Goal: Task Accomplishment & Management: Use online tool/utility

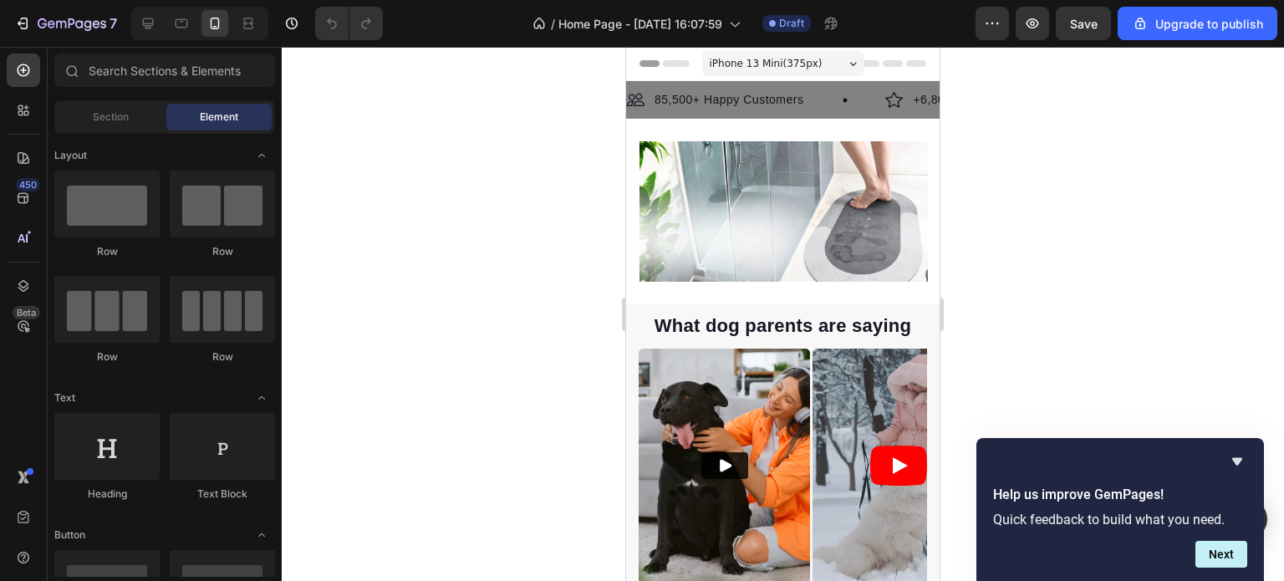
click at [1106, 339] on div at bounding box center [783, 314] width 1003 height 534
drag, startPoint x: 148, startPoint y: 27, endPoint x: 465, endPoint y: 157, distance: 342.7
click at [465, 157] on div at bounding box center [783, 314] width 1003 height 534
click at [149, 27] on icon at bounding box center [148, 23] width 11 height 11
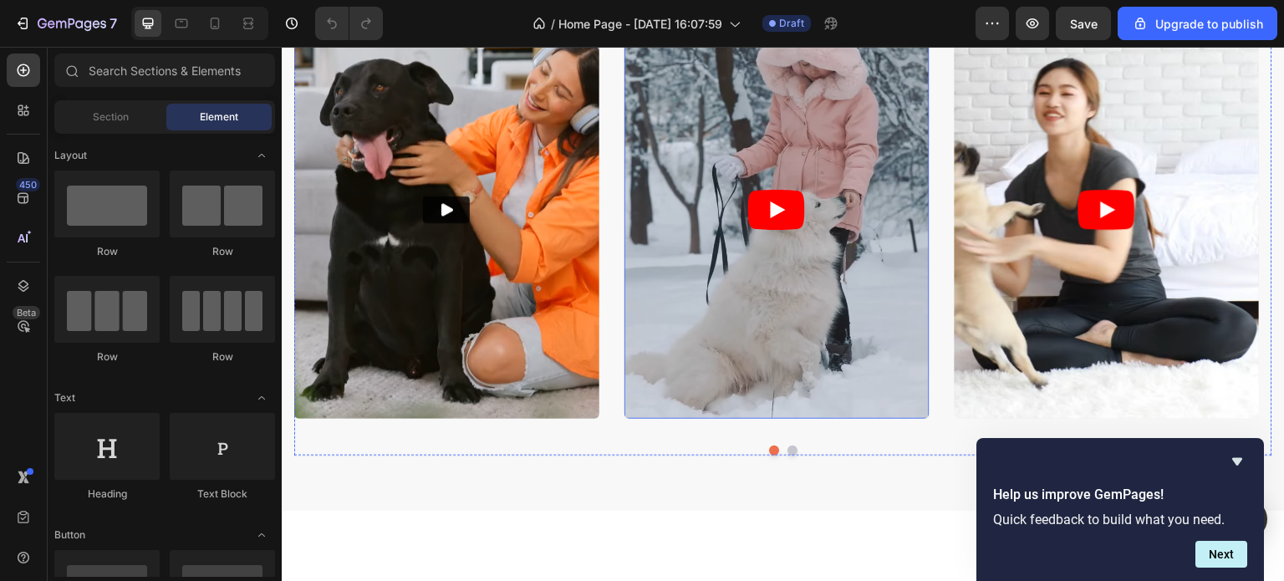
scroll to position [1003, 0]
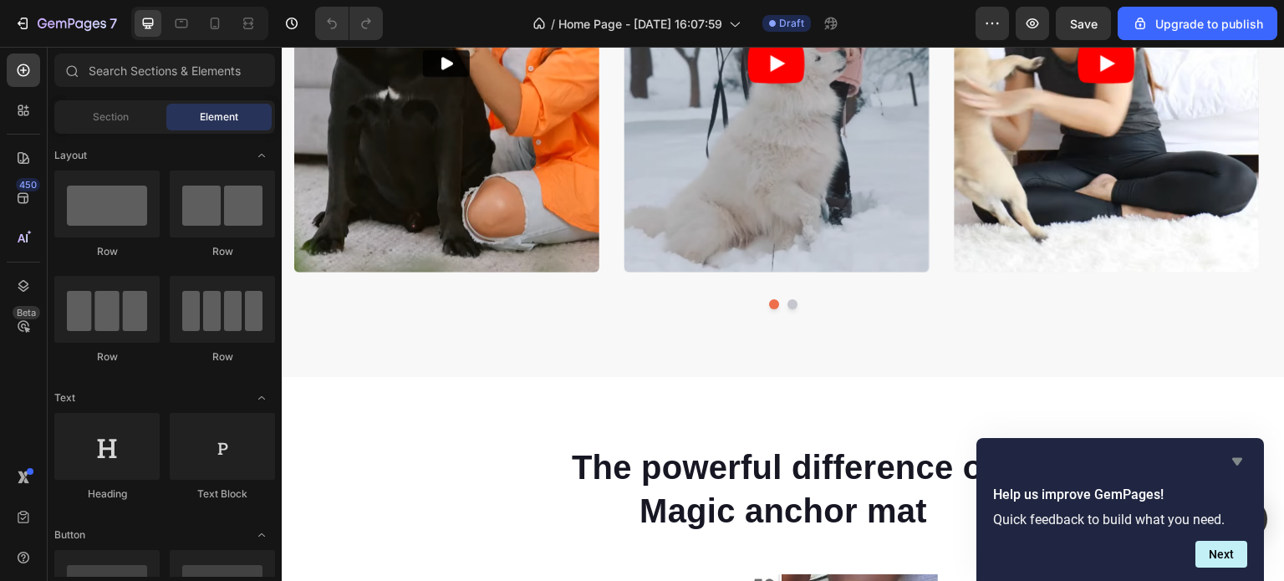
click at [1238, 462] on icon "Hide survey" at bounding box center [1238, 462] width 10 height 8
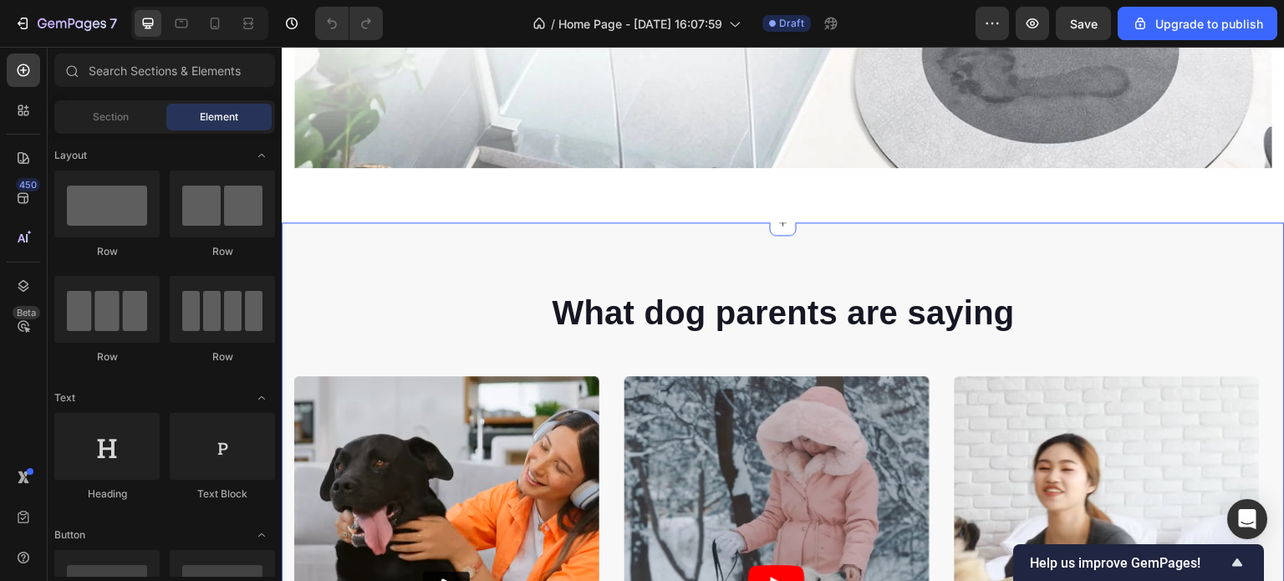
scroll to position [585, 0]
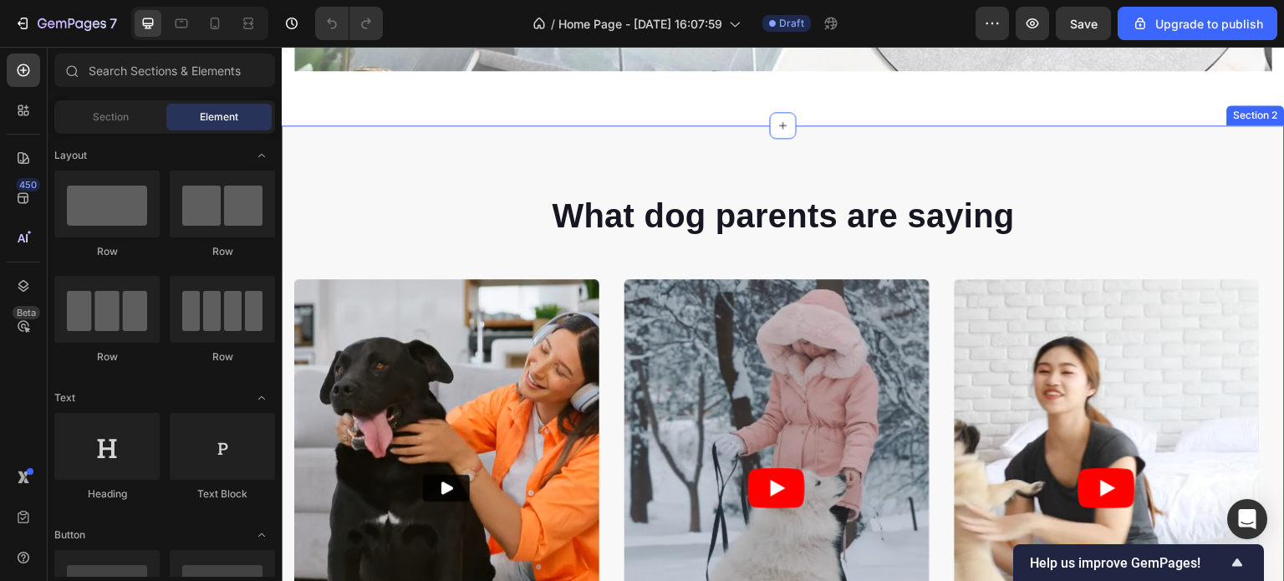
click at [704, 151] on div "What dog parents are saying Heading Video Video Video Video Carousel Row Sectio…" at bounding box center [783, 463] width 1003 height 676
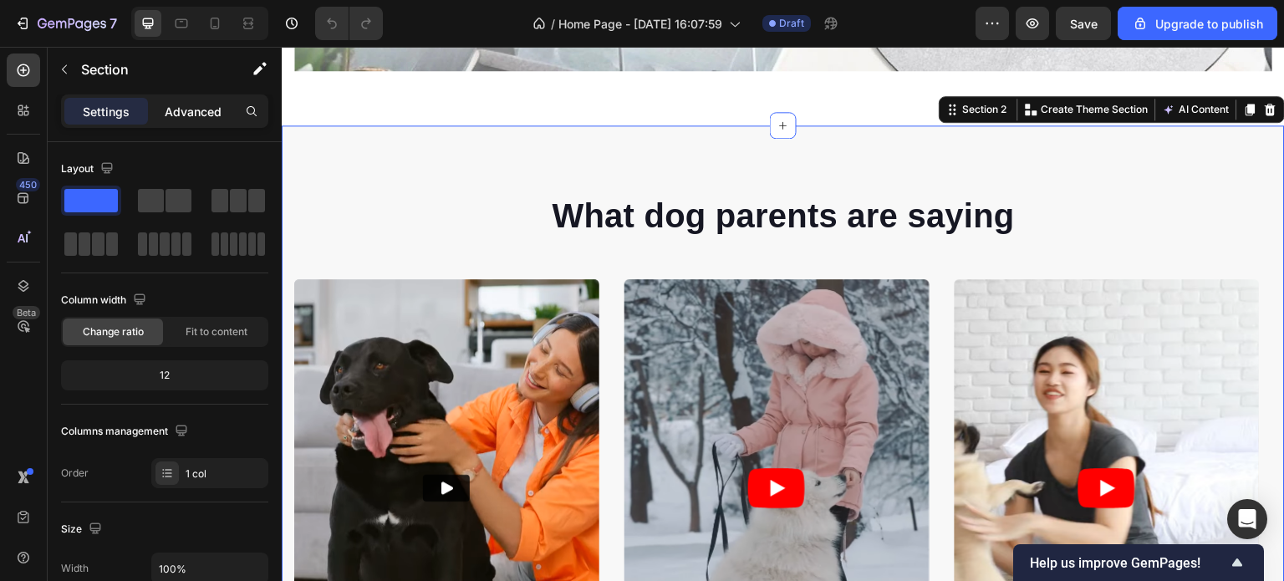
click at [193, 111] on p "Advanced" at bounding box center [193, 112] width 57 height 18
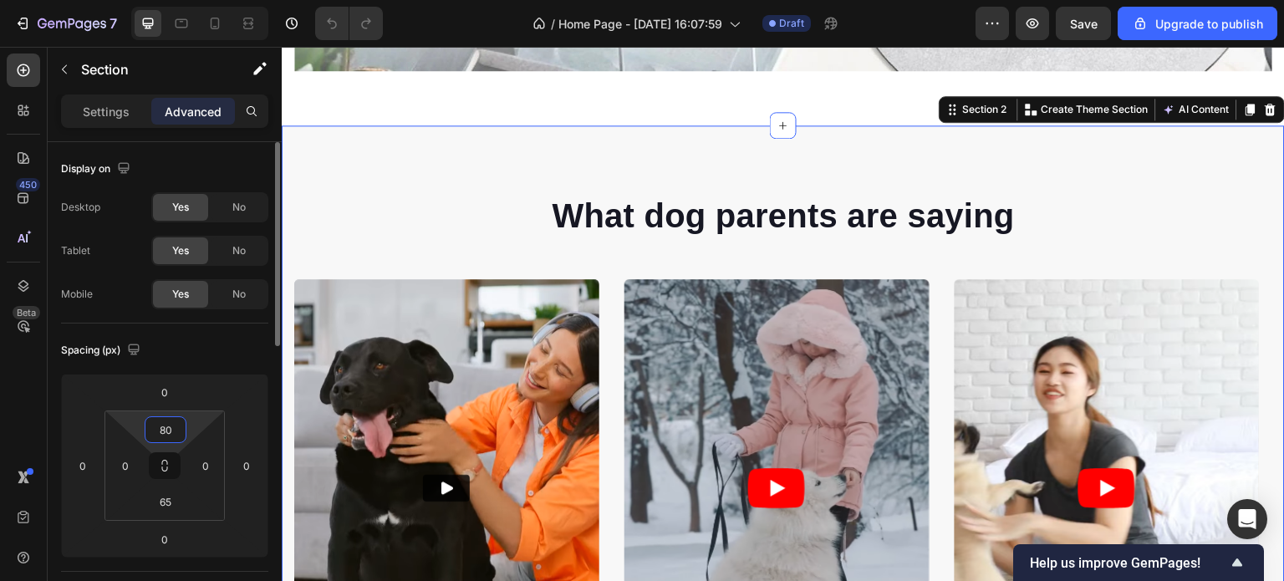
click at [176, 427] on input "80" at bounding box center [165, 429] width 33 height 25
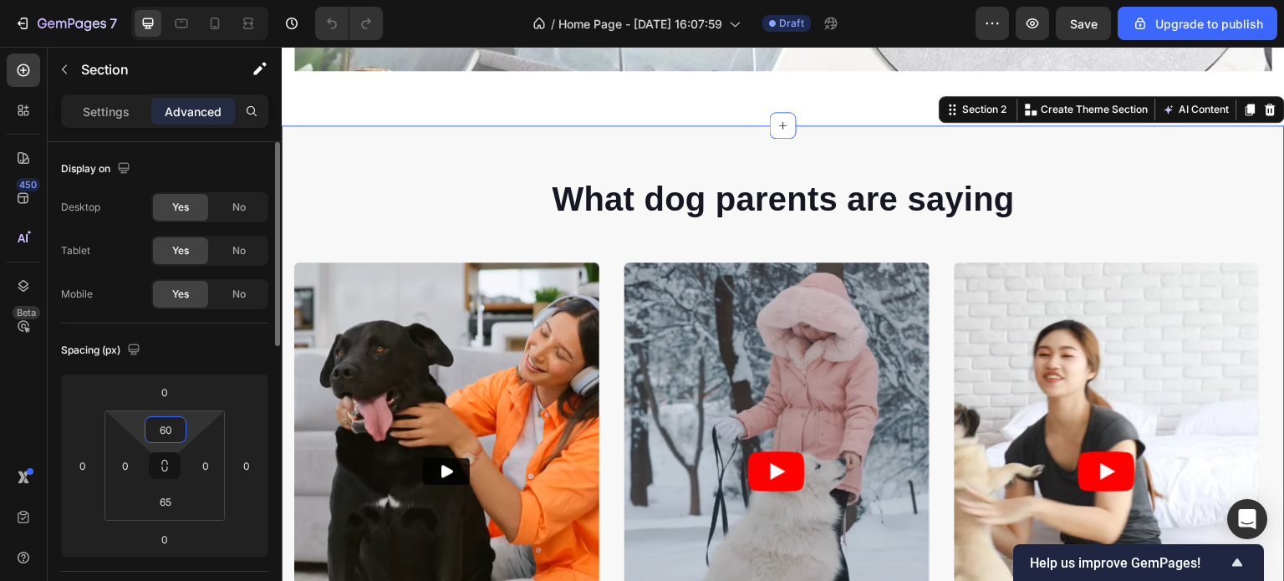
type input "6"
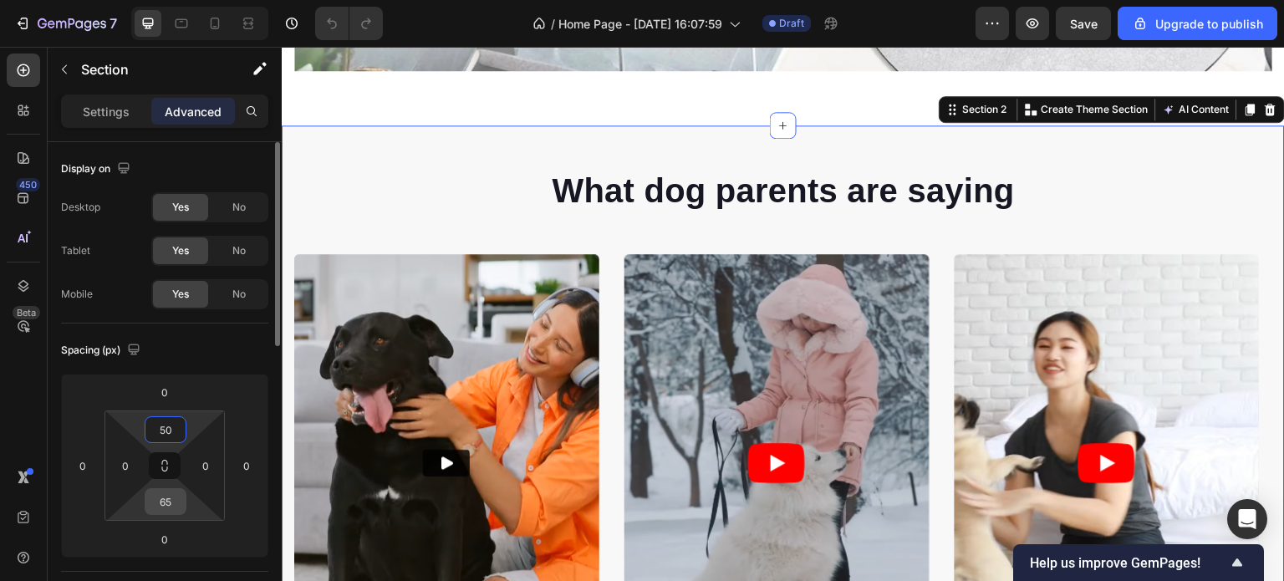
type input "50"
click at [174, 505] on input "65" at bounding box center [165, 501] width 33 height 25
type input "50"
click at [519, 149] on div "What dog parents are saying Heading Video Video Video Video Carousel Row Sectio…" at bounding box center [783, 444] width 1003 height 639
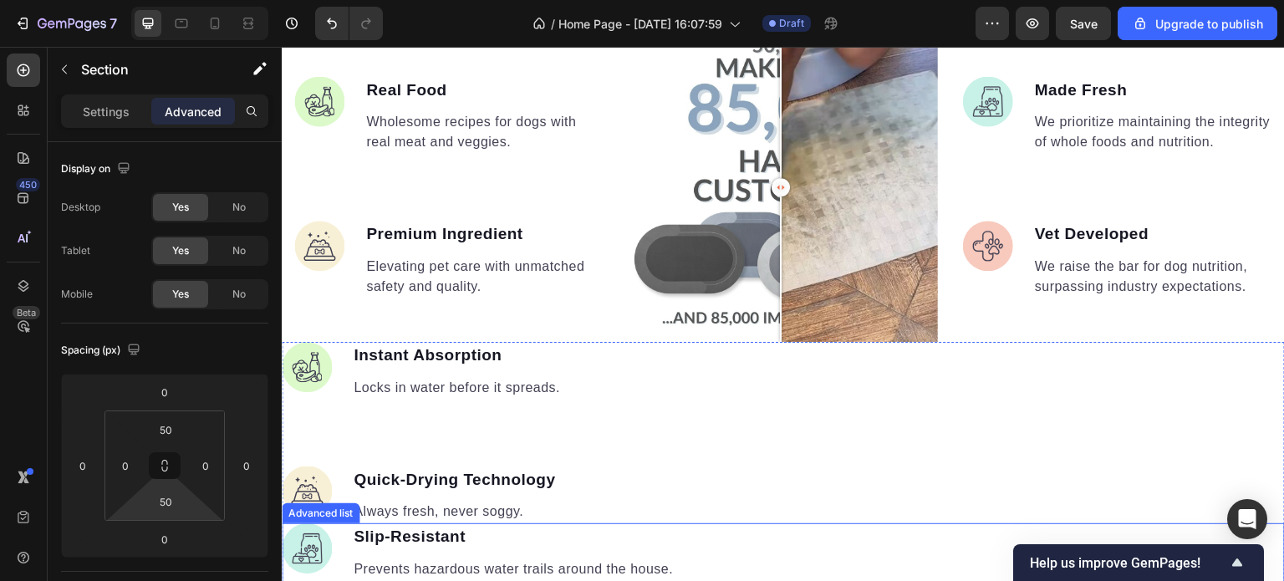
scroll to position [1505, 0]
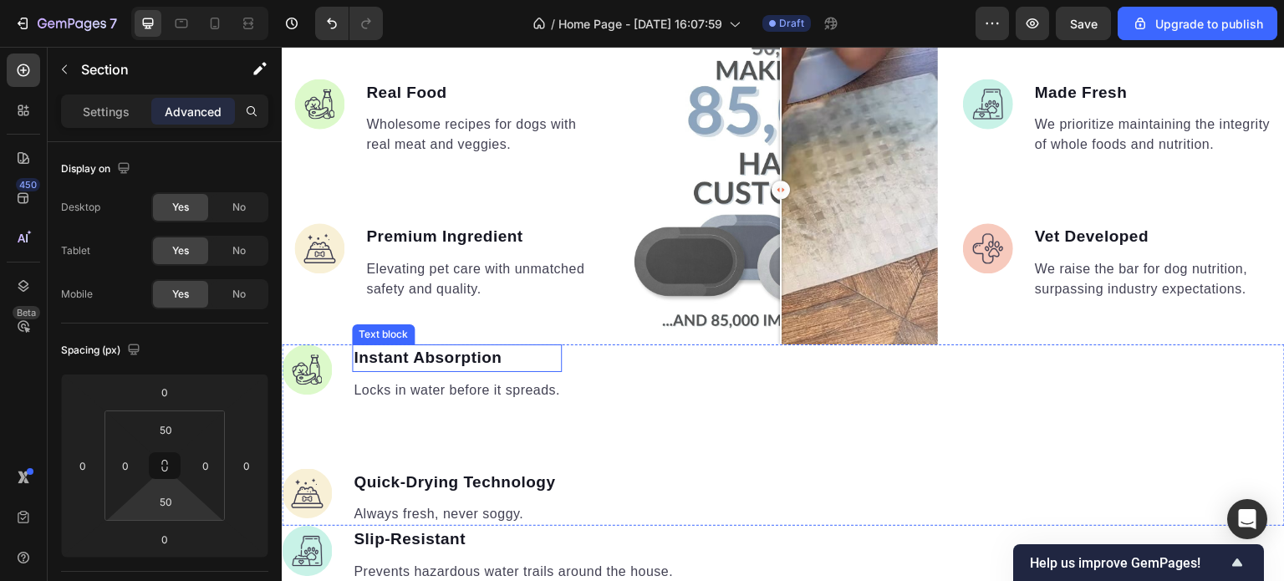
click at [482, 353] on strong "Instant Absorption" at bounding box center [428, 358] width 148 height 18
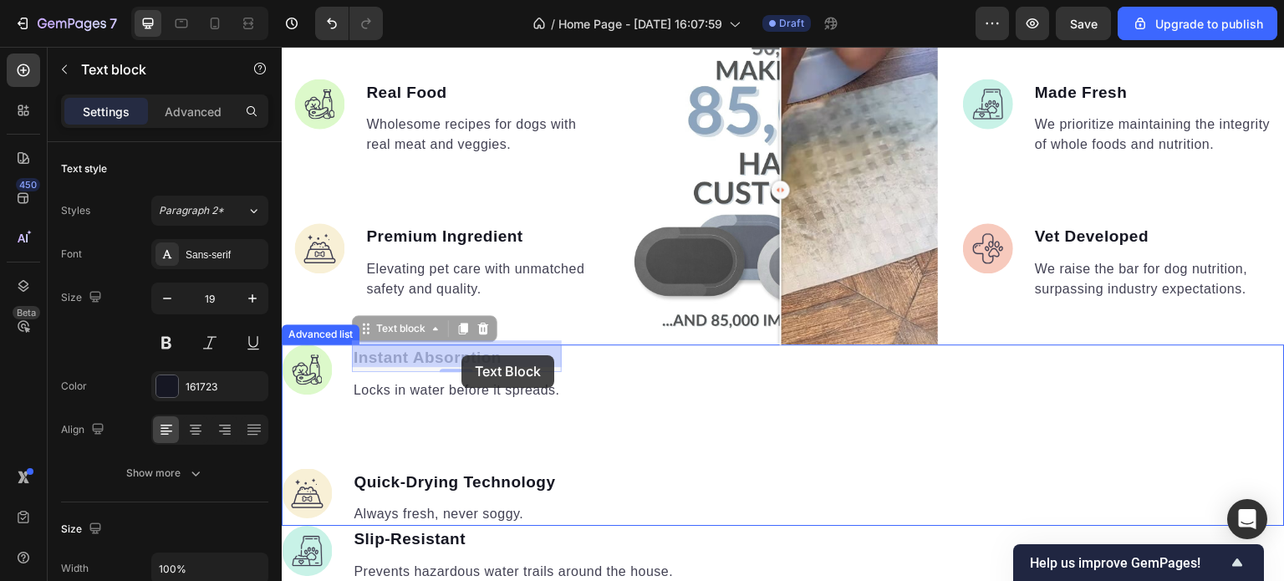
drag, startPoint x: 503, startPoint y: 355, endPoint x: 462, endPoint y: 355, distance: 41.8
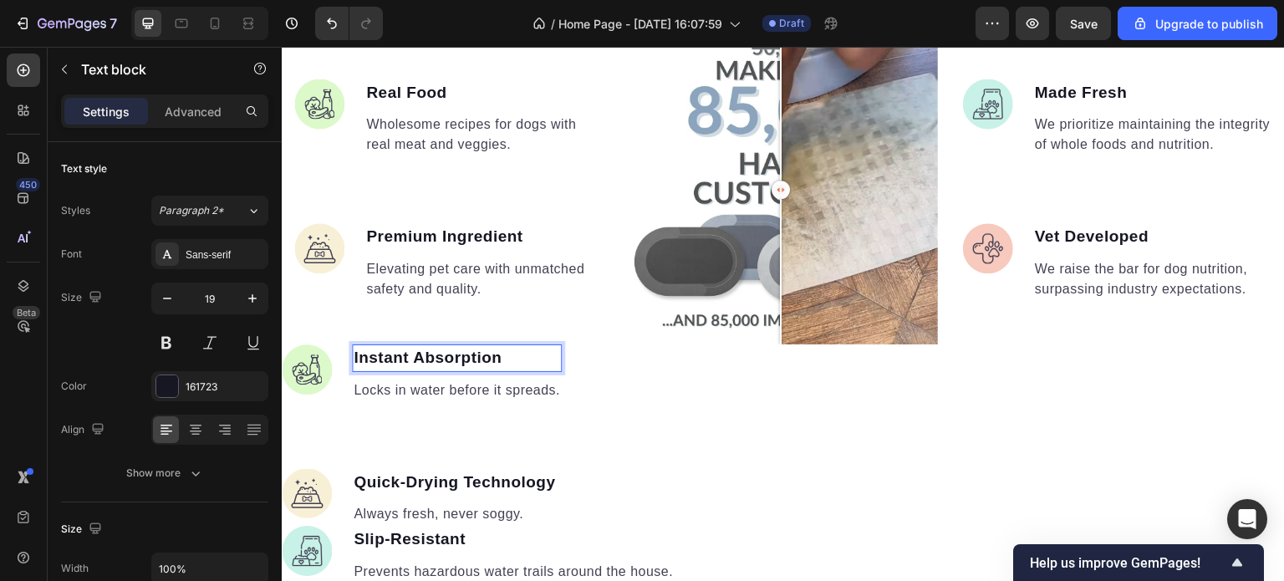
click at [499, 353] on strong "Instant Absorption" at bounding box center [428, 358] width 148 height 18
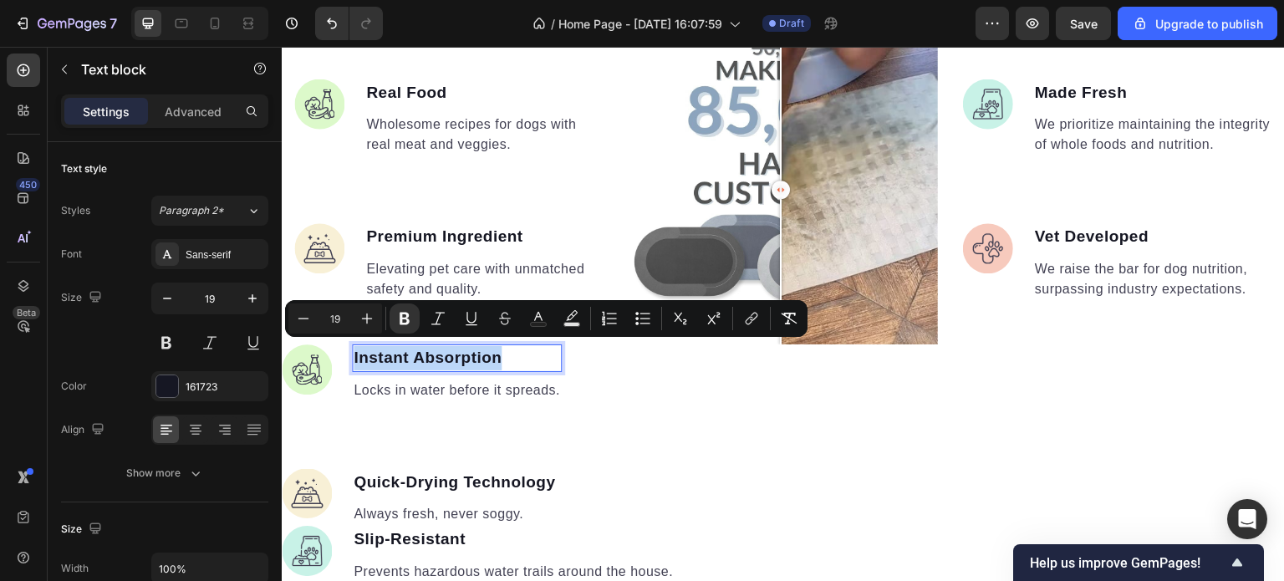
drag, startPoint x: 499, startPoint y: 354, endPoint x: 353, endPoint y: 352, distance: 146.3
click at [354, 352] on strong "Instant Absorption" at bounding box center [428, 358] width 148 height 18
copy strong "Instant Absorption"
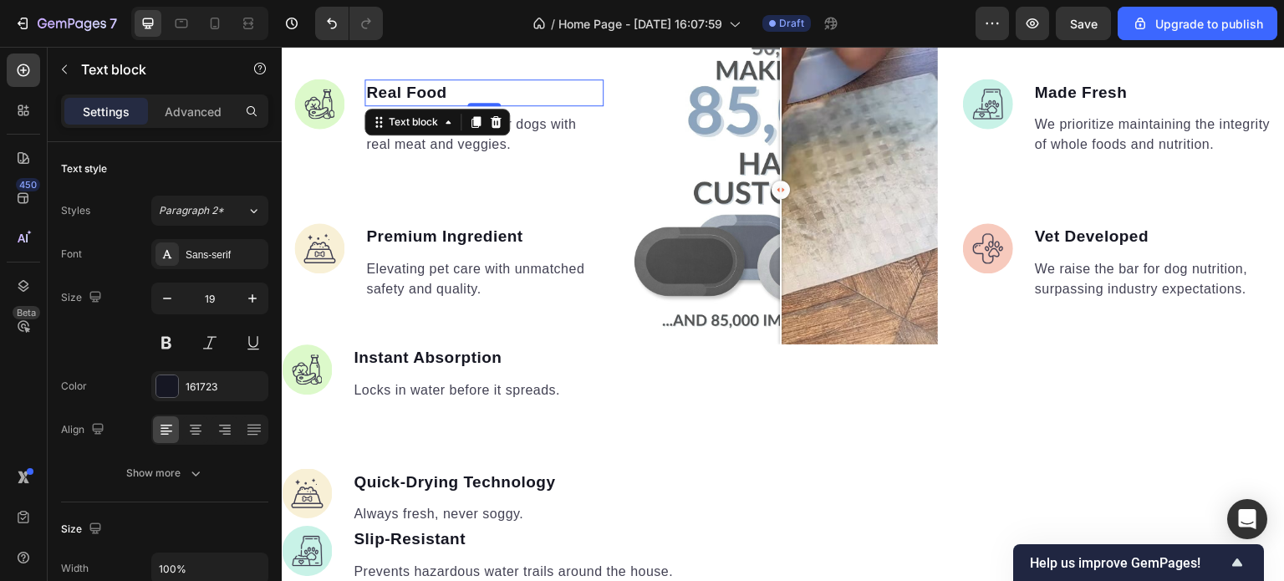
click at [438, 91] on p "Real Food" at bounding box center [484, 93] width 236 height 24
click at [444, 91] on p "Real Food" at bounding box center [484, 93] width 236 height 24
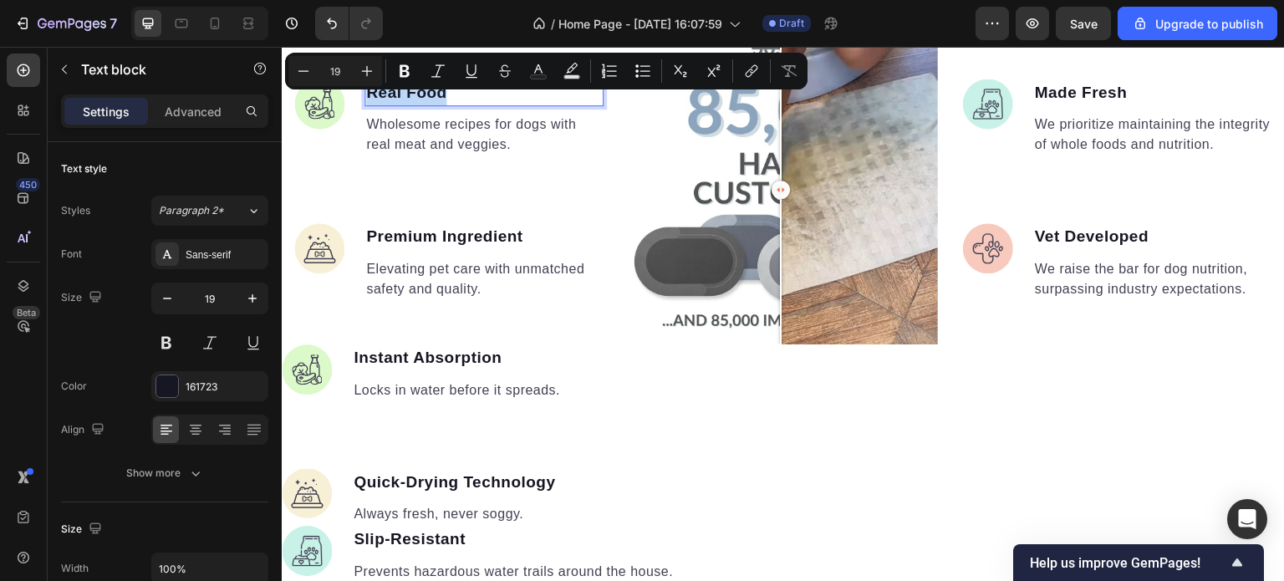
drag, startPoint x: 444, startPoint y: 91, endPoint x: 366, endPoint y: 90, distance: 77.8
click at [366, 90] on p "Real Food" at bounding box center [484, 93] width 236 height 24
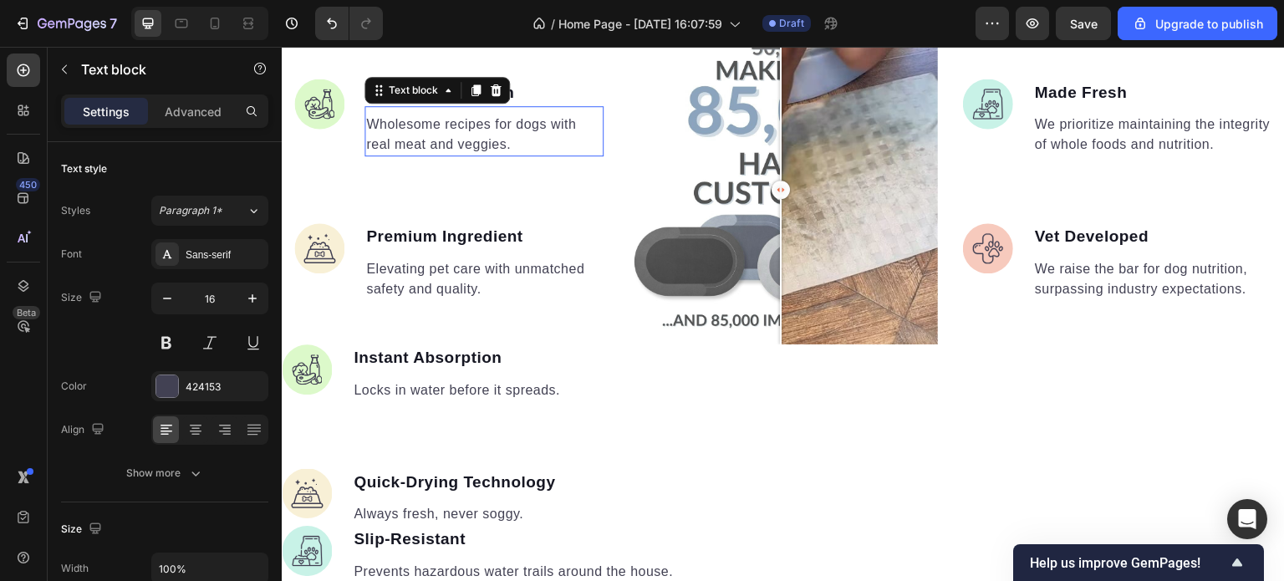
click at [457, 128] on p "Wholesome recipes for dogs with real meat and veggies." at bounding box center [484, 135] width 236 height 40
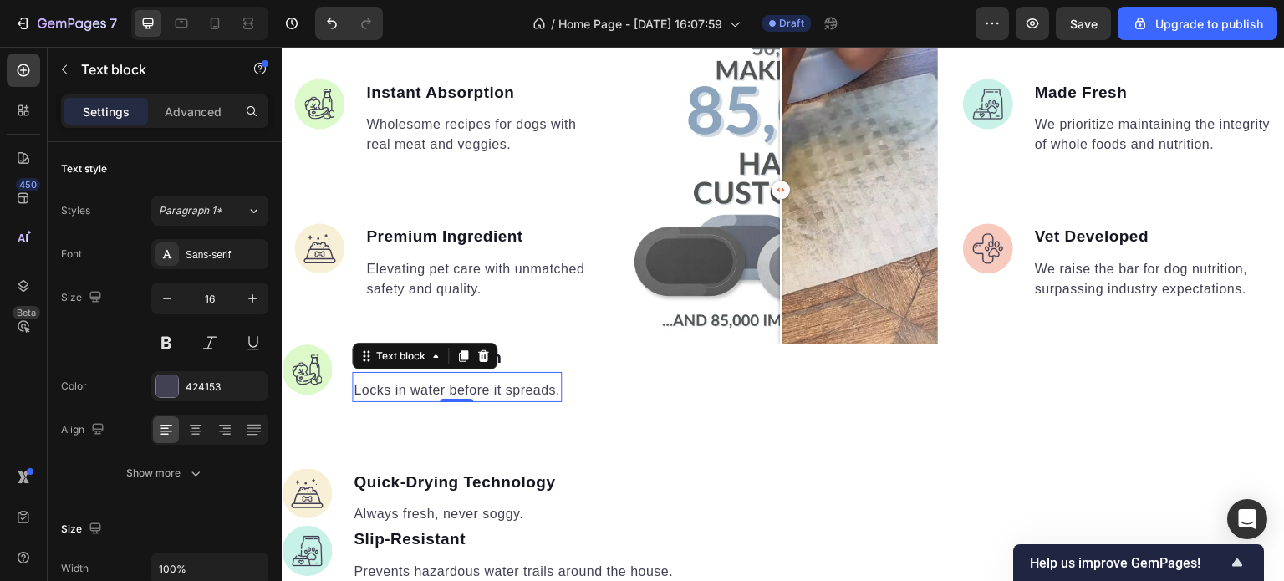
click at [503, 391] on p "Locks in water before it spreads." at bounding box center [457, 390] width 207 height 20
click at [552, 387] on p "Locks in water before it spreads." at bounding box center [457, 390] width 207 height 20
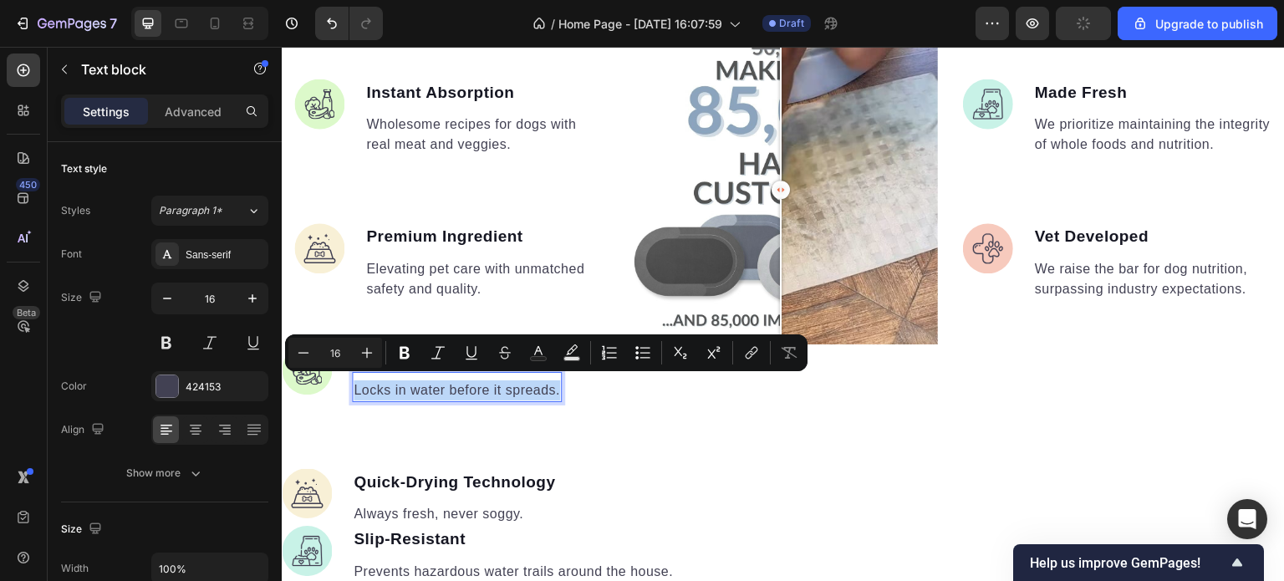
copy p "Locks in water before it spreads."
click at [494, 140] on p "Wholesome recipes for dogs with real meat and veggies." at bounding box center [484, 135] width 236 height 40
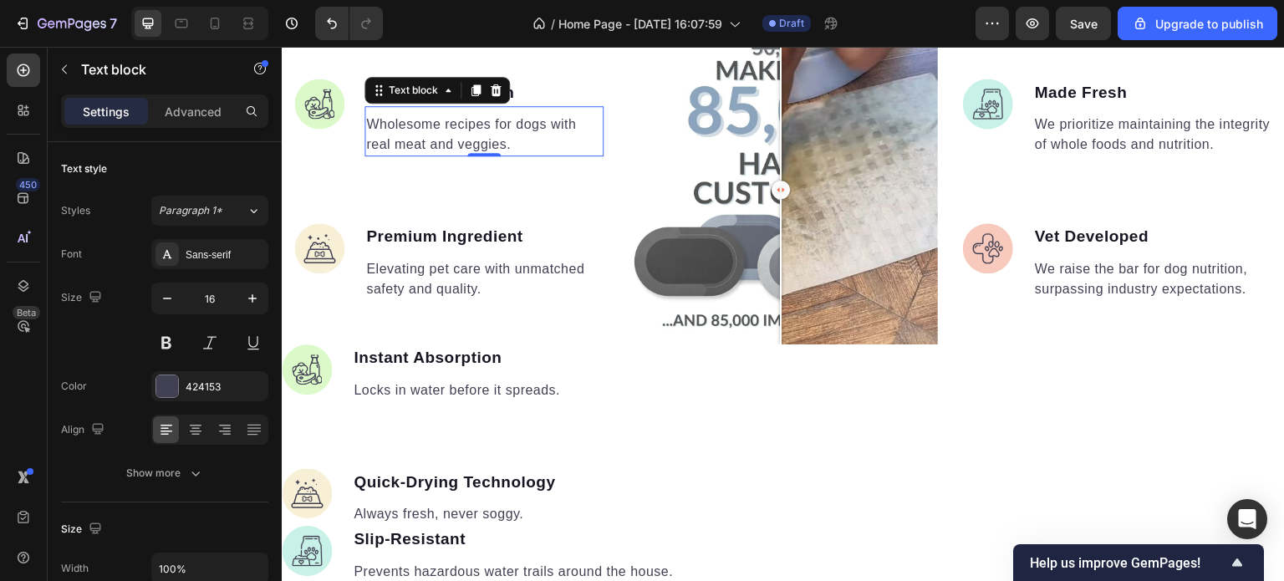
click at [509, 144] on p "Wholesome recipes for dogs with real meat and veggies." at bounding box center [484, 135] width 236 height 40
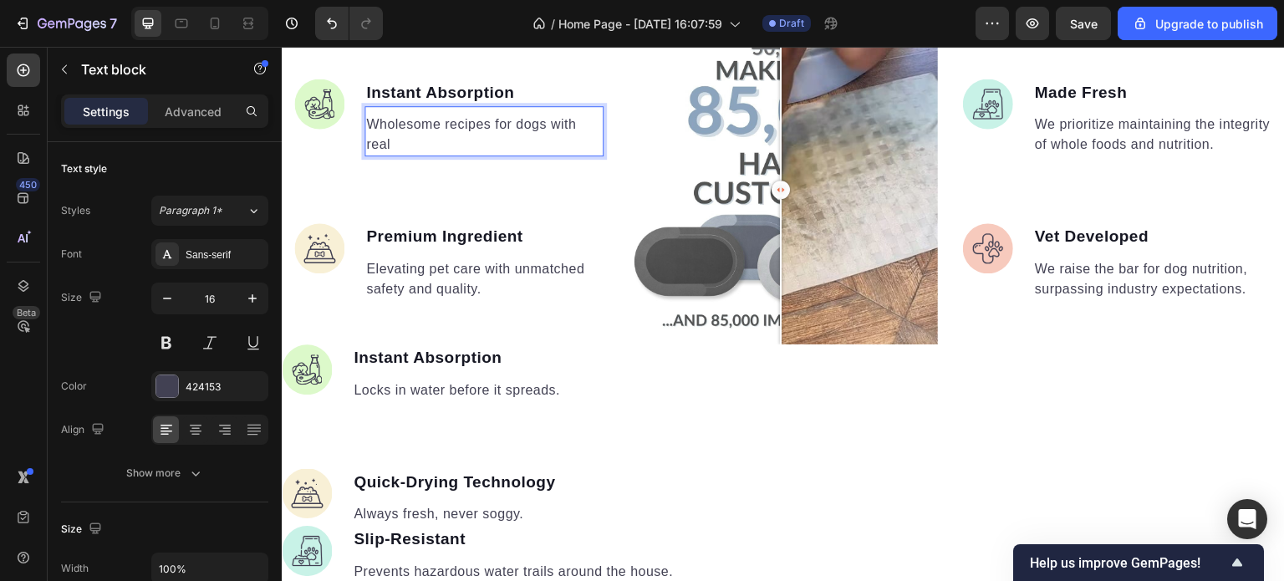
scroll to position [1515, 0]
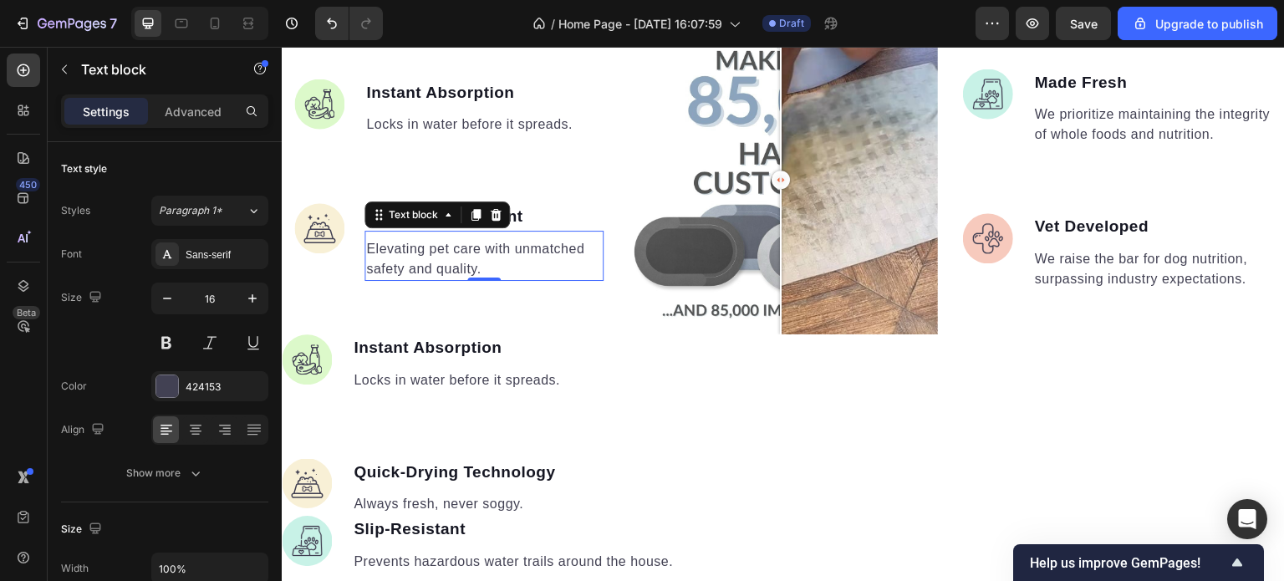
click at [494, 254] on p "Elevating pet care with unmatched safety and quality." at bounding box center [484, 259] width 236 height 40
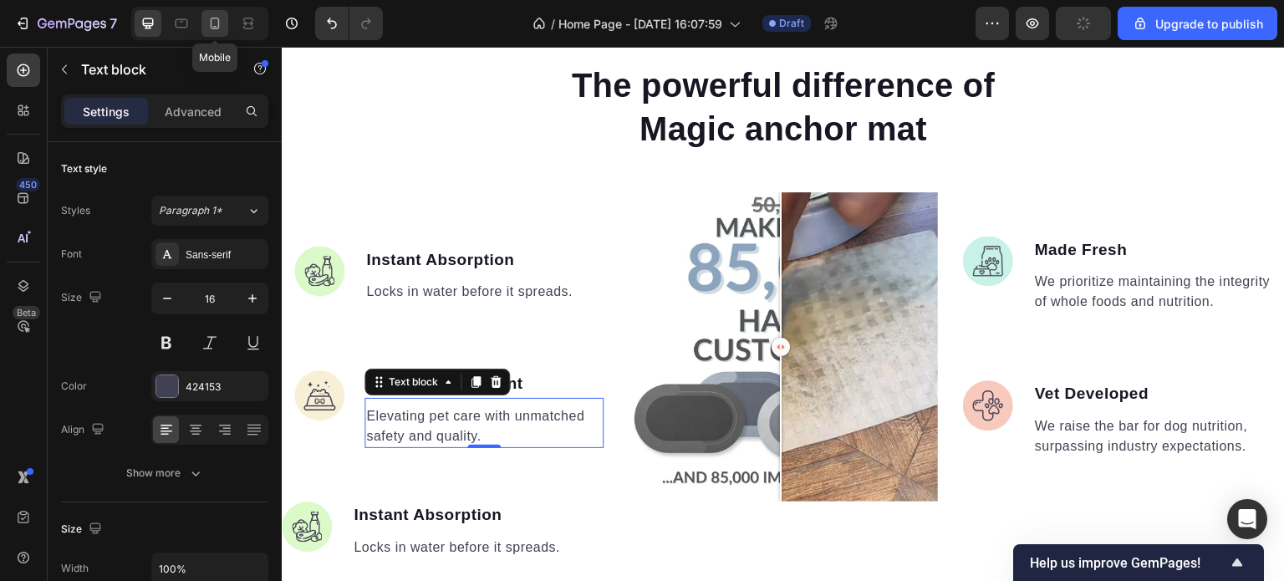
click at [217, 29] on icon at bounding box center [215, 23] width 17 height 17
type input "14"
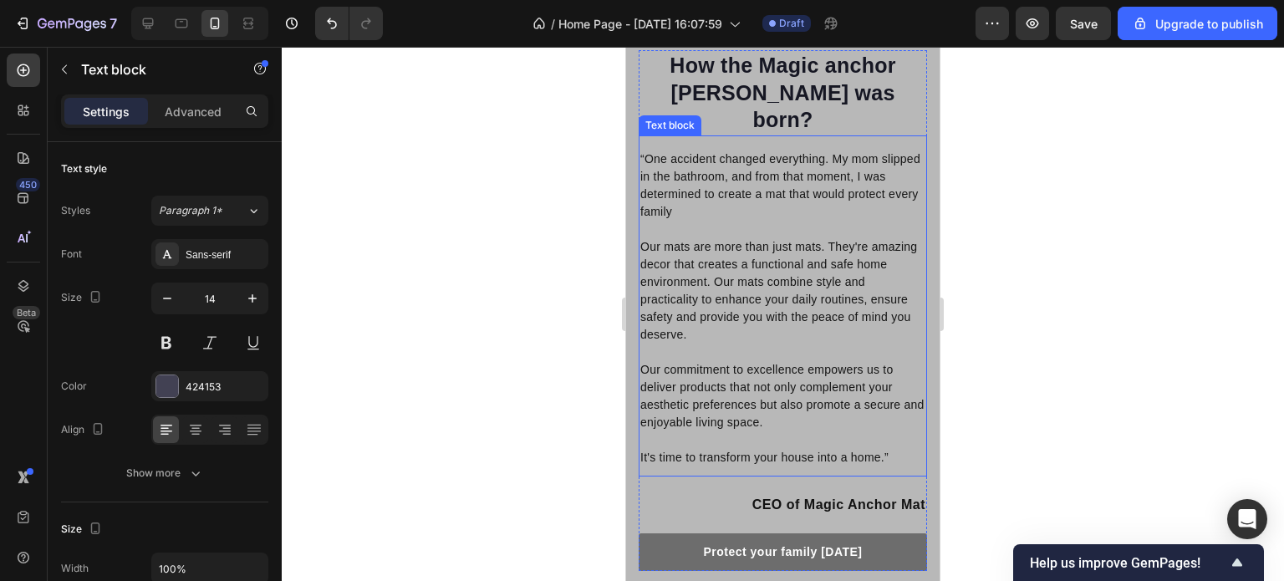
scroll to position [3038, 0]
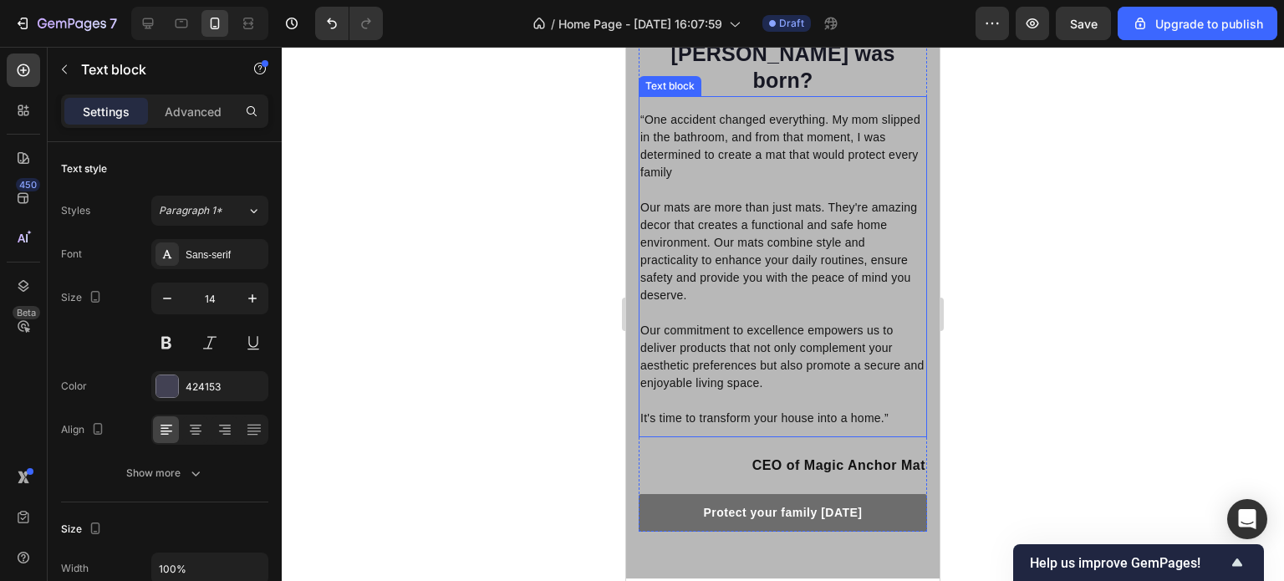
click at [704, 131] on p "“One accident changed everything. My mom slipped in the bathroom, and from that…" at bounding box center [783, 146] width 285 height 70
click at [705, 128] on p "“One accident changed everything. My mom slipped in the bathroom, and from that…" at bounding box center [783, 146] width 285 height 70
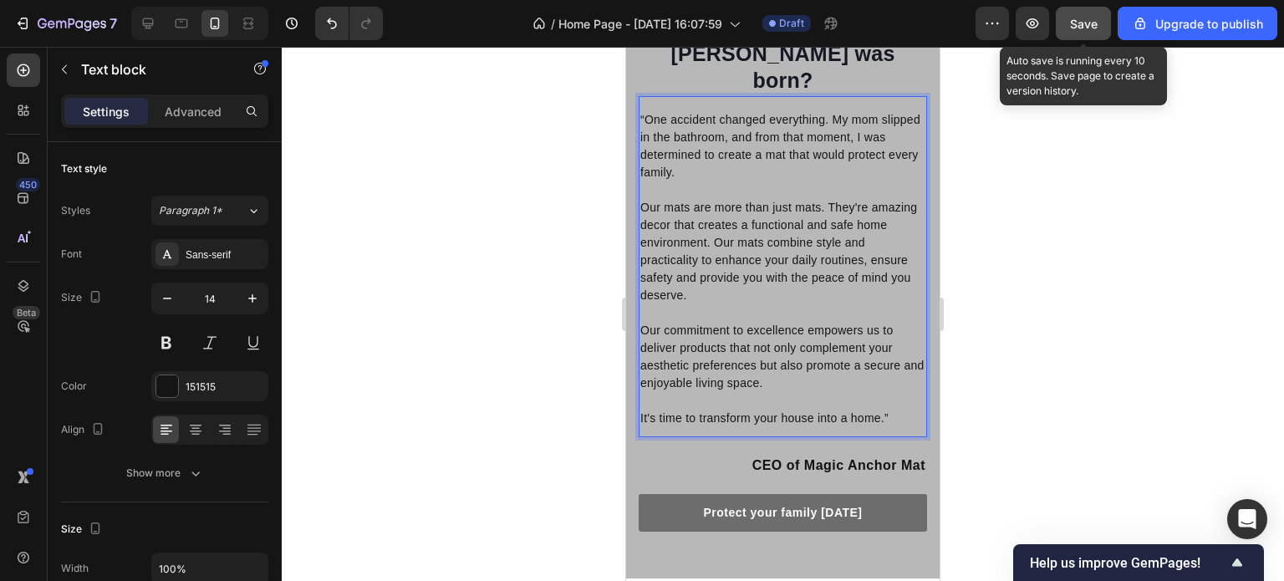
click at [1080, 26] on span "Save" at bounding box center [1084, 24] width 28 height 14
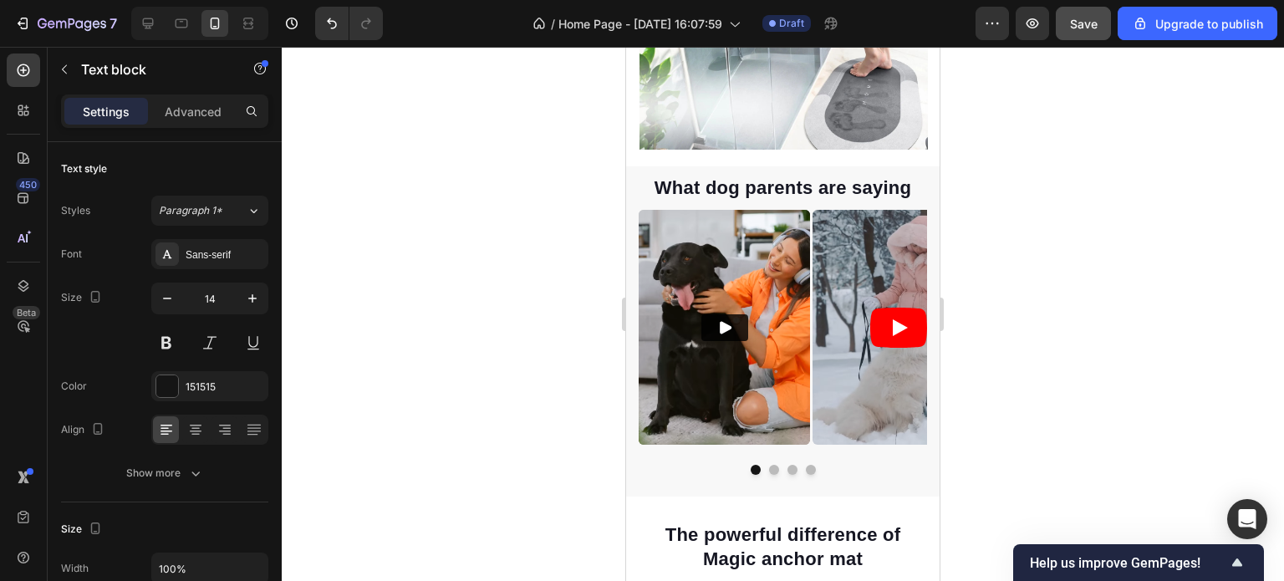
scroll to position [0, 0]
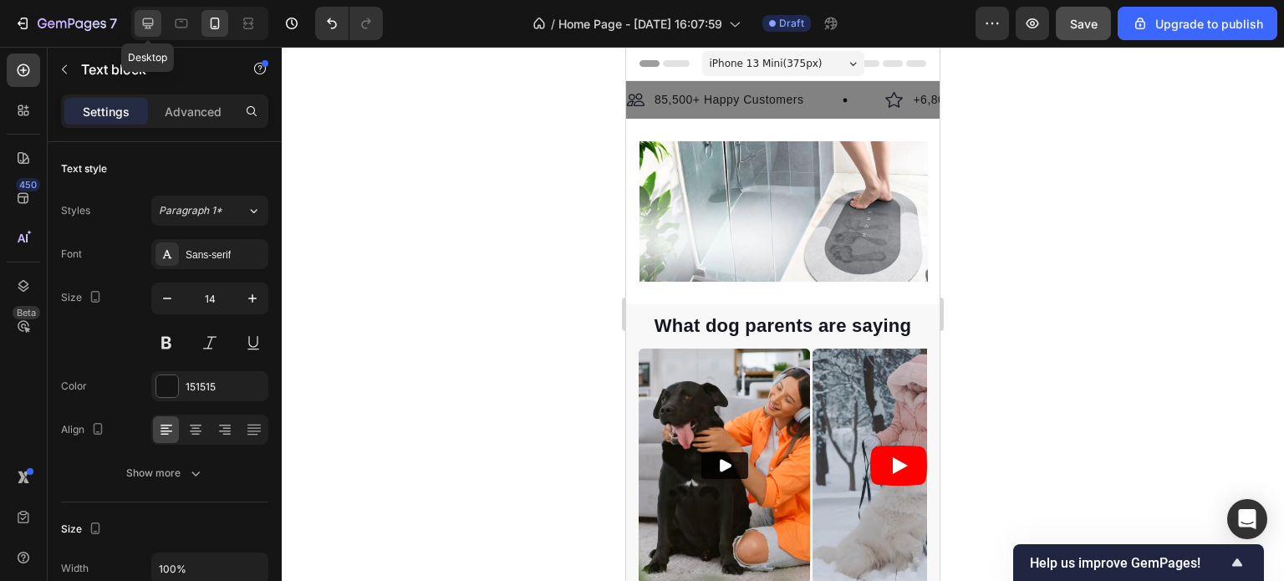
click at [147, 17] on icon at bounding box center [148, 23] width 17 height 17
type input "28"
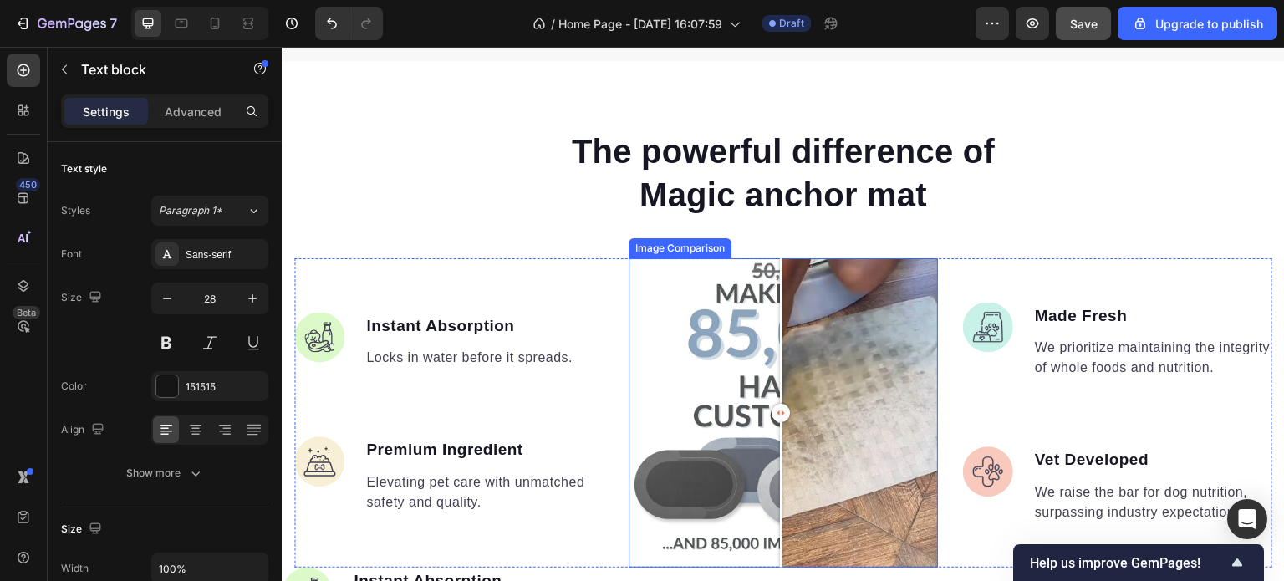
scroll to position [1422, 0]
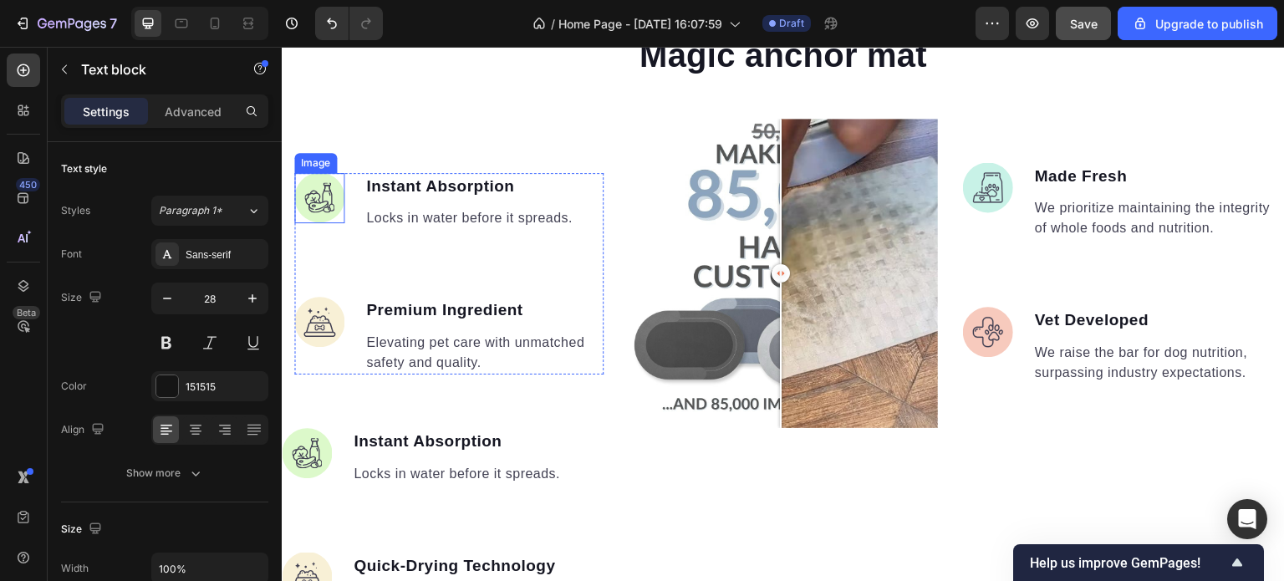
click at [321, 195] on img at bounding box center [319, 198] width 50 height 50
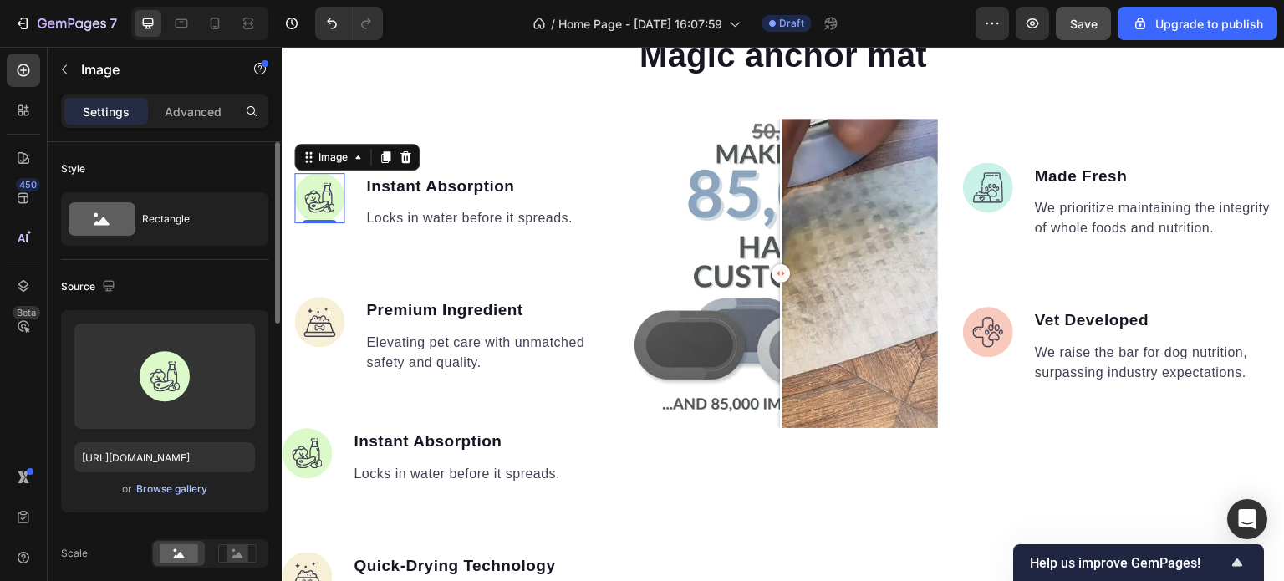
click at [171, 491] on div "Browse gallery" at bounding box center [171, 489] width 71 height 15
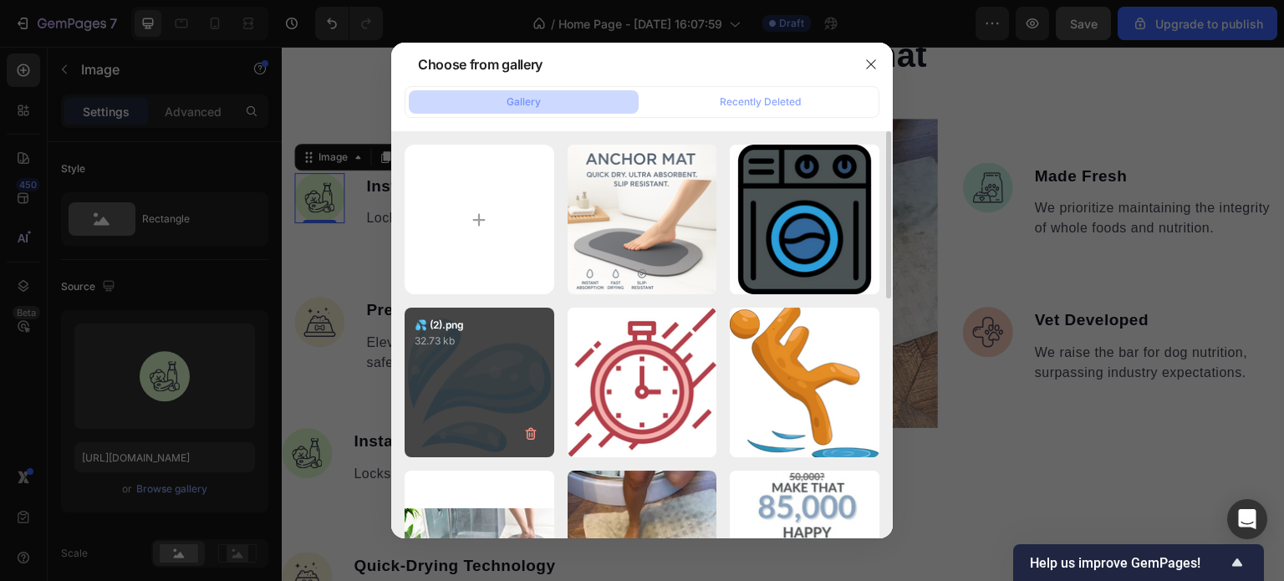
click at [471, 401] on div "💦 (2).png 32.73 kb" at bounding box center [480, 383] width 150 height 150
type input "[URL][DOMAIN_NAME]"
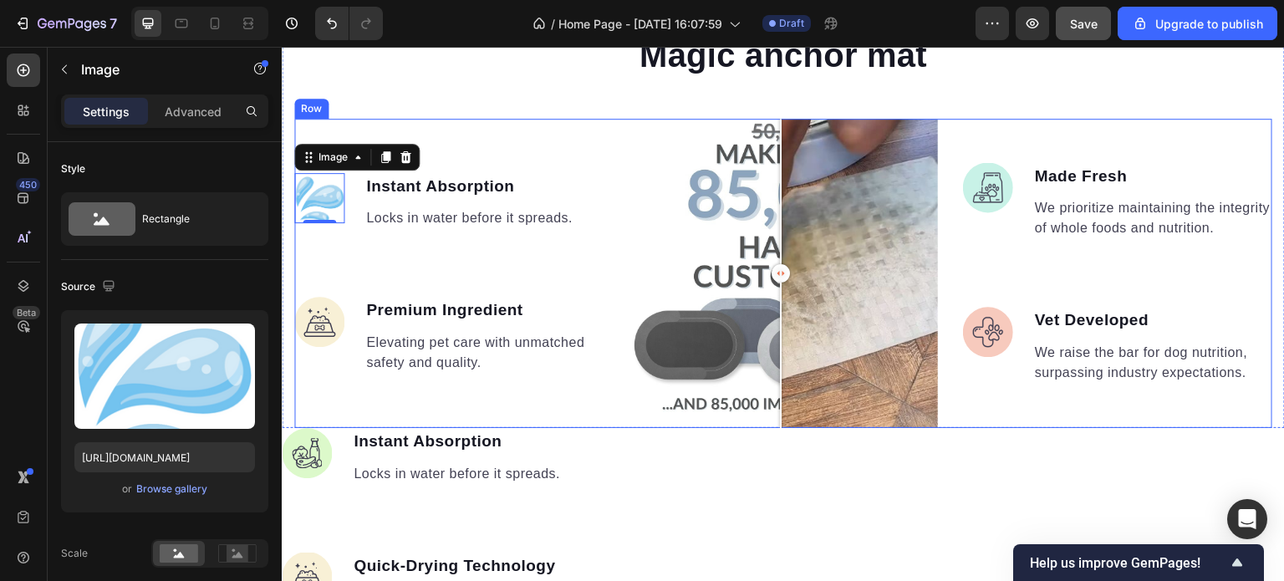
click at [574, 140] on div "Image 0 Instant Absorption Text block Locks in water before it spreads. Text bl…" at bounding box center [448, 273] width 309 height 309
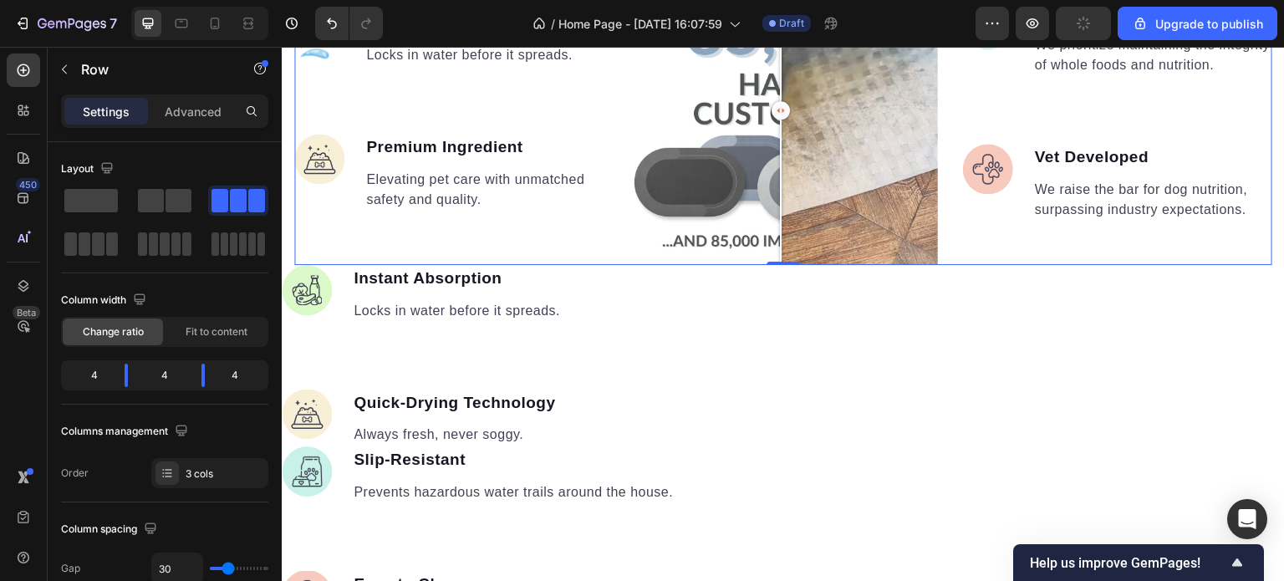
scroll to position [1589, 0]
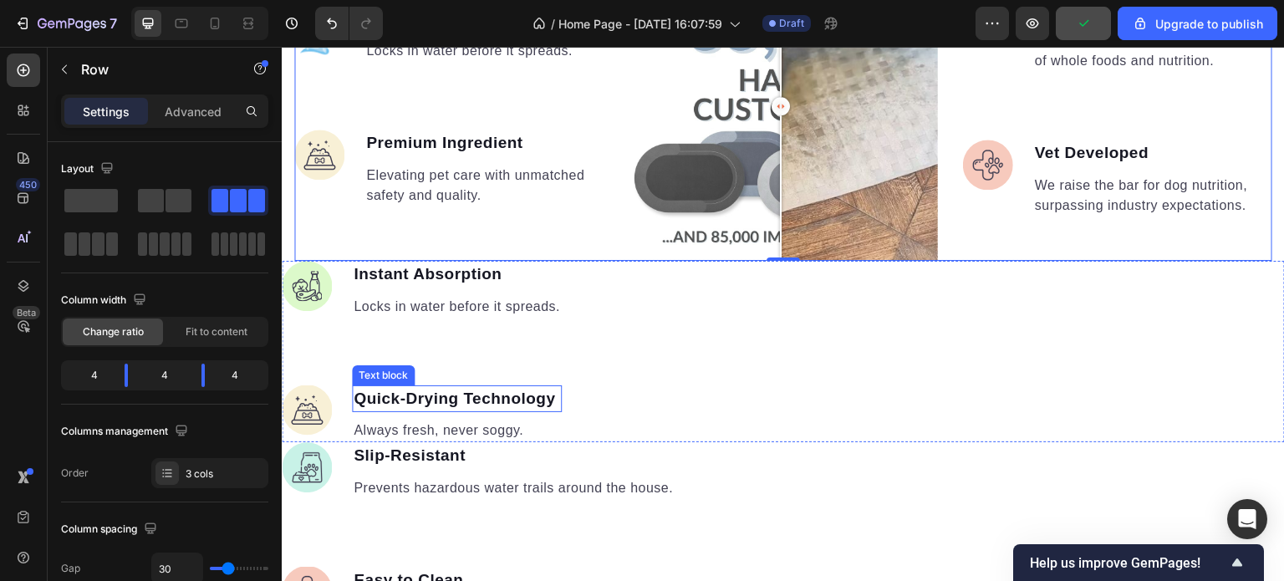
click at [549, 395] on strong "Quick-Drying Technology" at bounding box center [455, 399] width 202 height 18
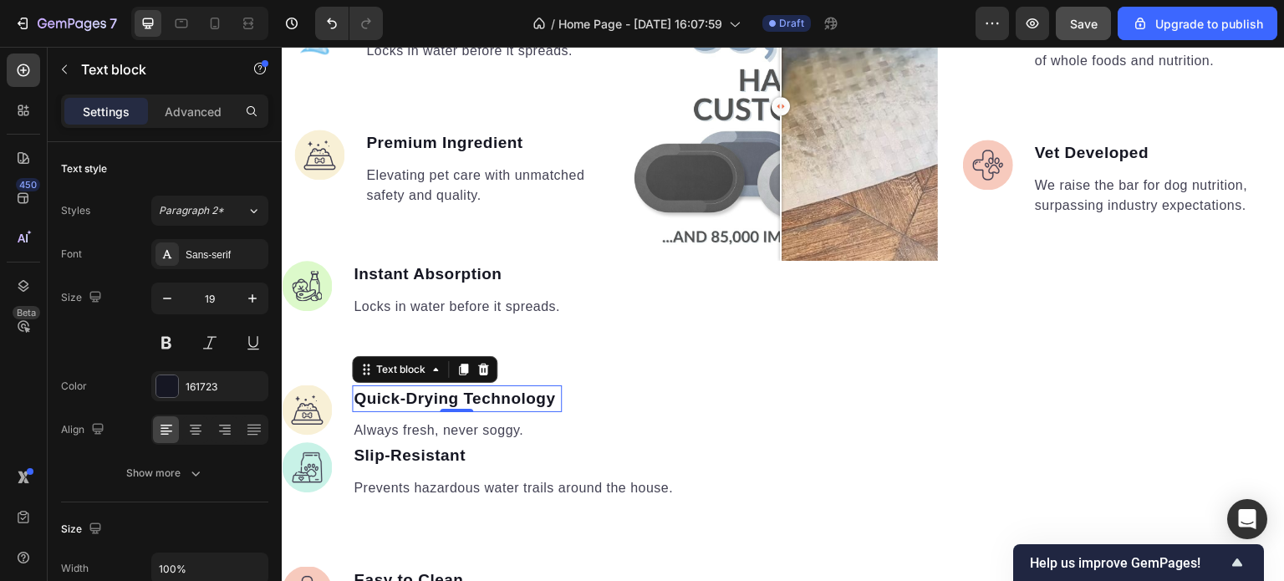
click at [553, 395] on strong "Quick-Drying Technology" at bounding box center [455, 399] width 202 height 18
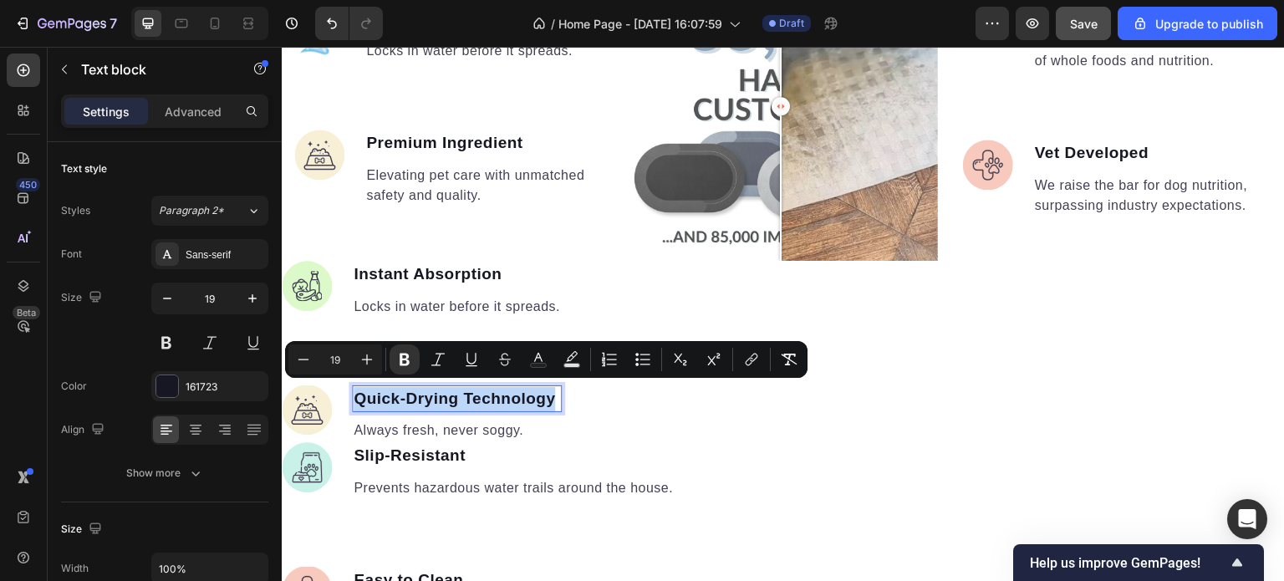
drag, startPoint x: 553, startPoint y: 395, endPoint x: 358, endPoint y: 396, distance: 194.8
click at [358, 396] on strong "Quick-Drying Technology" at bounding box center [455, 399] width 202 height 18
copy strong "Quick-Drying Technology"
click at [527, 145] on p "Premium Ingredient" at bounding box center [484, 143] width 236 height 24
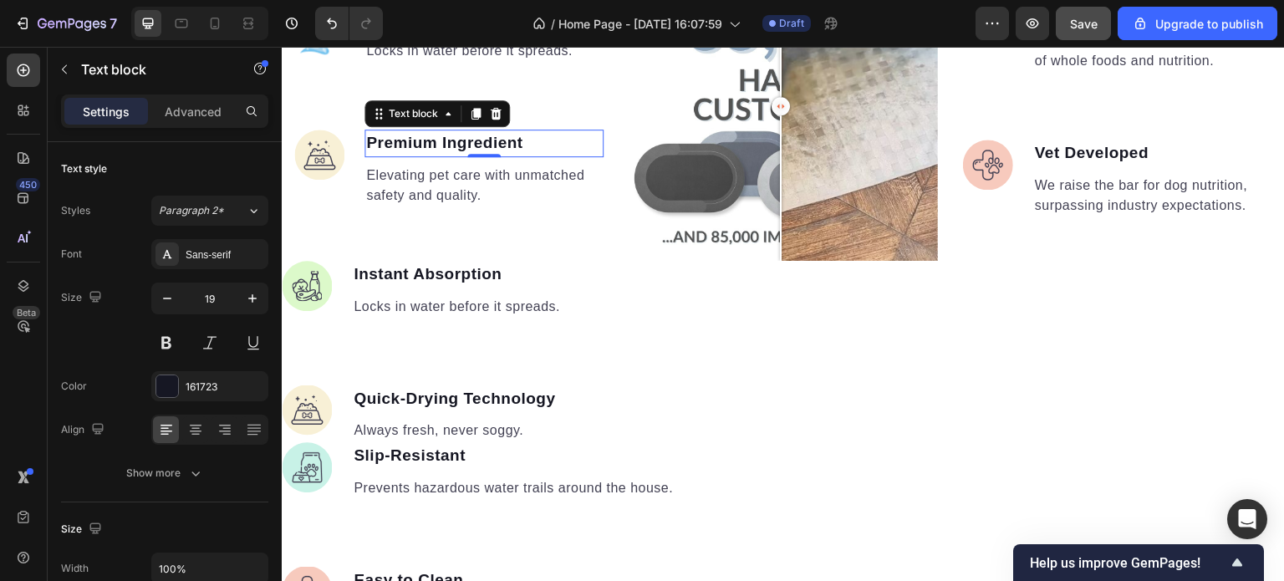
click at [526, 144] on p "Premium Ingredient" at bounding box center [484, 143] width 236 height 24
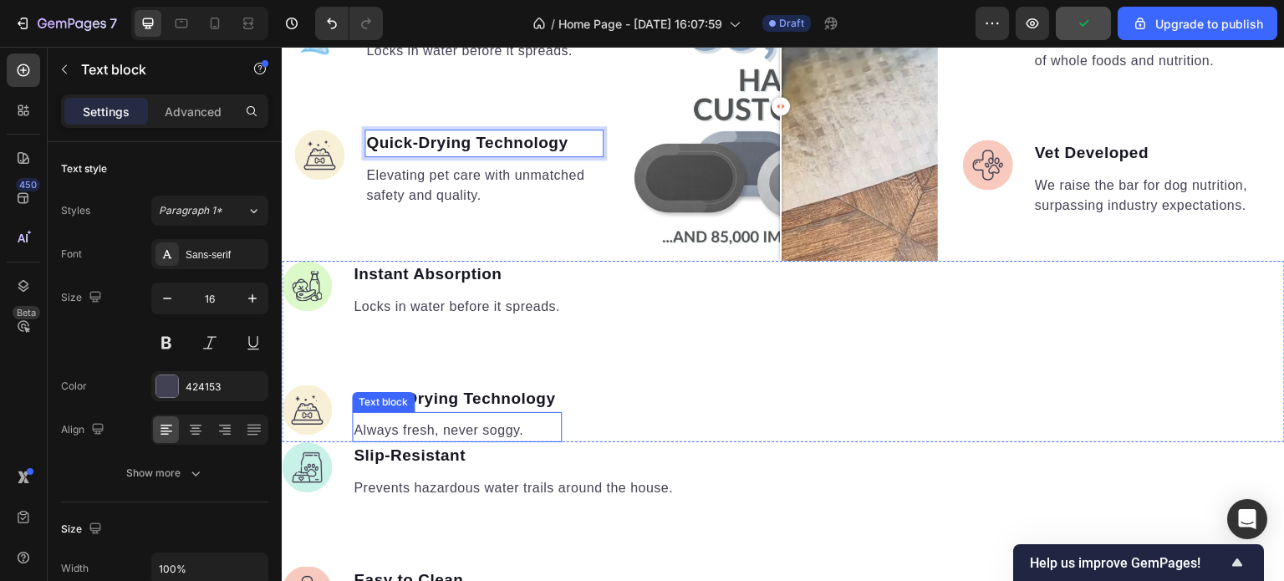
click at [529, 426] on p "Always fresh, never soggy." at bounding box center [457, 431] width 207 height 20
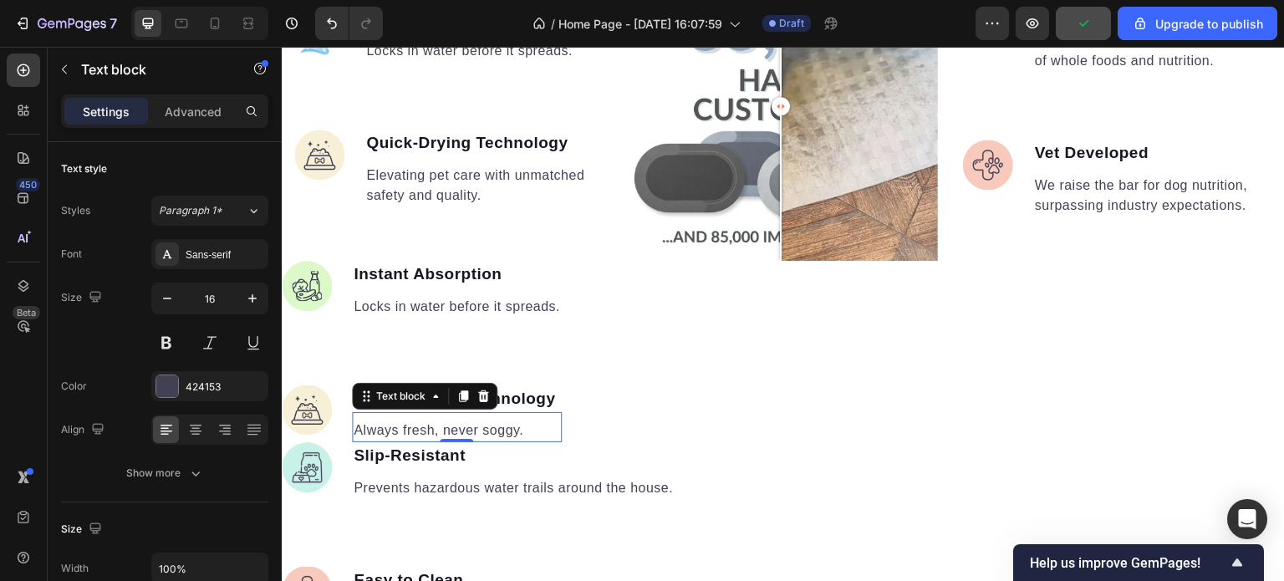
click at [529, 426] on p "Always fresh, never soggy." at bounding box center [457, 431] width 207 height 20
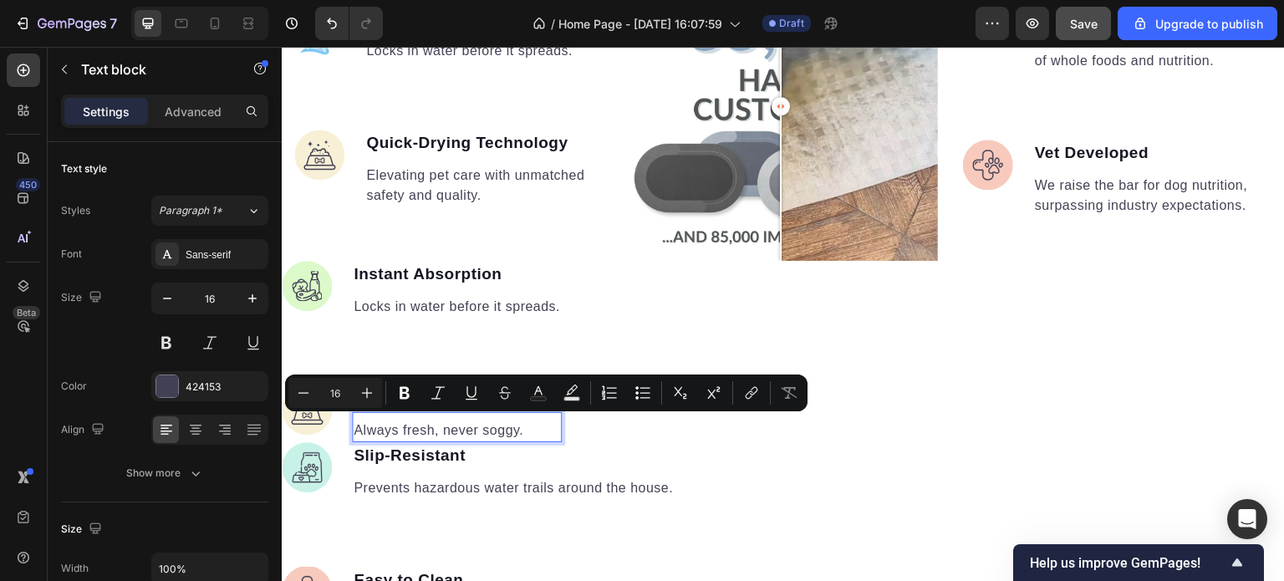
click at [533, 428] on p "Always fresh, never soggy." at bounding box center [457, 431] width 207 height 20
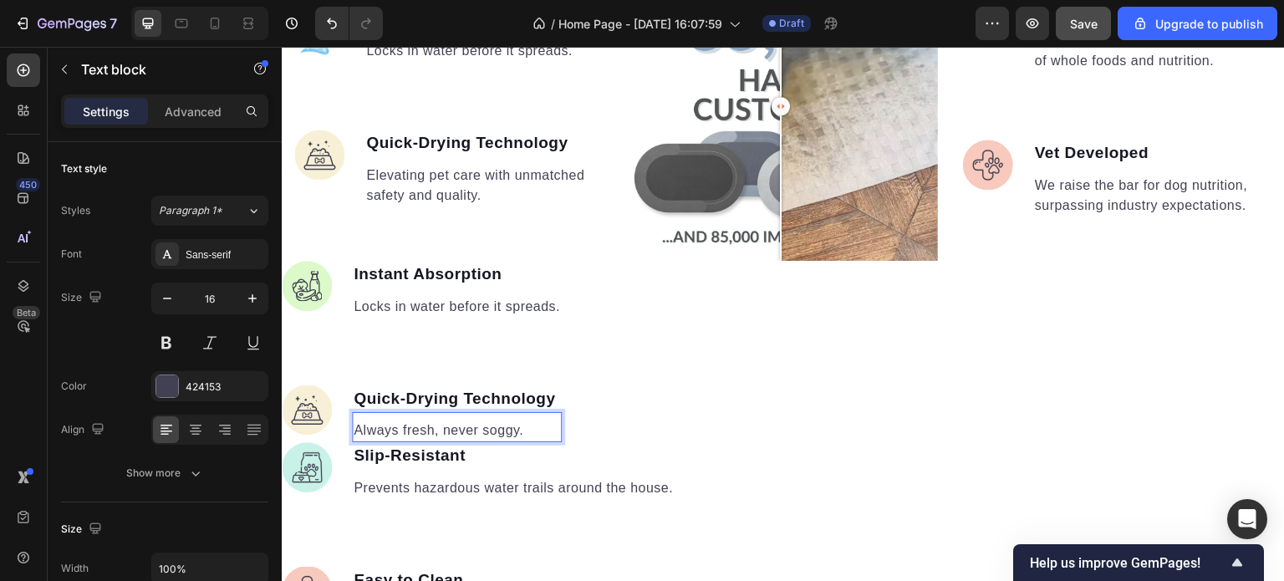
click at [544, 426] on p "Always fresh, never soggy." at bounding box center [457, 431] width 207 height 20
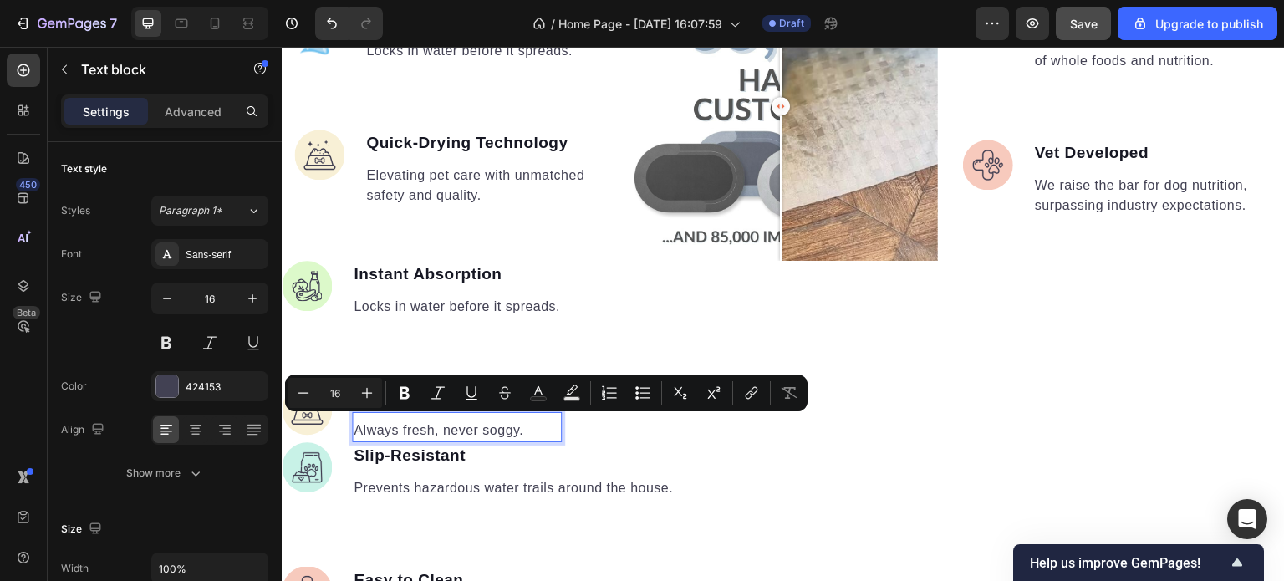
copy p "Always fresh, never soggy."
click at [486, 195] on p "Elevating pet care with unmatched safety and quality." at bounding box center [484, 186] width 236 height 40
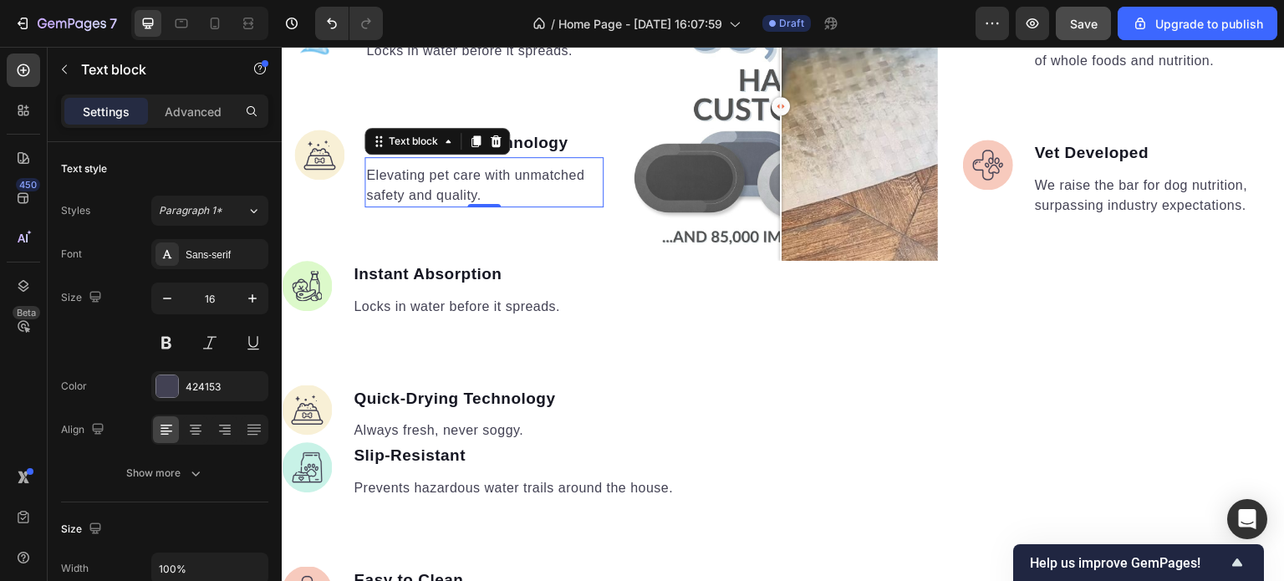
click at [472, 194] on p "Elevating pet care with unmatched safety and quality." at bounding box center [484, 186] width 236 height 40
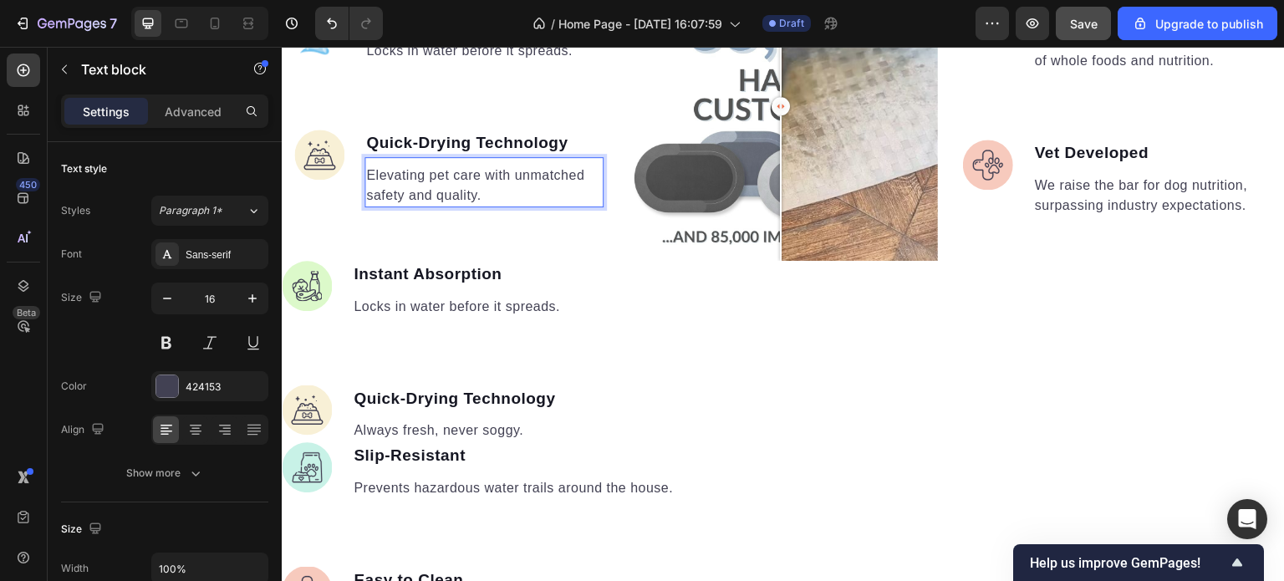
click at [482, 194] on p "Elevating pet care with unmatched safety and quality." at bounding box center [484, 186] width 236 height 40
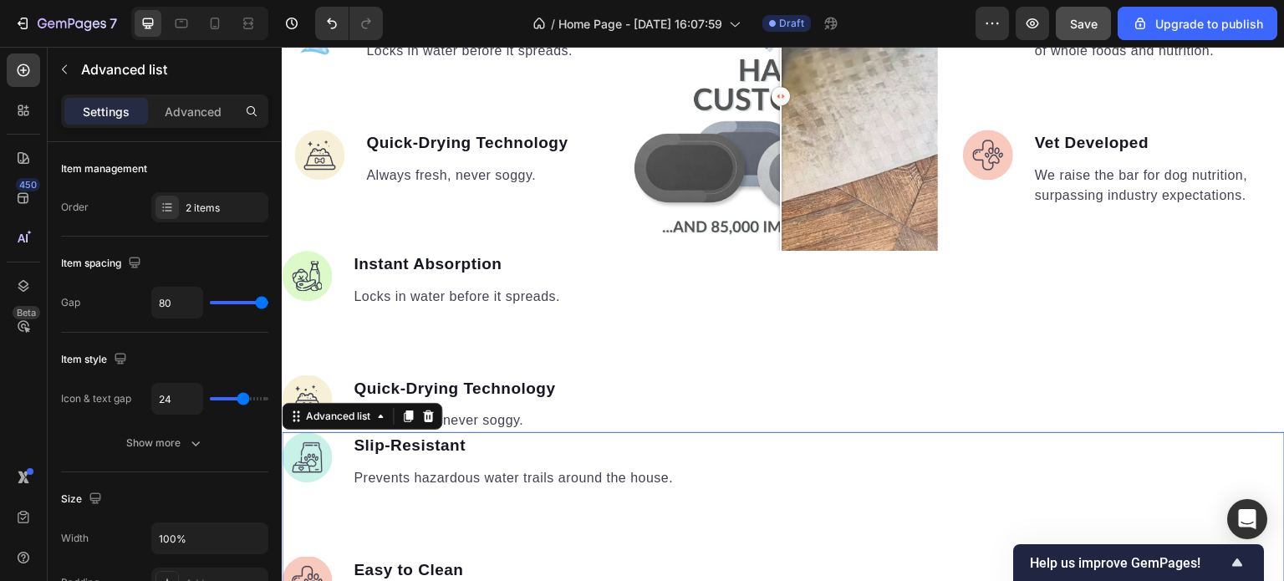
click at [1007, 462] on div "Image Slip-Resistant Text block Prevents hazardous water trails around the hous…" at bounding box center [783, 522] width 1003 height 181
click at [416, 444] on strong "Slip-Resistant" at bounding box center [410, 445] width 112 height 18
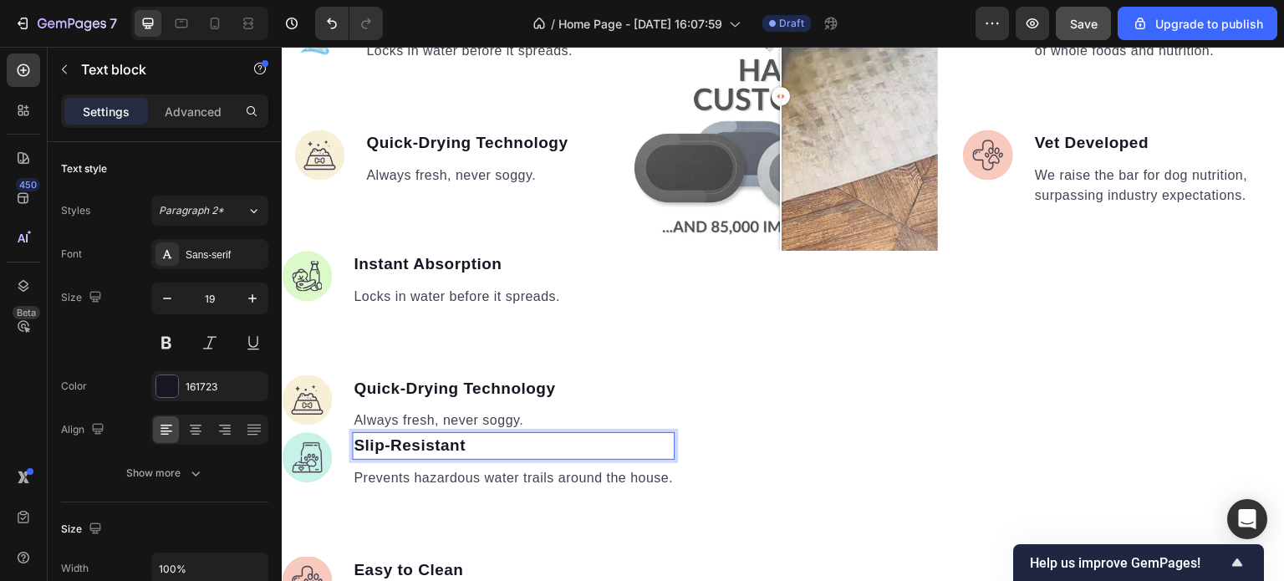
click at [462, 442] on strong "Slip-Resistant" at bounding box center [410, 445] width 112 height 18
click at [467, 442] on p "Slip-Resistant" at bounding box center [513, 446] width 319 height 24
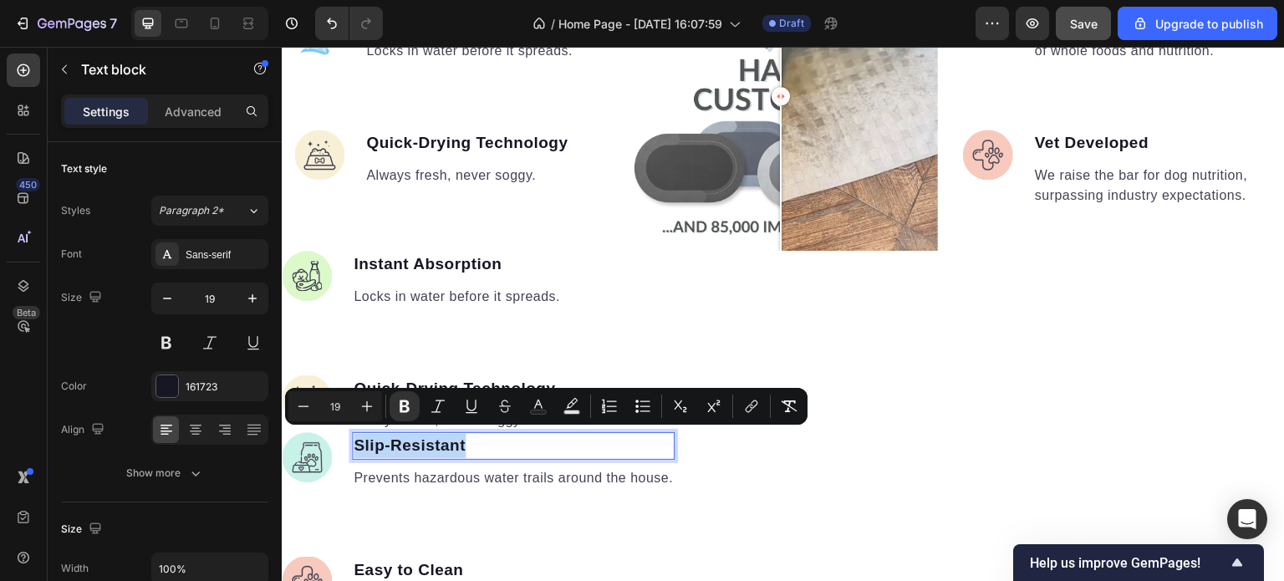
copy strong "Slip-Resistant"
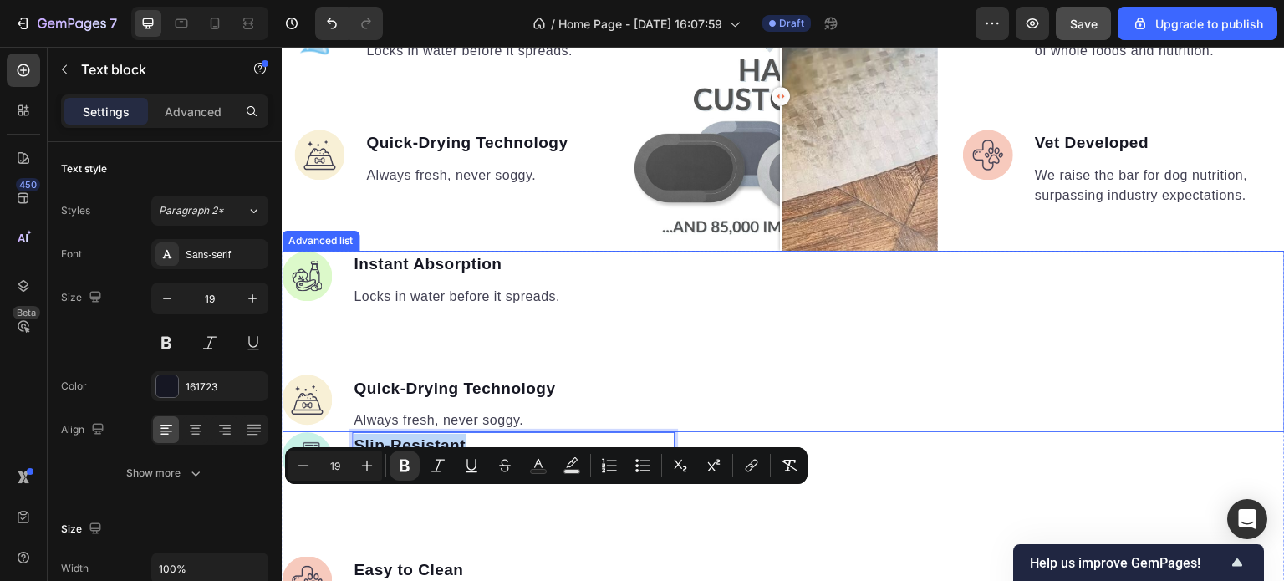
scroll to position [1348, 0]
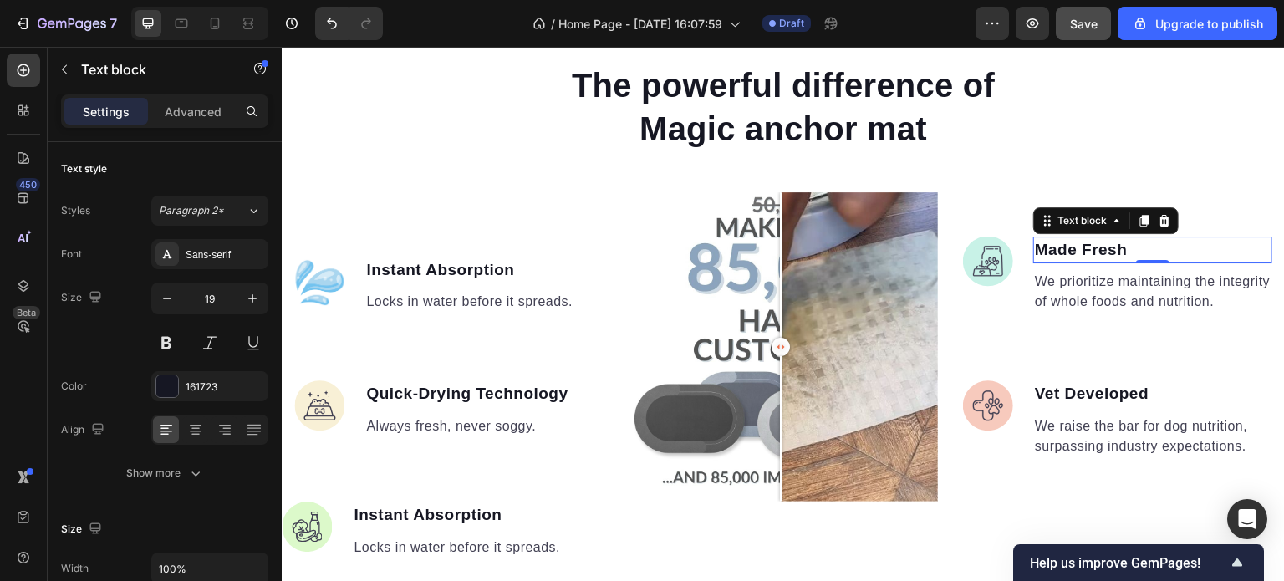
click at [1117, 238] on p "Made Fresh" at bounding box center [1153, 250] width 236 height 24
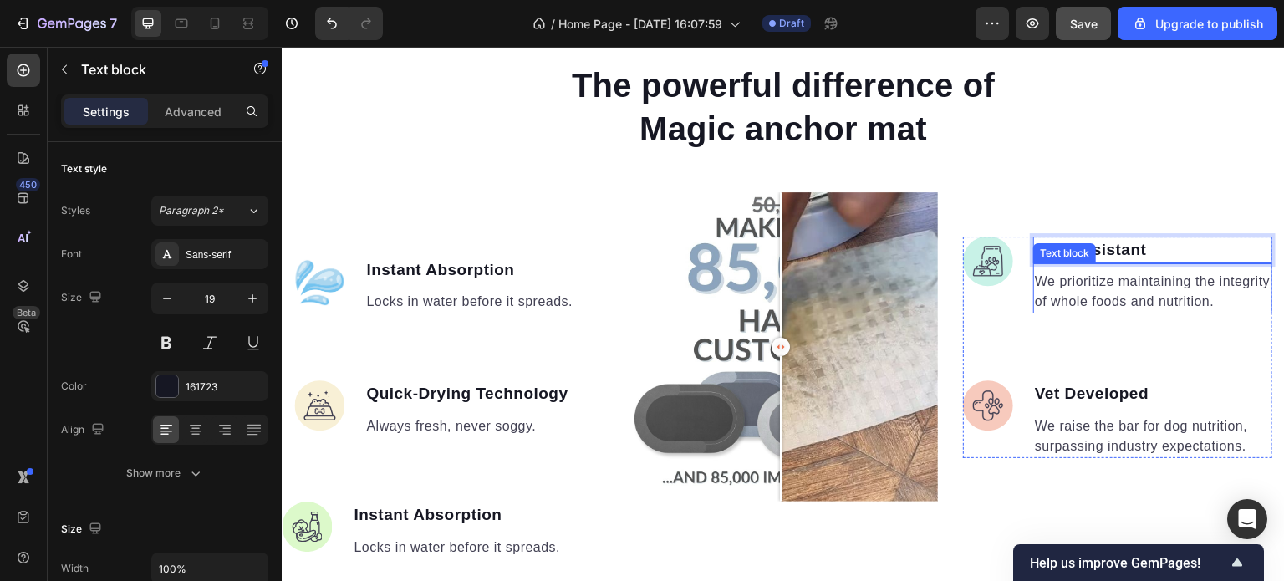
click at [1100, 285] on p "We prioritize maintaining the integrity of whole foods and nutrition." at bounding box center [1153, 292] width 236 height 40
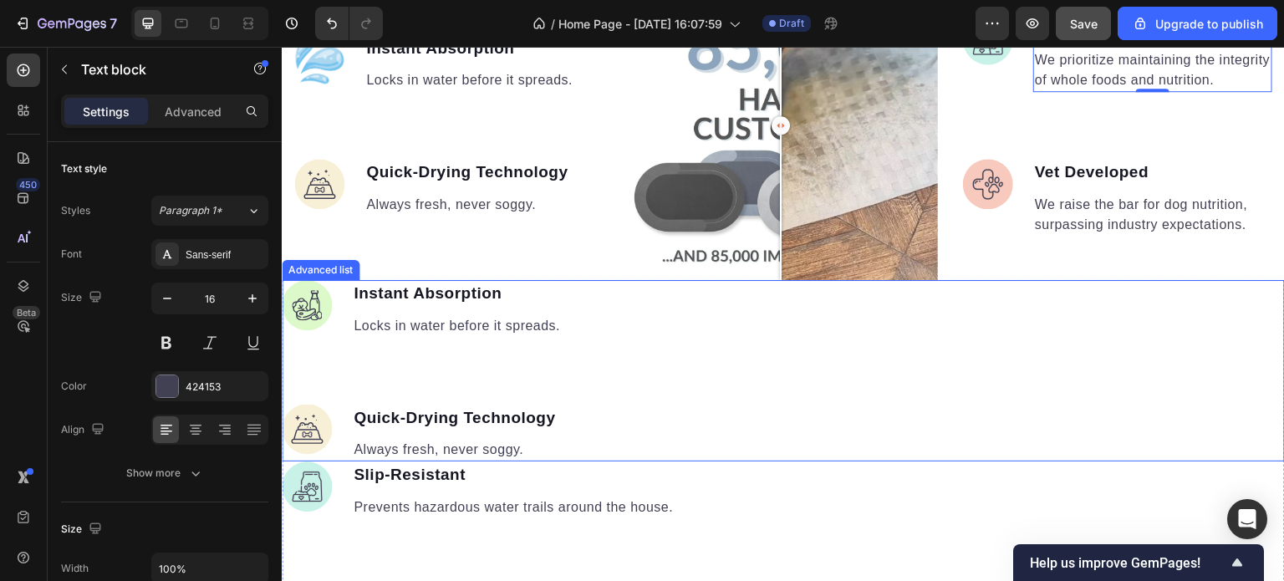
scroll to position [1599, 0]
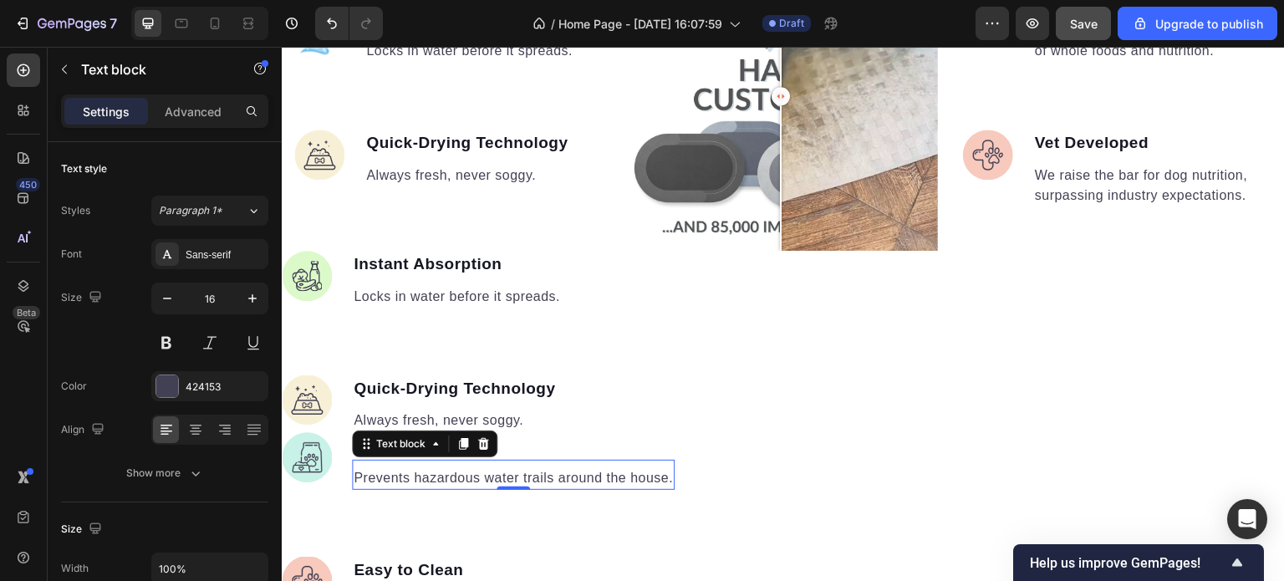
click at [670, 476] on p "Prevents hazardous water trails around the house." at bounding box center [513, 478] width 319 height 20
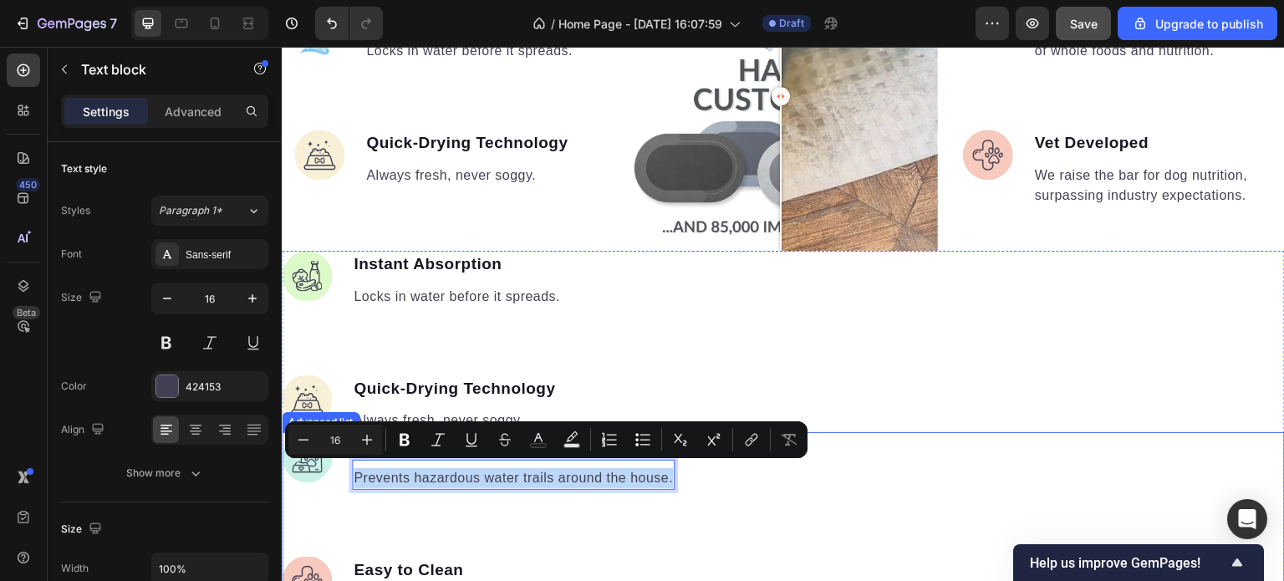
copy p "Prevents hazardous water trails around the house."
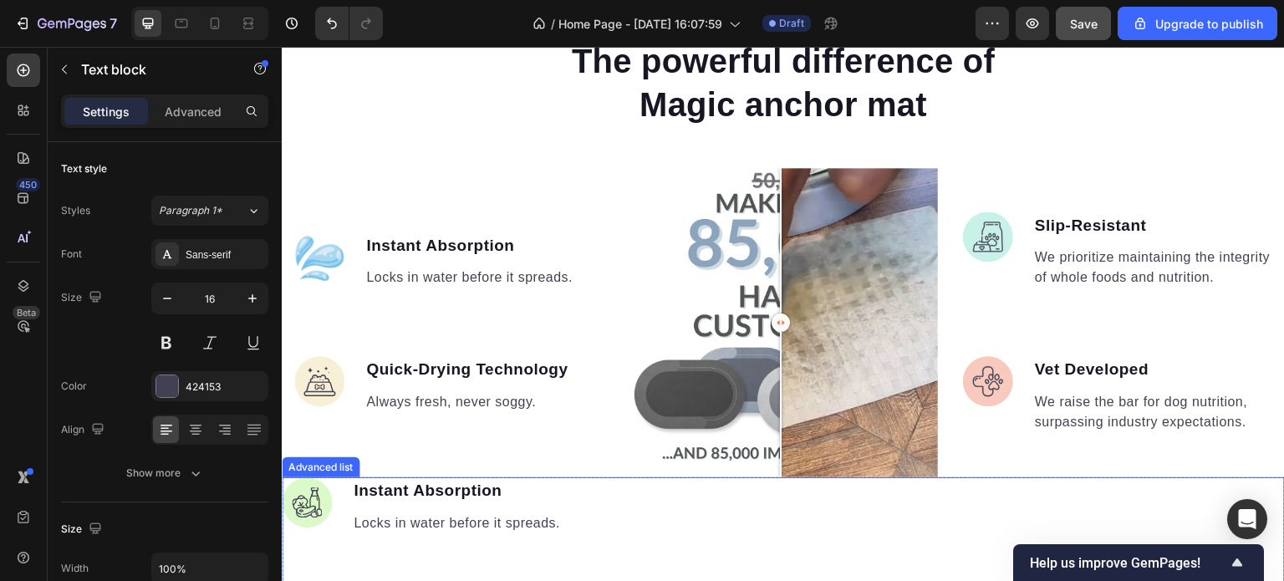
scroll to position [1348, 0]
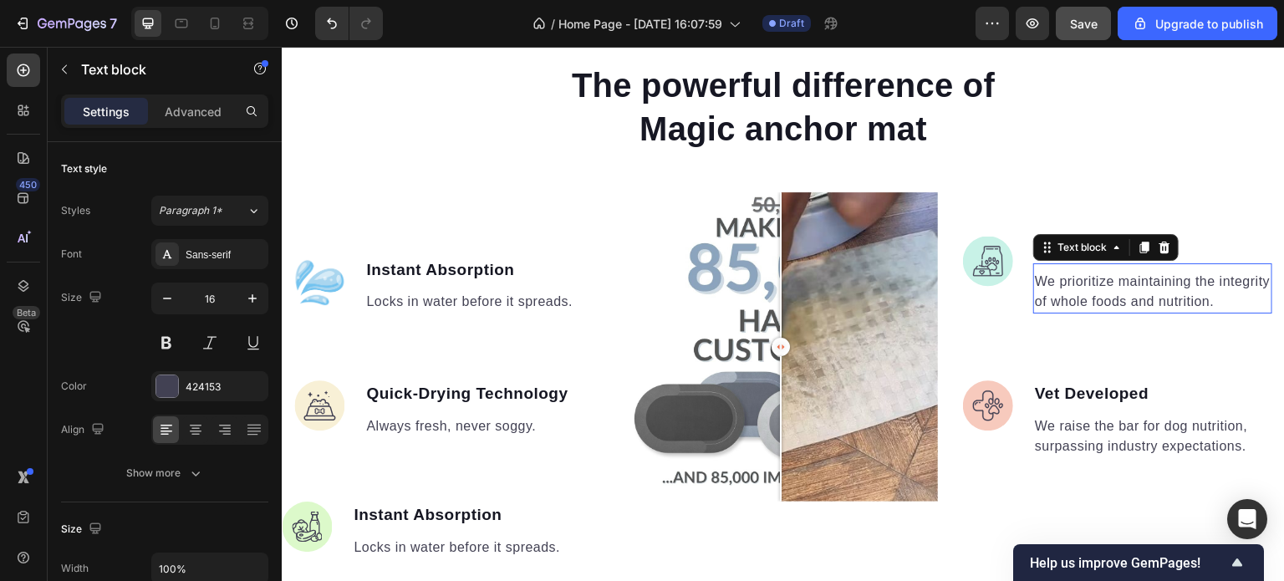
click at [1082, 309] on p "We prioritize maintaining the integrity of whole foods and nutrition." at bounding box center [1153, 292] width 236 height 40
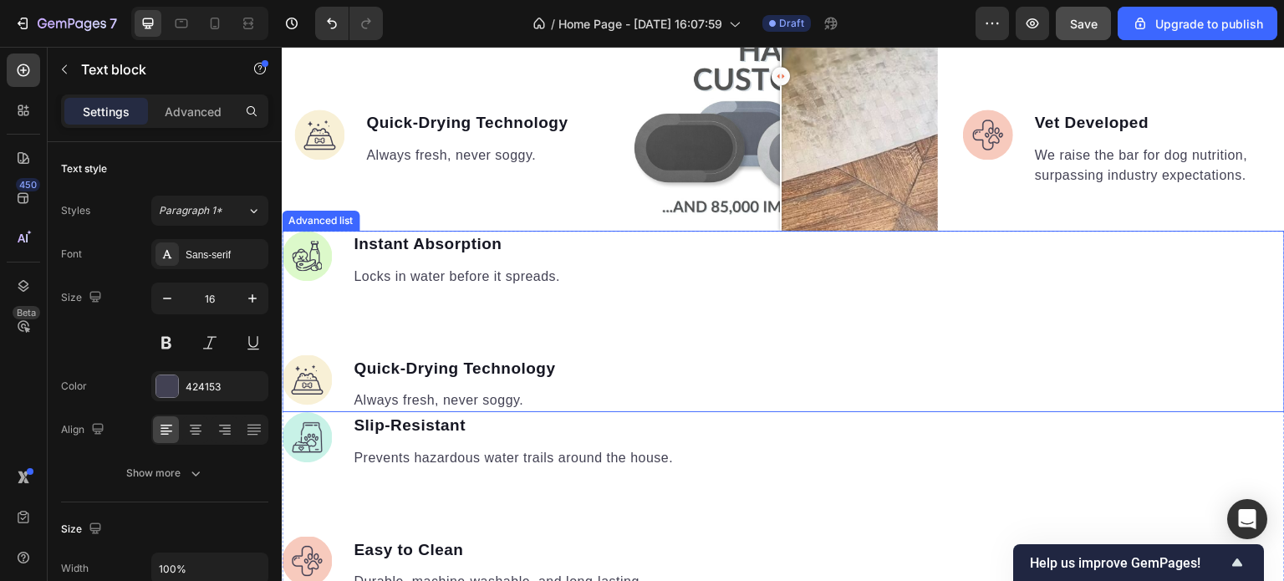
scroll to position [1703, 0]
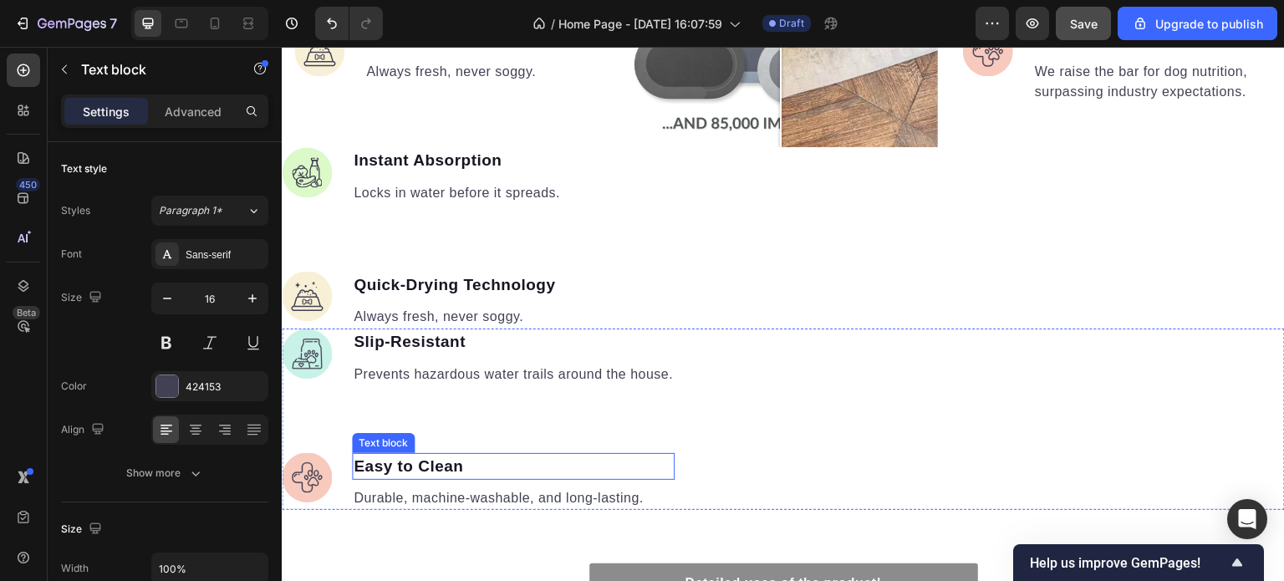
click at [464, 462] on p "Easy to Clean" at bounding box center [513, 467] width 319 height 24
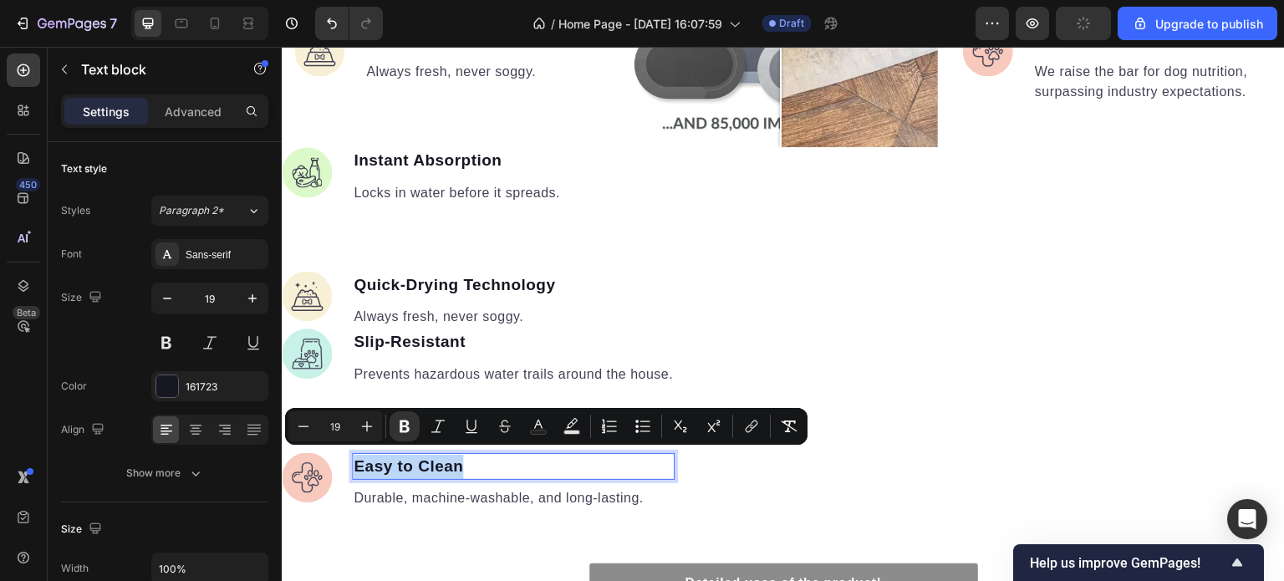
copy strong "Easy to Clean"
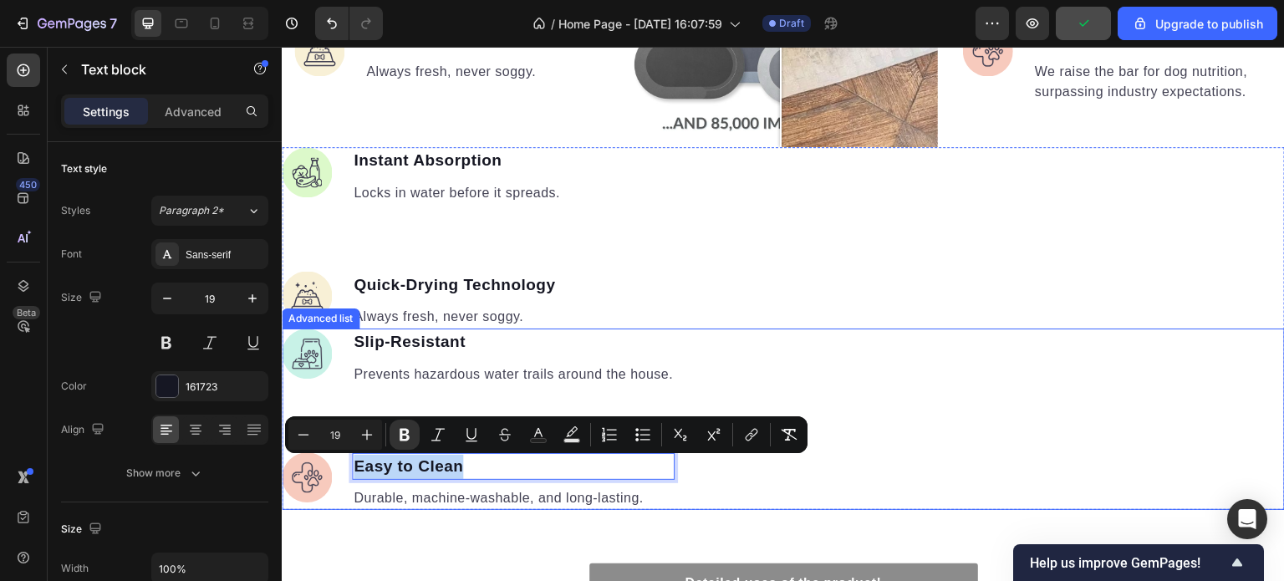
scroll to position [1535, 0]
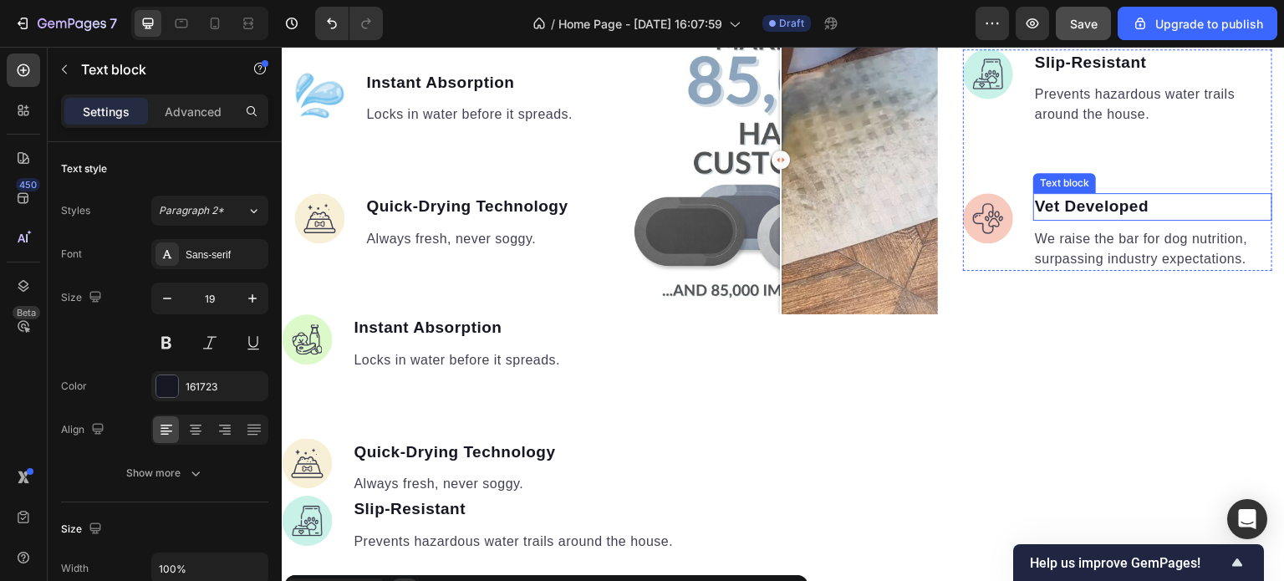
click at [1137, 205] on p "Vet Developed" at bounding box center [1153, 207] width 236 height 24
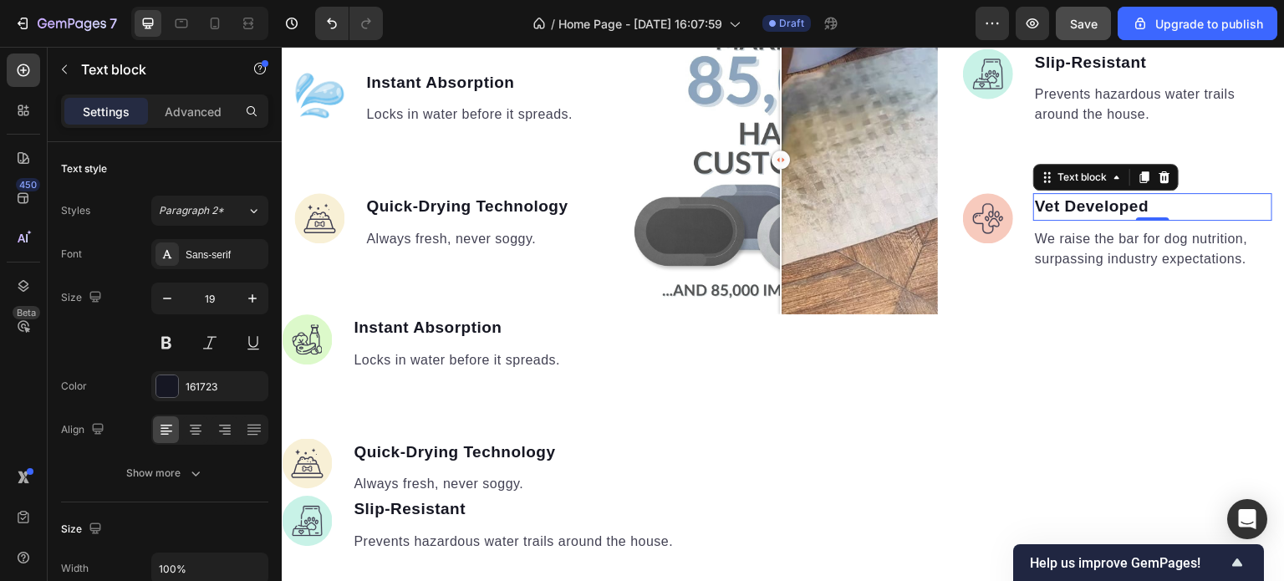
click at [1137, 205] on p "Vet Developed" at bounding box center [1153, 207] width 236 height 24
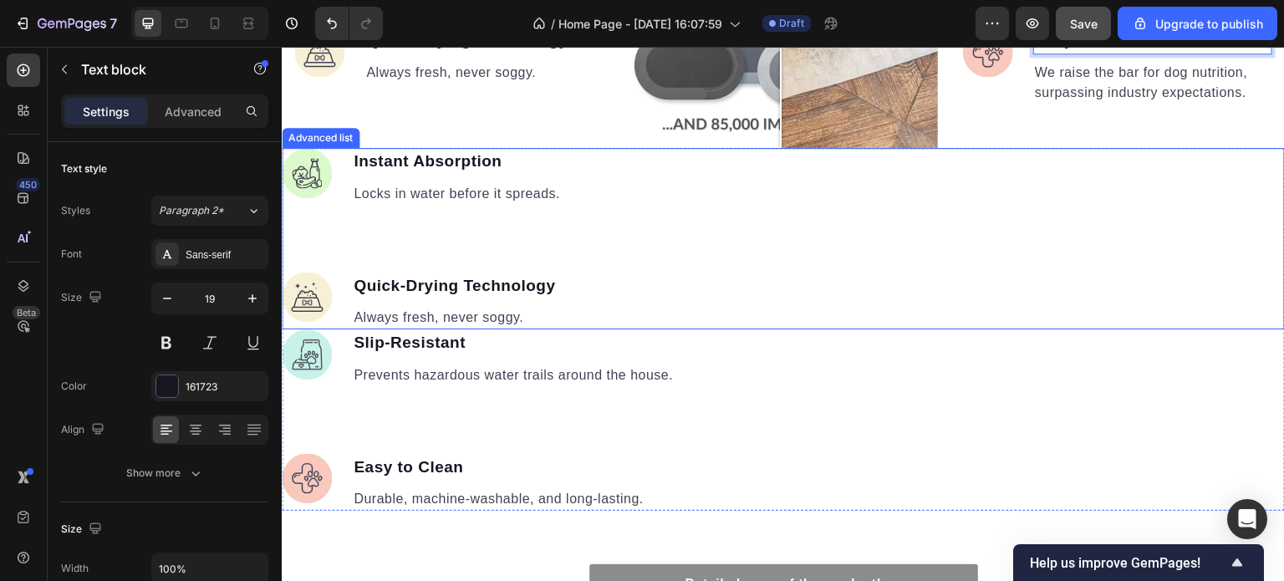
scroll to position [1703, 0]
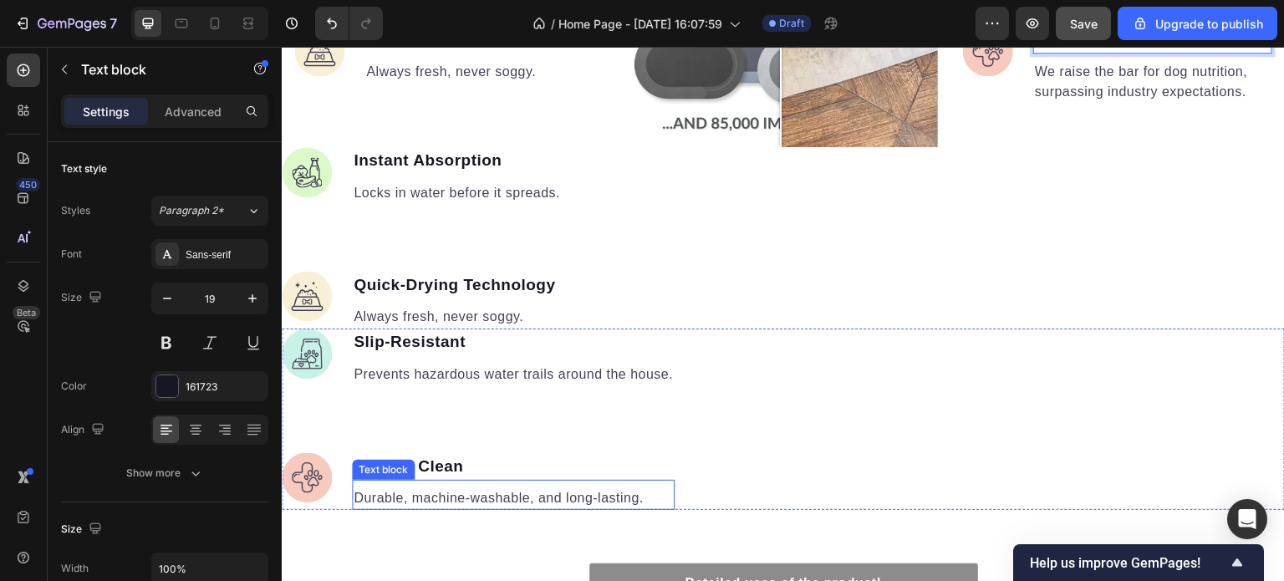
click at [645, 493] on p "Durable, machine-washable, and long-lasting." at bounding box center [513, 498] width 319 height 20
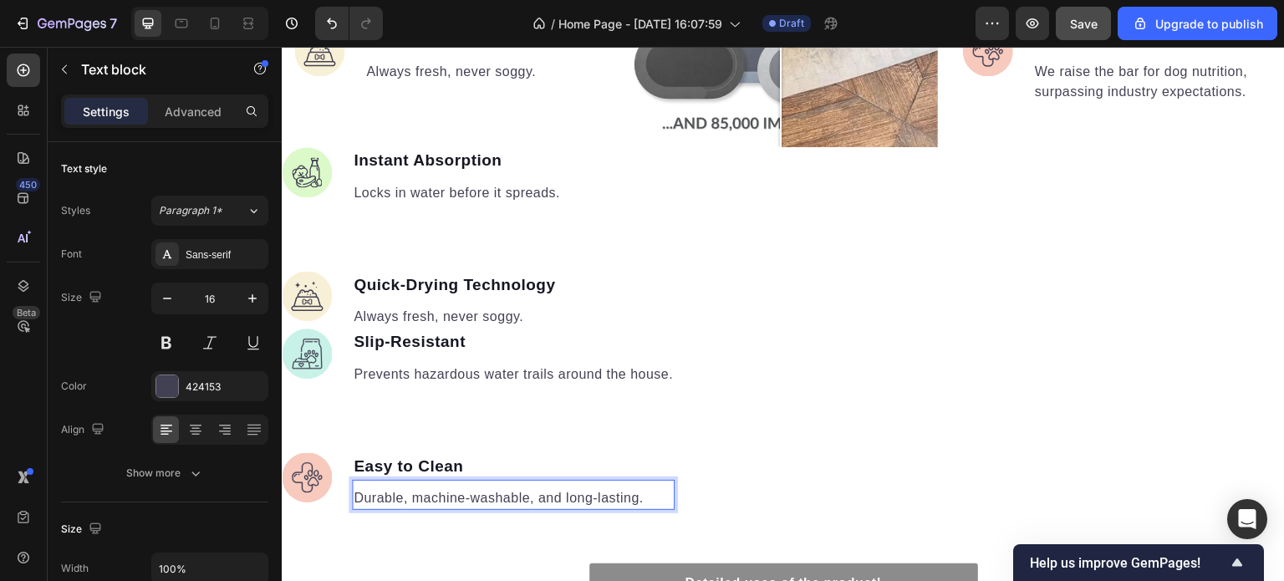
click at [645, 493] on p "Durable, machine-washable, and long-lasting." at bounding box center [513, 498] width 319 height 20
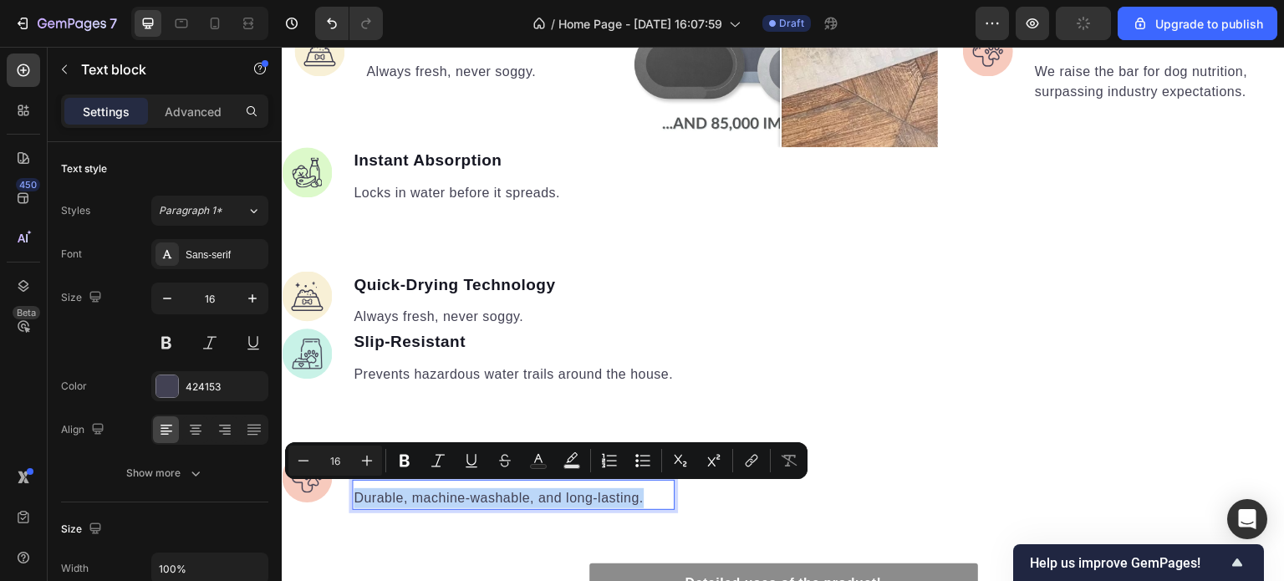
copy p "Durable, machine-washable, and long-lasting."
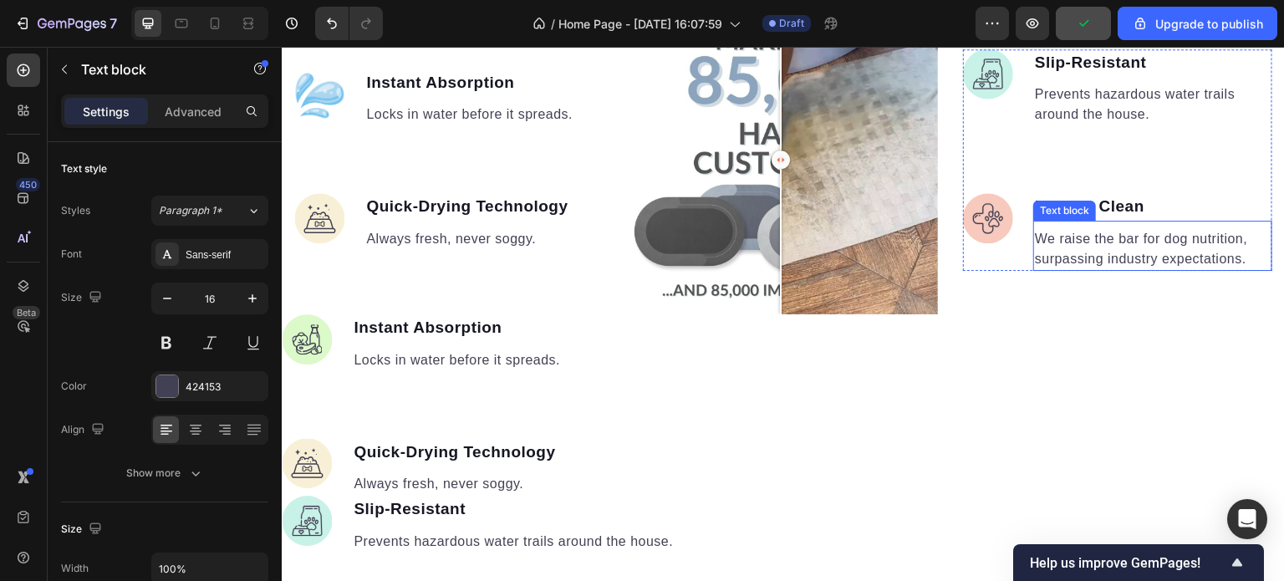
scroll to position [1452, 0]
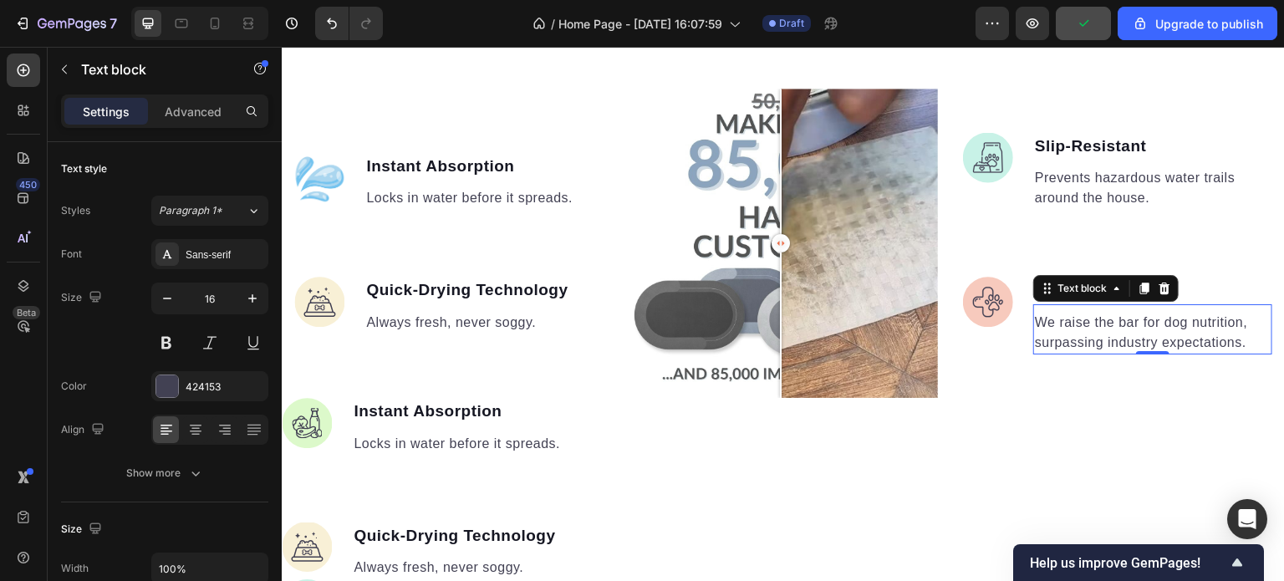
click at [1237, 343] on p "We raise the bar for dog nutrition, surpassing industry expectations." at bounding box center [1153, 333] width 236 height 40
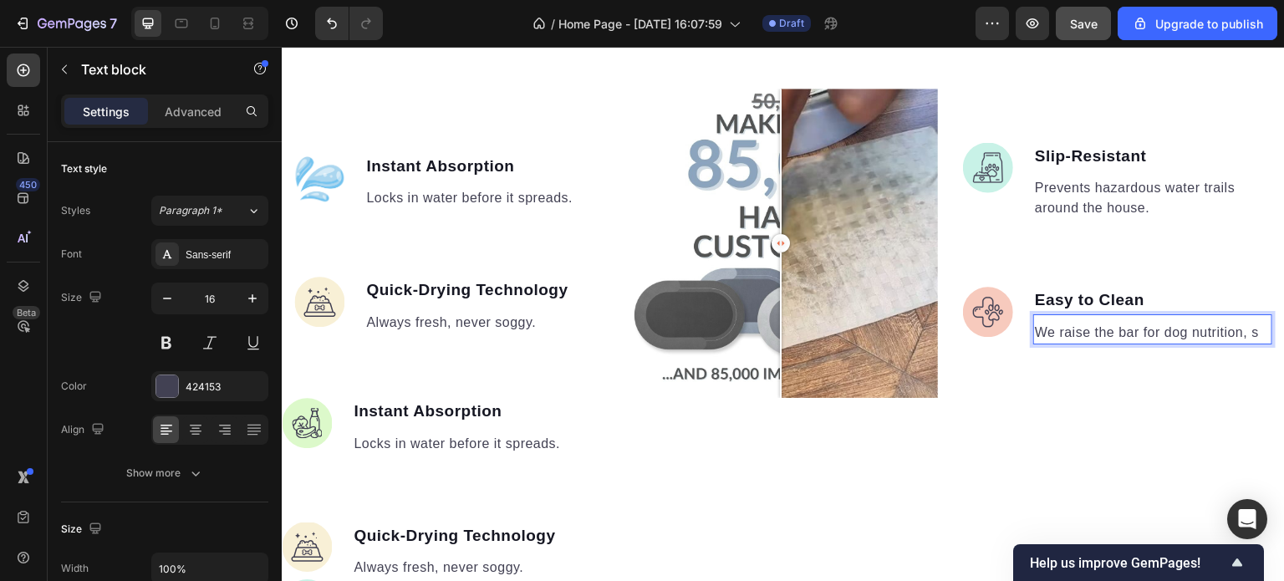
scroll to position [1462, 0]
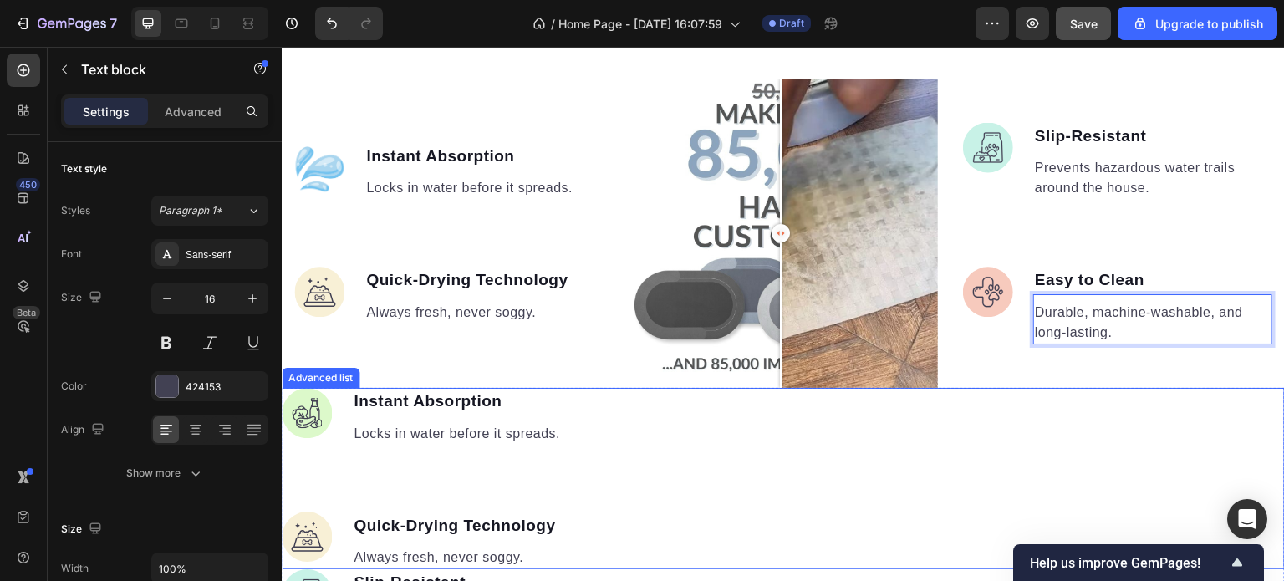
click at [1026, 466] on div "Image Instant Absorption Text block Locks in water before it spreads. Text bloc…" at bounding box center [783, 478] width 1003 height 181
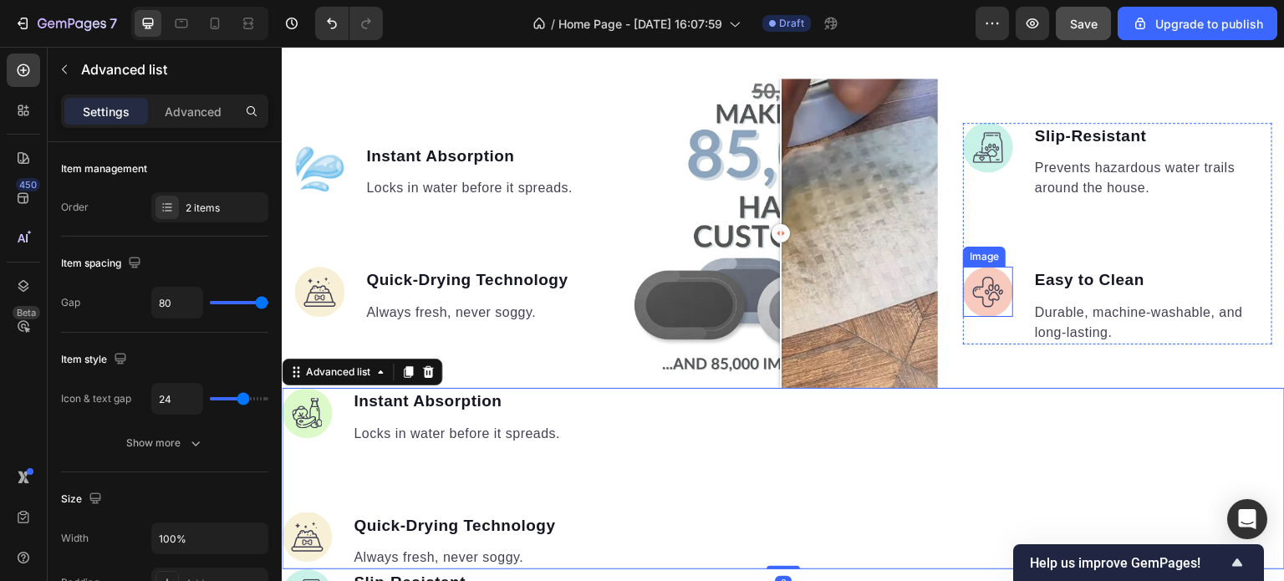
click at [987, 281] on img at bounding box center [988, 292] width 50 height 50
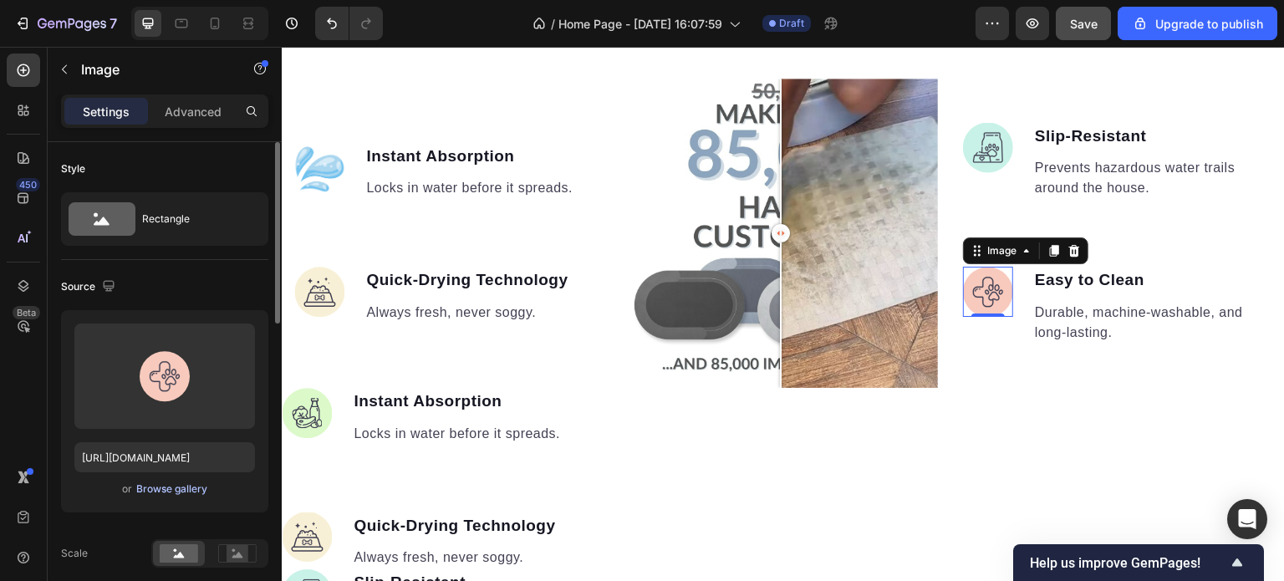
click at [192, 489] on div "Browse gallery" at bounding box center [171, 489] width 71 height 15
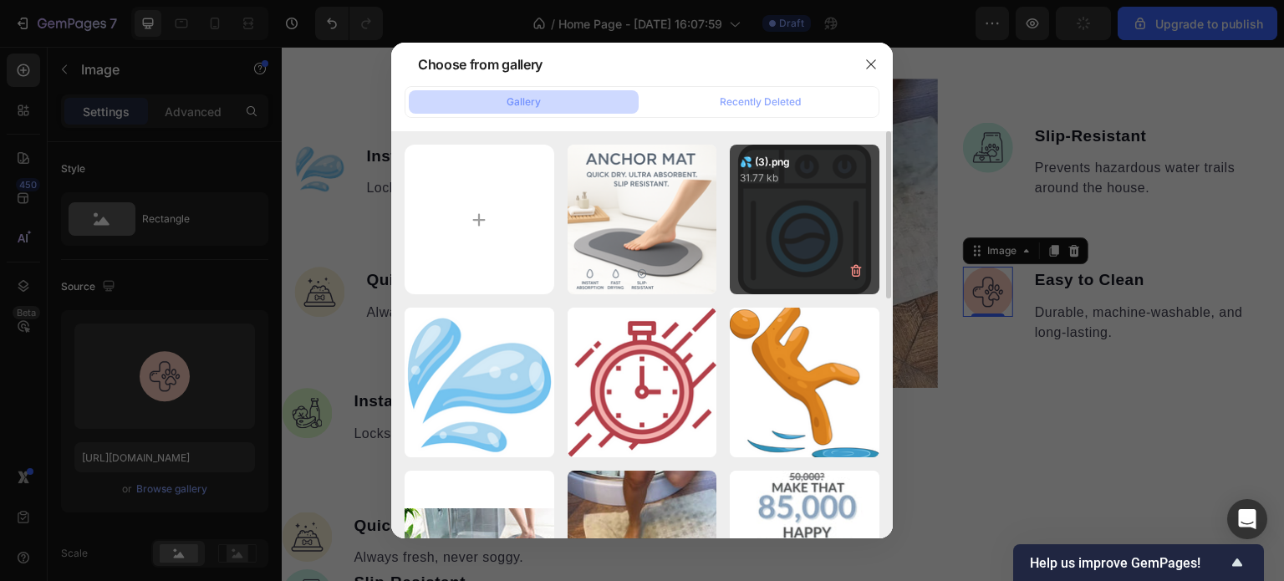
click at [801, 225] on div "💦 (3).png 31.77 kb" at bounding box center [805, 220] width 150 height 150
type input "[URL][DOMAIN_NAME]"
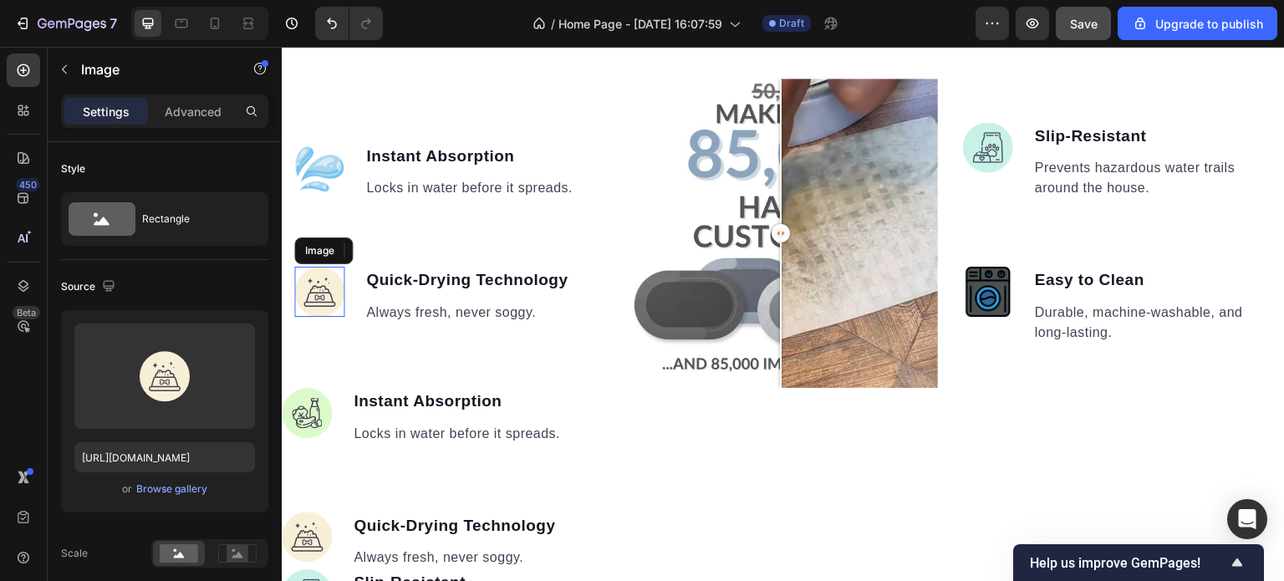
click at [312, 291] on img at bounding box center [319, 292] width 50 height 50
click at [171, 490] on div "Browse gallery" at bounding box center [171, 489] width 71 height 15
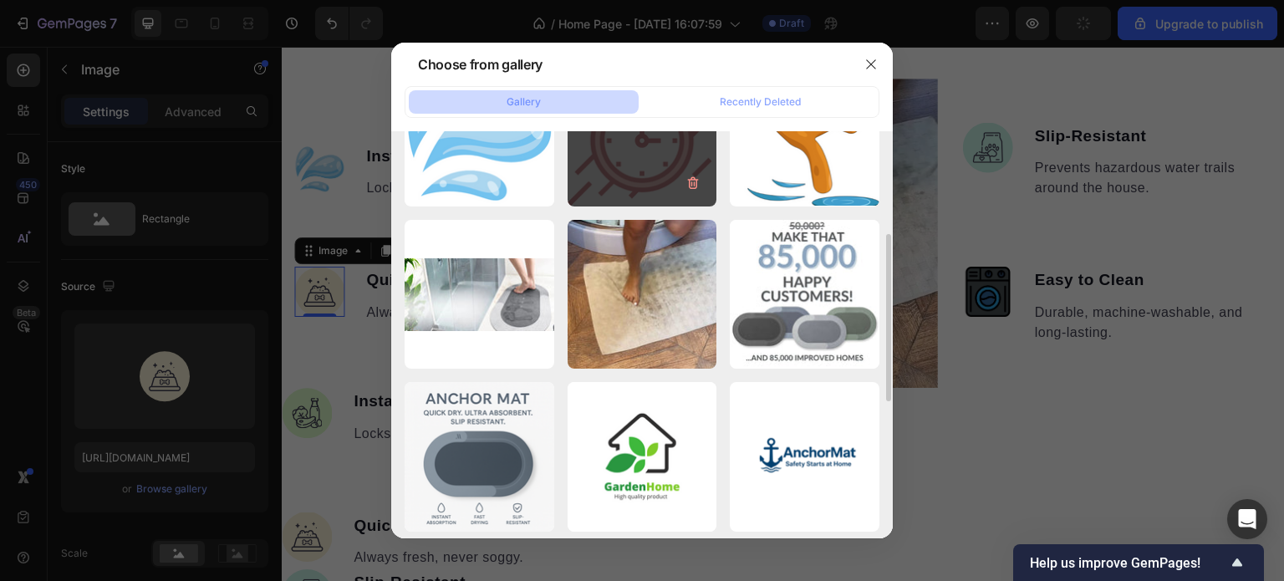
scroll to position [84, 0]
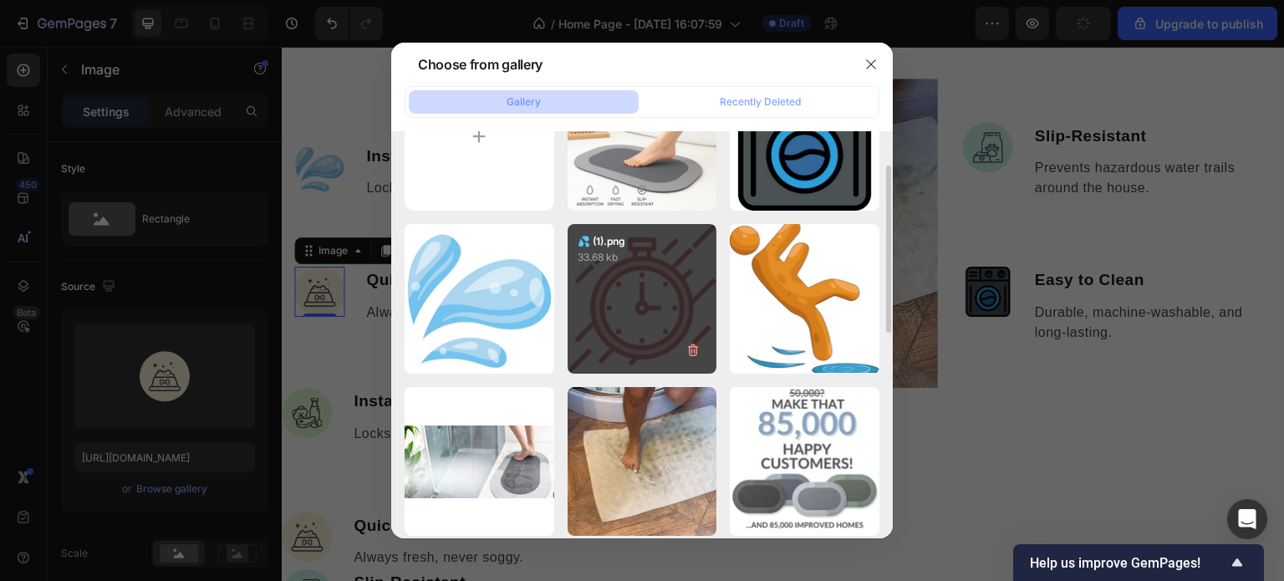
click at [649, 321] on div "💦 (1).png 33.68 kb" at bounding box center [643, 299] width 150 height 150
type input "[URL][DOMAIN_NAME]"
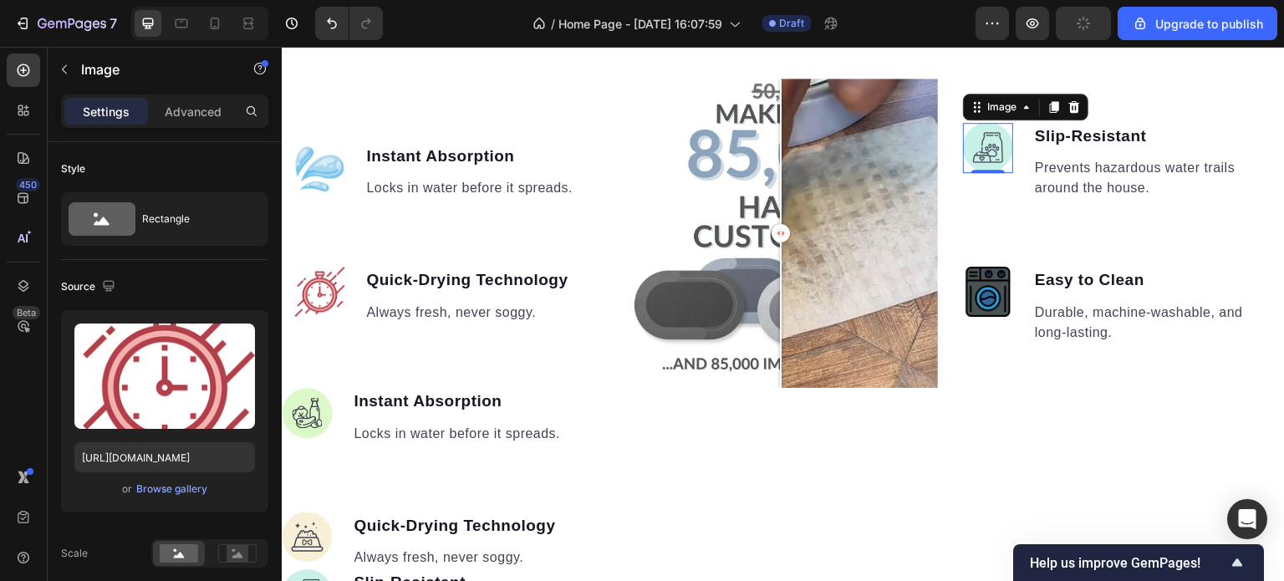
click at [978, 142] on img at bounding box center [988, 148] width 50 height 50
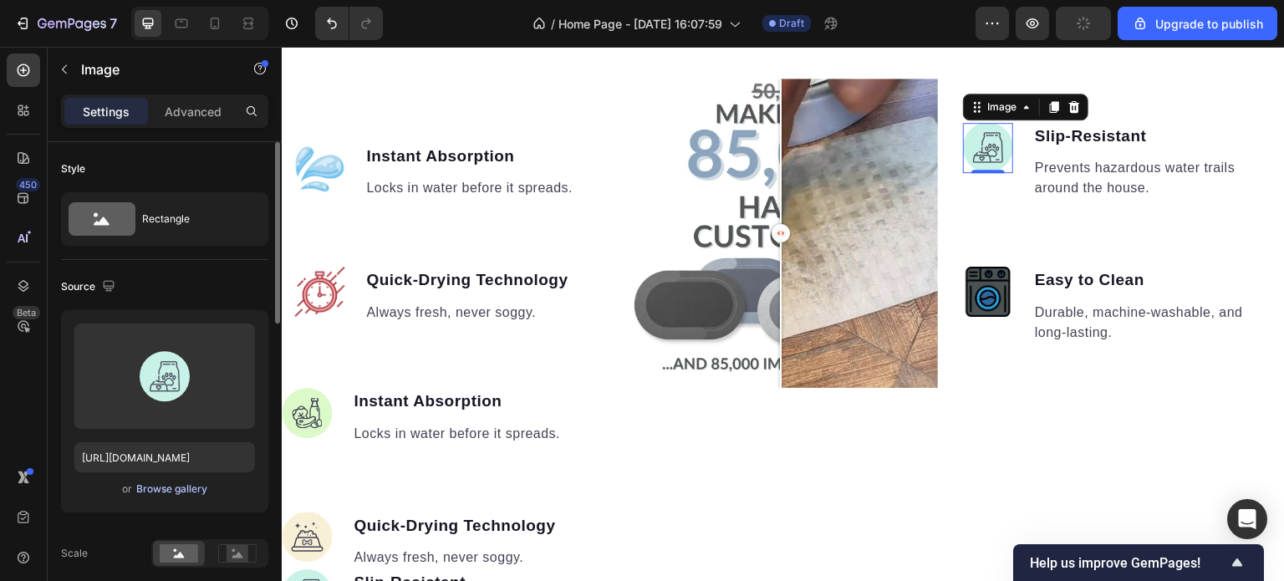
click at [181, 494] on div "Browse gallery" at bounding box center [171, 489] width 71 height 15
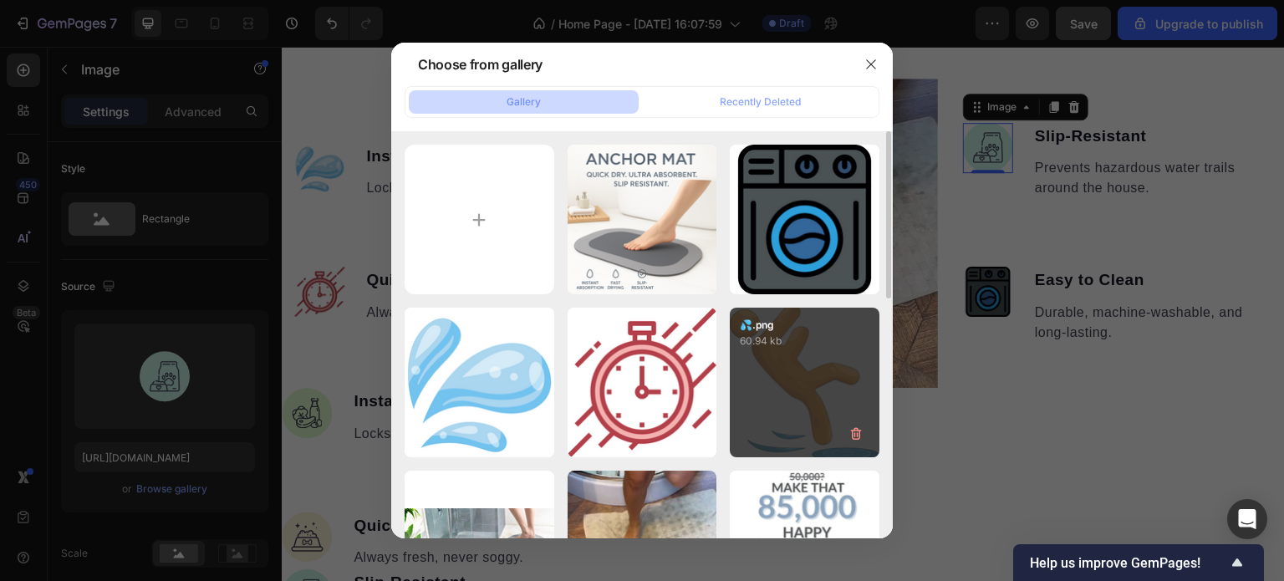
click at [784, 374] on div "💦.png 60.94 kb" at bounding box center [805, 383] width 150 height 150
type input "[URL][DOMAIN_NAME]"
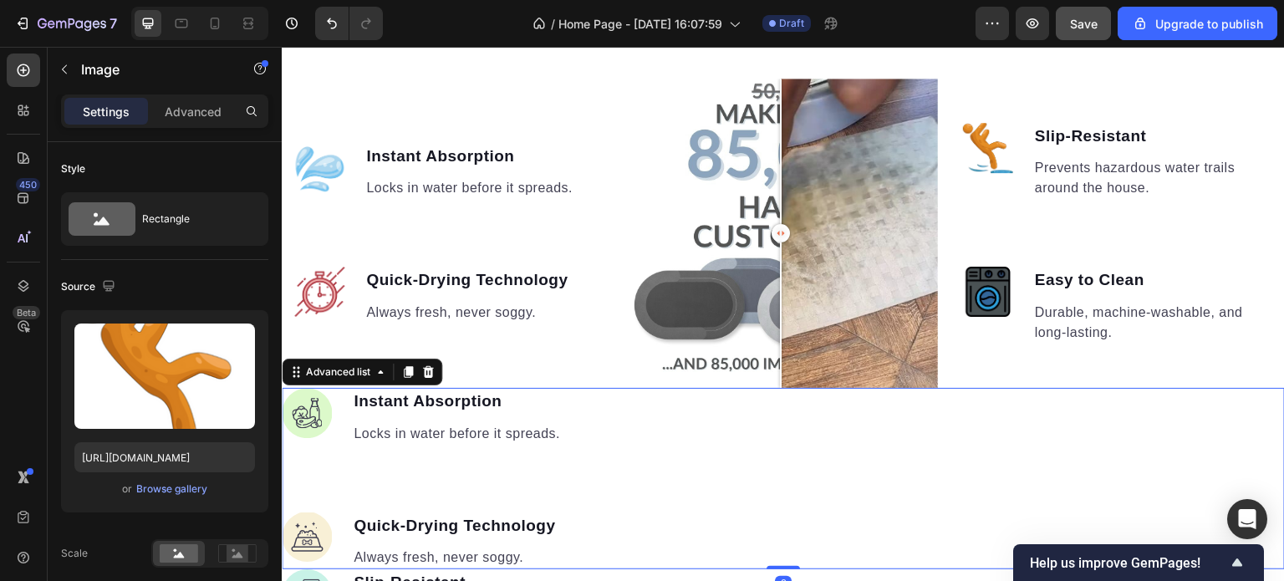
click at [906, 446] on div "Image Instant Absorption Text block Locks in water before it spreads. Text bloc…" at bounding box center [783, 478] width 1003 height 181
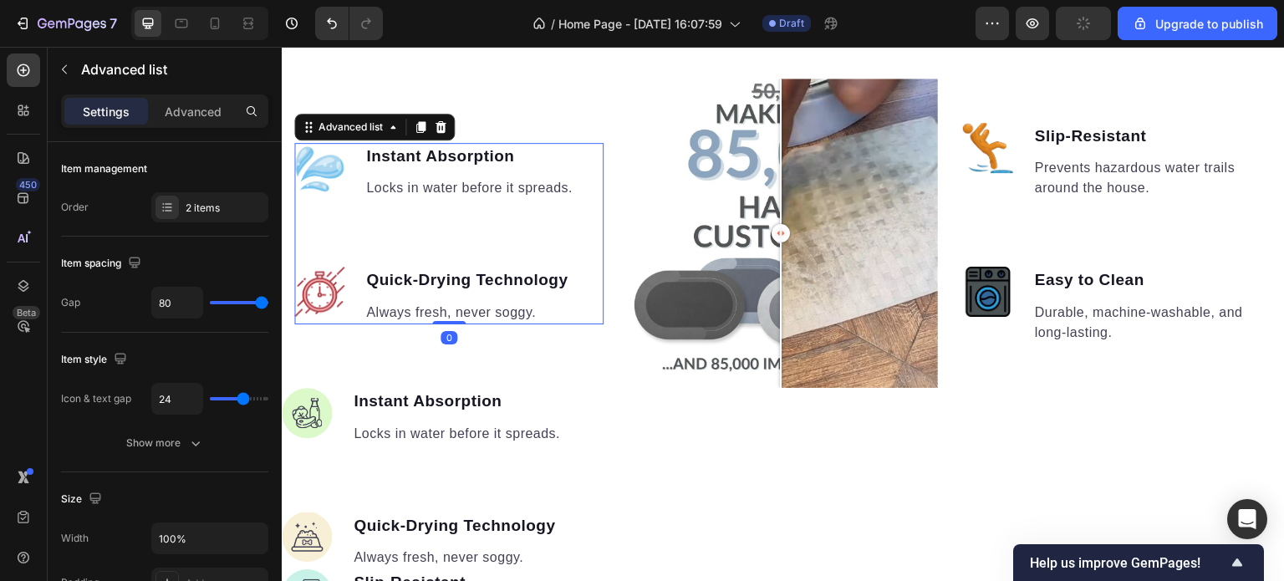
click at [493, 205] on ul "Image Instant Absorption Text block Locks in water before it spreads. Text bloc…" at bounding box center [434, 233] width 280 height 181
type input "39"
type input "38"
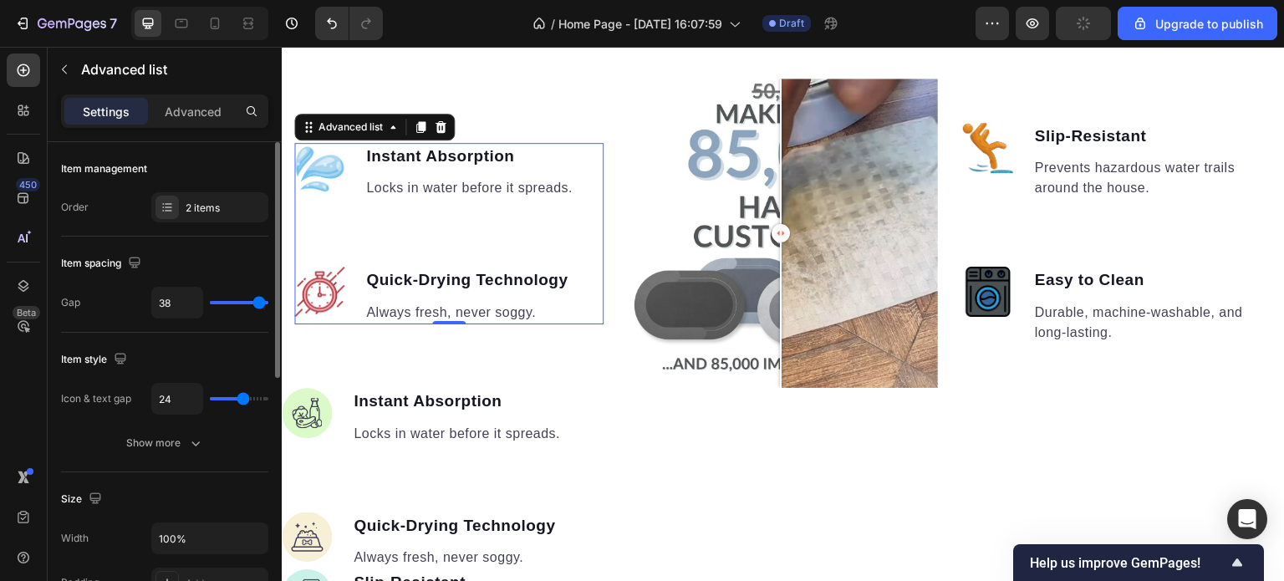
type input "37"
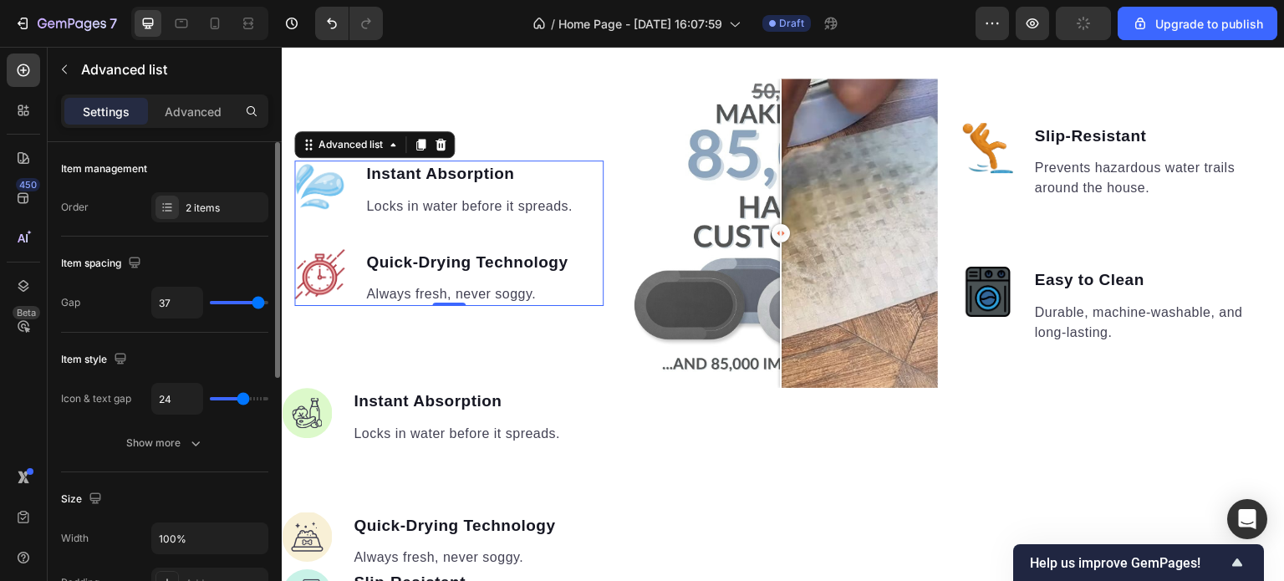
type input "36"
type input "34"
type input "33"
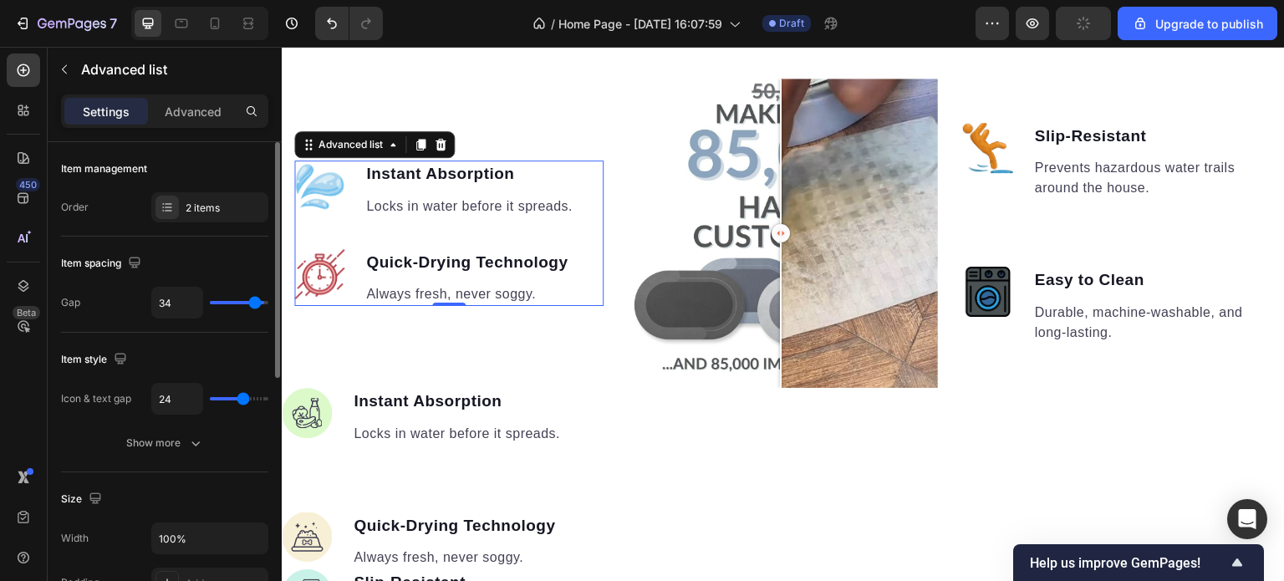
type input "33"
type input "32"
type input "31"
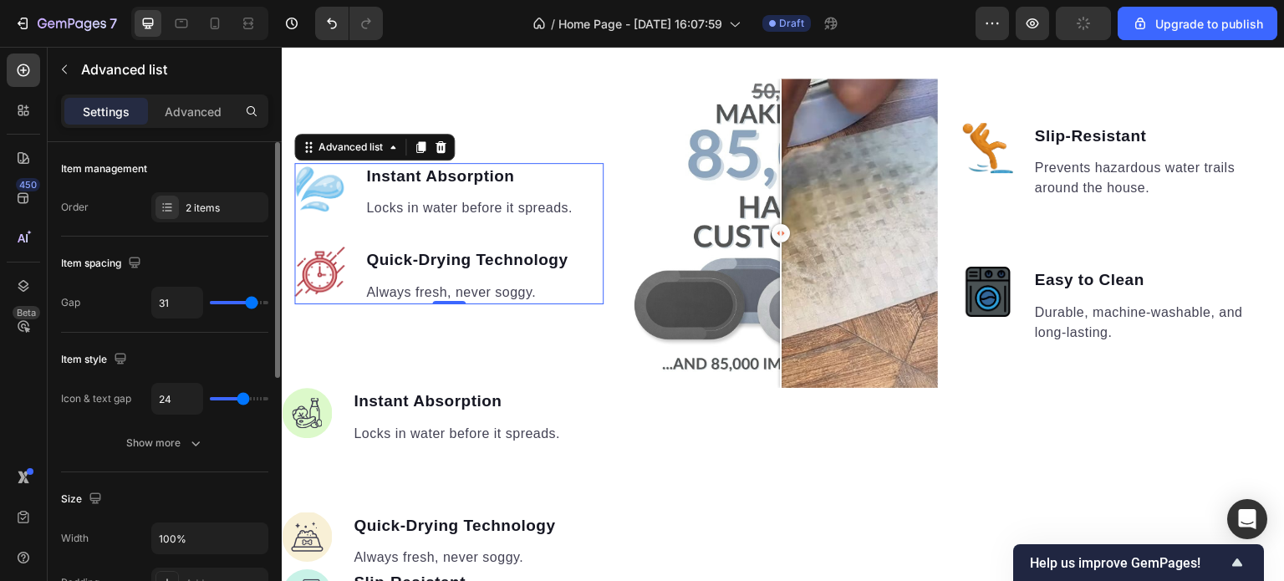
type input "30"
type input "35"
type input "36"
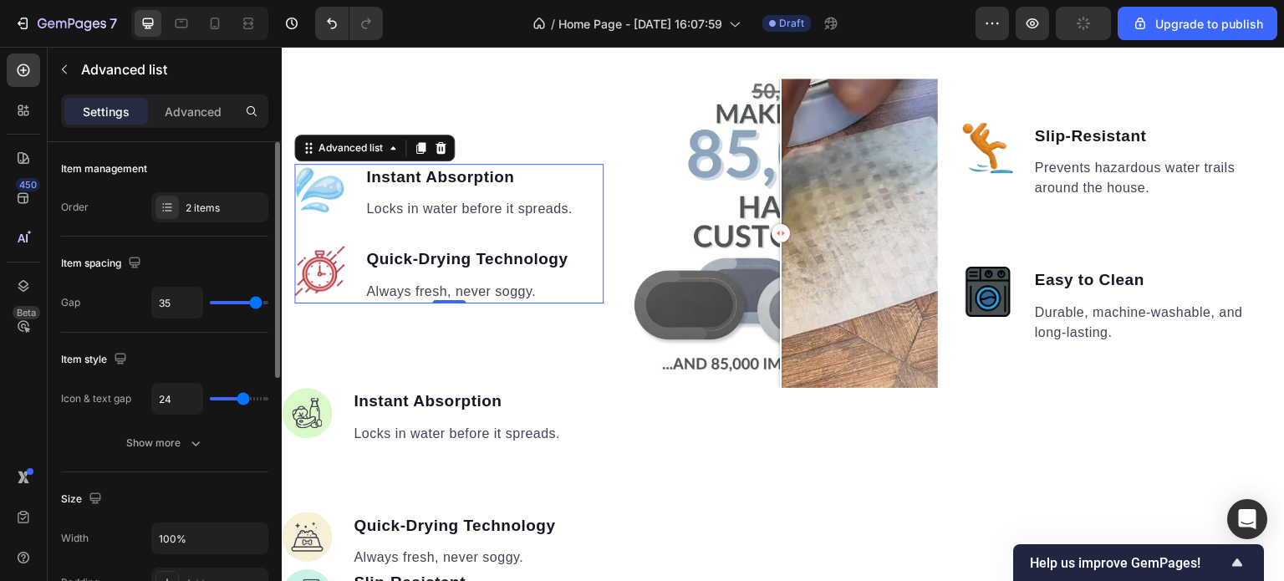
type input "36"
type input "37"
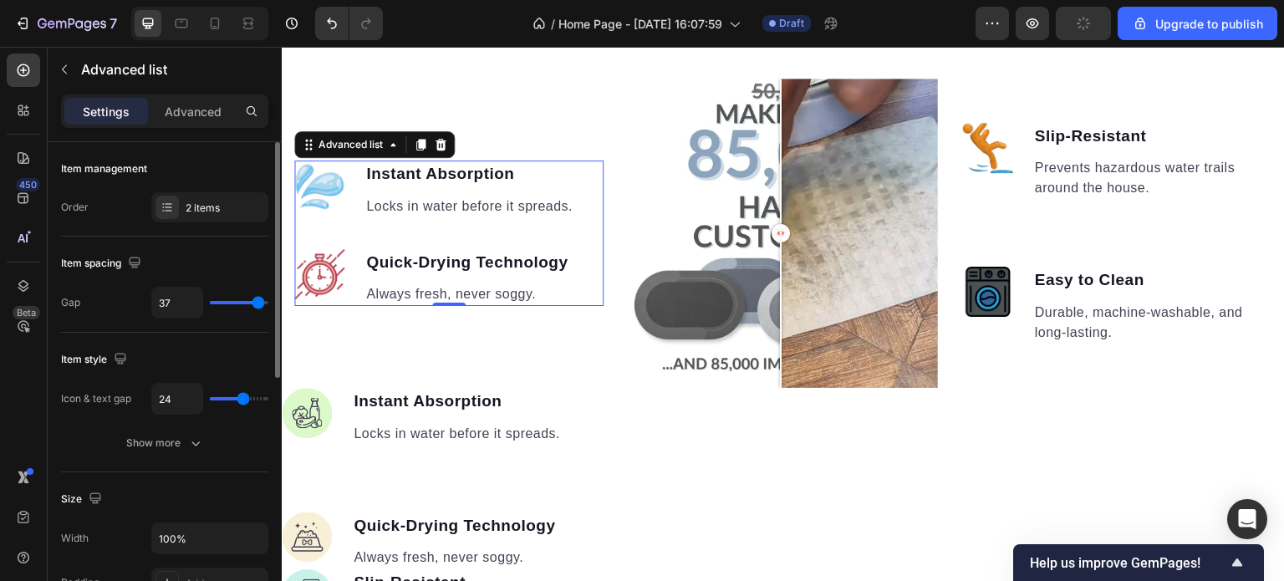
type input "38"
type input "39"
type input "40"
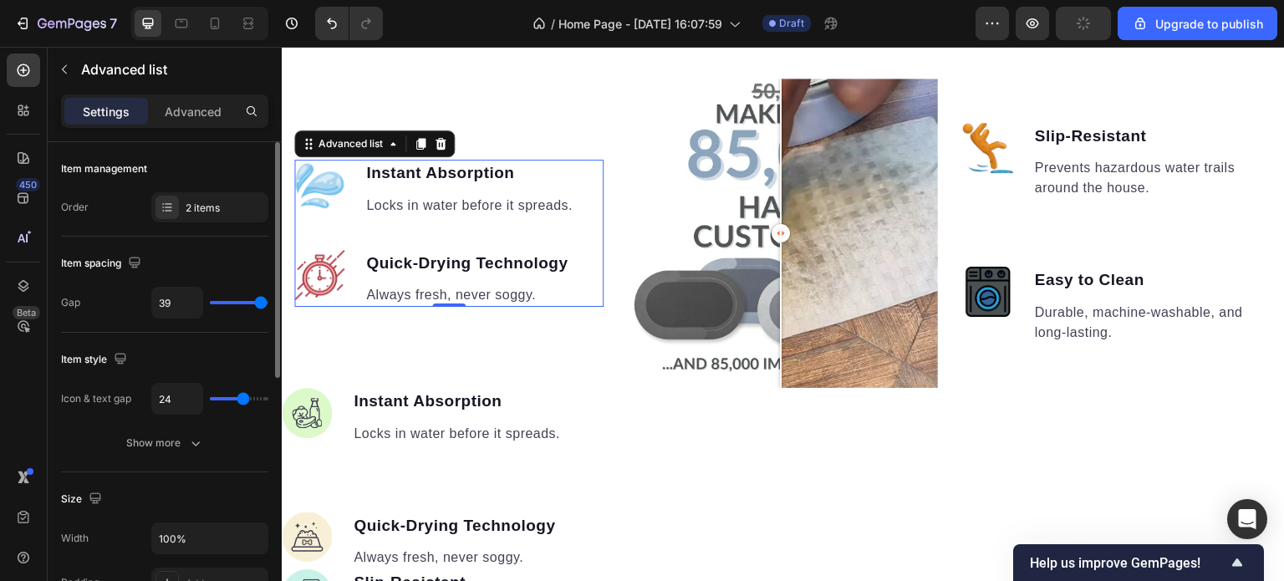
type input "40"
click at [264, 301] on input "range" at bounding box center [239, 302] width 59 height 3
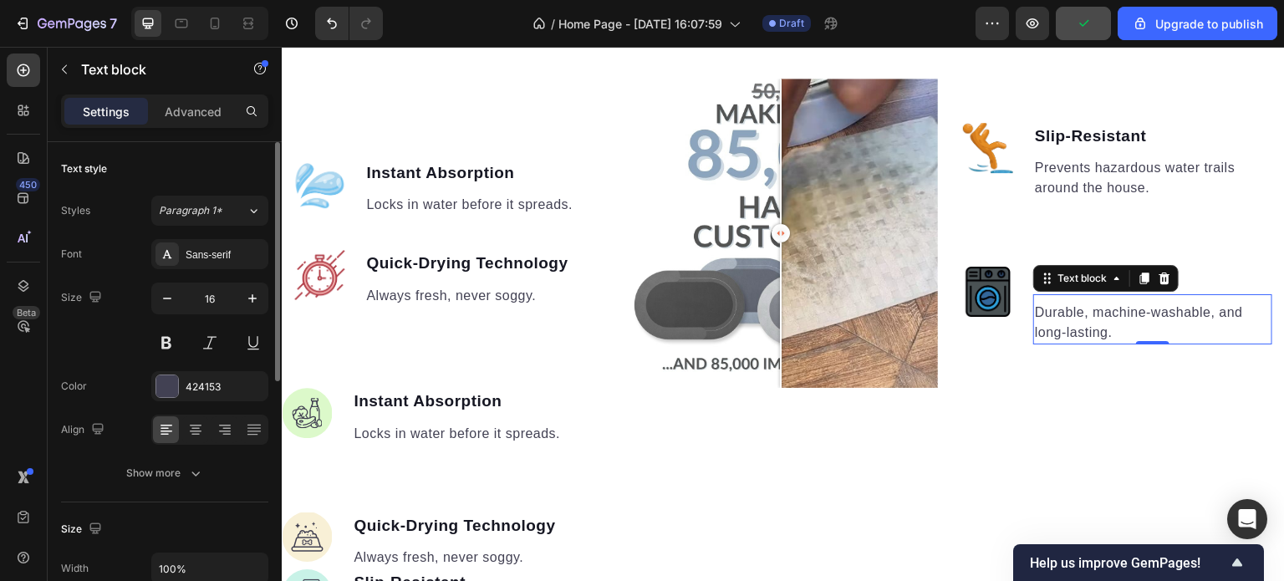
click at [1121, 303] on p "Durable, machine-washable, and long-lasting." at bounding box center [1153, 323] width 236 height 40
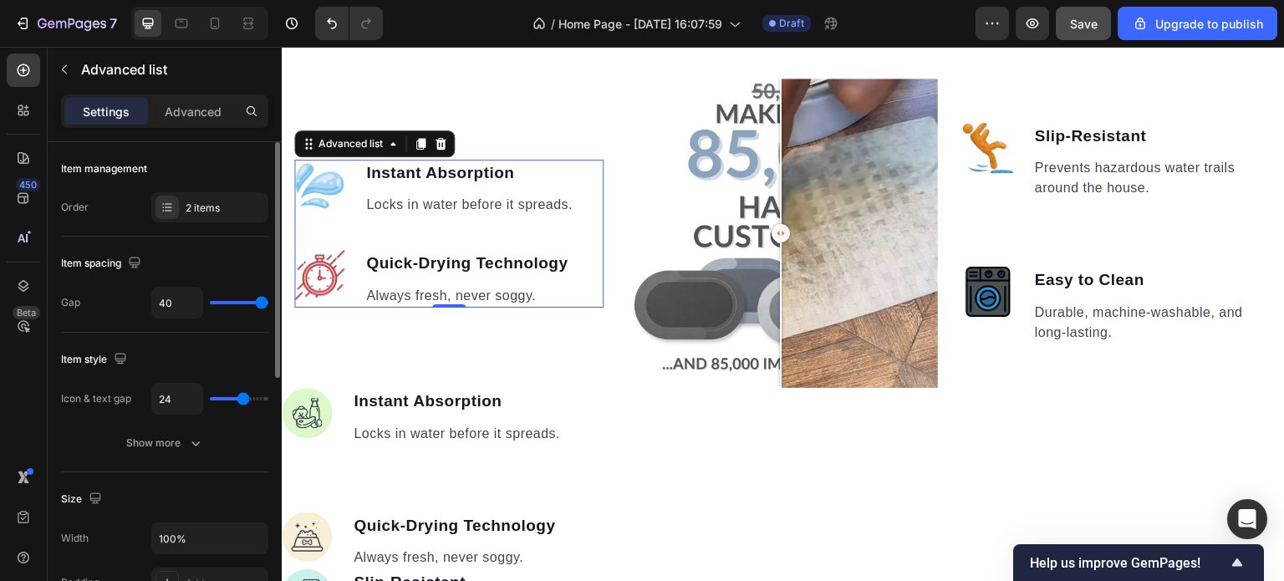
click at [550, 228] on ul "Image Instant Absorption Text block Locks in water before it spreads. Text bloc…" at bounding box center [434, 234] width 280 height 148
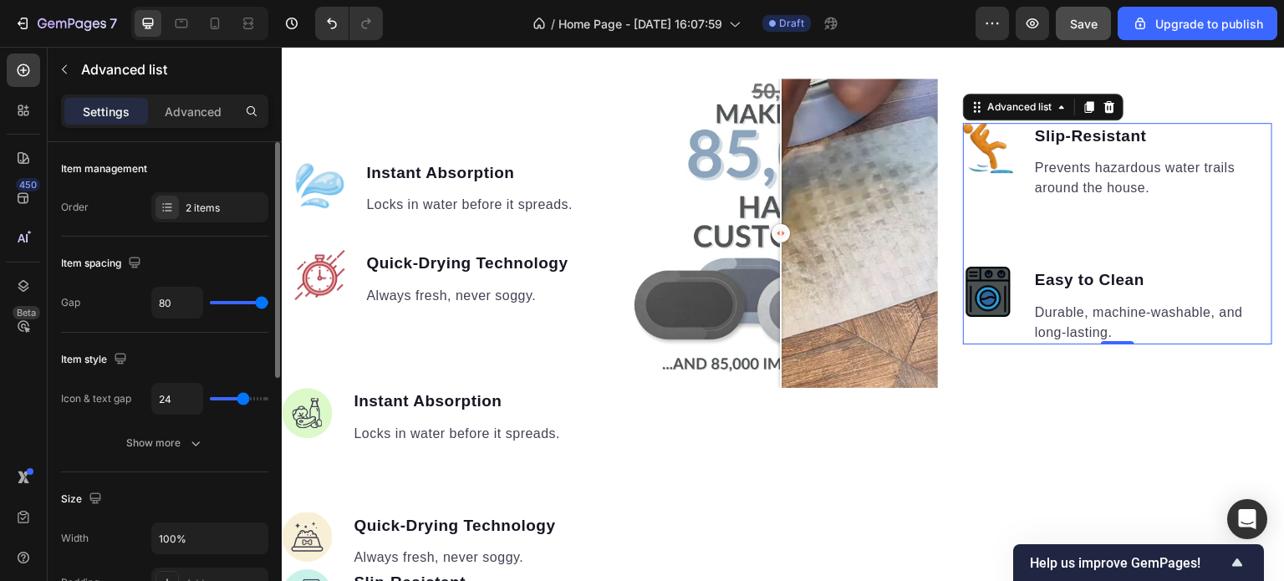
click at [1029, 230] on ul "Image Slip-Resistant Text block Prevents hazardous water trails around the hous…" at bounding box center [1117, 234] width 309 height 222
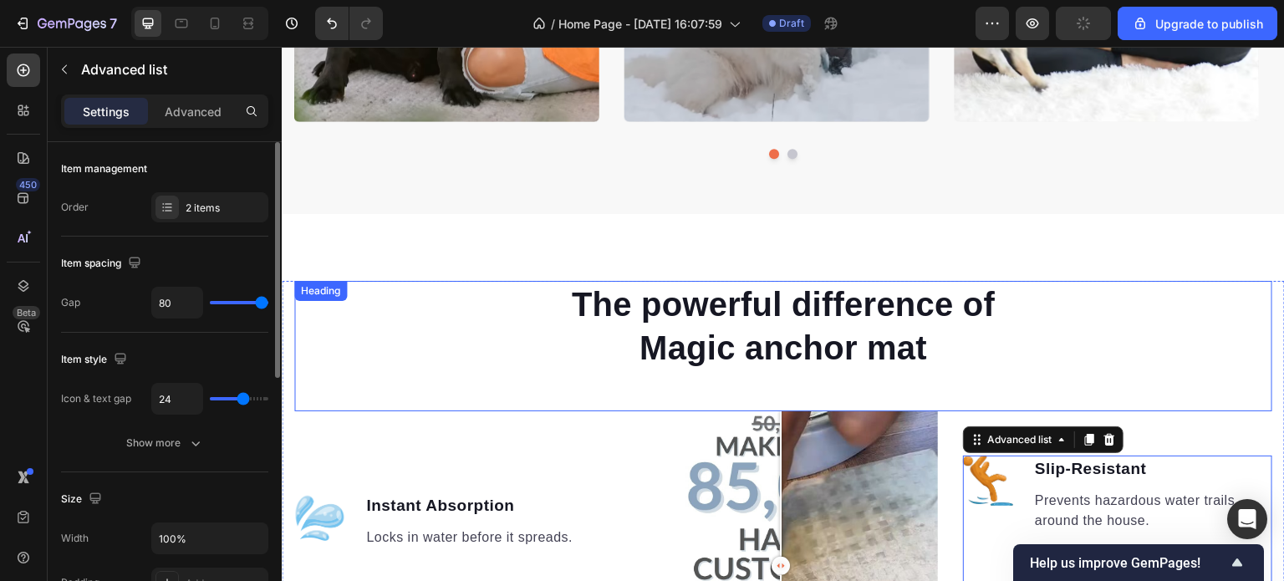
scroll to position [1127, 0]
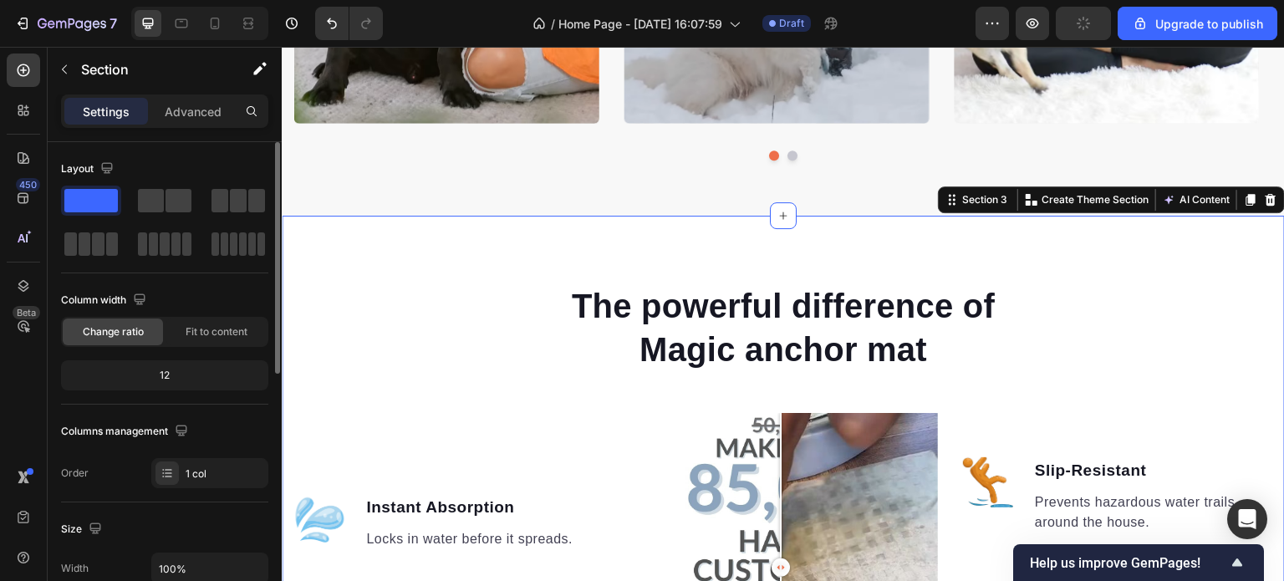
click at [187, 108] on p "Advanced" at bounding box center [193, 112] width 57 height 18
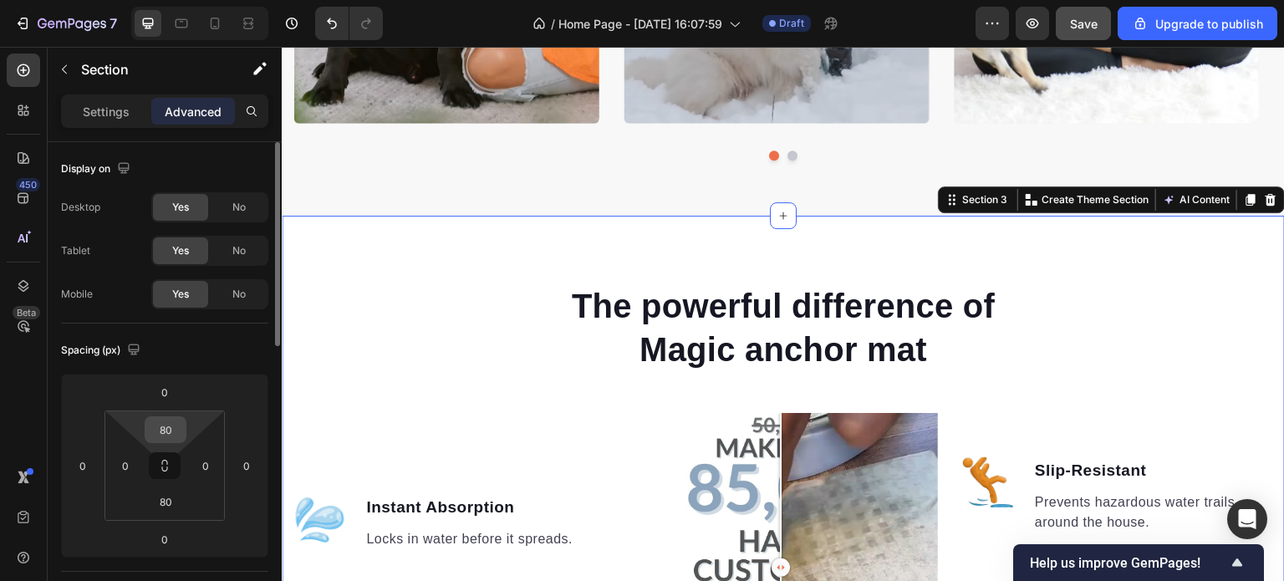
click at [176, 430] on input "80" at bounding box center [165, 429] width 33 height 25
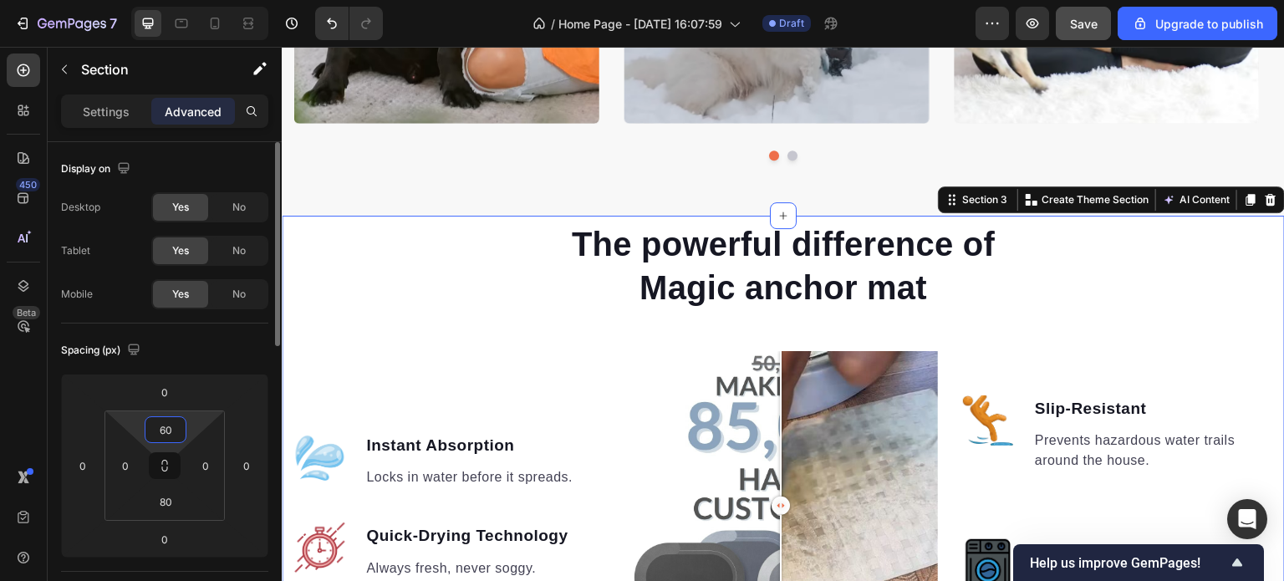
type input "6"
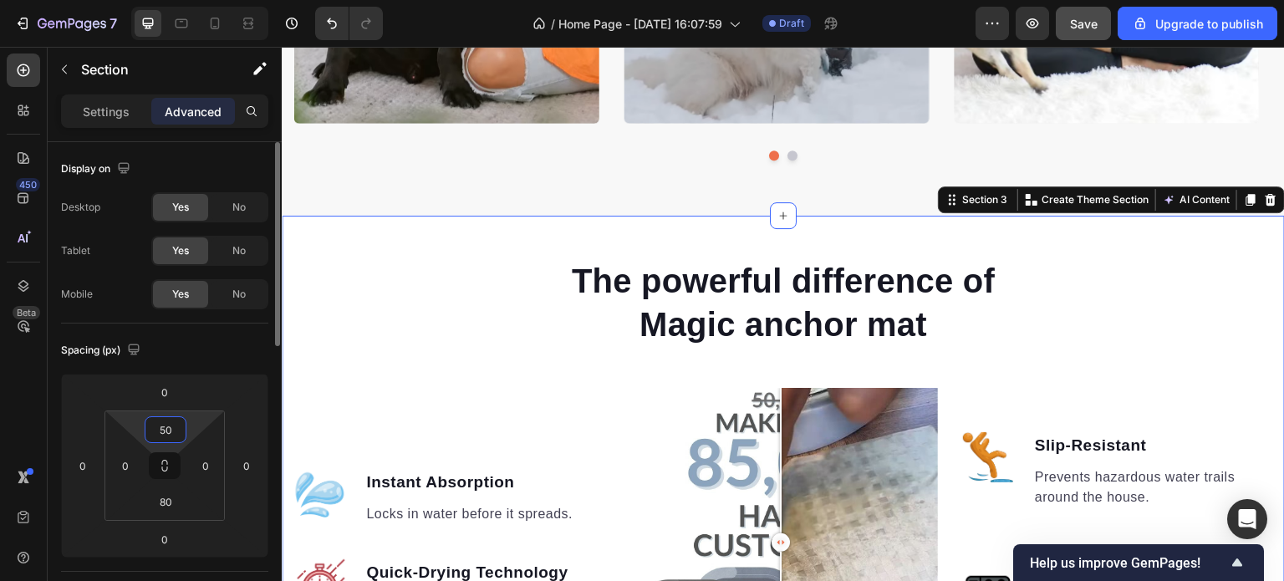
type input "5"
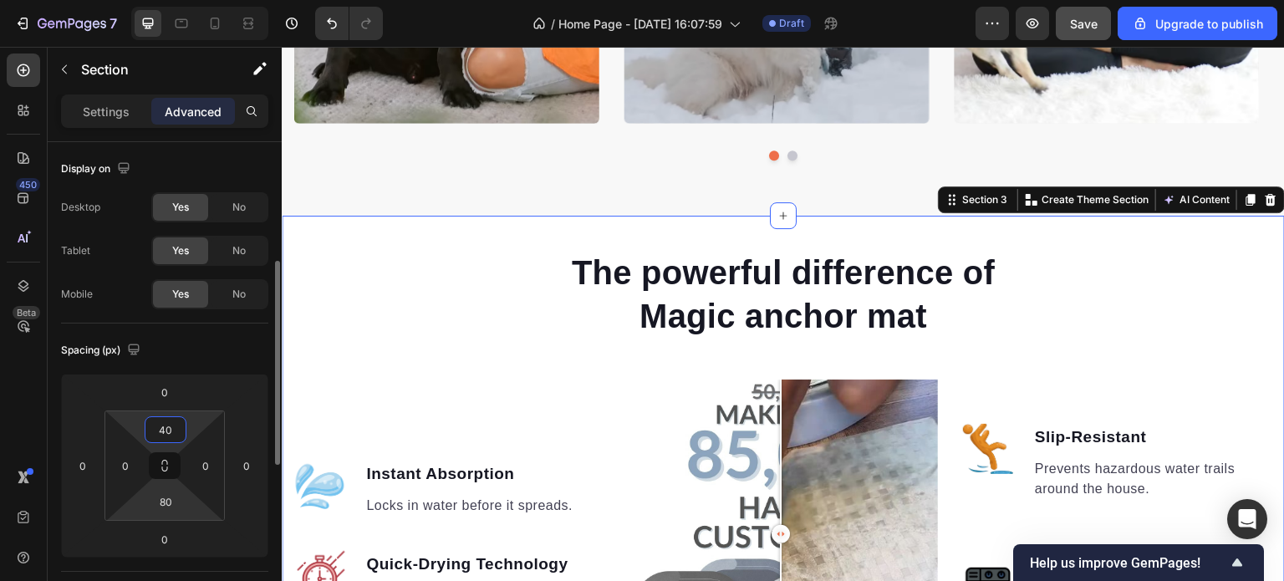
scroll to position [167, 0]
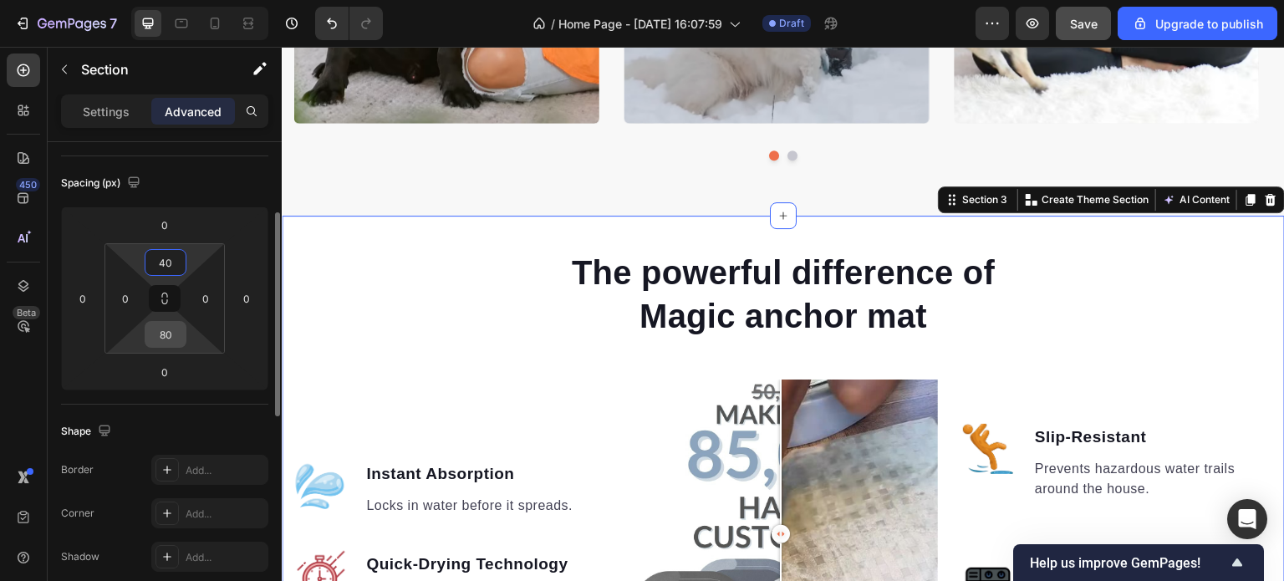
type input "40"
click at [173, 338] on input "80" at bounding box center [165, 334] width 33 height 25
type input "40"
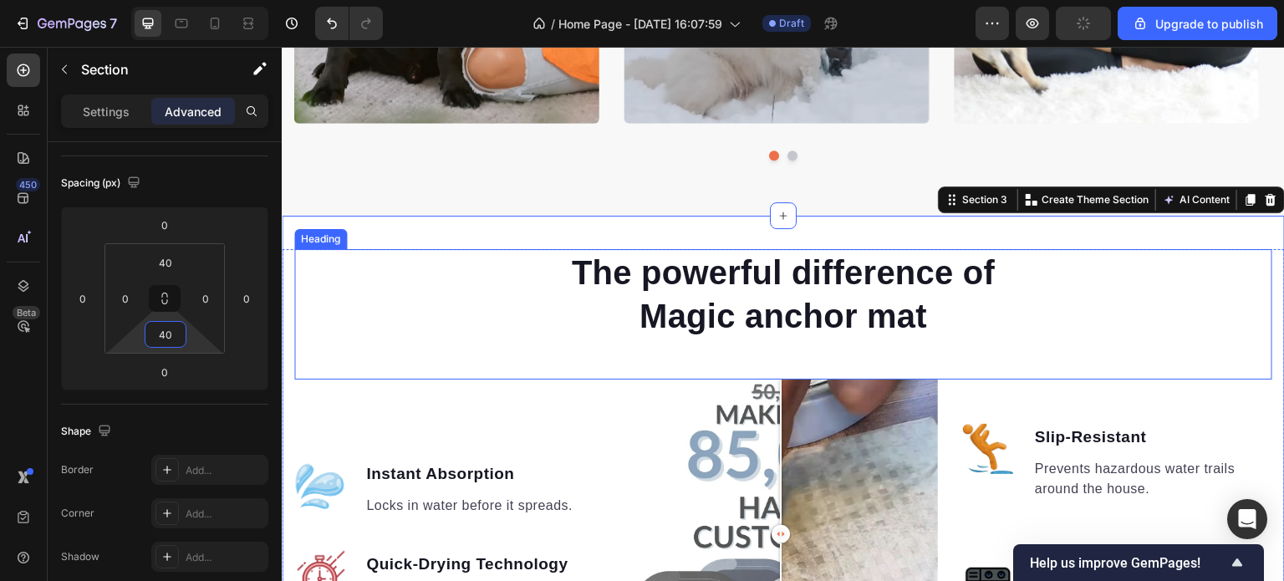
click at [401, 310] on div "The powerful difference of Magic anchor mat" at bounding box center [783, 294] width 978 height 90
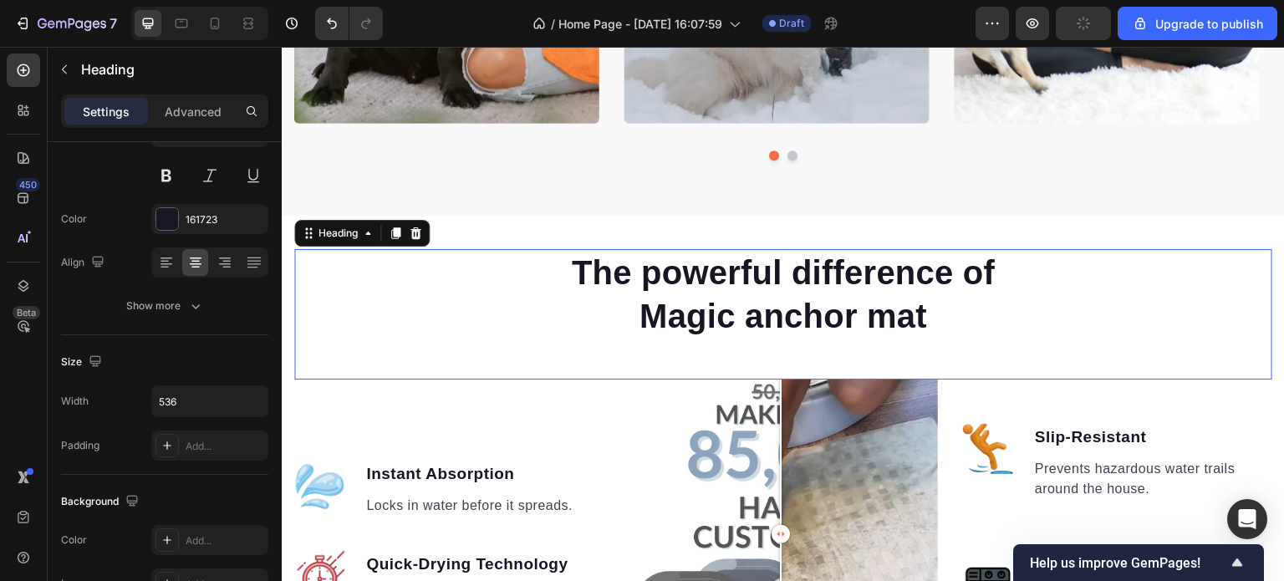
scroll to position [0, 0]
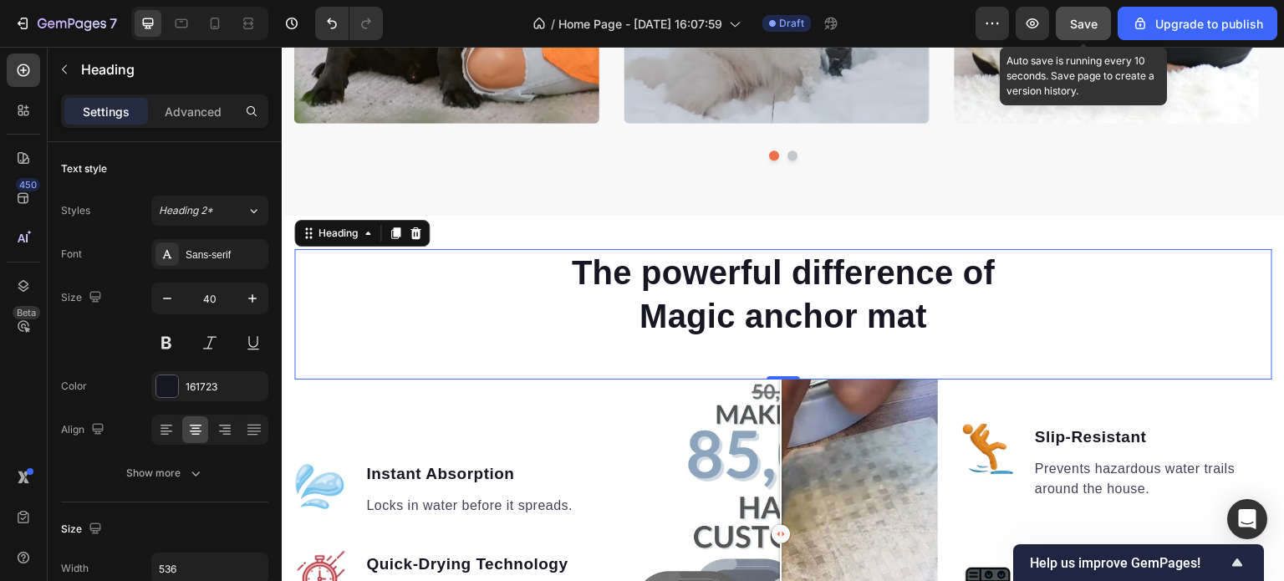
drag, startPoint x: 1090, startPoint y: 15, endPoint x: 688, endPoint y: 151, distance: 424.7
click at [1090, 15] on div "Save" at bounding box center [1084, 24] width 28 height 18
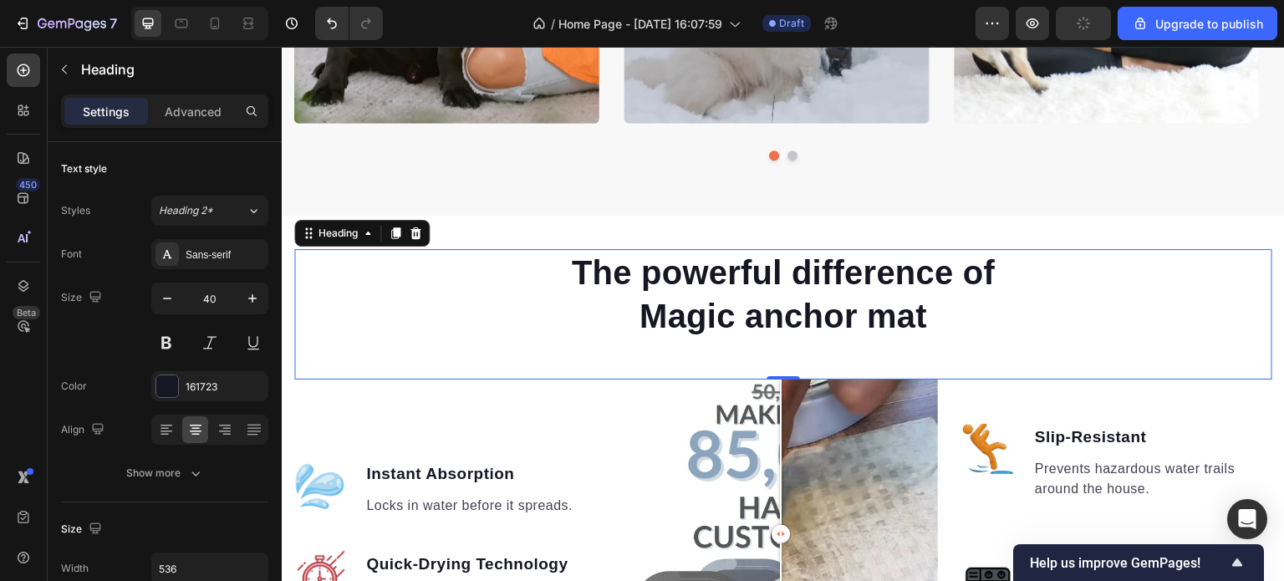
click at [860, 345] on div "The powerful difference of Magic anchor mat Heading 0" at bounding box center [783, 314] width 978 height 130
click at [187, 105] on p "Advanced" at bounding box center [193, 112] width 57 height 18
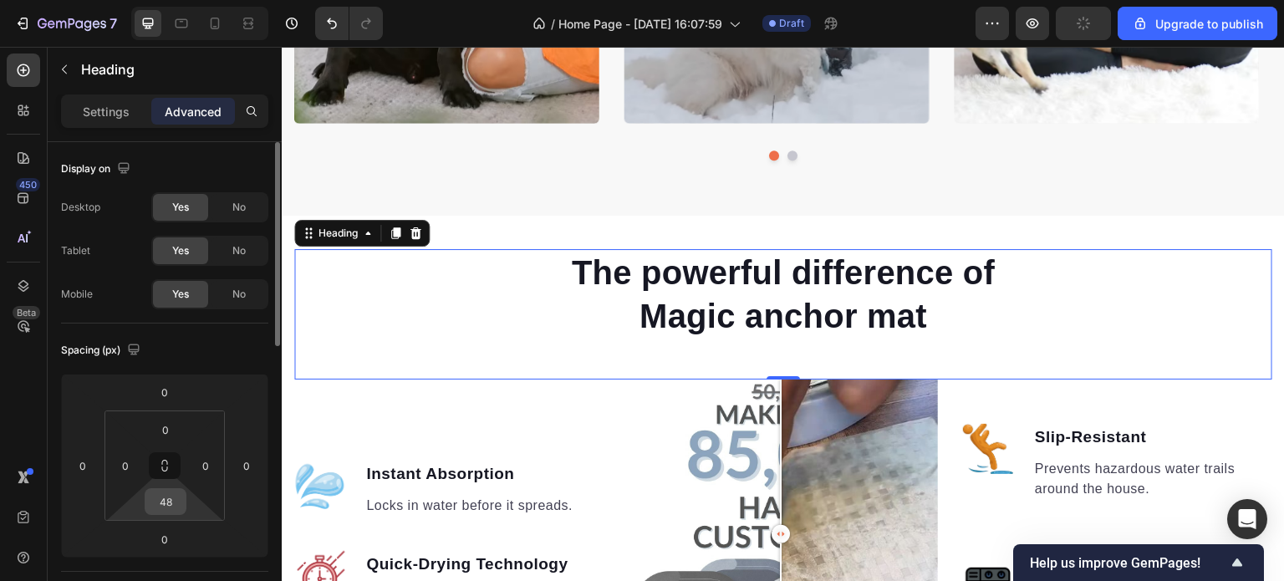
click at [171, 503] on input "48" at bounding box center [165, 501] width 33 height 25
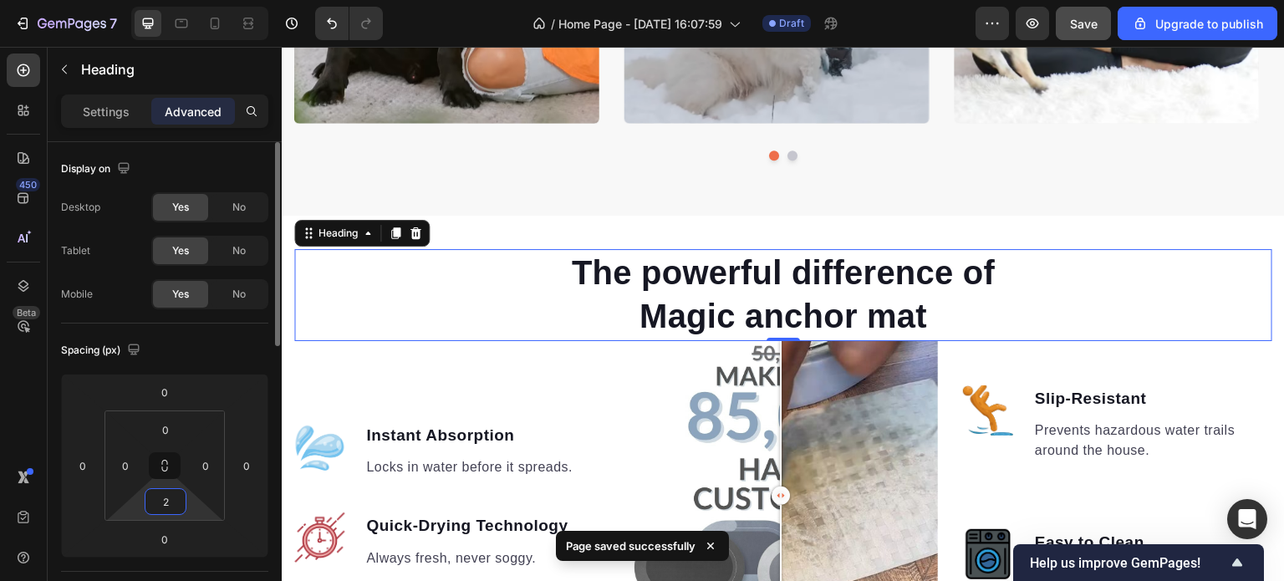
type input "25"
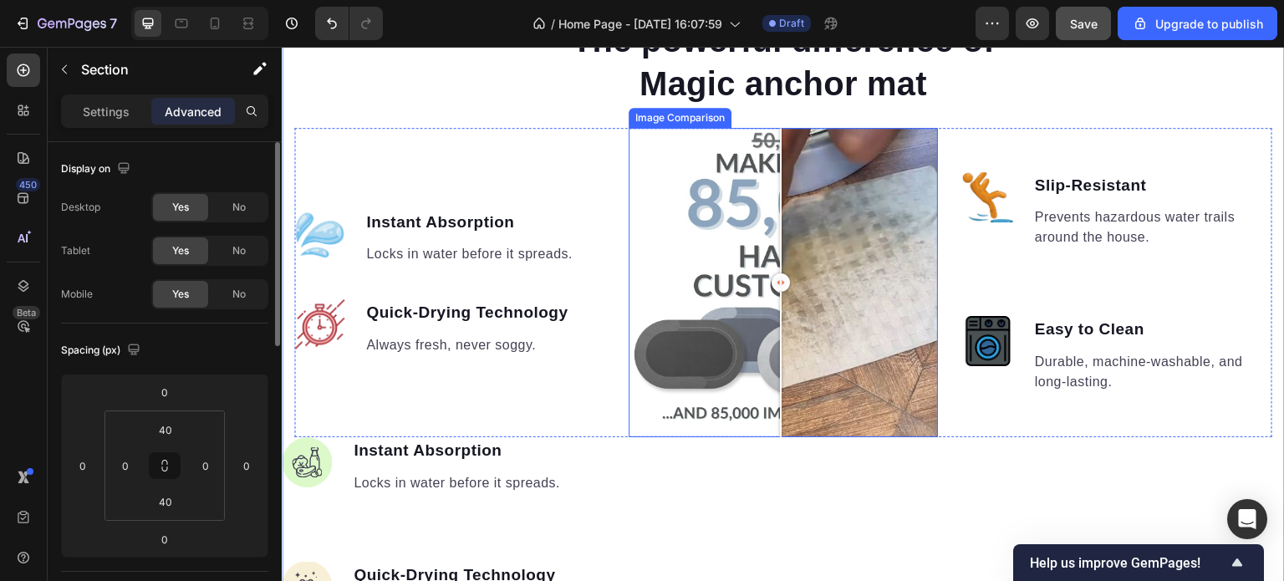
scroll to position [1378, 0]
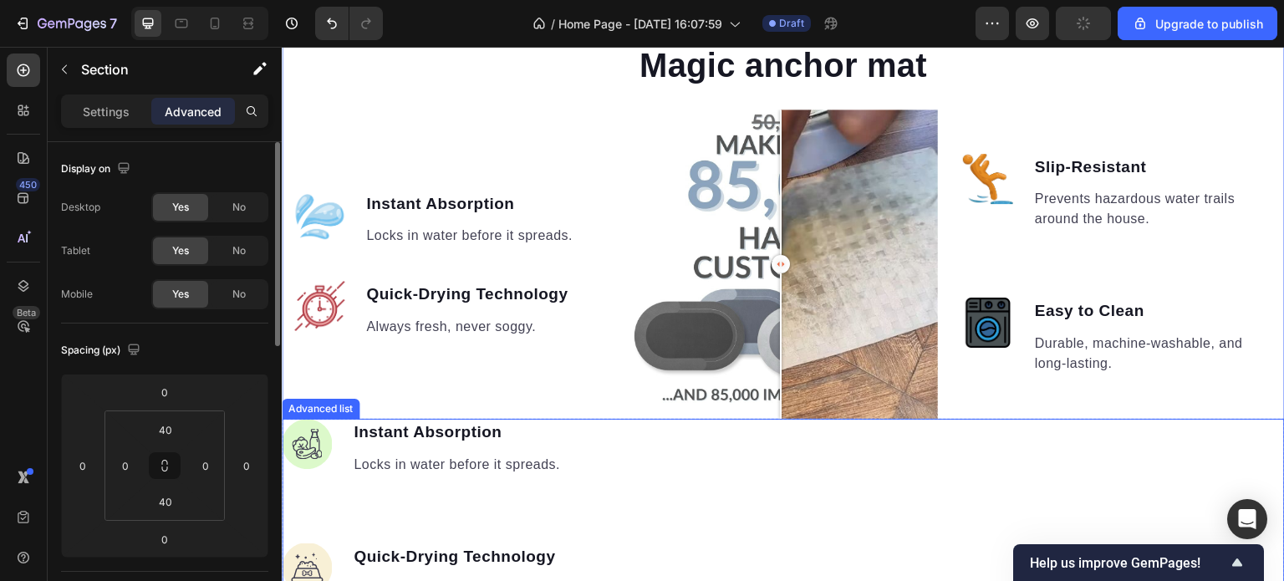
click at [768, 460] on div "Image Instant Absorption Text block Locks in water before it spreads. Text bloc…" at bounding box center [783, 509] width 1003 height 181
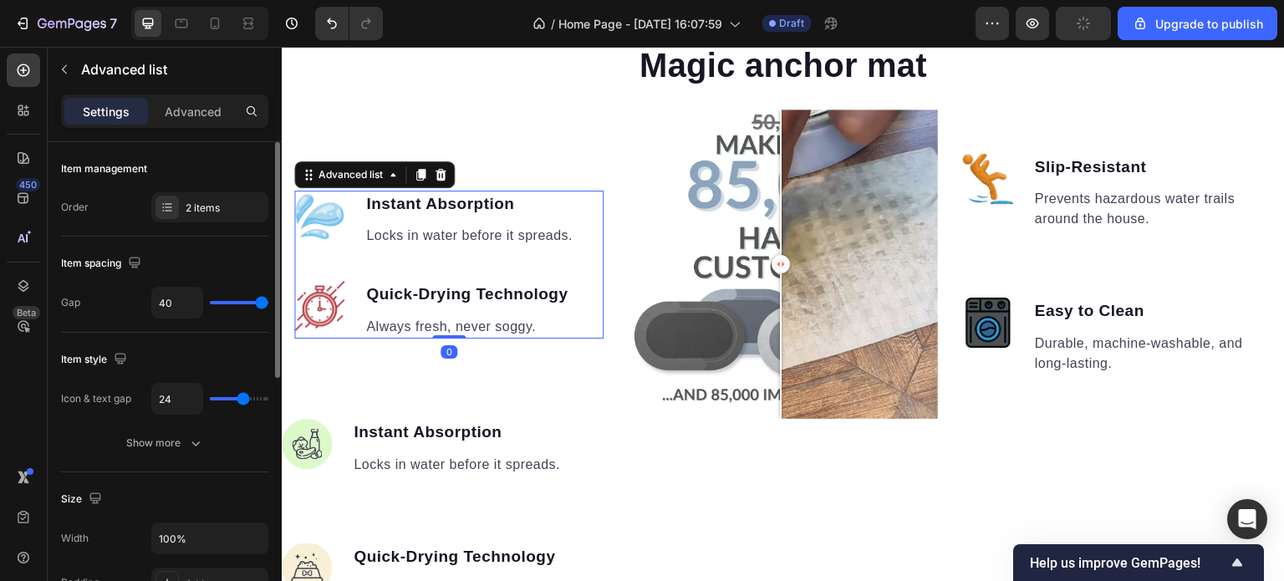
click at [490, 257] on ul "Image Instant Absorption Text block Locks in water before it spreads. Text bloc…" at bounding box center [434, 265] width 280 height 148
click at [171, 304] on input "40" at bounding box center [177, 303] width 50 height 30
type input "6"
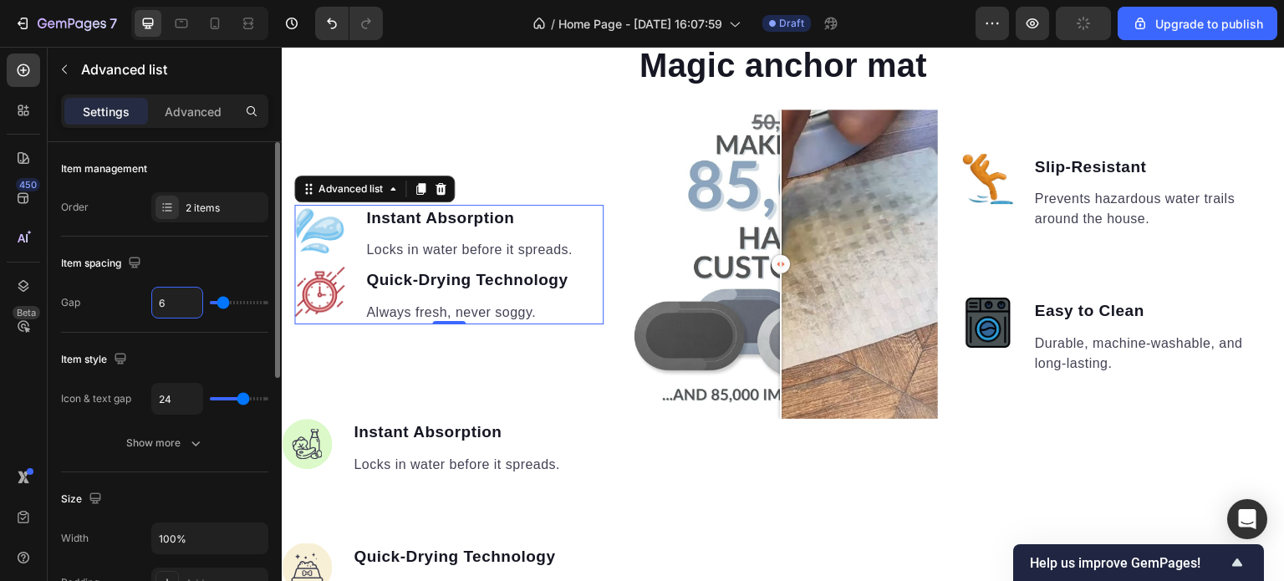
type input "60"
type input "40"
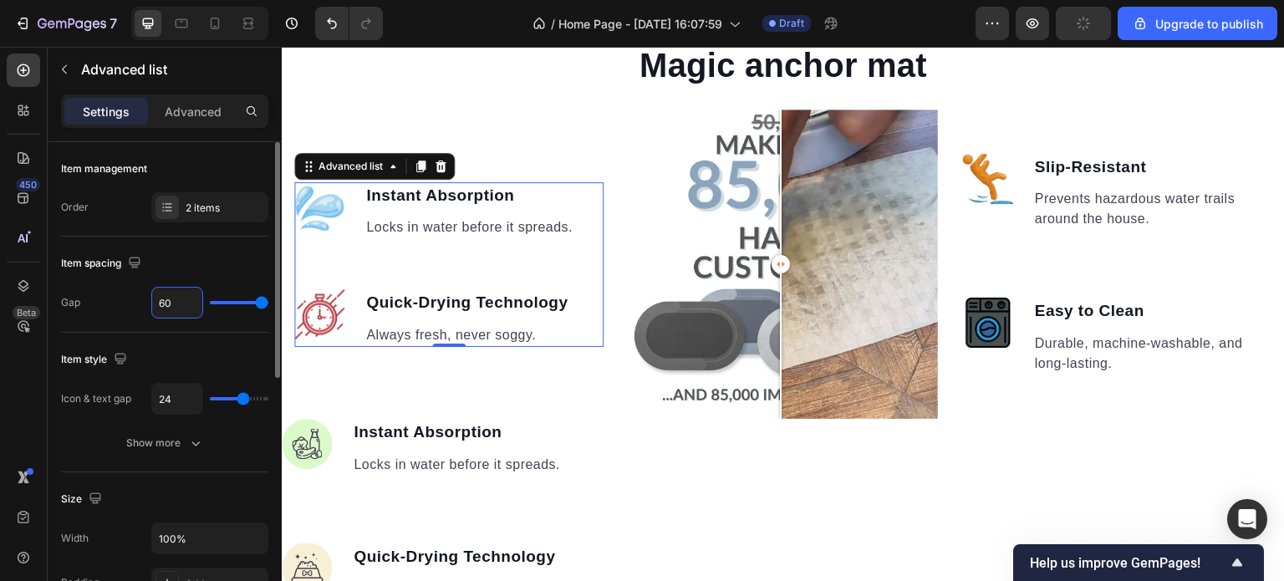
type input "6"
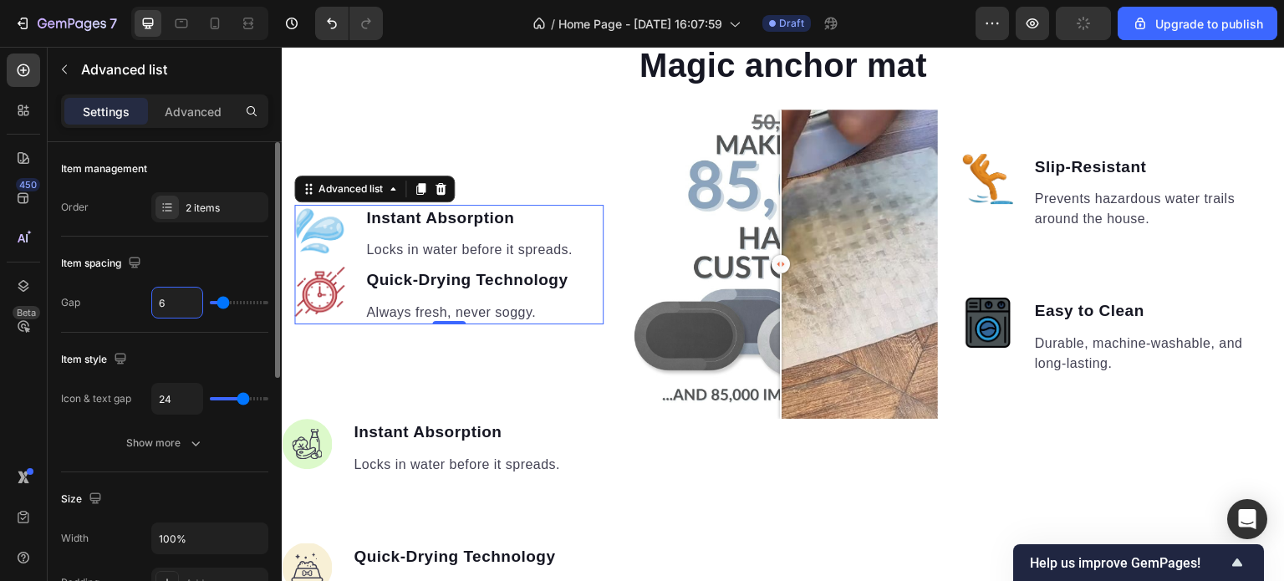
type input "0"
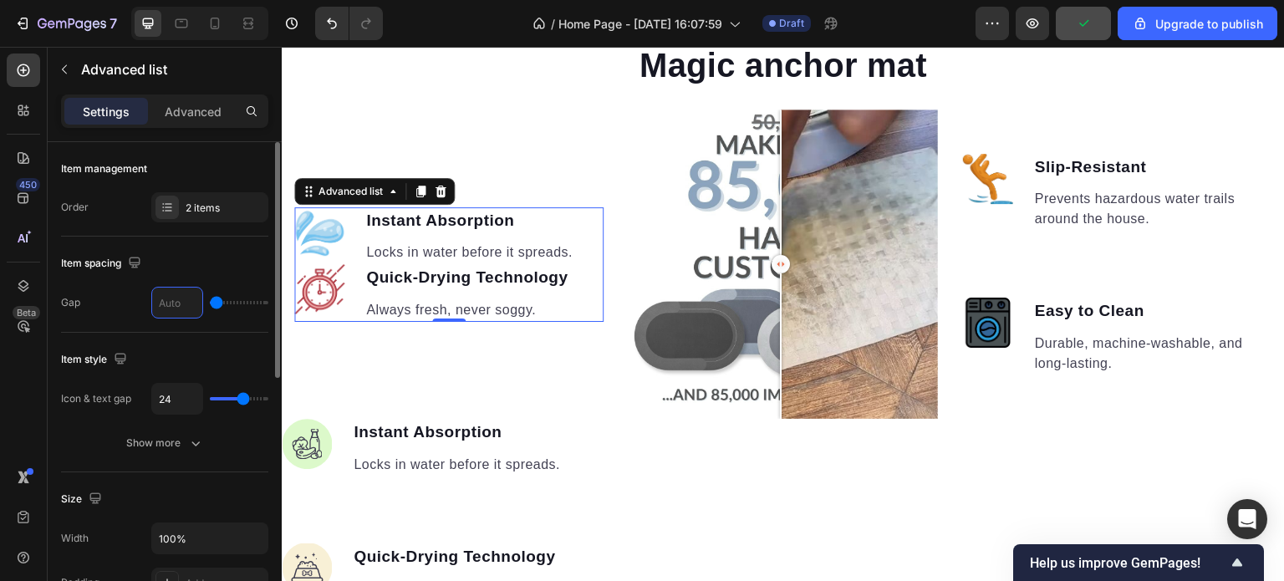
type input "8"
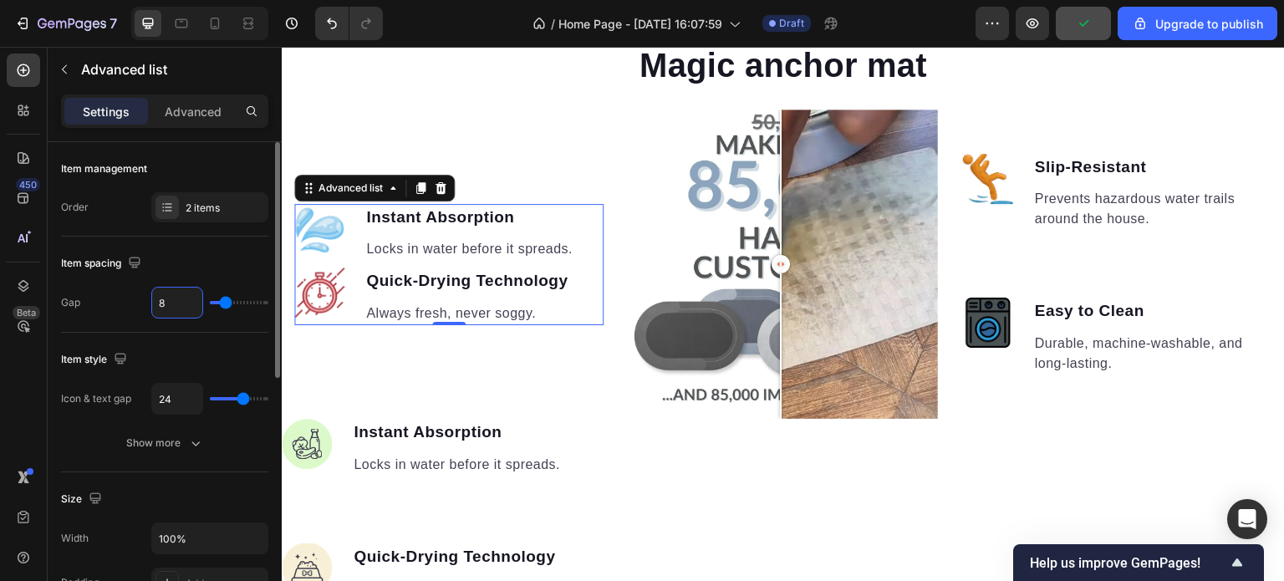
type input "80"
type input "40"
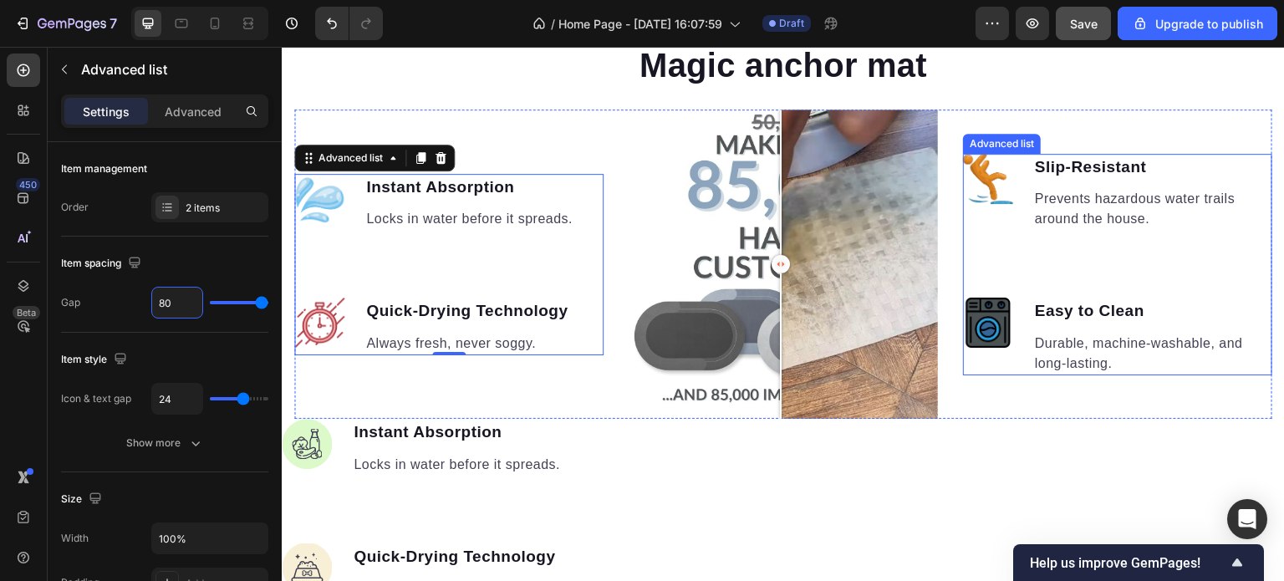
click at [1070, 254] on ul "Image Slip-Resistant Text block Prevents hazardous water trails around the hous…" at bounding box center [1117, 265] width 309 height 222
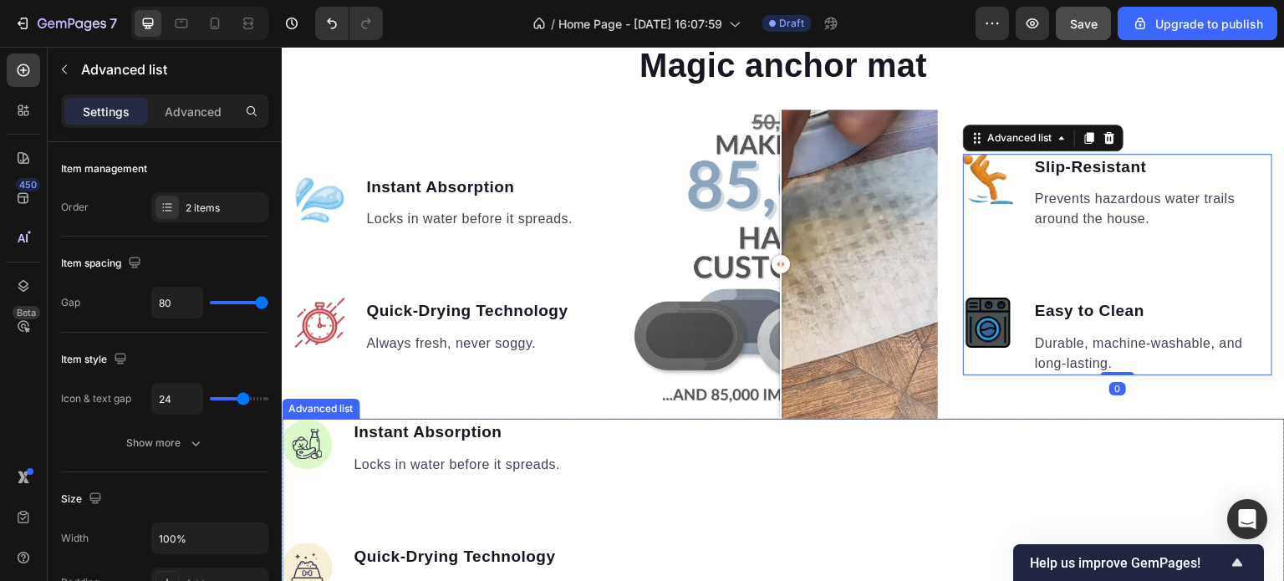
click at [753, 496] on div "Image Instant Absorption Text block Locks in water before it spreads. Text bloc…" at bounding box center [783, 509] width 1003 height 181
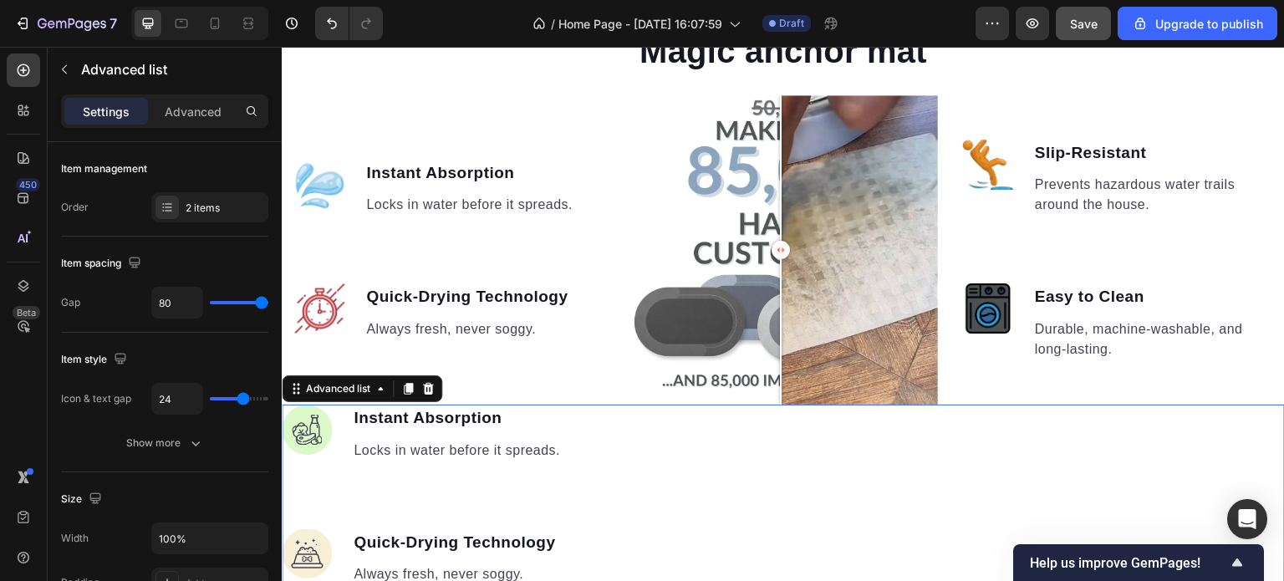
scroll to position [1462, 0]
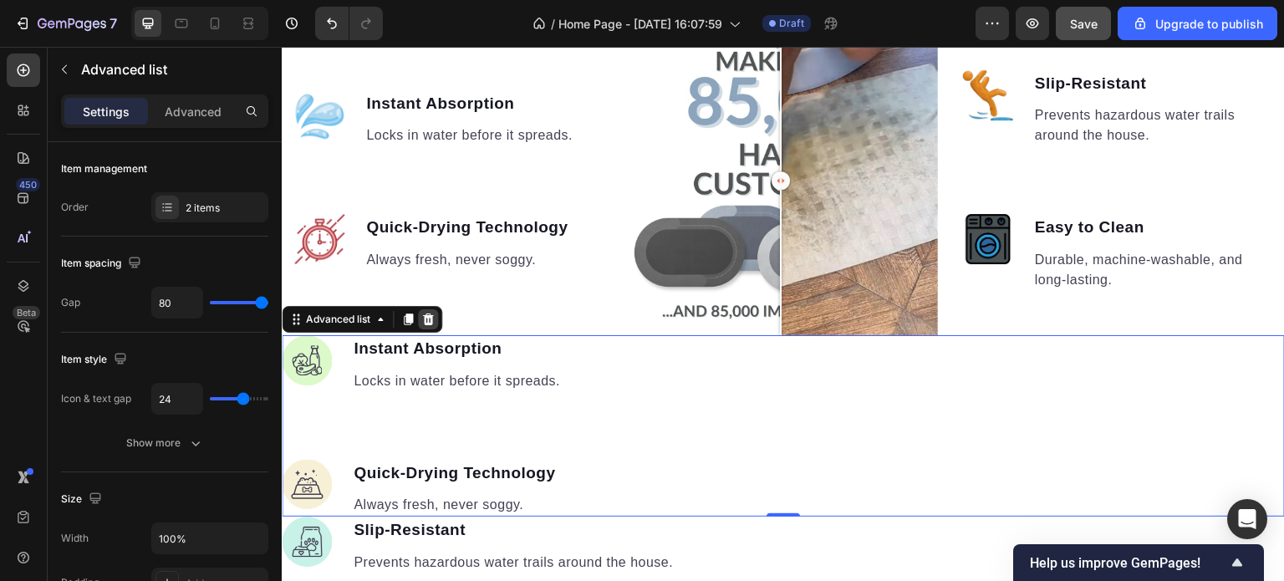
click at [428, 314] on icon at bounding box center [428, 320] width 11 height 12
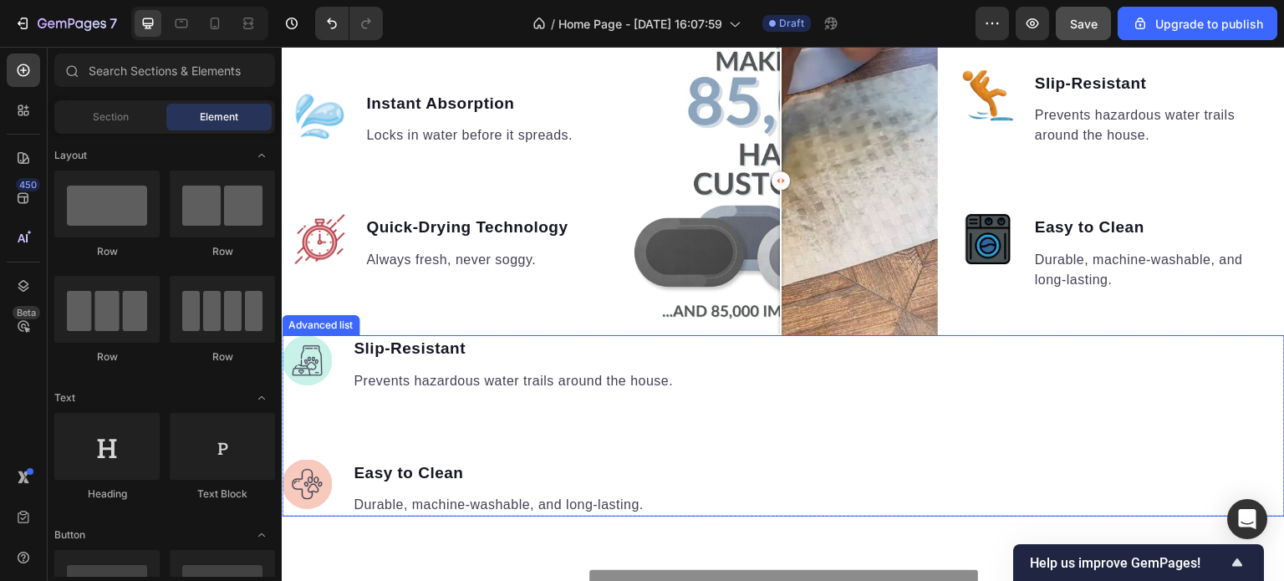
click at [713, 404] on div "Image Slip-Resistant Text block Prevents hazardous water trails around the hous…" at bounding box center [783, 425] width 1003 height 181
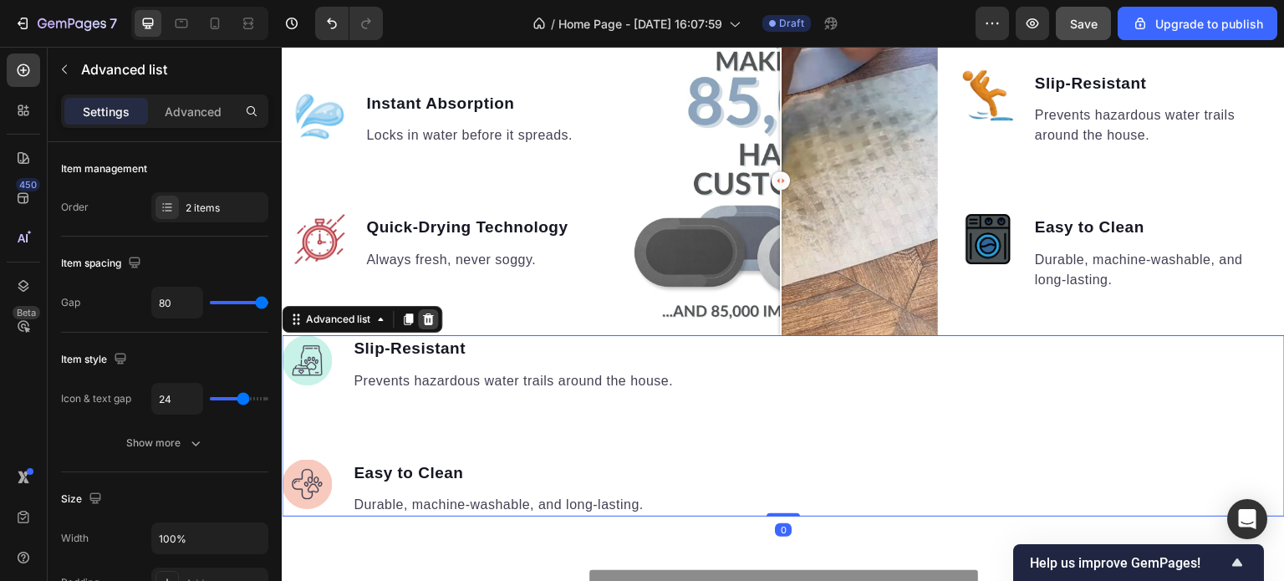
click at [426, 314] on icon at bounding box center [428, 320] width 11 height 12
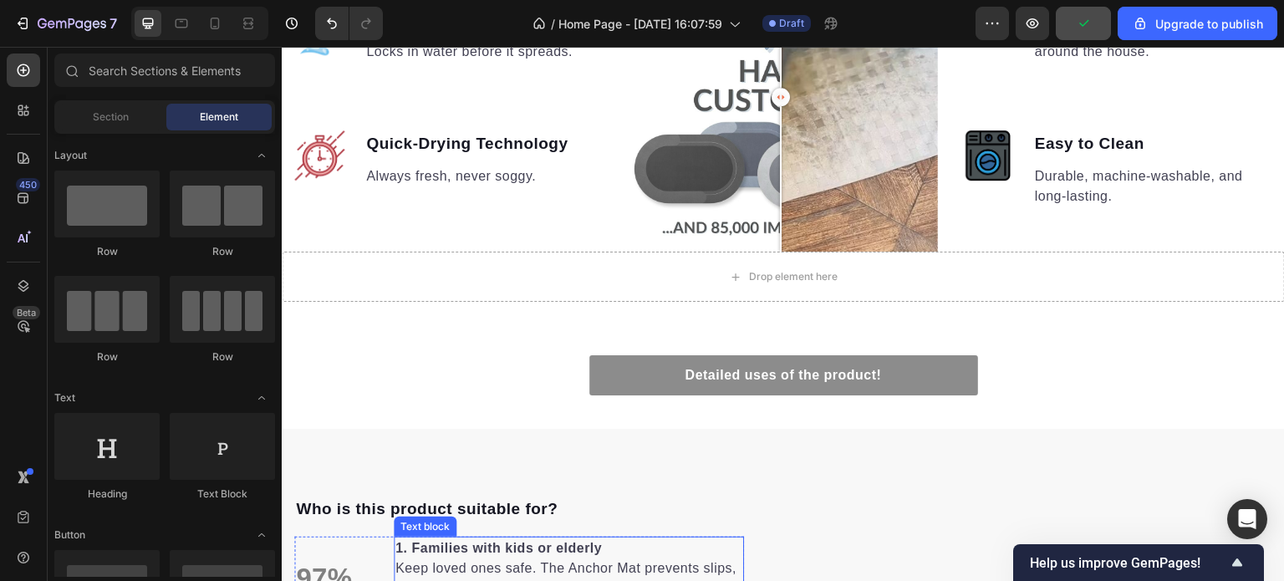
scroll to position [1545, 0]
click at [214, 25] on icon at bounding box center [215, 23] width 17 height 17
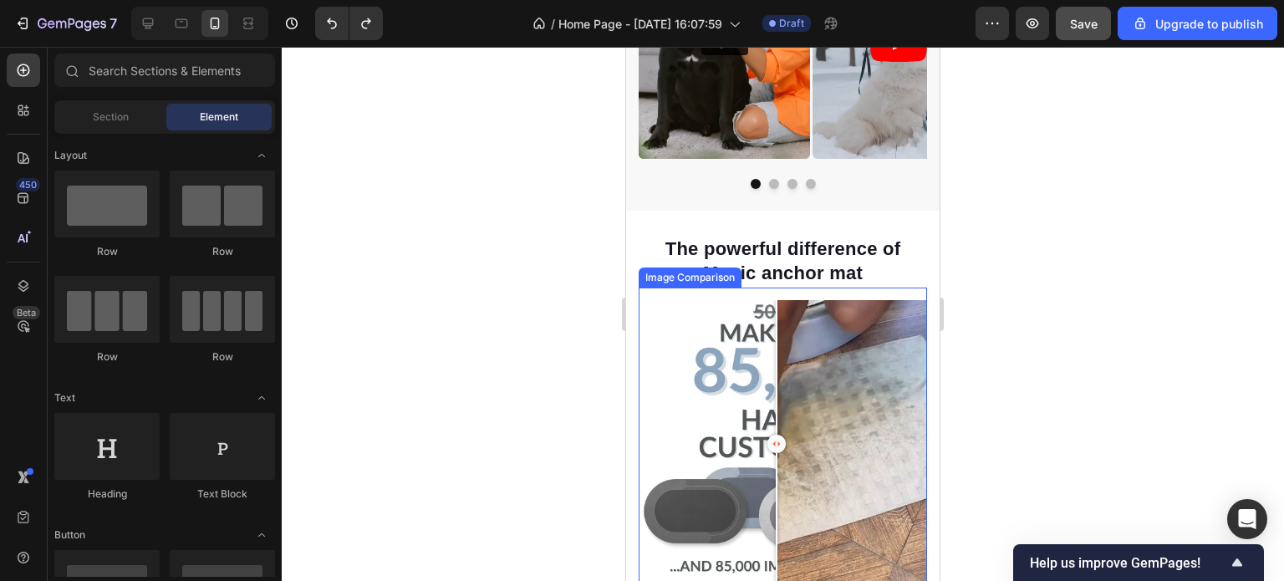
scroll to position [585, 0]
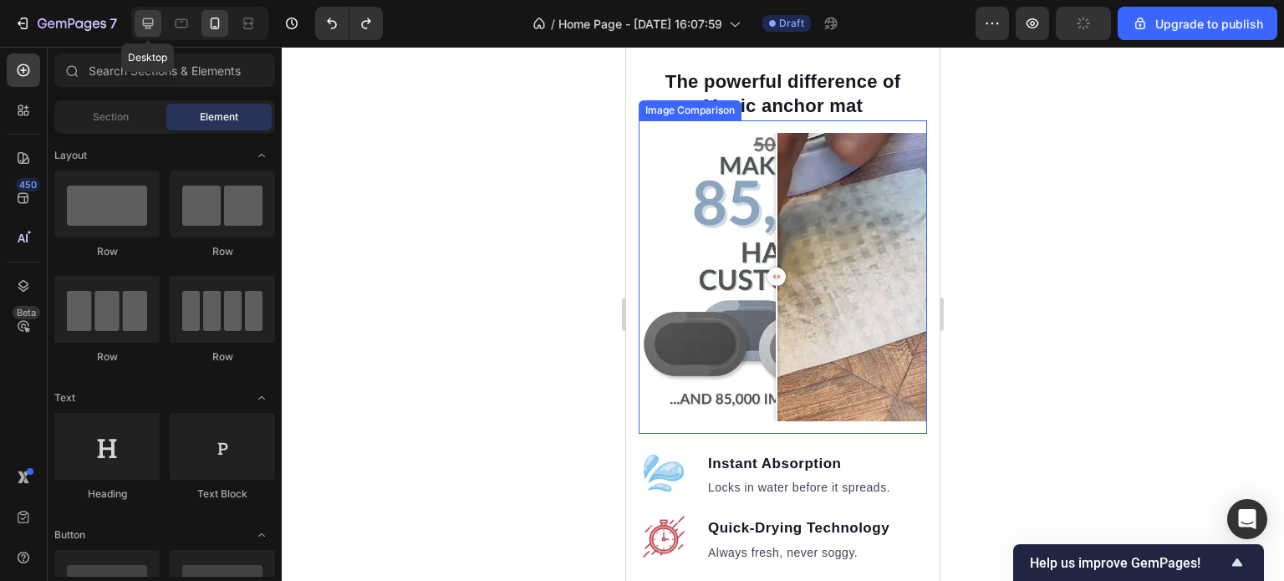
click at [151, 21] on icon at bounding box center [148, 23] width 17 height 17
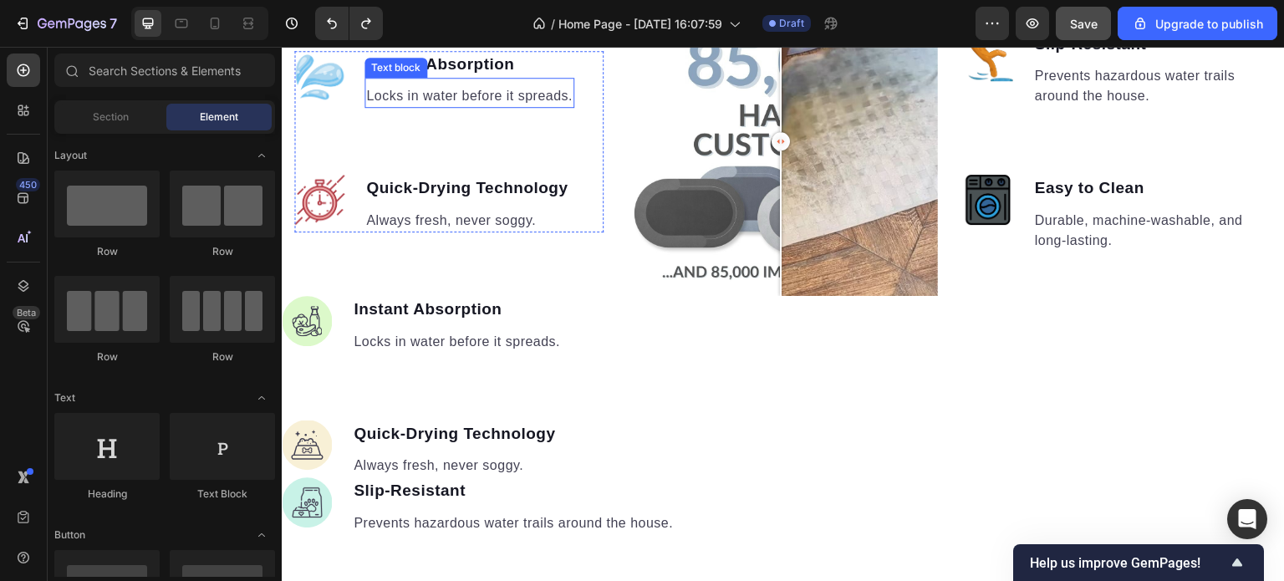
scroll to position [753, 0]
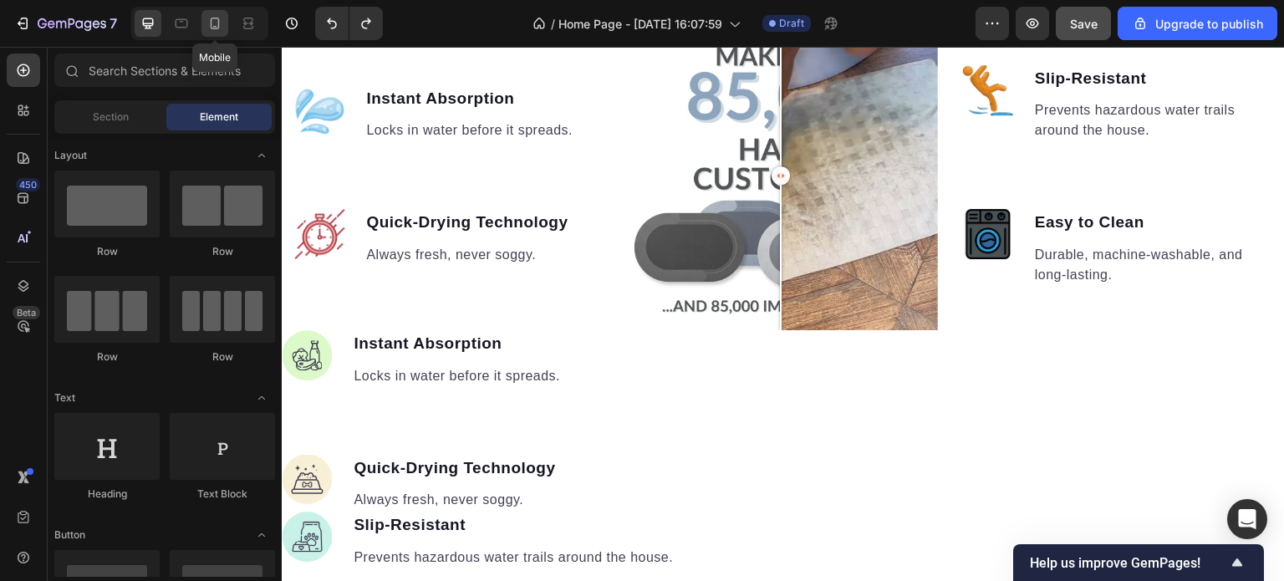
click at [215, 28] on icon at bounding box center [215, 24] width 9 height 12
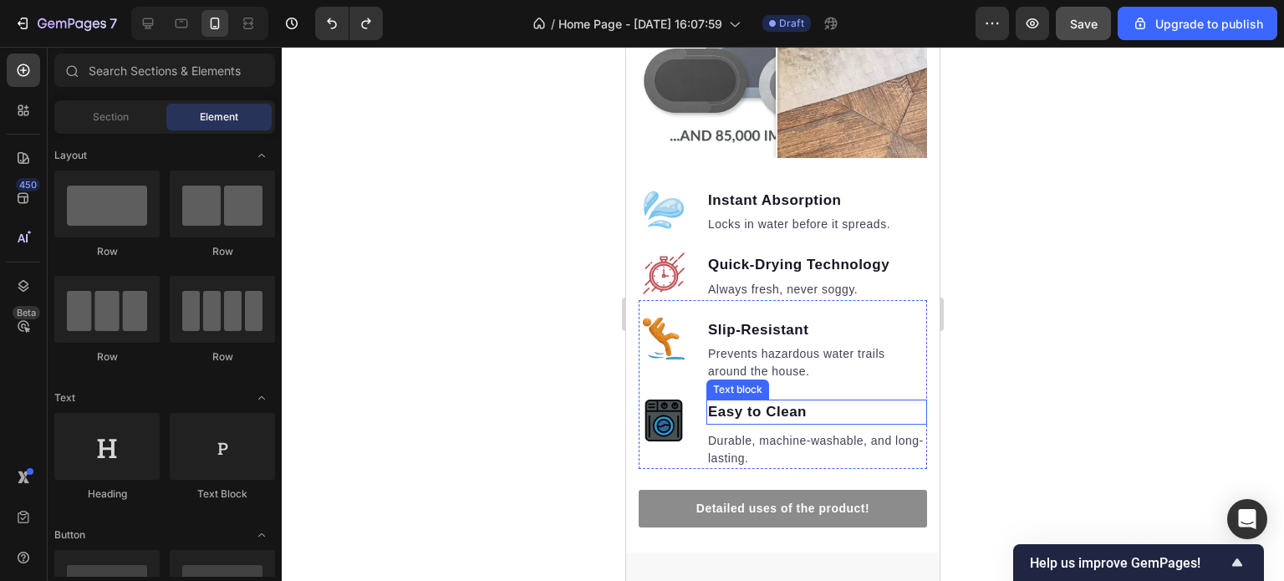
scroll to position [851, 0]
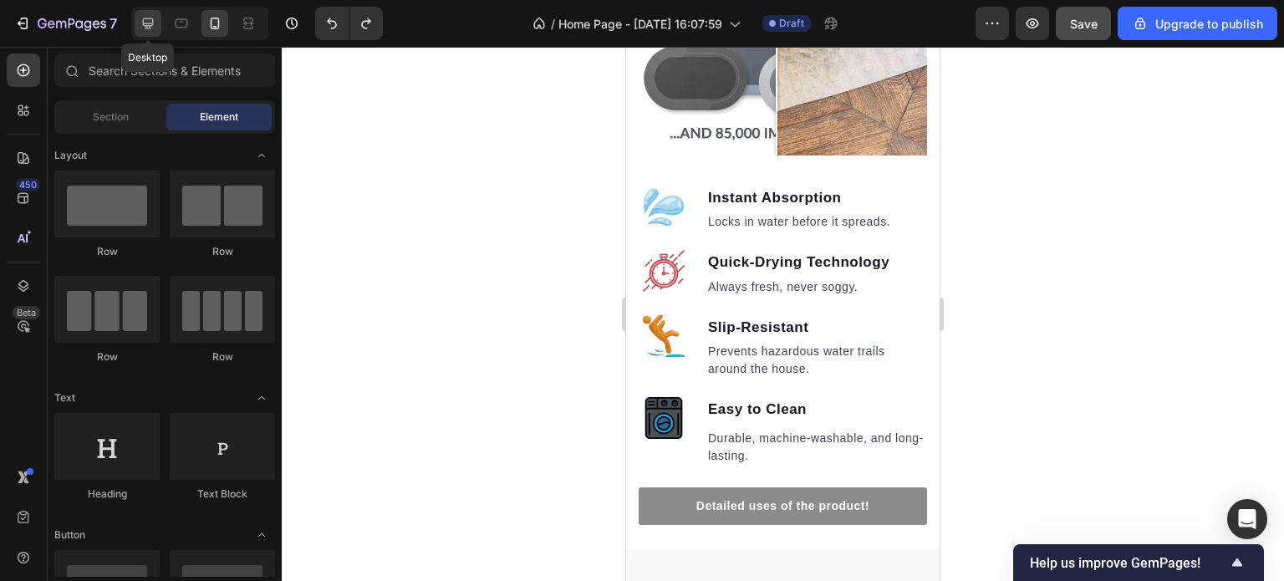
click at [151, 21] on icon at bounding box center [148, 23] width 17 height 17
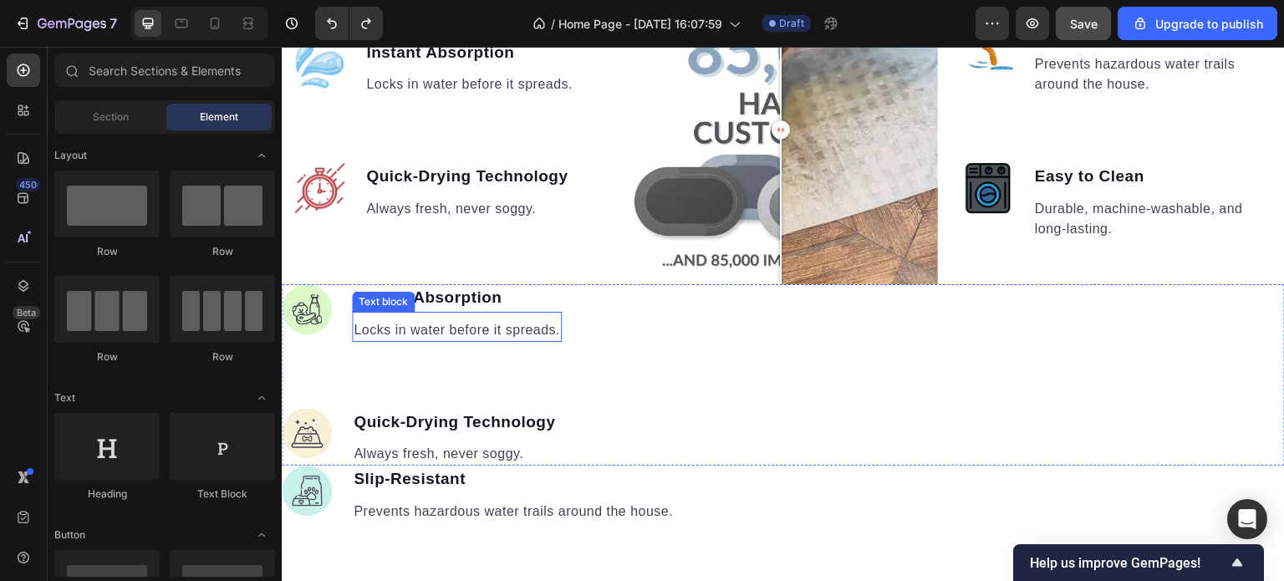
scroll to position [839, 0]
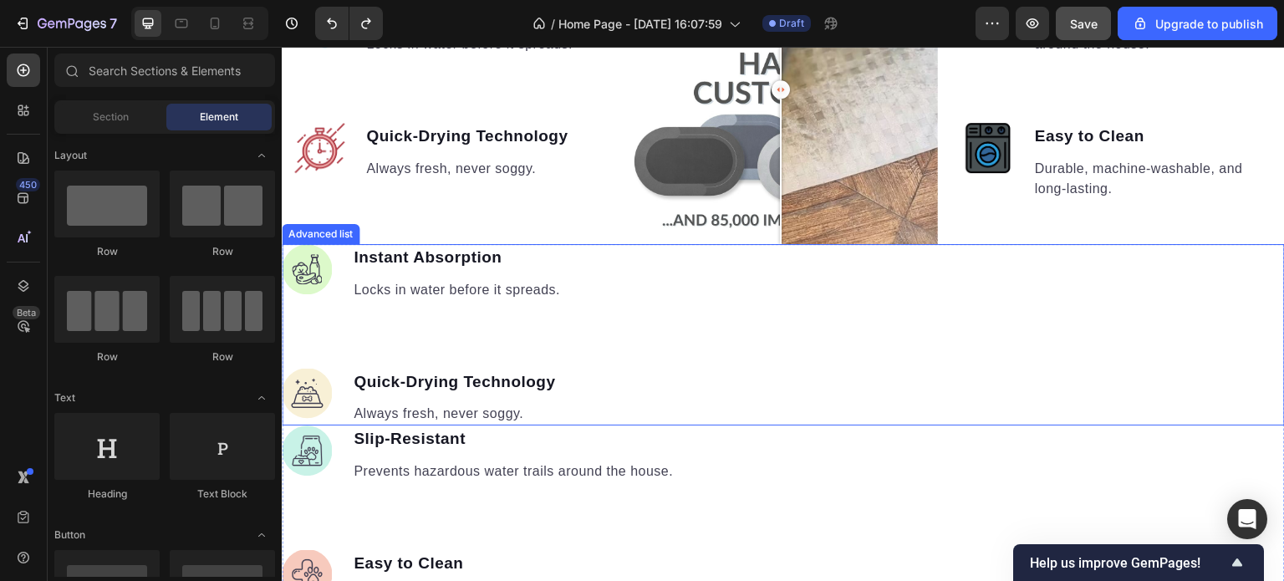
click at [650, 290] on div "Image Instant Absorption Text block Locks in water before it spreads. Text bloc…" at bounding box center [783, 334] width 1003 height 181
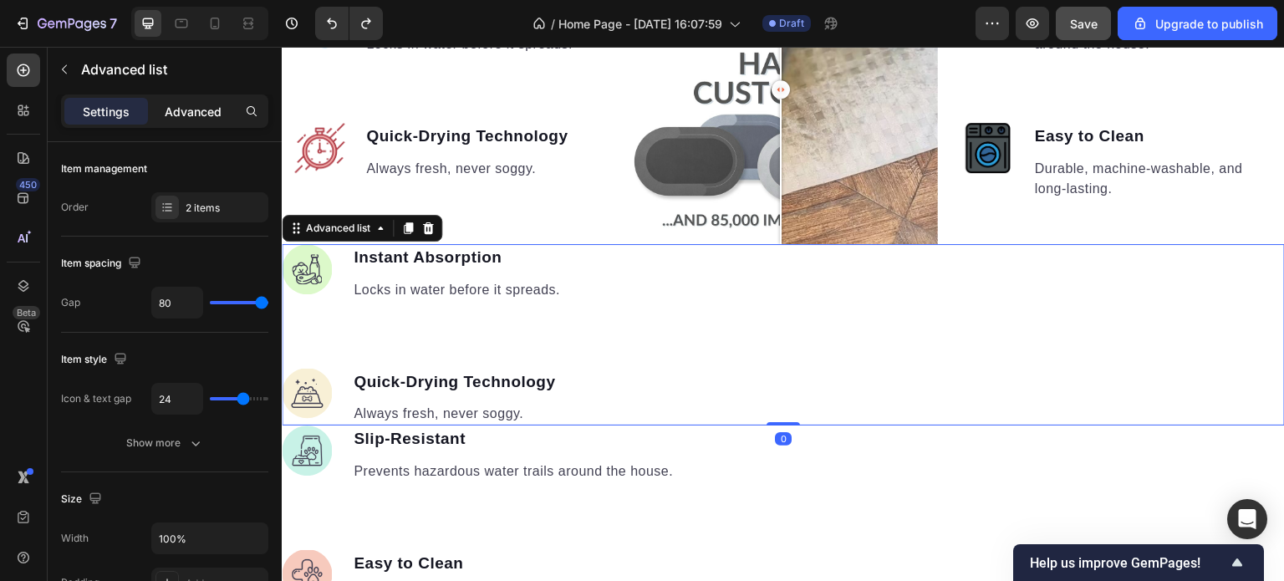
click at [181, 109] on p "Advanced" at bounding box center [193, 112] width 57 height 18
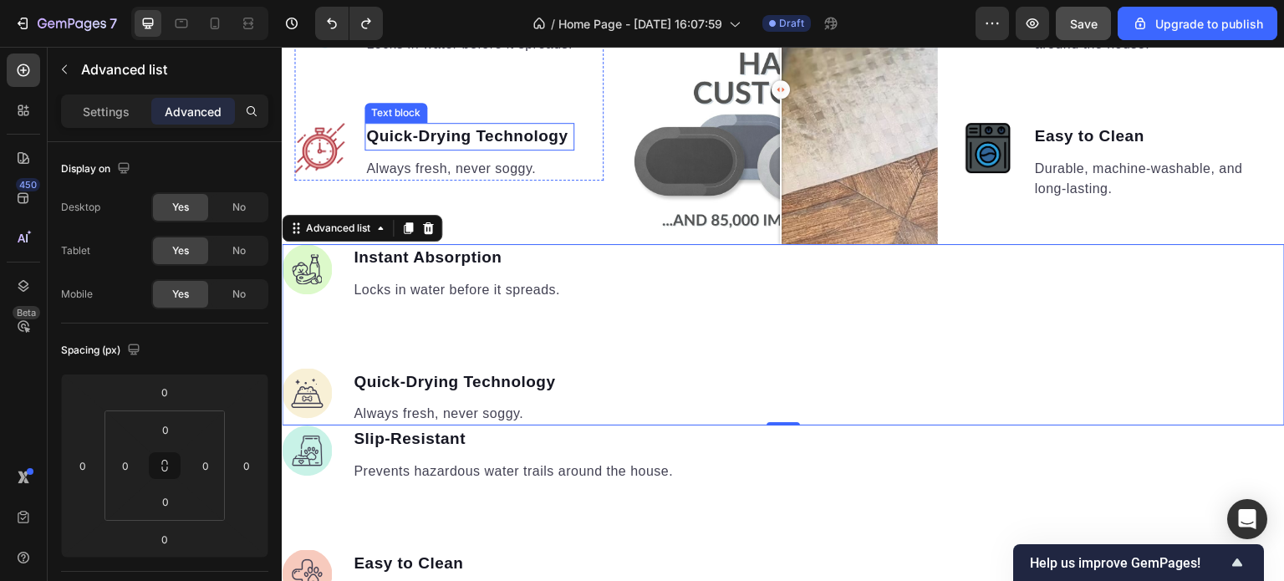
click at [448, 140] on strong "Quick-Drying Technology" at bounding box center [467, 136] width 202 height 18
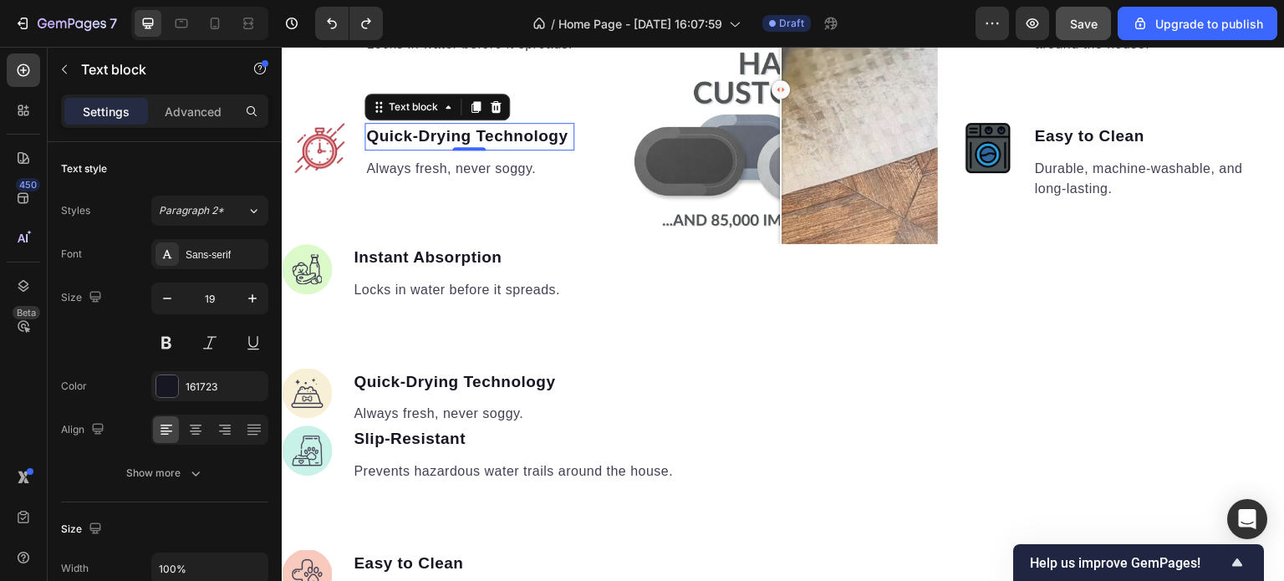
scroll to position [671, 0]
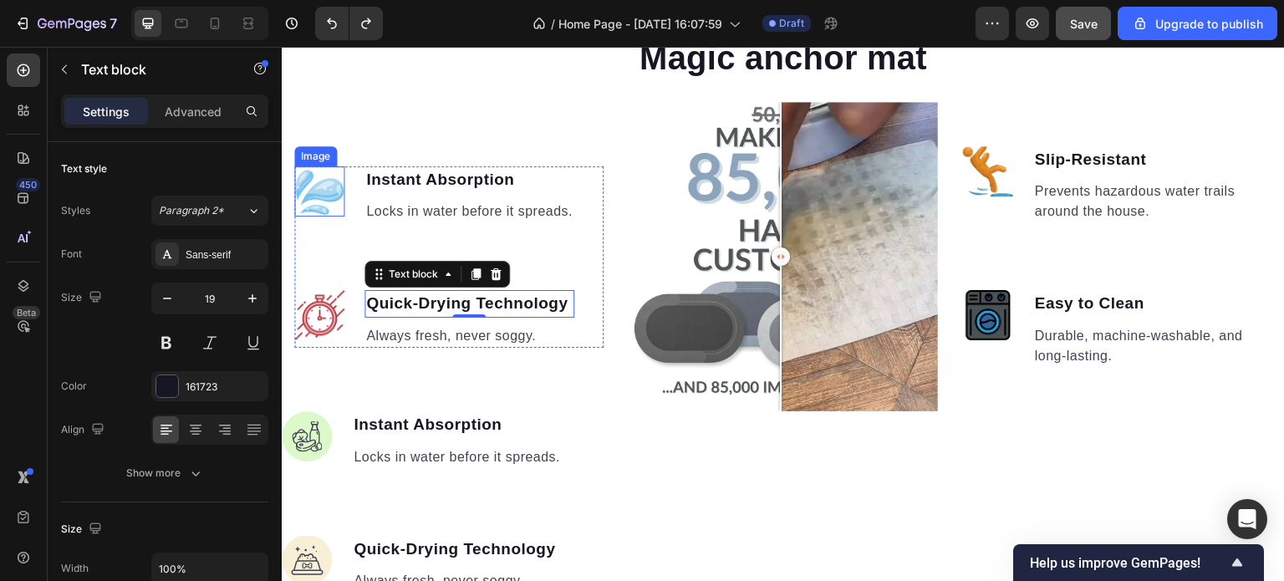
click at [343, 208] on img at bounding box center [319, 191] width 50 height 50
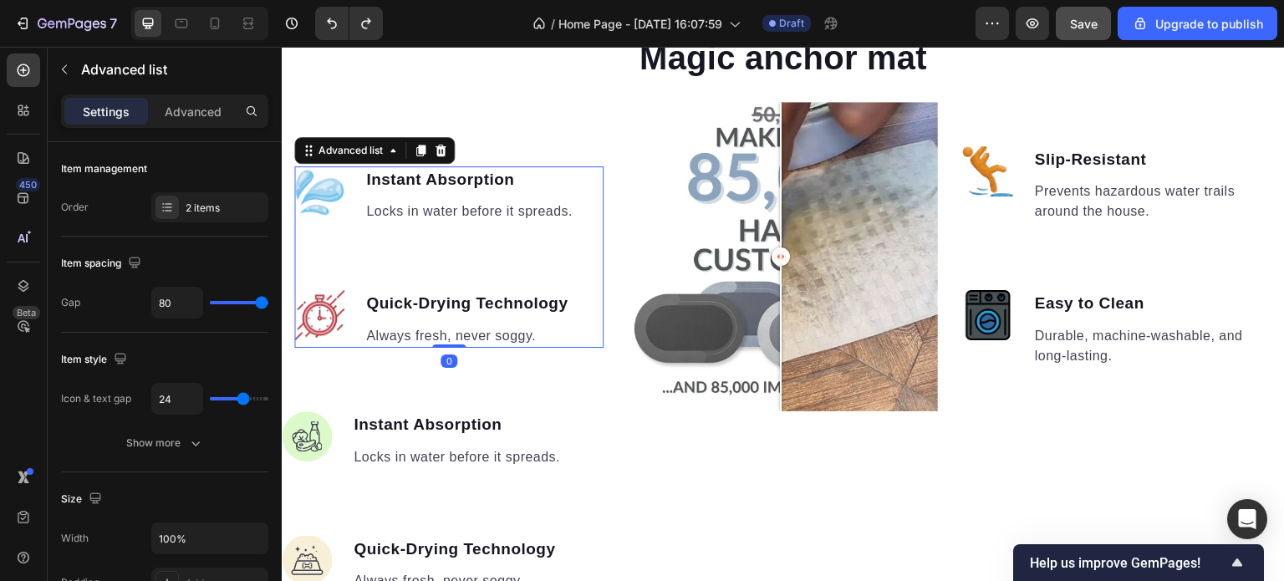
click at [361, 258] on ul "Image Instant Absorption Text block Locks in water before it spreads. Text bloc…" at bounding box center [434, 256] width 280 height 181
click at [191, 110] on p "Advanced" at bounding box center [193, 112] width 57 height 18
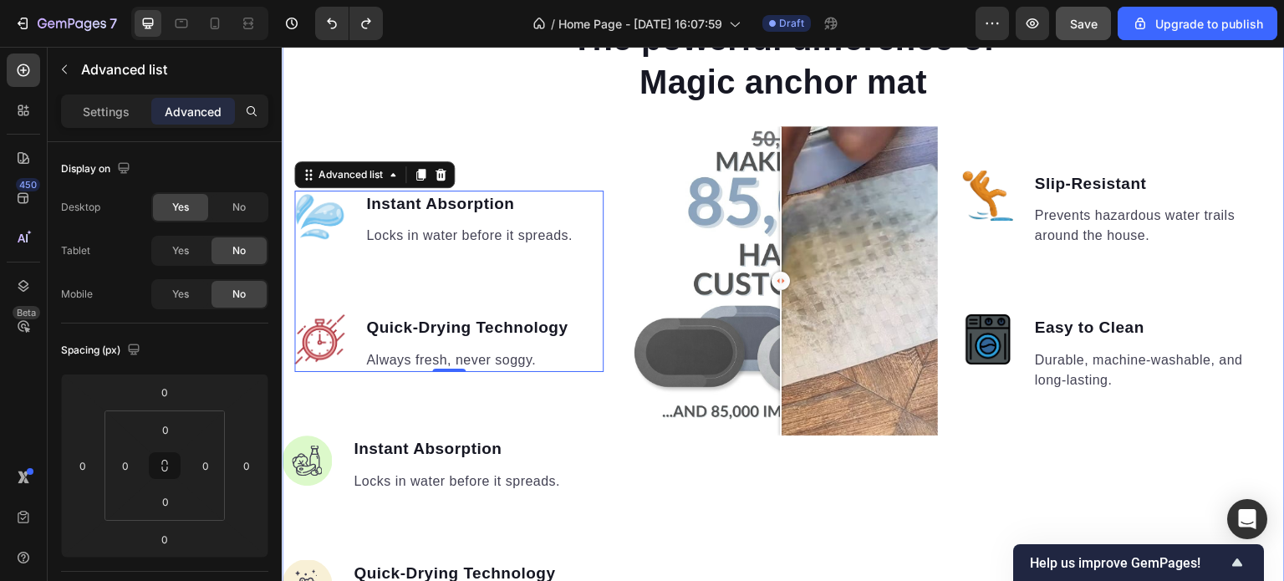
scroll to position [588, 0]
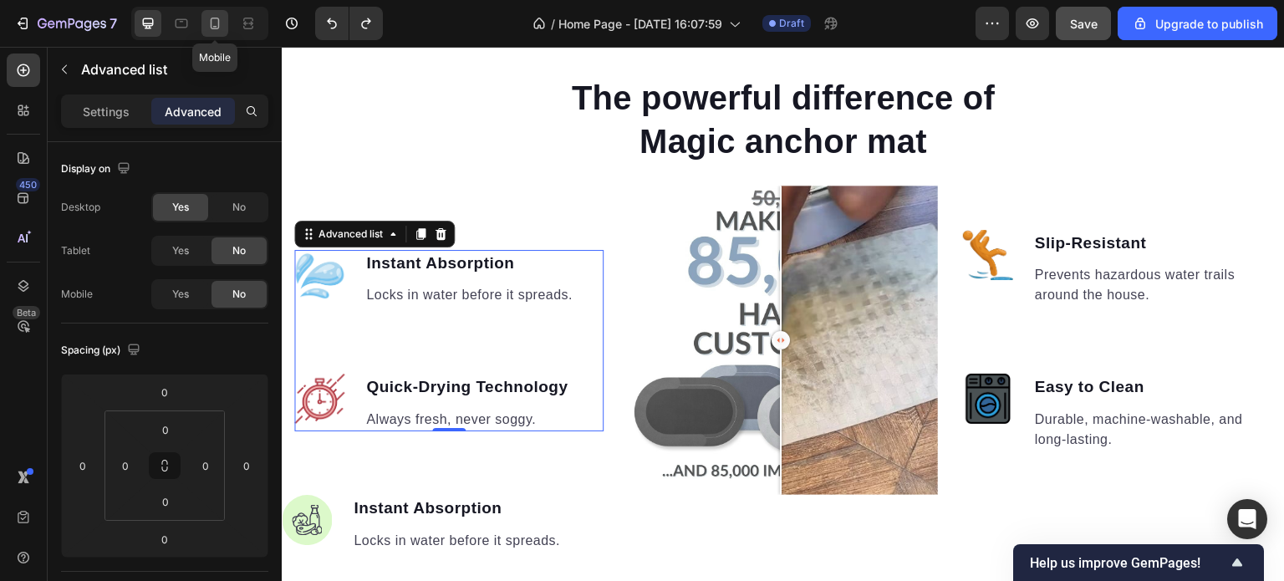
click at [216, 23] on icon at bounding box center [215, 23] width 17 height 17
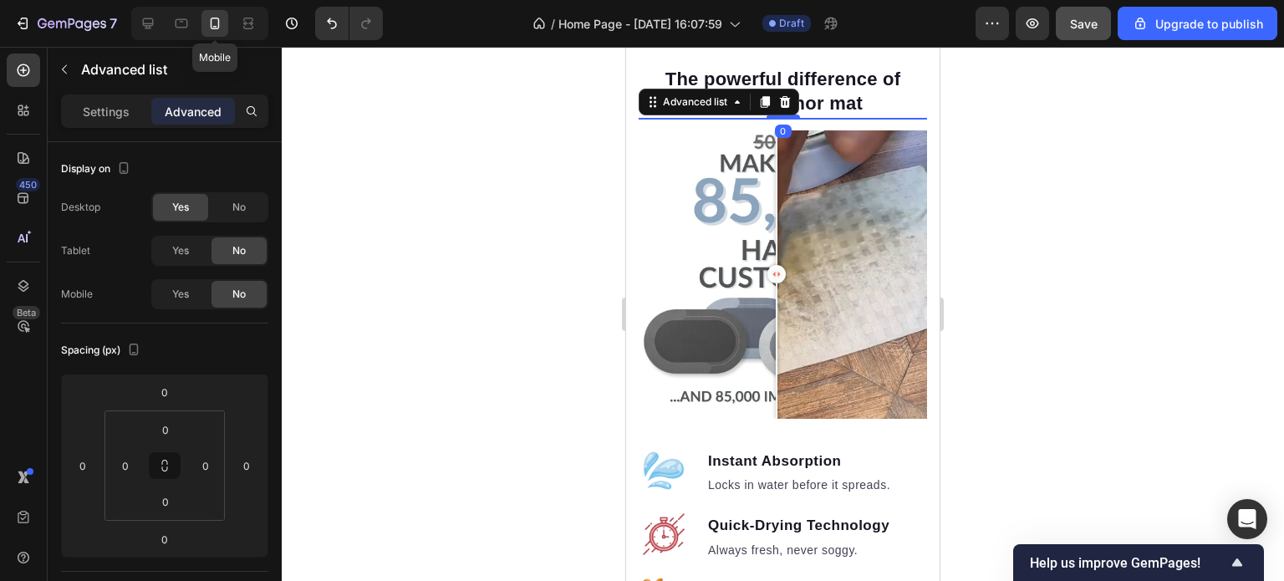
scroll to position [600, 0]
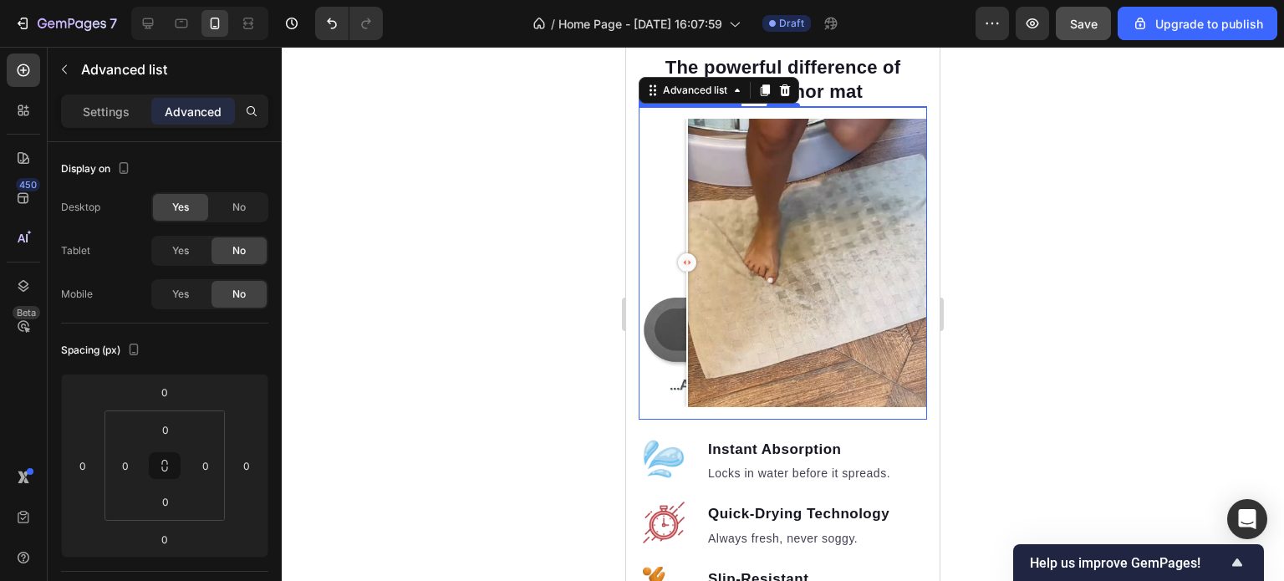
click at [687, 260] on div at bounding box center [783, 263] width 288 height 288
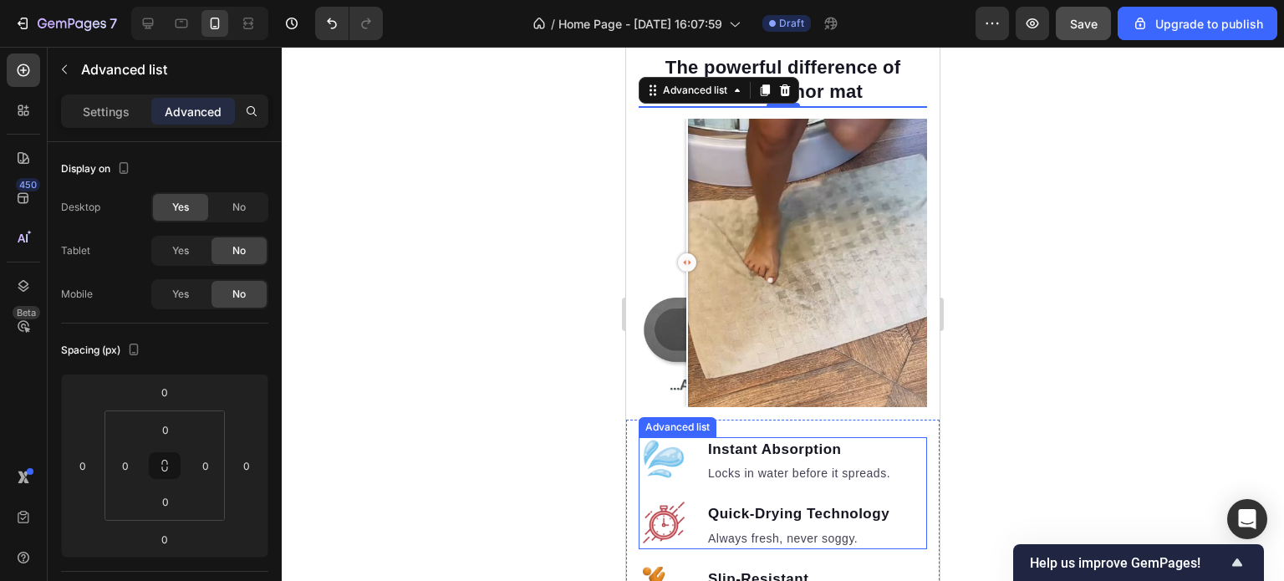
click at [684, 474] on ul "Image Instant Absorption Text block Locks in water before it spreads. Text bloc…" at bounding box center [765, 493] width 253 height 112
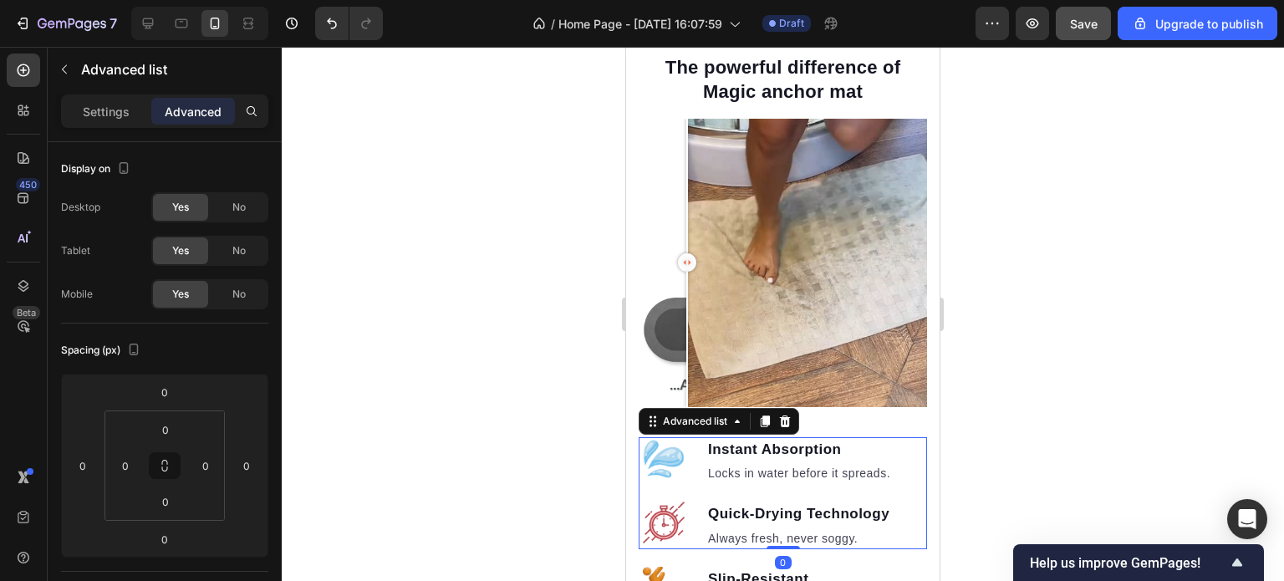
scroll to position [683, 0]
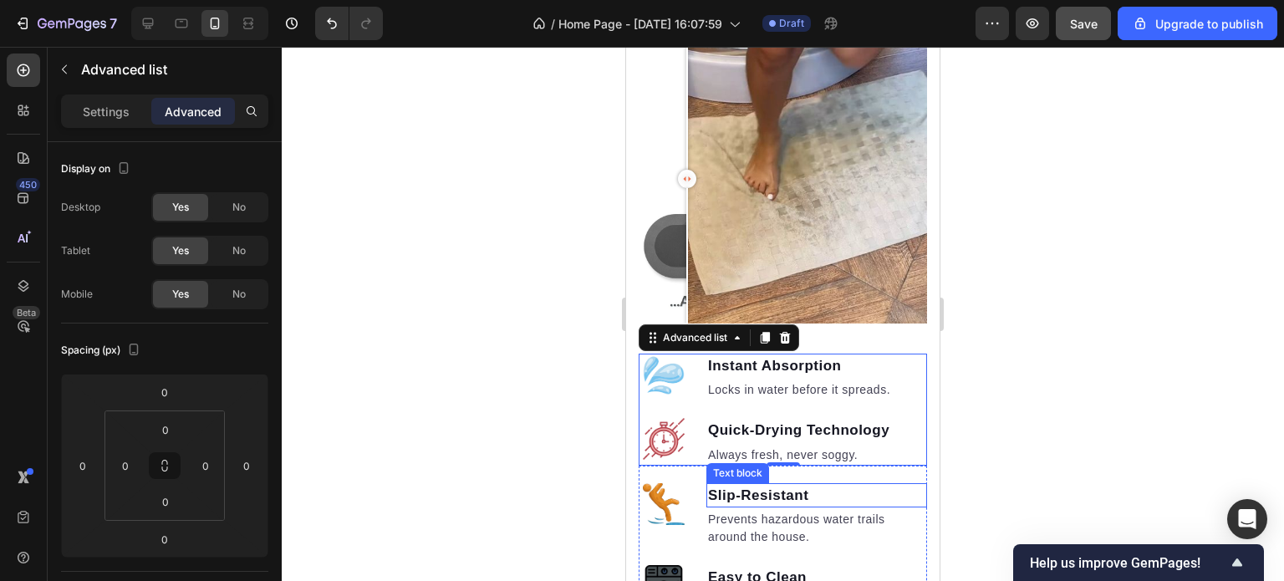
click at [905, 487] on p "Slip-Resistant" at bounding box center [816, 496] width 217 height 22
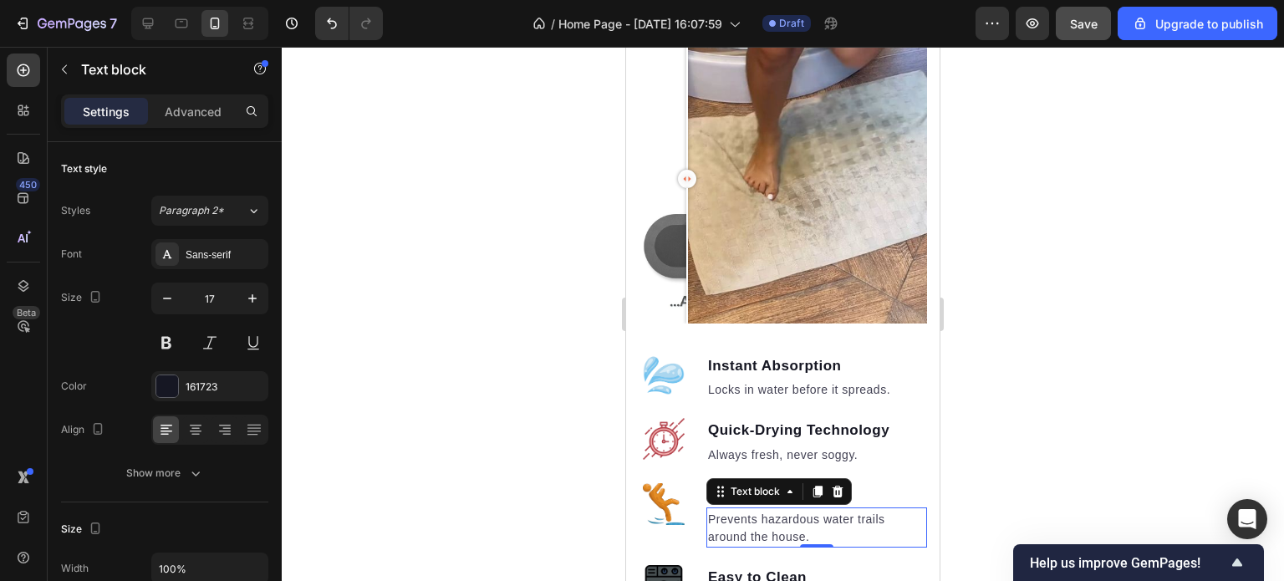
click at [899, 518] on p "Prevents hazardous water trails around the house." at bounding box center [816, 528] width 217 height 35
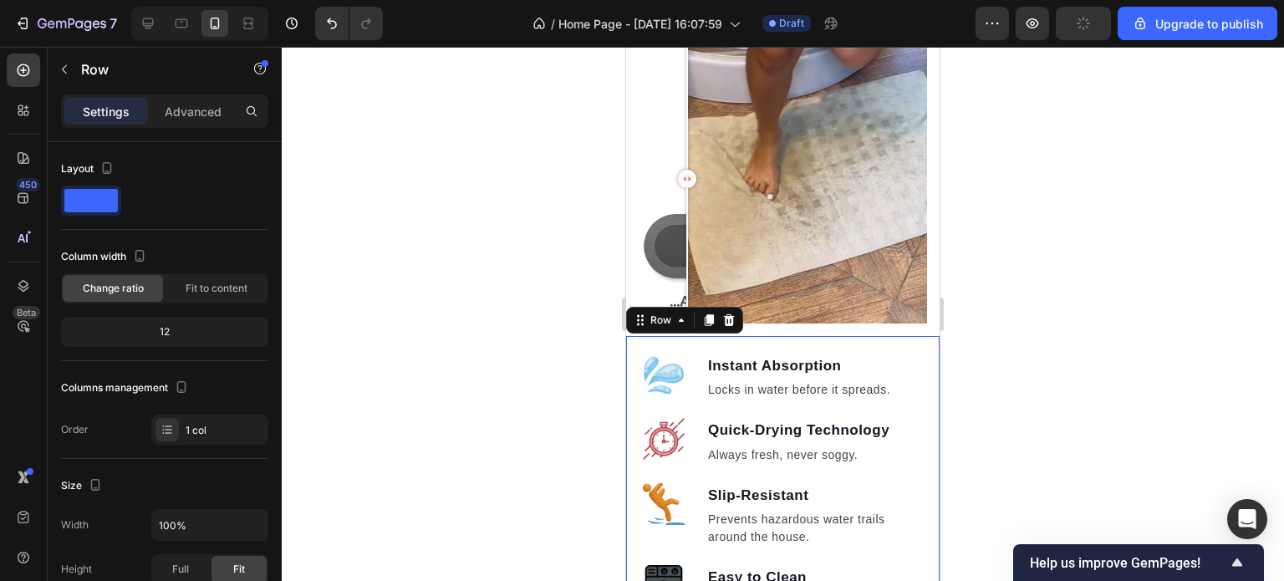
click at [900, 336] on div "Image Instant Absorption Text block Locks in water before it spreads. Text bloc…" at bounding box center [783, 485] width 314 height 299
click at [184, 23] on icon at bounding box center [181, 23] width 17 height 17
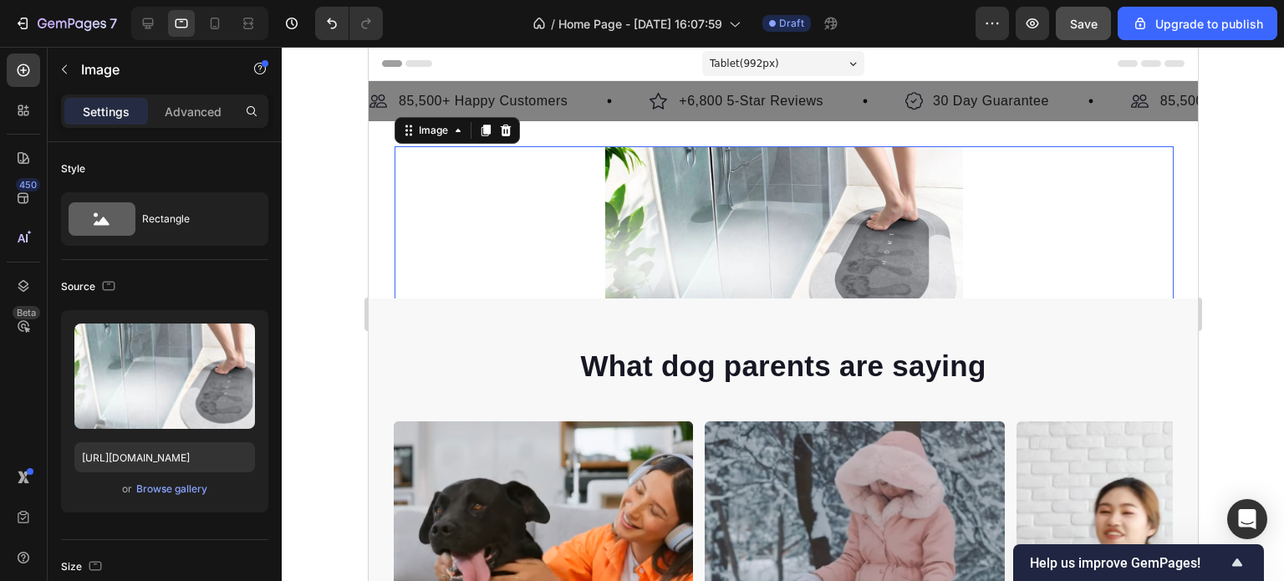
click at [770, 226] on img at bounding box center [784, 233] width 358 height 175
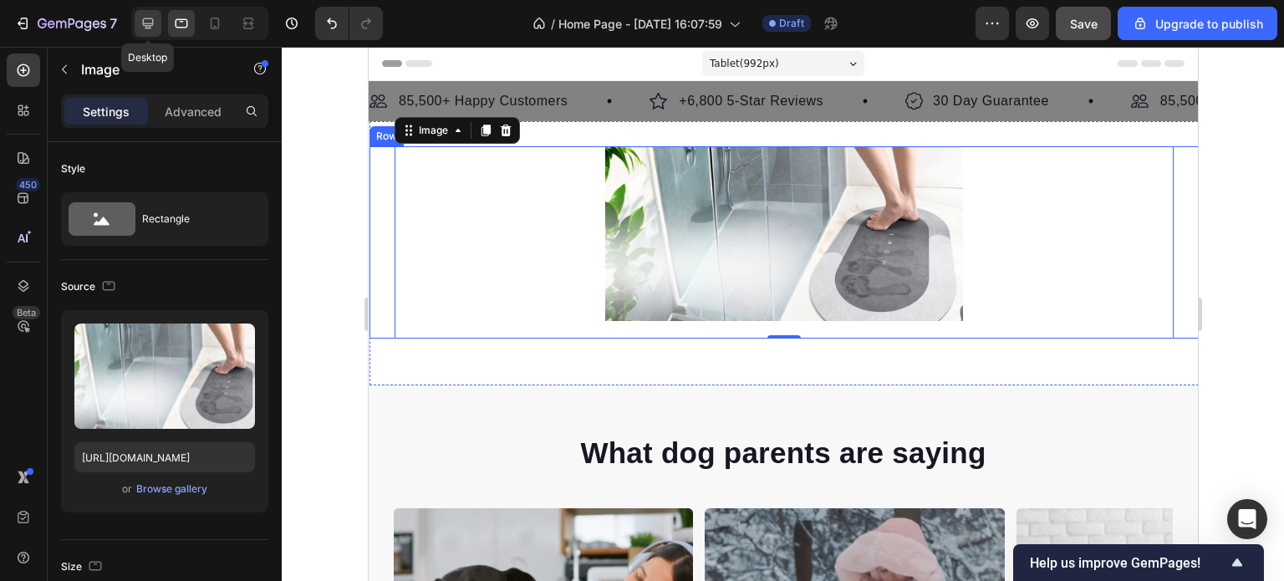
click at [144, 27] on icon at bounding box center [148, 23] width 17 height 17
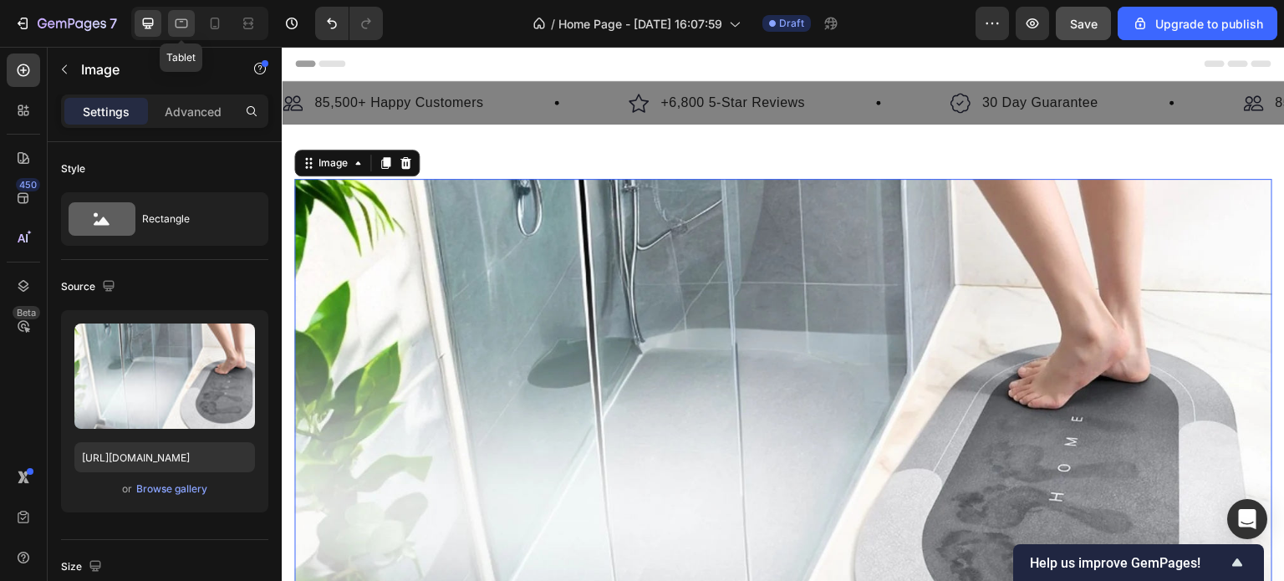
click at [181, 21] on icon at bounding box center [182, 22] width 4 height 2
type input "428"
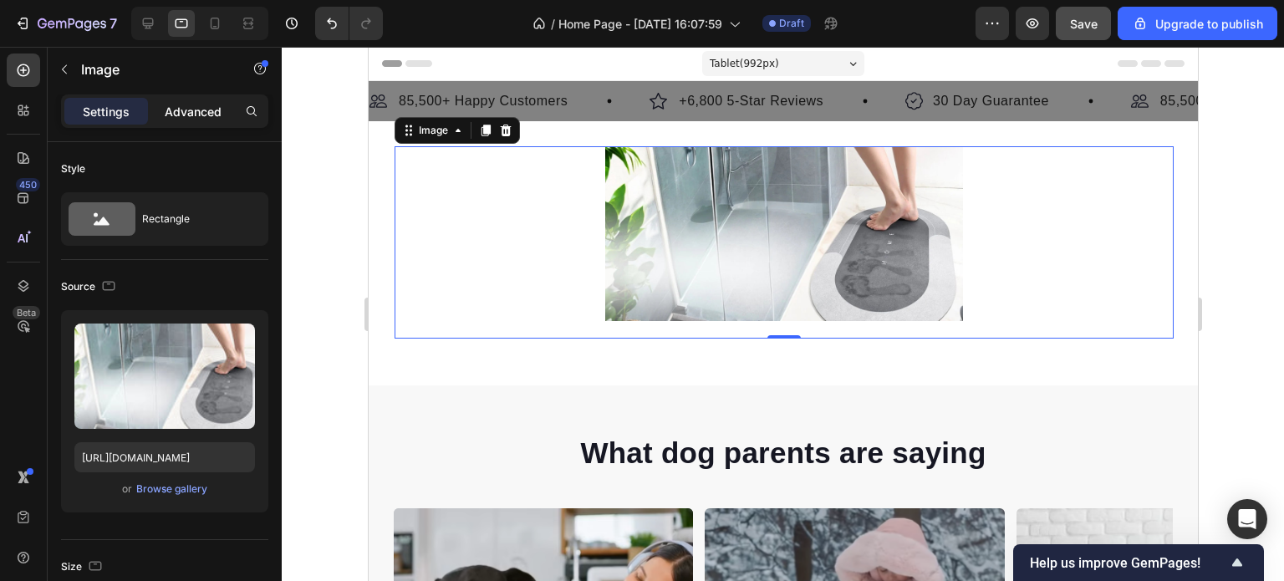
scroll to position [40, 0]
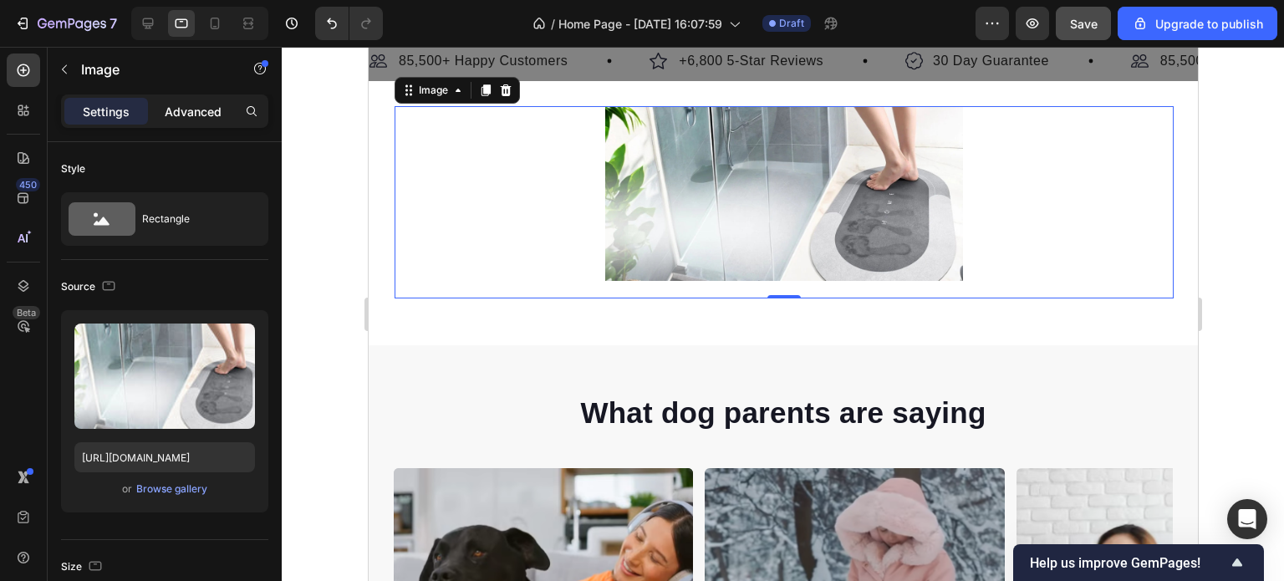
click at [202, 116] on p "Advanced" at bounding box center [193, 112] width 57 height 18
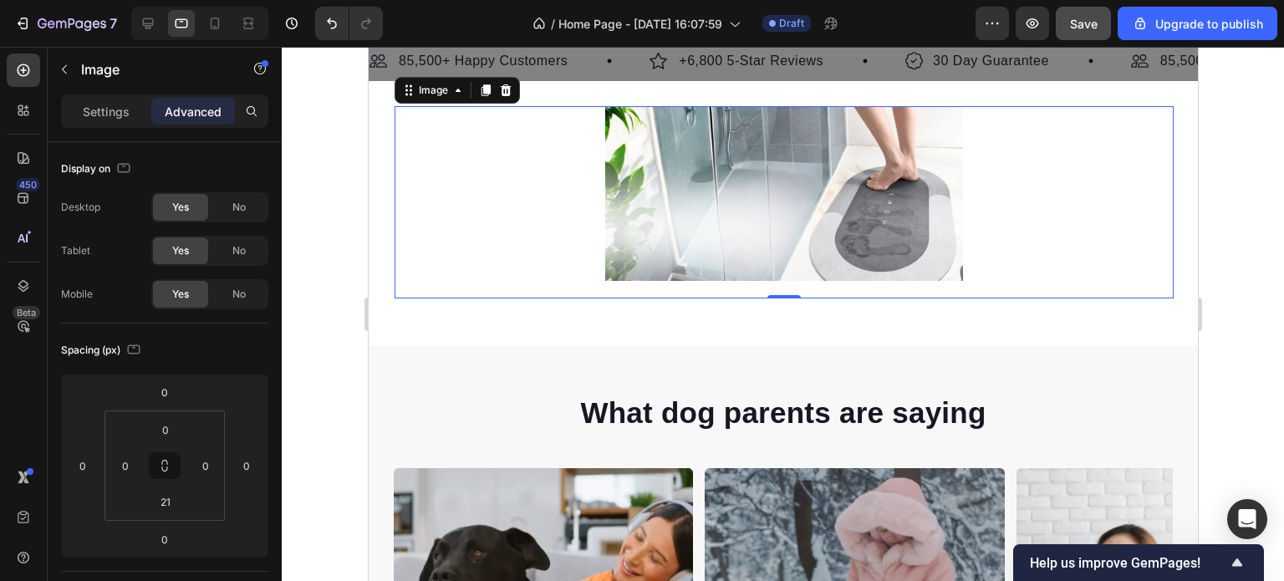
click at [482, 188] on div at bounding box center [783, 193] width 779 height 175
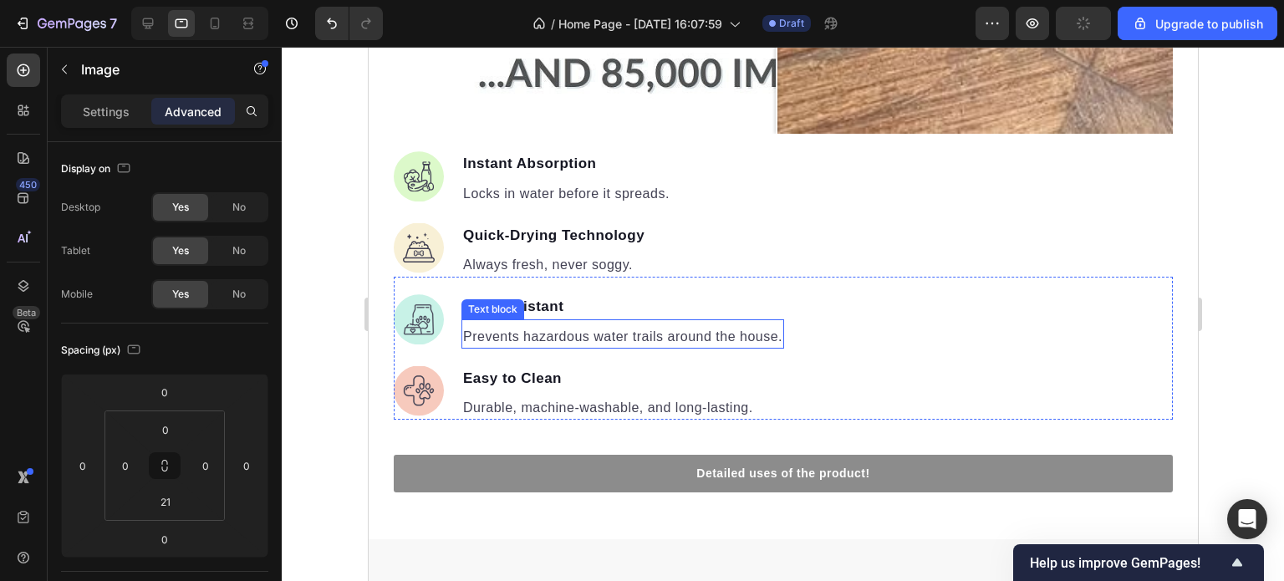
scroll to position [1713, 0]
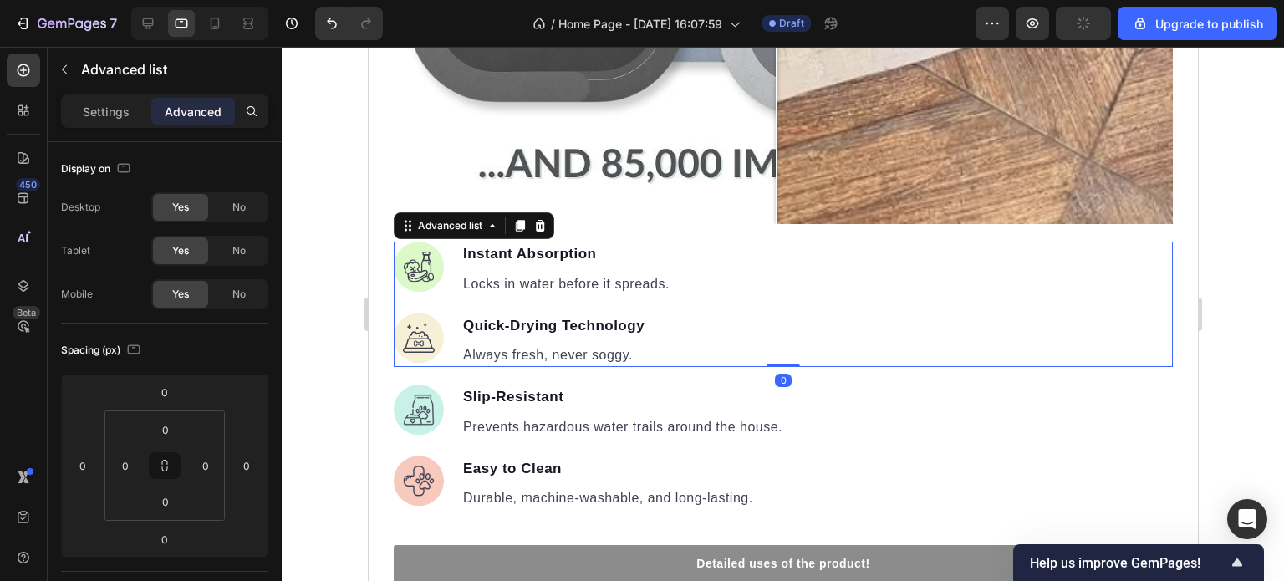
click at [780, 285] on div "Image Instant Absorption Text block Locks in water before it spreads. Text bloc…" at bounding box center [782, 304] width 779 height 125
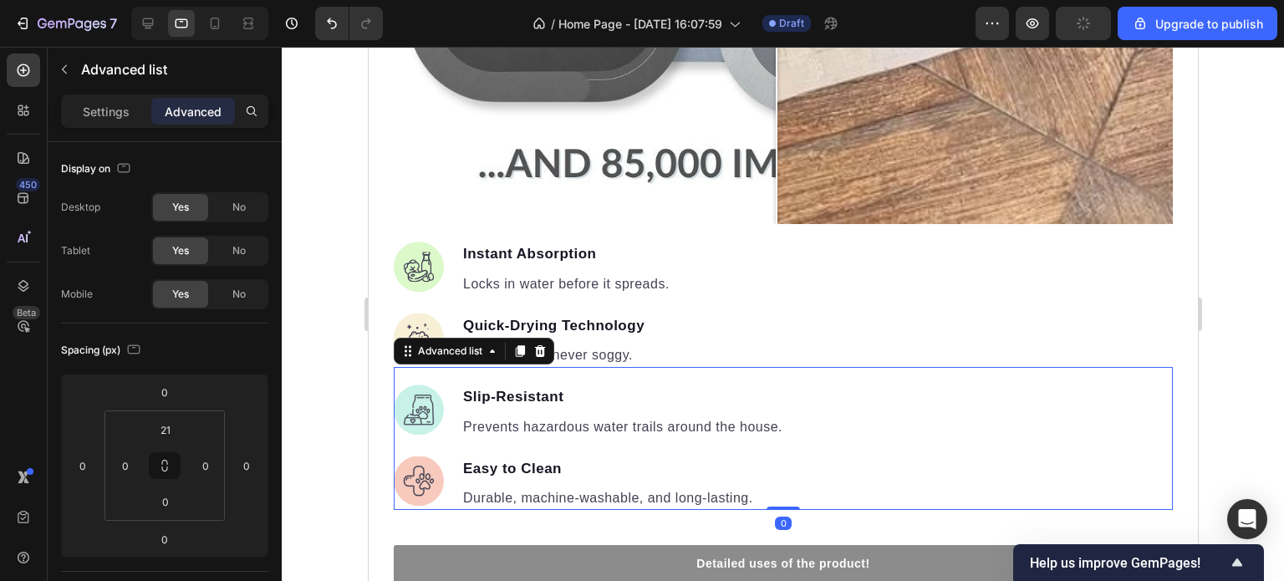
click at [894, 418] on div "Image Slip-Resistant Text block Prevents hazardous water trails around the hous…" at bounding box center [782, 438] width 779 height 143
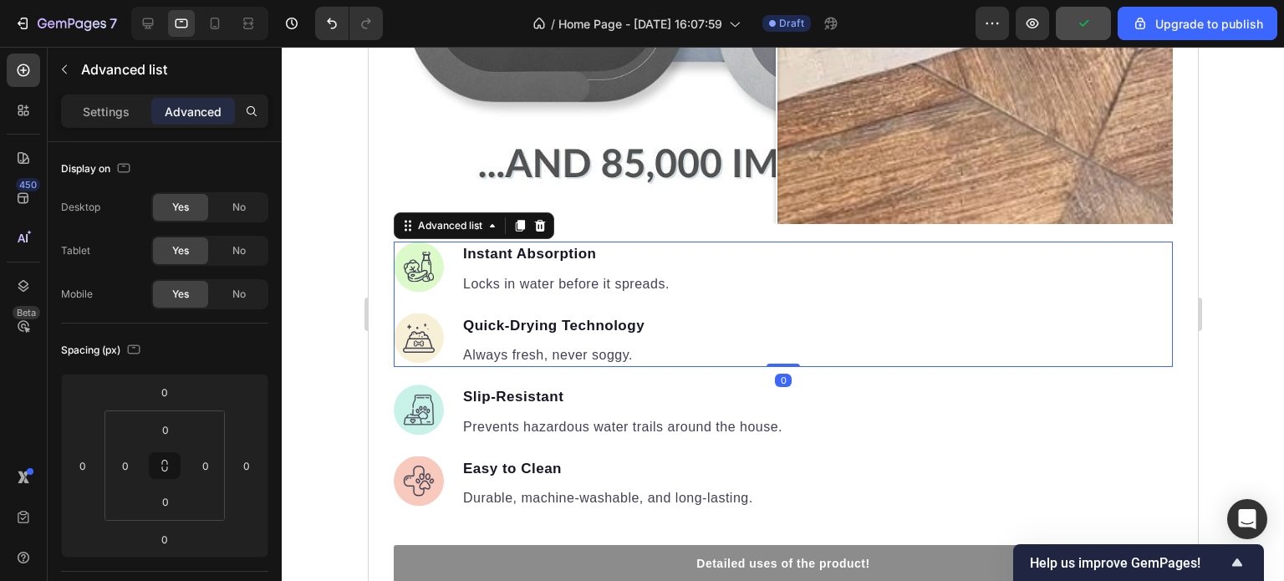
click at [830, 288] on div "Image Instant Absorption Text block Locks in water before it spreads. Text bloc…" at bounding box center [782, 304] width 779 height 125
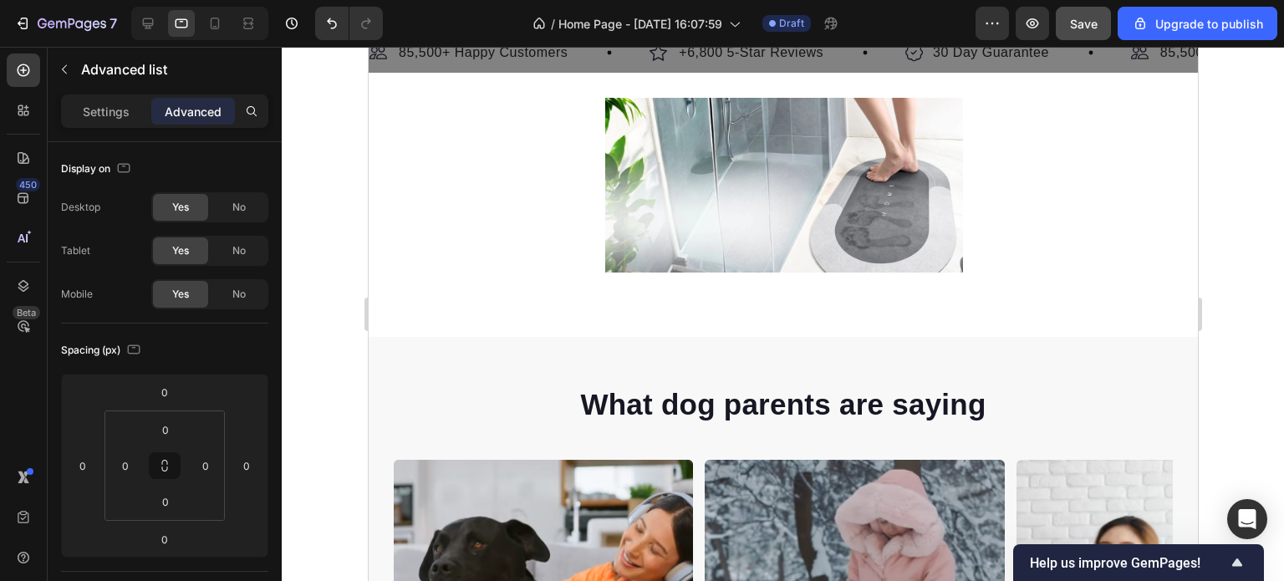
scroll to position [0, 0]
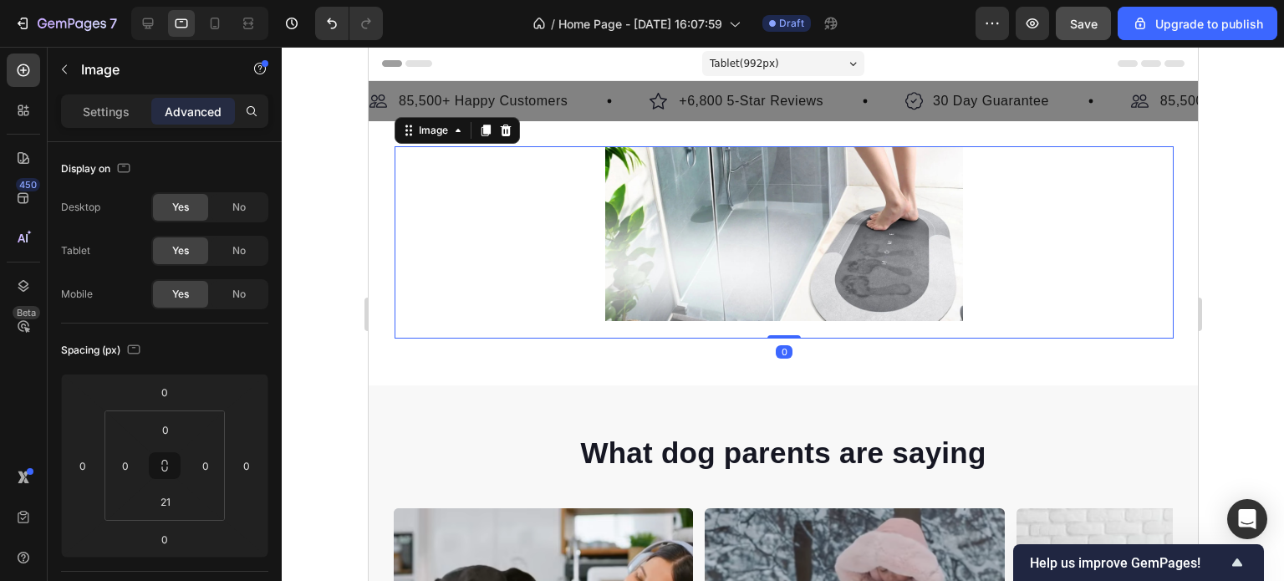
click at [529, 242] on div at bounding box center [783, 233] width 779 height 175
click at [106, 114] on p "Settings" at bounding box center [106, 112] width 47 height 18
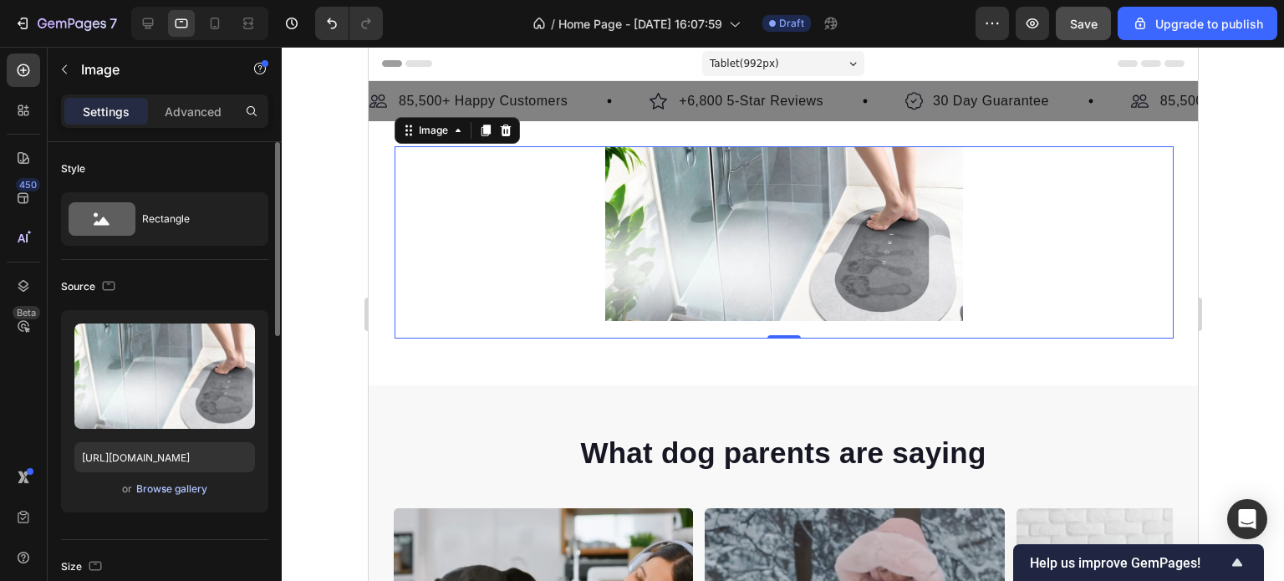
click at [185, 487] on div "Browse gallery" at bounding box center [171, 489] width 71 height 15
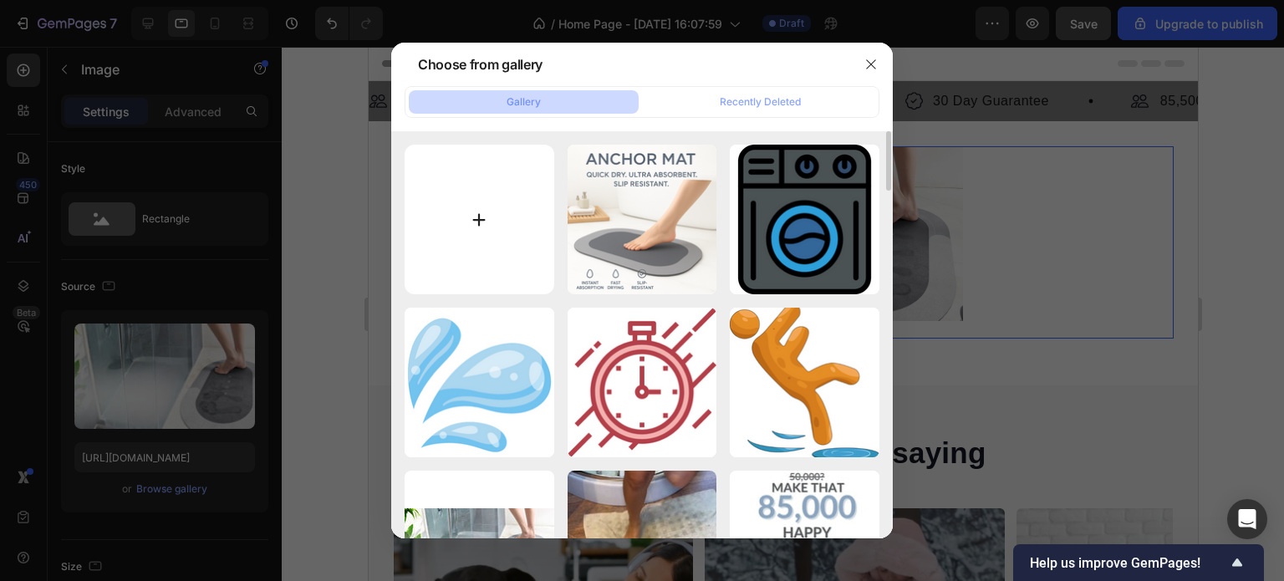
click at [471, 209] on input "file" at bounding box center [480, 220] width 150 height 150
type input "C:\fakepath\Hình đại diện.jpg"
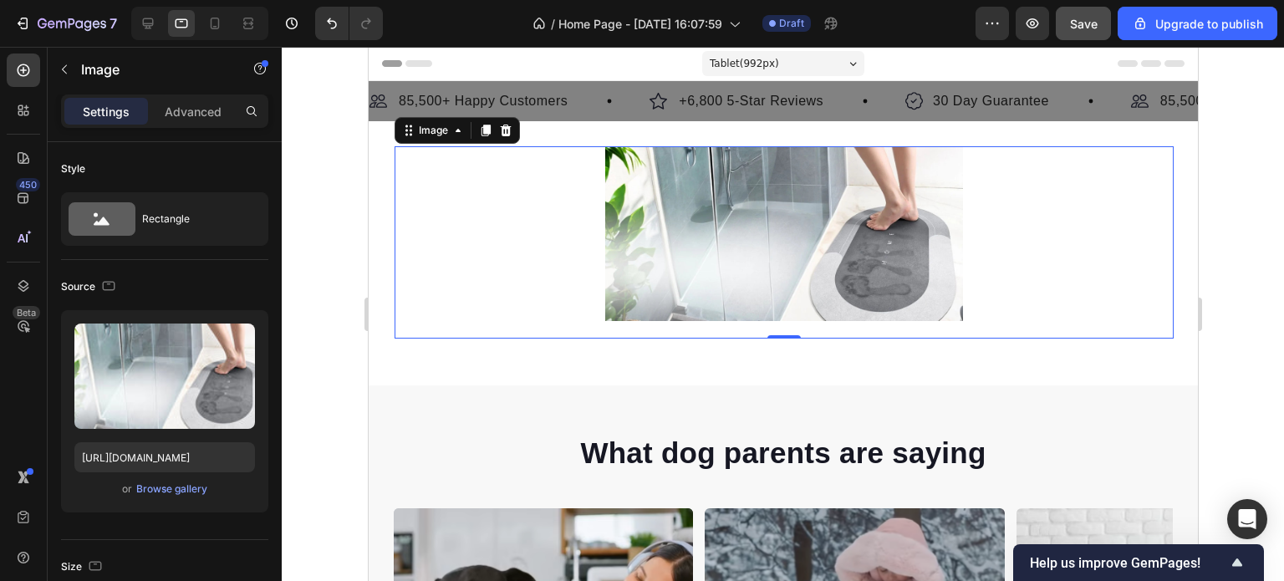
click at [710, 287] on img at bounding box center [784, 233] width 358 height 175
click at [509, 266] on div at bounding box center [783, 233] width 779 height 175
click at [409, 132] on icon at bounding box center [407, 130] width 13 height 13
click at [678, 248] on img at bounding box center [784, 233] width 358 height 175
click at [547, 247] on div at bounding box center [783, 233] width 779 height 175
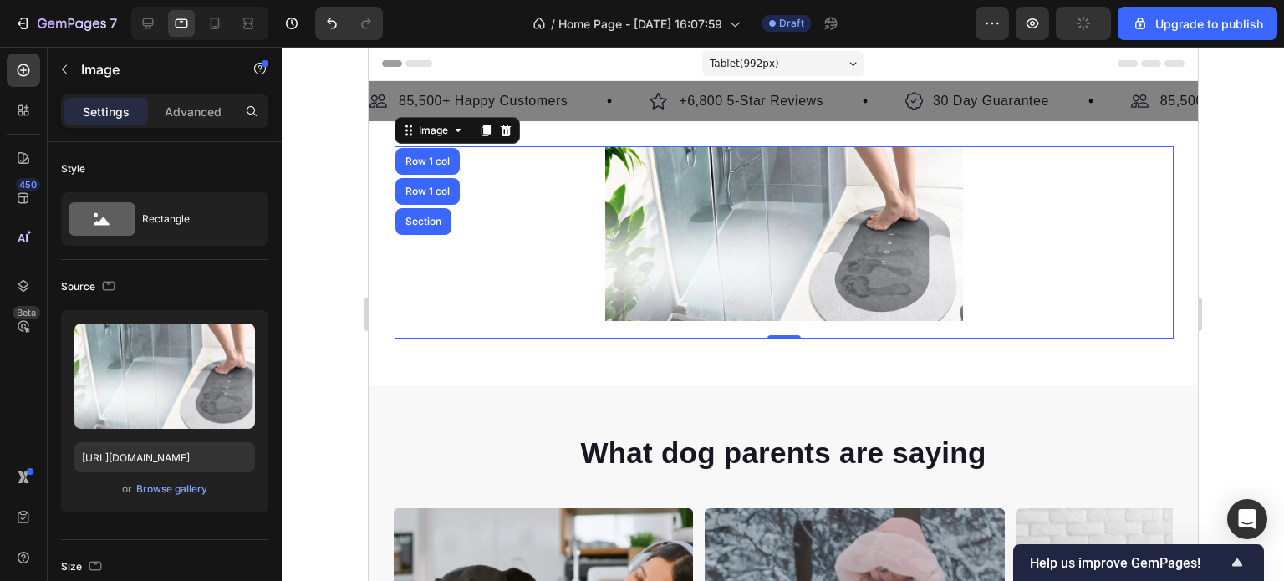
click at [563, 298] on div at bounding box center [783, 233] width 779 height 175
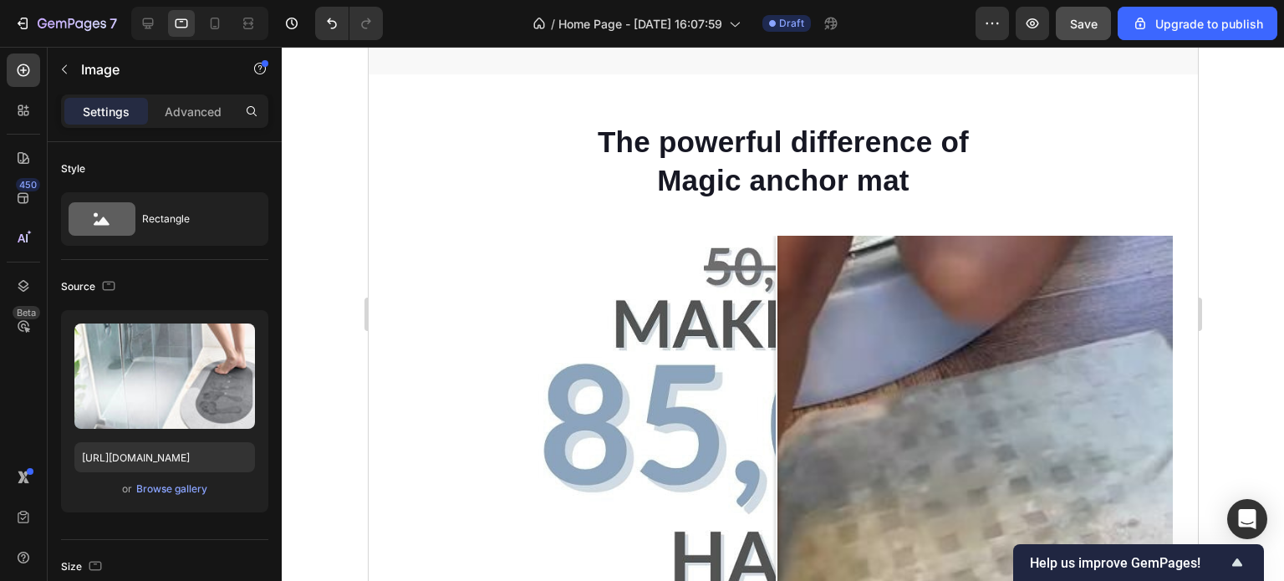
scroll to position [920, 0]
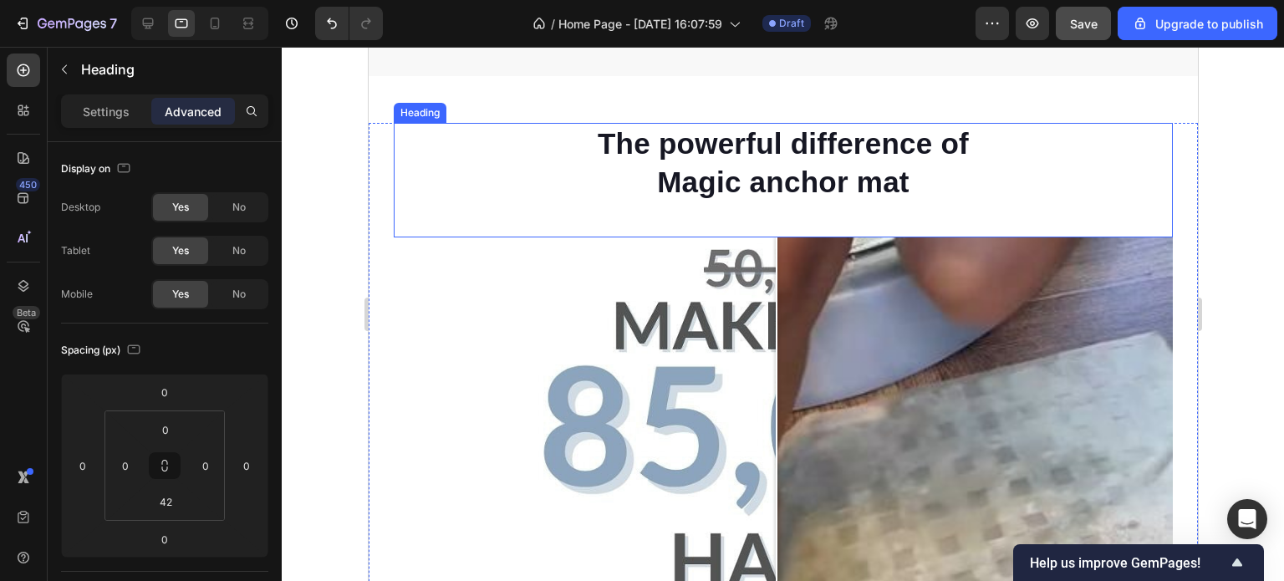
click at [780, 152] on h2 "The powerful difference of Magic anchor mat" at bounding box center [783, 162] width 448 height 79
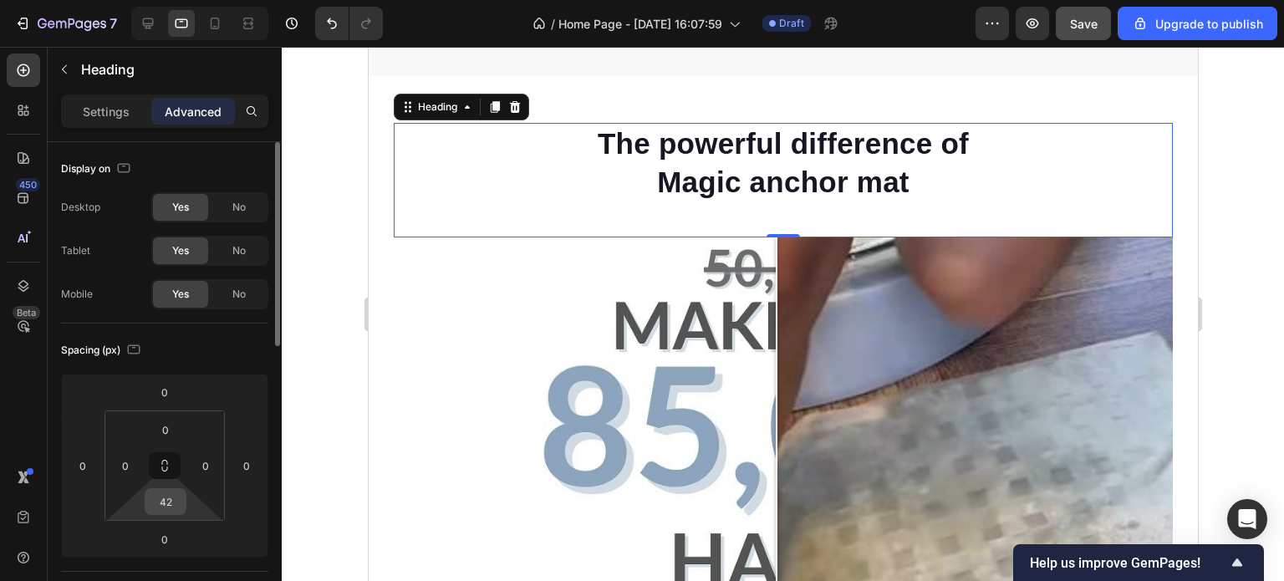
click at [171, 504] on input "42" at bounding box center [165, 501] width 33 height 25
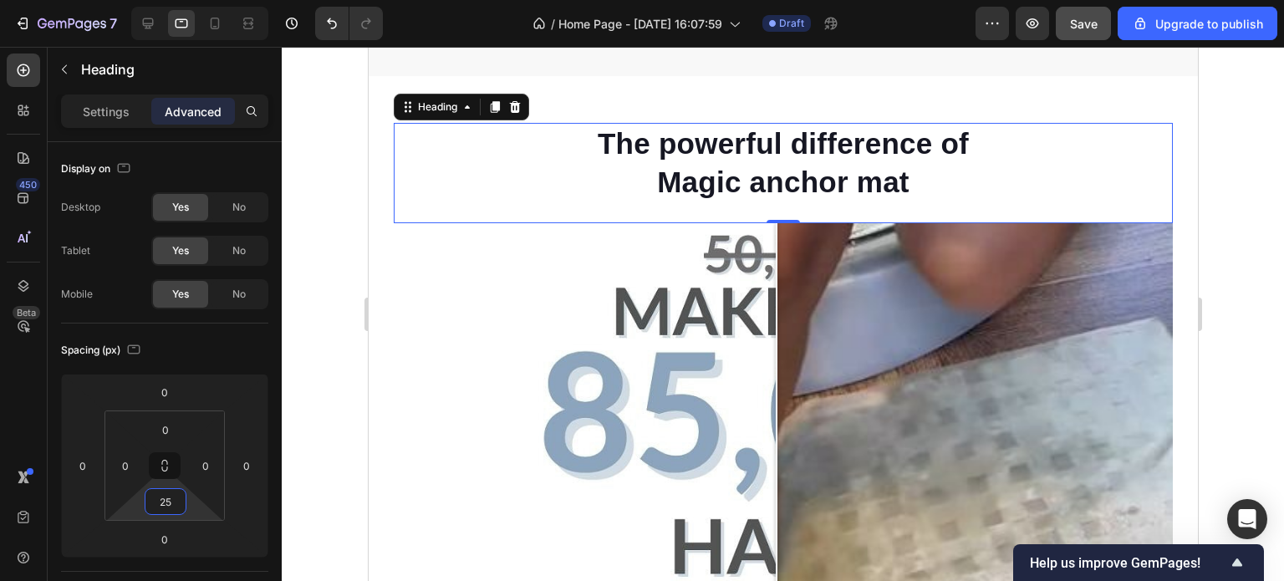
type input "25"
click at [1236, 308] on div at bounding box center [783, 314] width 1003 height 534
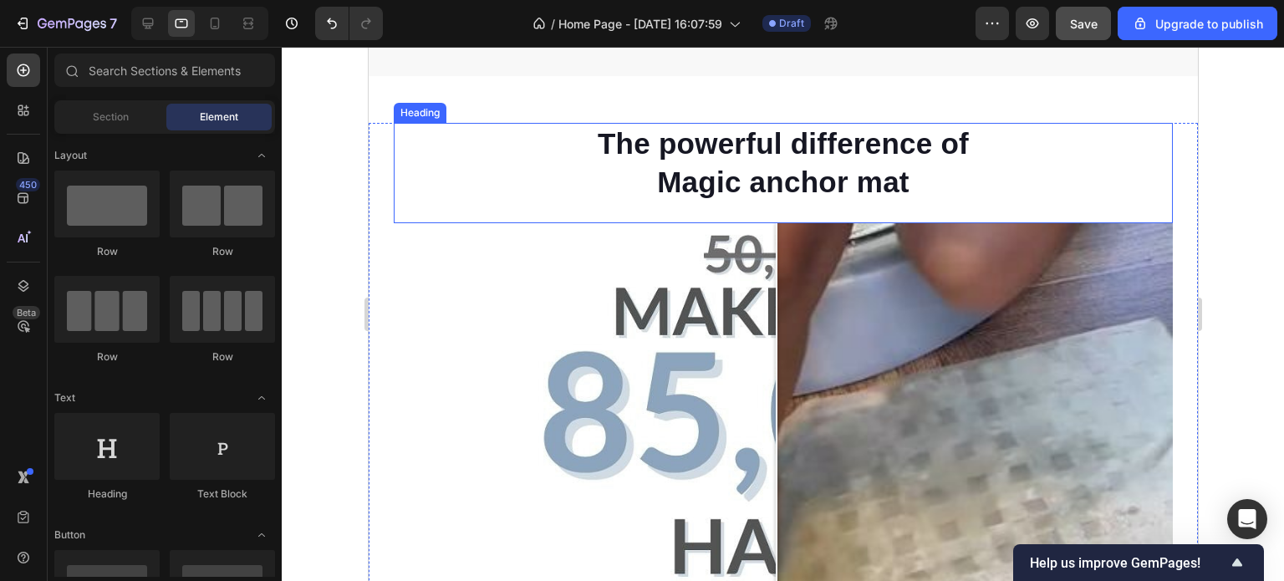
click at [808, 154] on h2 "The powerful difference of Magic anchor mat" at bounding box center [783, 162] width 448 height 79
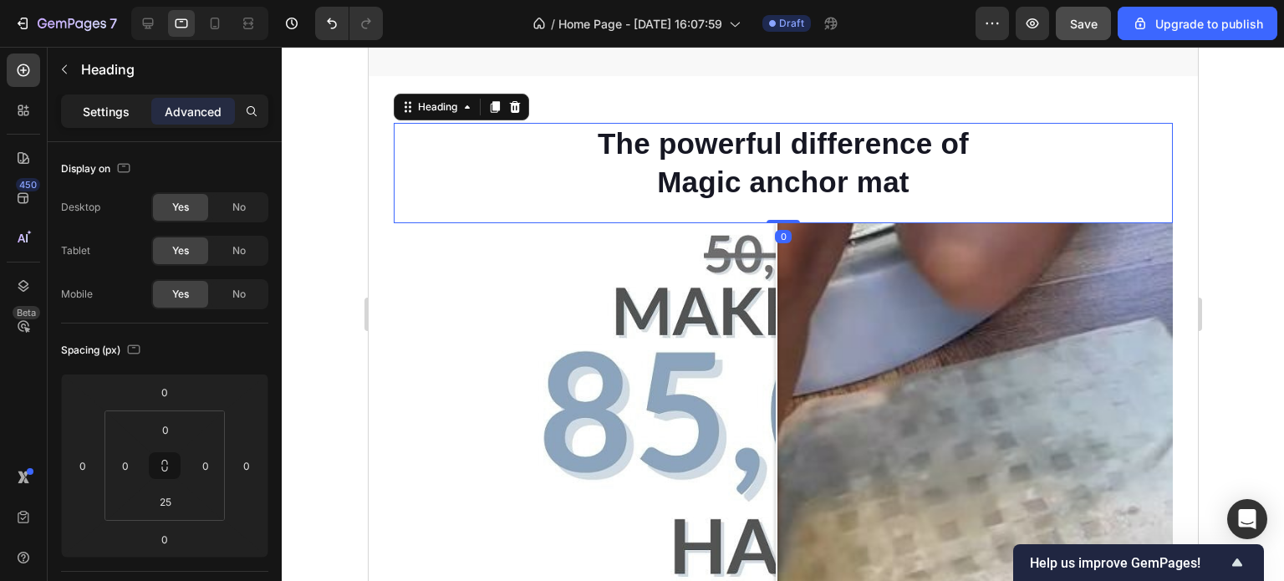
click at [84, 110] on p "Settings" at bounding box center [106, 112] width 47 height 18
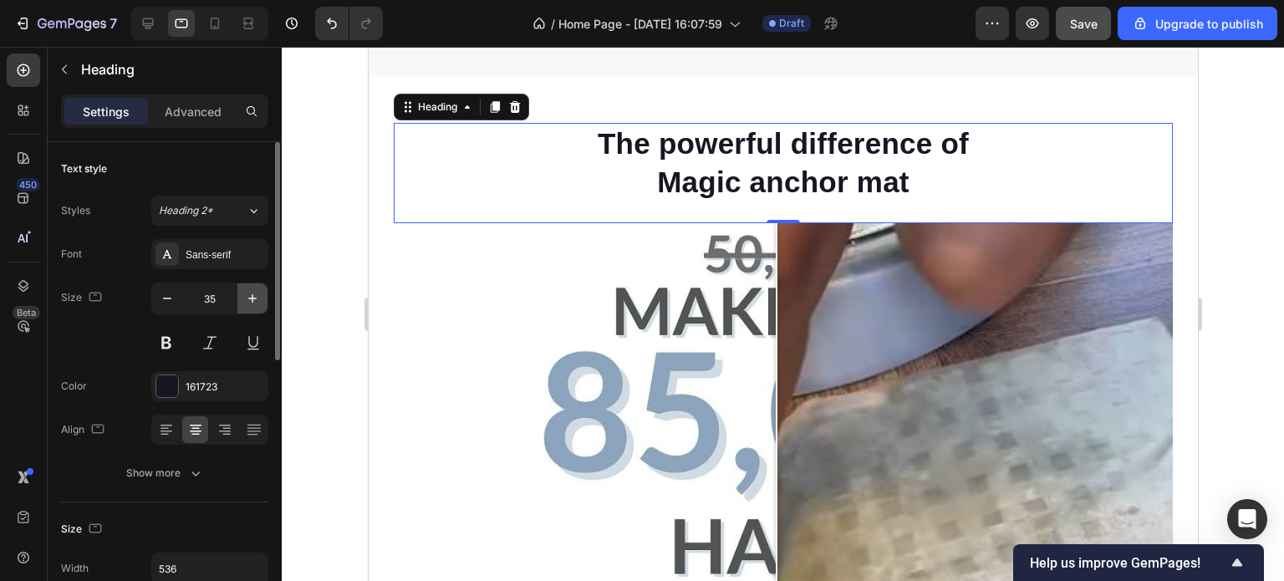
click at [249, 297] on icon "button" at bounding box center [252, 298] width 8 height 8
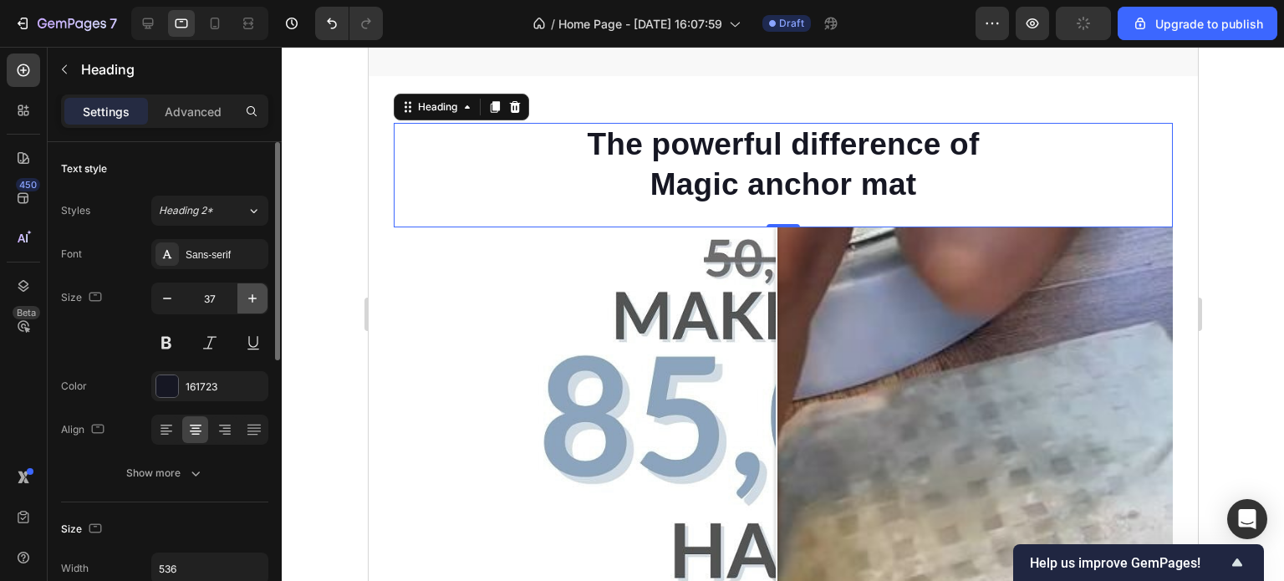
click at [249, 297] on icon "button" at bounding box center [252, 298] width 8 height 8
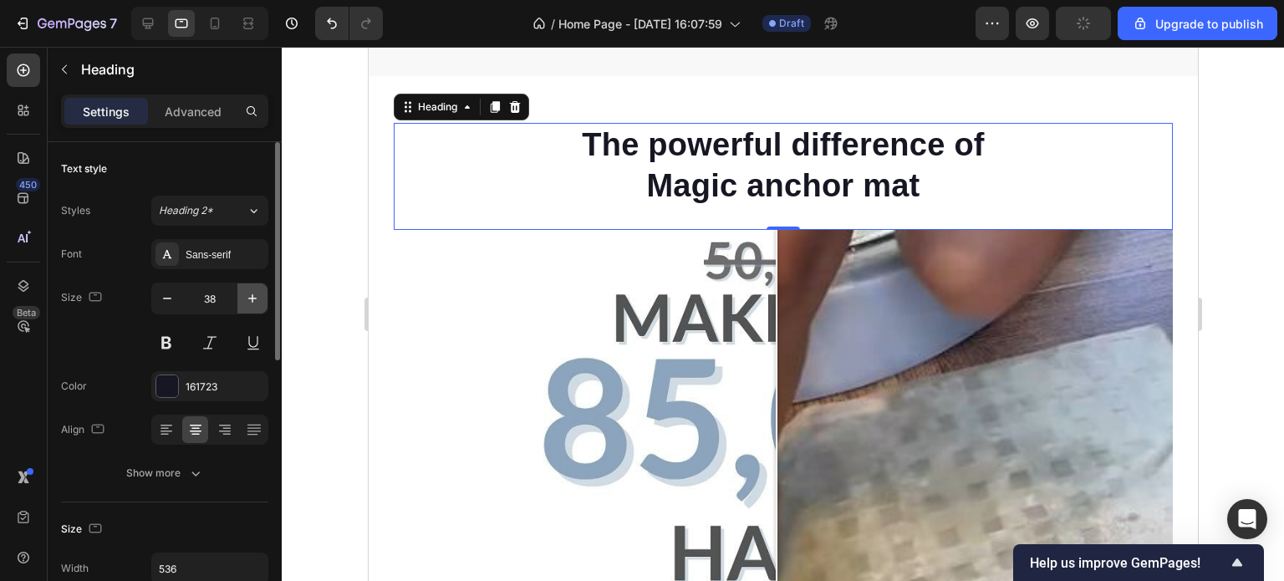
click at [249, 297] on icon "button" at bounding box center [252, 298] width 8 height 8
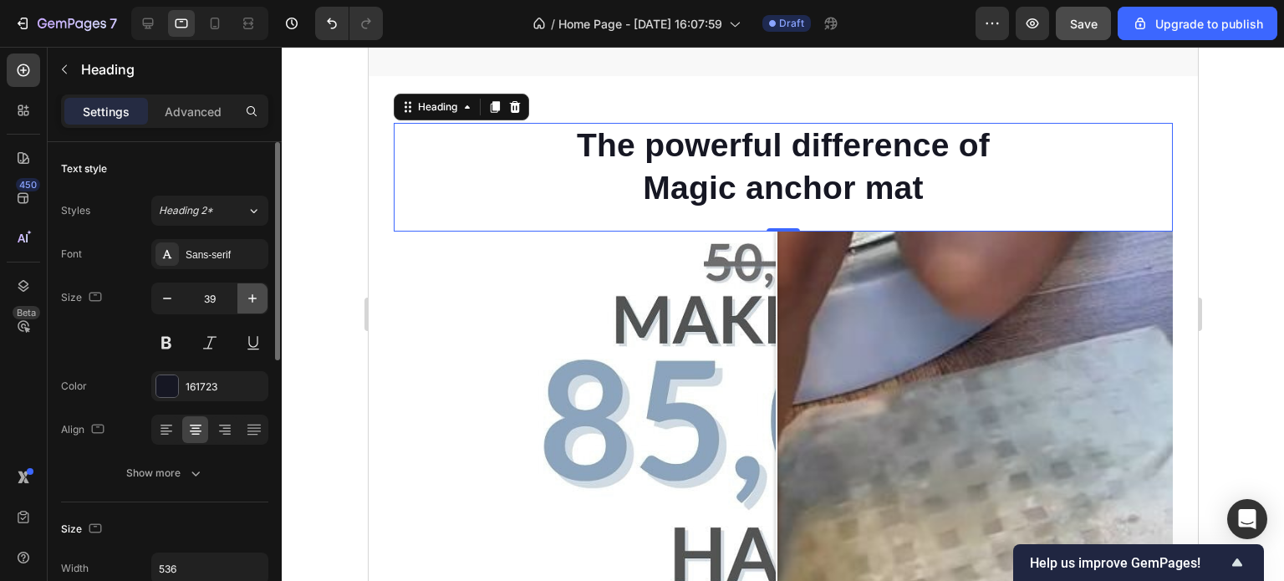
click at [249, 297] on icon "button" at bounding box center [252, 298] width 8 height 8
type input "40"
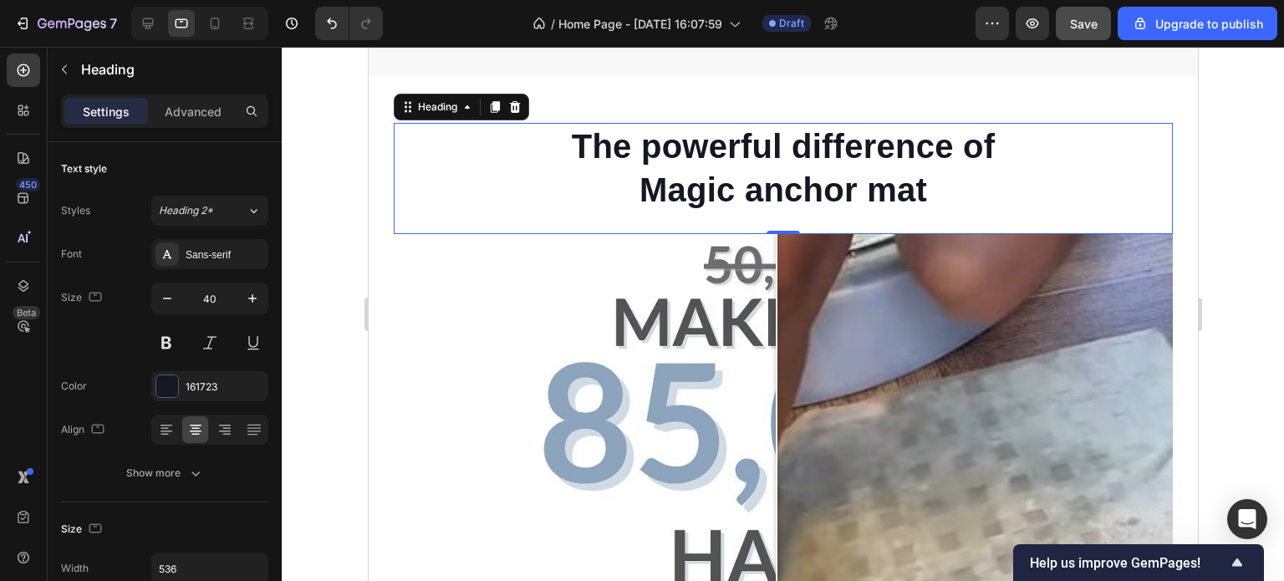
click at [1238, 298] on div at bounding box center [783, 314] width 1003 height 534
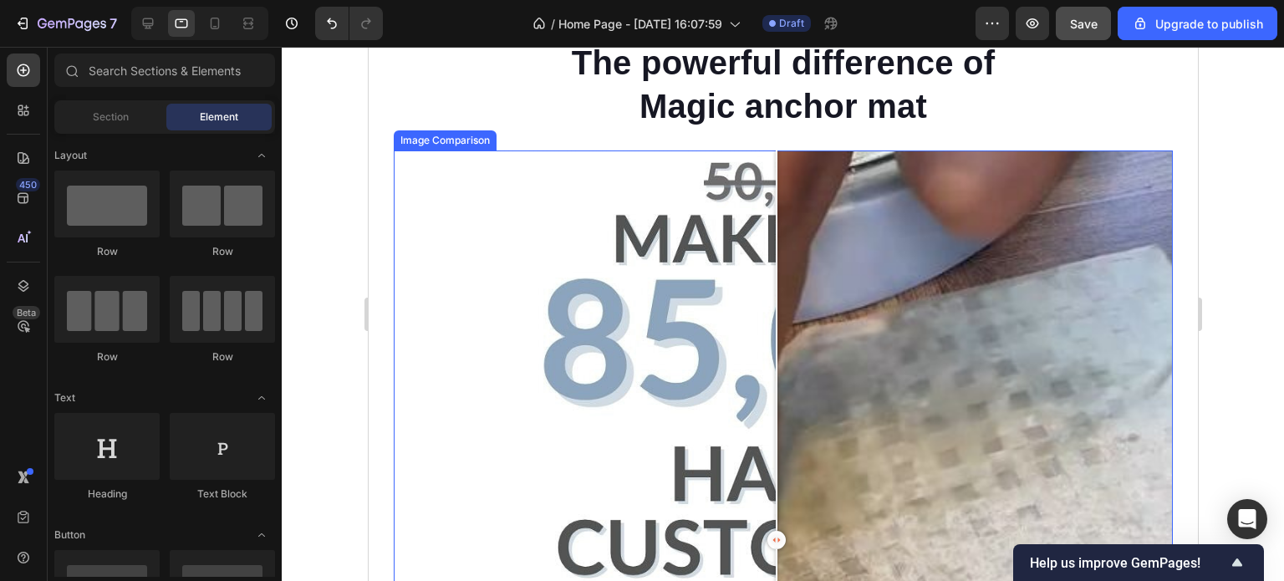
scroll to position [836, 0]
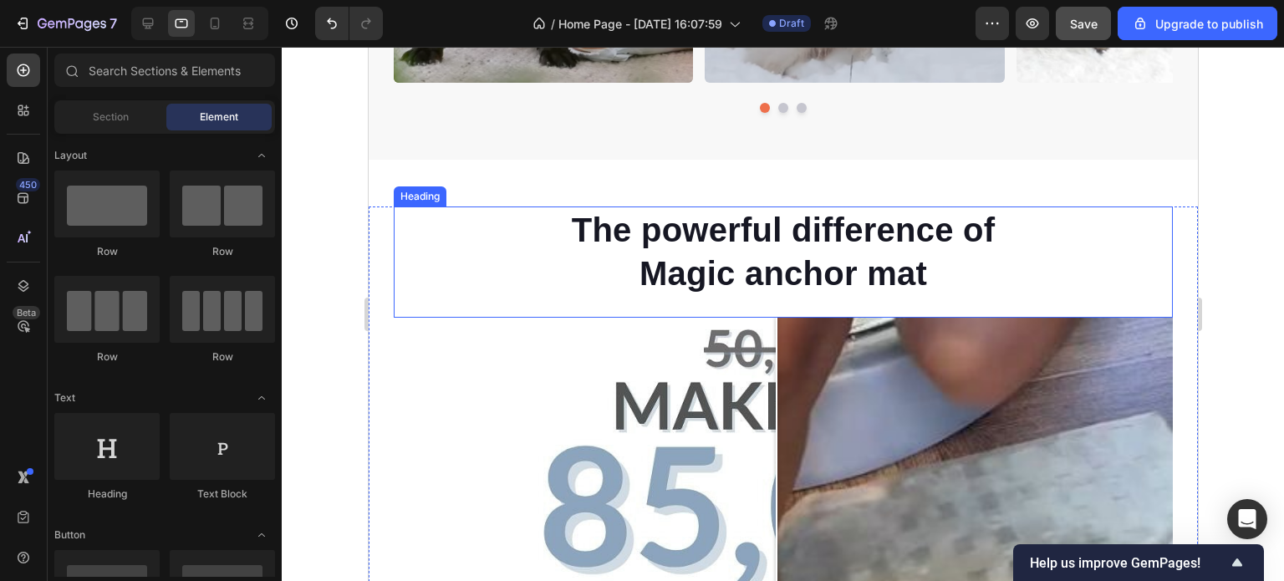
click at [822, 248] on h2 "The powerful difference of Magic anchor mat" at bounding box center [783, 252] width 448 height 90
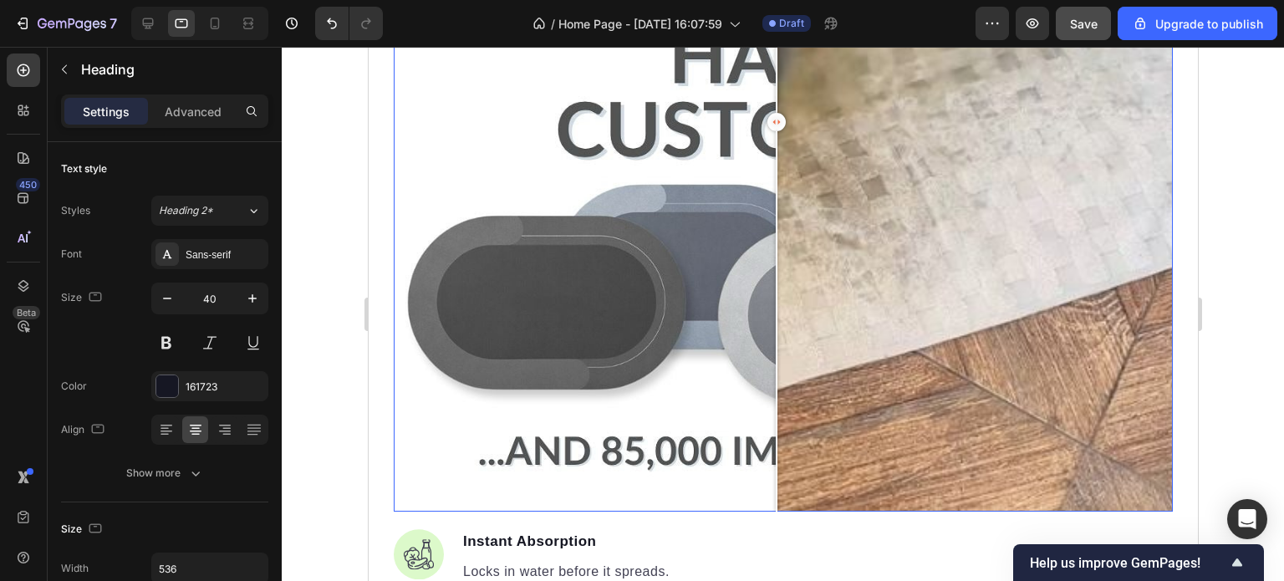
scroll to position [1672, 0]
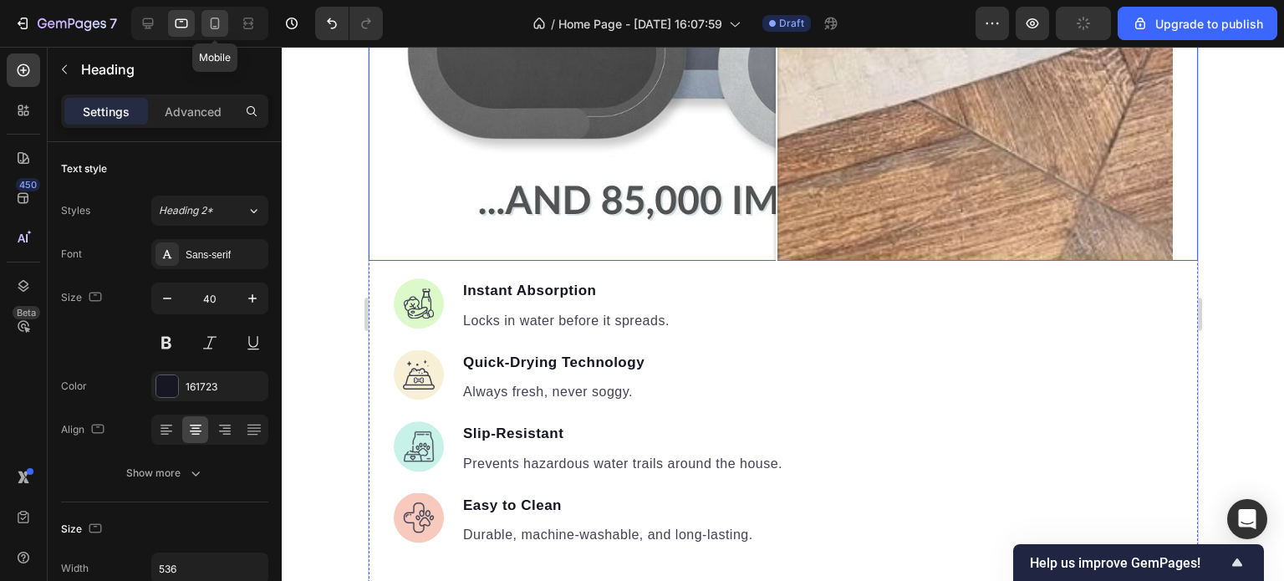
click at [212, 20] on icon at bounding box center [215, 23] width 17 height 17
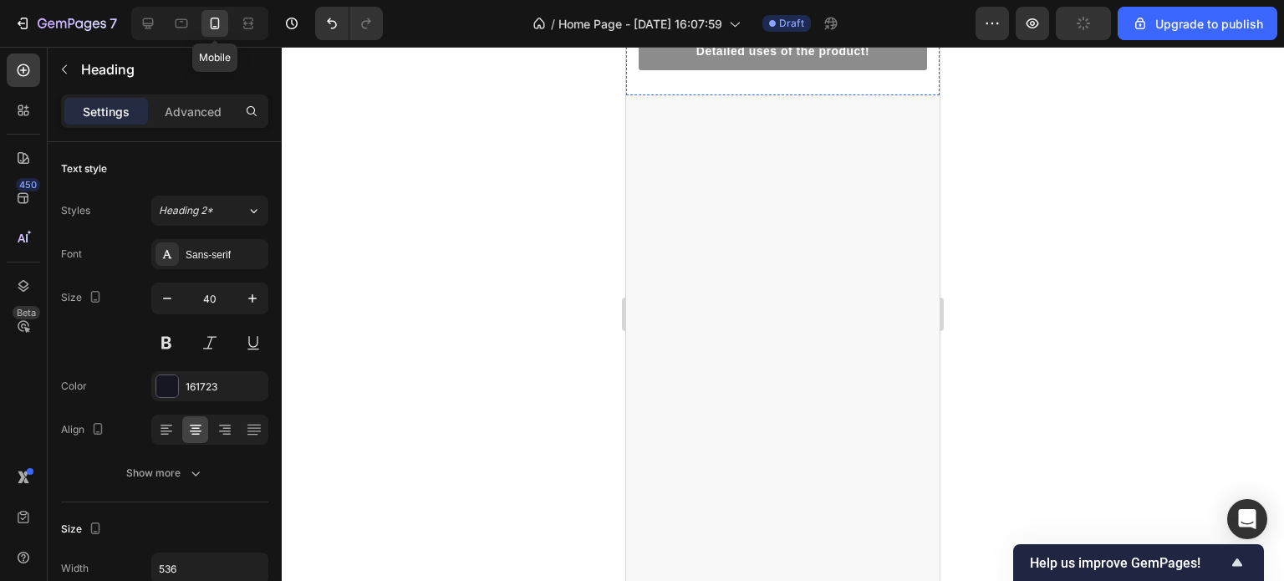
type input "22"
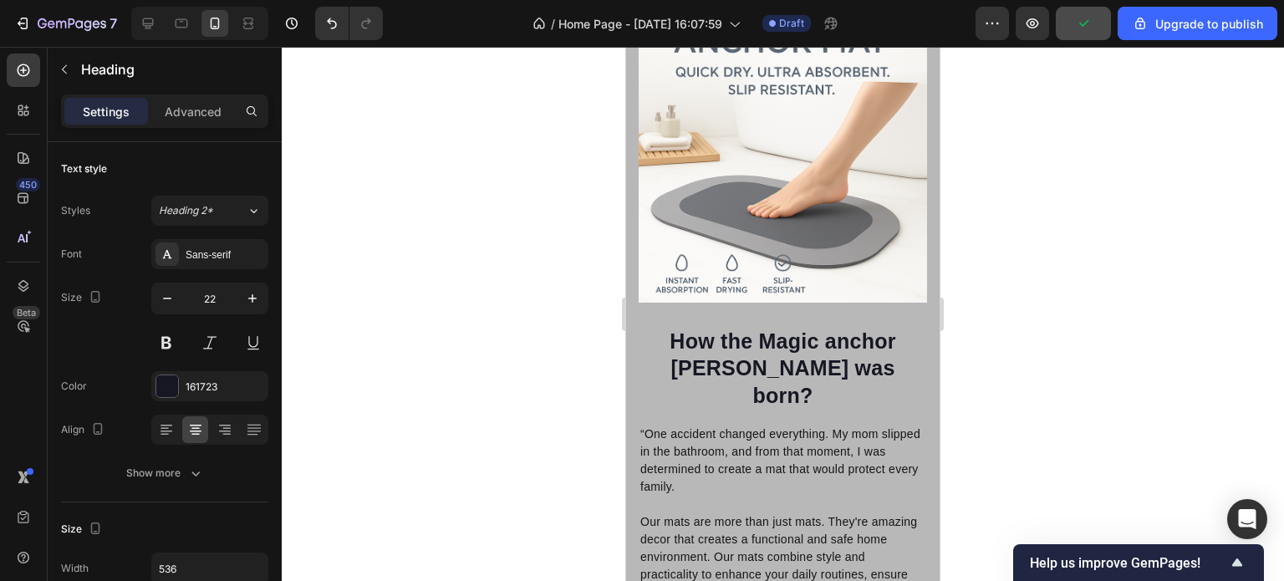
scroll to position [3341, 0]
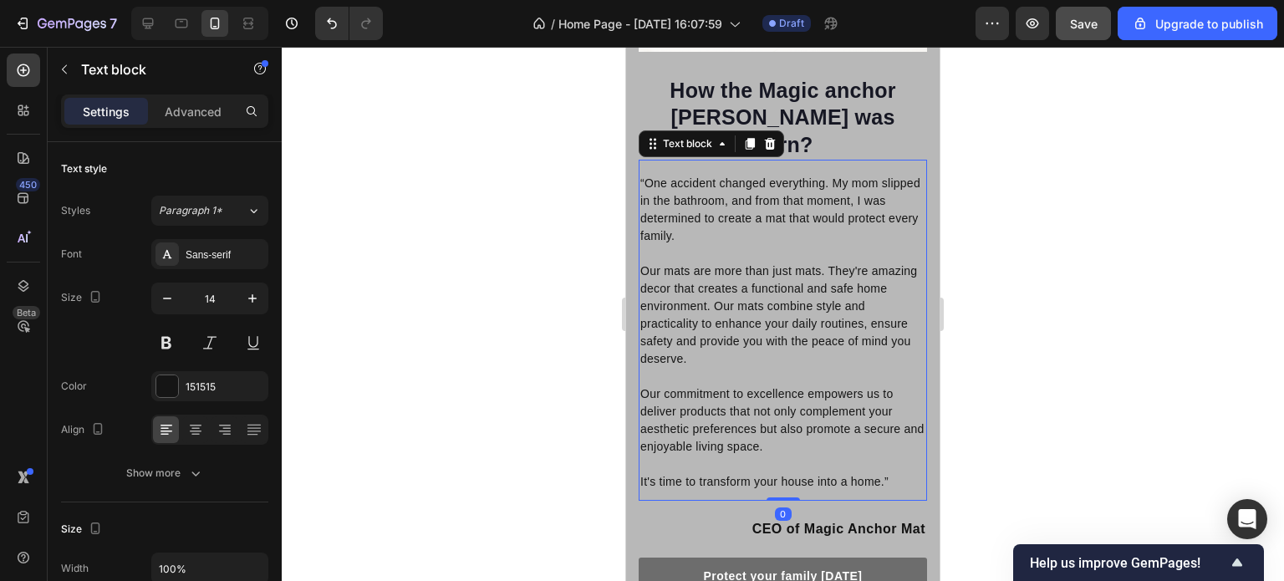
click at [783, 263] on p "Our mats are more than just mats. They're amazing decor that creates a function…" at bounding box center [783, 315] width 285 height 105
click at [205, 340] on button at bounding box center [210, 343] width 30 height 30
click at [962, 322] on div at bounding box center [783, 314] width 1003 height 534
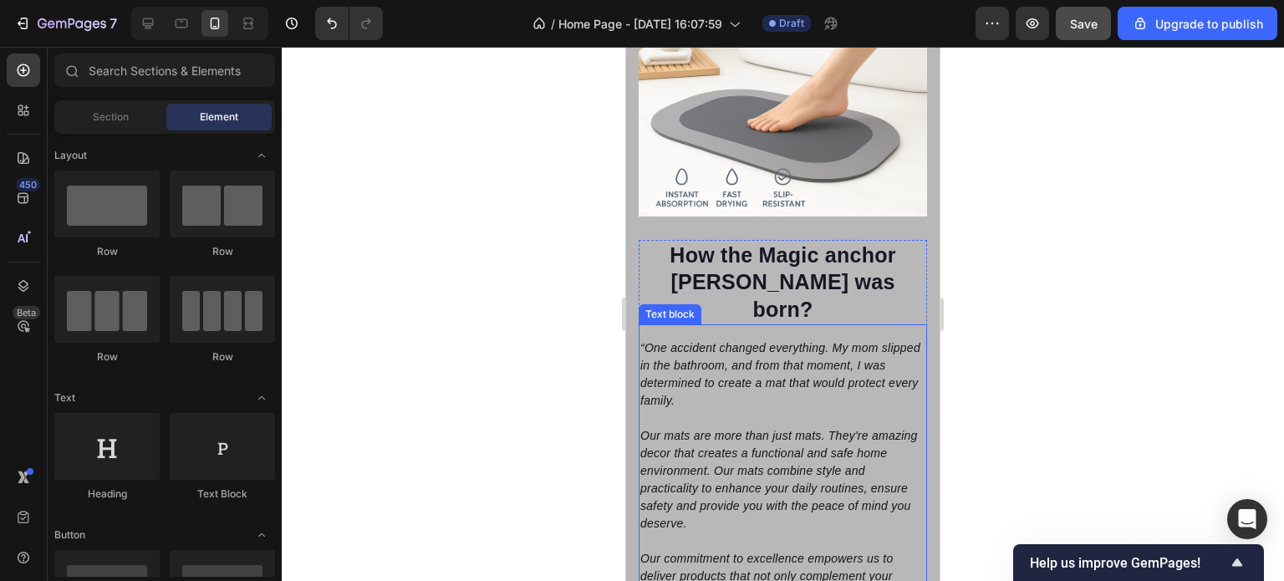
scroll to position [3173, 0]
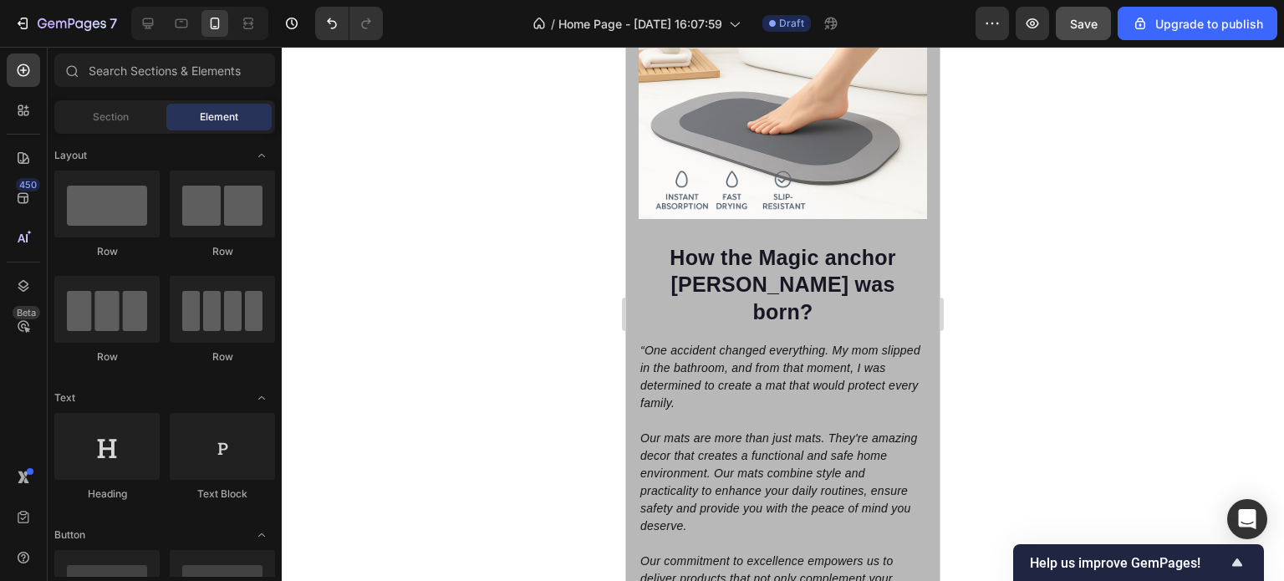
click at [1038, 314] on div at bounding box center [783, 314] width 1003 height 534
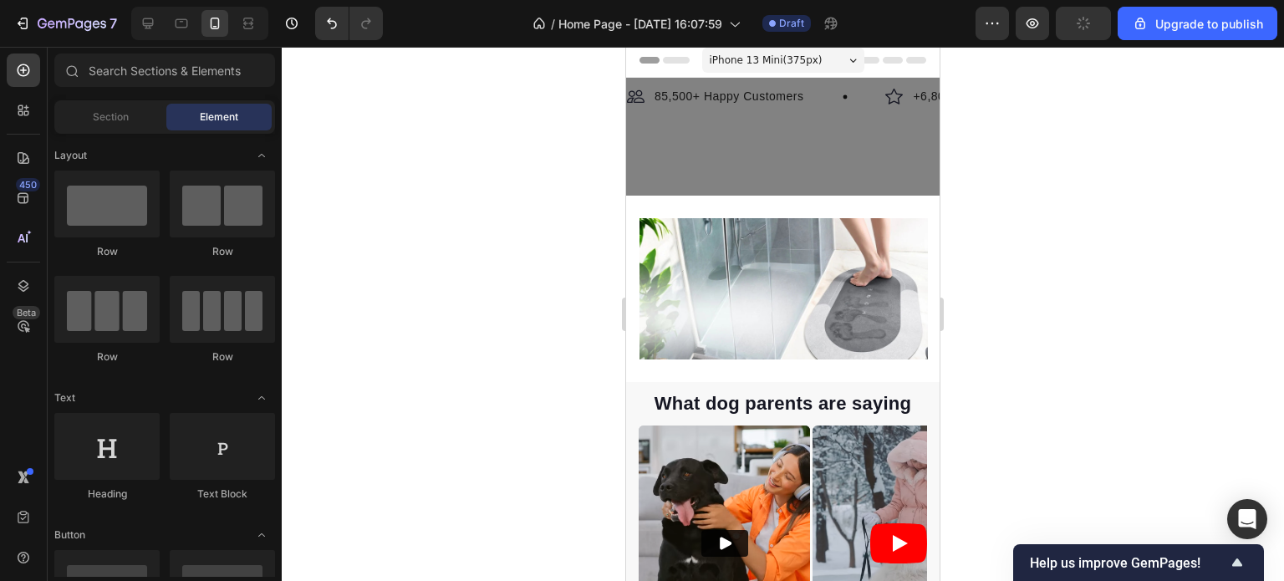
scroll to position [0, 0]
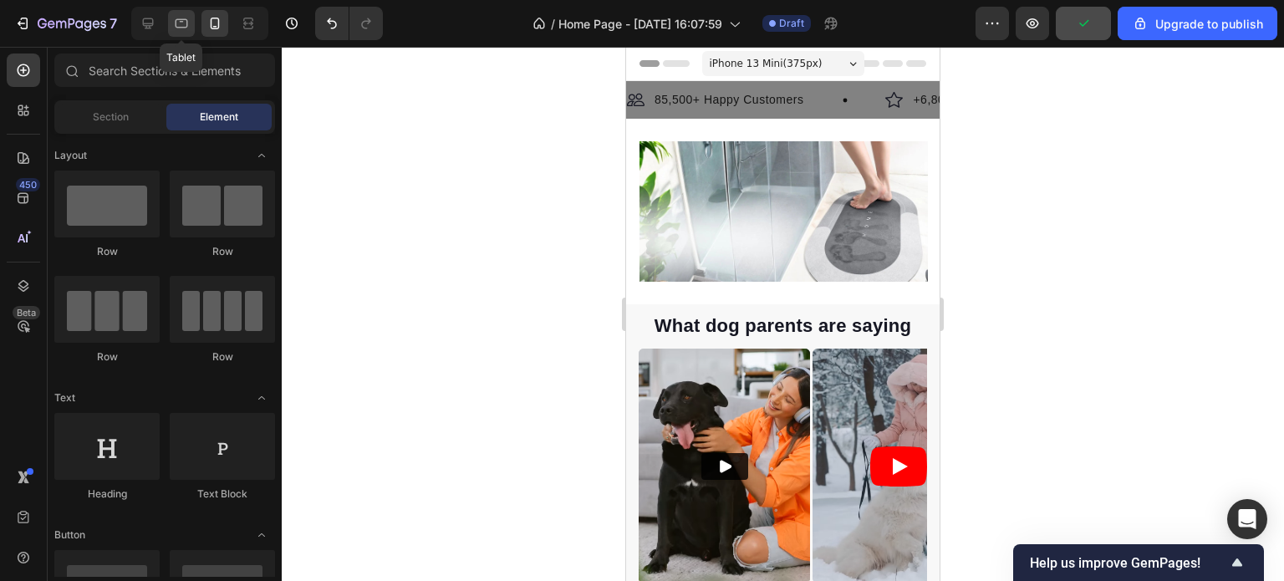
click at [180, 23] on icon at bounding box center [181, 23] width 17 height 17
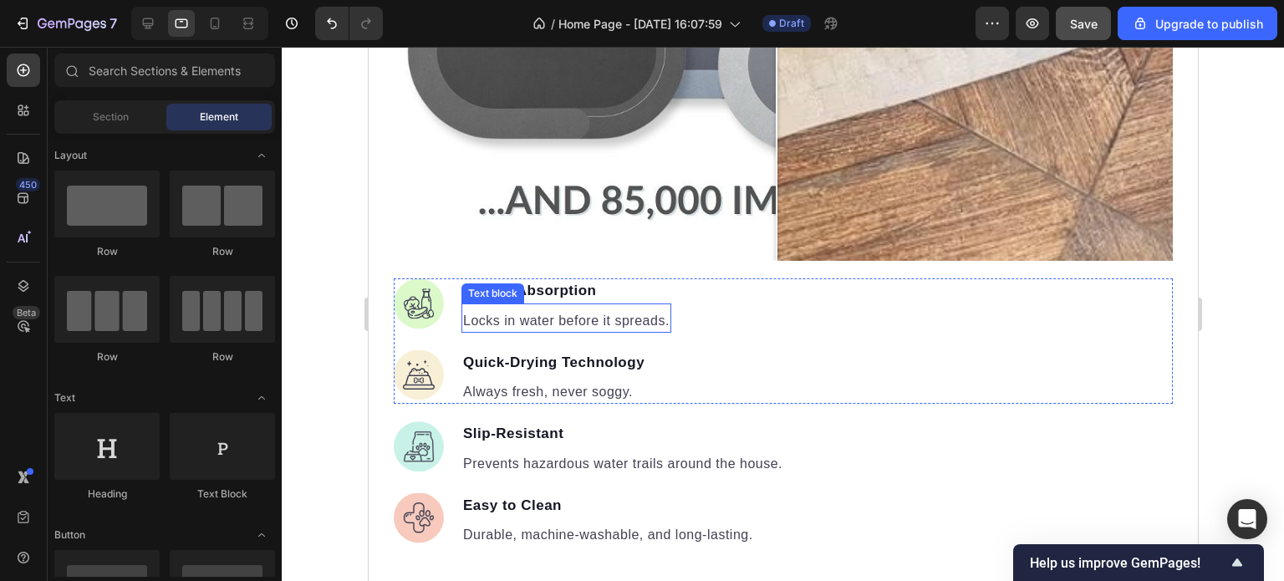
scroll to position [1756, 0]
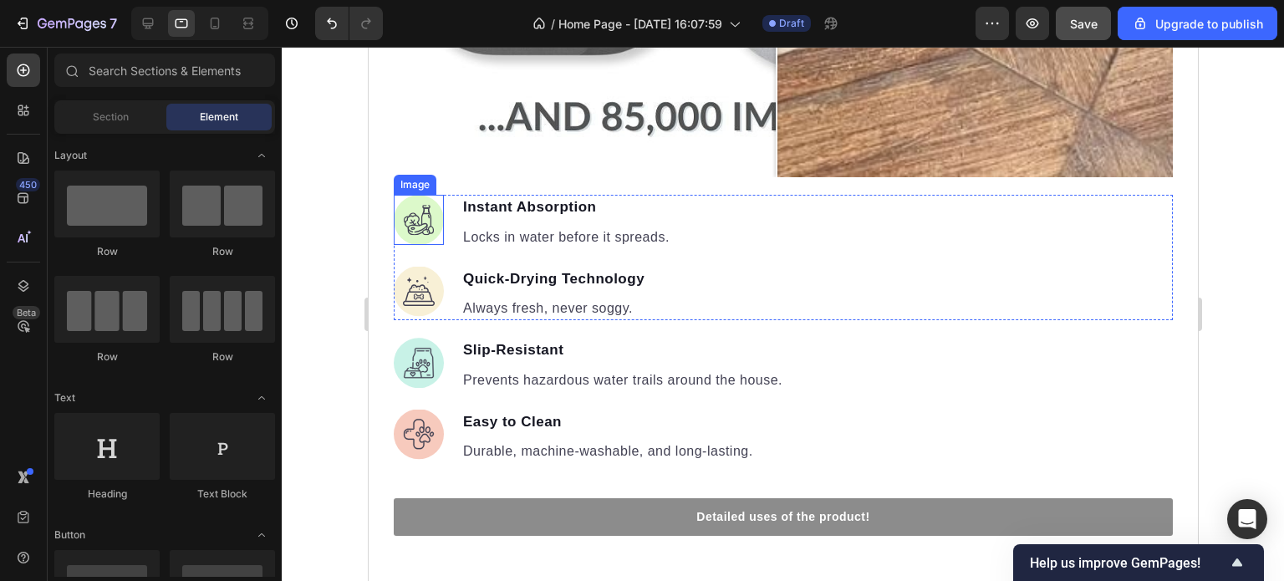
click at [422, 202] on img at bounding box center [418, 220] width 50 height 50
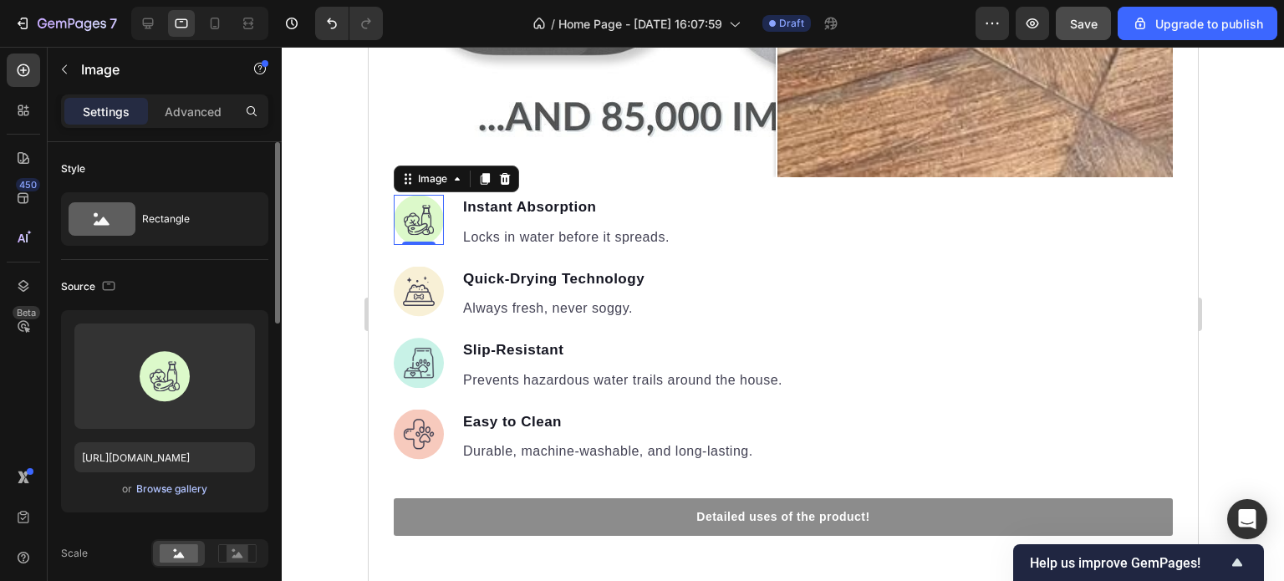
click at [194, 487] on div "Browse gallery" at bounding box center [171, 489] width 71 height 15
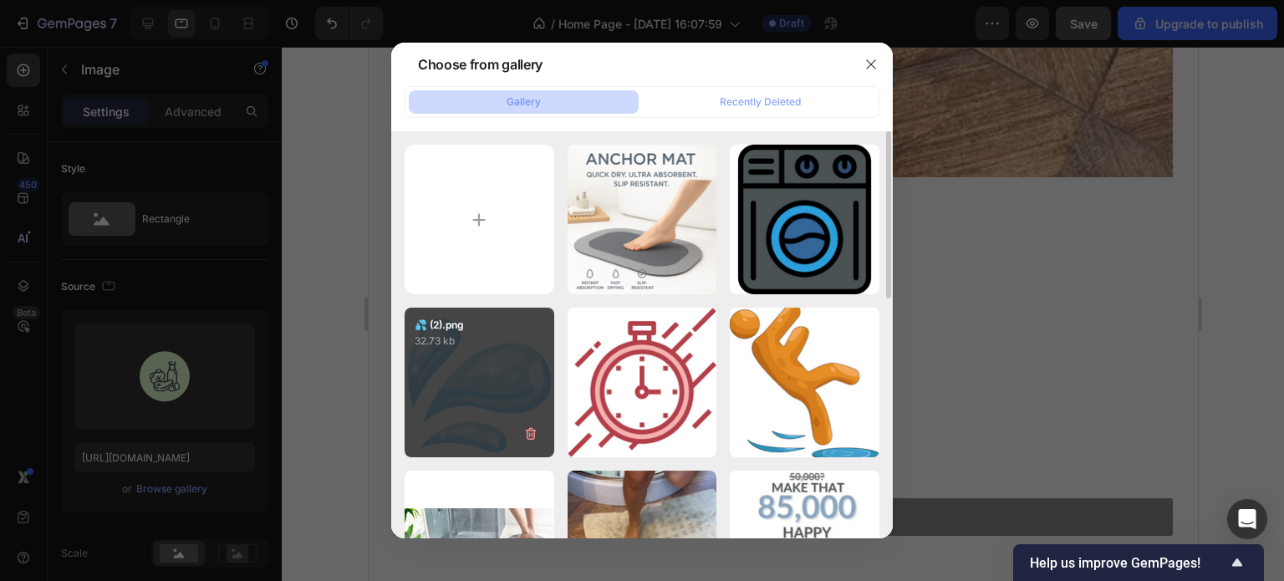
click at [472, 371] on div "💦 (2).png 32.73 kb" at bounding box center [480, 383] width 150 height 150
type input "[URL][DOMAIN_NAME]"
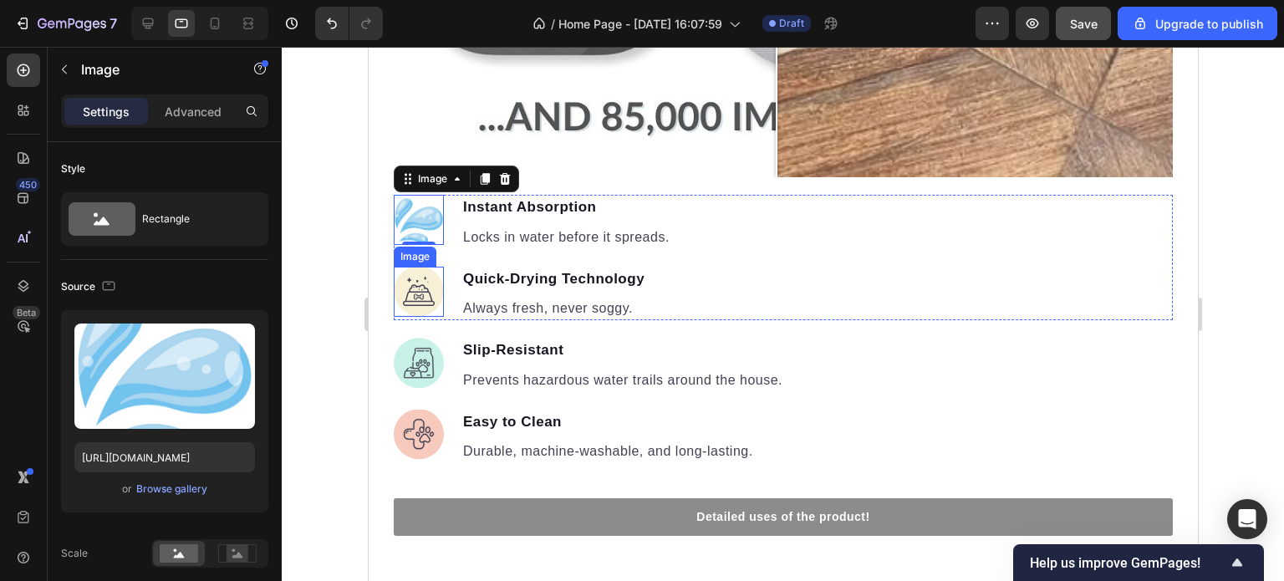
click at [422, 280] on img at bounding box center [418, 292] width 50 height 50
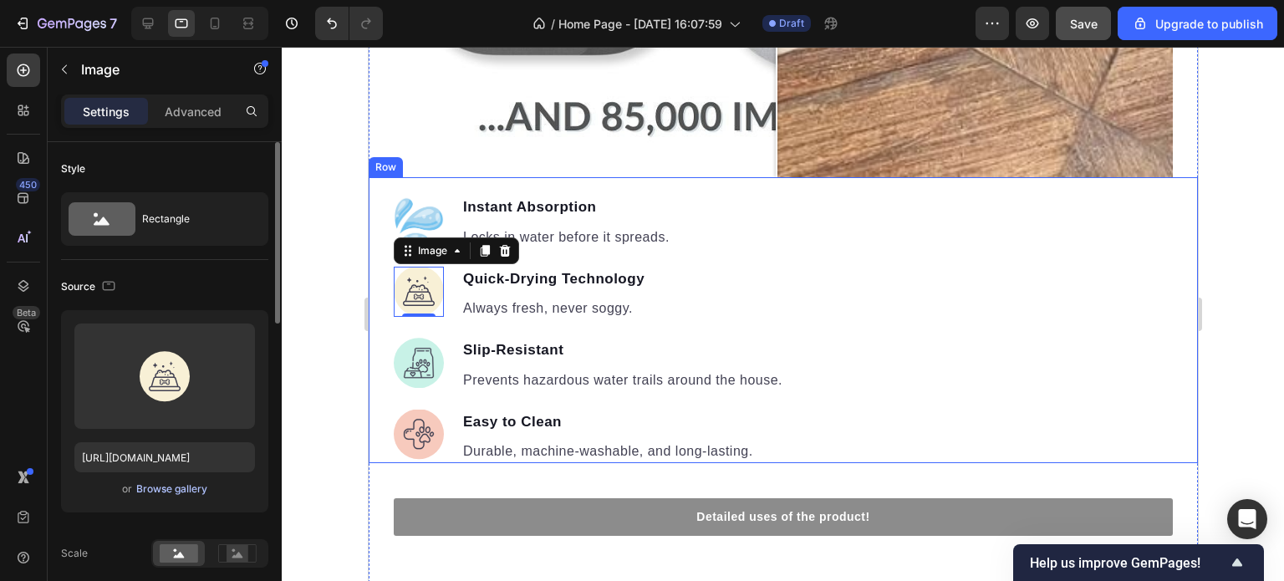
click at [181, 489] on div "Browse gallery" at bounding box center [171, 489] width 71 height 15
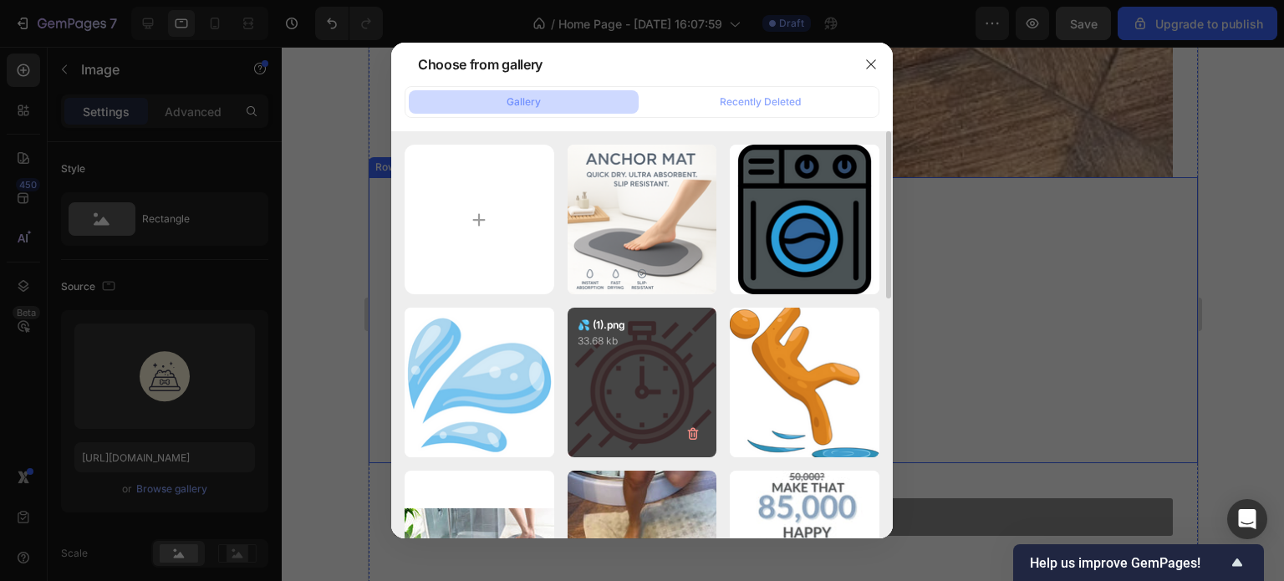
click at [666, 396] on div "💦 (1).png 33.68 kb" at bounding box center [643, 383] width 150 height 150
type input "[URL][DOMAIN_NAME]"
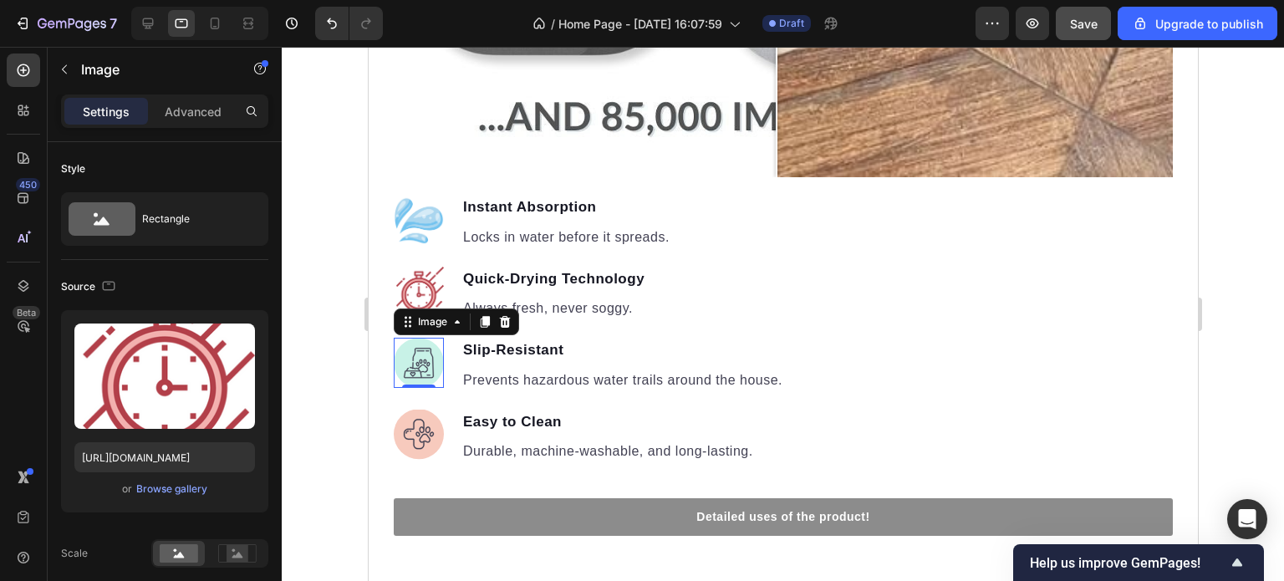
click at [427, 350] on img at bounding box center [418, 363] width 50 height 50
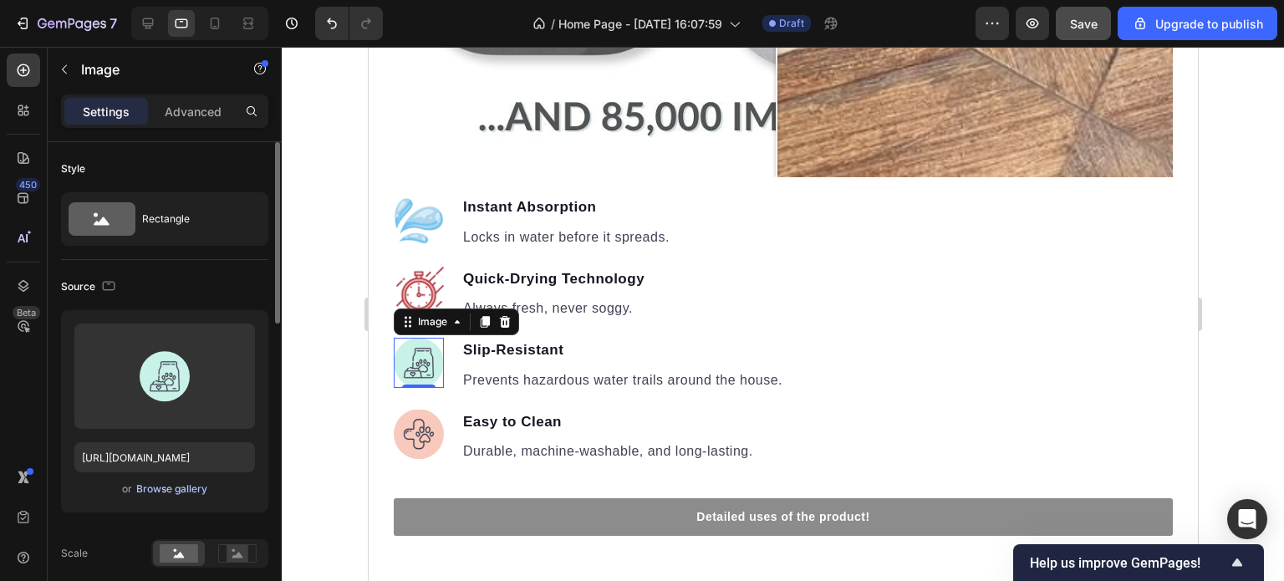
click at [187, 493] on div "Browse gallery" at bounding box center [171, 489] width 71 height 15
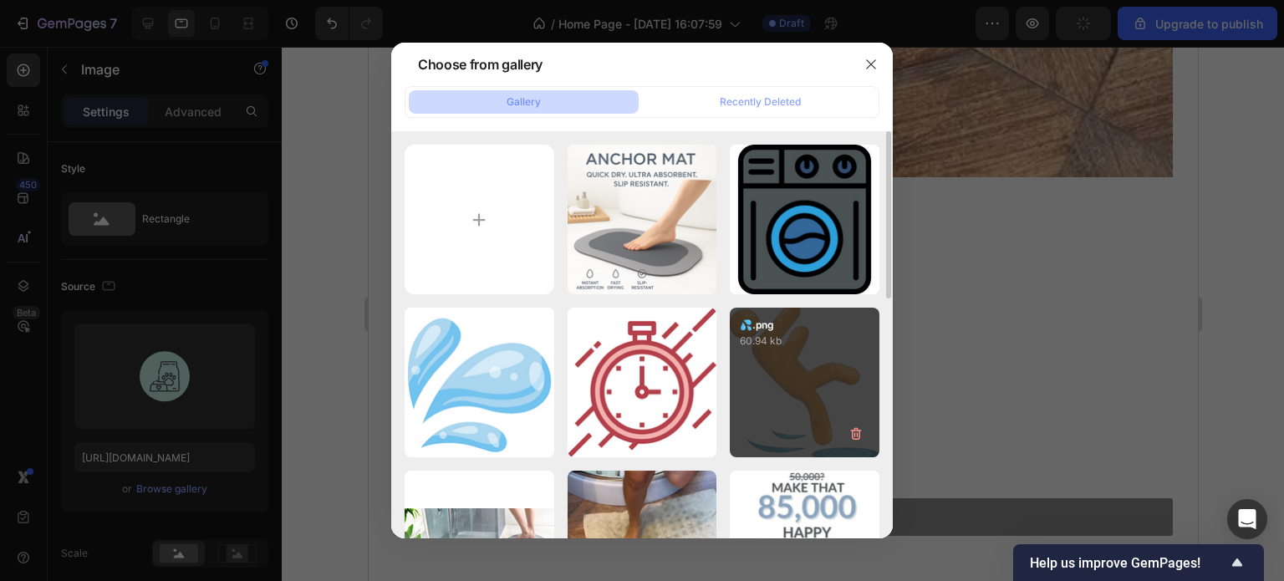
click at [784, 384] on div "💦.png 60.94 kb" at bounding box center [805, 383] width 150 height 150
type input "[URL][DOMAIN_NAME]"
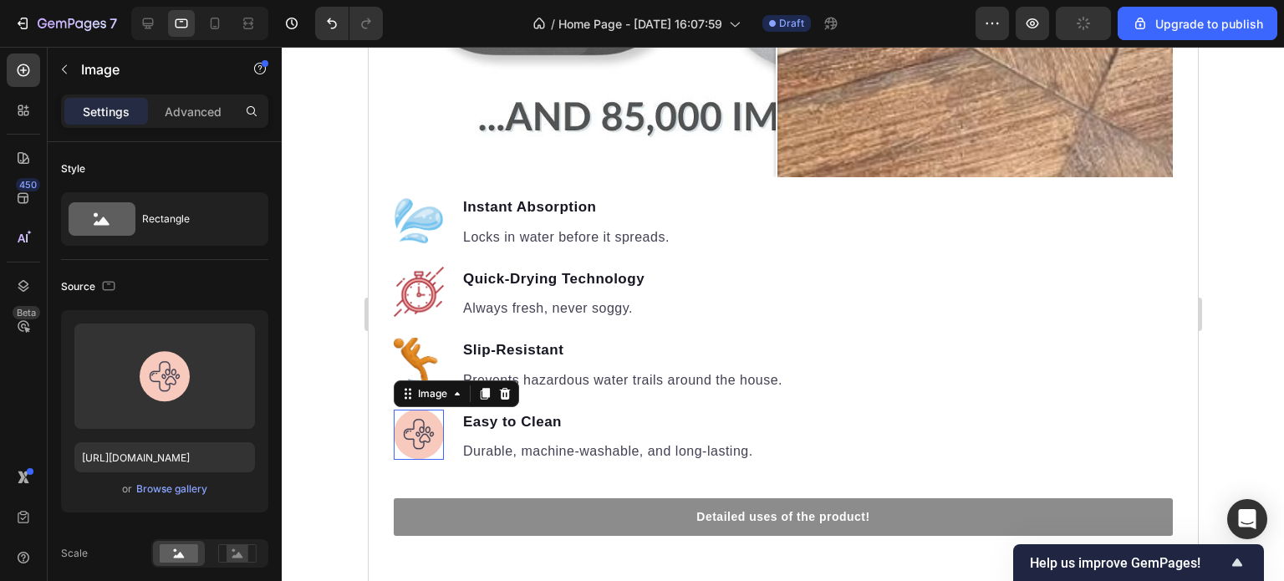
click at [421, 421] on img at bounding box center [418, 435] width 50 height 50
click at [172, 487] on div "Browse gallery" at bounding box center [171, 489] width 71 height 15
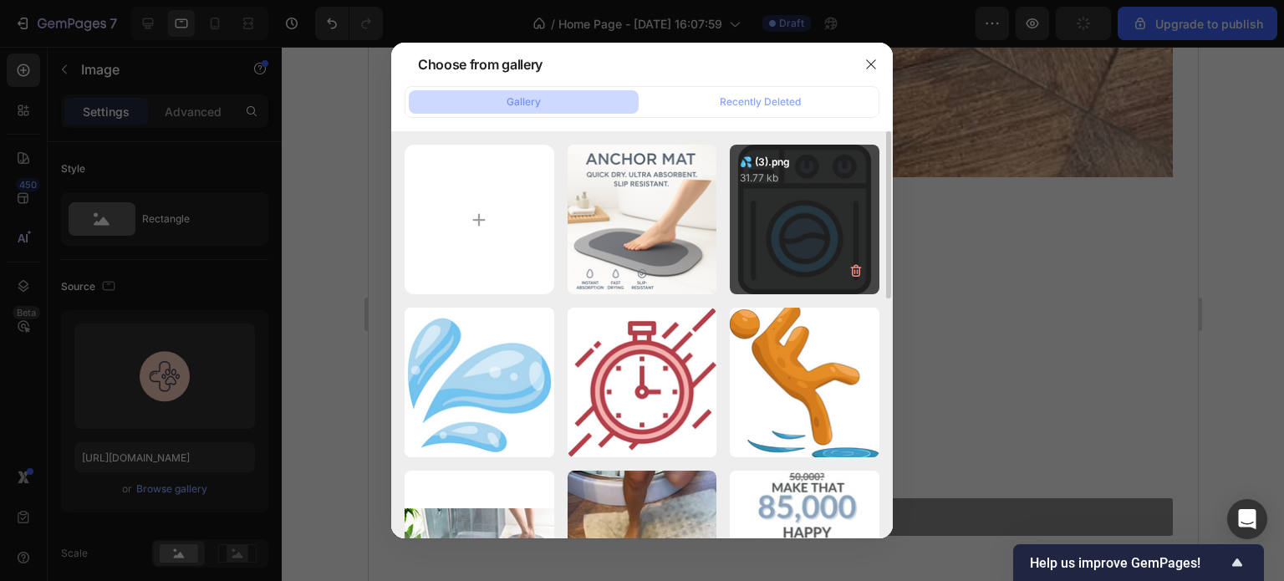
click at [803, 260] on div "💦 (3).png 31.77 kb" at bounding box center [805, 220] width 150 height 150
type input "[URL][DOMAIN_NAME]"
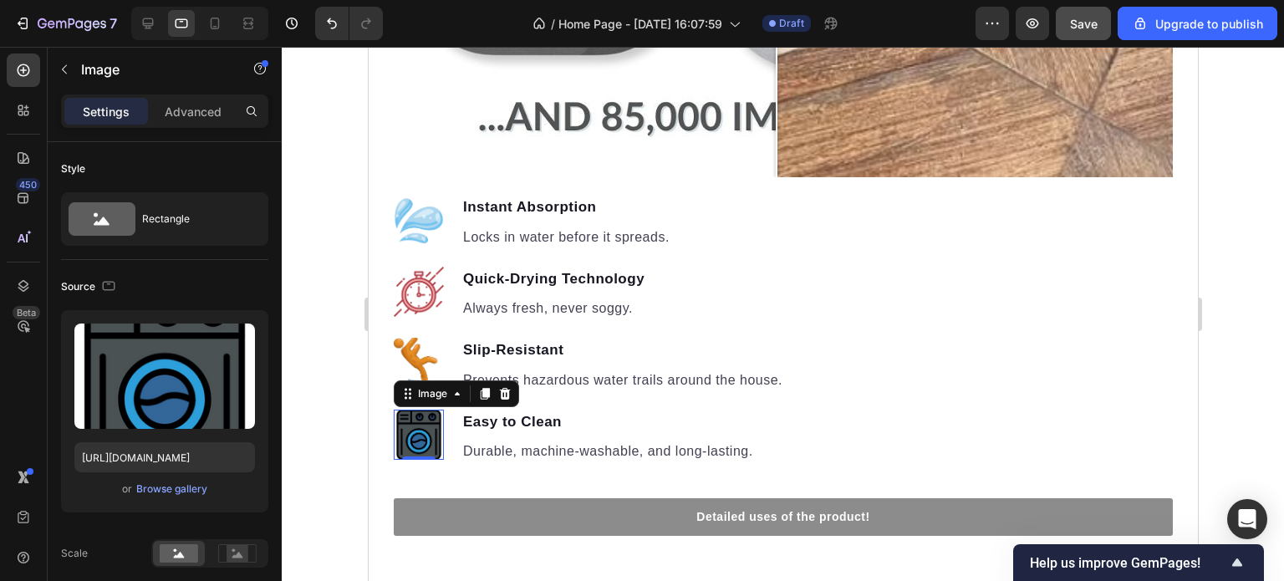
click at [1241, 350] on div at bounding box center [783, 314] width 1003 height 534
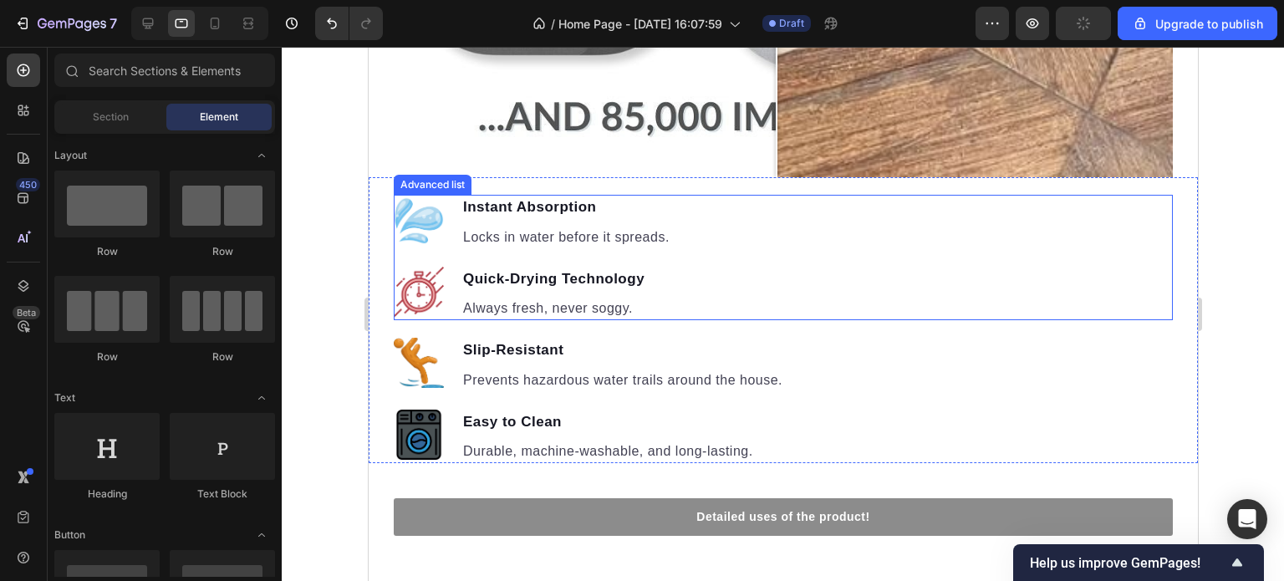
click at [814, 250] on div "Image Instant Absorption Text block Locks in water before it spreads. Text bloc…" at bounding box center [782, 257] width 779 height 125
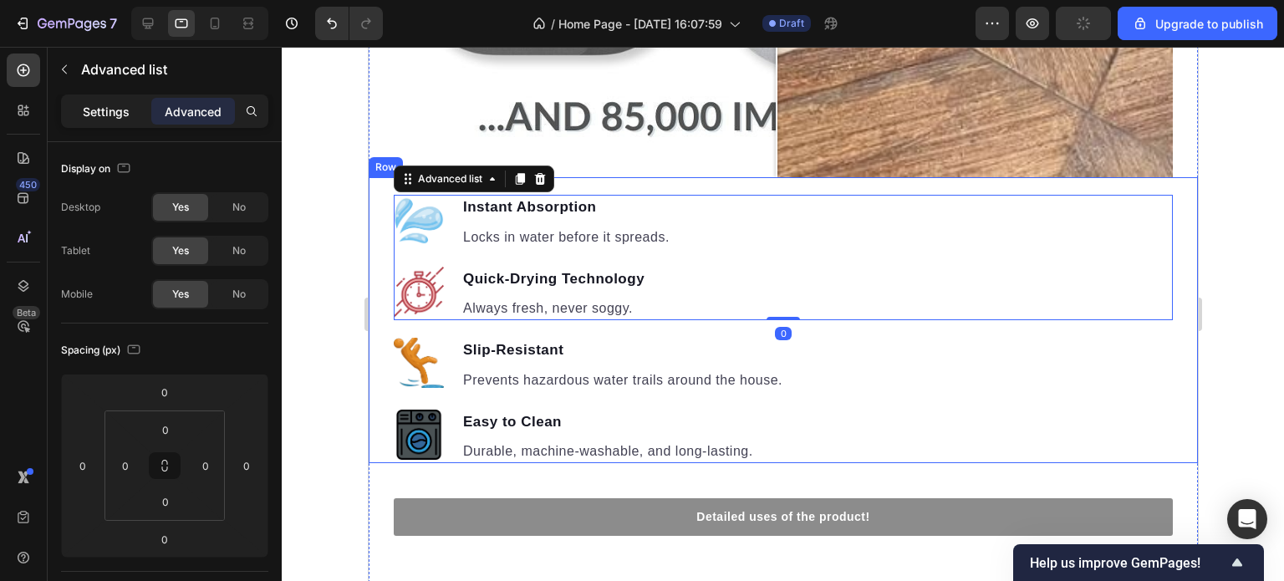
click at [110, 111] on p "Settings" at bounding box center [106, 112] width 47 height 18
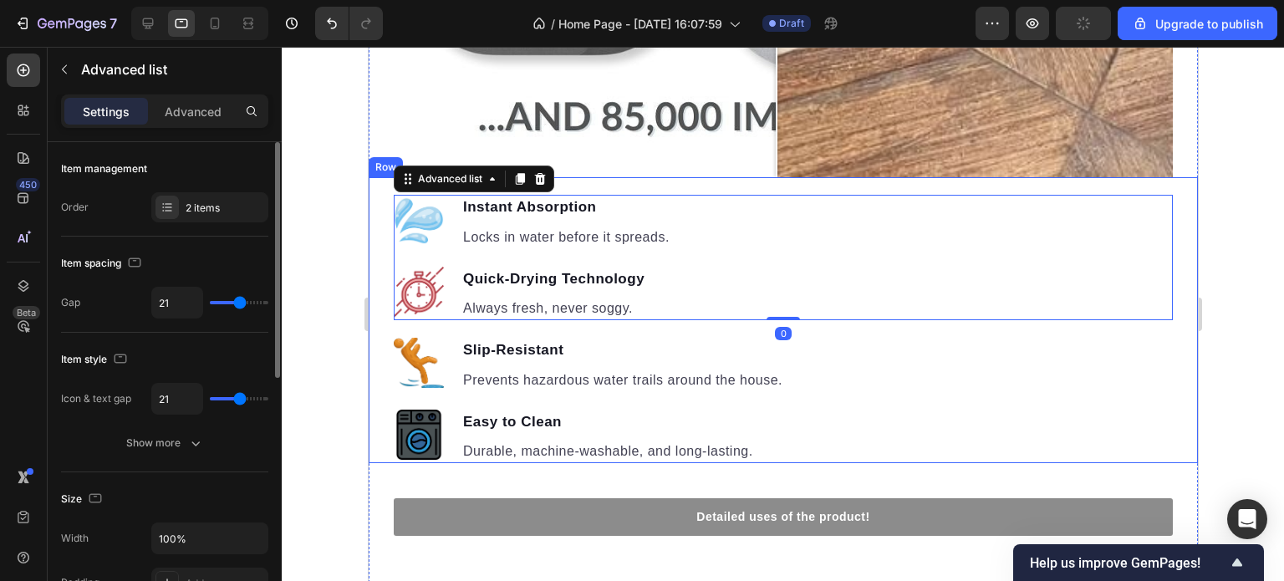
type input "18"
type input "17"
type input "16"
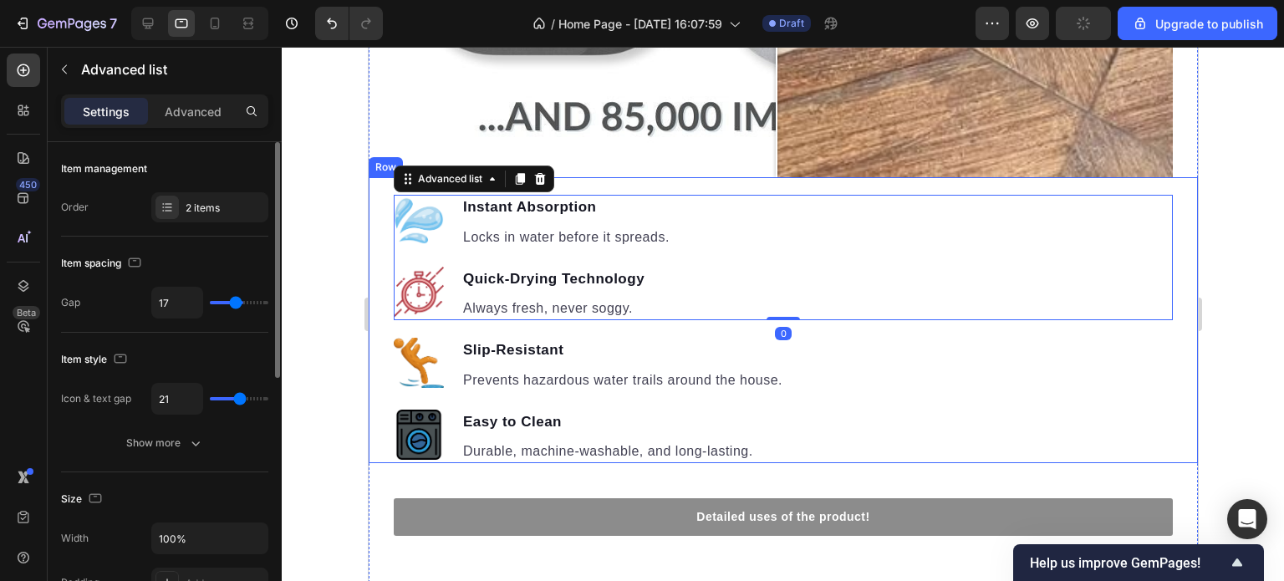
type input "16"
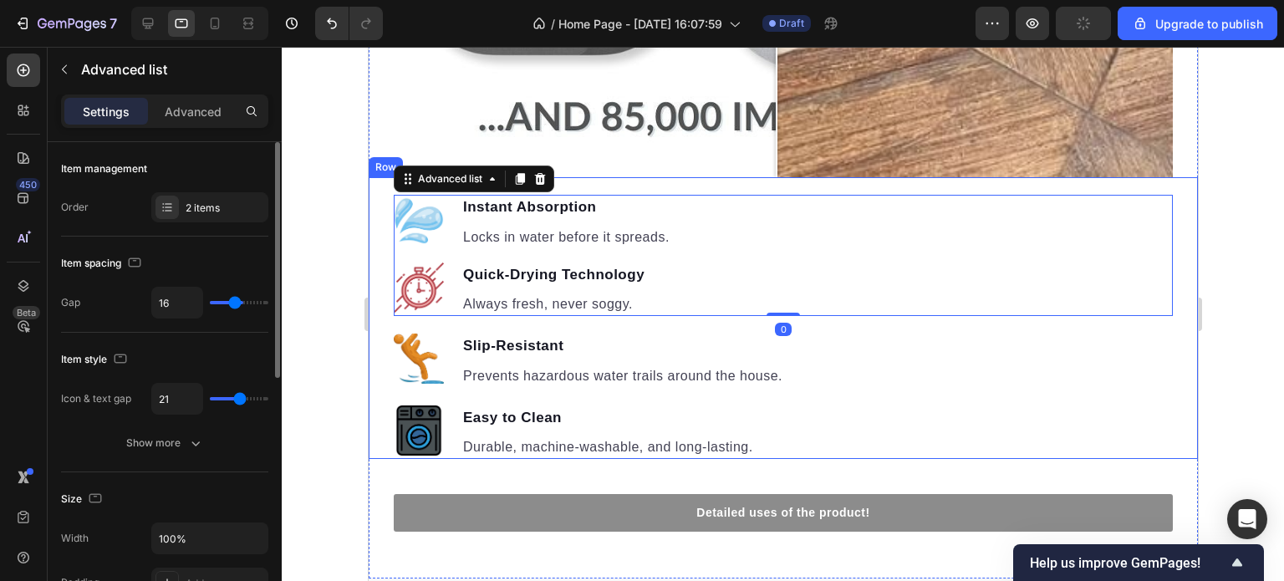
type input "15"
type input "14"
type input "13"
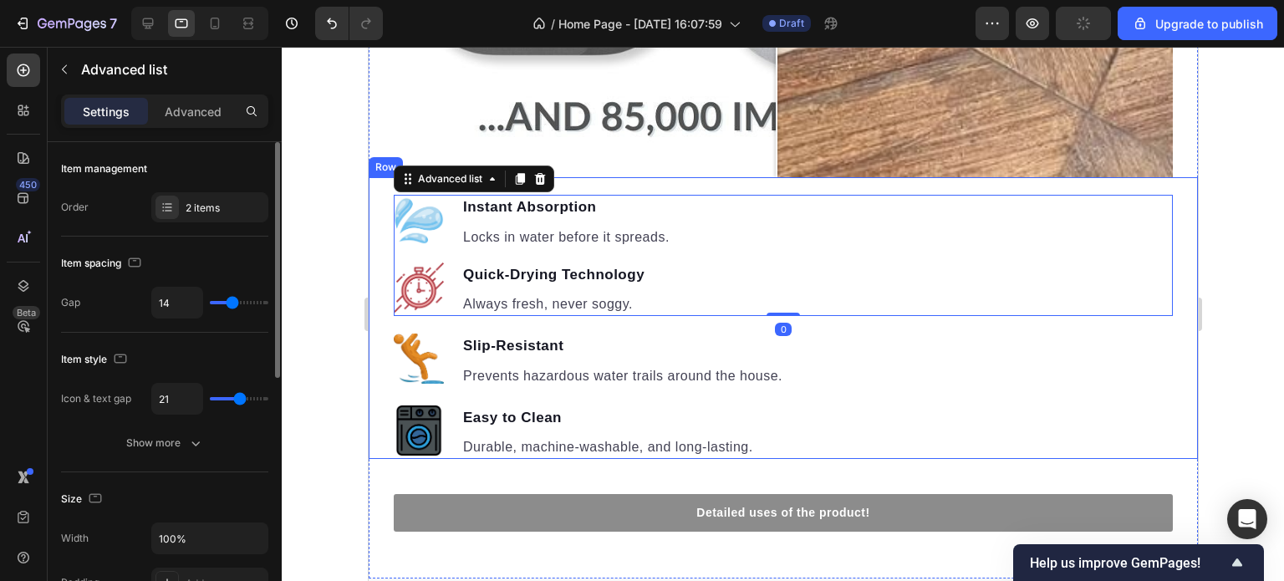
type input "13"
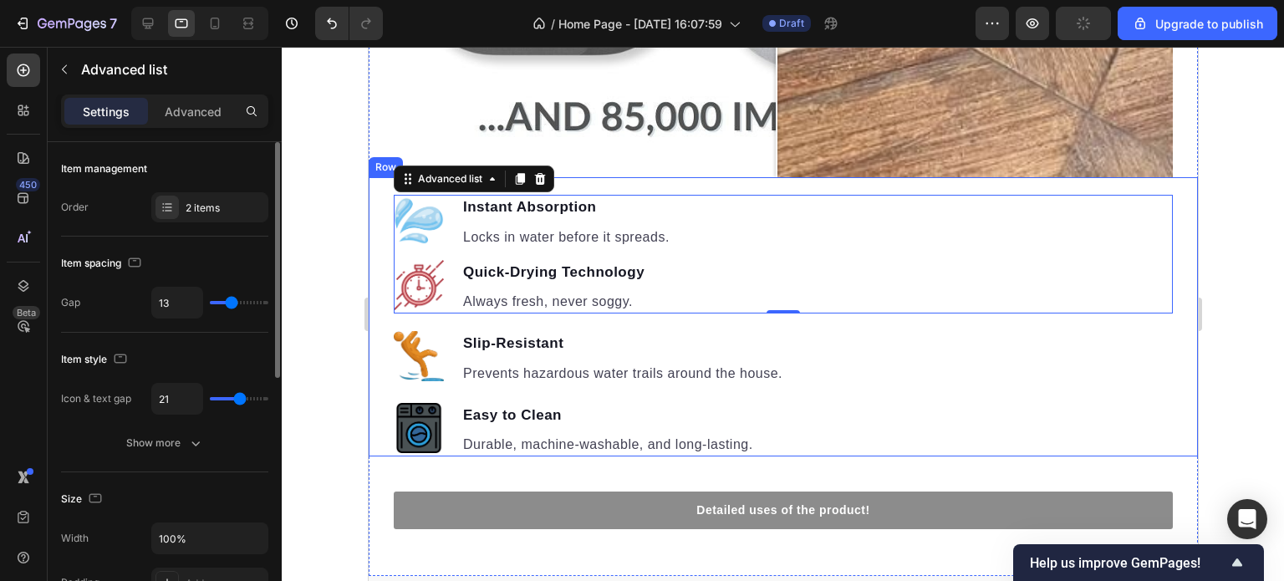
type input "12"
type input "11"
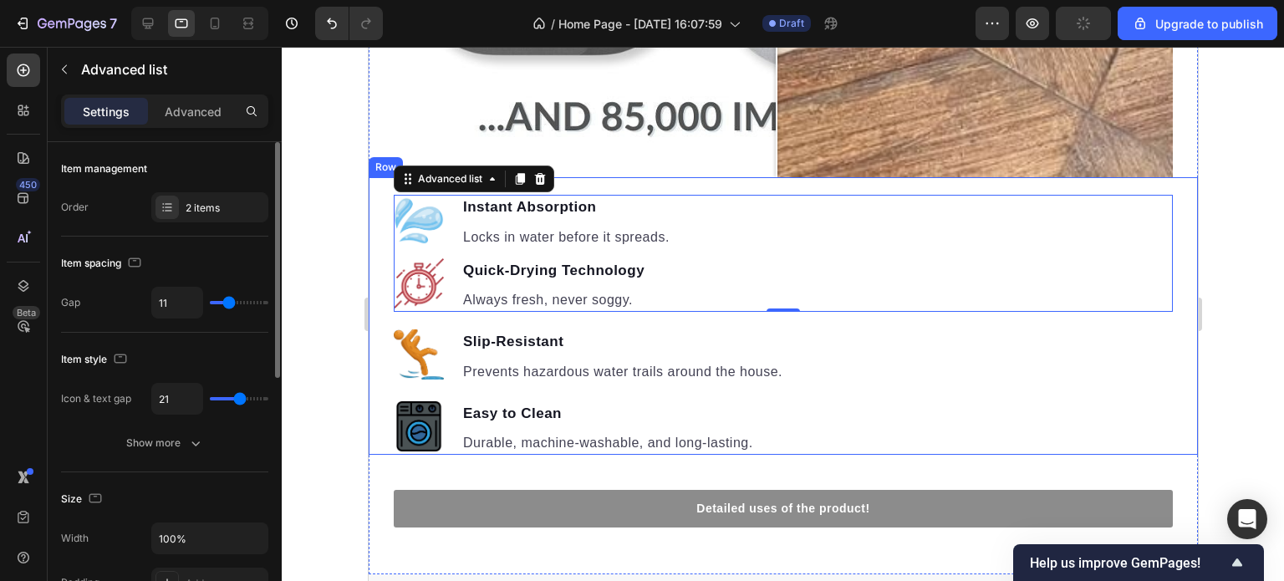
type input "12"
type input "13"
type input "14"
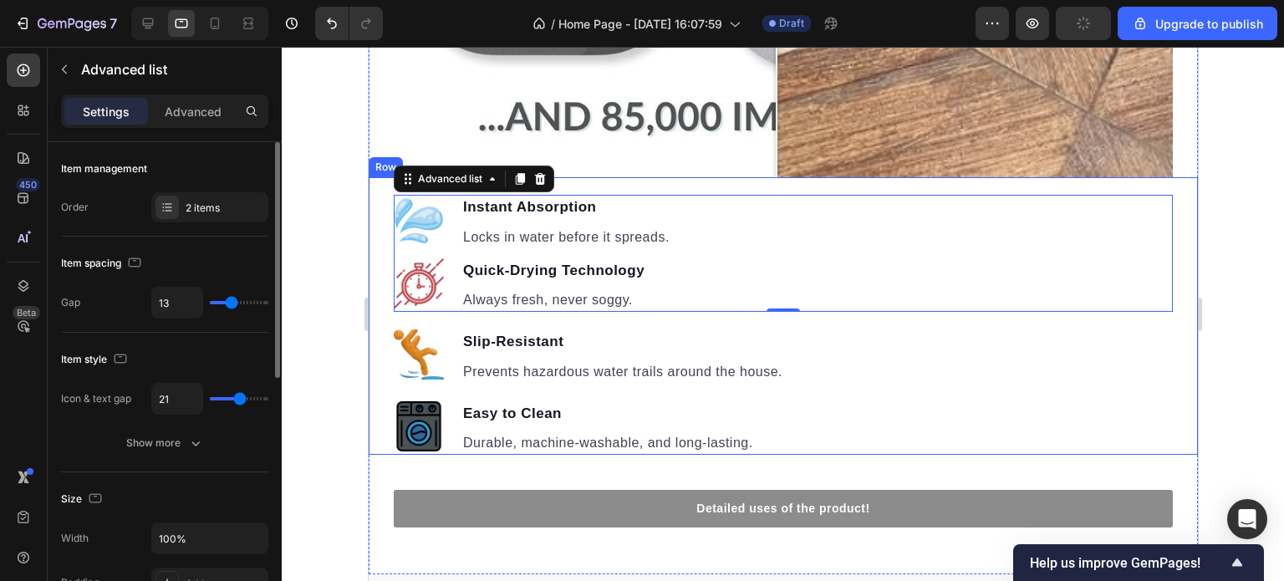
type input "14"
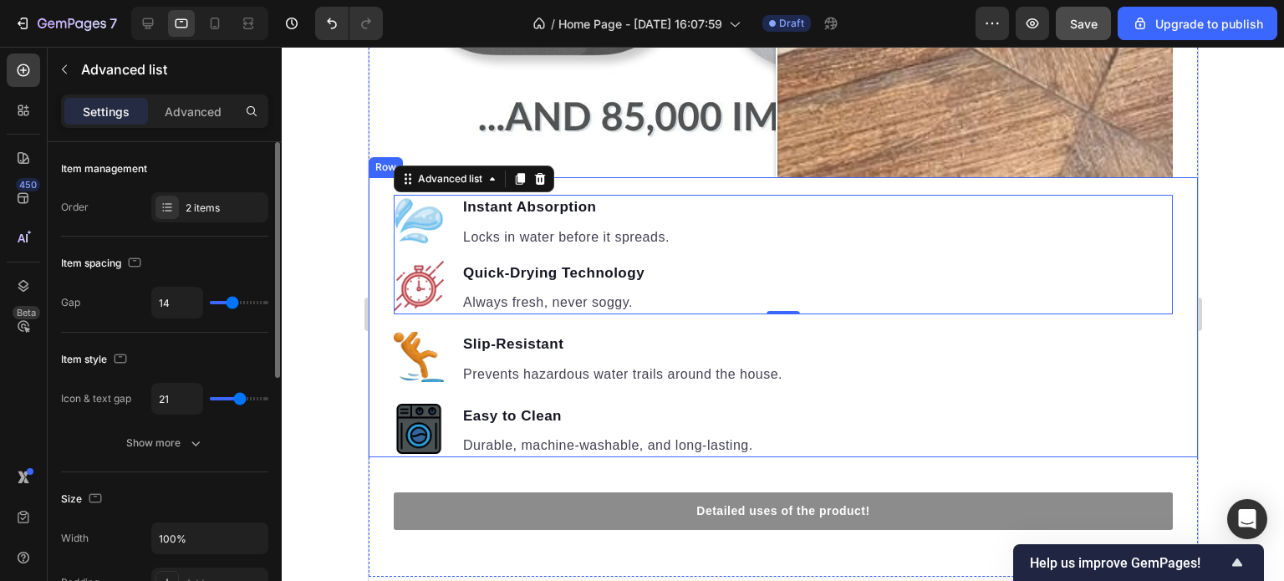
type input "15"
type input "16"
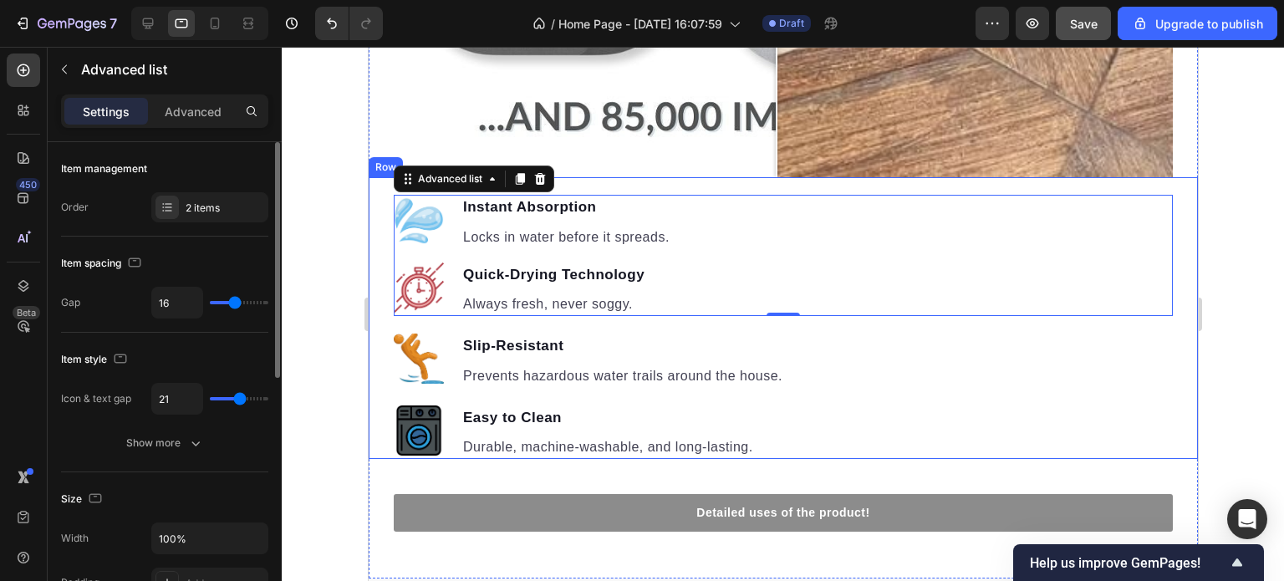
type input "17"
click at [235, 301] on input "range" at bounding box center [239, 302] width 59 height 3
click at [201, 114] on p "Advanced" at bounding box center [193, 112] width 57 height 18
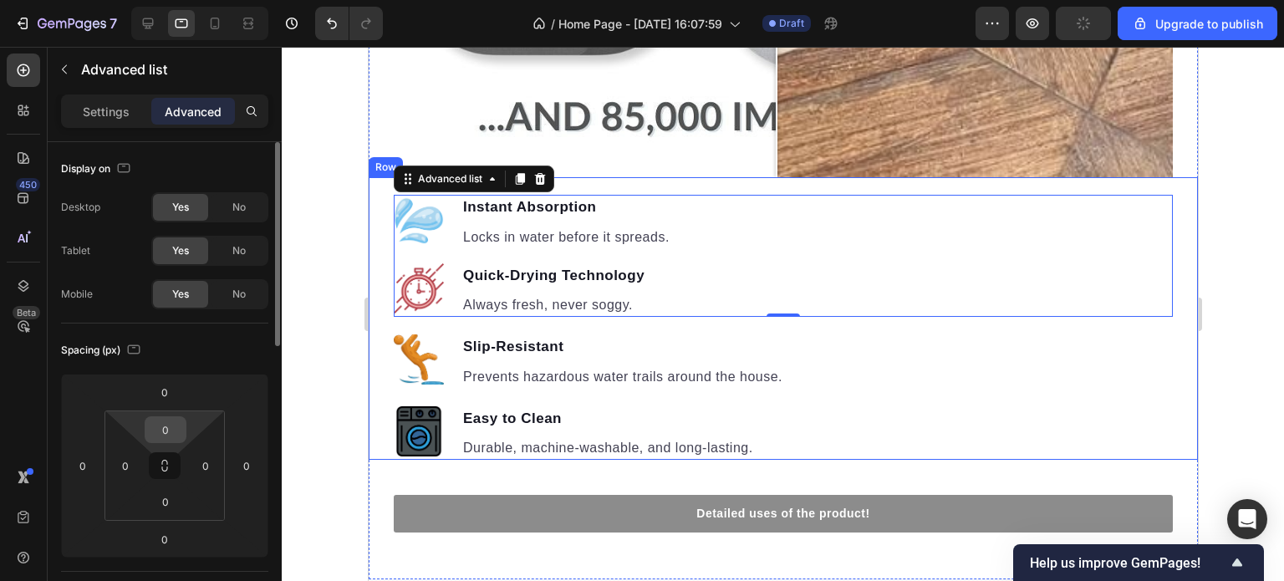
click at [171, 432] on input "0" at bounding box center [165, 429] width 33 height 25
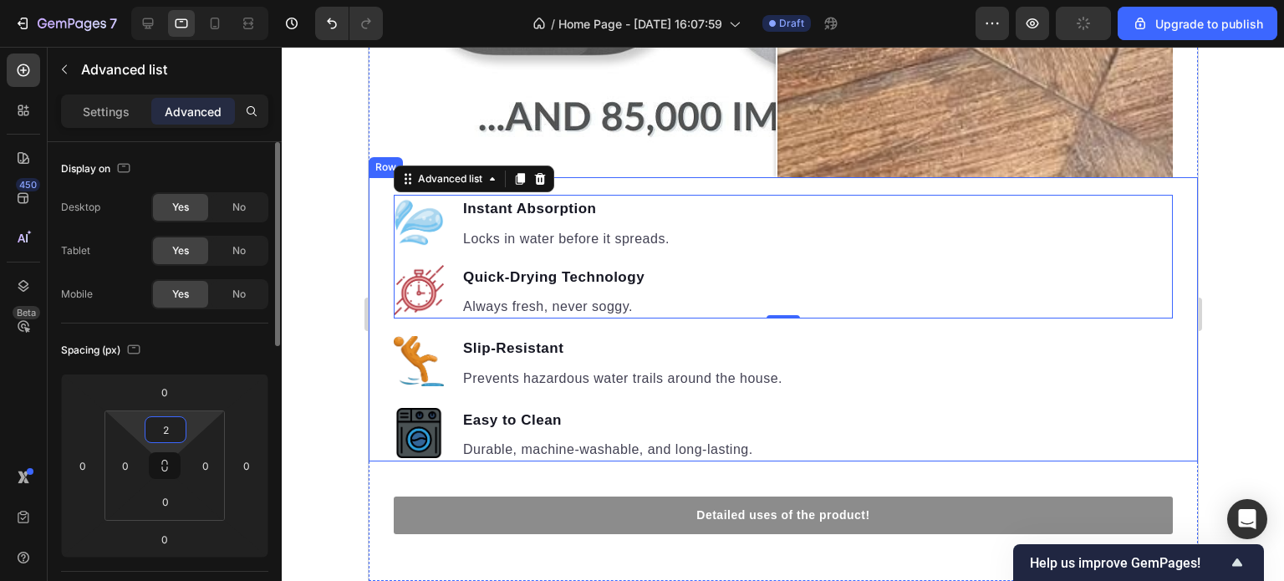
type input "25"
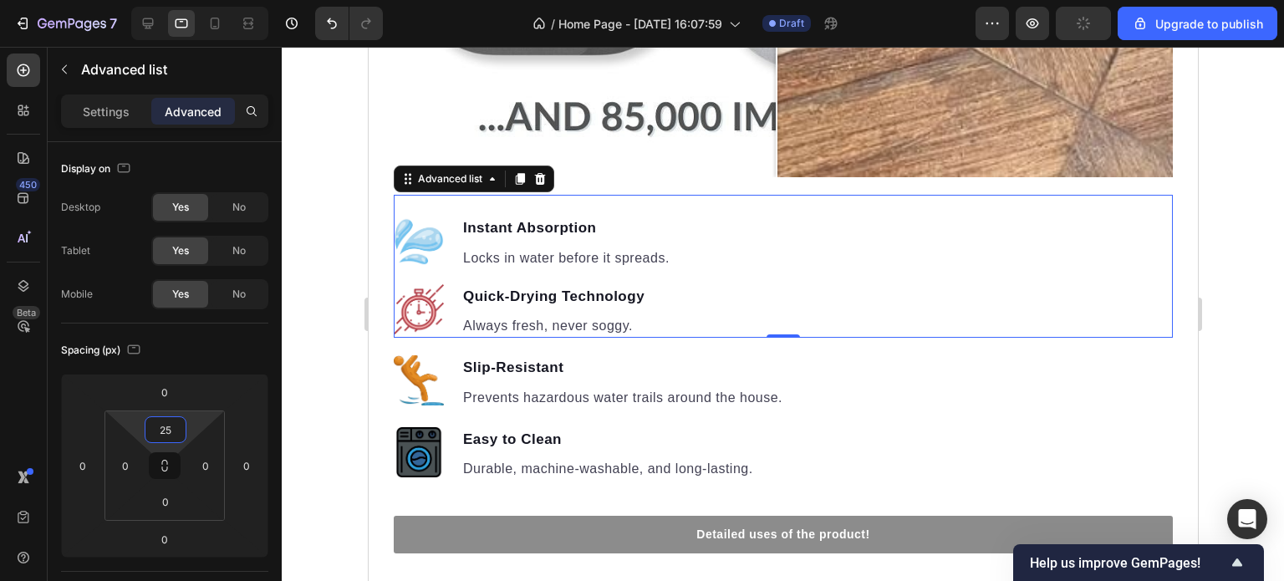
click at [1210, 424] on div at bounding box center [783, 314] width 1003 height 534
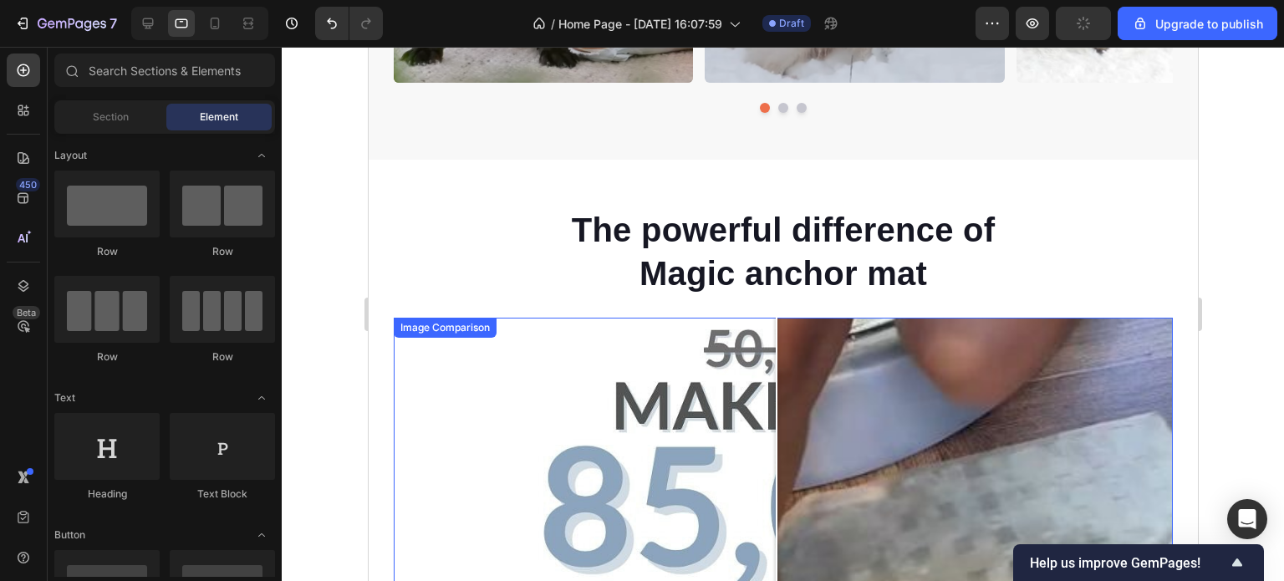
scroll to position [1171, 0]
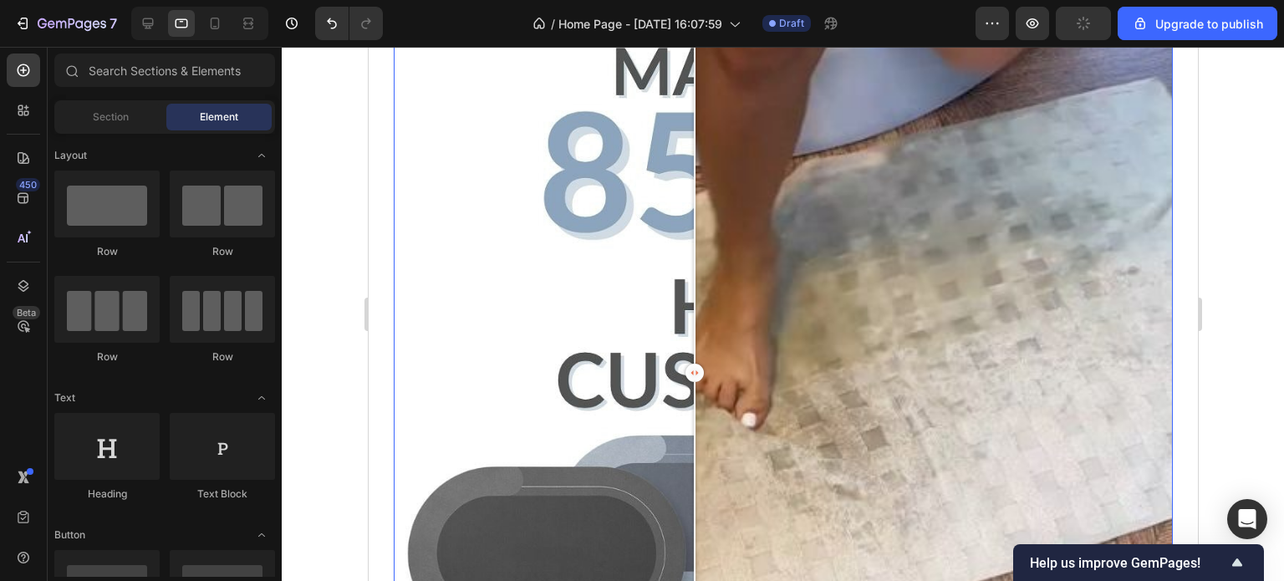
drag, startPoint x: 772, startPoint y: 381, endPoint x: 687, endPoint y: 397, distance: 86.8
click at [687, 397] on div at bounding box center [693, 372] width 33 height 779
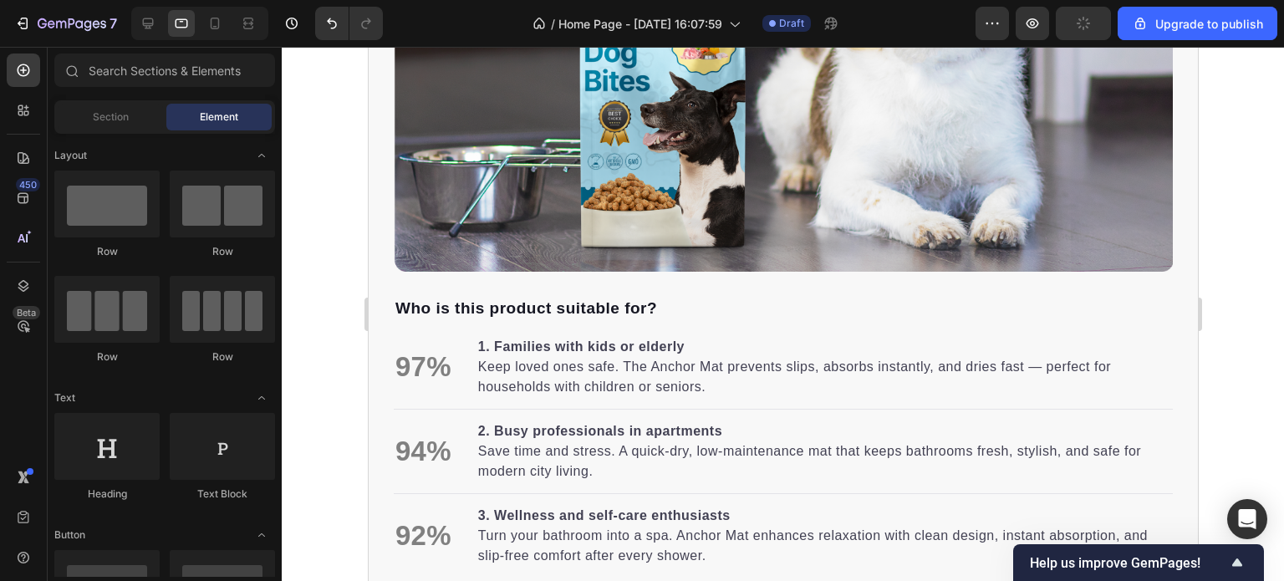
scroll to position [2592, 0]
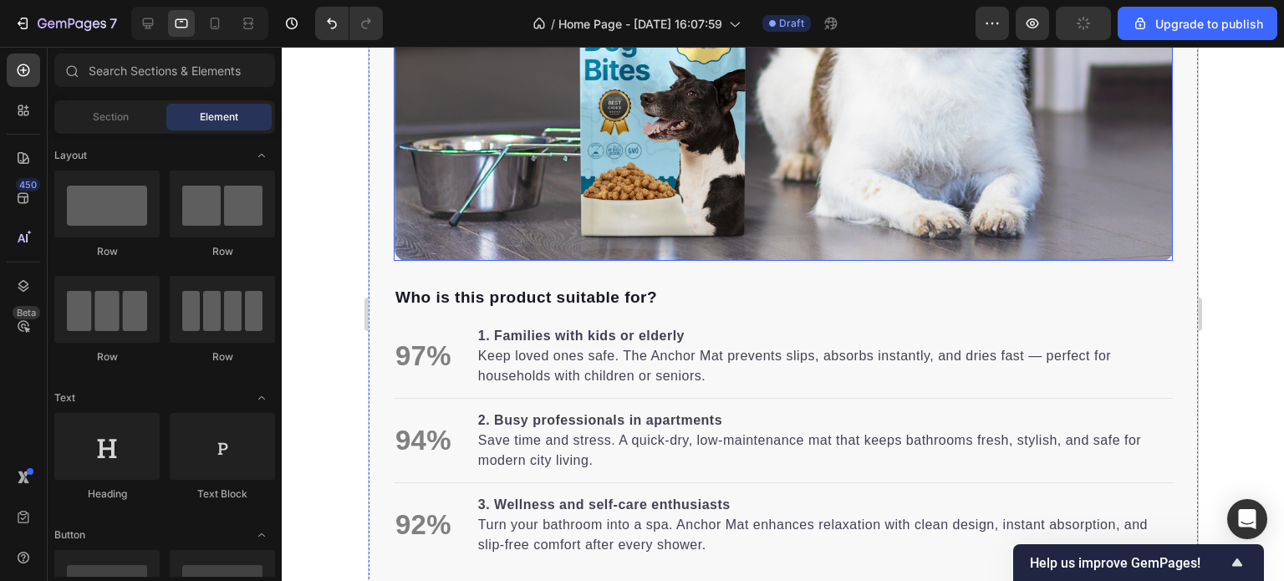
click at [713, 194] on img at bounding box center [782, 29] width 779 height 462
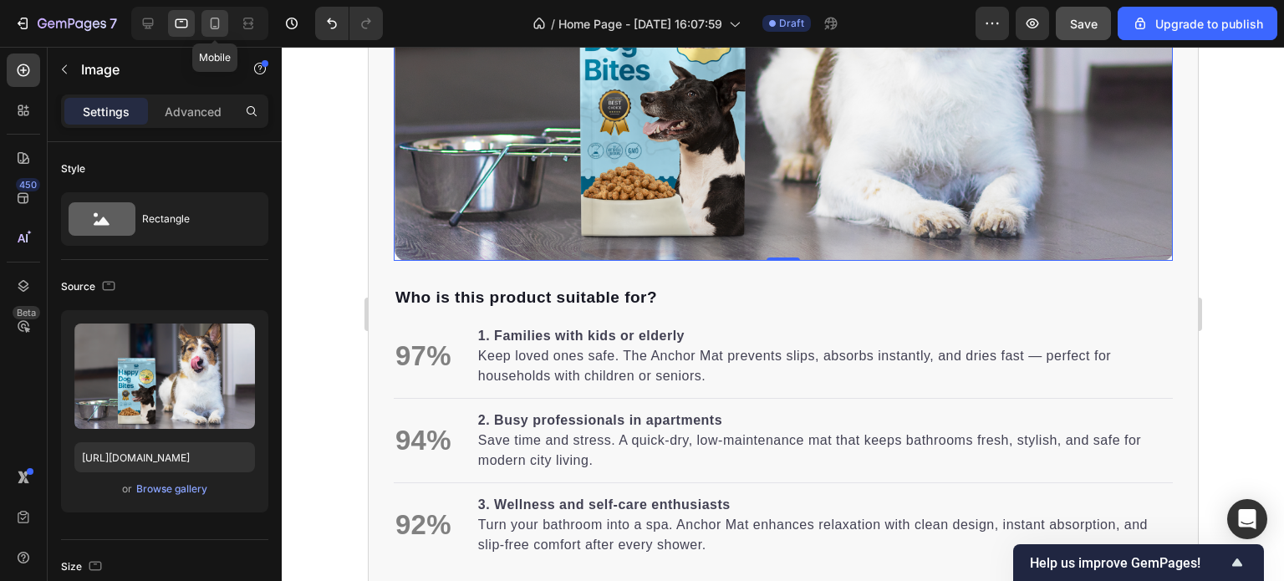
click at [214, 26] on icon at bounding box center [215, 23] width 17 height 17
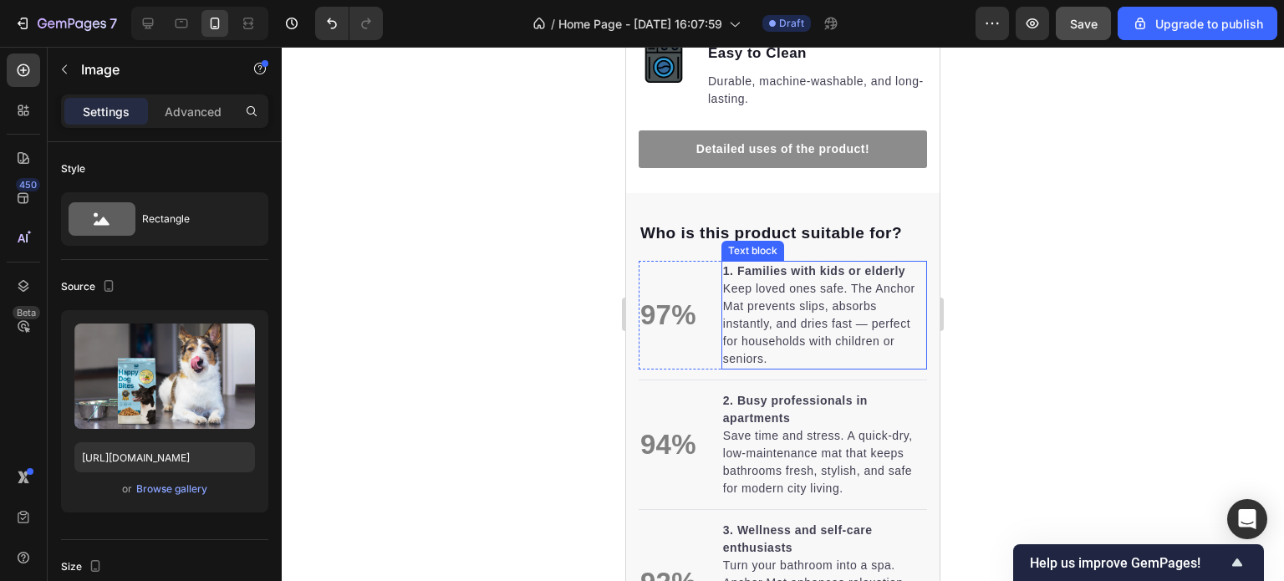
scroll to position [1771, 0]
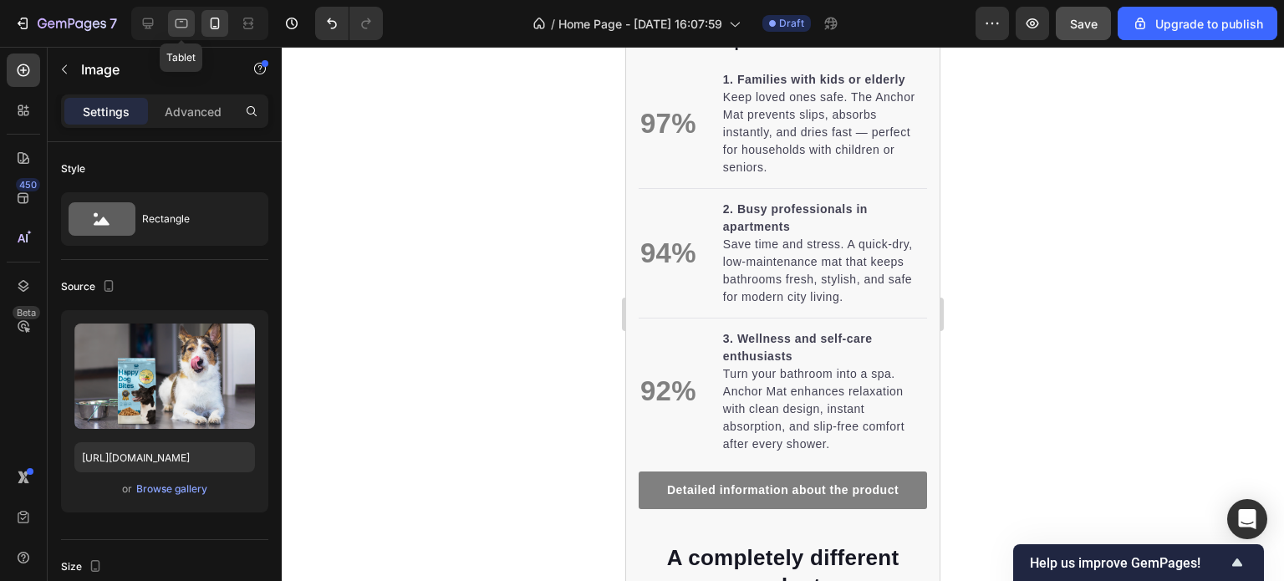
click at [177, 22] on icon at bounding box center [181, 23] width 17 height 17
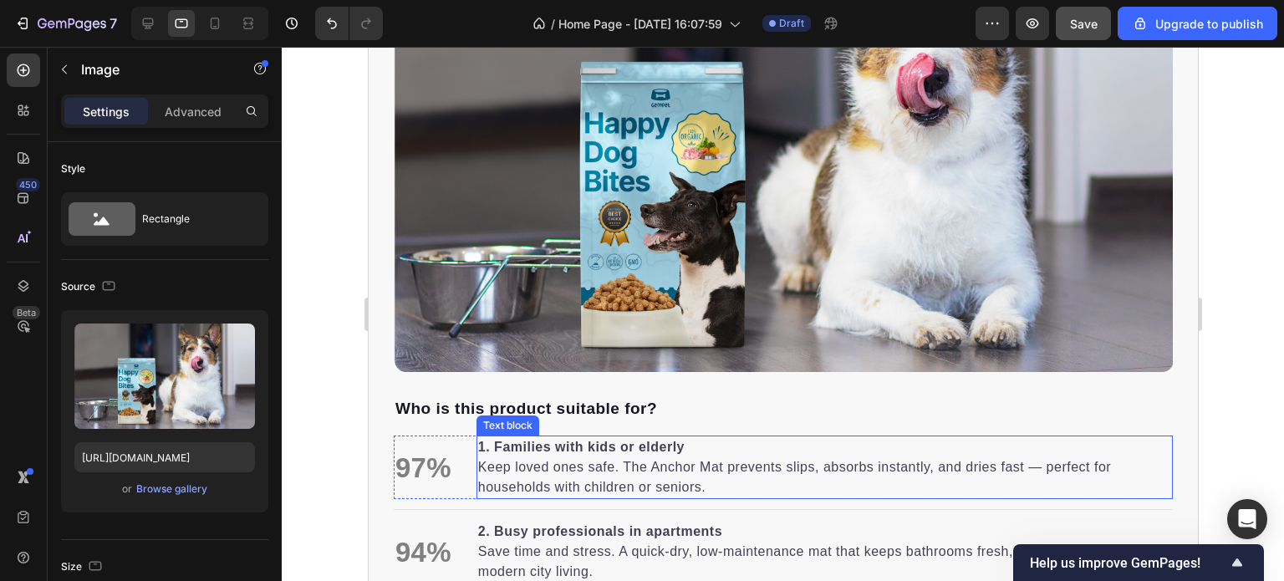
scroll to position [1798, 0]
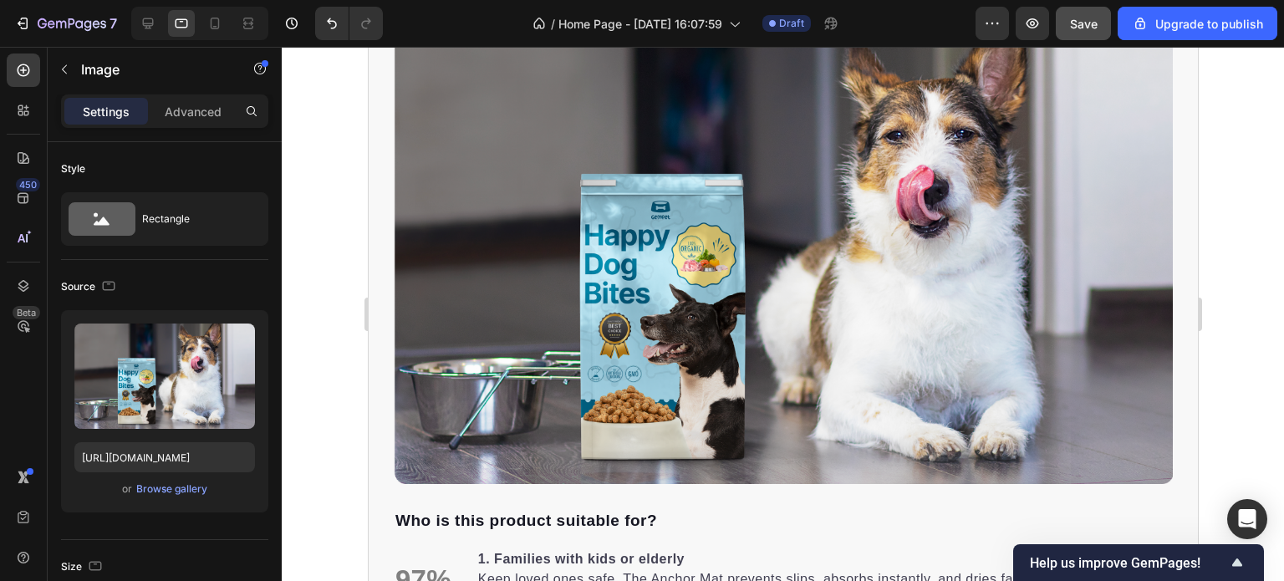
click at [816, 250] on img at bounding box center [782, 253] width 779 height 462
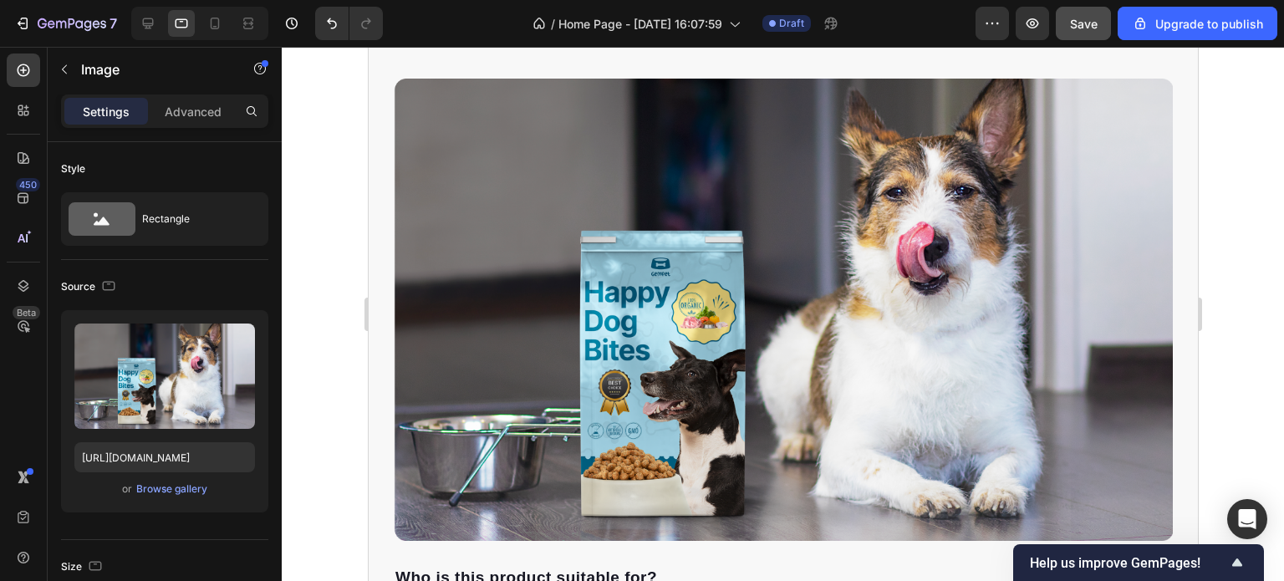
scroll to position [1547, 0]
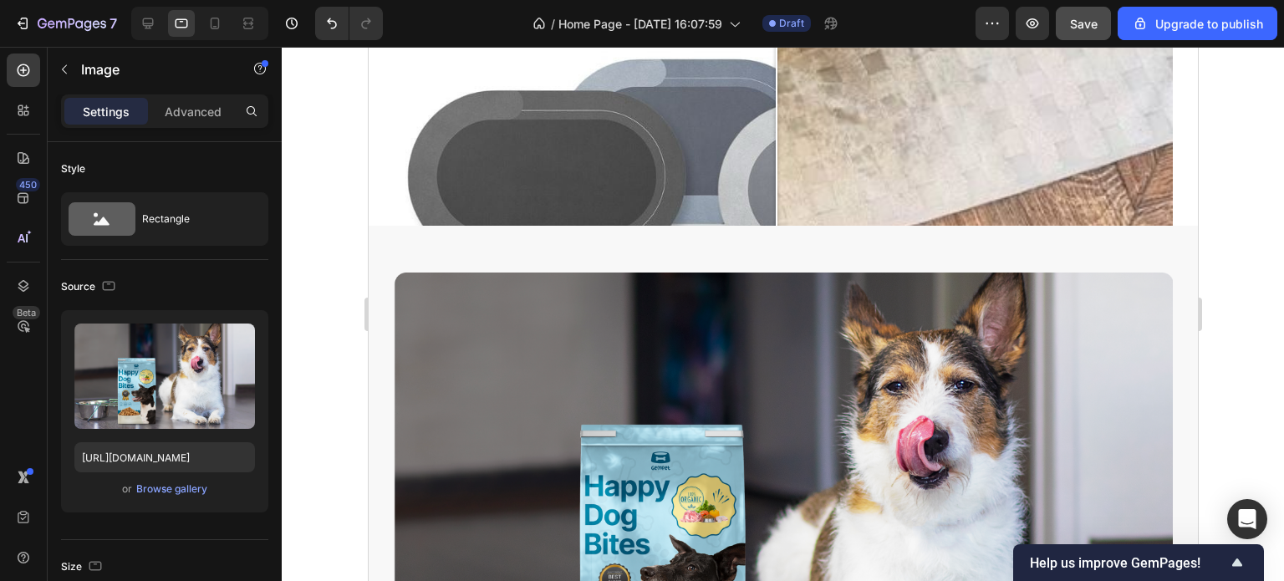
click at [794, 329] on img at bounding box center [782, 504] width 779 height 462
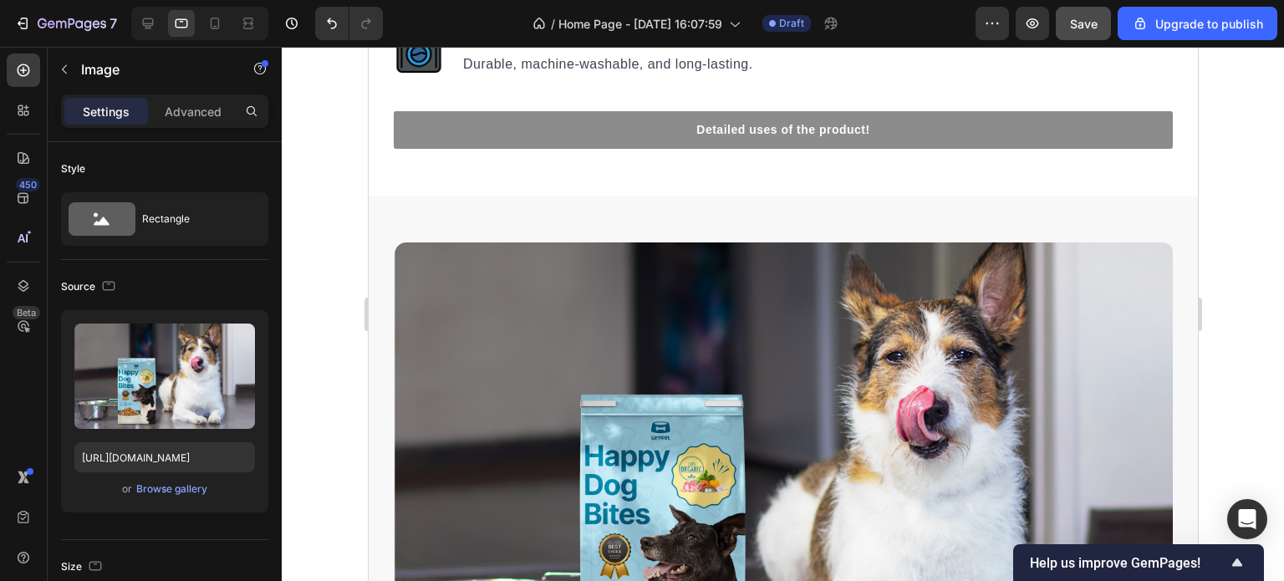
scroll to position [2300, 0]
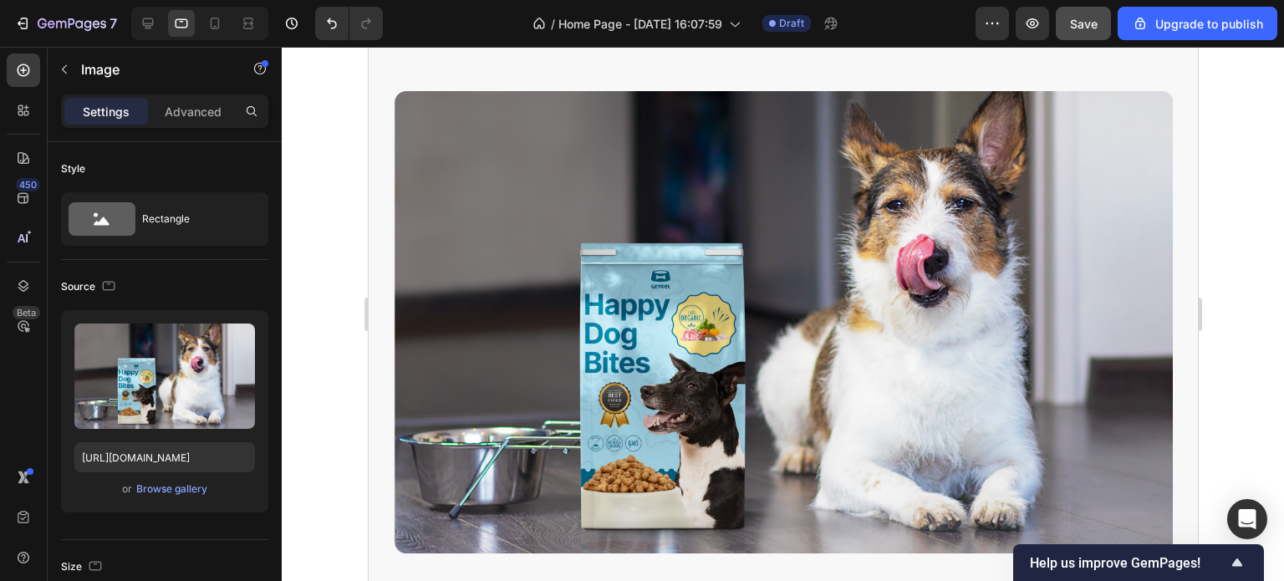
click at [815, 294] on img at bounding box center [782, 322] width 779 height 462
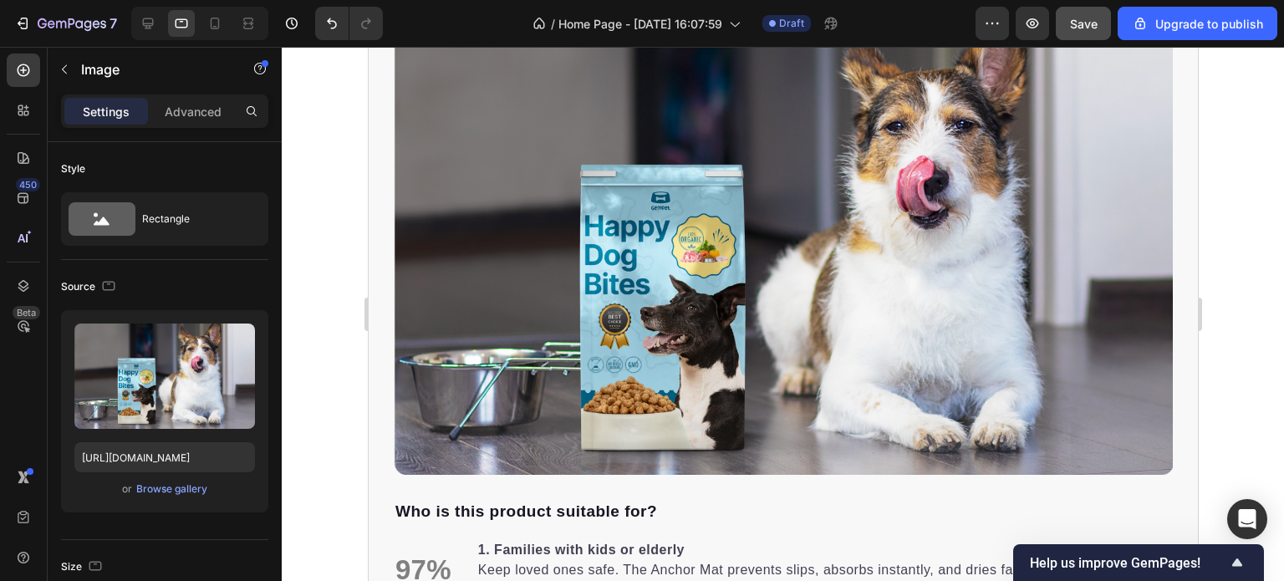
scroll to position [2467, 0]
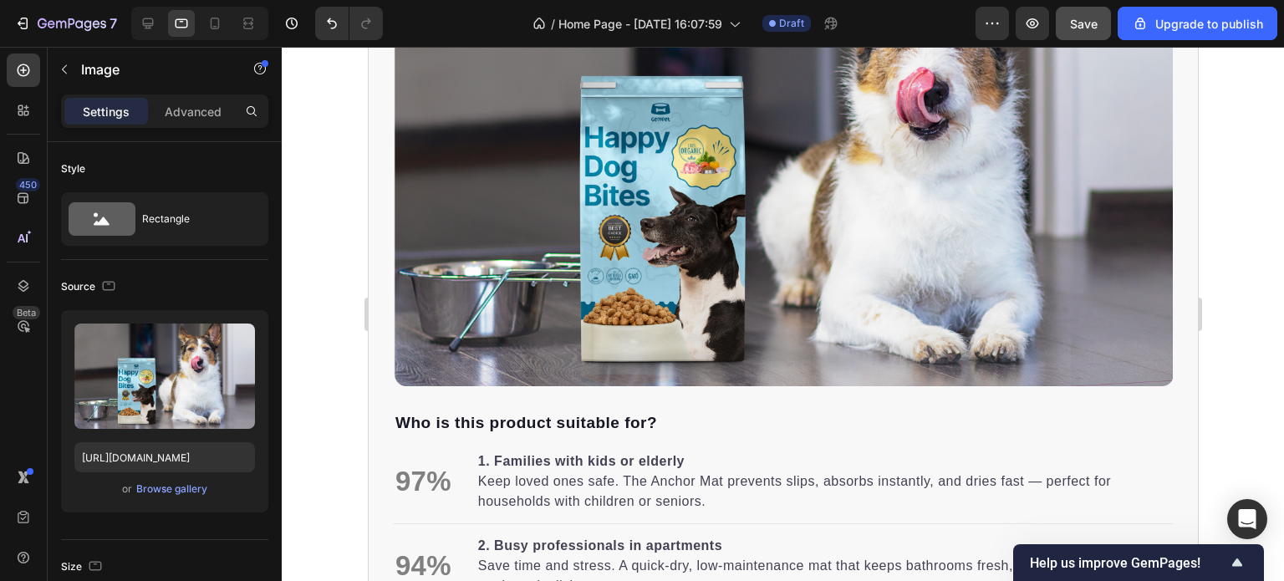
click at [880, 255] on img at bounding box center [782, 155] width 779 height 462
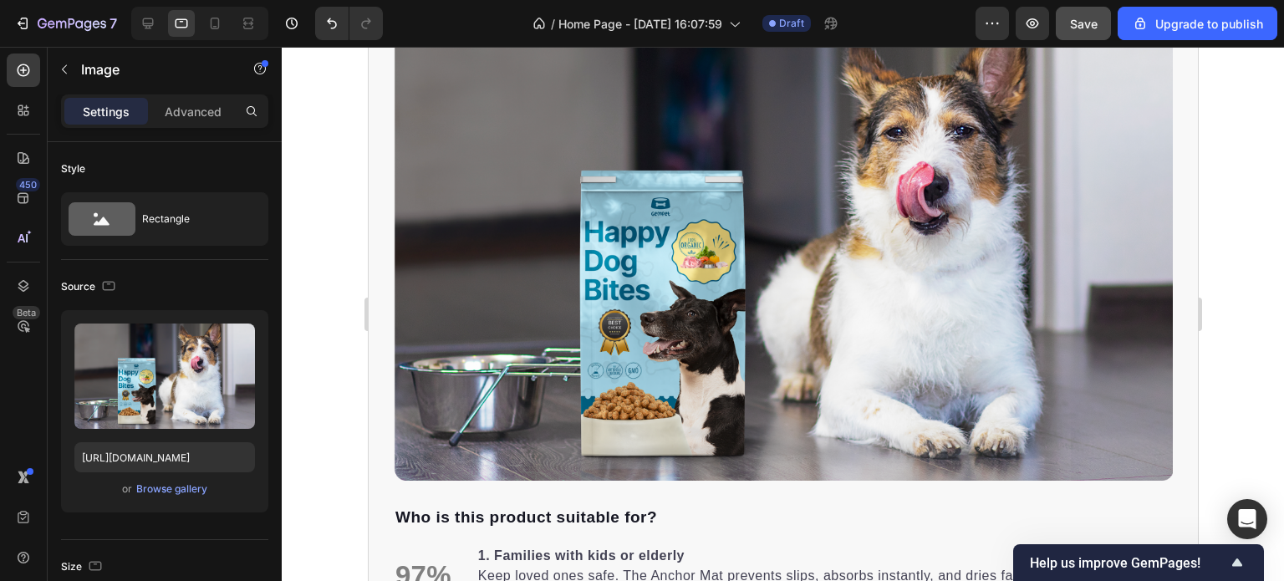
scroll to position [2216, 0]
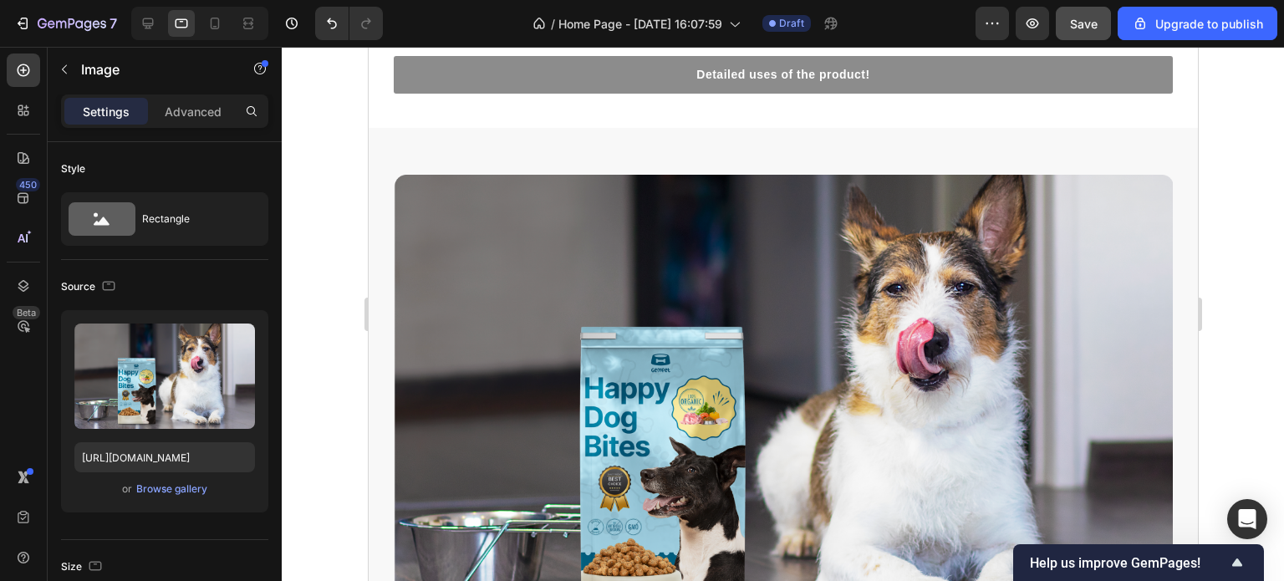
click at [863, 277] on img at bounding box center [782, 406] width 779 height 462
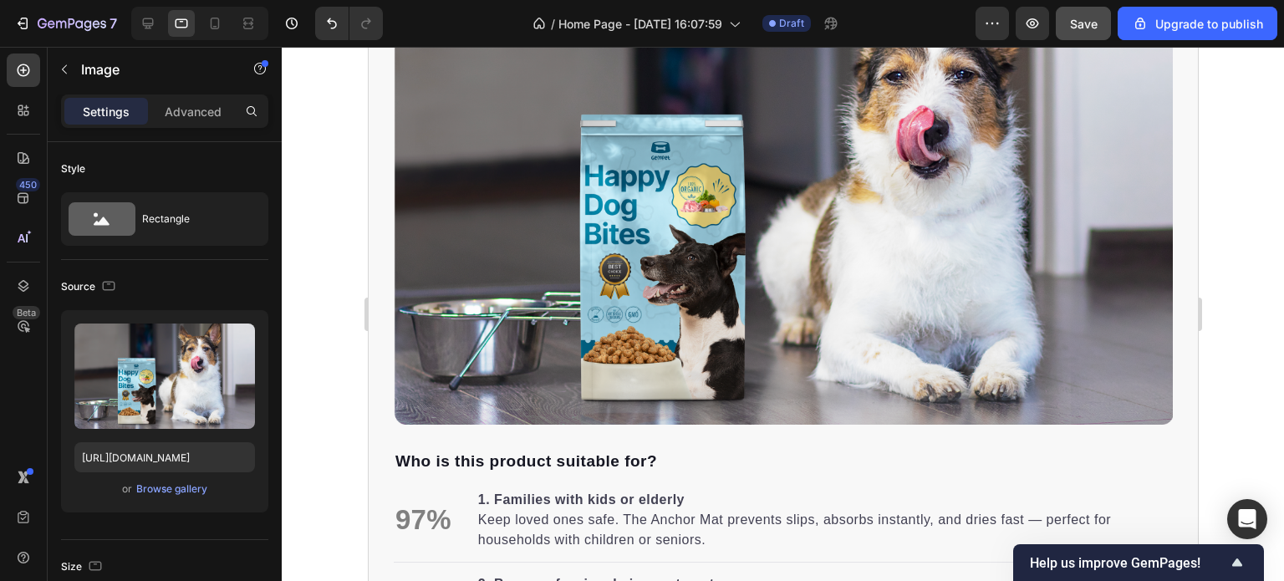
scroll to position [2467, 0]
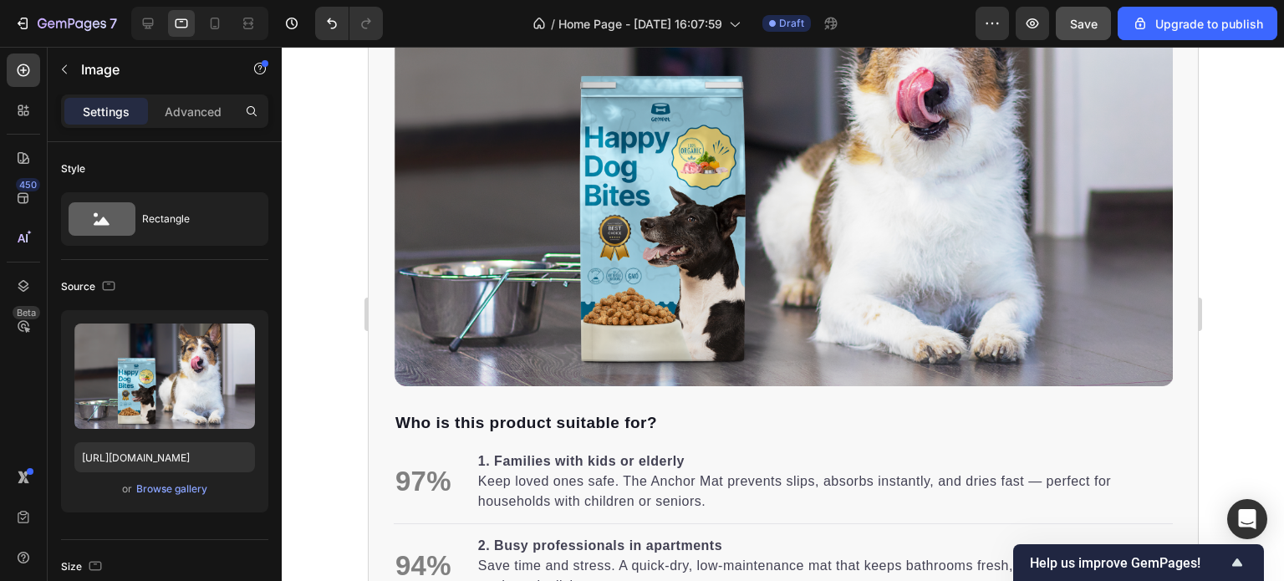
click at [863, 277] on img at bounding box center [782, 155] width 779 height 462
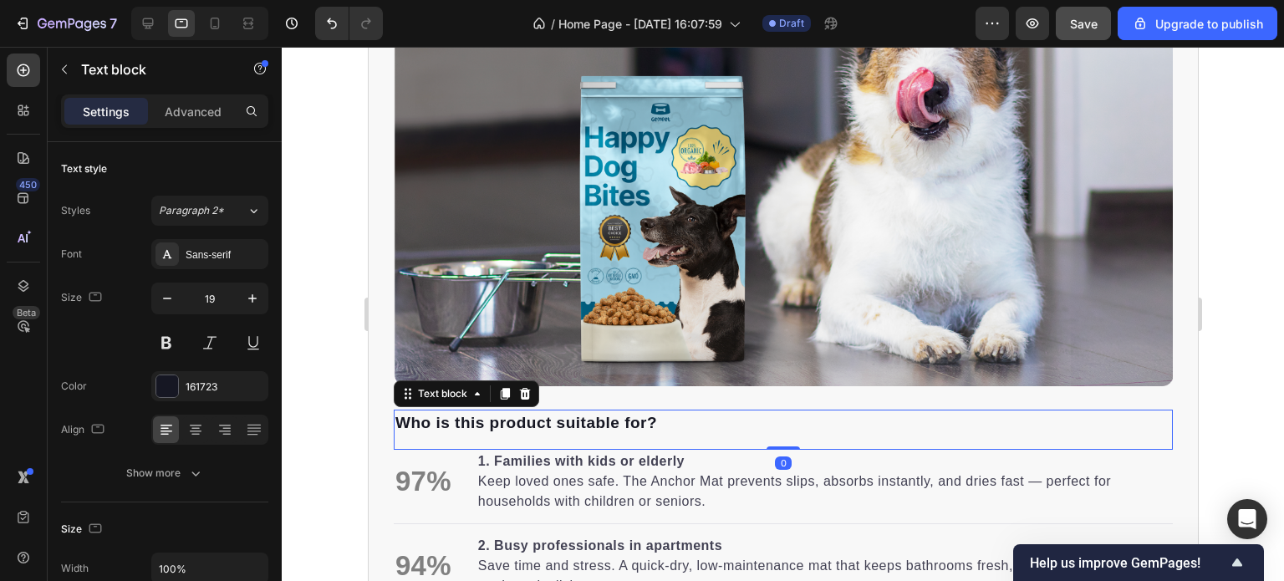
click at [816, 432] on div "Who is this product suitable for? Text block 0" at bounding box center [782, 430] width 779 height 41
click at [845, 370] on img at bounding box center [782, 155] width 779 height 462
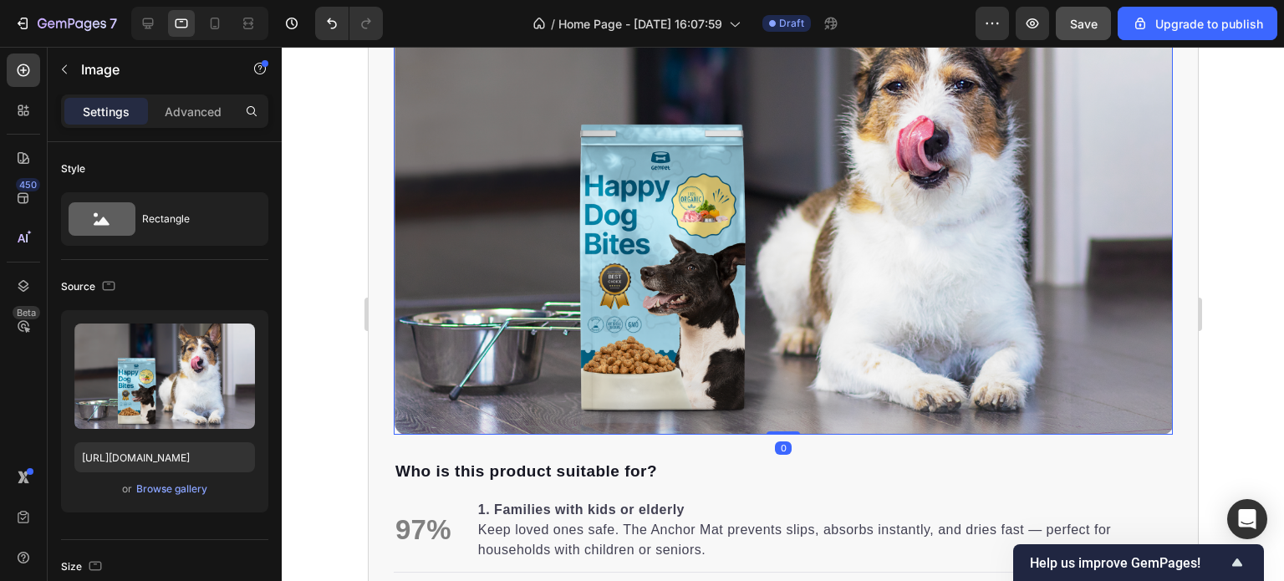
scroll to position [2216, 0]
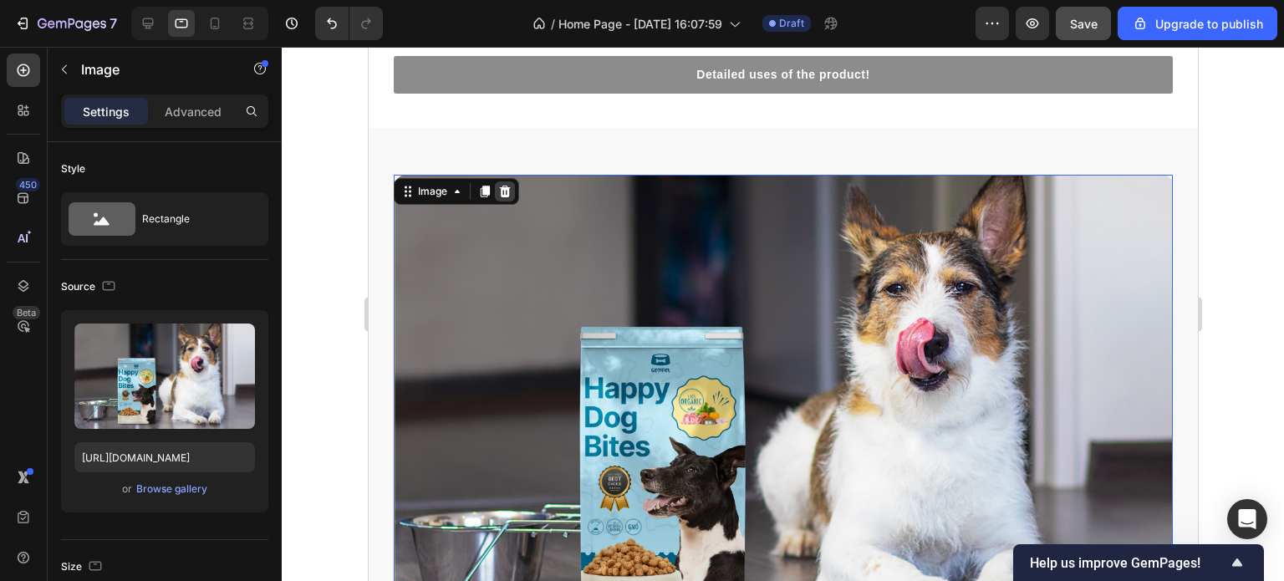
click at [508, 191] on icon at bounding box center [504, 192] width 11 height 12
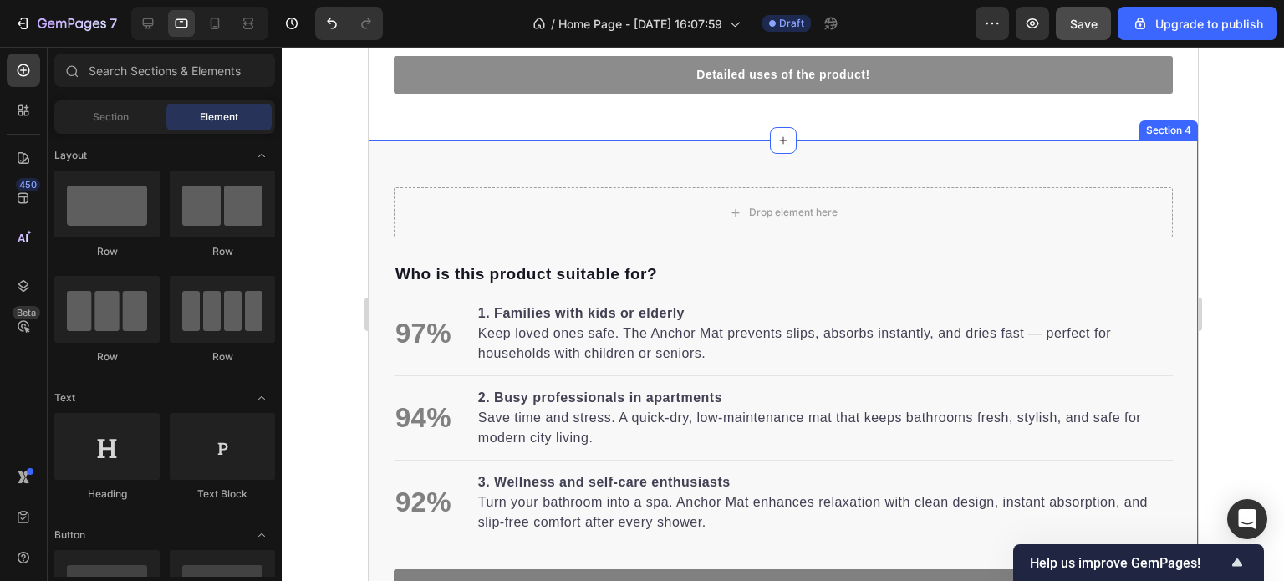
click at [641, 145] on div "Who is this product suitable for? Text block 97% Text block 1. Families with ki…" at bounding box center [783, 396] width 830 height 513
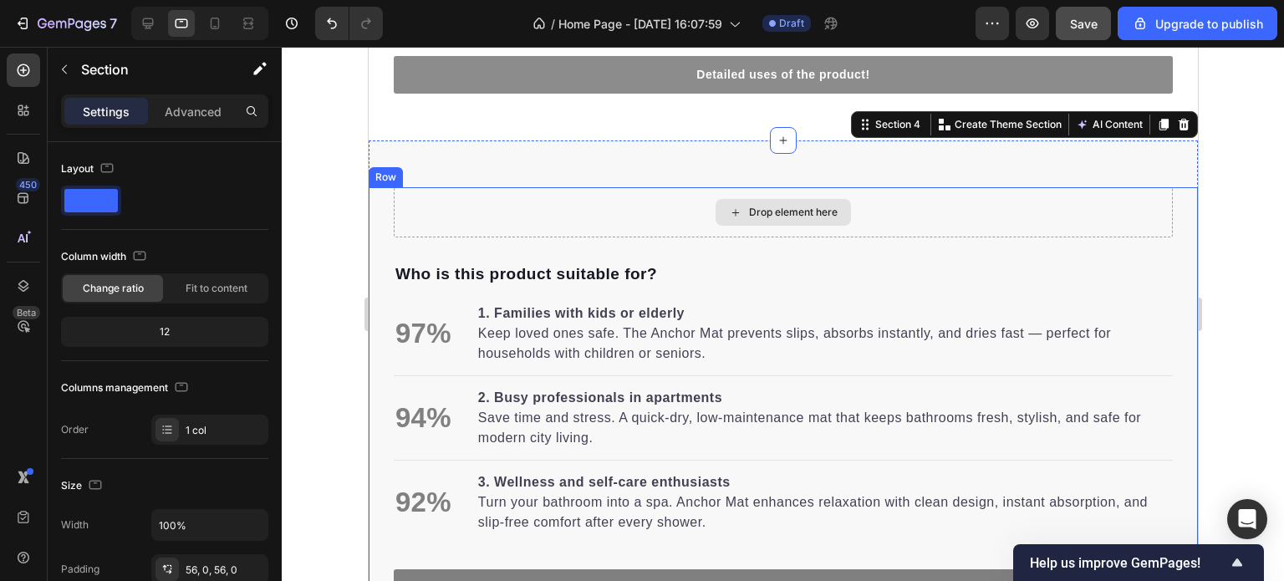
click at [691, 194] on div "Drop element here" at bounding box center [782, 212] width 779 height 50
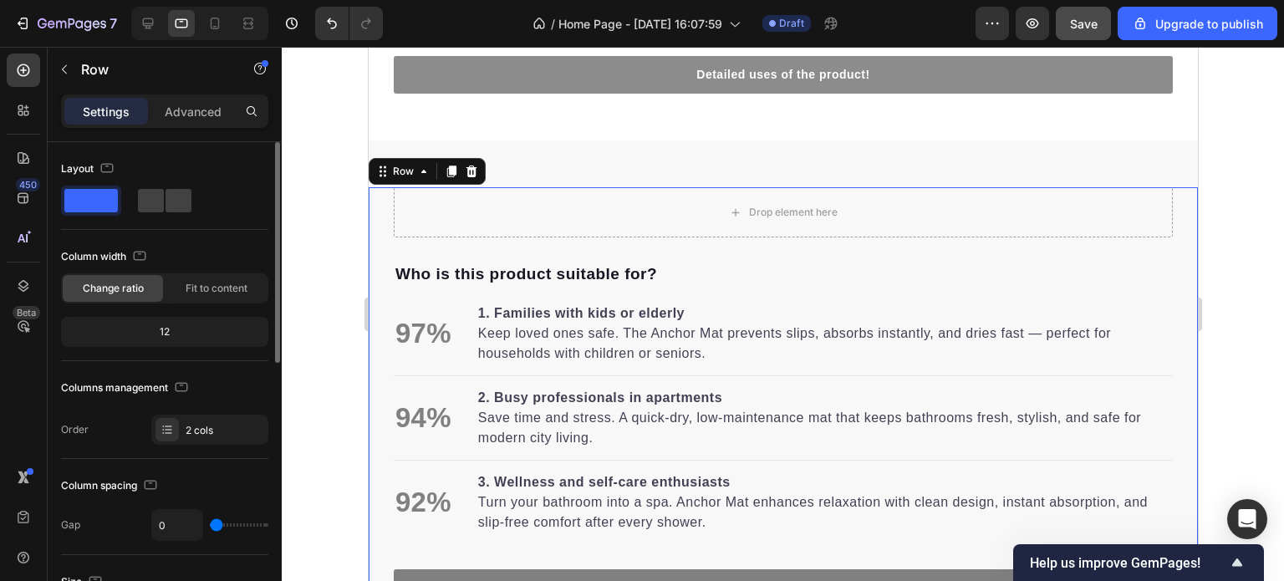
click at [99, 197] on span at bounding box center [91, 200] width 54 height 23
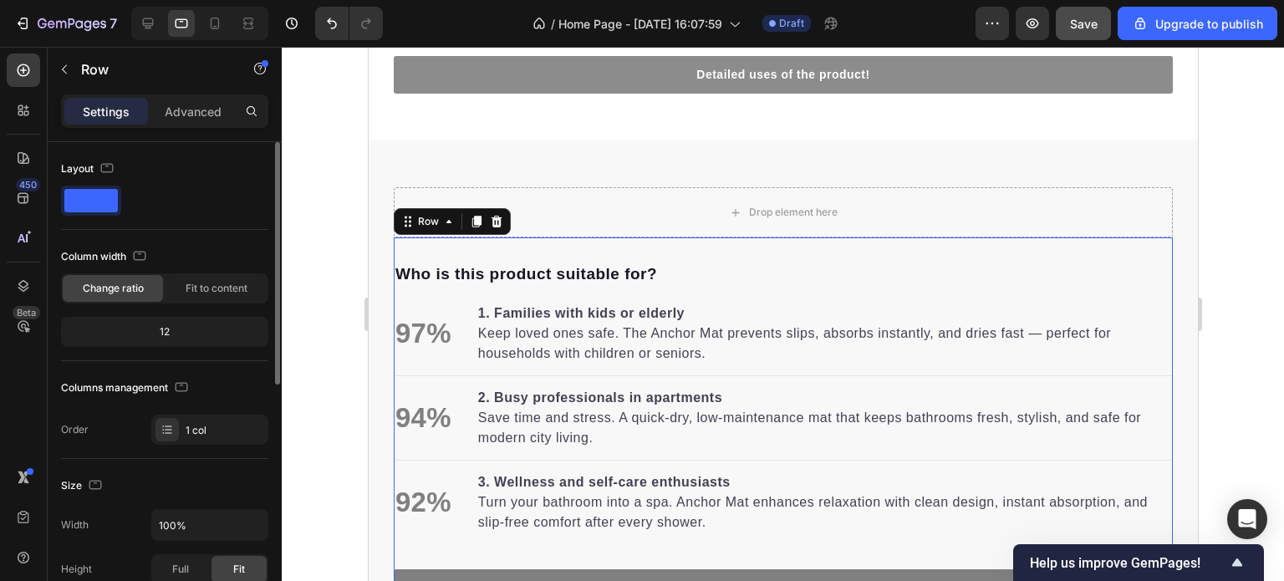
click at [842, 240] on div "Who is this product suitable for? Text block 97% Text block 1. Families with ki…" at bounding box center [782, 422] width 779 height 370
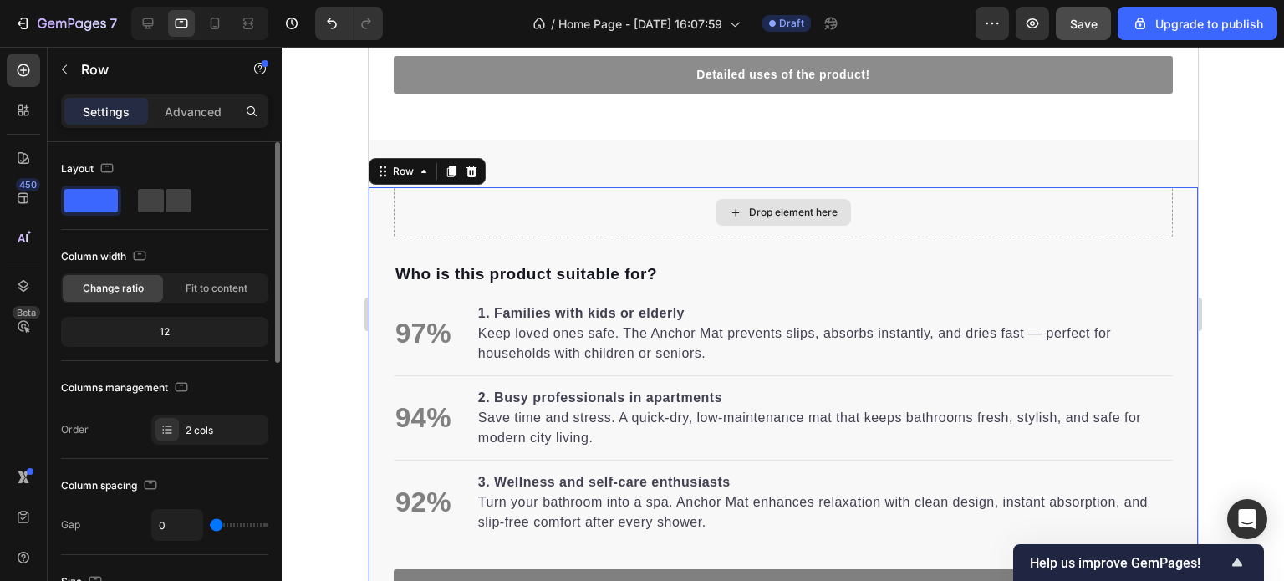
click at [887, 199] on div "Drop element here" at bounding box center [782, 212] width 779 height 50
click at [914, 204] on div "Drop element here" at bounding box center [782, 212] width 779 height 50
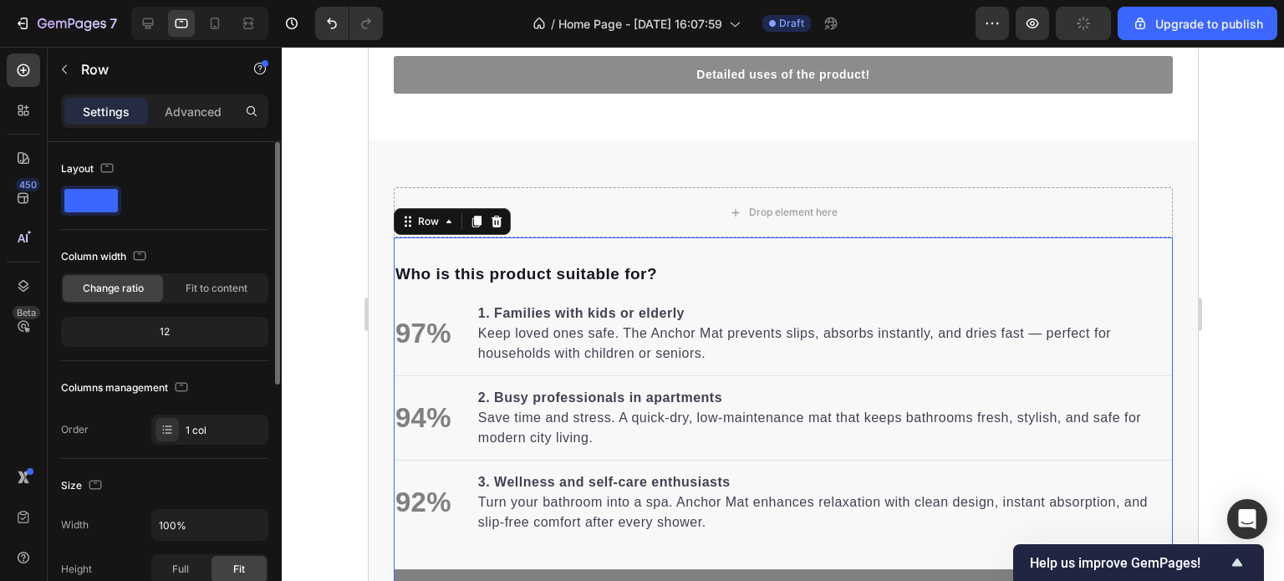
click at [923, 238] on div "Who is this product suitable for? Text block 97% Text block 1. Families with ki…" at bounding box center [782, 422] width 779 height 370
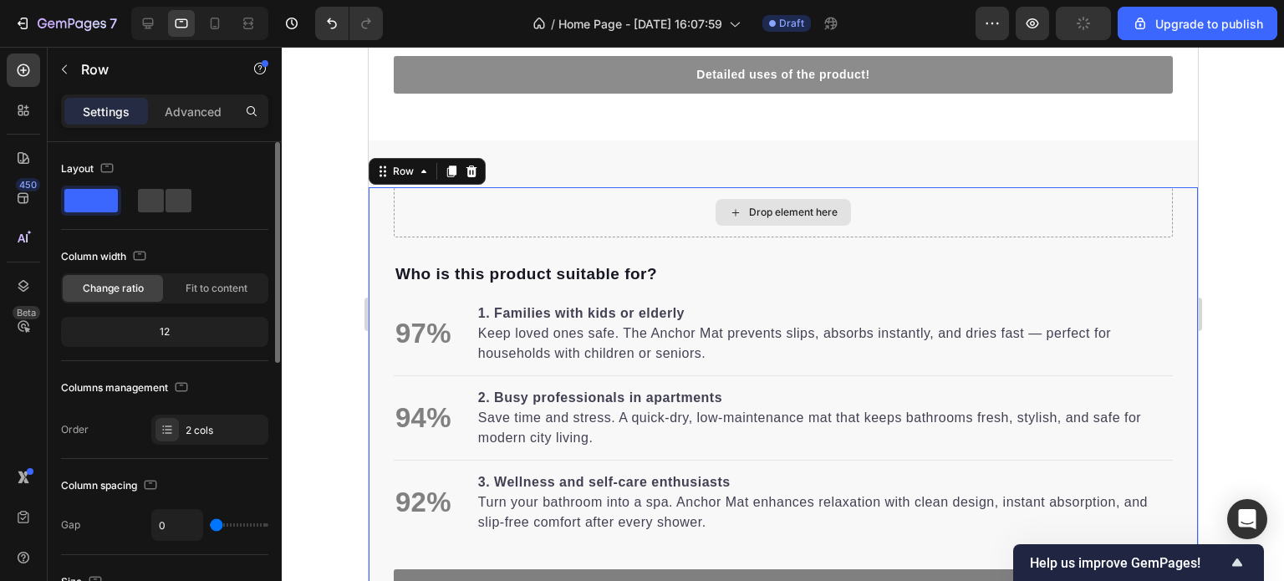
click at [925, 217] on div "Drop element here" at bounding box center [782, 212] width 779 height 50
click at [686, 197] on div "Drop element here" at bounding box center [782, 212] width 779 height 50
click at [867, 200] on div "Drop element here" at bounding box center [782, 212] width 779 height 50
click at [184, 104] on p "Advanced" at bounding box center [193, 112] width 57 height 18
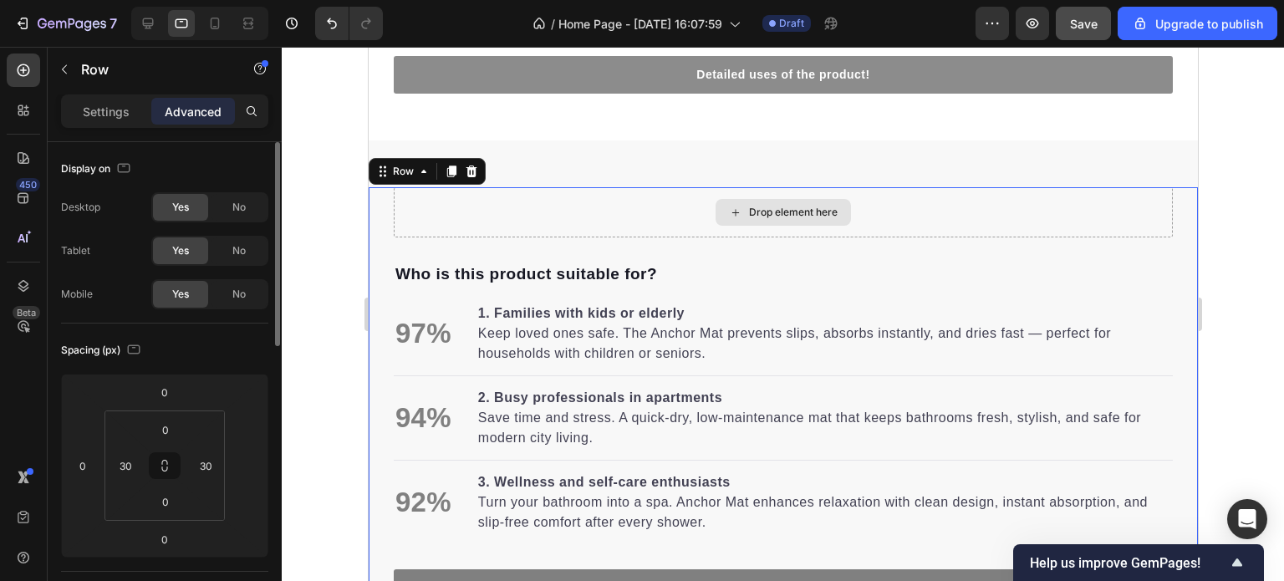
click at [906, 198] on div "Drop element here" at bounding box center [782, 212] width 779 height 50
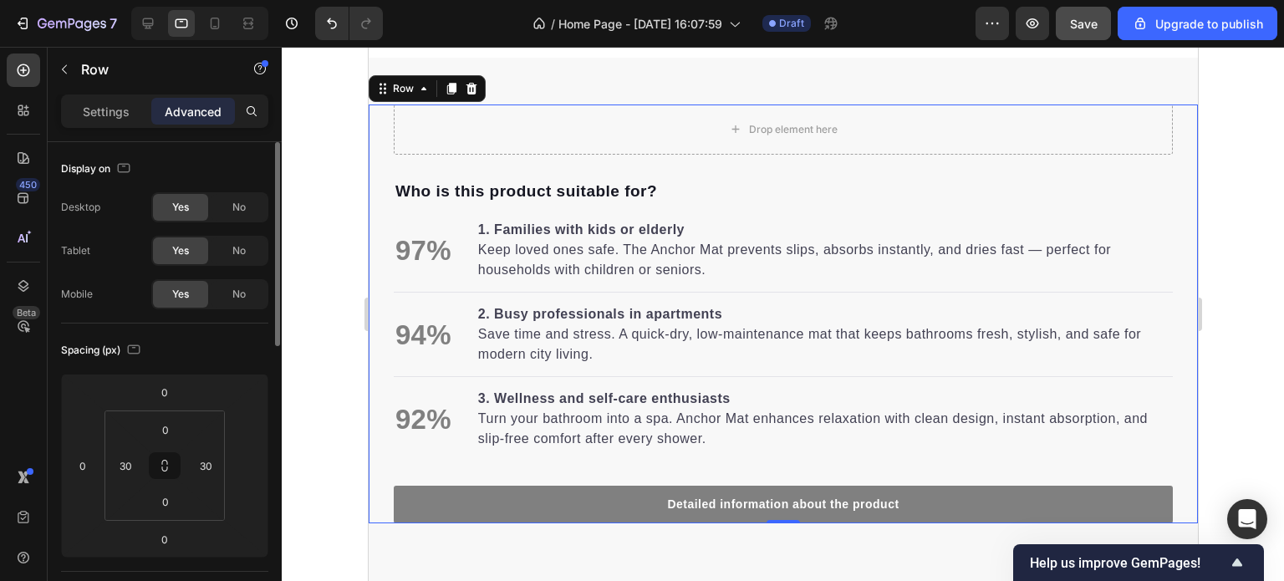
scroll to position [2383, 0]
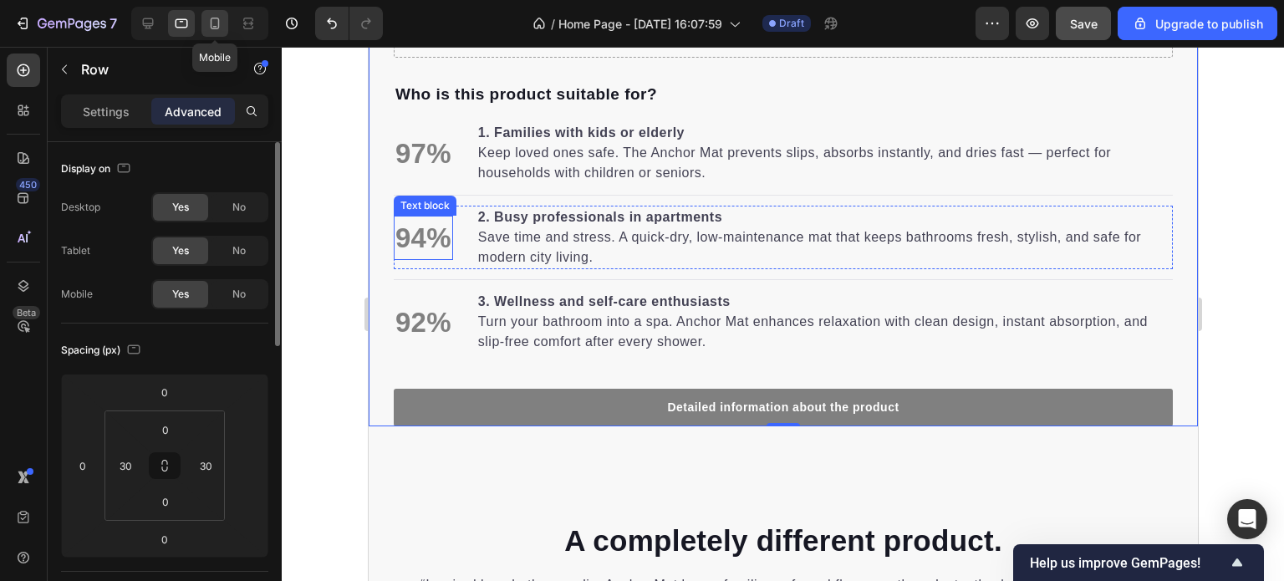
click at [214, 16] on icon at bounding box center [215, 23] width 17 height 17
type input "15"
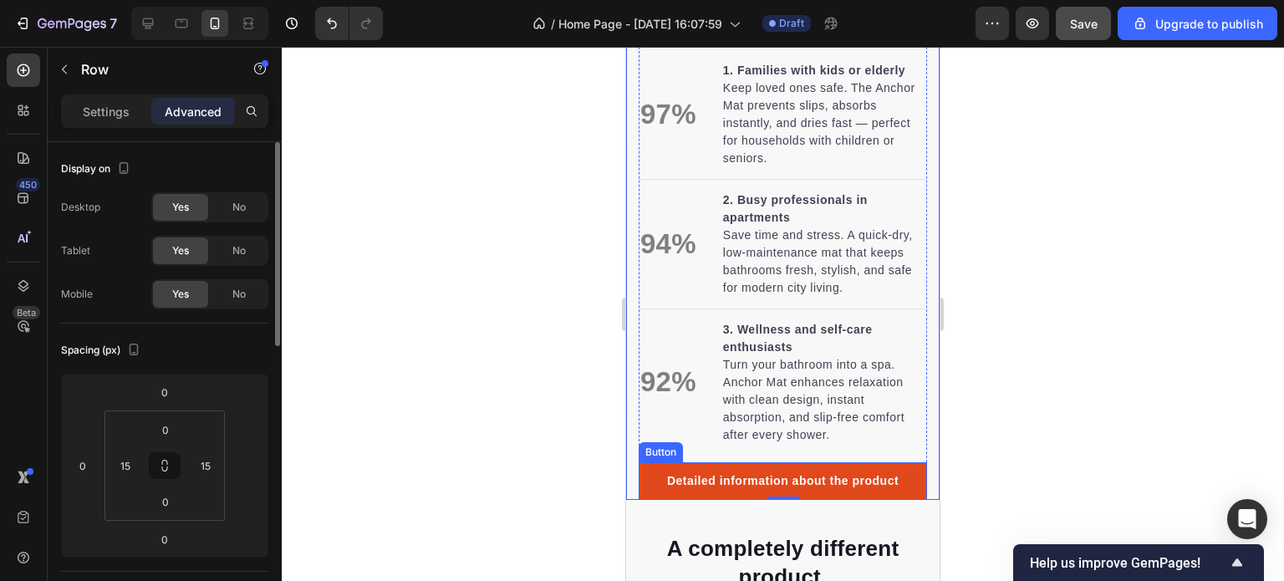
scroll to position [1669, 0]
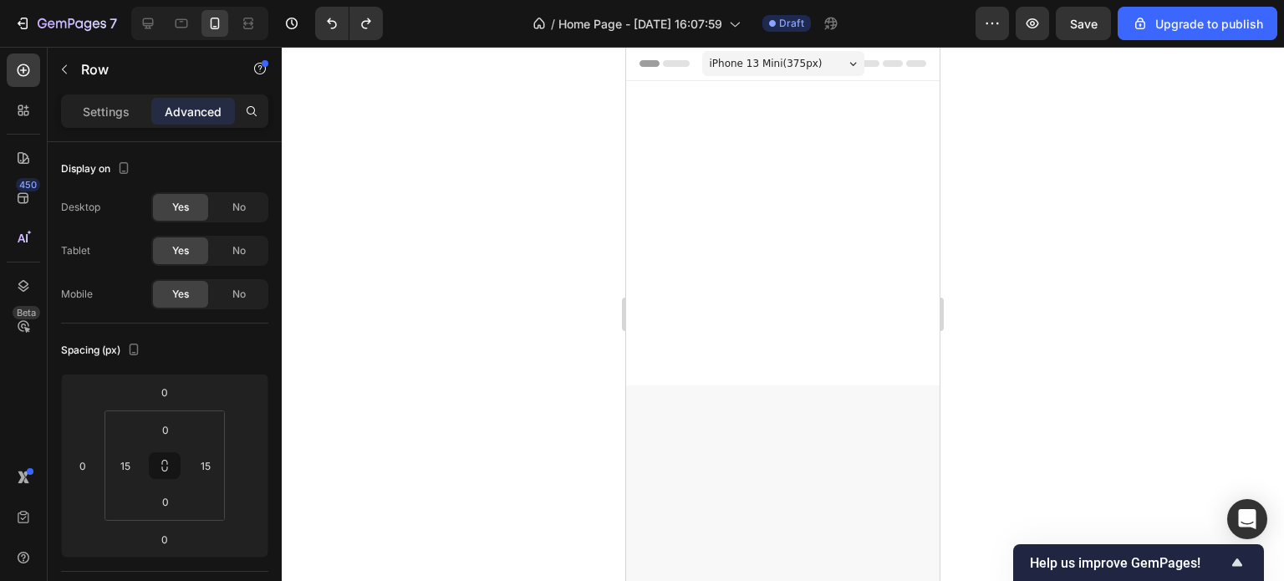
scroll to position [1669, 0]
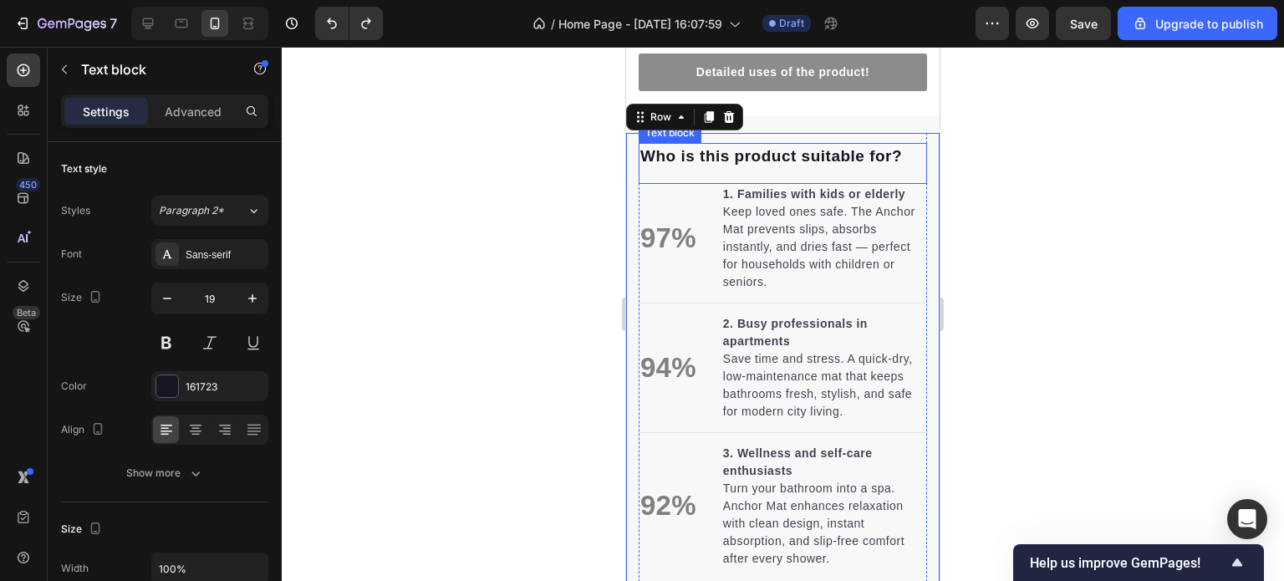
click at [800, 145] on p "Who is this product suitable for?" at bounding box center [783, 157] width 285 height 24
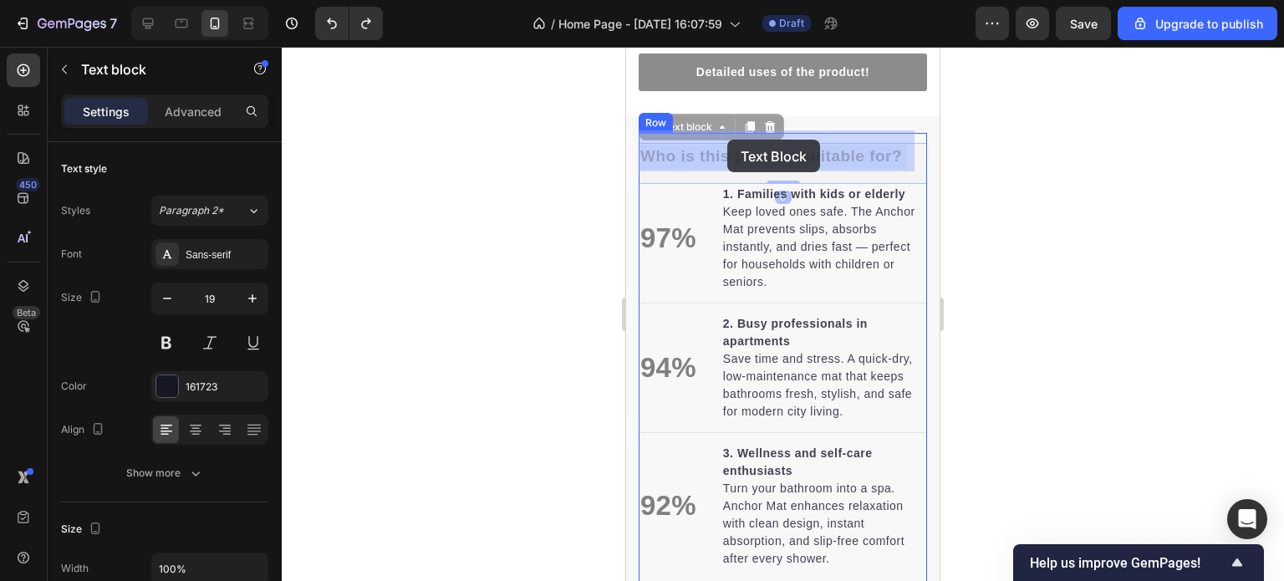
drag, startPoint x: 905, startPoint y: 142, endPoint x: 727, endPoint y: 140, distance: 177.3
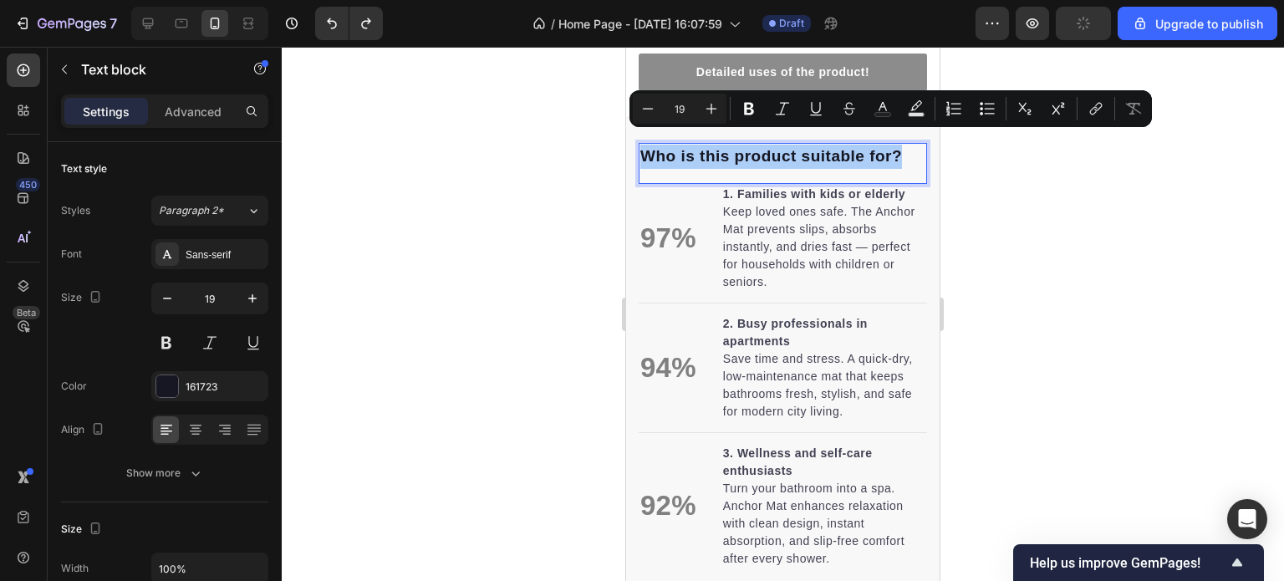
click at [1101, 352] on div at bounding box center [783, 314] width 1003 height 534
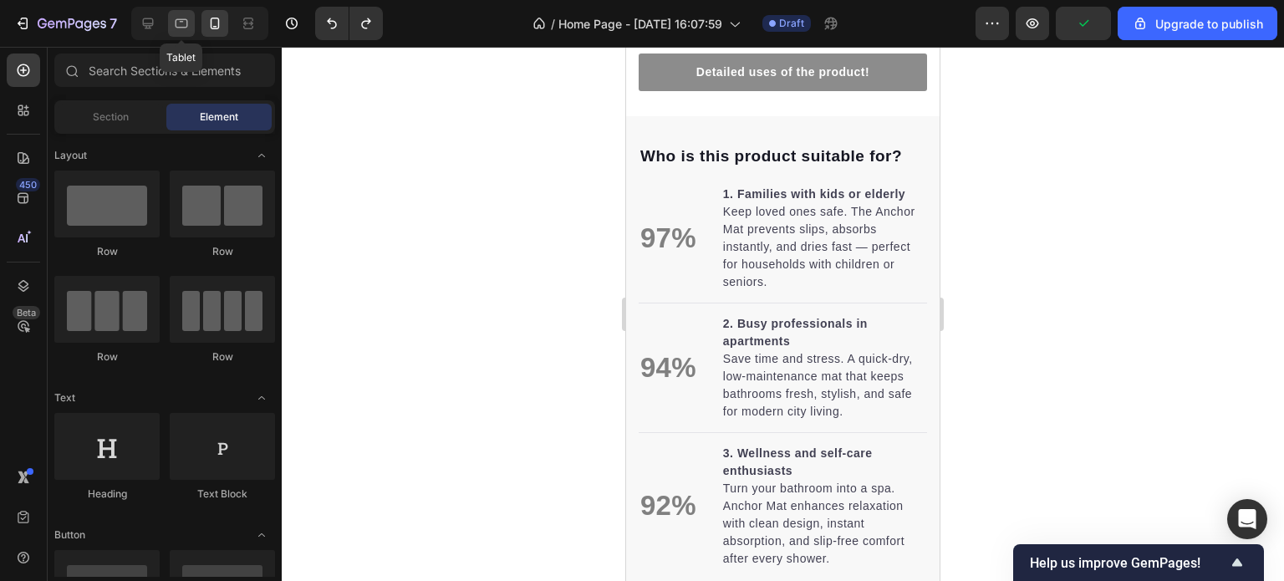
click at [184, 23] on icon at bounding box center [181, 23] width 17 height 17
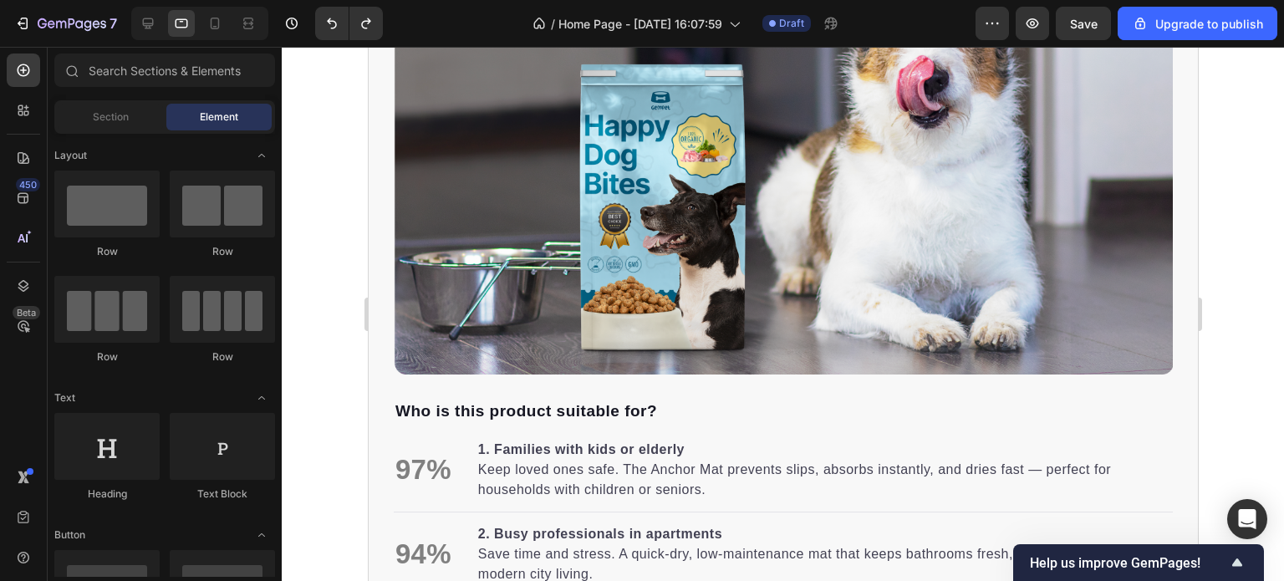
scroll to position [2372, 0]
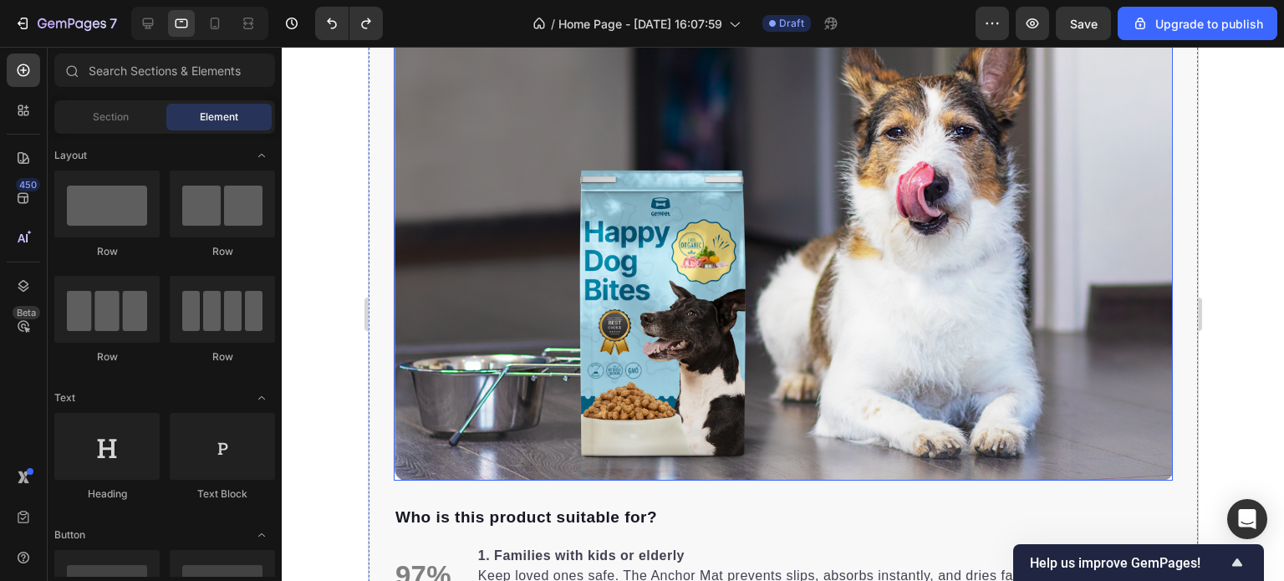
click at [663, 248] on img at bounding box center [782, 249] width 779 height 462
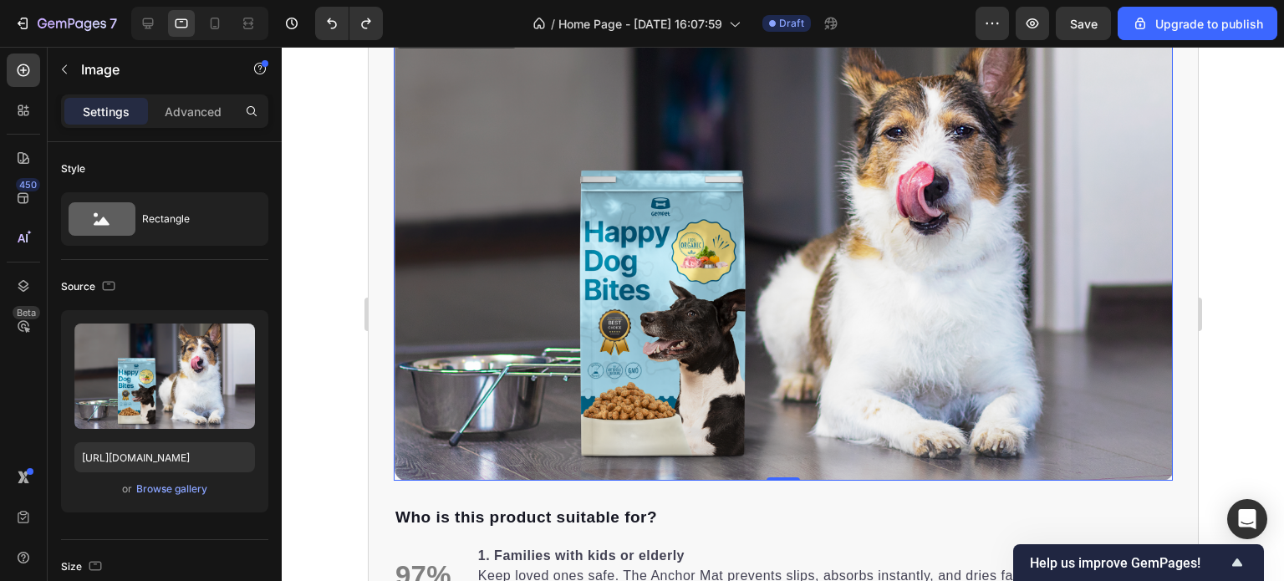
scroll to position [2205, 0]
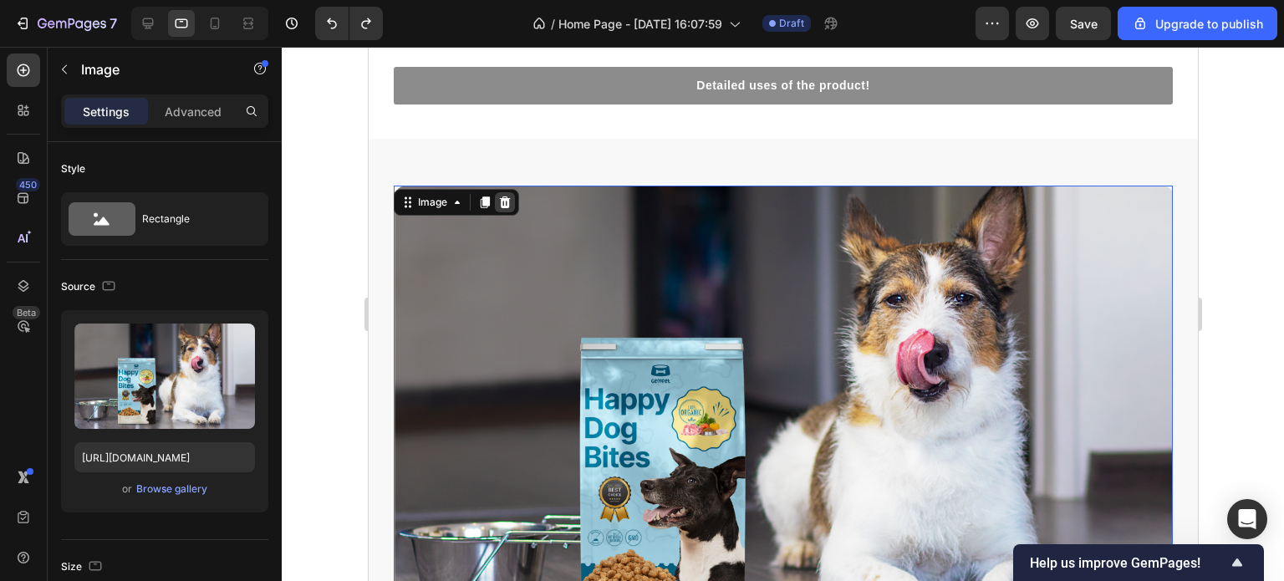
click at [504, 200] on icon at bounding box center [504, 203] width 11 height 12
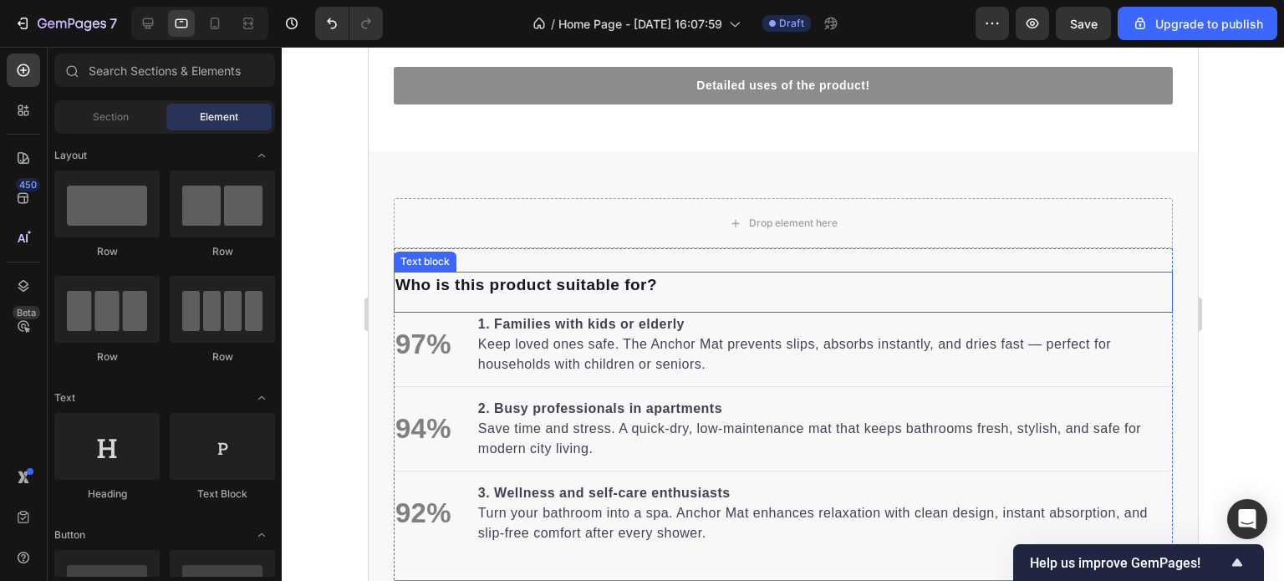
click at [657, 273] on p "Who is this product suitable for?" at bounding box center [783, 285] width 776 height 24
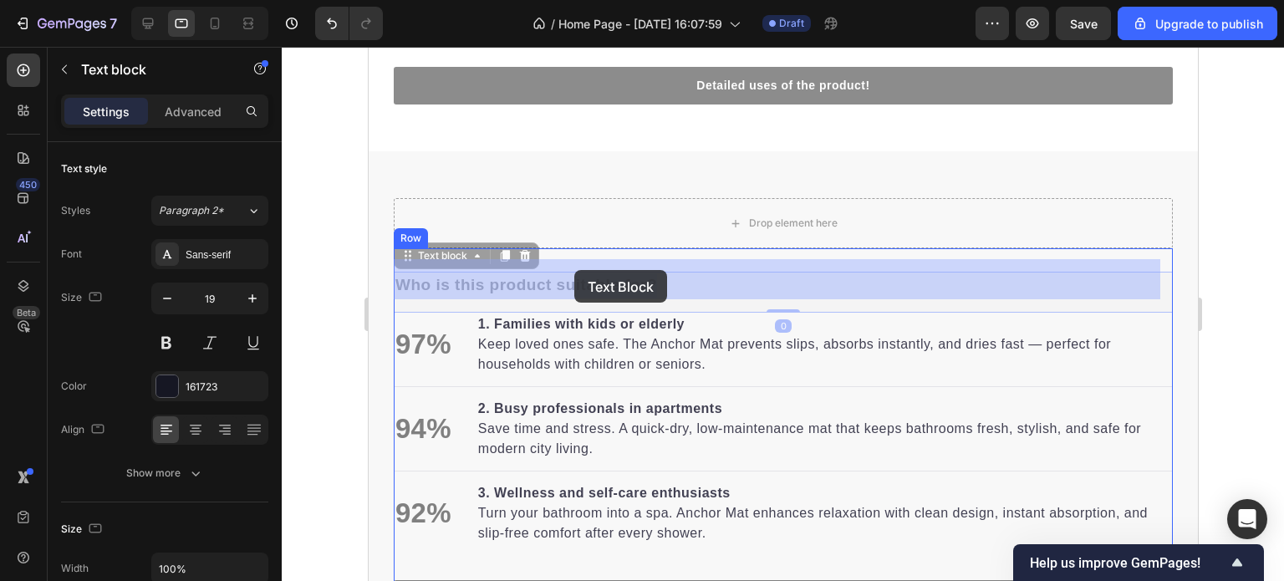
drag, startPoint x: 653, startPoint y: 272, endPoint x: 574, endPoint y: 270, distance: 79.5
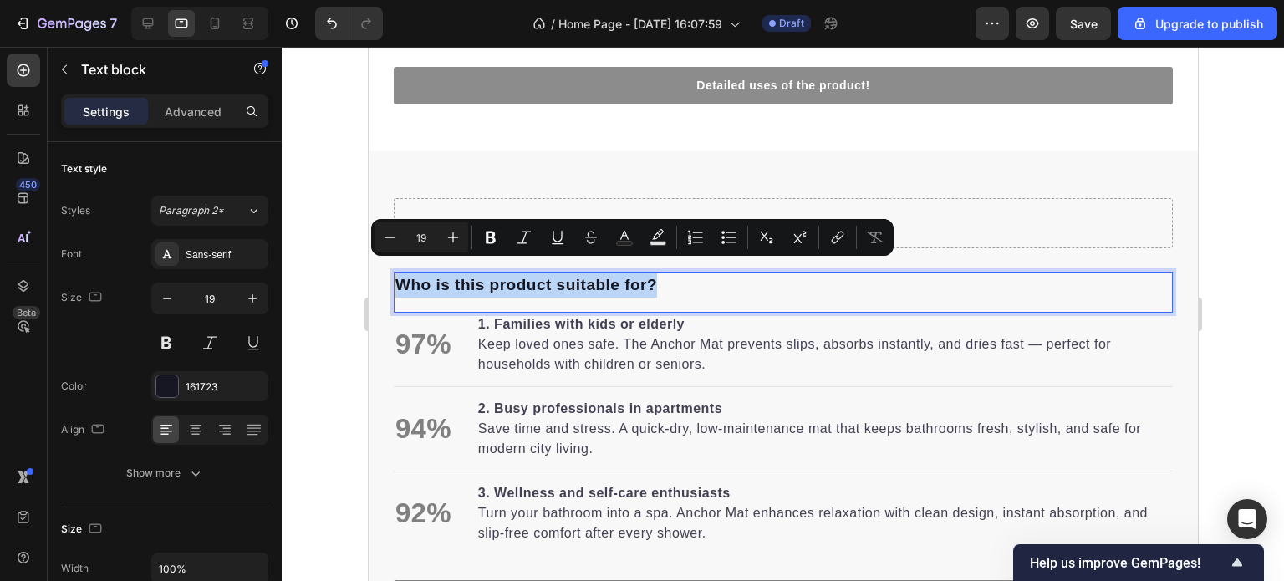
copy p "Who is this product suitable for?"
click at [681, 199] on div "Drop element here" at bounding box center [782, 223] width 779 height 50
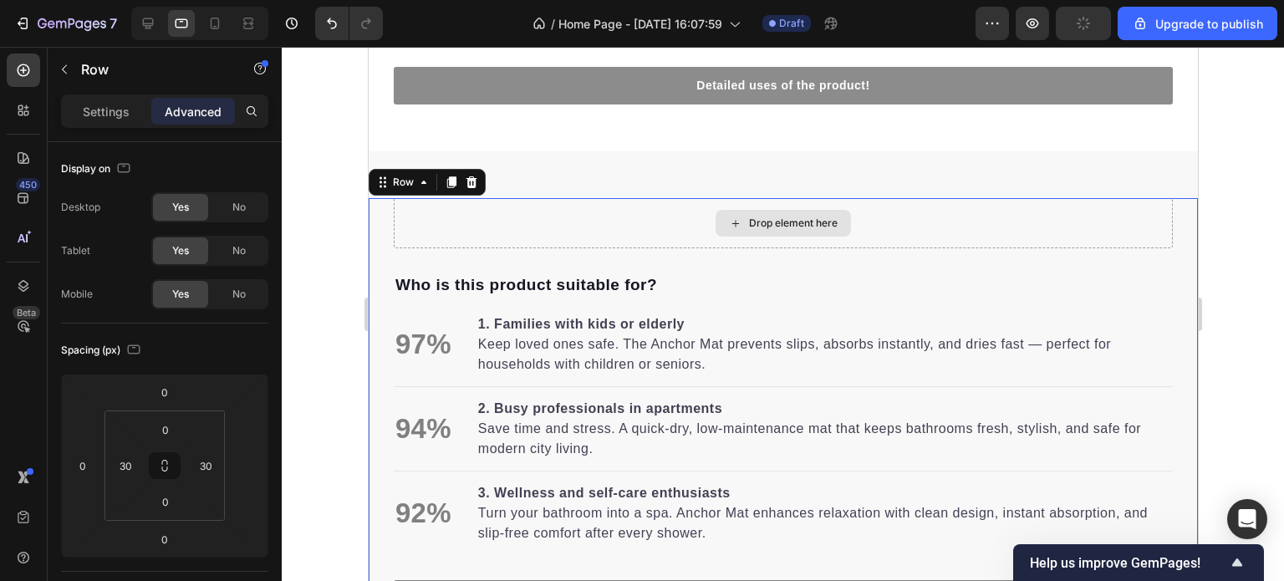
click at [694, 206] on div "Drop element here" at bounding box center [782, 223] width 779 height 50
click at [87, 105] on p "Settings" at bounding box center [106, 112] width 47 height 18
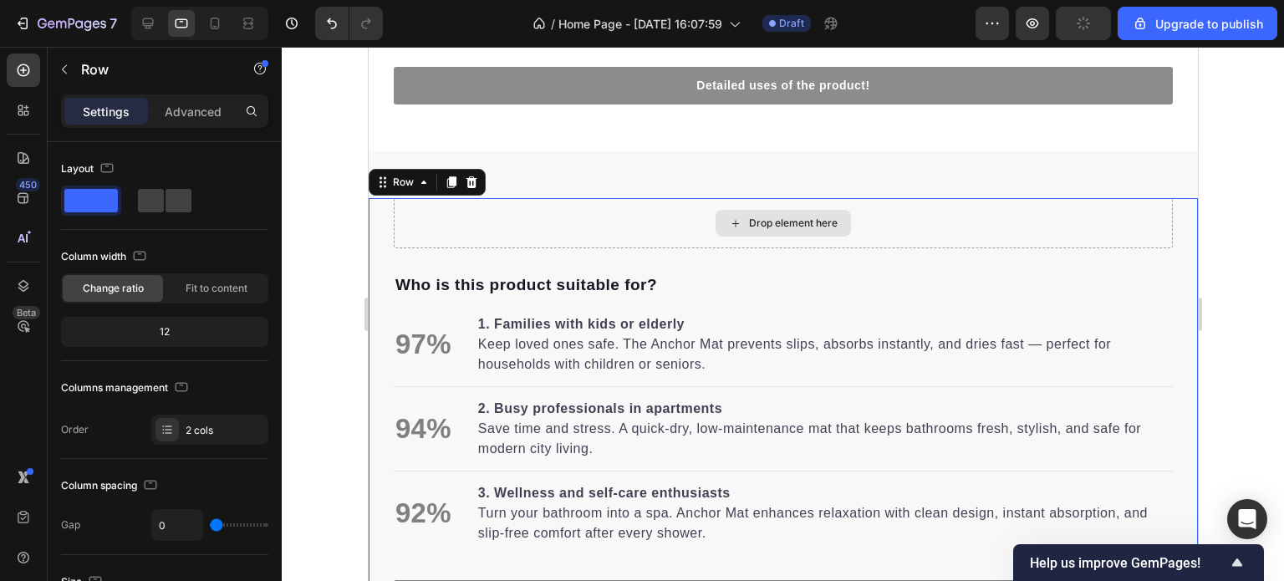
click at [671, 209] on div "Drop element here" at bounding box center [782, 223] width 779 height 50
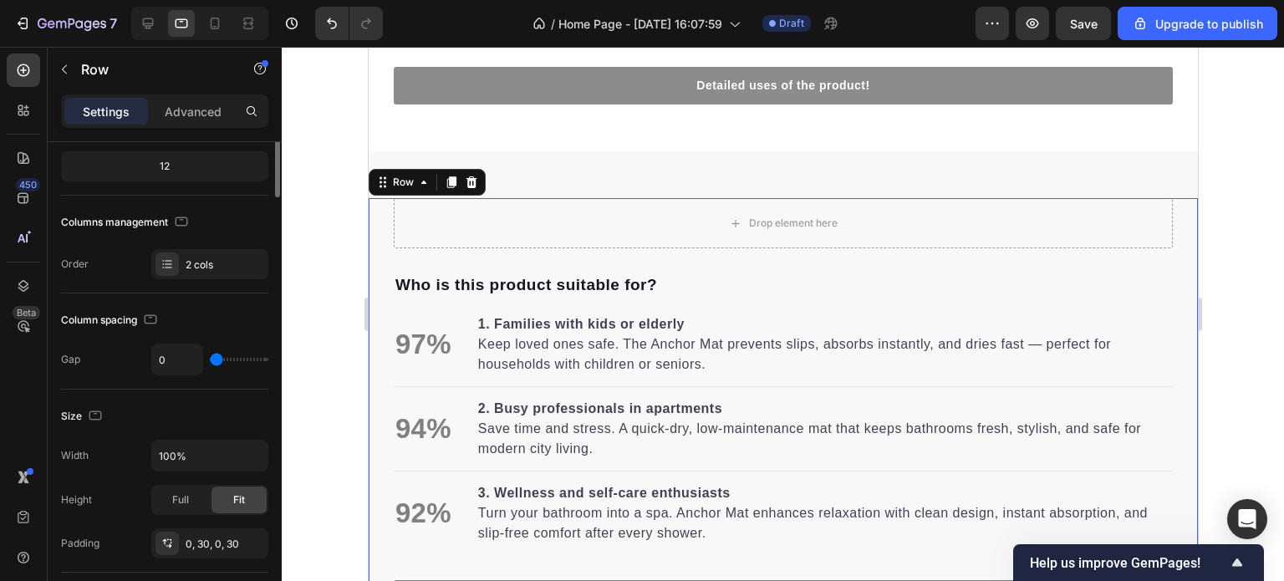
scroll to position [0, 0]
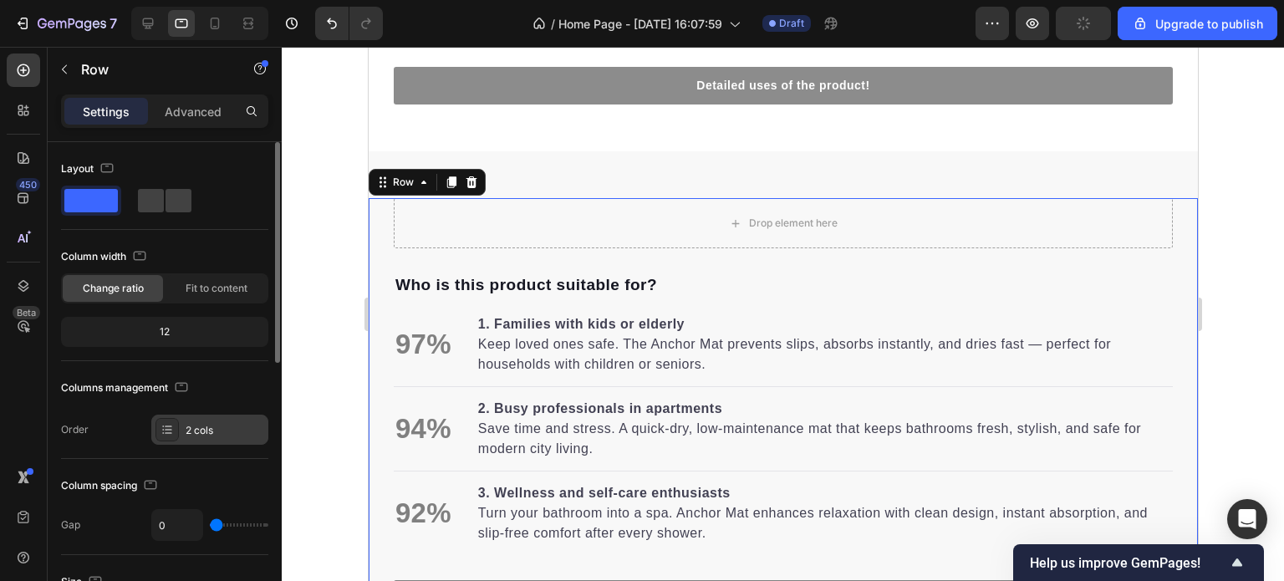
click at [220, 426] on div "2 cols" at bounding box center [225, 430] width 79 height 15
click at [191, 326] on div "12" at bounding box center [164, 331] width 201 height 23
click at [680, 215] on div "Drop element here" at bounding box center [782, 223] width 779 height 50
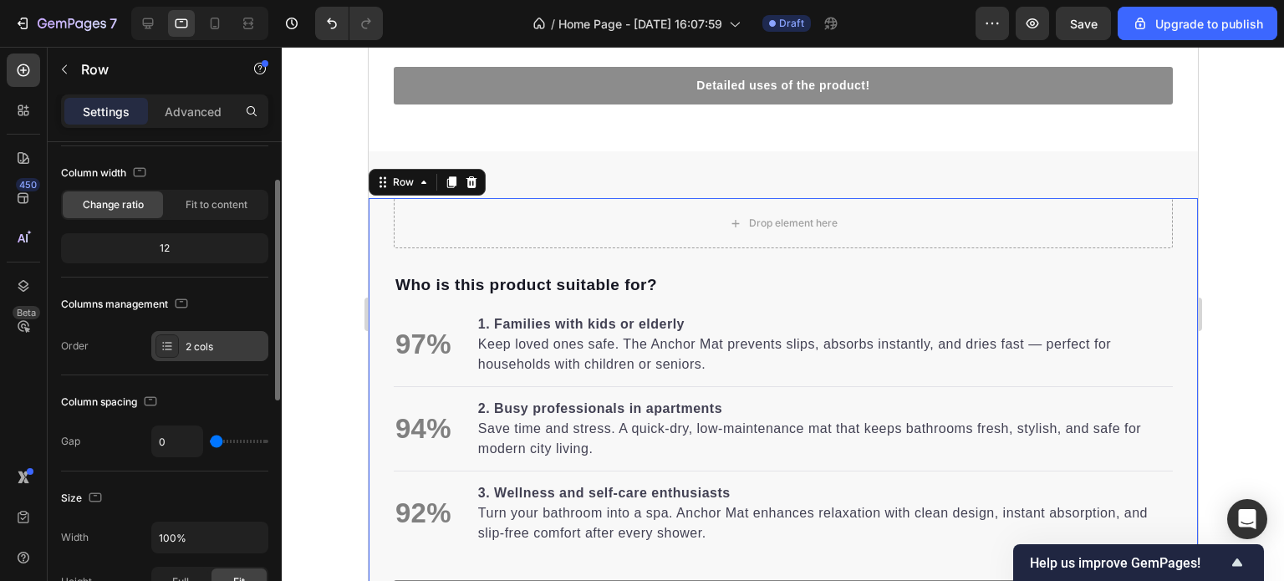
click at [217, 340] on div "2 cols" at bounding box center [225, 346] width 79 height 15
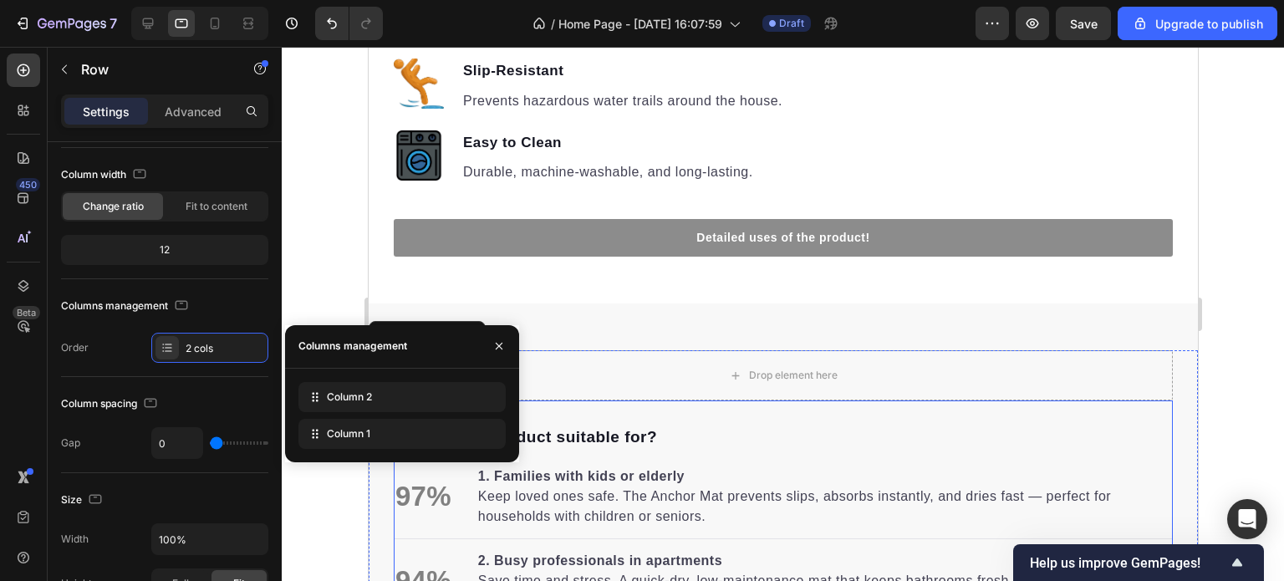
scroll to position [2038, 0]
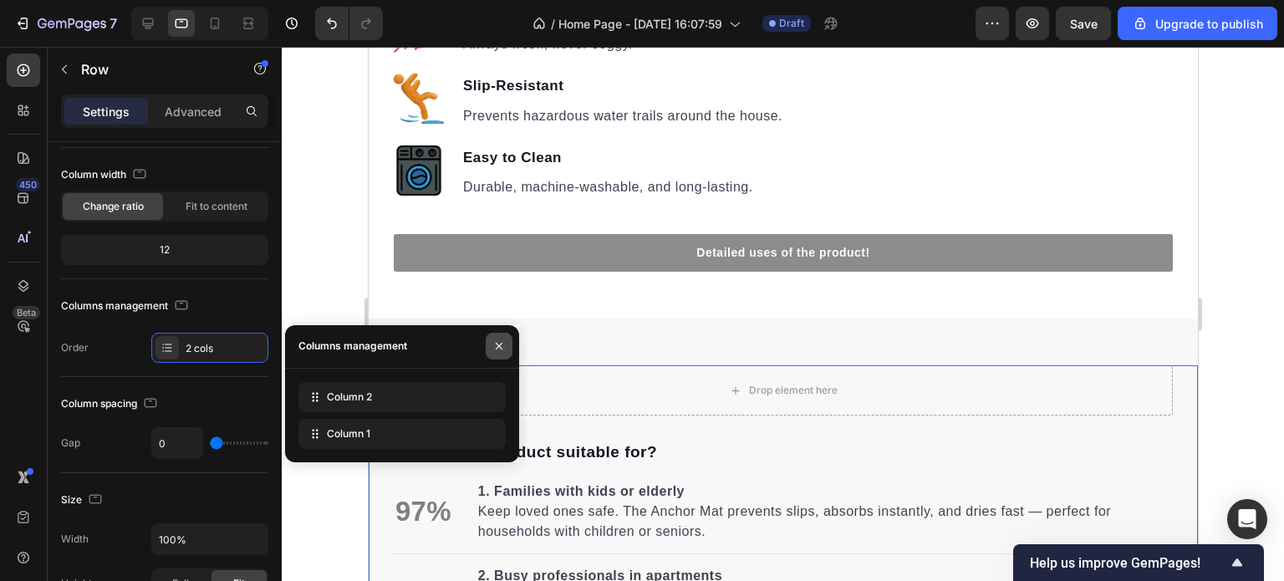
click at [495, 345] on icon "button" at bounding box center [499, 345] width 13 height 13
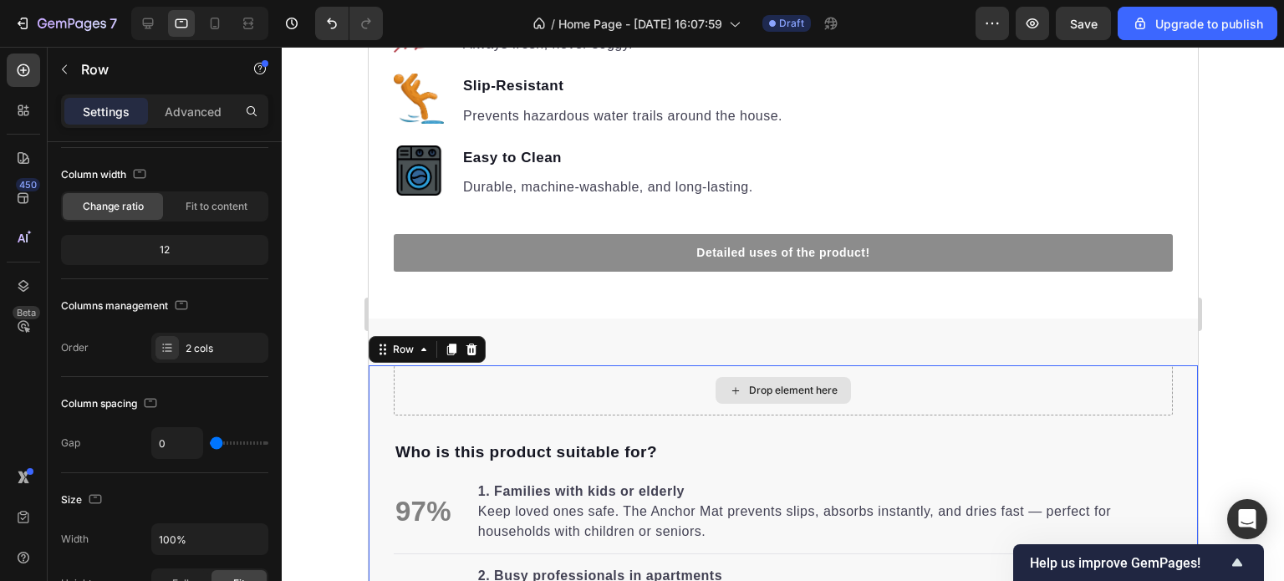
click at [683, 382] on div "Drop element here" at bounding box center [782, 390] width 779 height 50
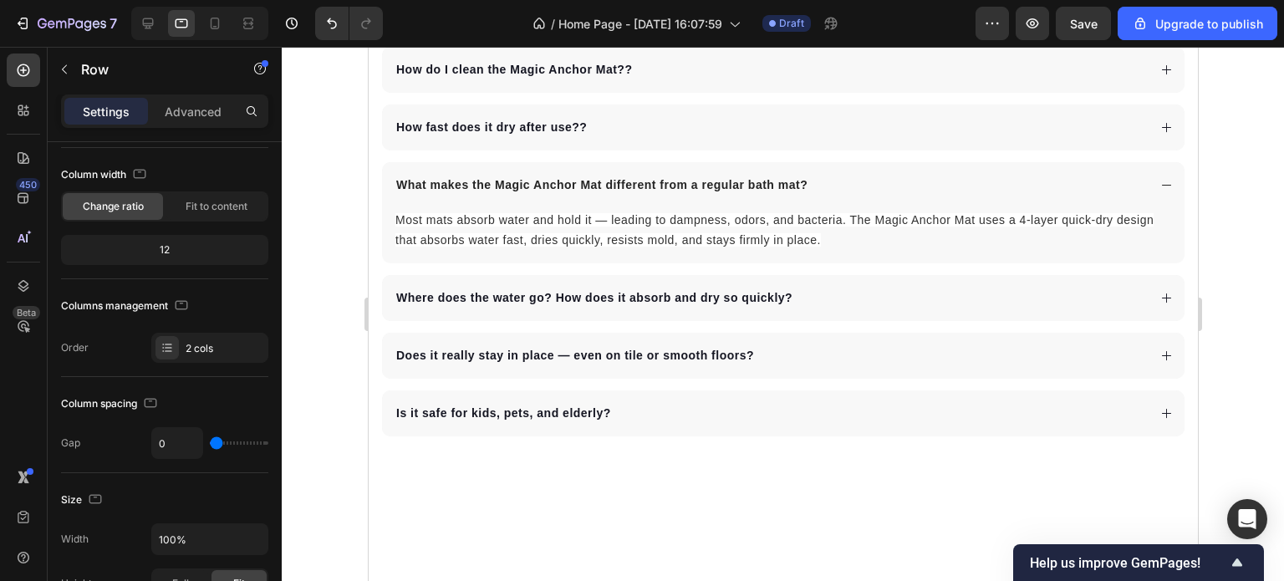
scroll to position [4432, 0]
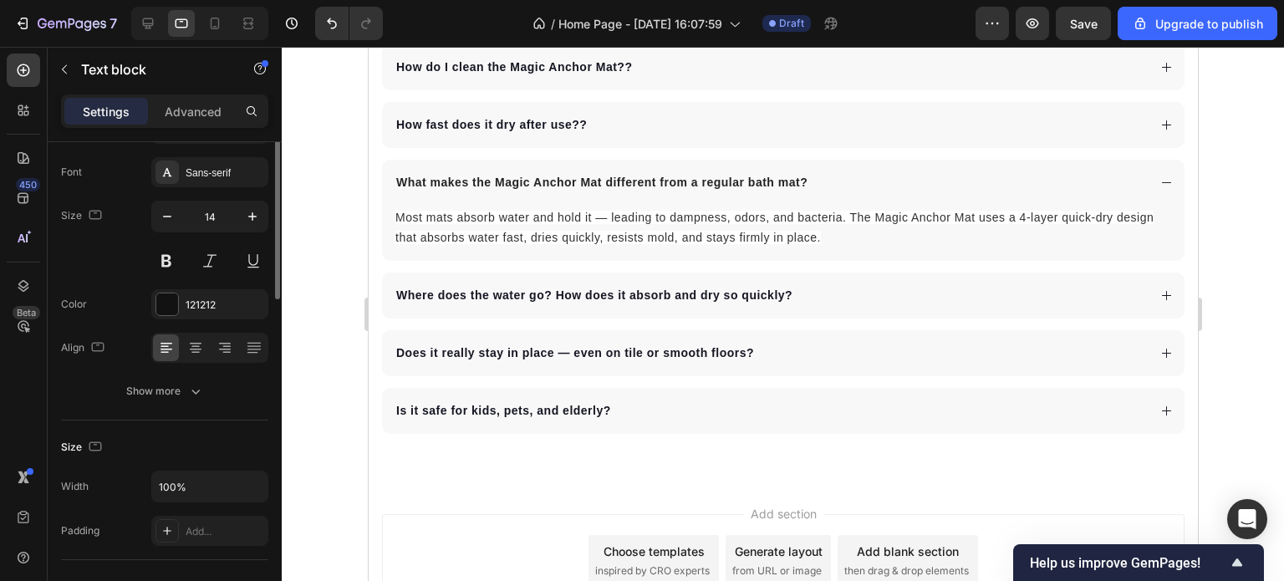
scroll to position [0, 0]
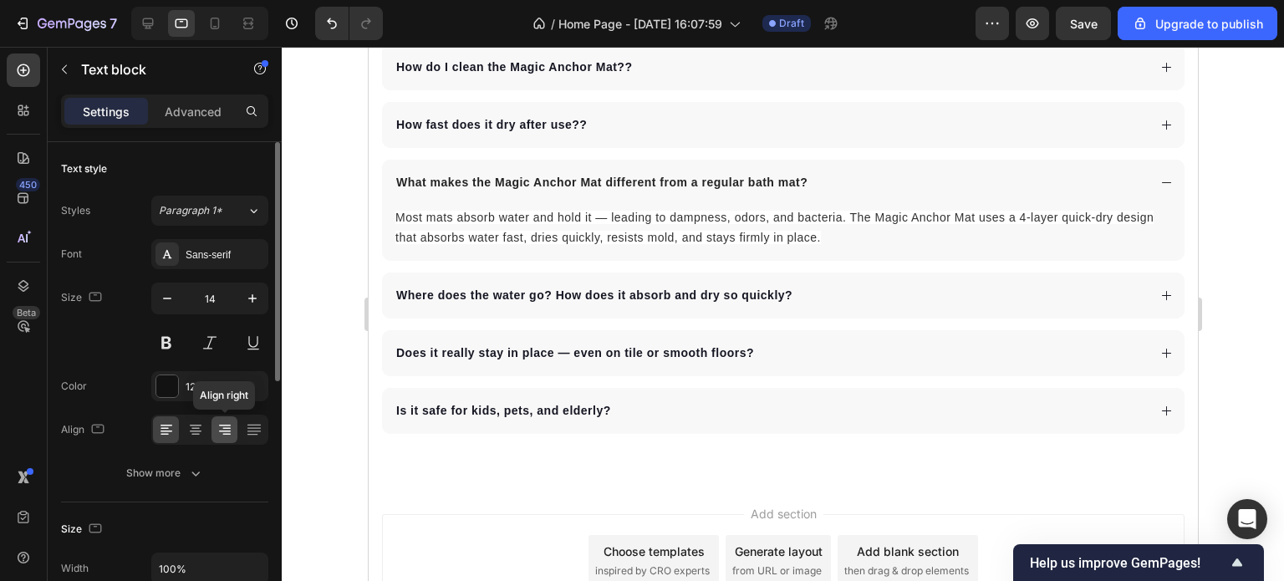
click at [226, 431] on icon at bounding box center [225, 429] width 17 height 17
click at [1224, 329] on div at bounding box center [783, 314] width 1003 height 534
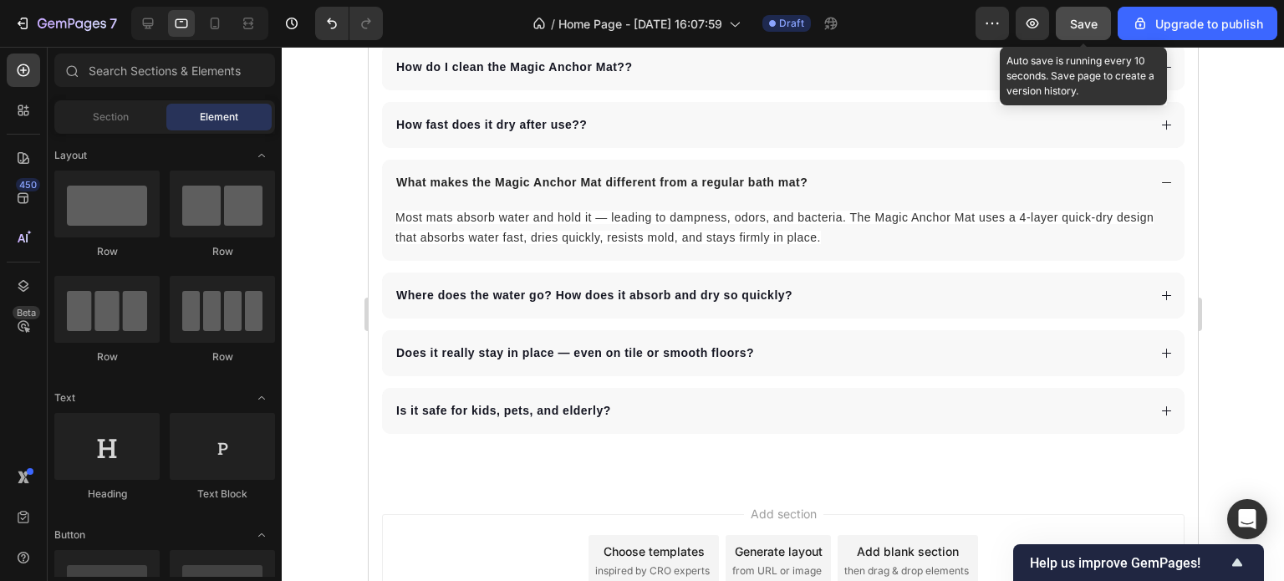
click at [1070, 21] on button "Save" at bounding box center [1083, 23] width 55 height 33
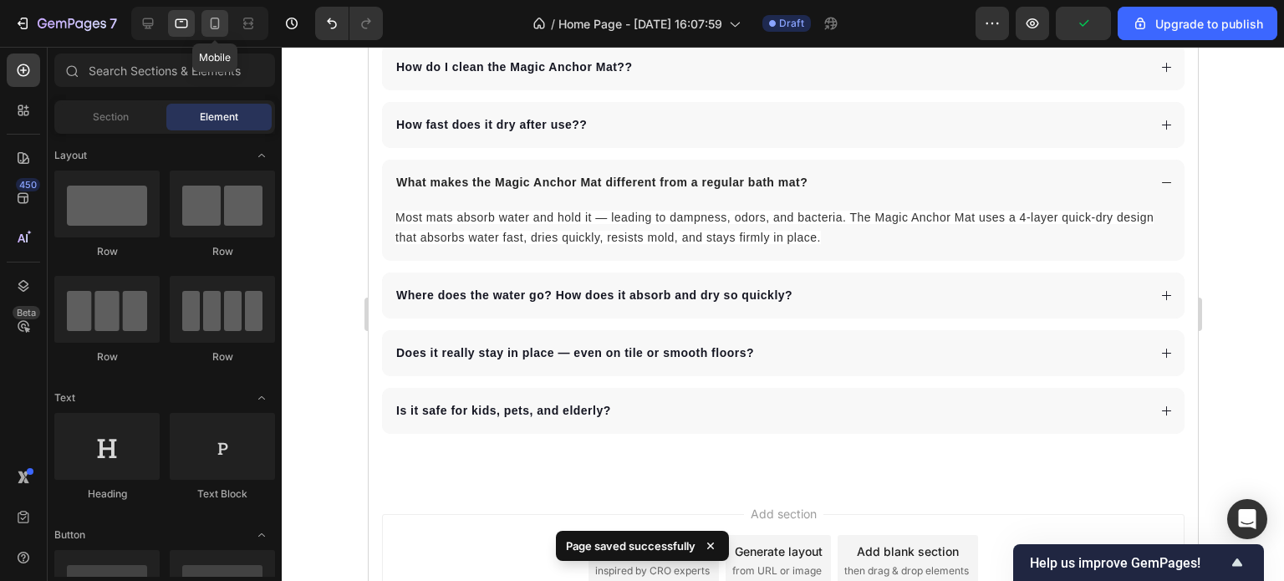
click at [207, 25] on icon at bounding box center [215, 23] width 17 height 17
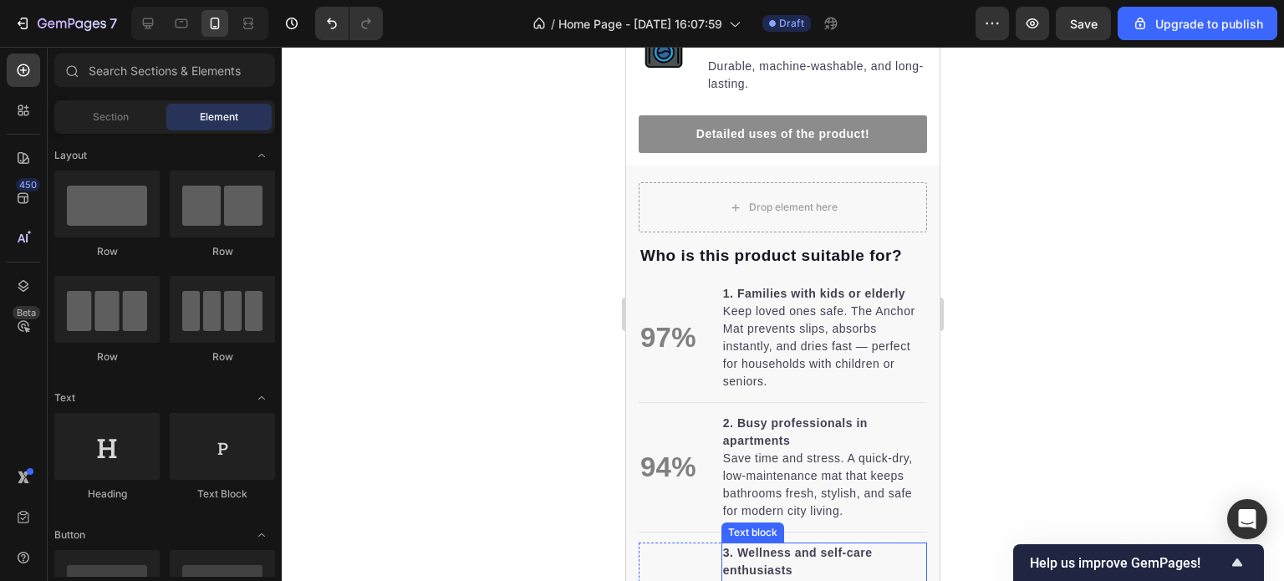
scroll to position [1440, 0]
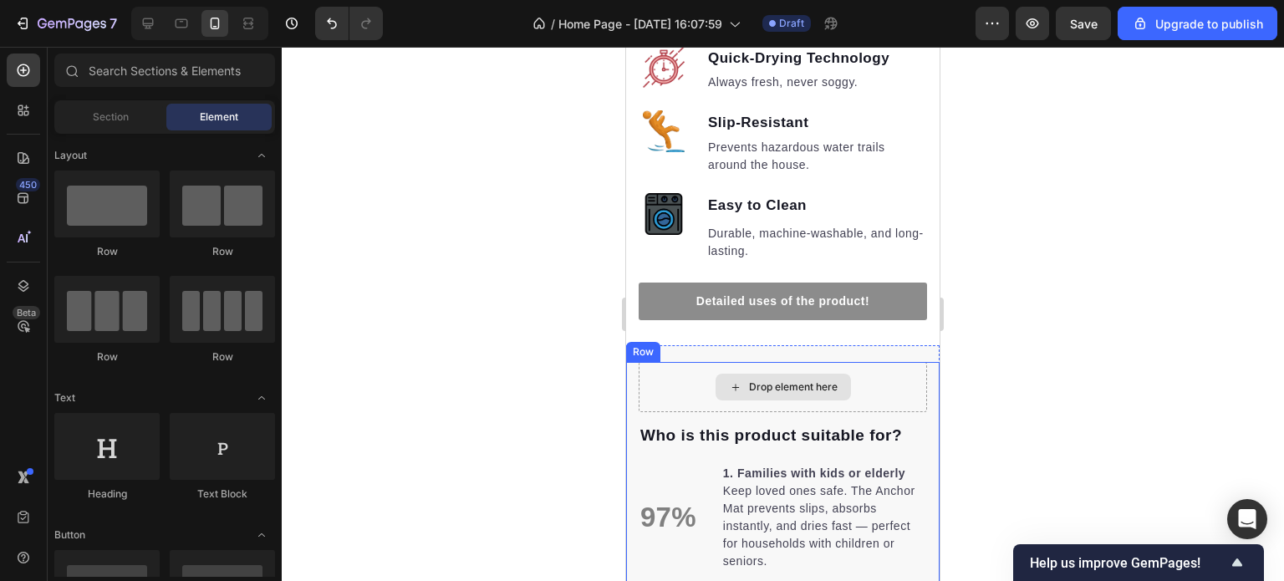
click at [691, 380] on div "Drop element here" at bounding box center [783, 387] width 288 height 50
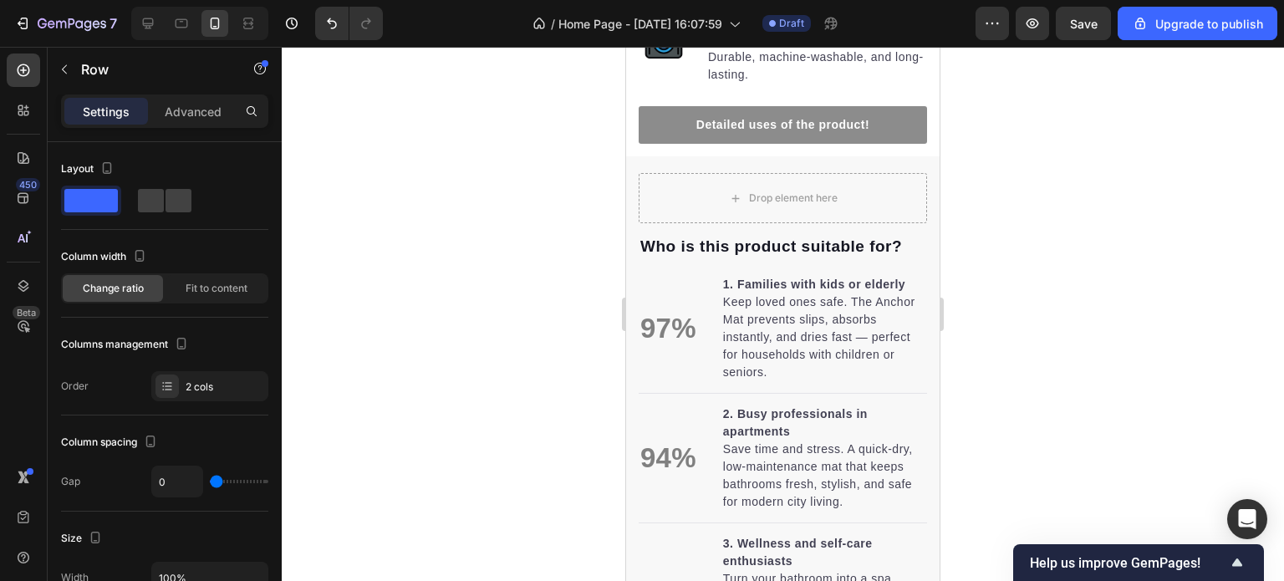
scroll to position [1100, 0]
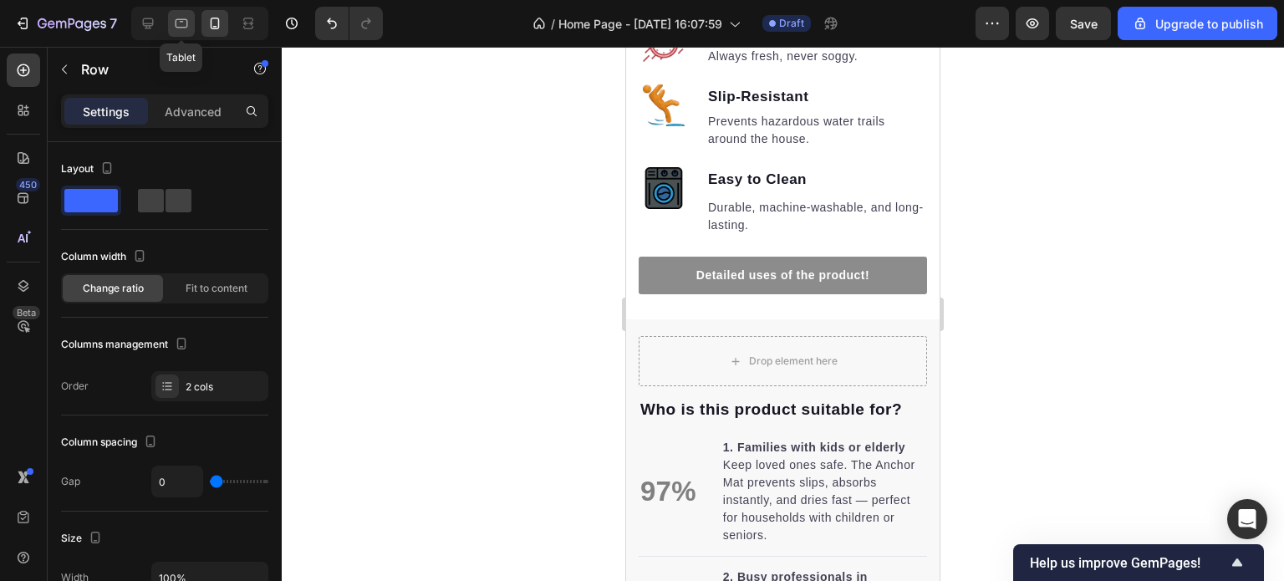
click at [184, 31] on icon at bounding box center [181, 23] width 17 height 17
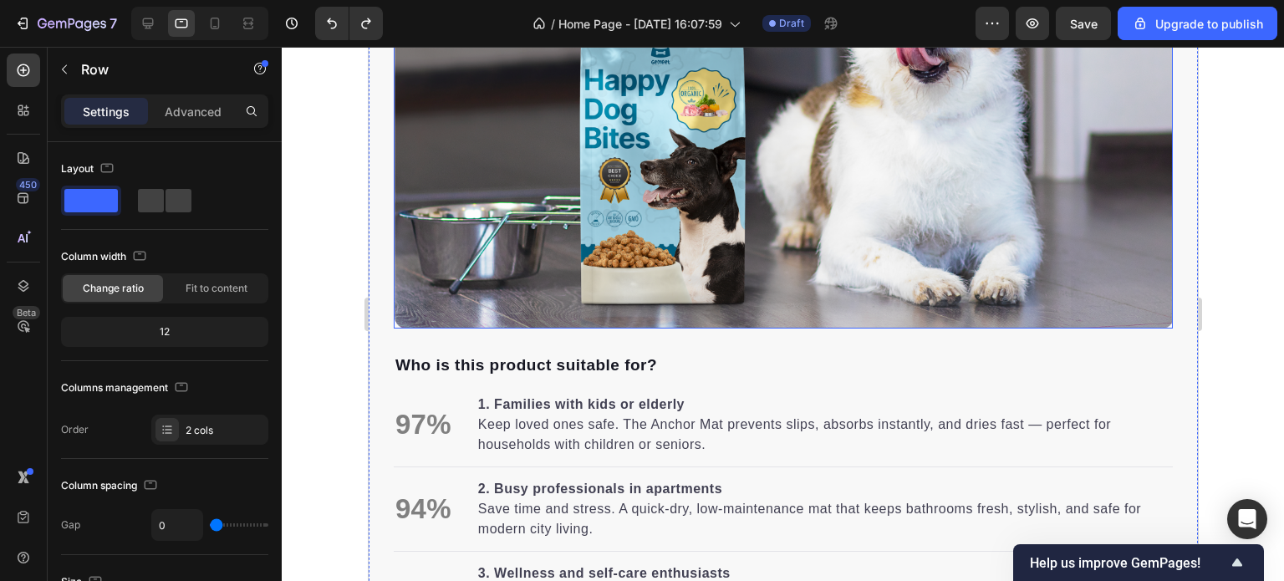
scroll to position [1907, 0]
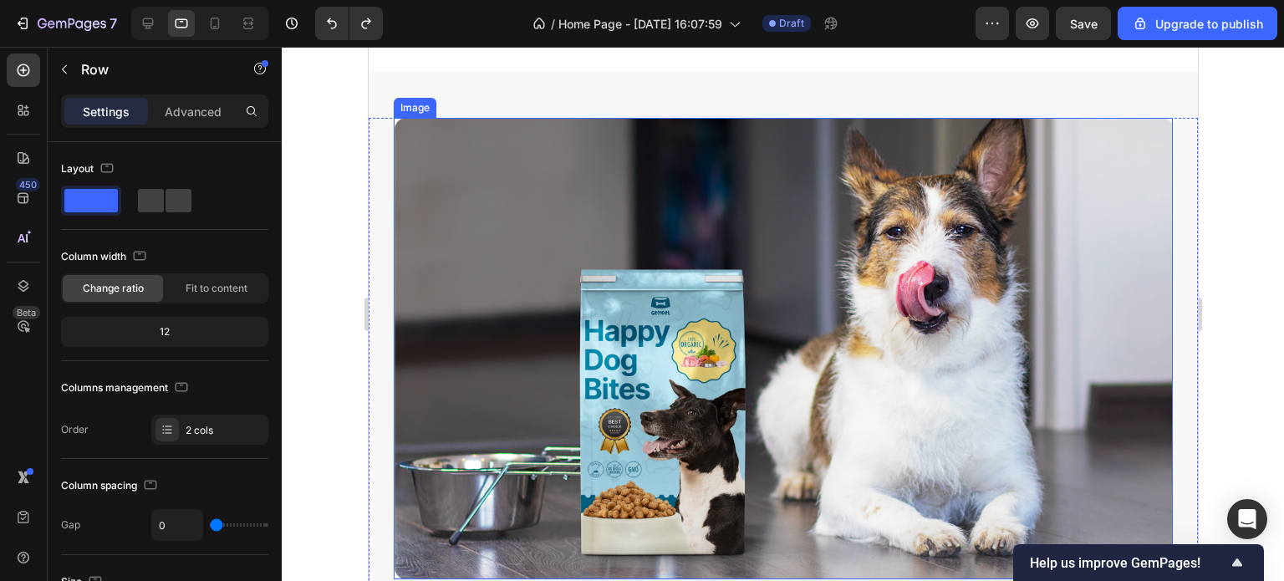
click at [602, 318] on img at bounding box center [782, 349] width 779 height 462
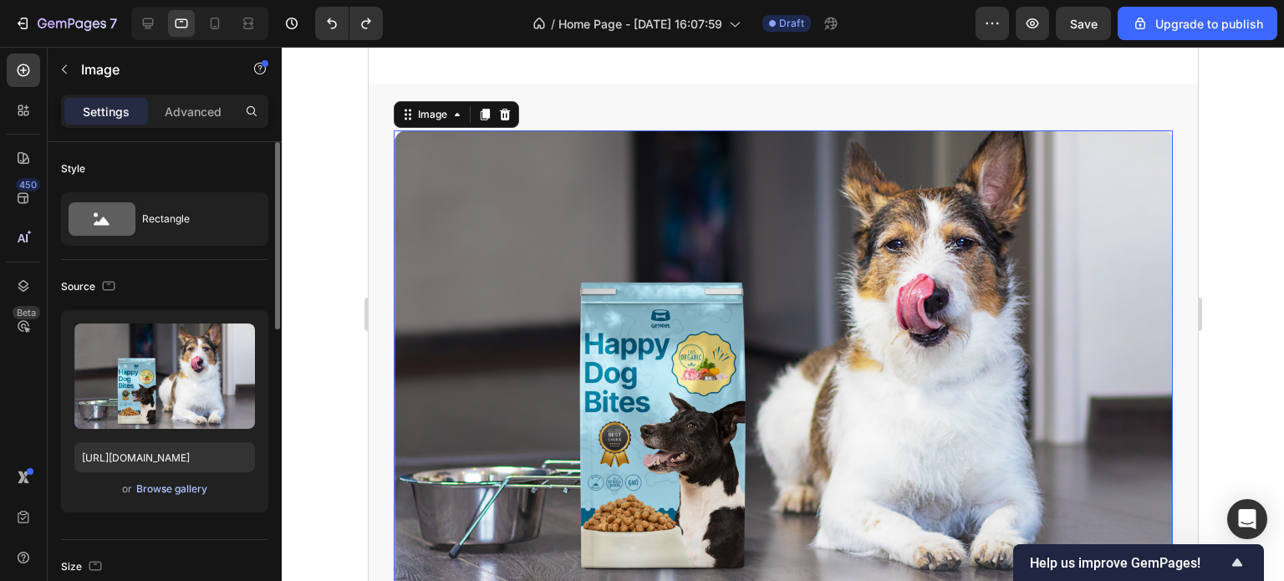
click at [183, 488] on div "Browse gallery" at bounding box center [171, 489] width 71 height 15
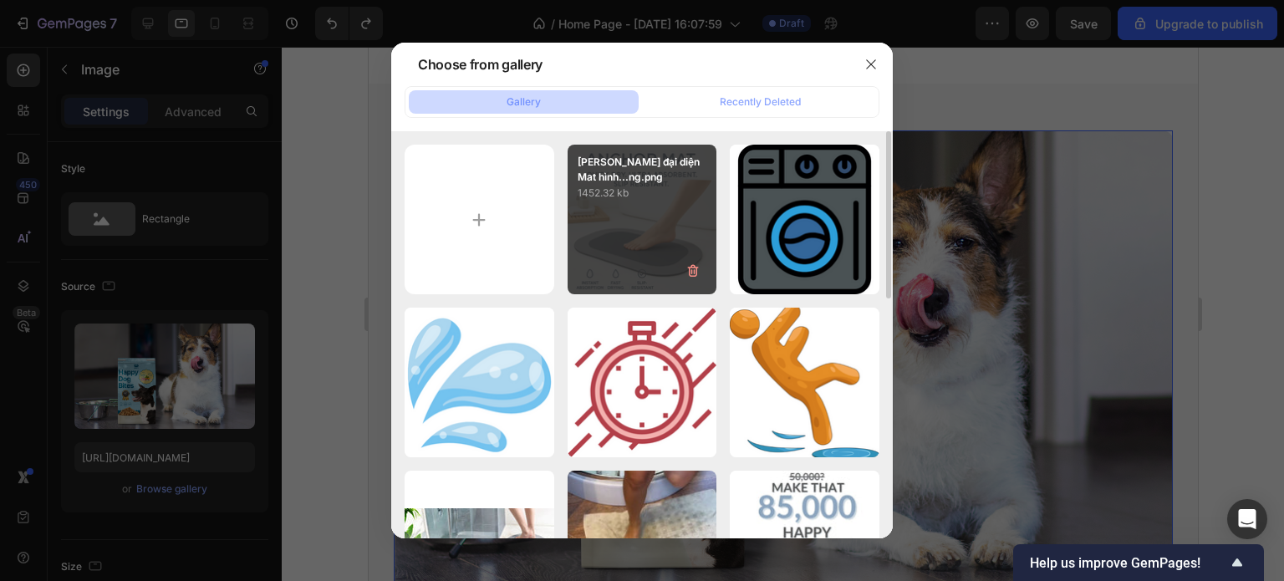
click at [662, 222] on div "Ảnh đại diện Mat hình...ng.png 1452.32 kb" at bounding box center [643, 220] width 150 height 150
type input "https://cdn.shopify.com/s/files/1/0928/0408/8175/files/nh_d_i_di_n_Mat_hinh_vuo…"
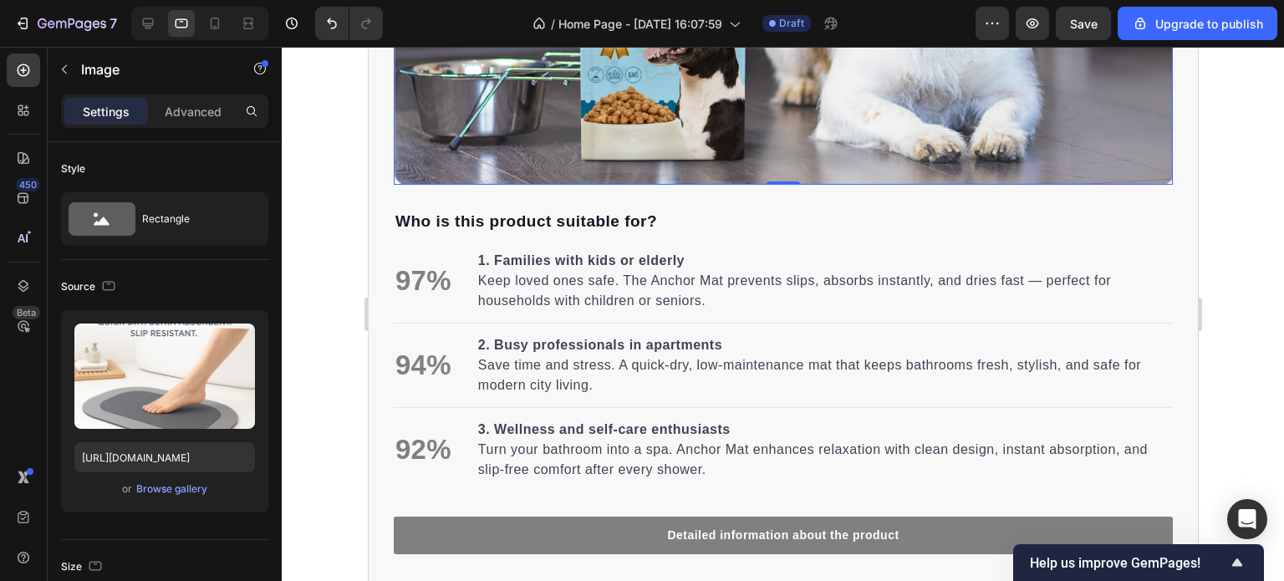
scroll to position [2492, 0]
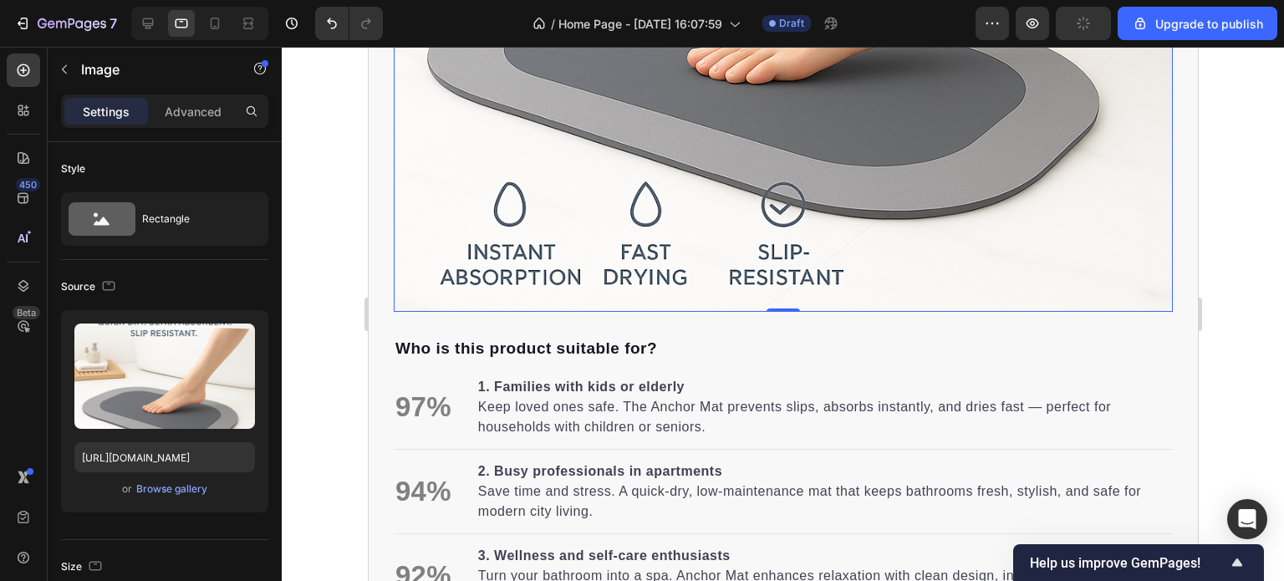
click at [1239, 386] on div at bounding box center [783, 314] width 1003 height 534
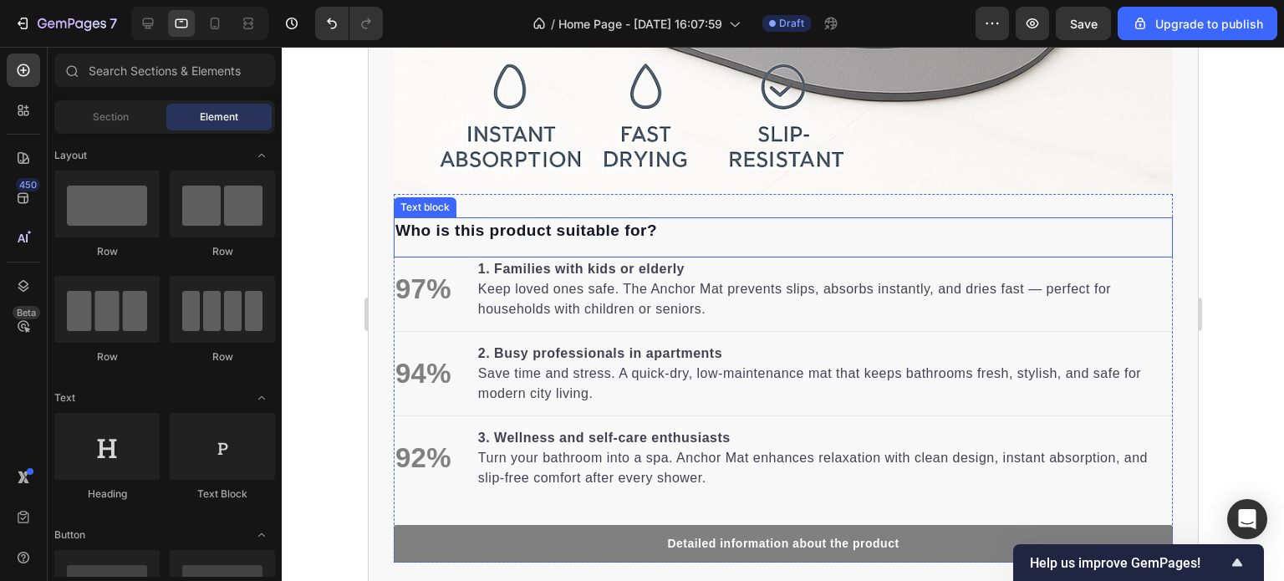
scroll to position [2576, 0]
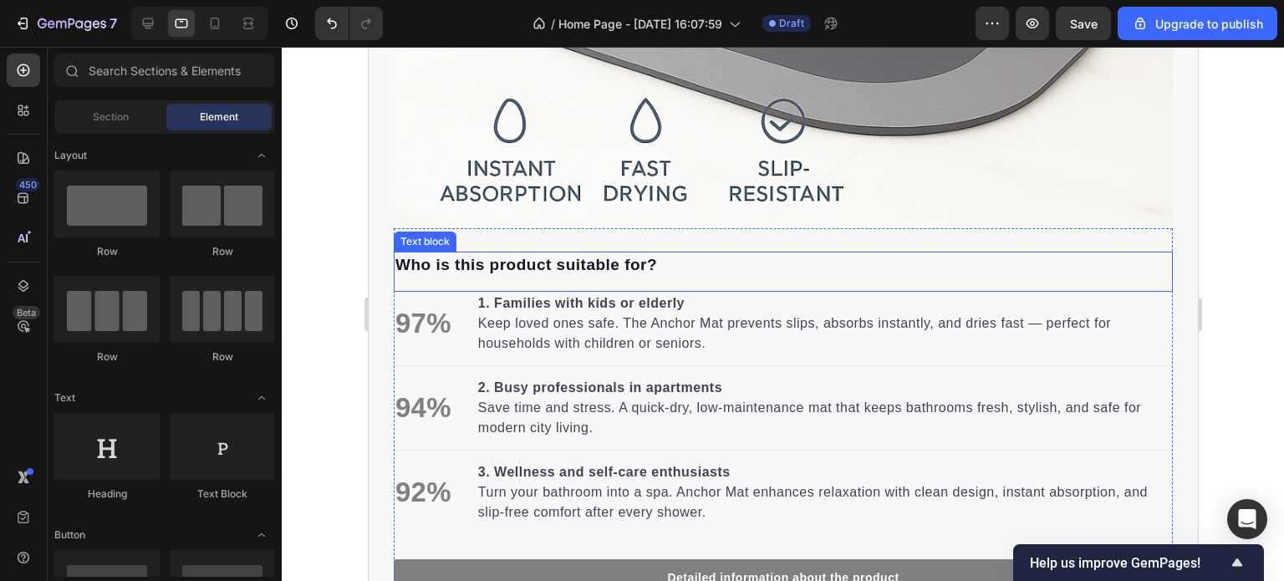
click at [554, 253] on p "Who is this product suitable for?" at bounding box center [783, 265] width 776 height 24
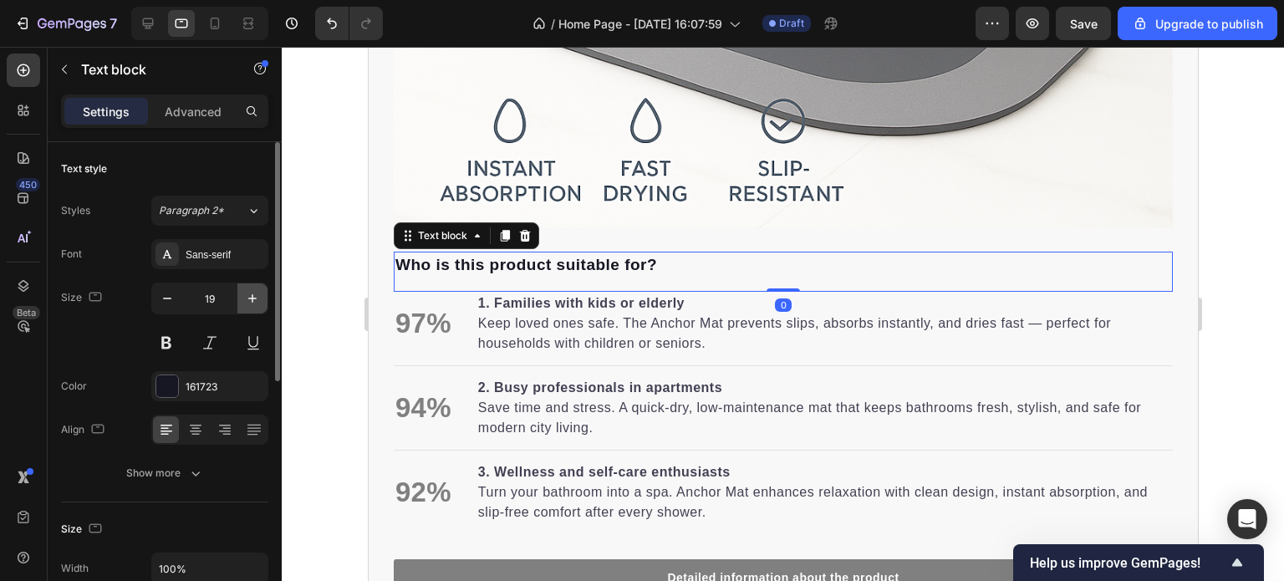
click at [252, 294] on icon "button" at bounding box center [252, 298] width 8 height 8
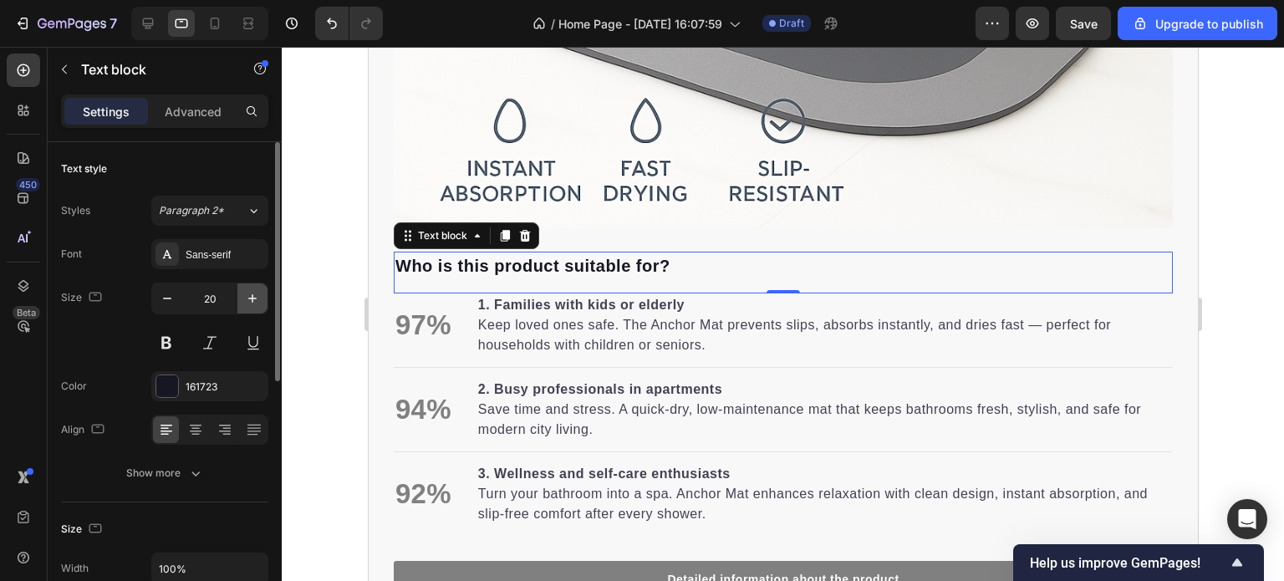
click at [252, 294] on icon "button" at bounding box center [252, 298] width 8 height 8
type input "22"
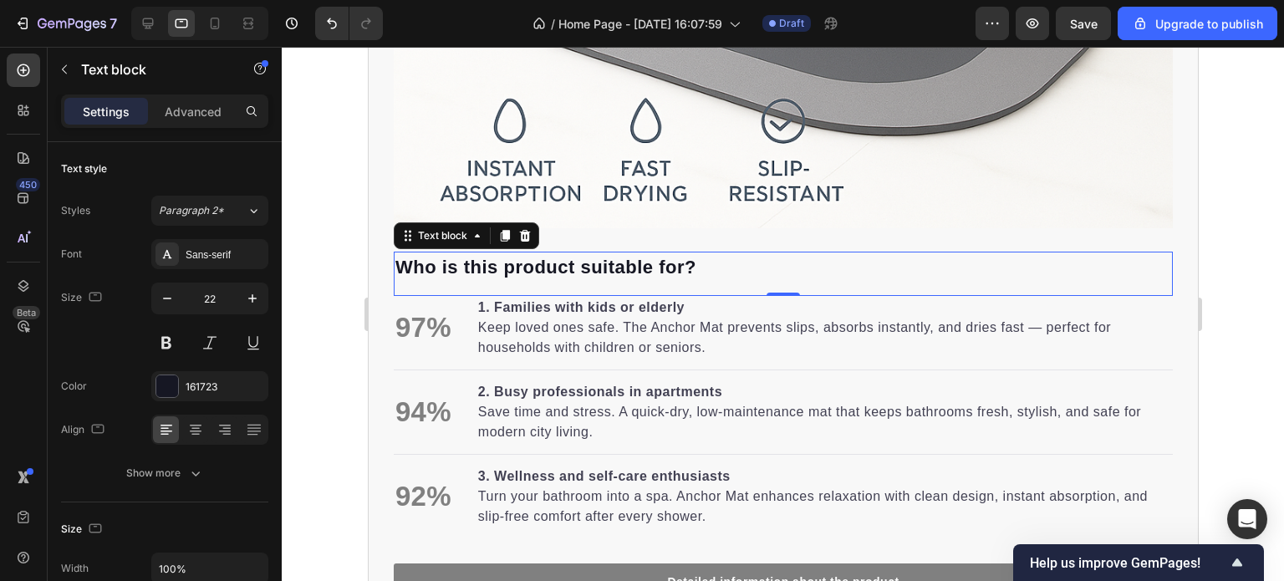
click at [1224, 365] on div at bounding box center [783, 314] width 1003 height 534
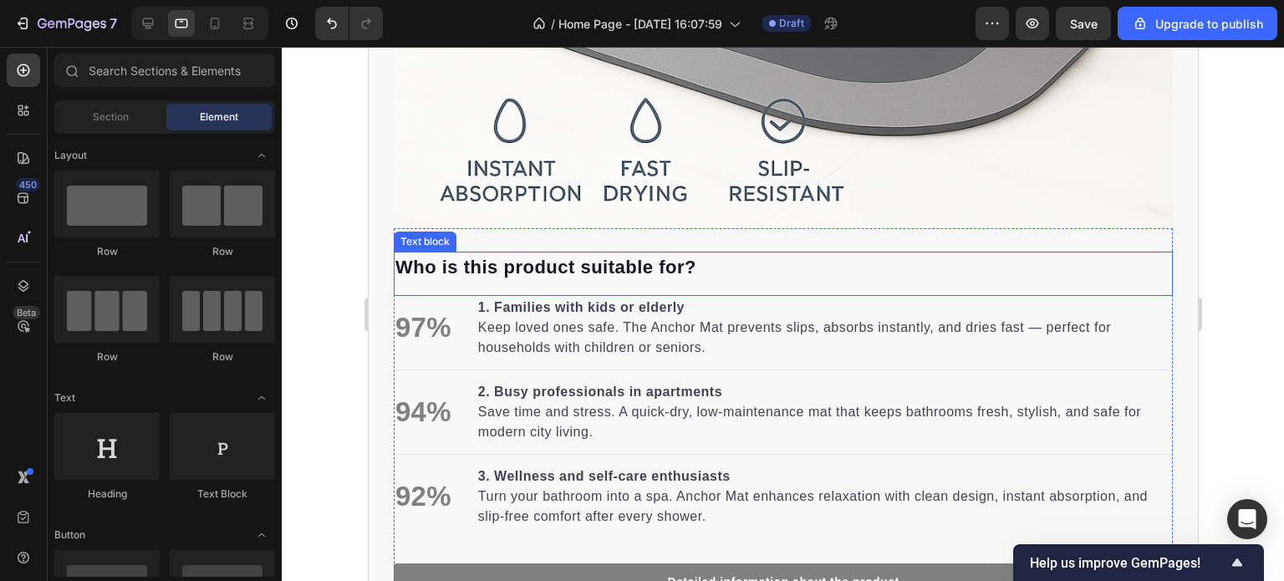
click at [669, 260] on p "Who is this product suitable for?" at bounding box center [783, 267] width 776 height 28
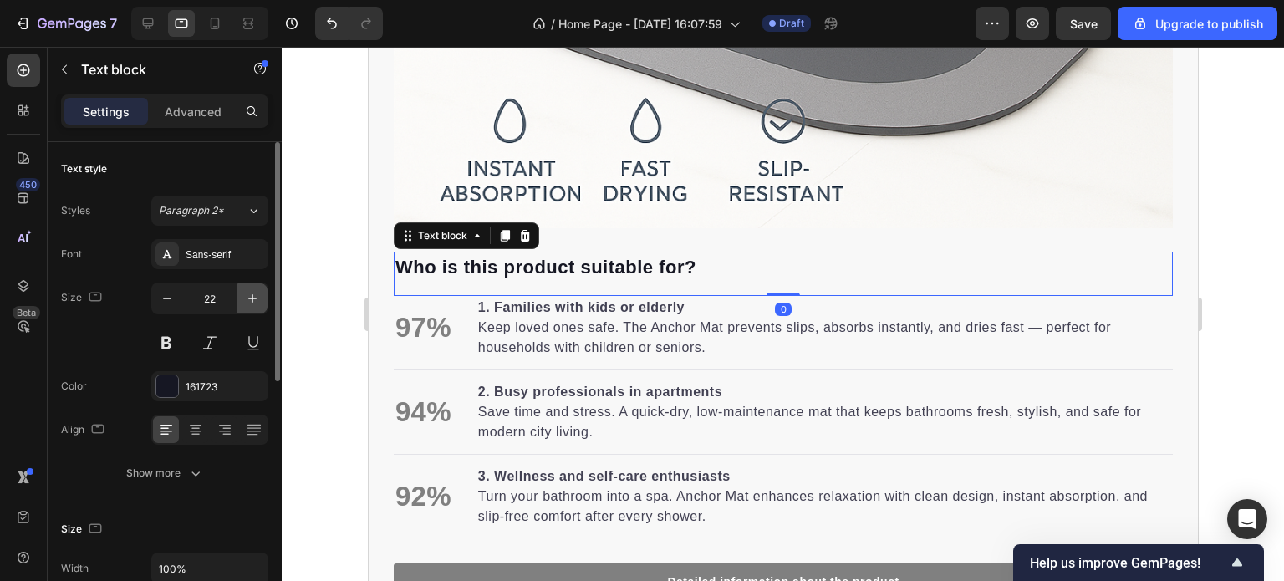
click at [248, 294] on icon "button" at bounding box center [252, 298] width 17 height 17
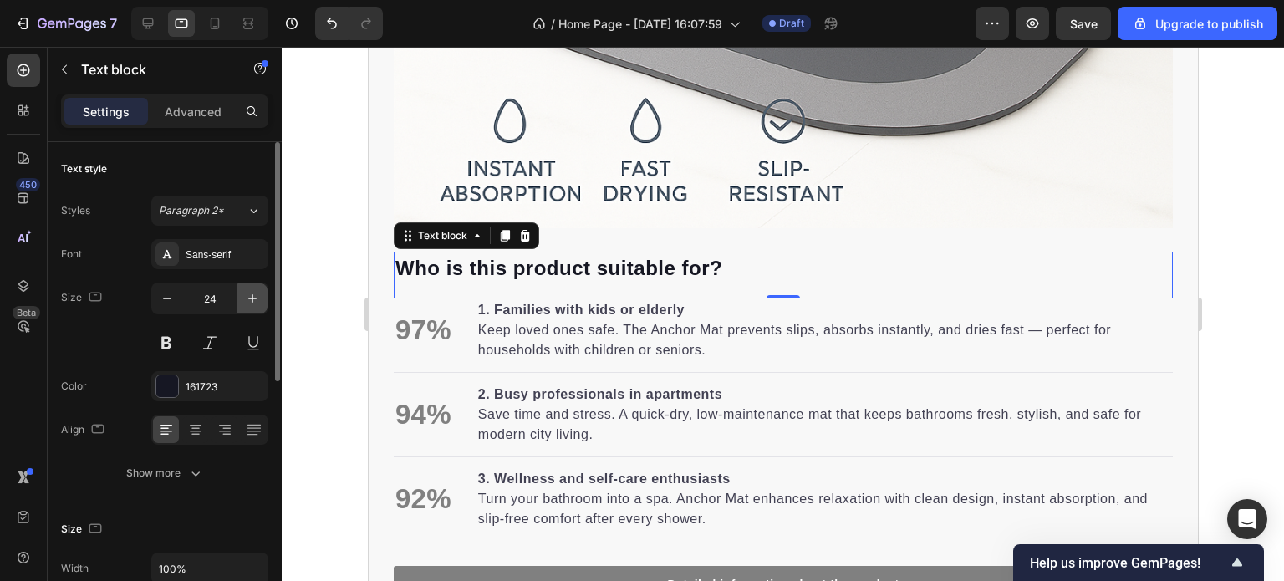
click at [248, 294] on icon "button" at bounding box center [252, 298] width 17 height 17
type input "25"
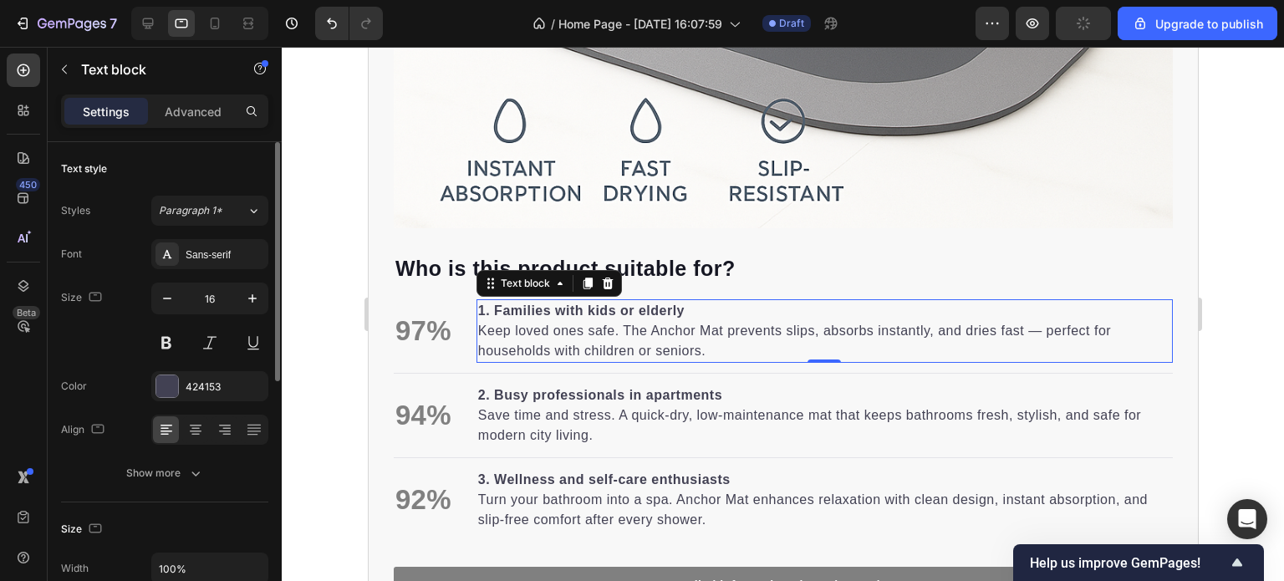
click at [533, 304] on strong "1. Families with kids or elderly" at bounding box center [580, 311] width 207 height 14
click at [253, 299] on icon "button" at bounding box center [252, 298] width 17 height 17
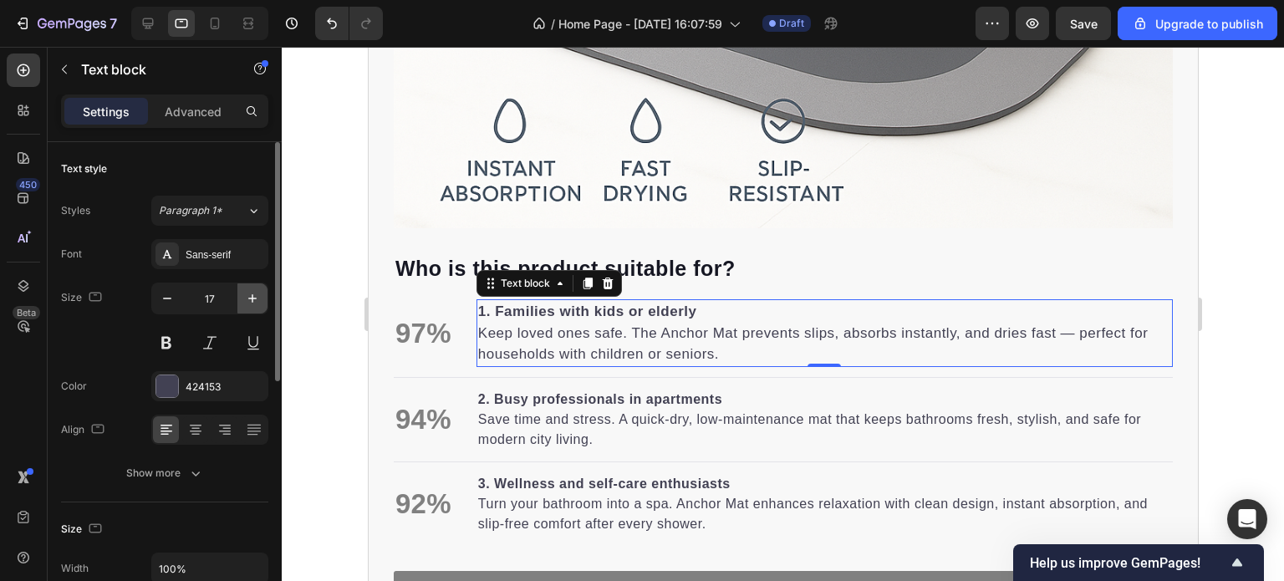
click at [253, 299] on icon "button" at bounding box center [252, 298] width 17 height 17
type input "18"
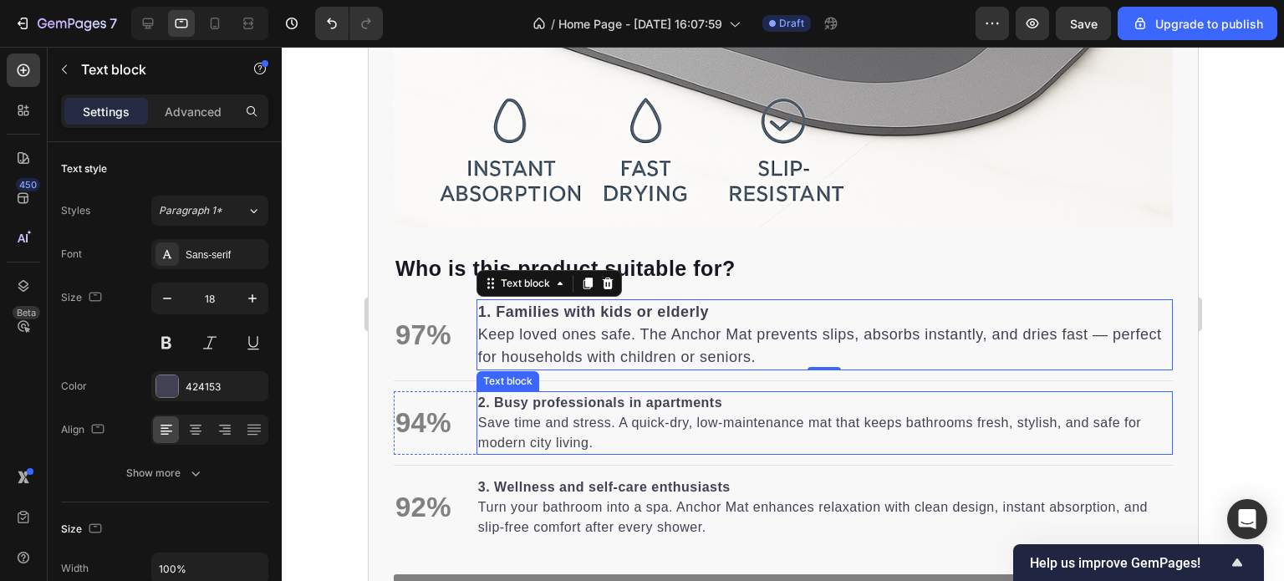
click at [564, 403] on p "2. Busy professionals in apartments Save time and stress. A quick-dry, low-main…" at bounding box center [823, 423] width 693 height 60
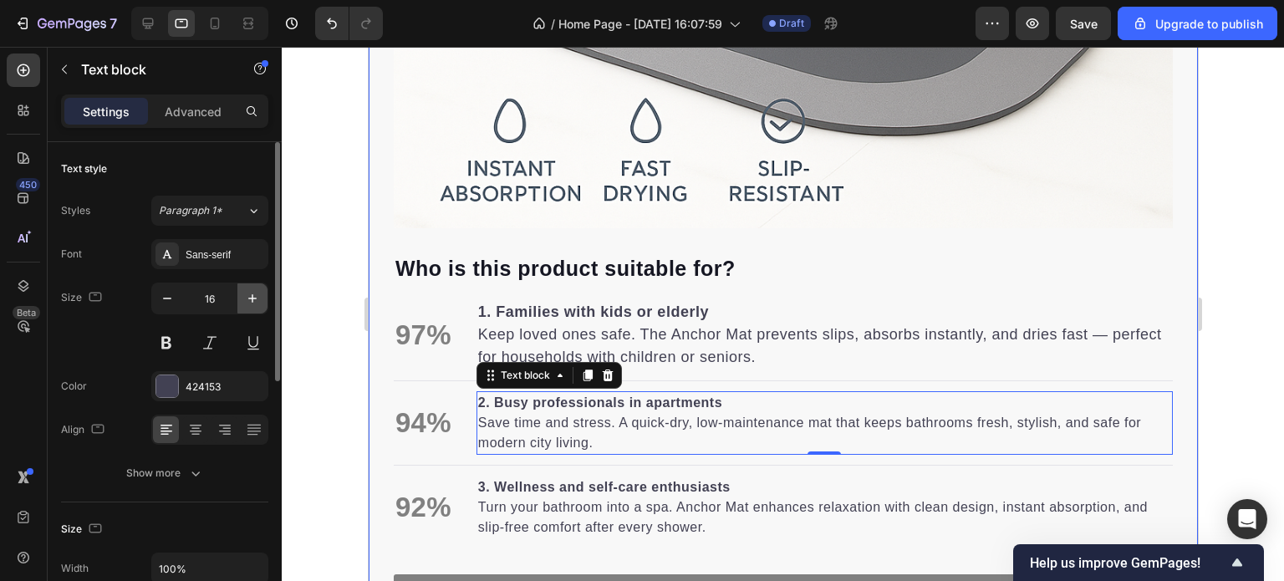
click at [250, 299] on icon "button" at bounding box center [252, 298] width 17 height 17
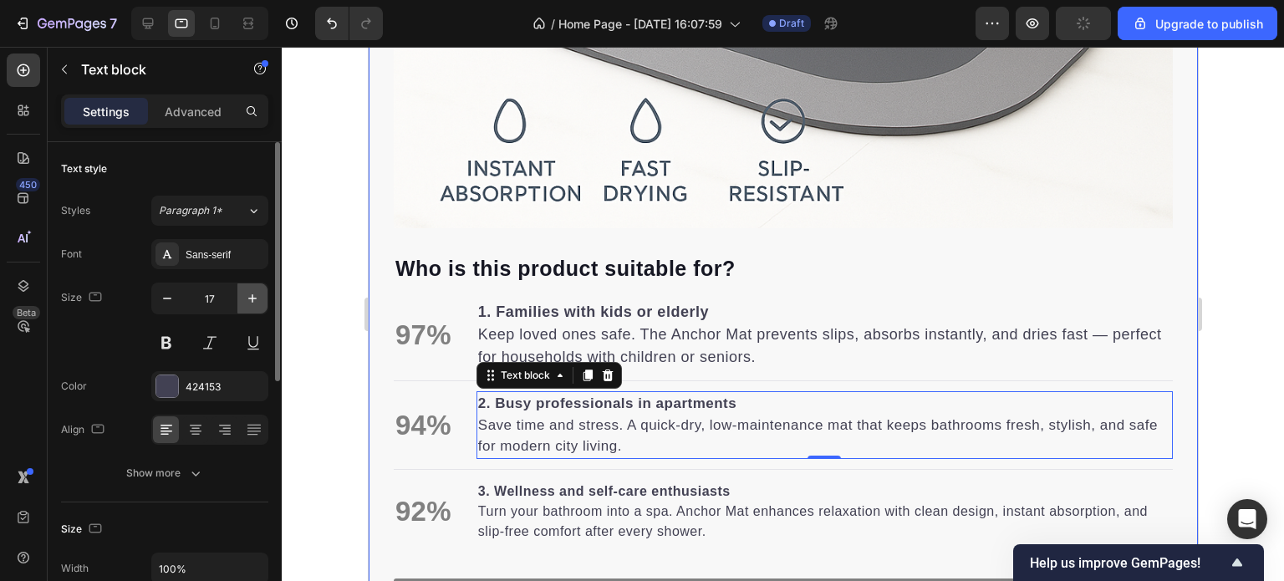
click at [250, 299] on icon "button" at bounding box center [252, 298] width 17 height 17
type input "18"
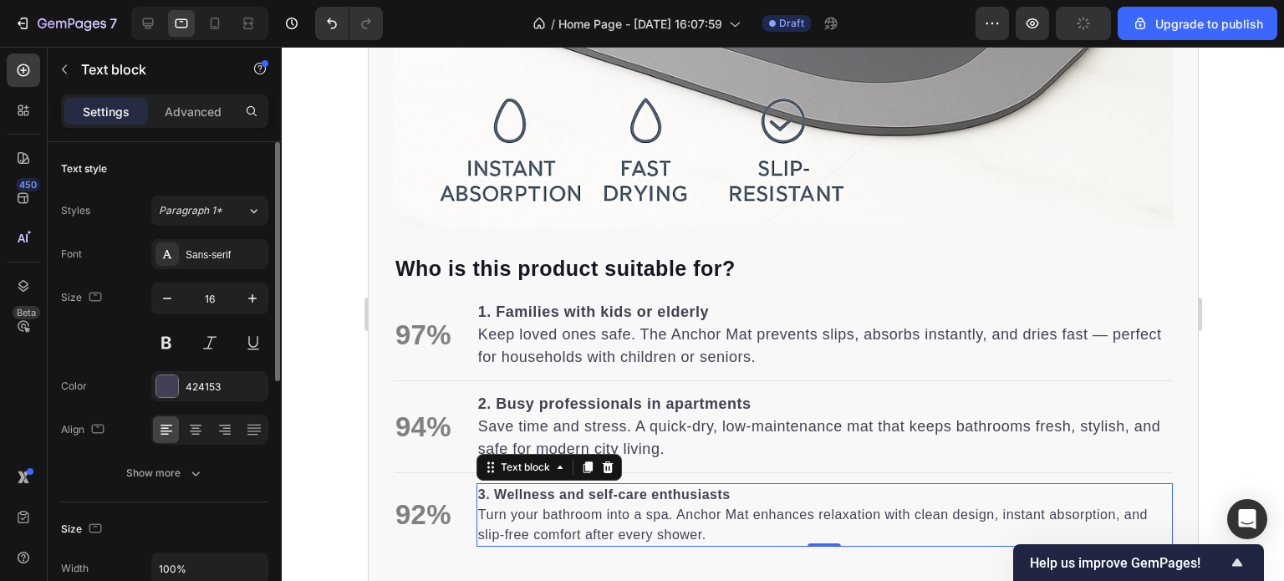
click at [561, 488] on strong "3. Wellness and self-care enthusiasts" at bounding box center [603, 495] width 253 height 14
click at [253, 294] on icon "button" at bounding box center [252, 298] width 8 height 8
type input "18"
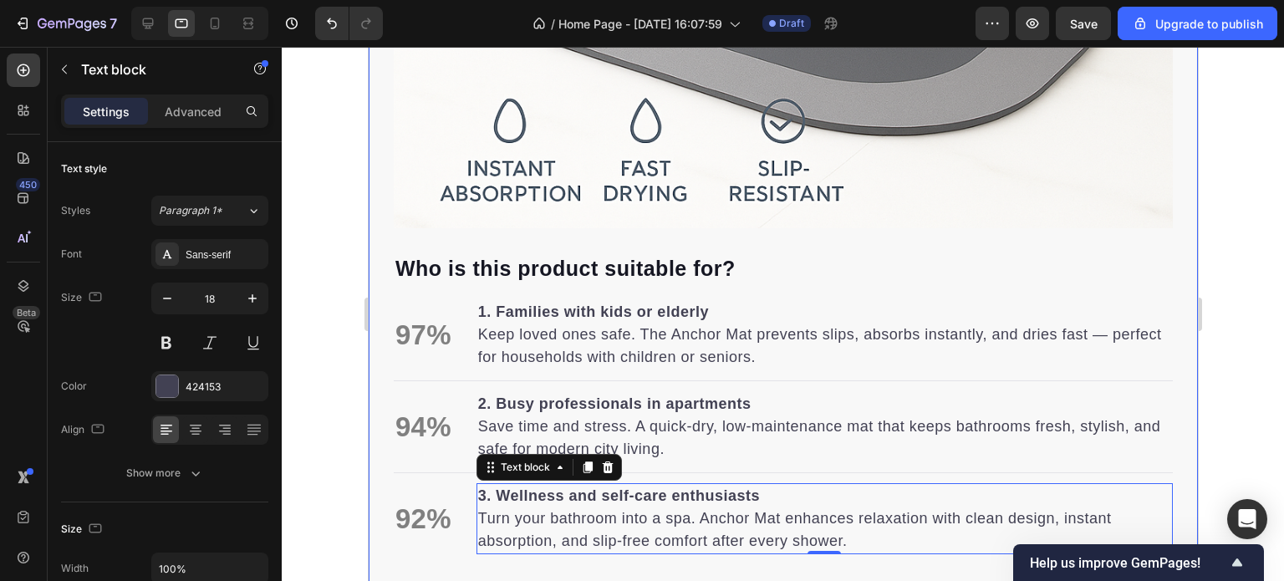
click at [391, 185] on div "Who is this product suitable for? Text block 97% Text block 1. Families with ki…" at bounding box center [783, 38] width 830 height 1179
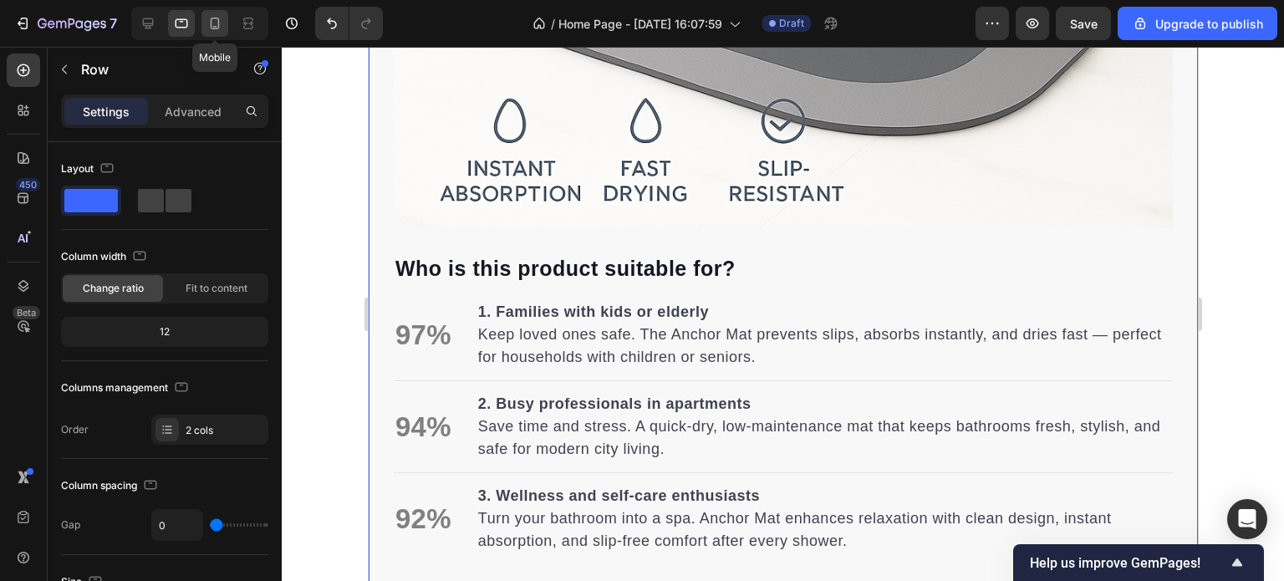
click at [214, 24] on icon at bounding box center [215, 23] width 17 height 17
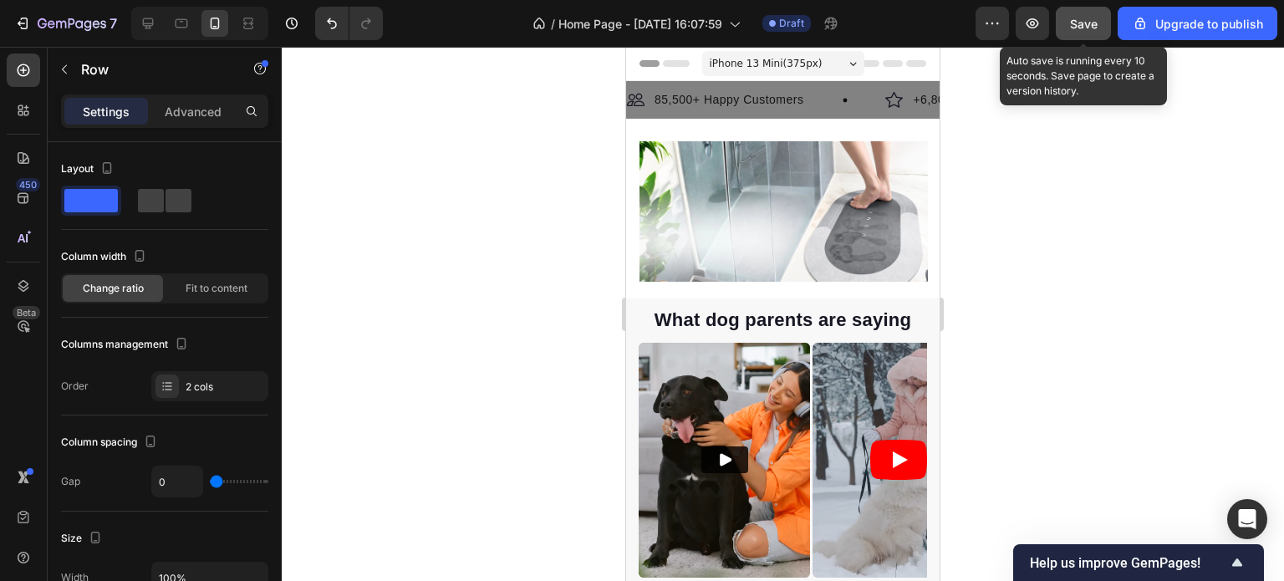
click at [1086, 15] on div "Save" at bounding box center [1084, 24] width 28 height 18
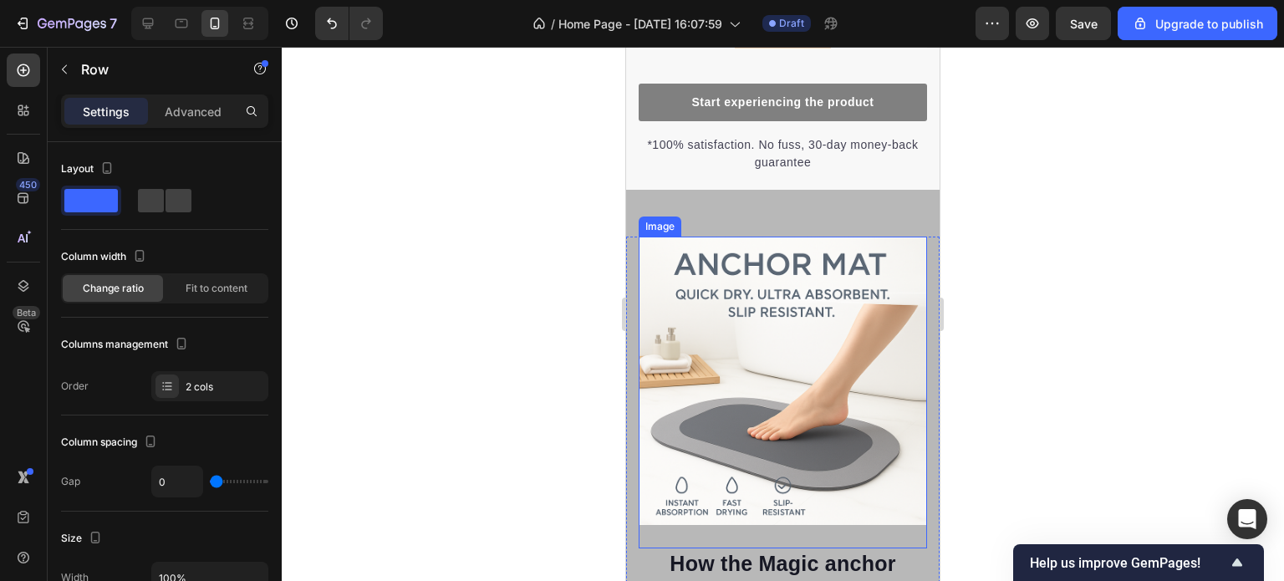
scroll to position [2425, 0]
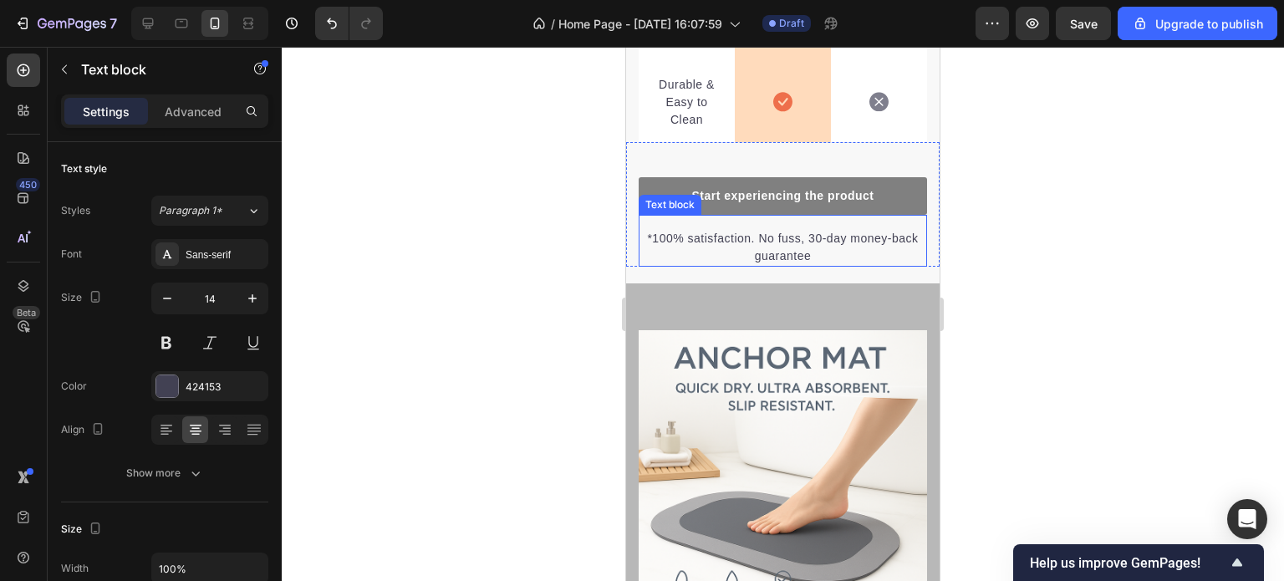
click at [809, 254] on p "*100% satisfaction. No fuss, 30-day money-back guarantee" at bounding box center [783, 247] width 285 height 35
click at [803, 257] on p "*100% satisfaction. No fuss, 30-day money-back guarantee" at bounding box center [783, 247] width 285 height 35
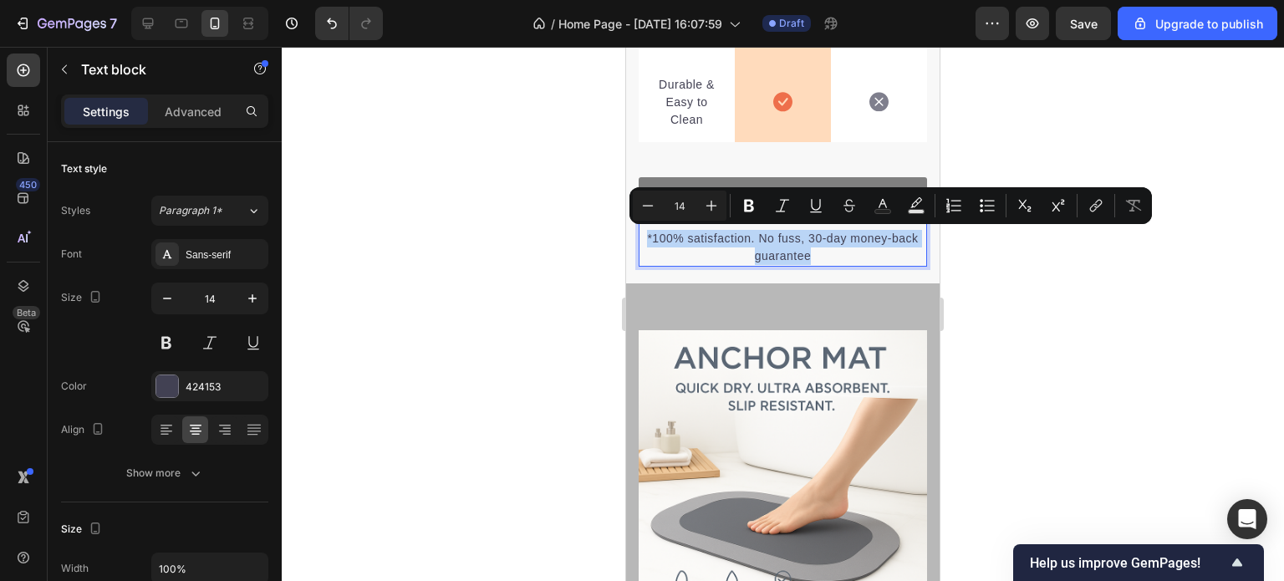
drag, startPoint x: 804, startPoint y: 254, endPoint x: 642, endPoint y: 237, distance: 162.3
click at [642, 237] on p "*100% satisfaction. No fuss, 30-day money-back guarantee" at bounding box center [783, 247] width 285 height 35
copy p "*100% satisfaction. No fuss, 30-day money-back guarantee"
click at [1007, 312] on div at bounding box center [783, 314] width 1003 height 534
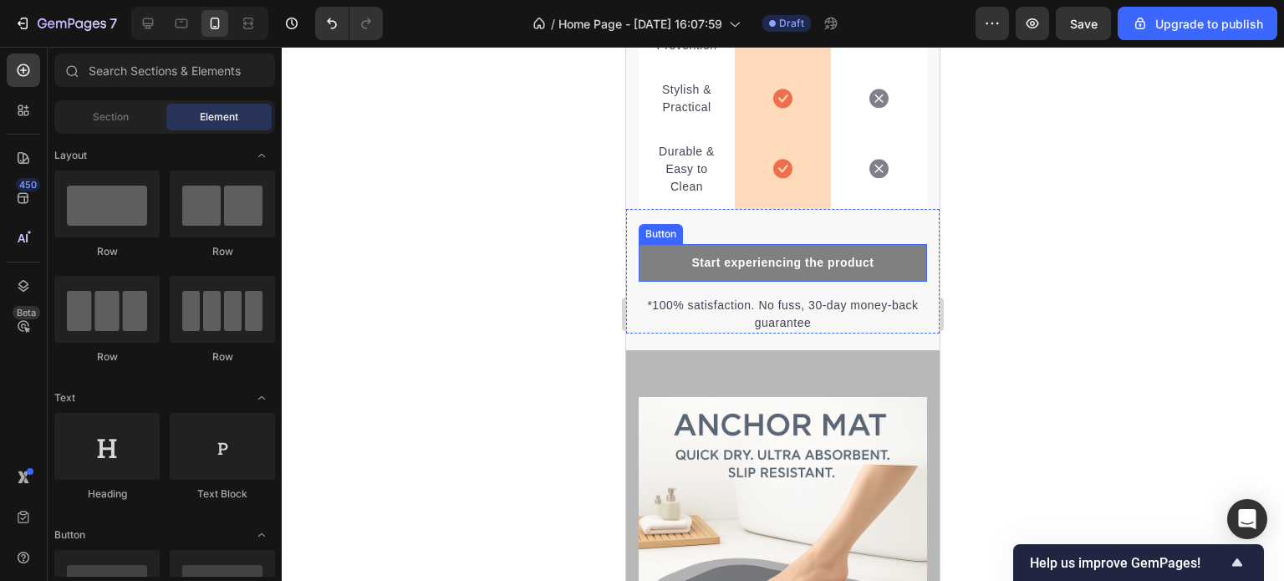
scroll to position [2361, 0]
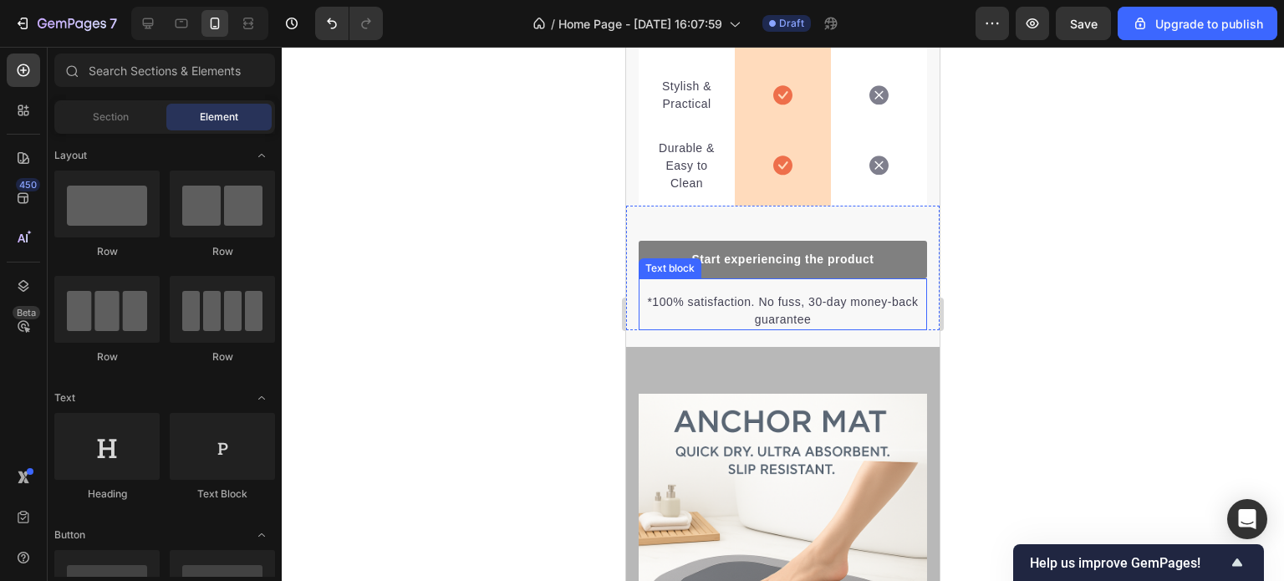
click at [805, 324] on p "*100% satisfaction. No fuss, 30-day money-back guarantee" at bounding box center [783, 311] width 285 height 35
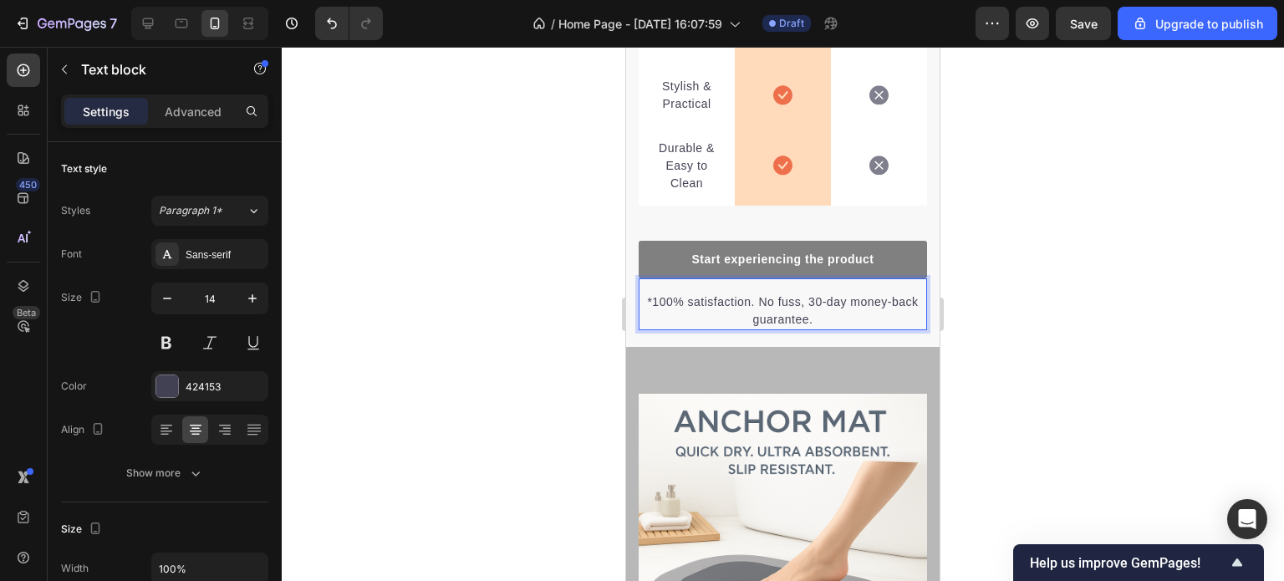
click at [1000, 337] on div at bounding box center [783, 314] width 1003 height 534
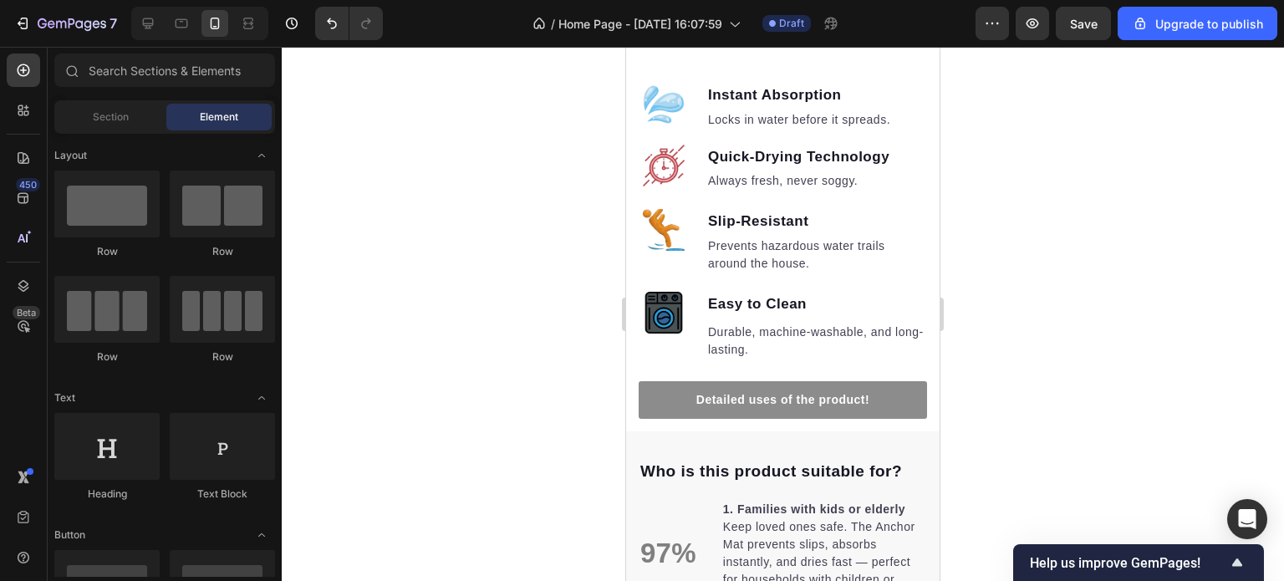
scroll to position [940, 0]
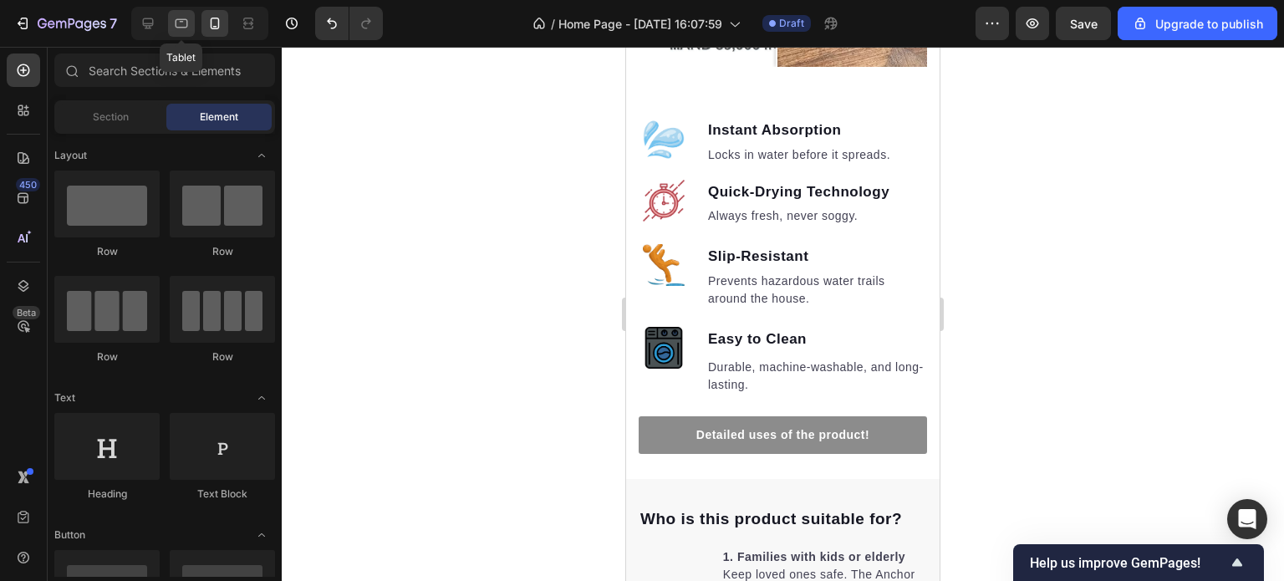
click at [190, 26] on div at bounding box center [181, 23] width 27 height 27
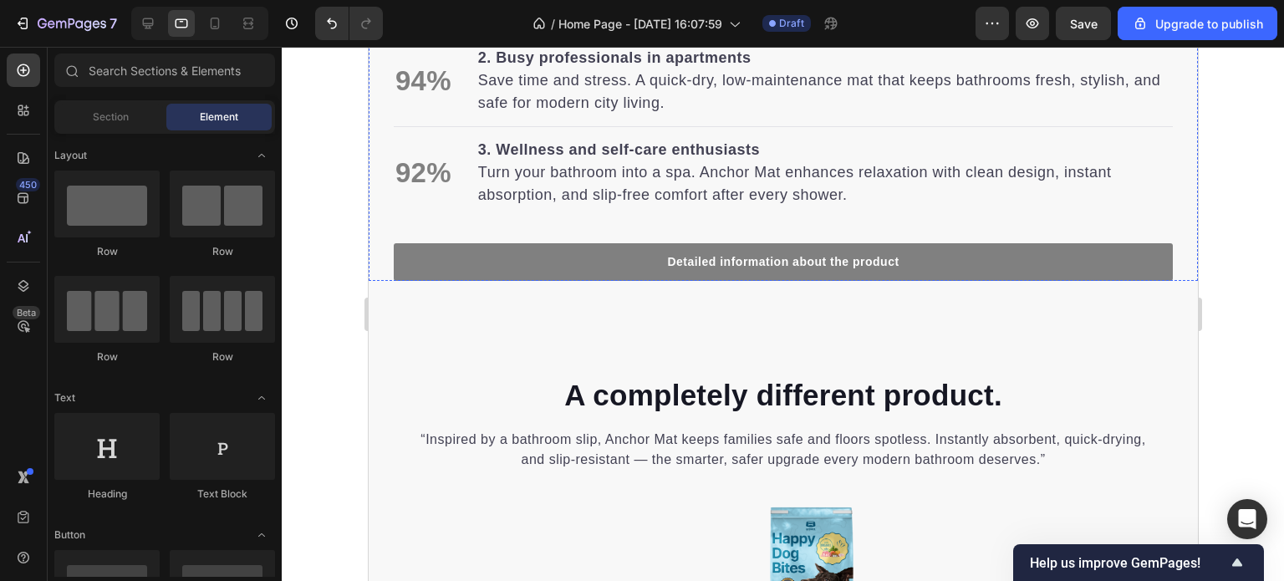
scroll to position [2923, 0]
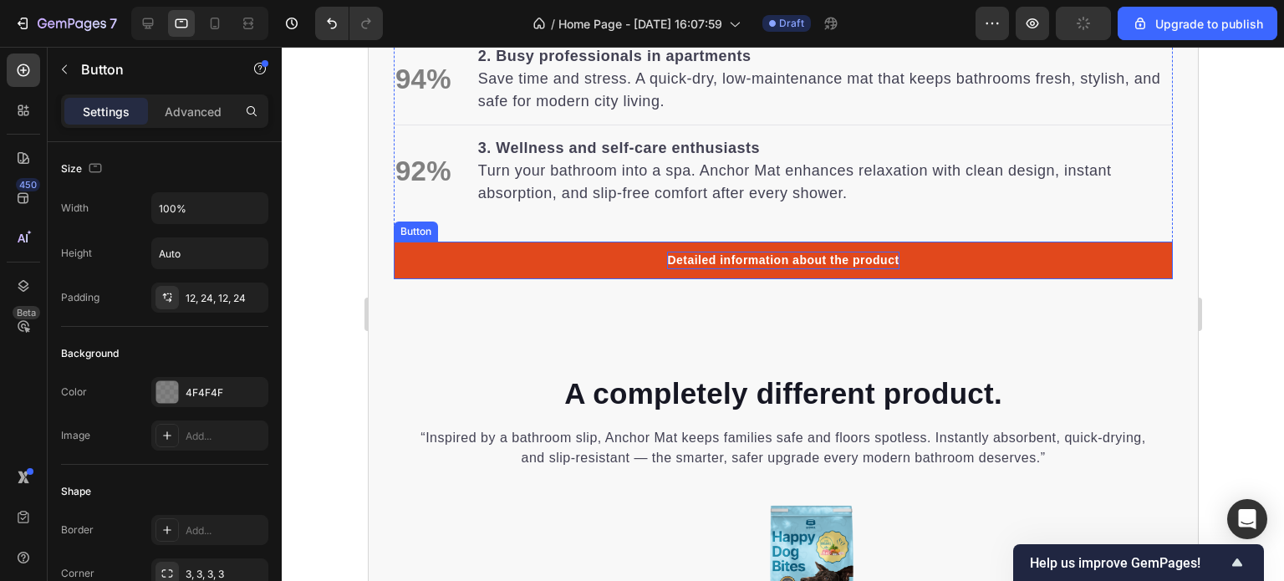
click at [678, 252] on p "Detailed information about the product" at bounding box center [782, 261] width 232 height 18
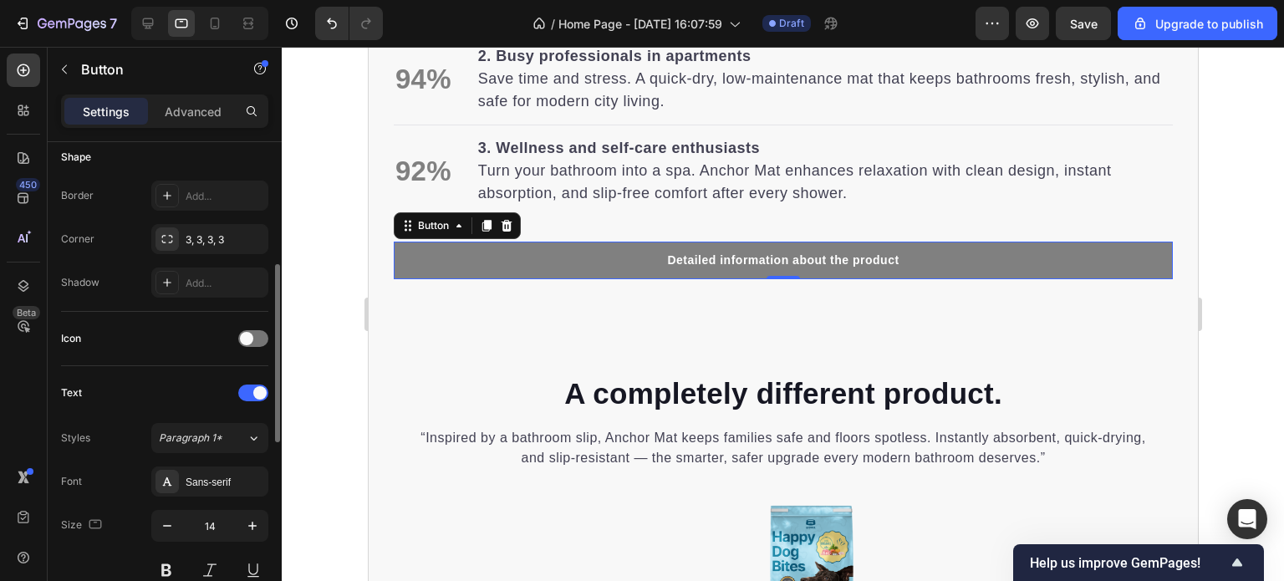
scroll to position [502, 0]
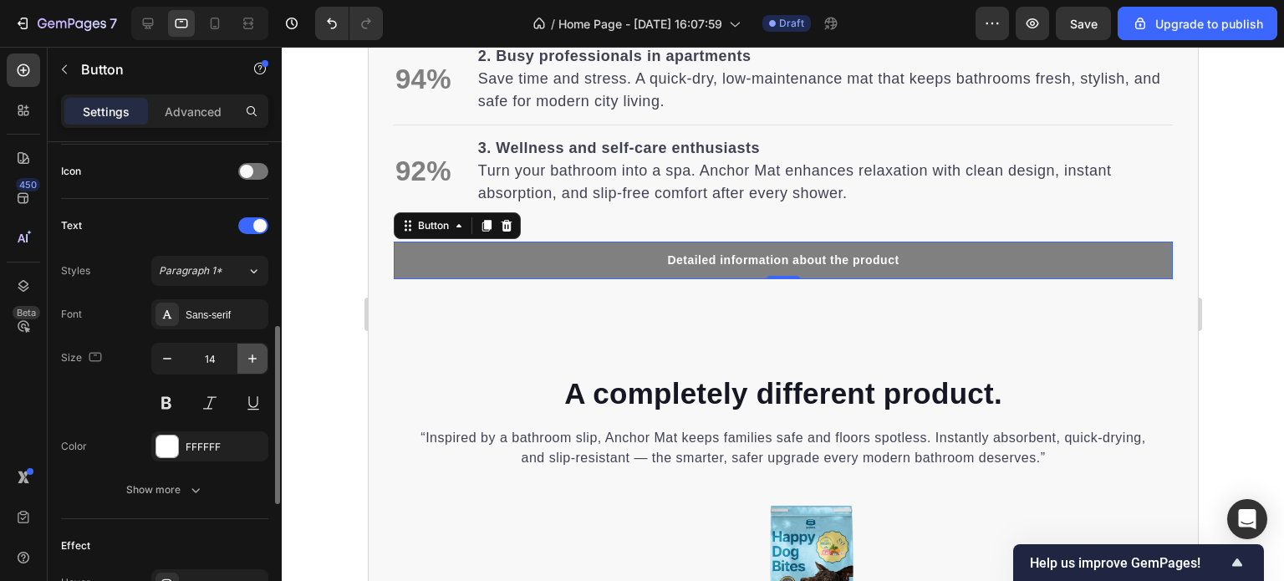
click at [253, 358] on icon "button" at bounding box center [252, 359] width 8 height 8
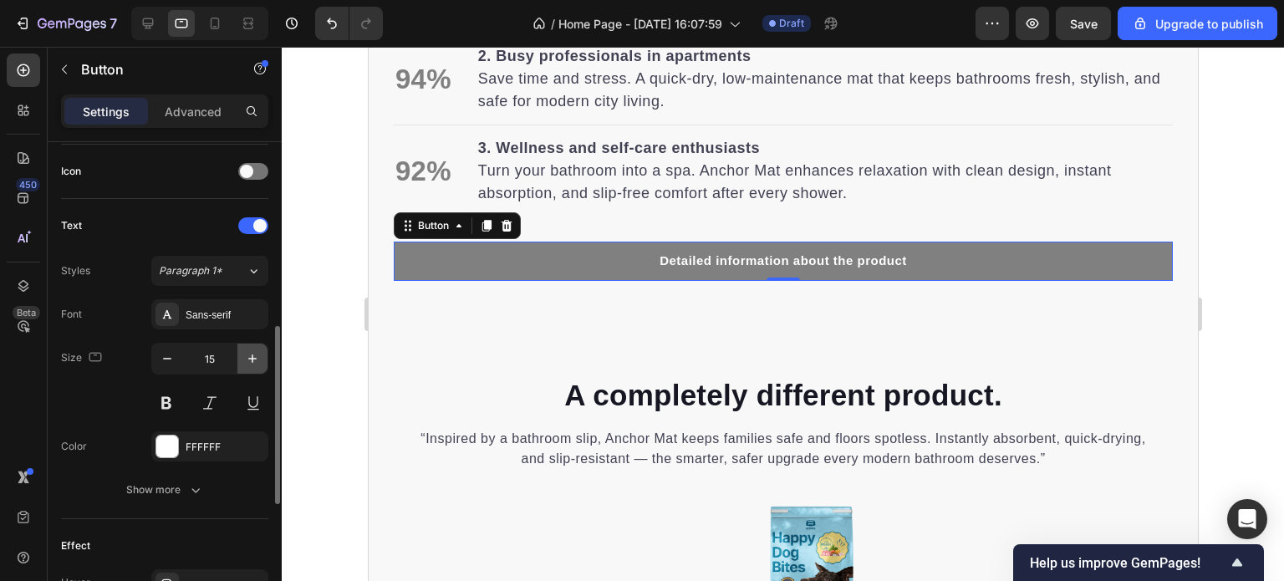
click at [253, 358] on icon "button" at bounding box center [252, 359] width 8 height 8
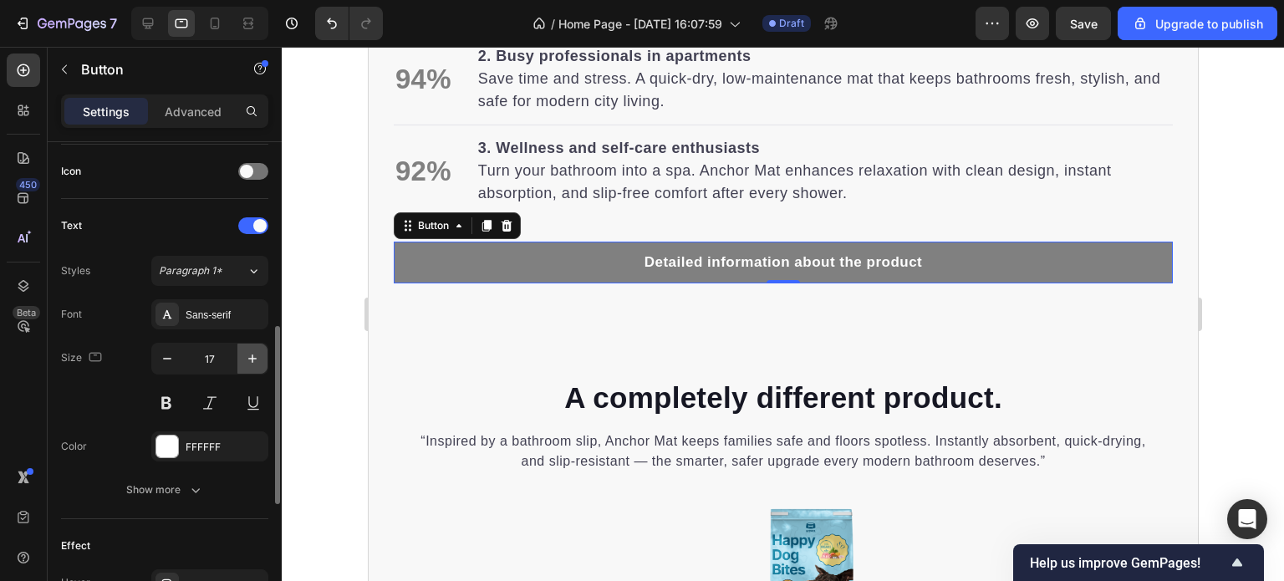
click at [253, 358] on icon "button" at bounding box center [252, 359] width 8 height 8
type input "18"
click at [1242, 360] on div at bounding box center [783, 314] width 1003 height 534
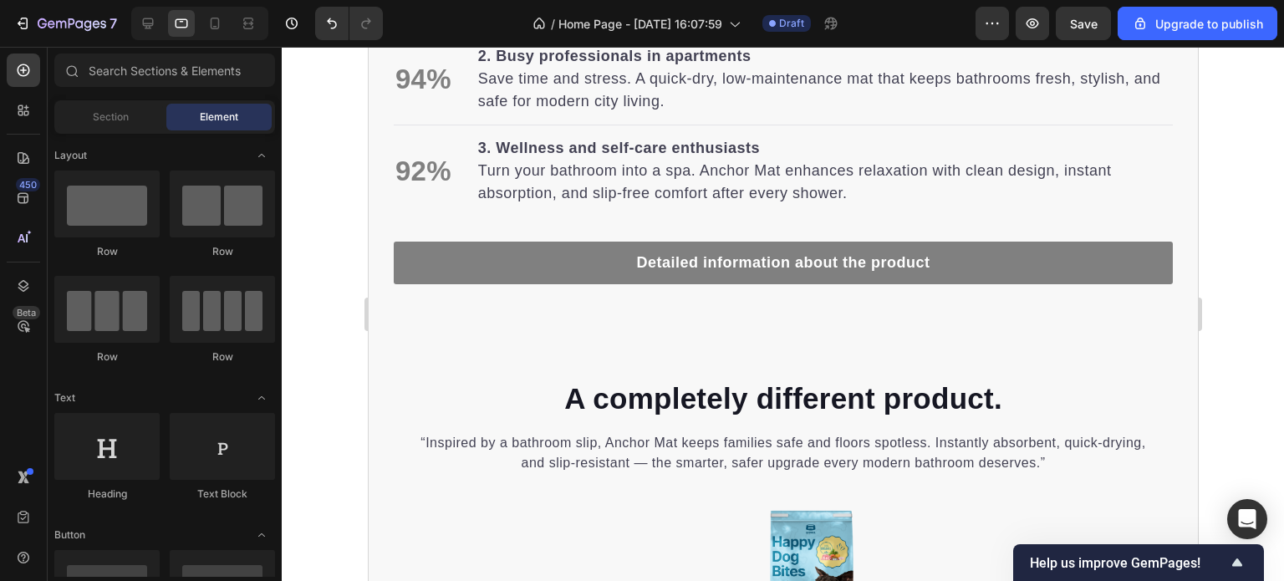
click at [1237, 302] on div at bounding box center [783, 314] width 1003 height 534
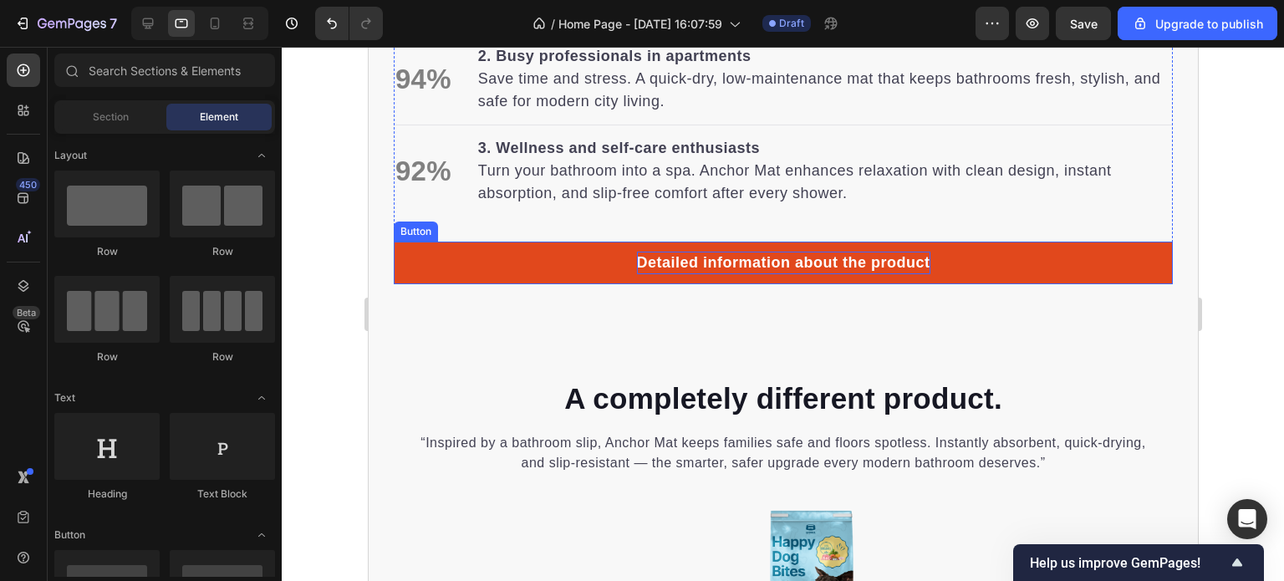
click at [906, 252] on p "Detailed information about the product" at bounding box center [783, 263] width 294 height 23
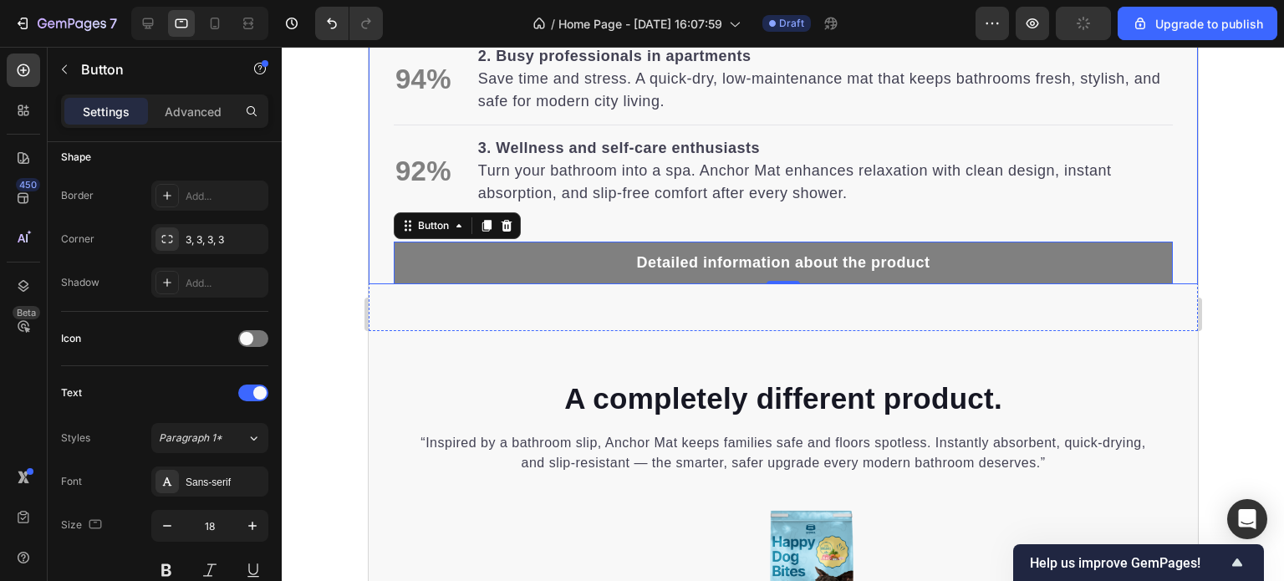
scroll to position [585, 0]
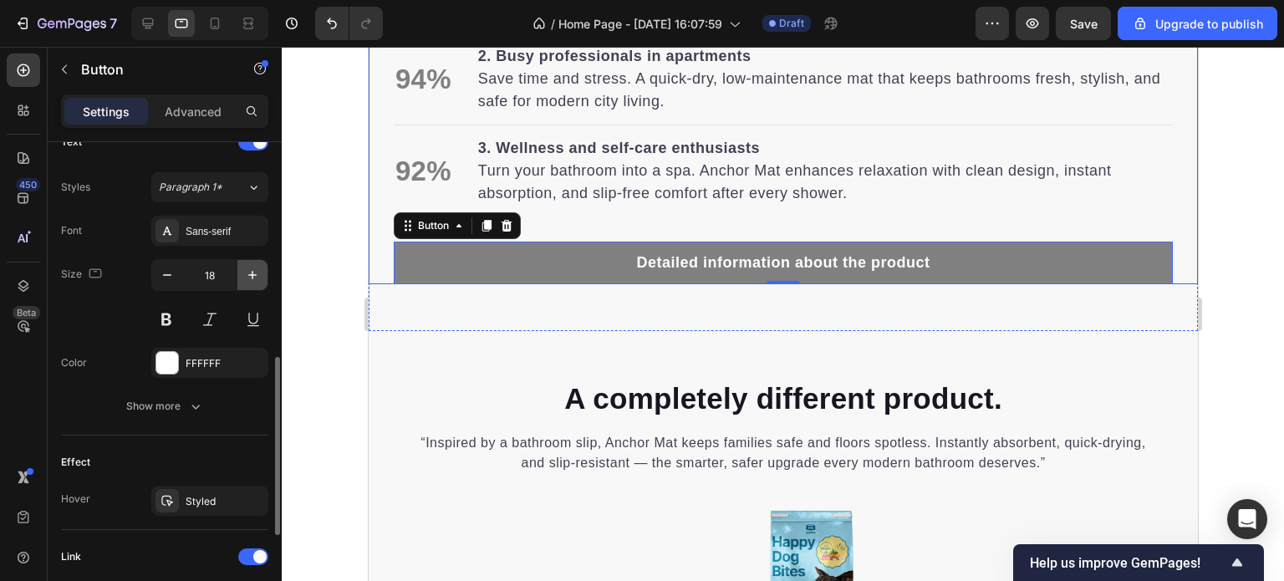
click at [251, 268] on icon "button" at bounding box center [252, 275] width 17 height 17
type input "20"
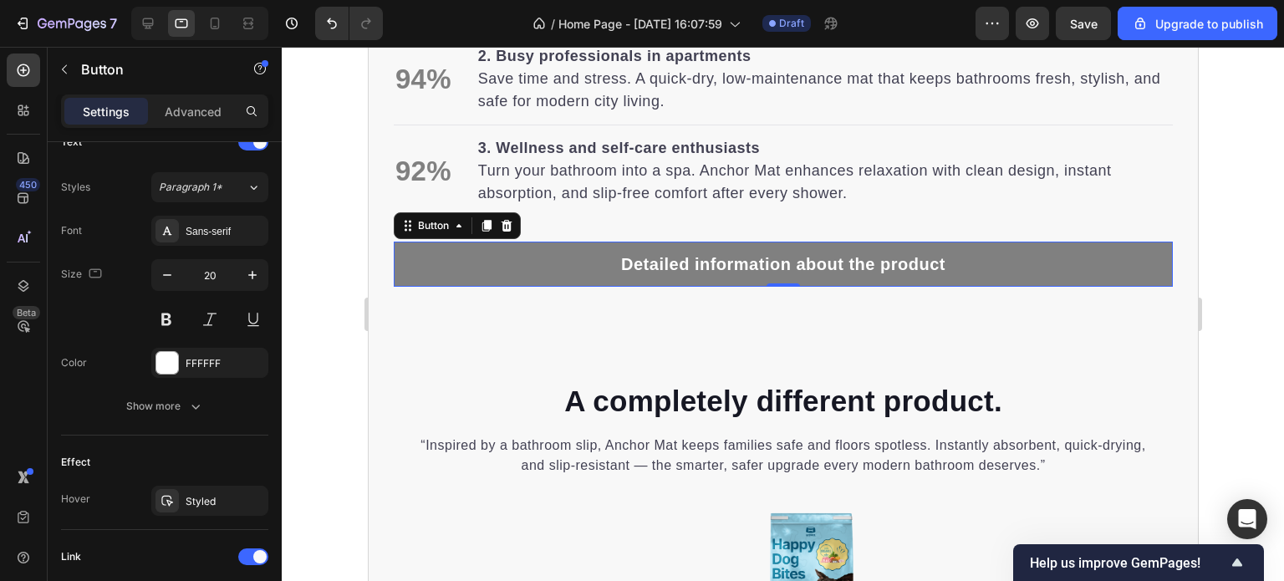
click at [1239, 350] on div at bounding box center [783, 314] width 1003 height 534
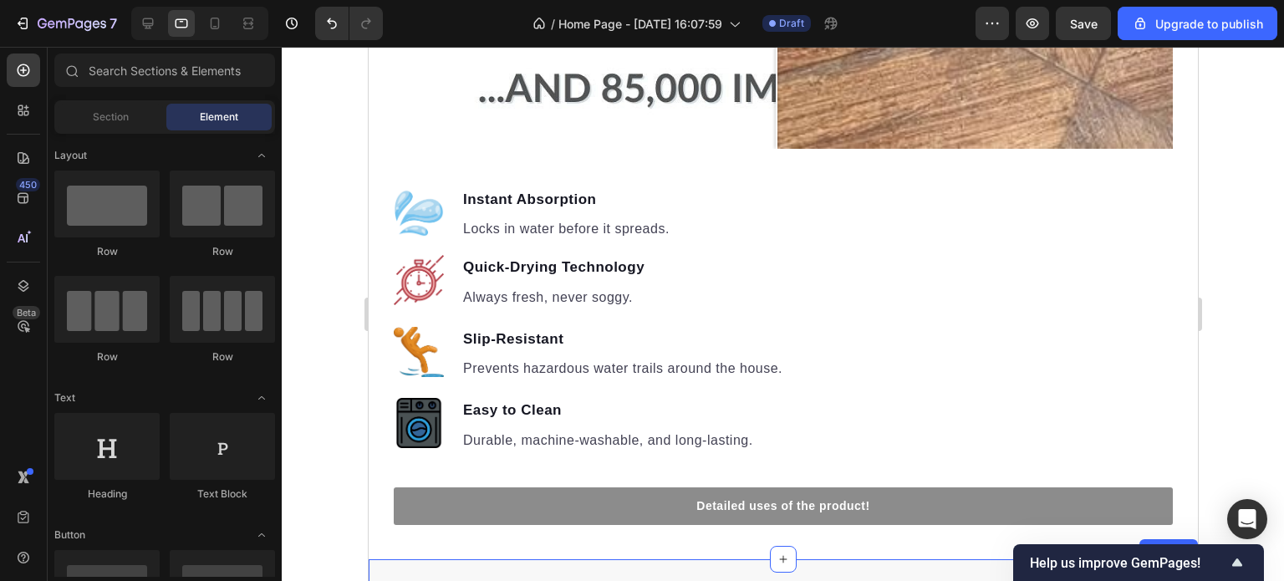
scroll to position [1585, 0]
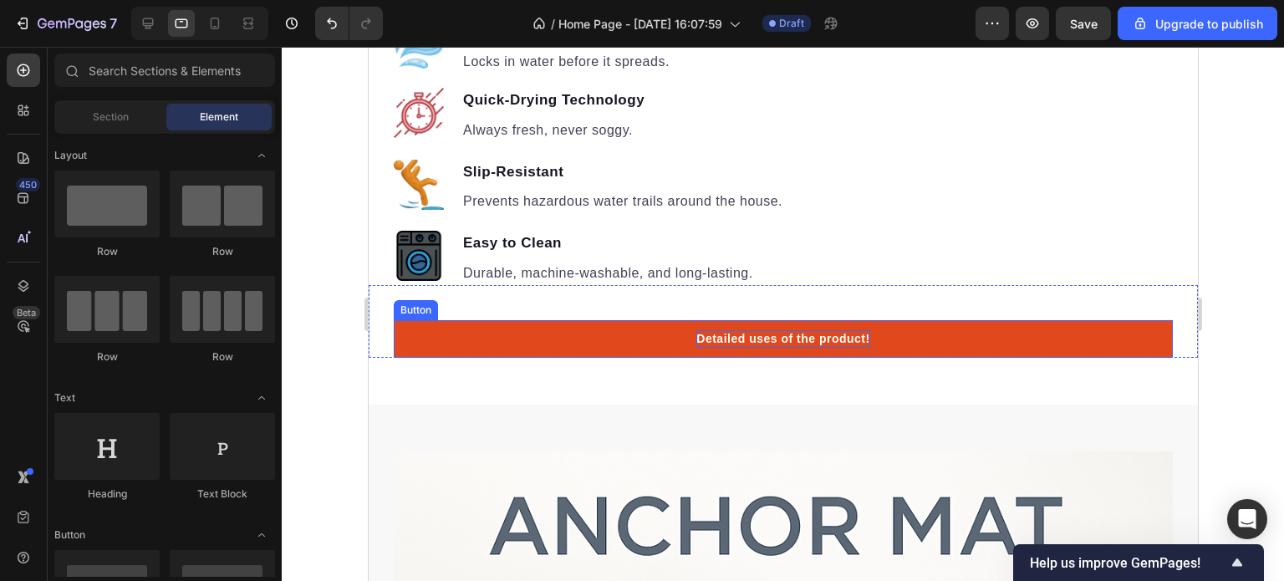
click at [856, 330] on p "Detailed uses of the product!" at bounding box center [782, 339] width 173 height 18
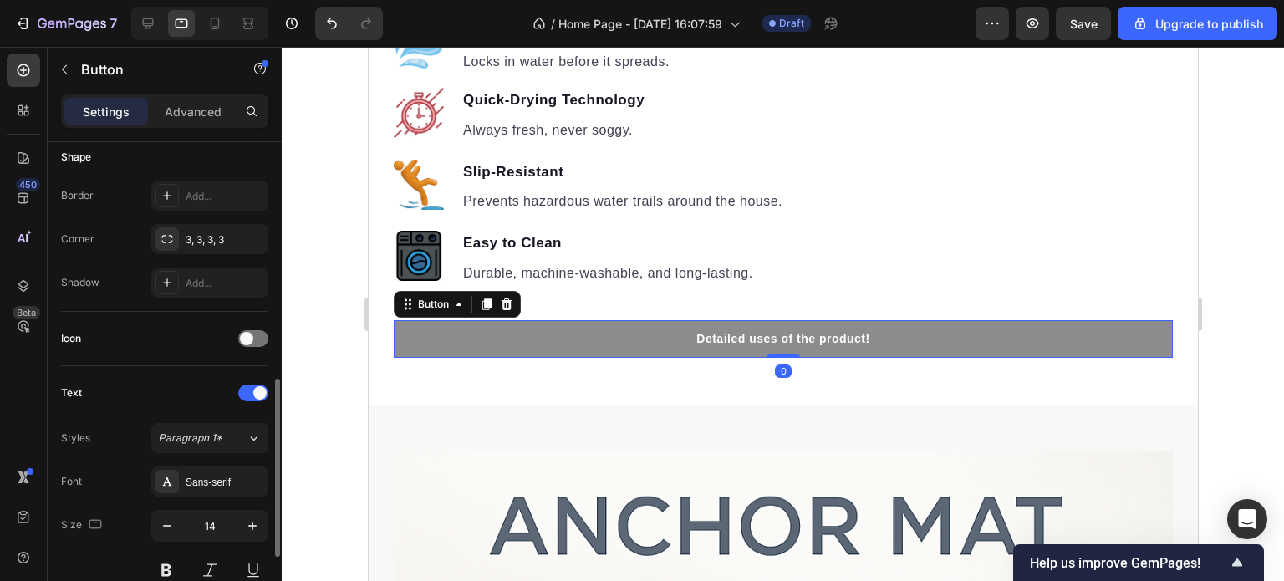
scroll to position [585, 0]
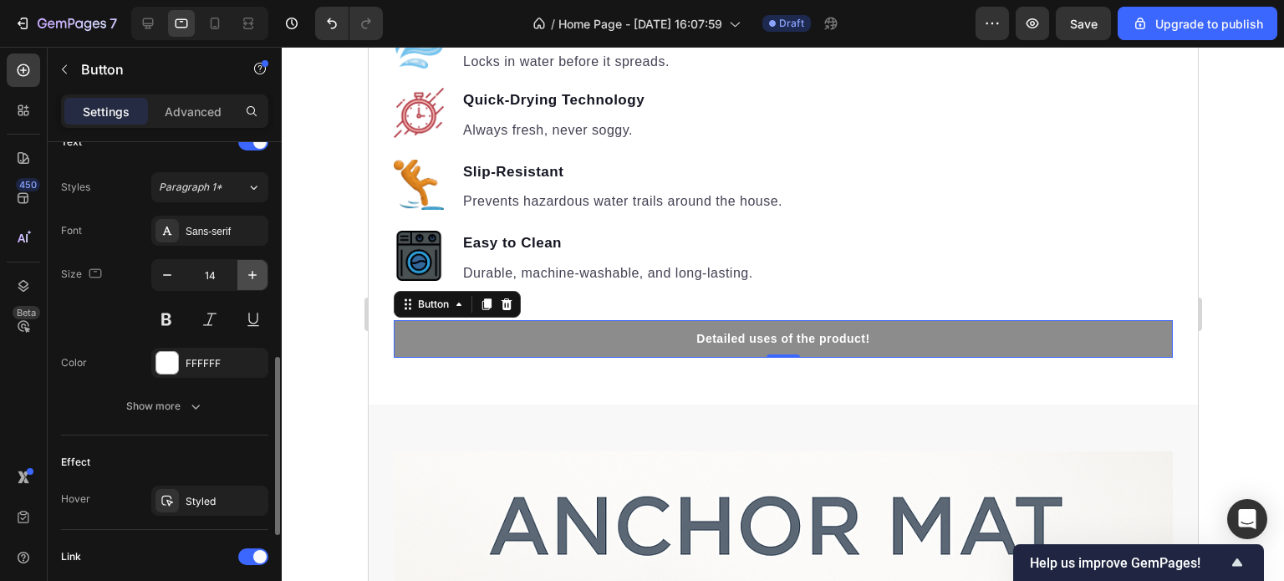
click at [253, 275] on icon "button" at bounding box center [252, 275] width 17 height 17
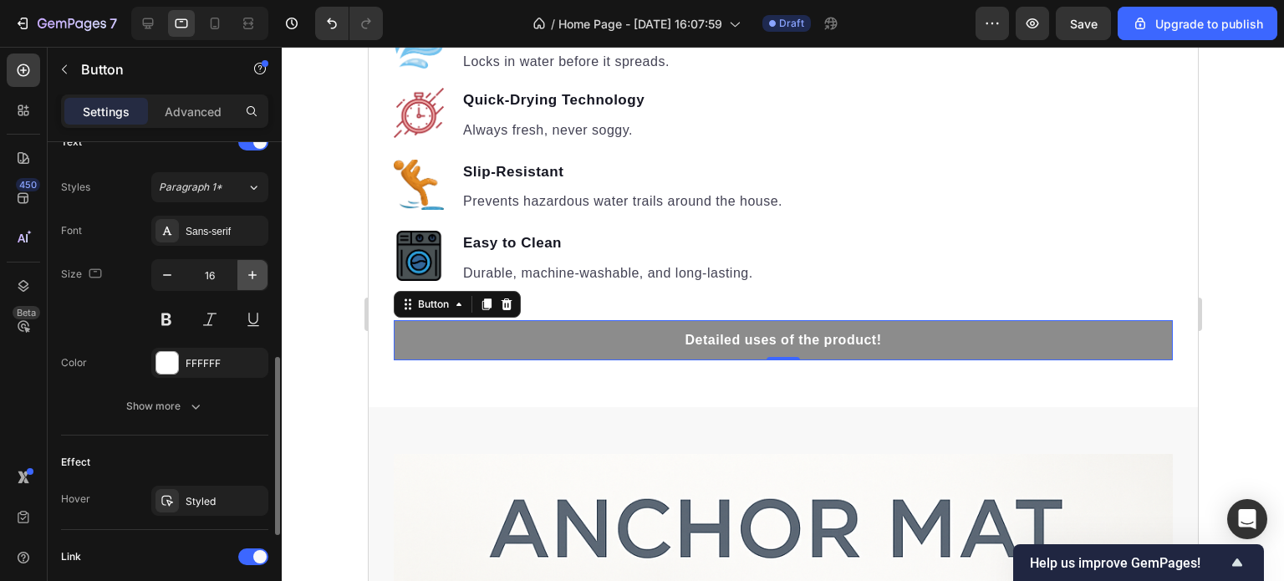
click at [253, 275] on icon "button" at bounding box center [252, 275] width 17 height 17
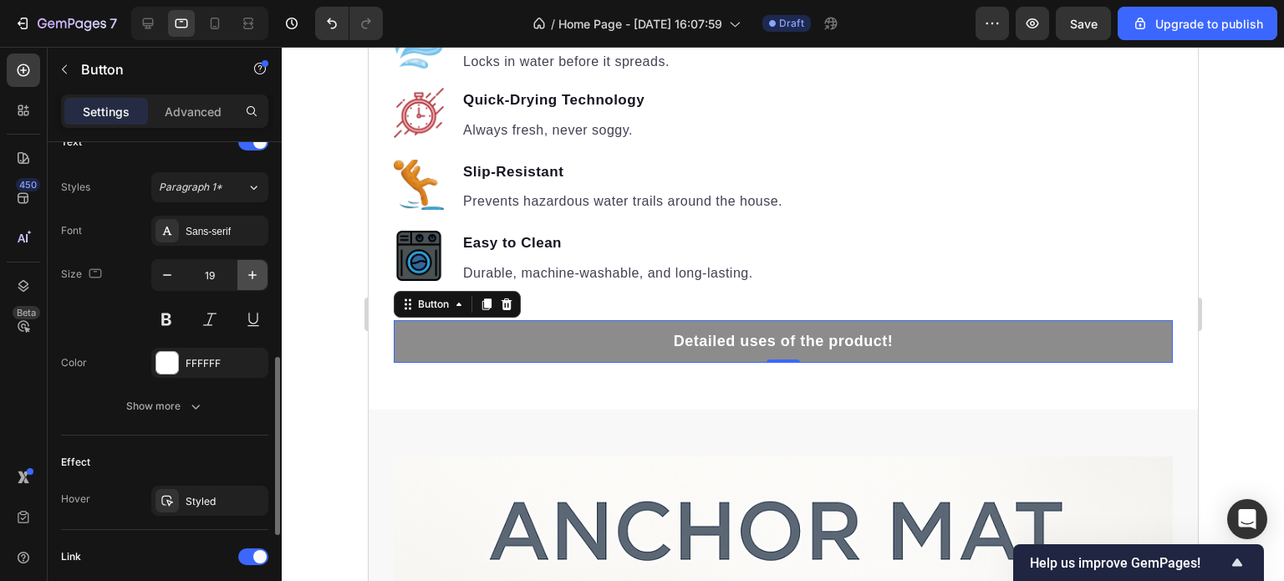
click at [253, 275] on icon "button" at bounding box center [252, 275] width 17 height 17
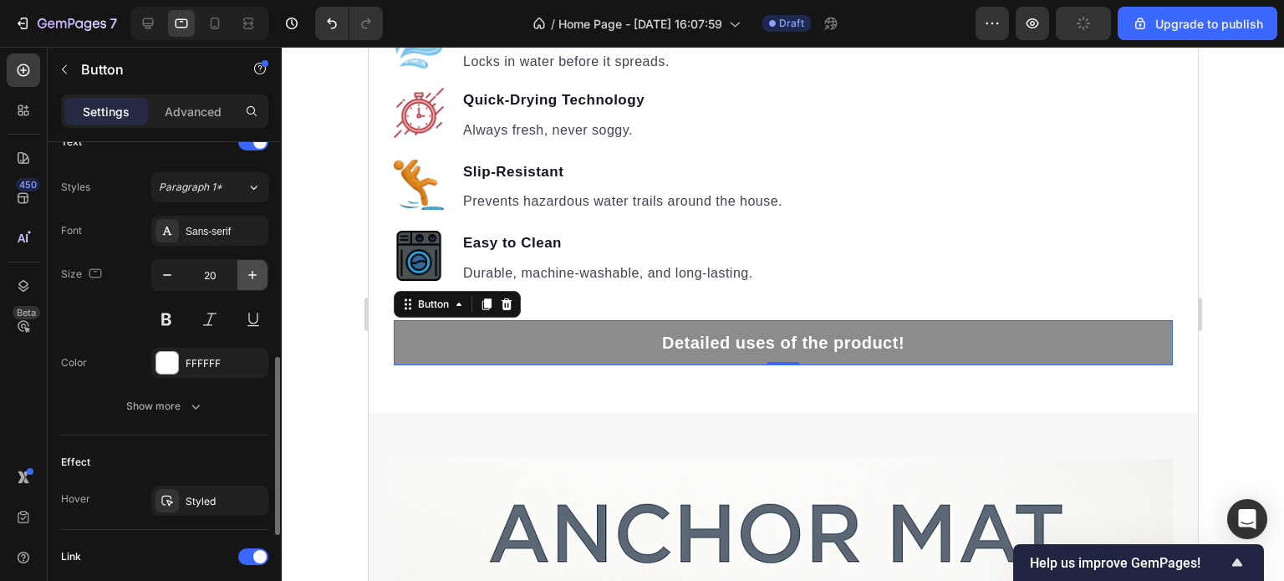
click at [253, 275] on icon "button" at bounding box center [252, 275] width 17 height 17
click at [165, 274] on icon "button" at bounding box center [167, 275] width 17 height 17
type input "20"
click at [1231, 383] on div at bounding box center [783, 314] width 1003 height 534
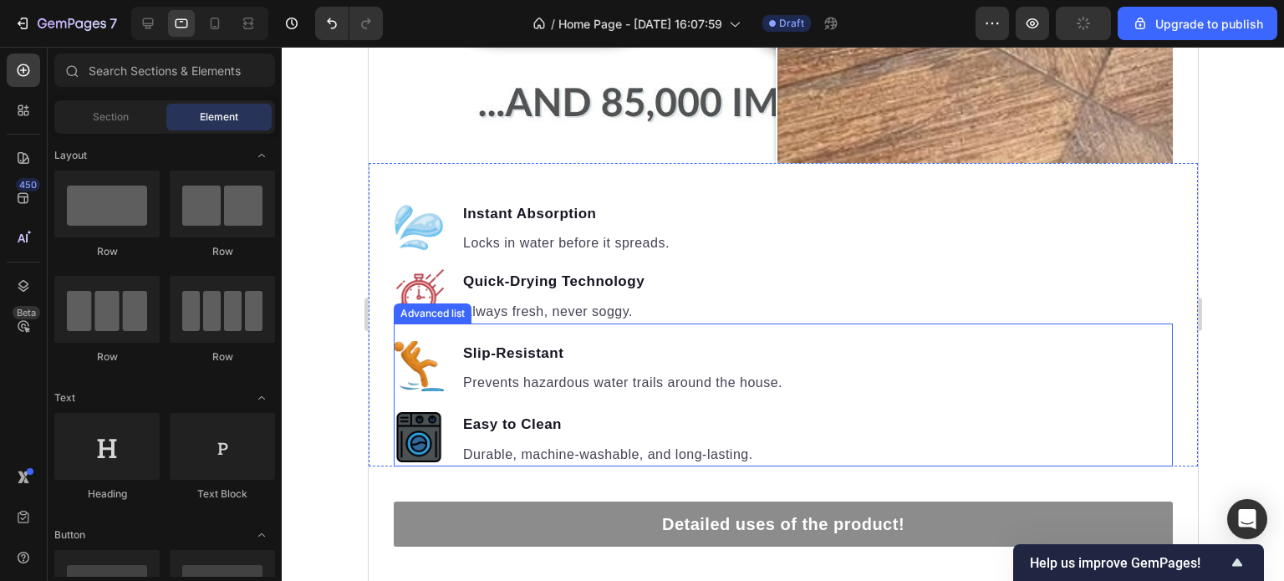
scroll to position [1418, 0]
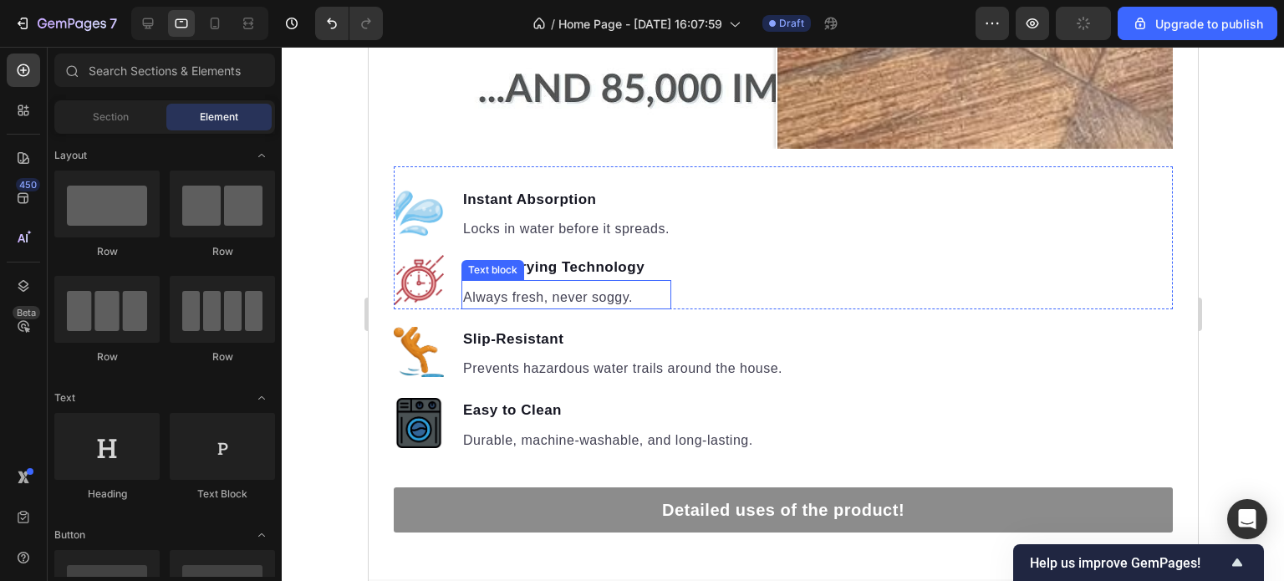
click at [585, 288] on p "Always fresh, never soggy." at bounding box center [565, 298] width 207 height 20
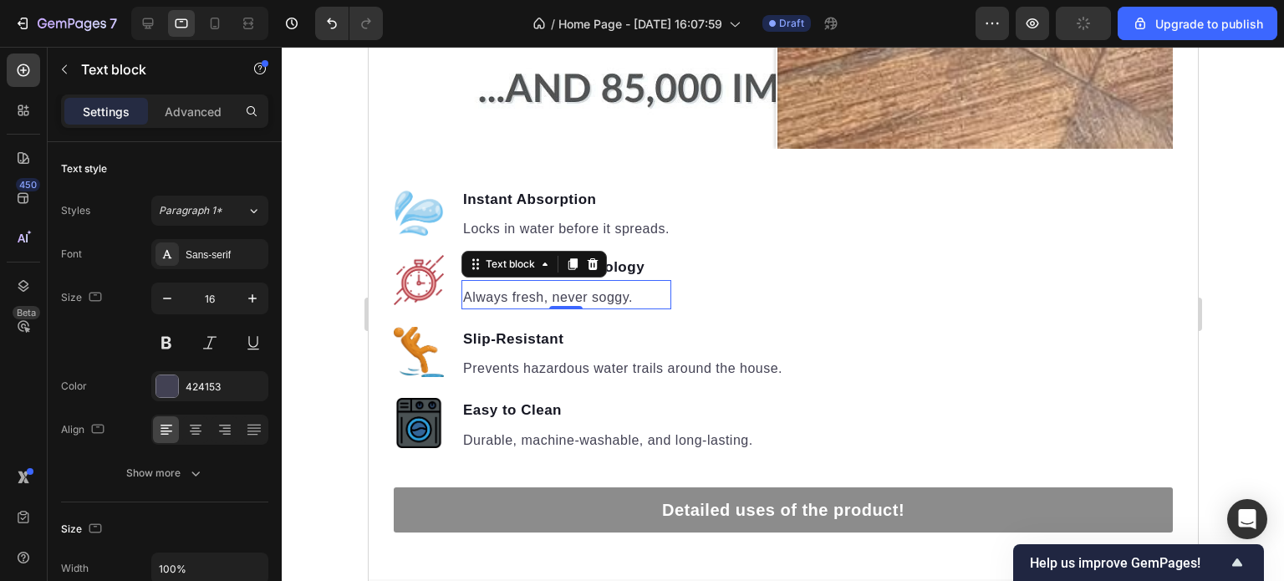
click at [1240, 336] on div at bounding box center [783, 314] width 1003 height 534
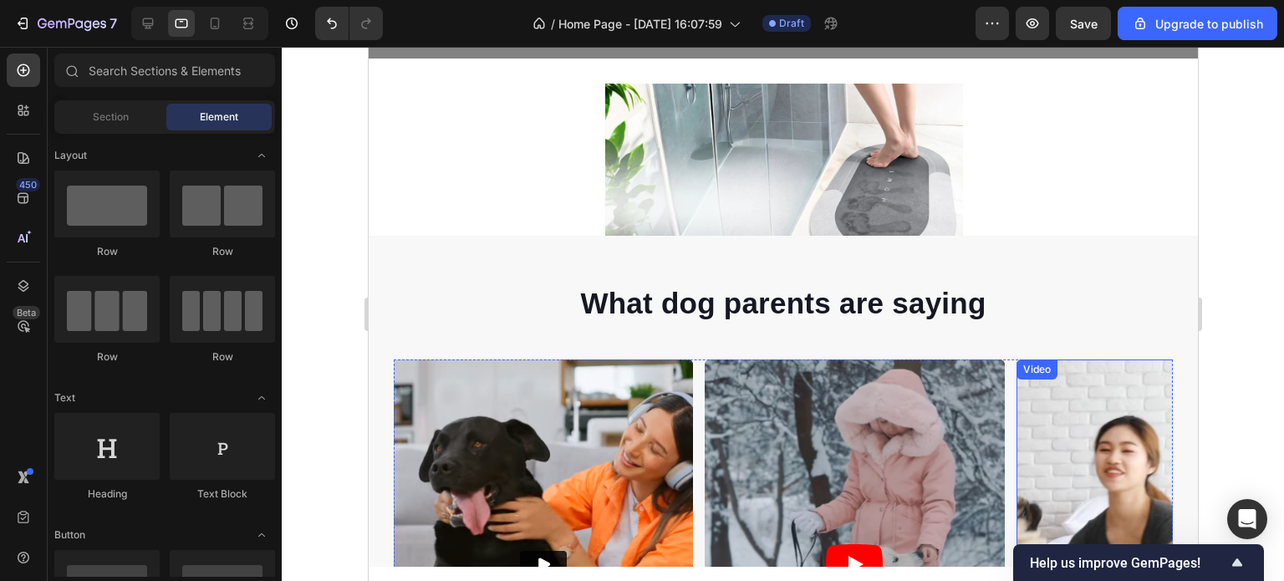
scroll to position [251, 0]
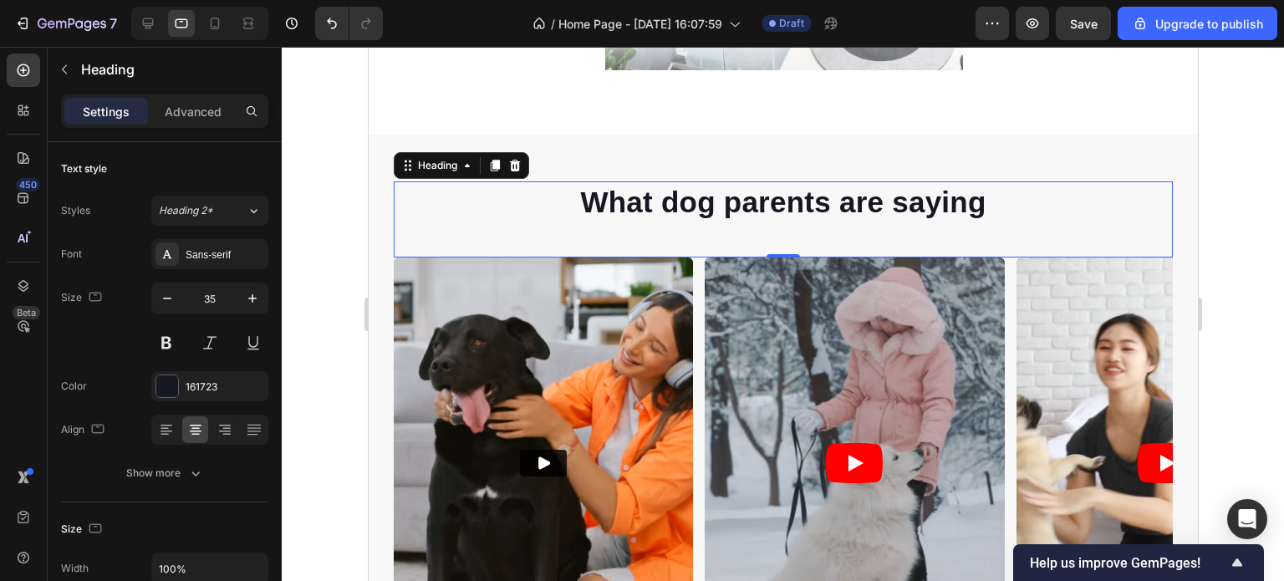
click at [824, 195] on p "What dog parents are saying" at bounding box center [783, 202] width 776 height 38
click at [821, 205] on p "What dog parents are saying" at bounding box center [783, 202] width 776 height 38
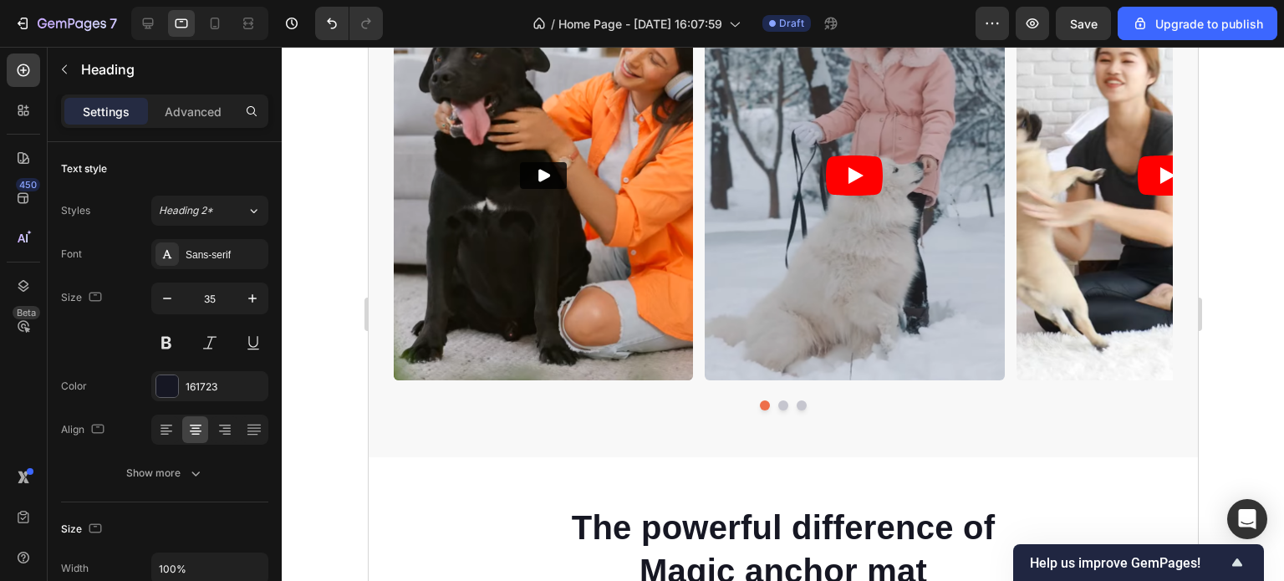
scroll to position [753, 0]
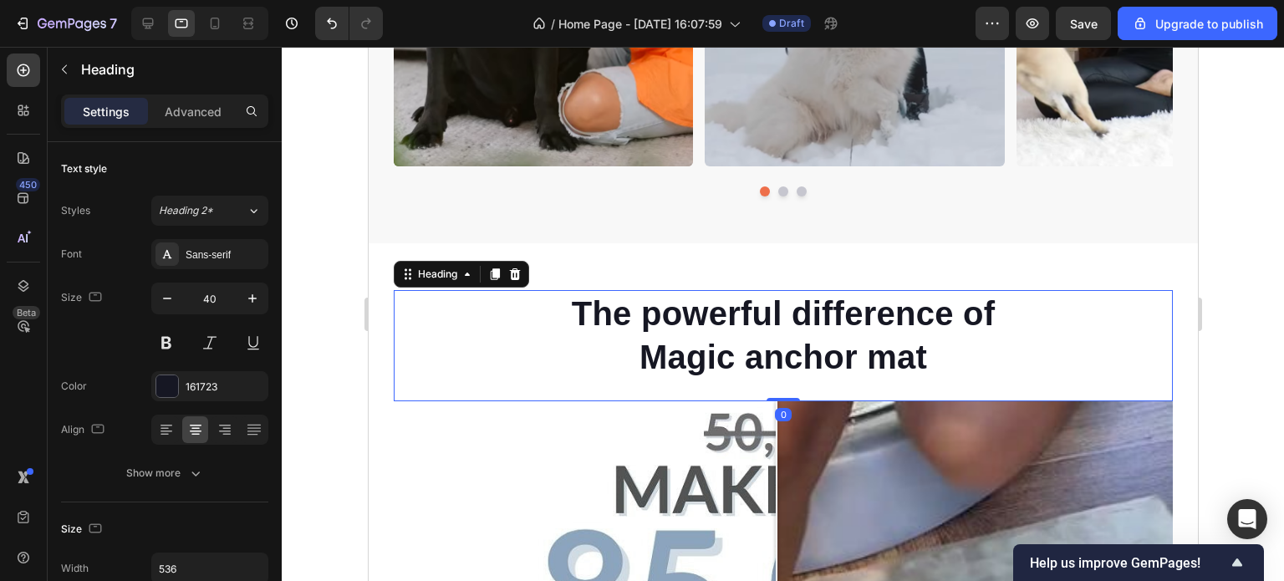
click at [789, 332] on h2 "The powerful difference of Magic anchor mat" at bounding box center [783, 335] width 448 height 90
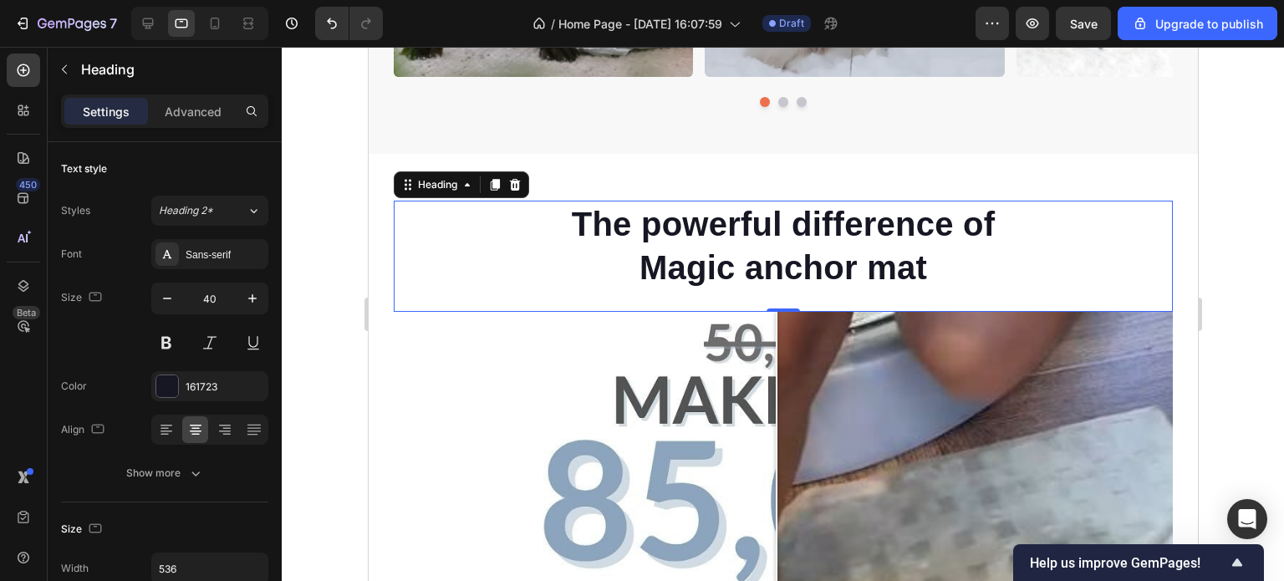
scroll to position [836, 0]
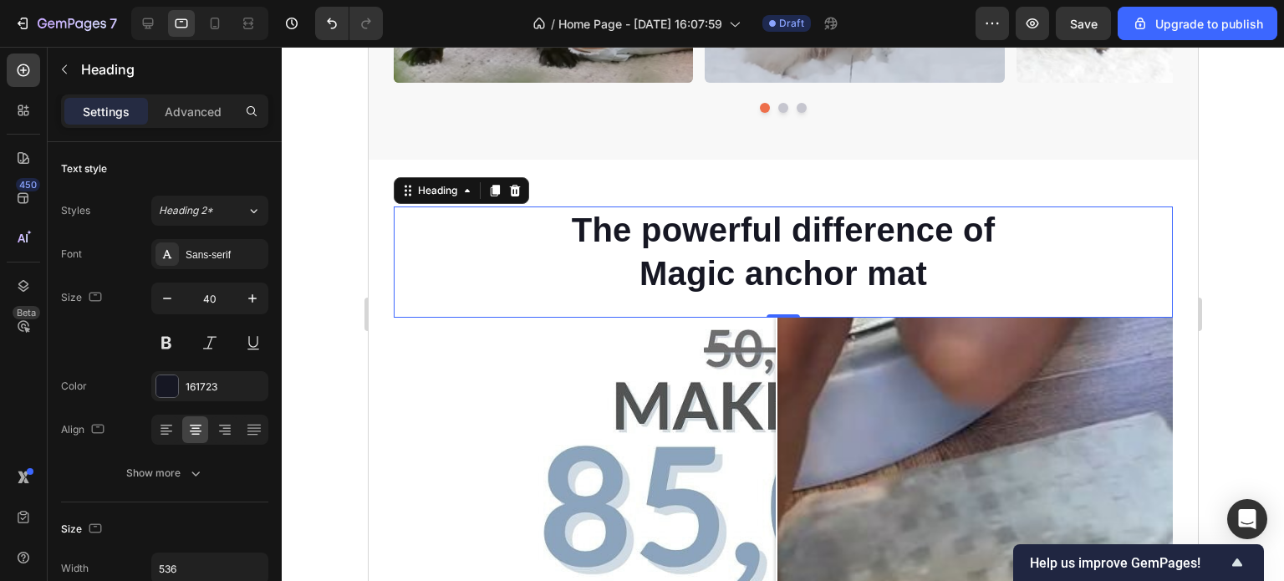
click at [1221, 304] on div at bounding box center [783, 314] width 1003 height 534
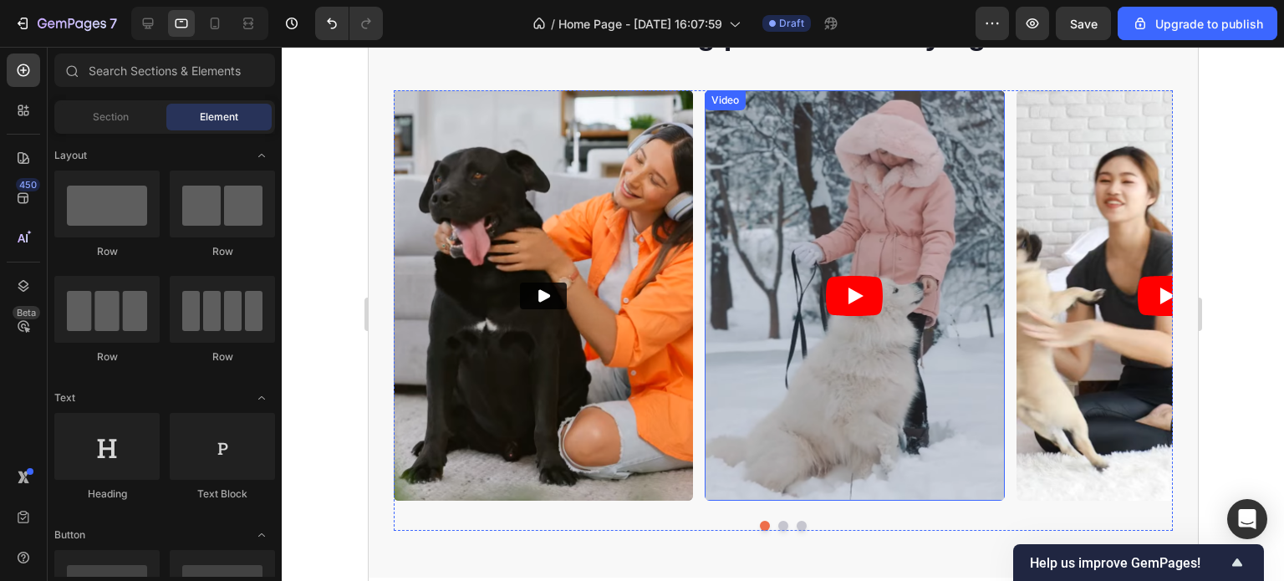
scroll to position [251, 0]
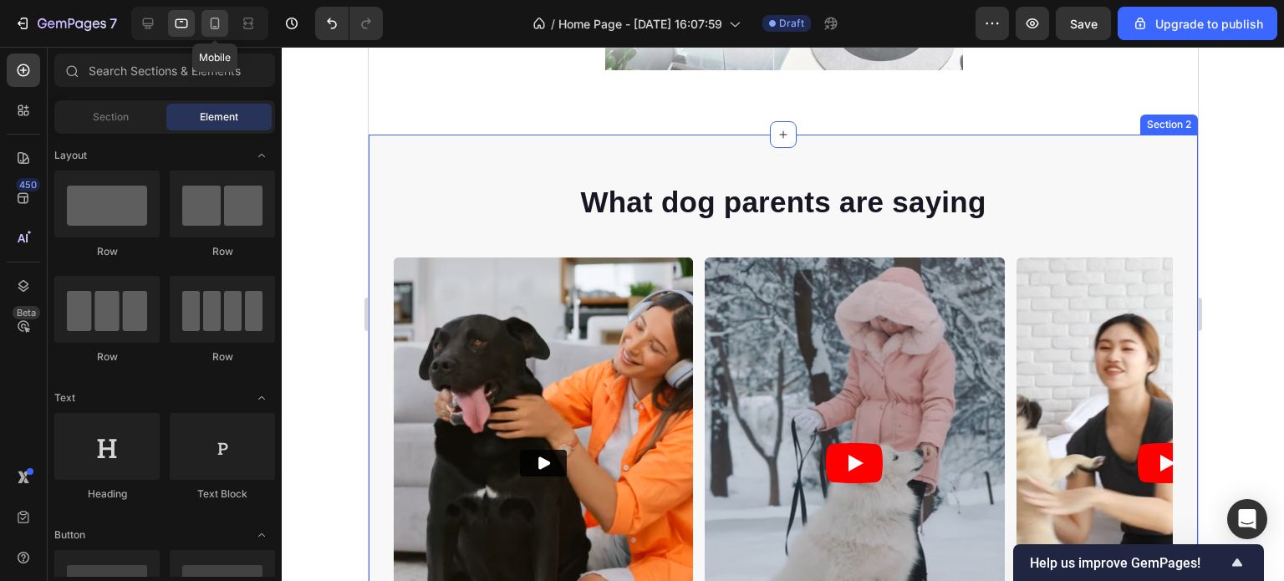
click at [210, 19] on icon at bounding box center [215, 23] width 17 height 17
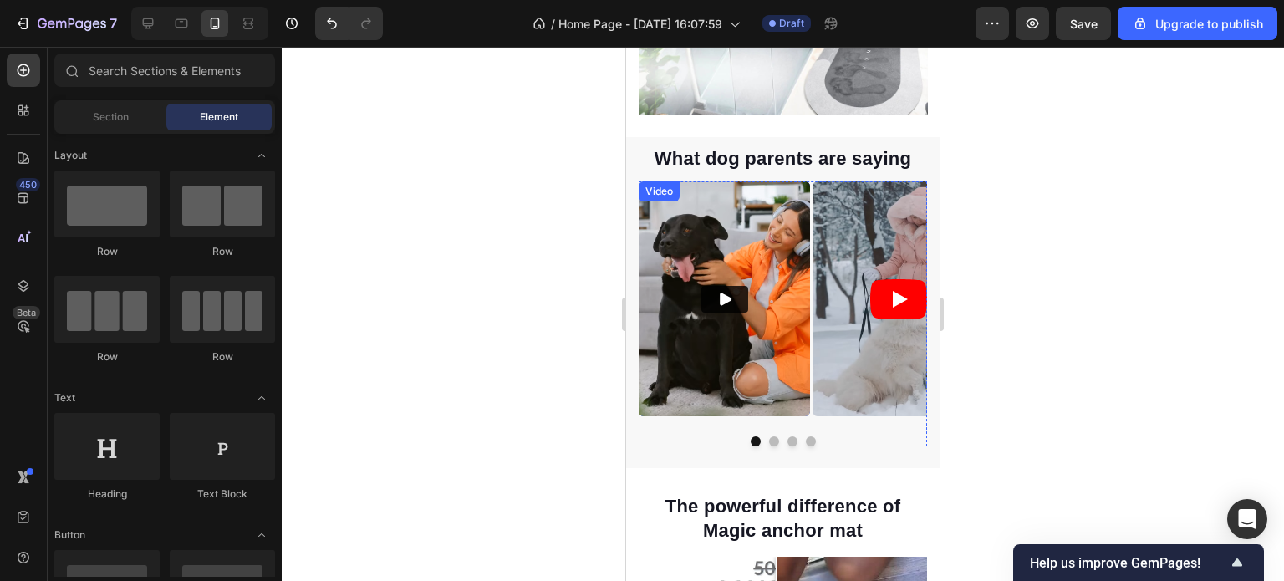
scroll to position [84, 0]
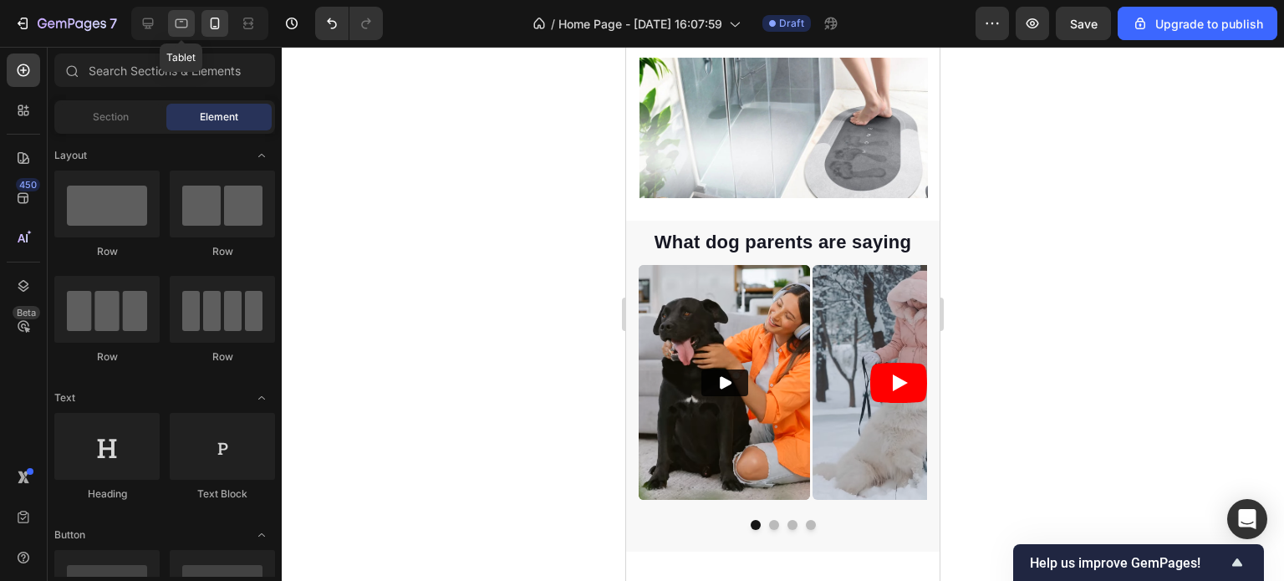
click at [174, 26] on icon at bounding box center [181, 23] width 17 height 17
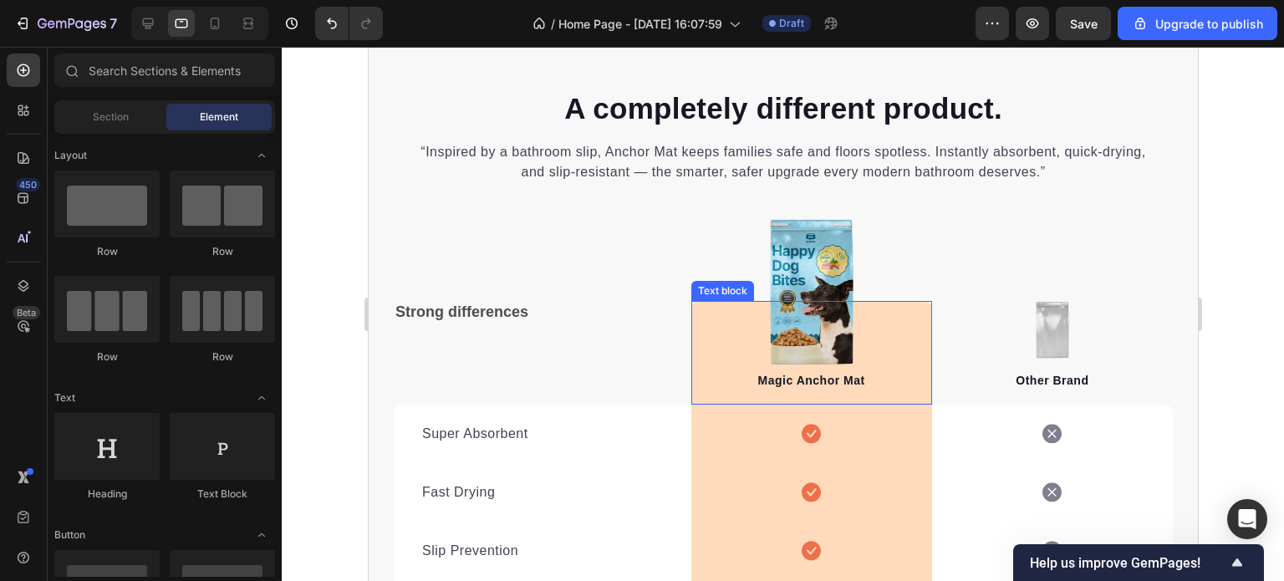
scroll to position [3579, 0]
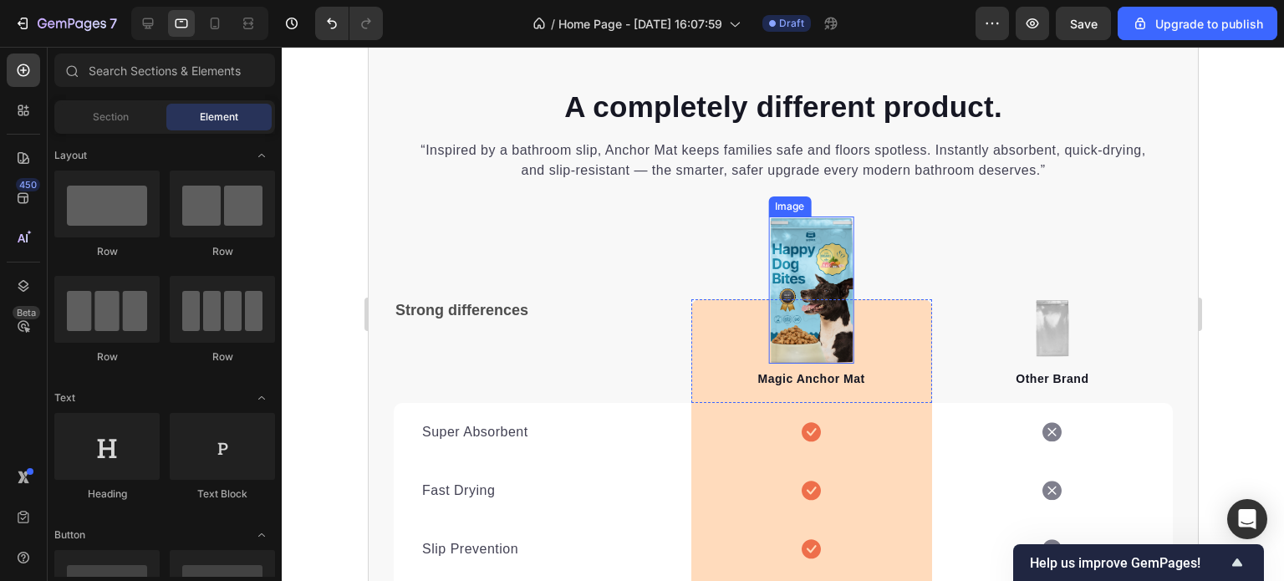
click at [810, 251] on img at bounding box center [811, 290] width 86 height 147
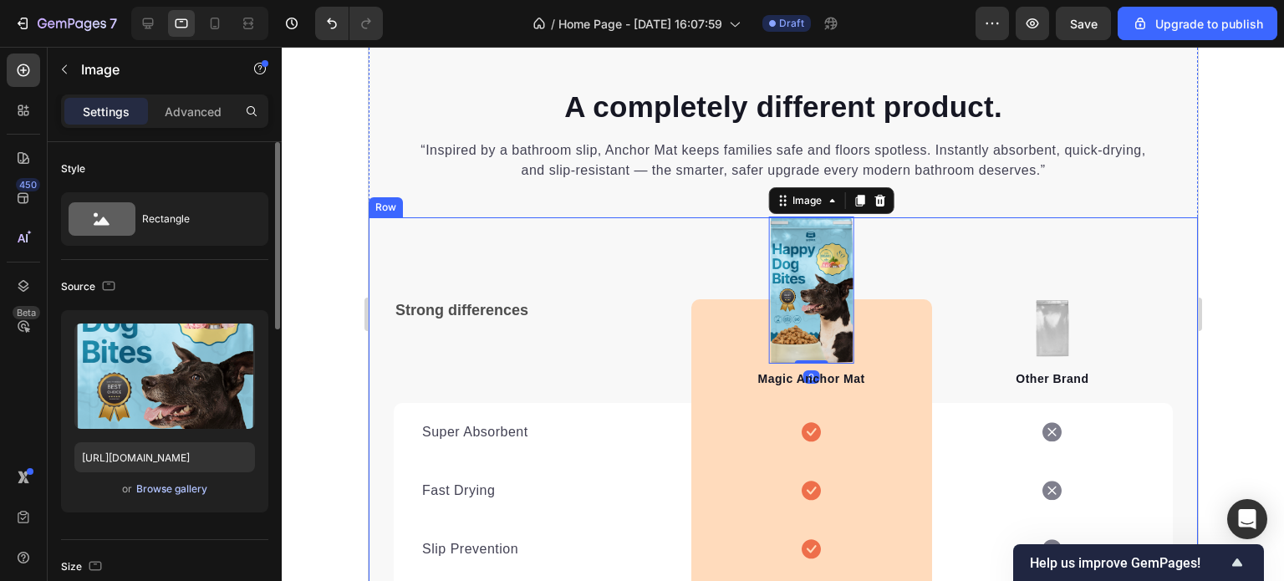
click at [167, 490] on div "Browse gallery" at bounding box center [171, 489] width 71 height 15
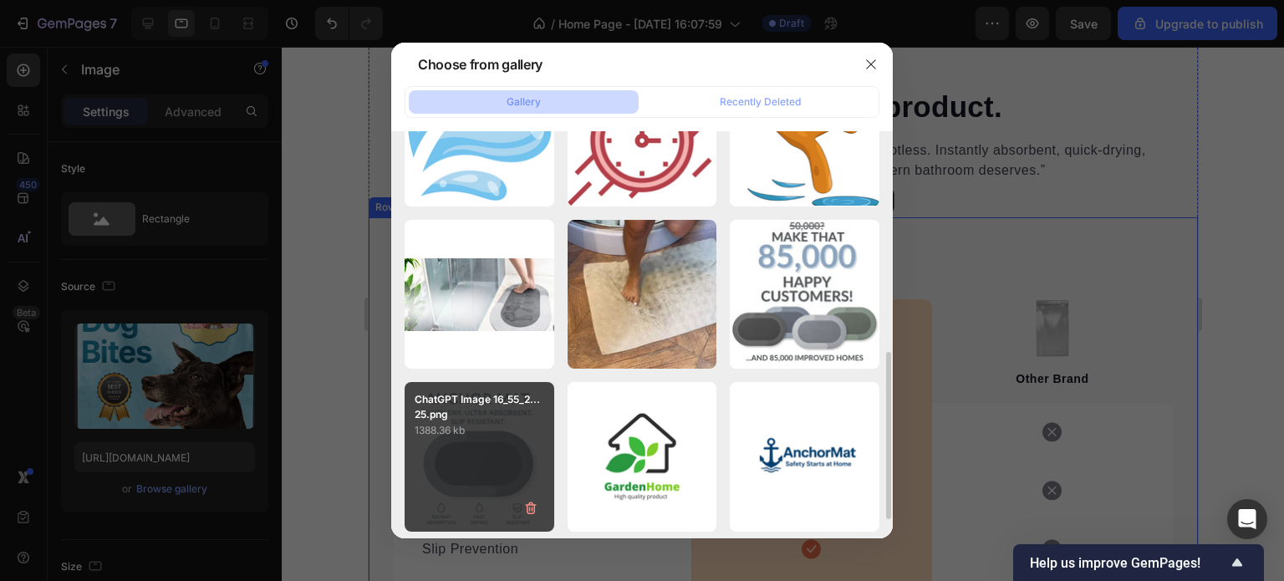
scroll to position [334, 0]
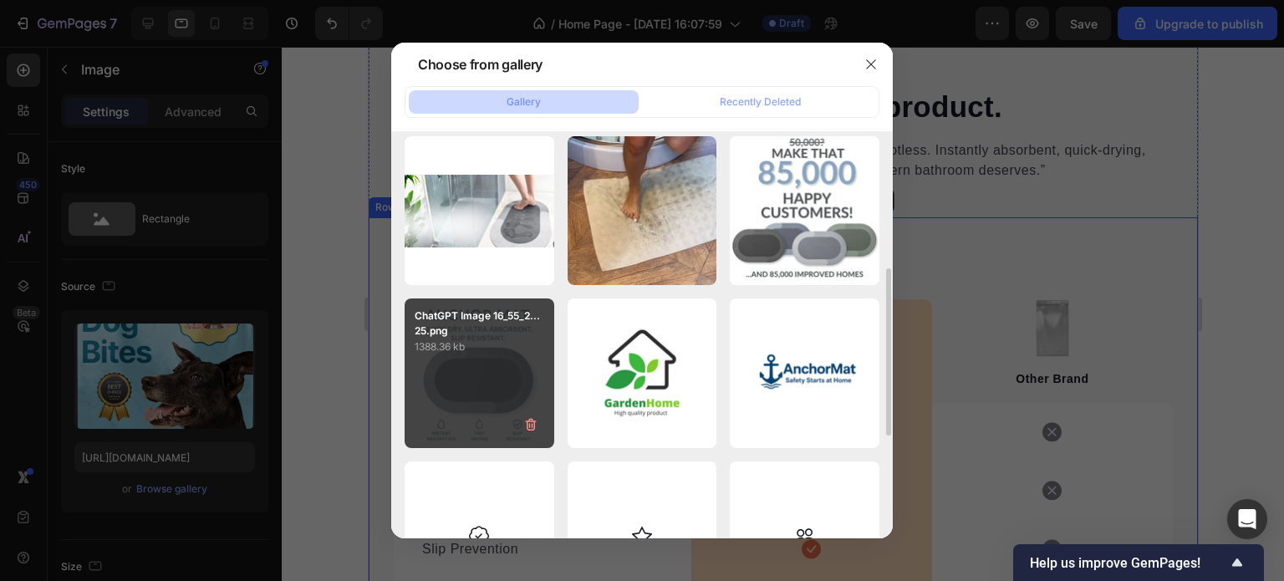
click at [488, 382] on div "ChatGPT Image 16_55_2...25.png 1388.36 kb" at bounding box center [480, 374] width 150 height 150
type input "https://cdn.shopify.com/s/files/1/0928/0408/8175/files/gempages_581590334857806…"
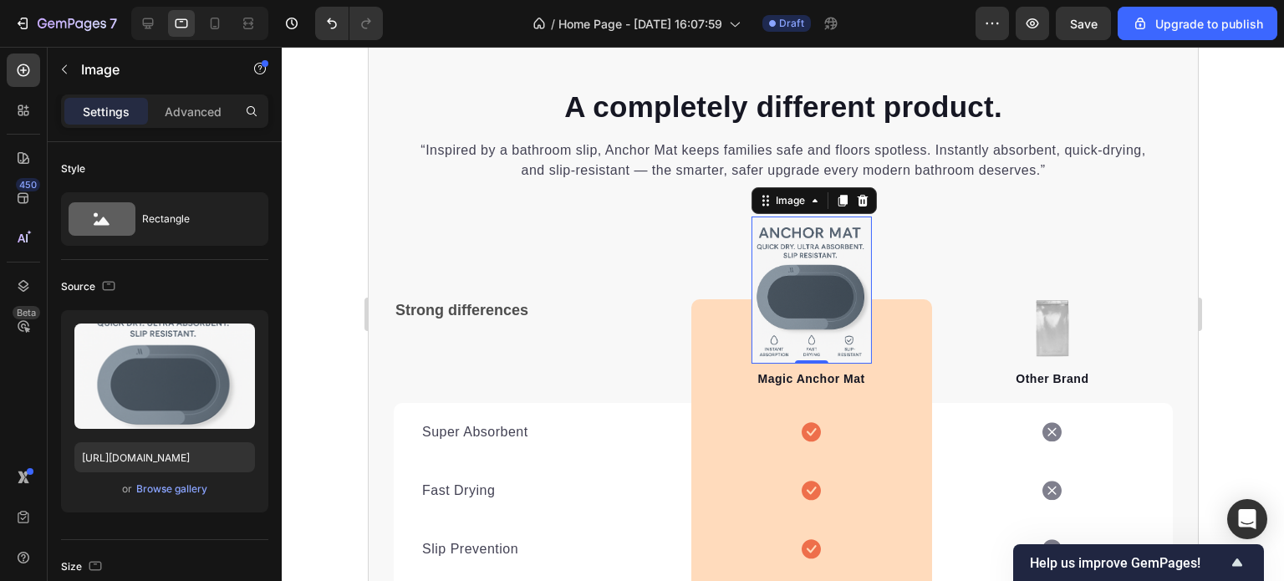
click at [1228, 267] on div at bounding box center [783, 314] width 1003 height 534
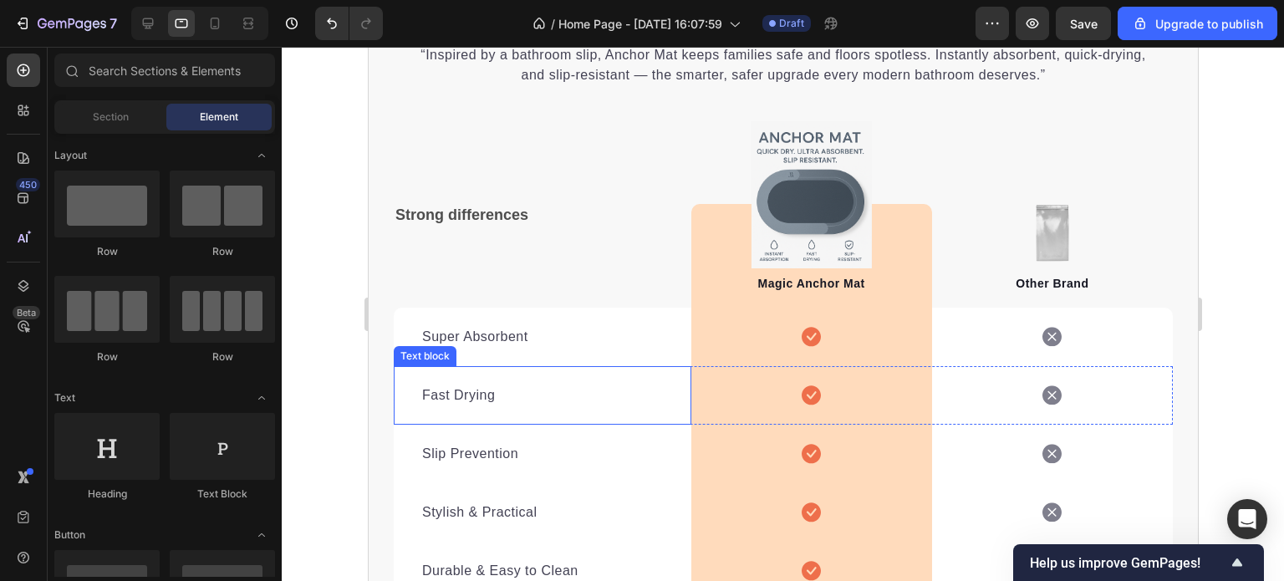
scroll to position [3663, 0]
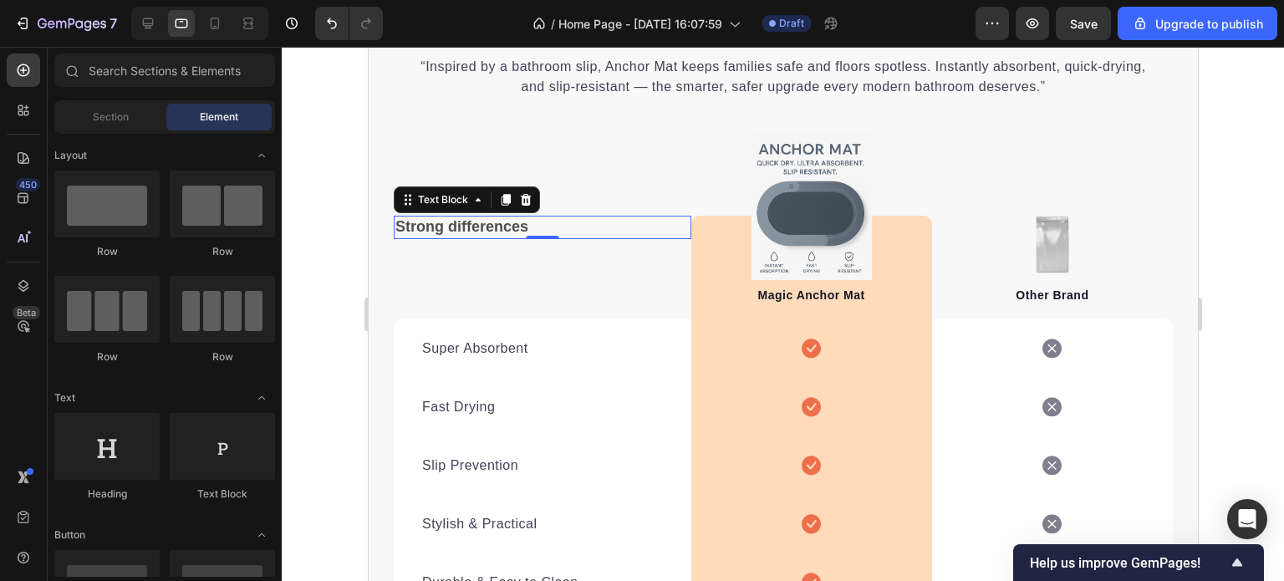
click at [513, 232] on p "Strong differences" at bounding box center [542, 226] width 294 height 19
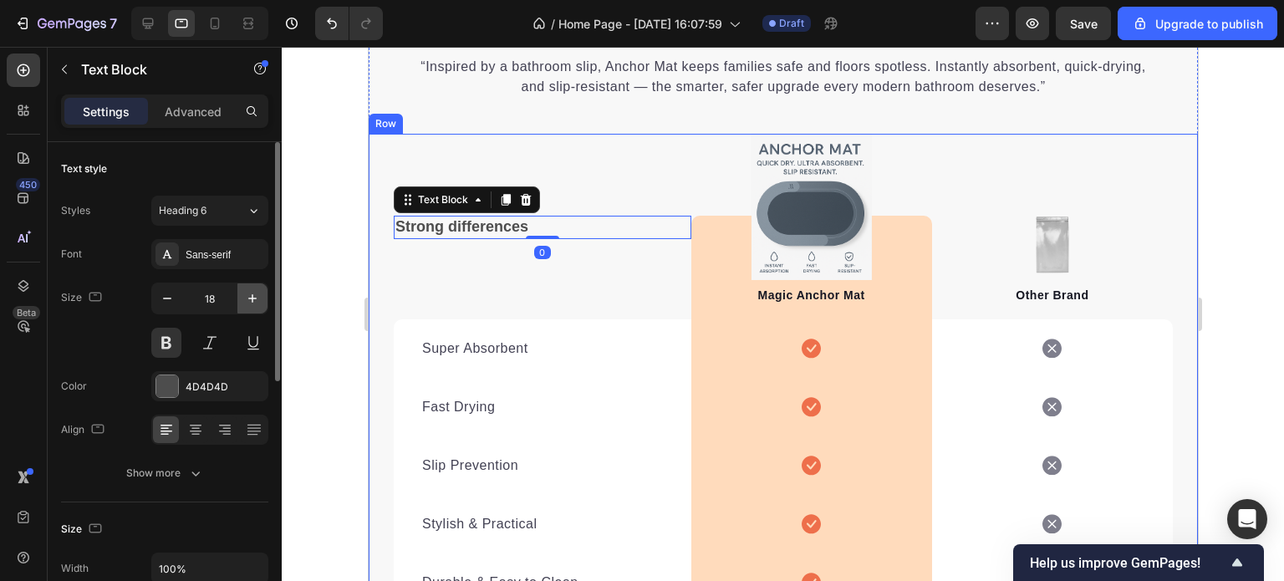
click at [248, 300] on icon "button" at bounding box center [252, 298] width 17 height 17
click at [248, 299] on icon "button" at bounding box center [252, 298] width 17 height 17
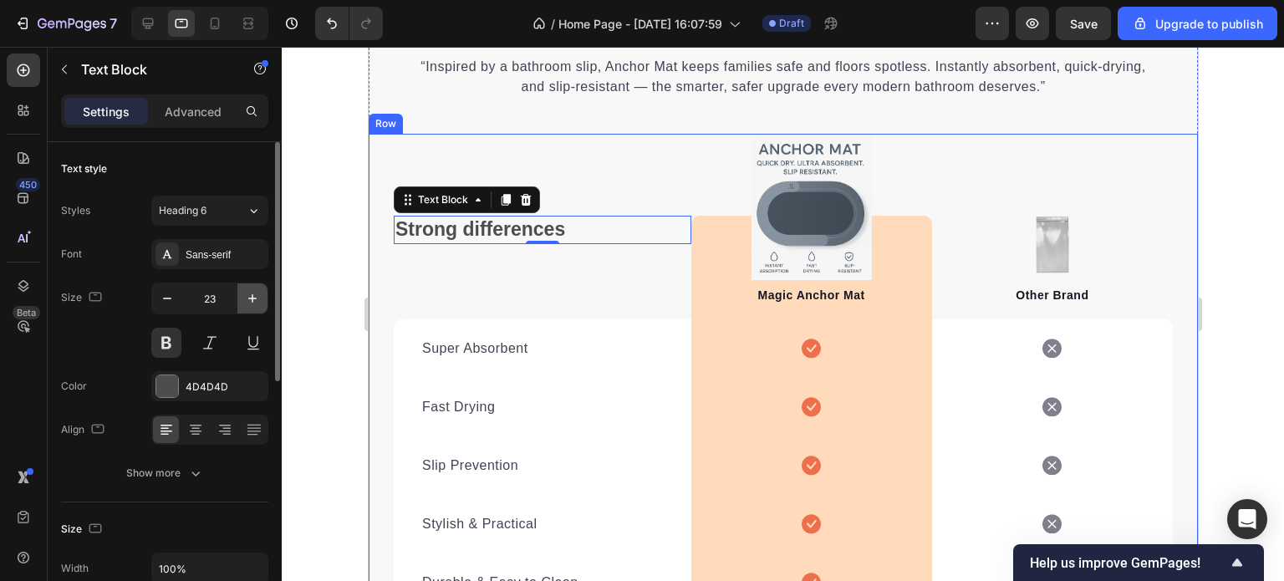
click at [248, 299] on icon "button" at bounding box center [252, 298] width 17 height 17
type input "25"
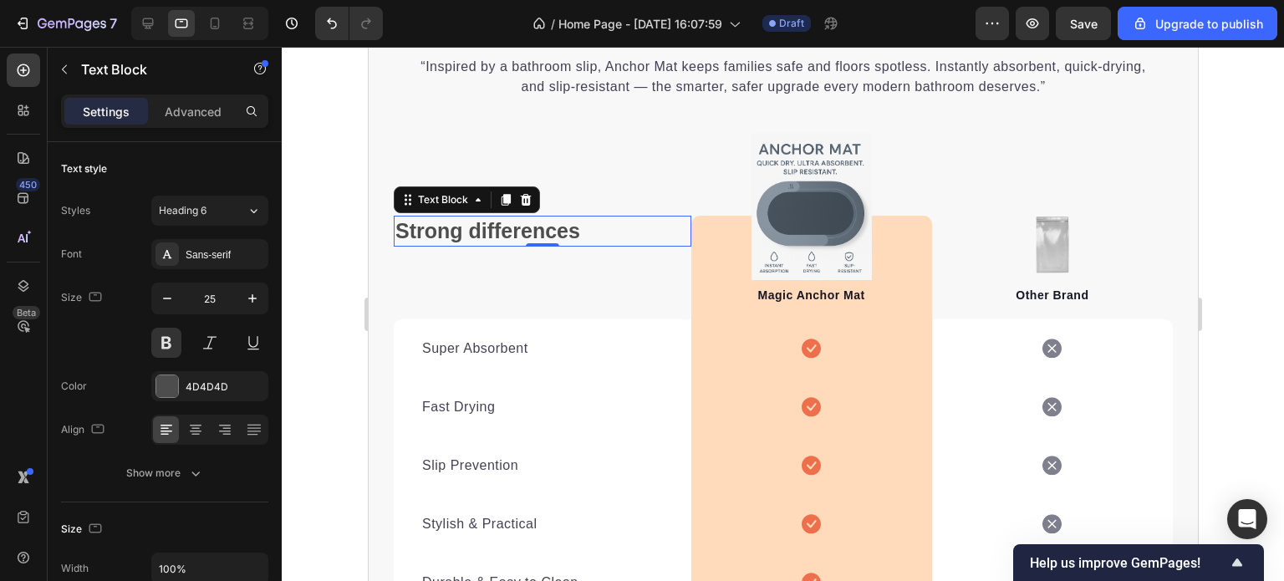
click at [1235, 278] on div at bounding box center [783, 314] width 1003 height 534
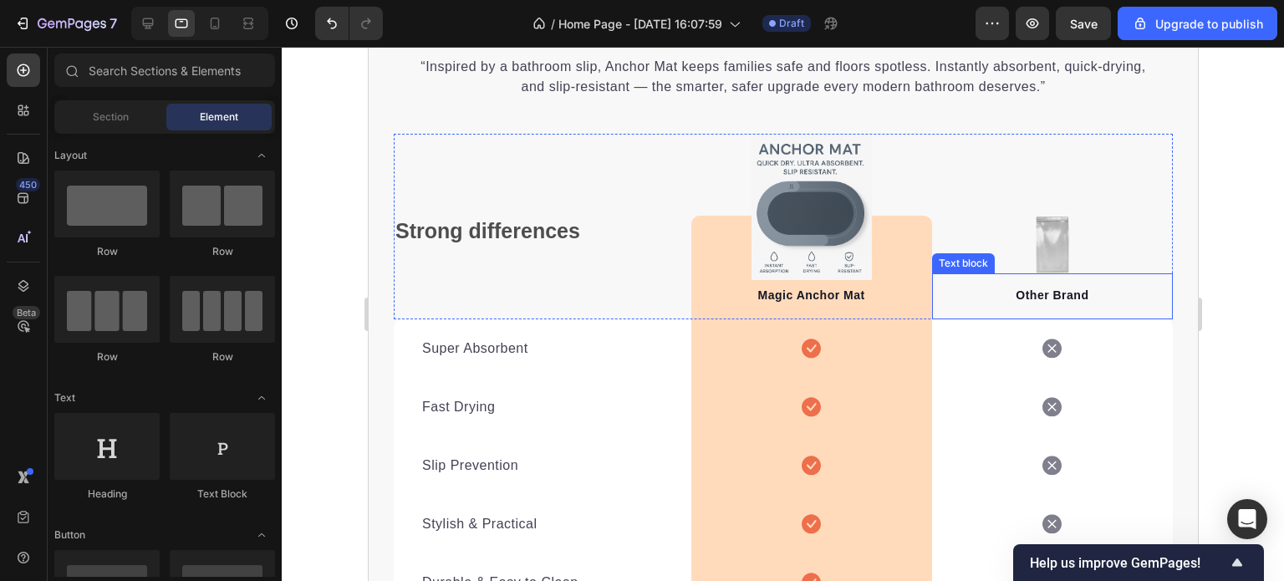
scroll to position [3830, 0]
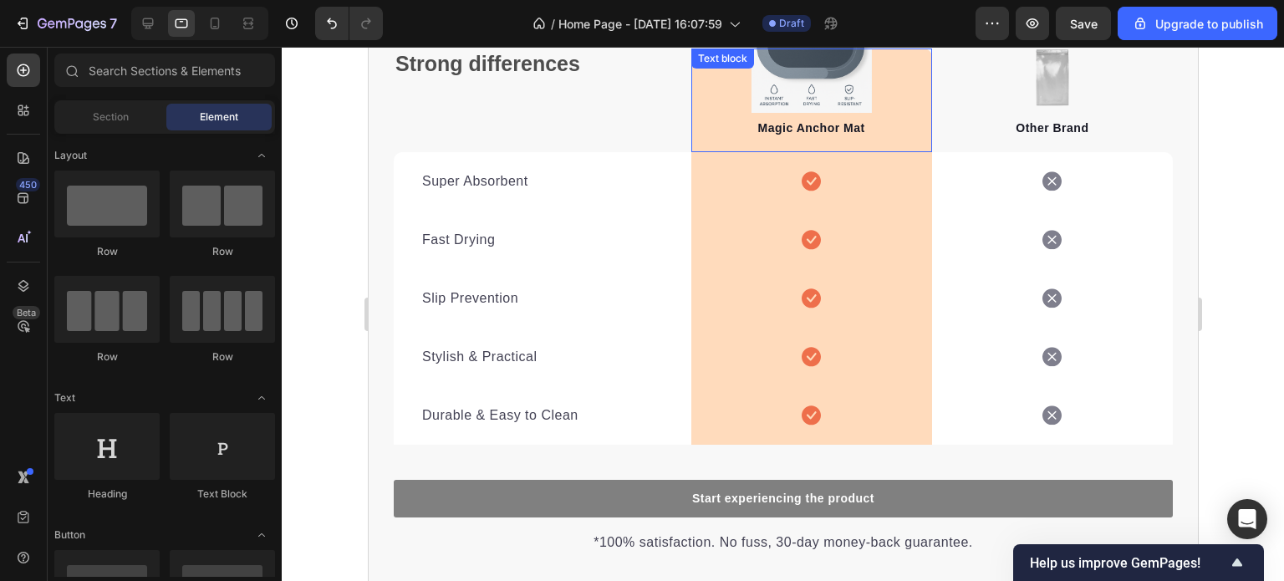
click at [821, 129] on p "Magic Anchor Mat" at bounding box center [810, 129] width 237 height 18
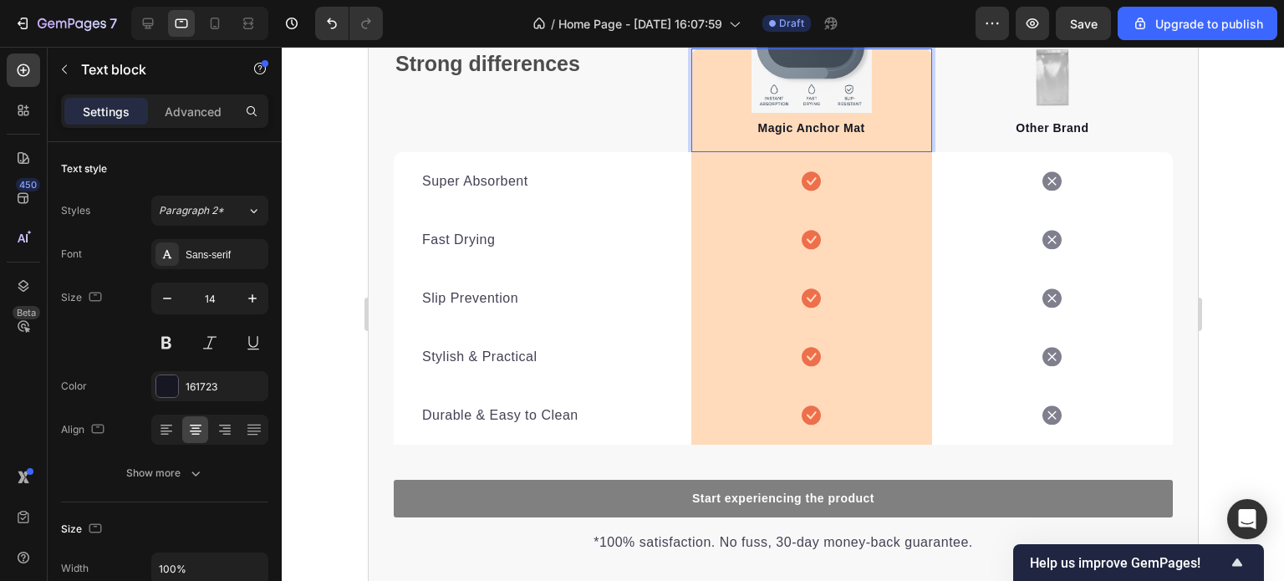
click at [821, 129] on p "Magic Anchor Mat" at bounding box center [810, 129] width 237 height 18
click at [855, 130] on p "Magic Anchor Mat" at bounding box center [810, 129] width 237 height 18
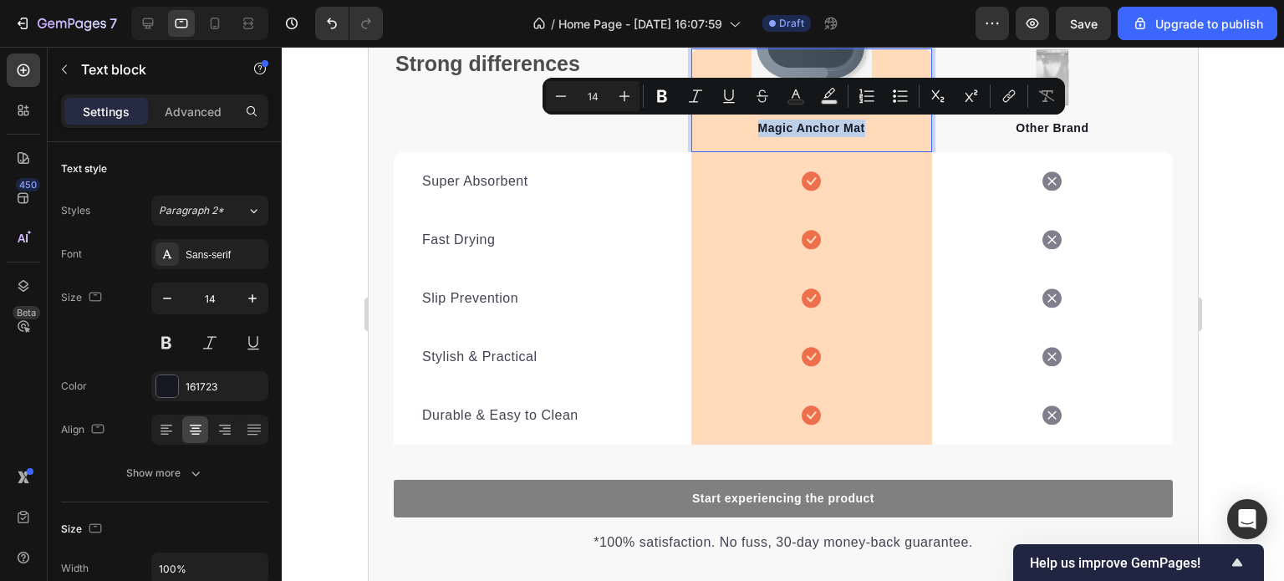
drag, startPoint x: 862, startPoint y: 130, endPoint x: 742, endPoint y: 129, distance: 120.4
click at [742, 129] on p "Magic Anchor Mat" at bounding box center [810, 129] width 237 height 18
click at [251, 297] on icon "button" at bounding box center [252, 298] width 8 height 8
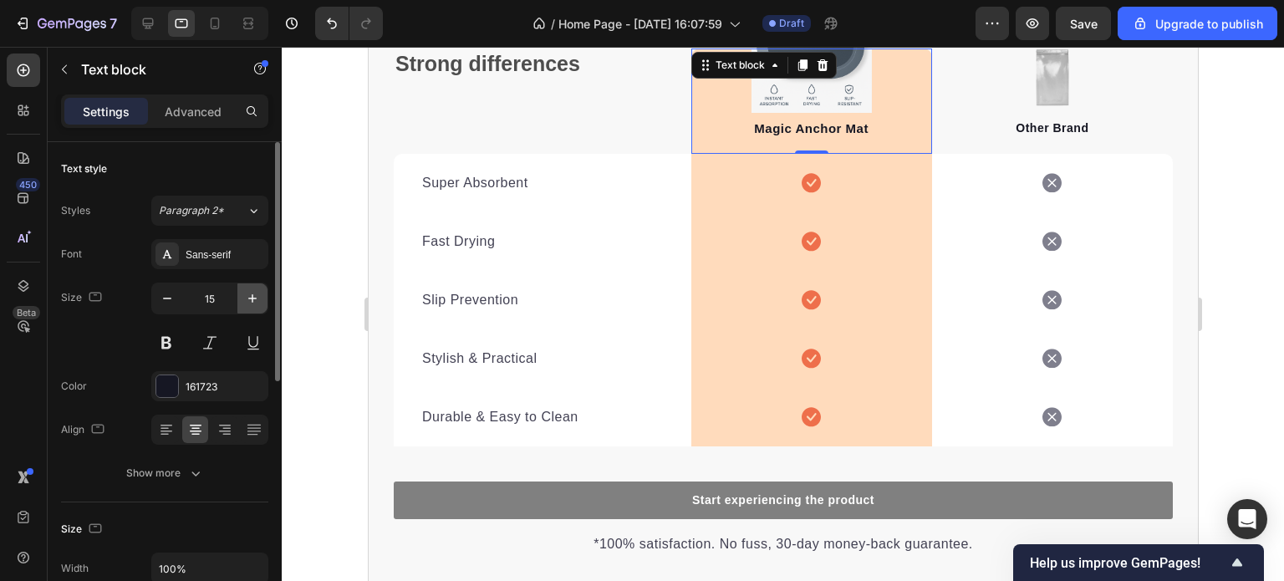
click at [251, 297] on icon "button" at bounding box center [252, 298] width 8 height 8
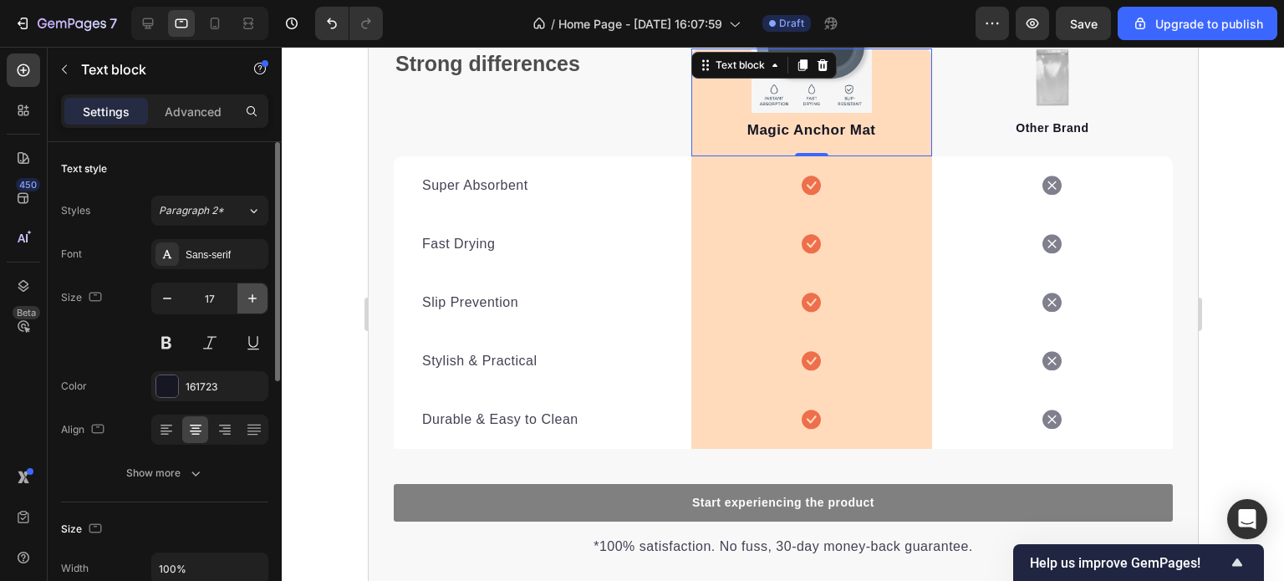
click at [252, 297] on icon "button" at bounding box center [252, 298] width 8 height 8
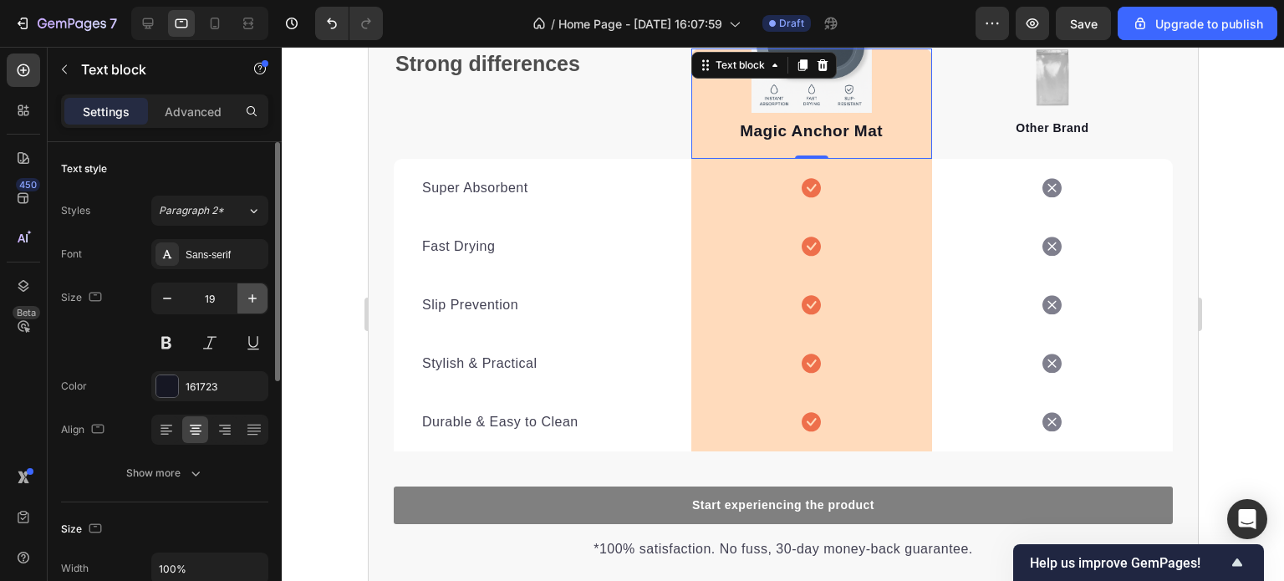
click at [252, 297] on icon "button" at bounding box center [252, 298] width 8 height 8
type input "20"
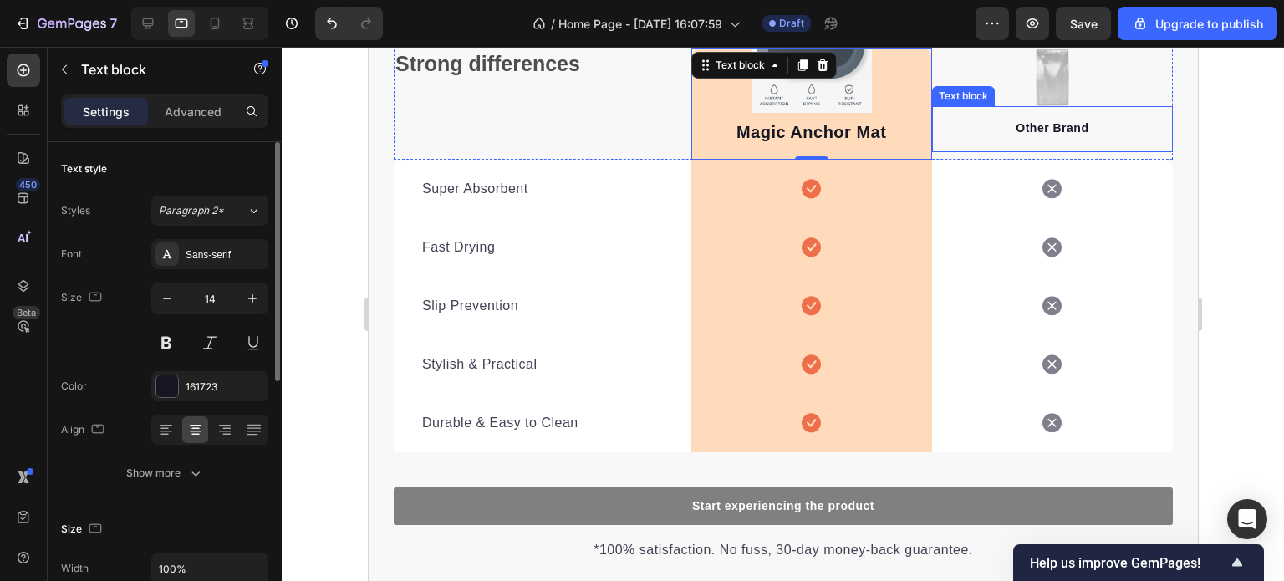
click at [1075, 134] on p "Other Brand" at bounding box center [1051, 129] width 237 height 18
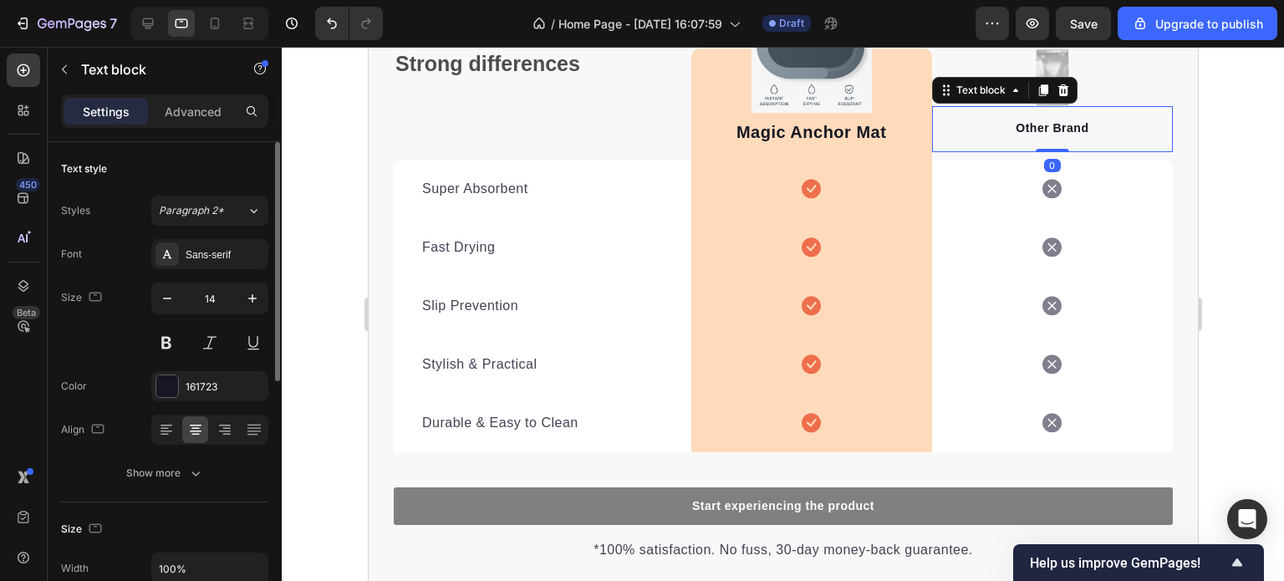
click at [1075, 128] on p "Other Brand" at bounding box center [1051, 129] width 237 height 18
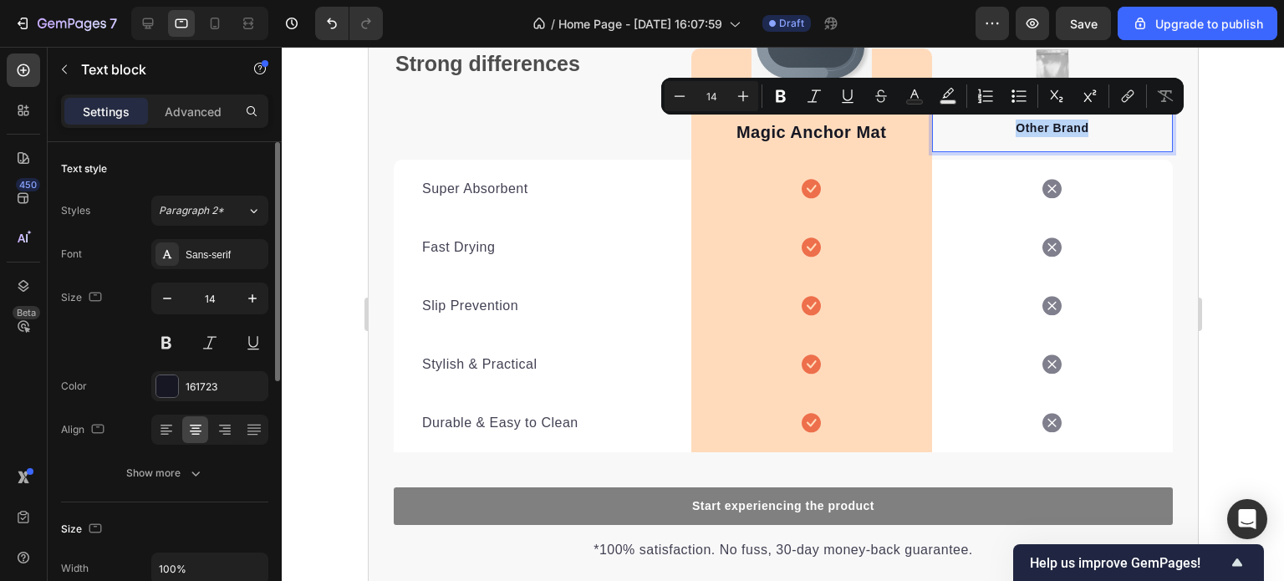
drag, startPoint x: 1080, startPoint y: 128, endPoint x: 1006, endPoint y: 128, distance: 73.6
click at [1006, 128] on p "Other Brand" at bounding box center [1051, 129] width 237 height 18
click at [252, 297] on icon "button" at bounding box center [252, 298] width 8 height 8
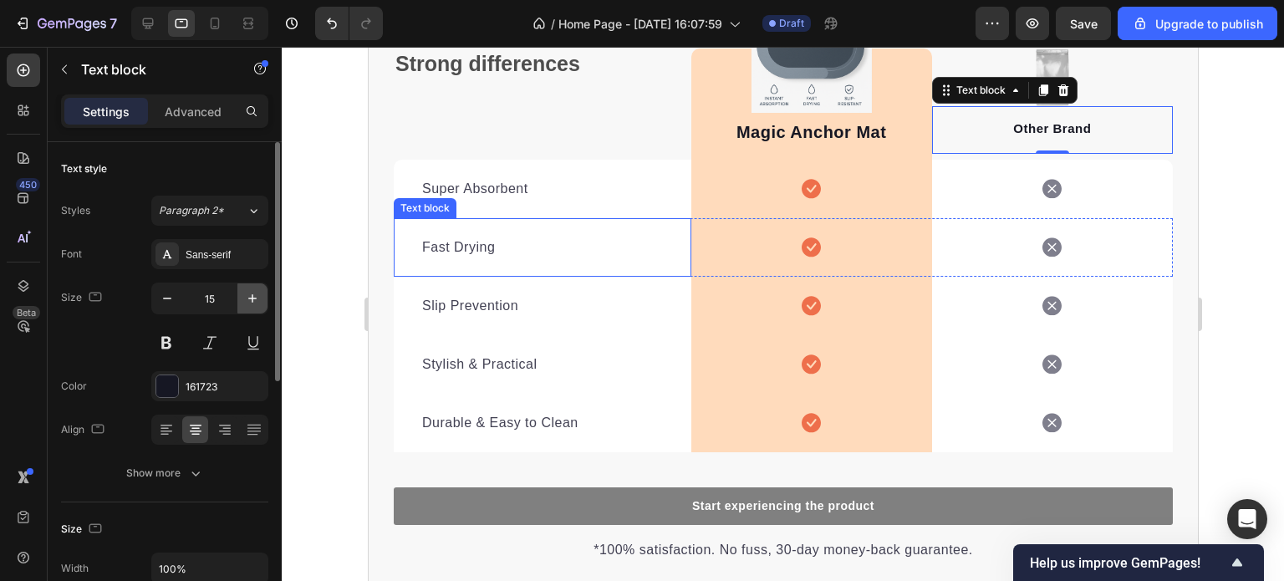
click at [252, 297] on icon "button" at bounding box center [252, 298] width 8 height 8
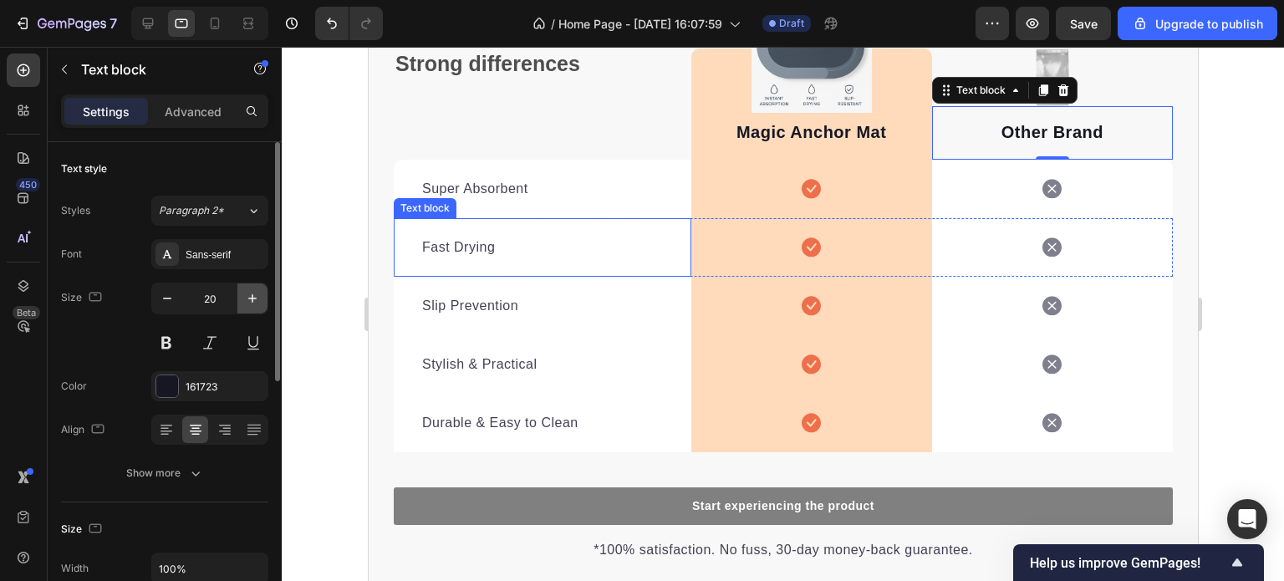
click at [252, 297] on icon "button" at bounding box center [252, 298] width 8 height 8
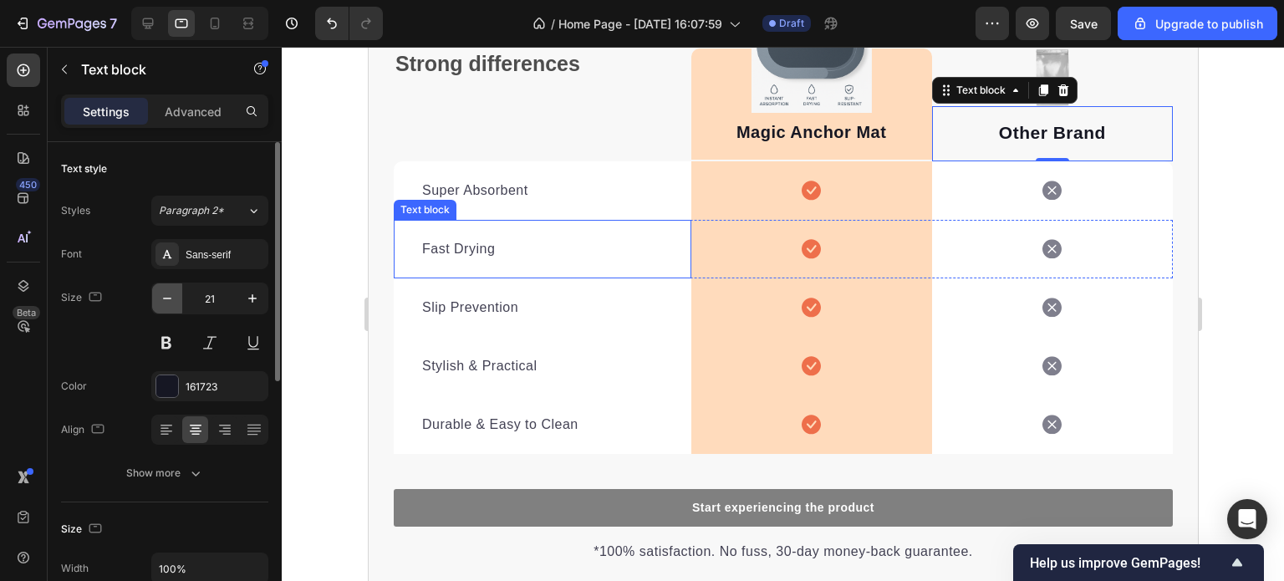
click at [170, 293] on icon "button" at bounding box center [167, 298] width 17 height 17
type input "20"
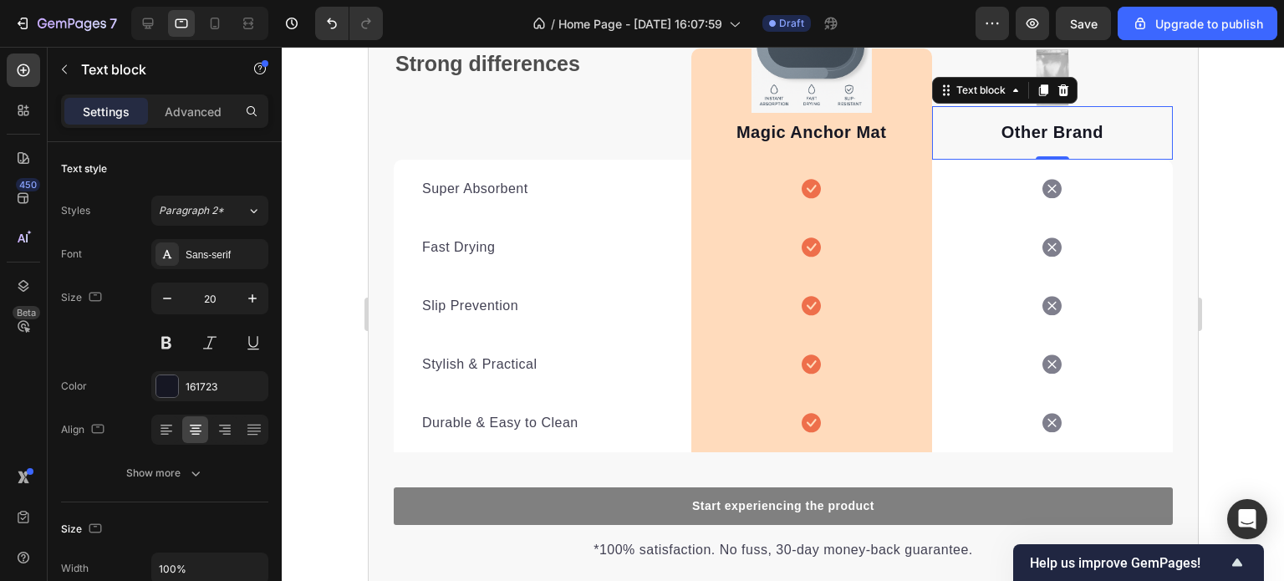
click at [1241, 290] on div at bounding box center [783, 314] width 1003 height 534
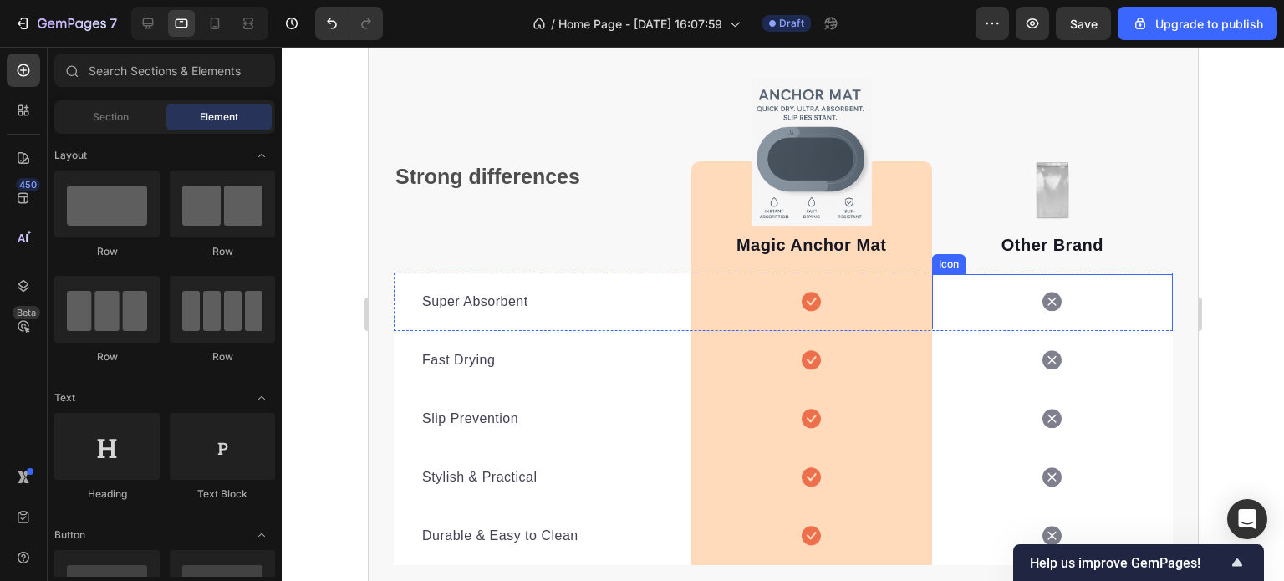
scroll to position [3663, 0]
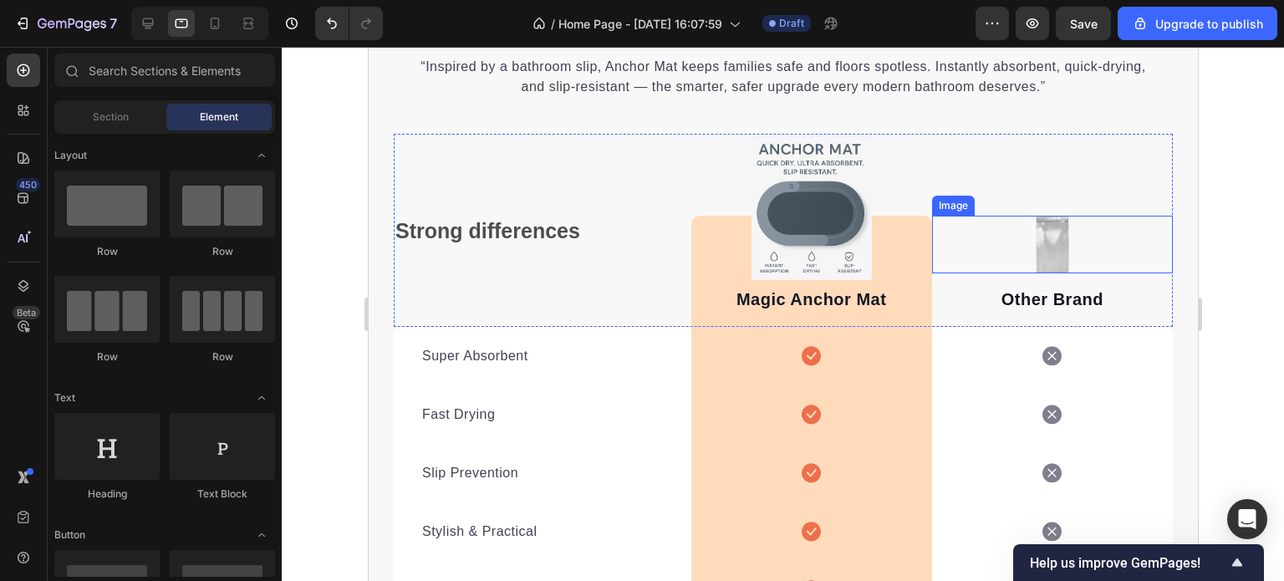
click at [1040, 251] on img at bounding box center [1051, 245] width 35 height 58
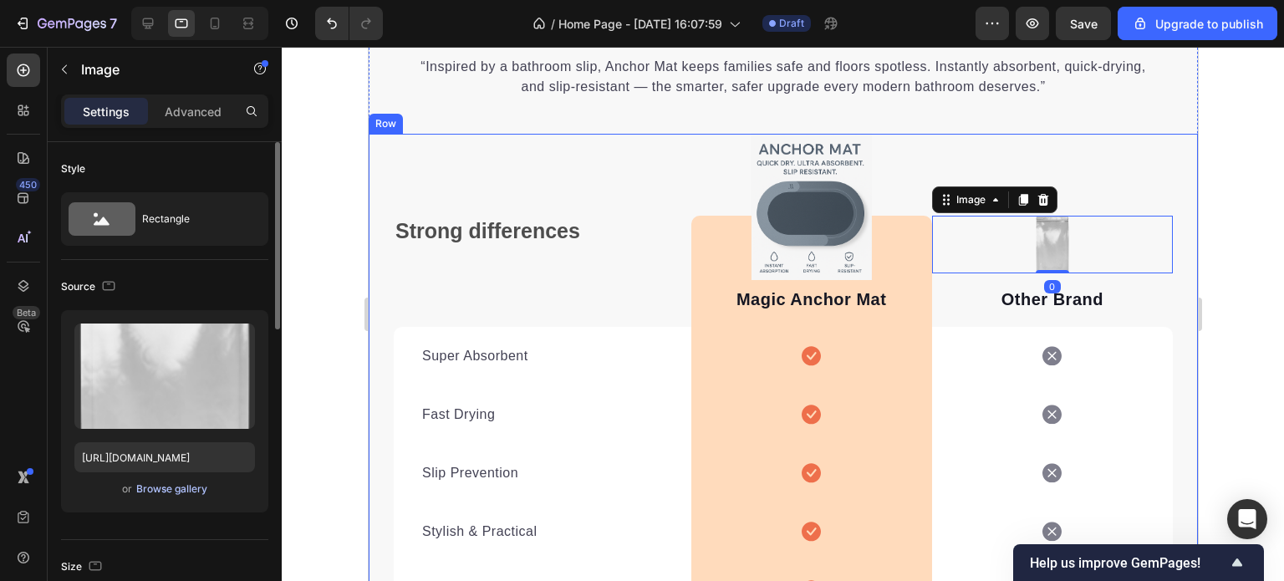
click at [187, 492] on div "Browse gallery" at bounding box center [171, 489] width 71 height 15
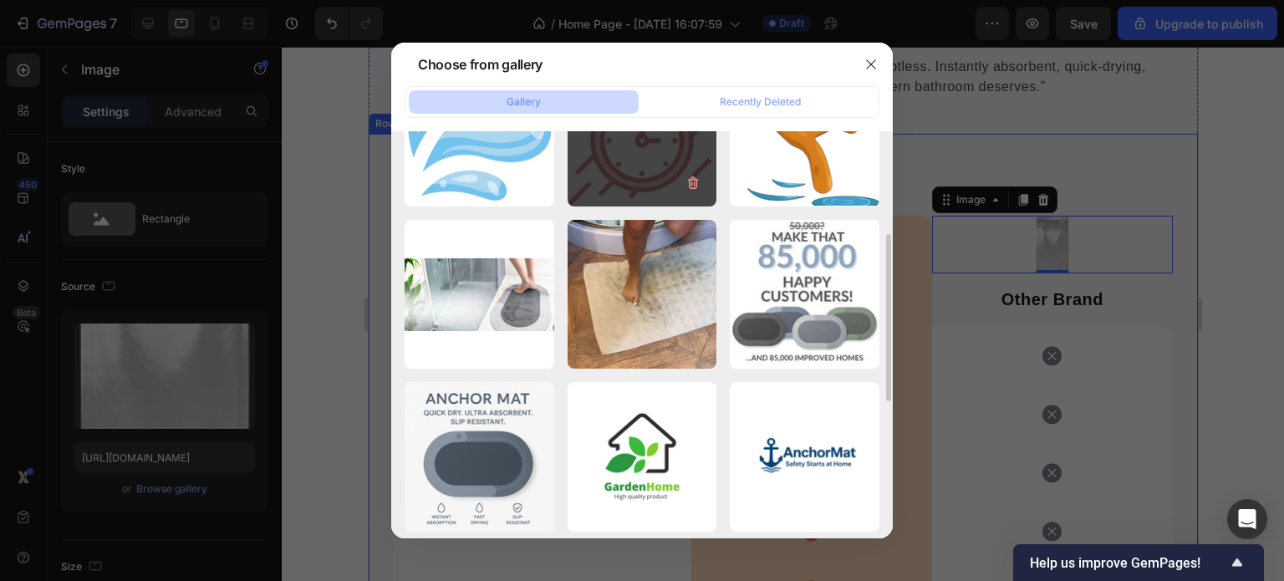
scroll to position [334, 0]
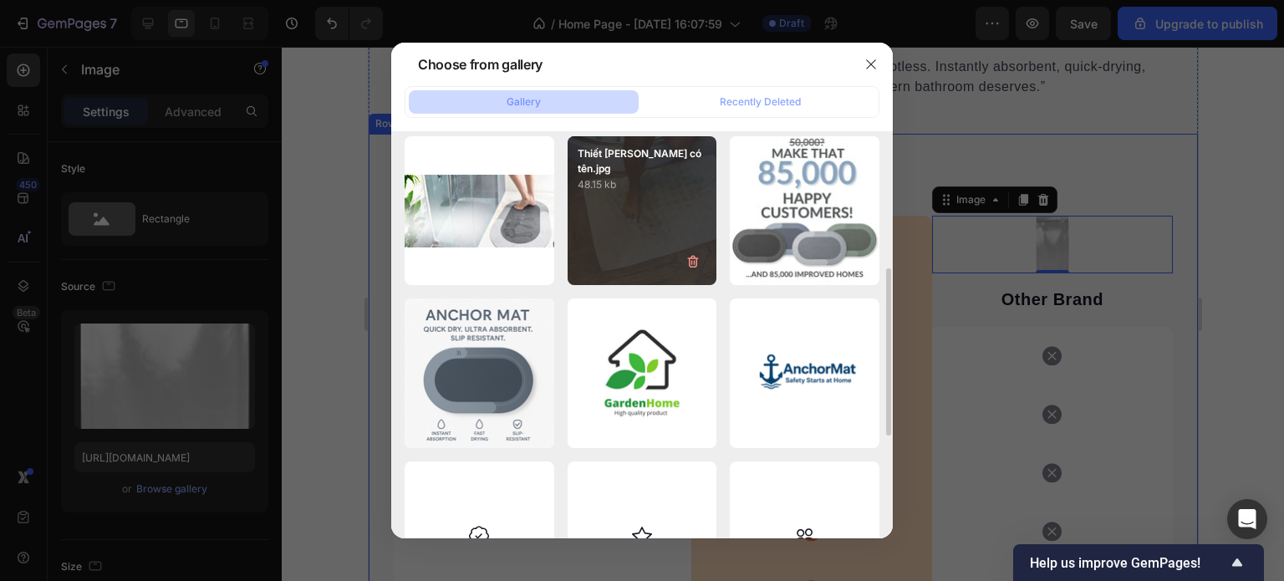
click at [663, 224] on div "Thiết kế chưa có tên.jpg 48.15 kb" at bounding box center [643, 211] width 150 height 150
type input "https://cdn.shopify.com/s/files/1/0928/0408/8175/files/gempages_581590334857806…"
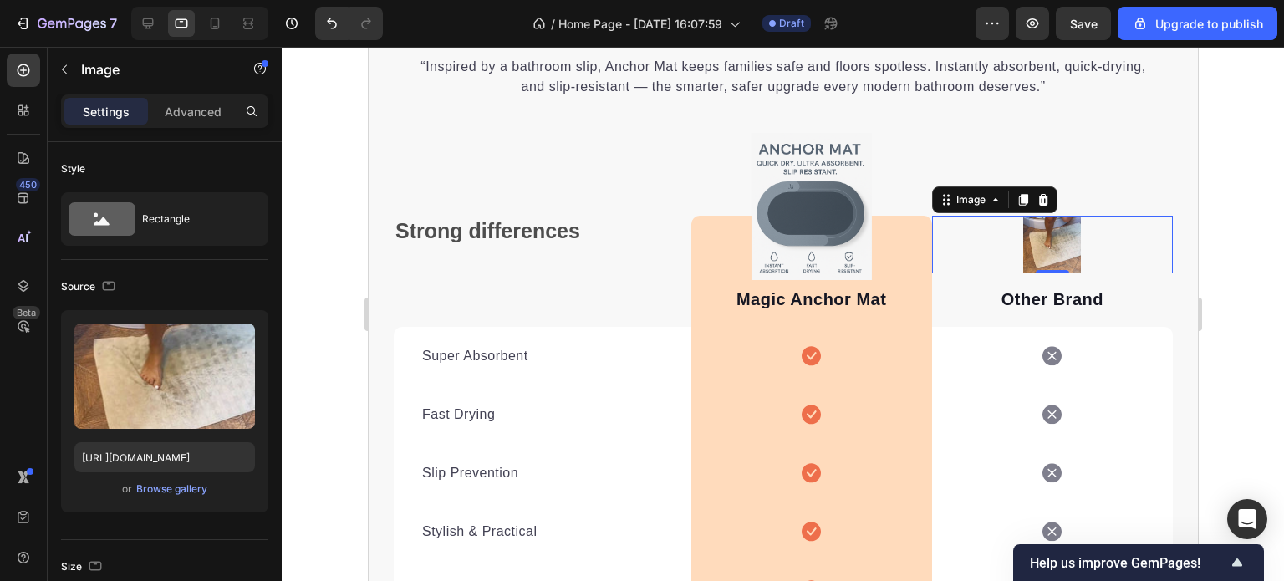
click at [1237, 268] on div at bounding box center [783, 314] width 1003 height 534
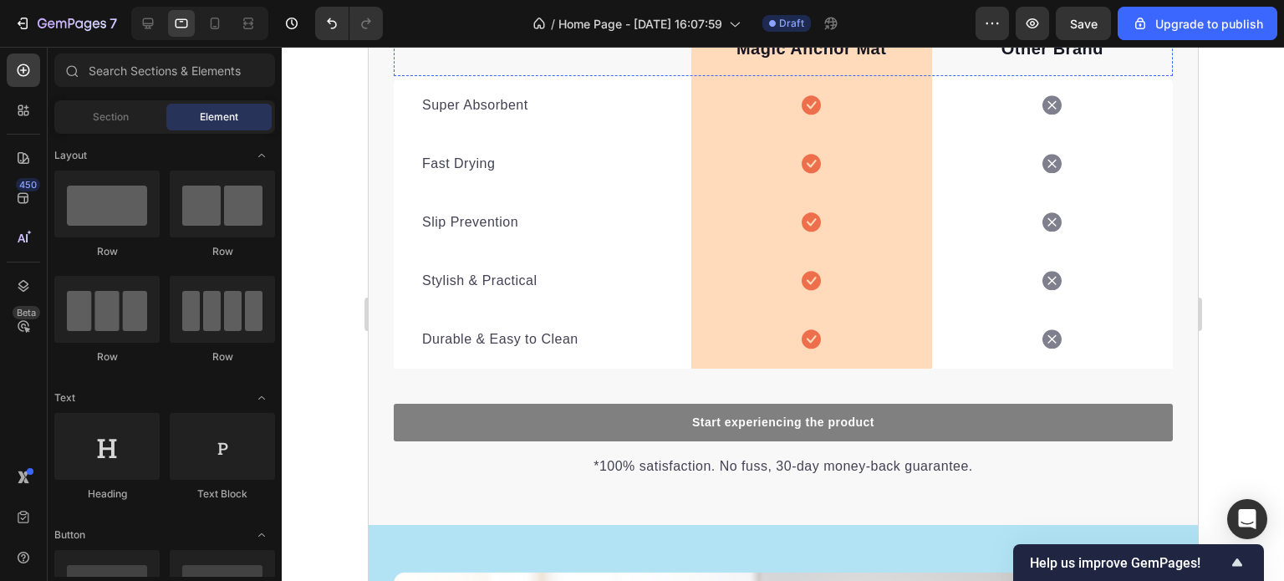
scroll to position [4164, 0]
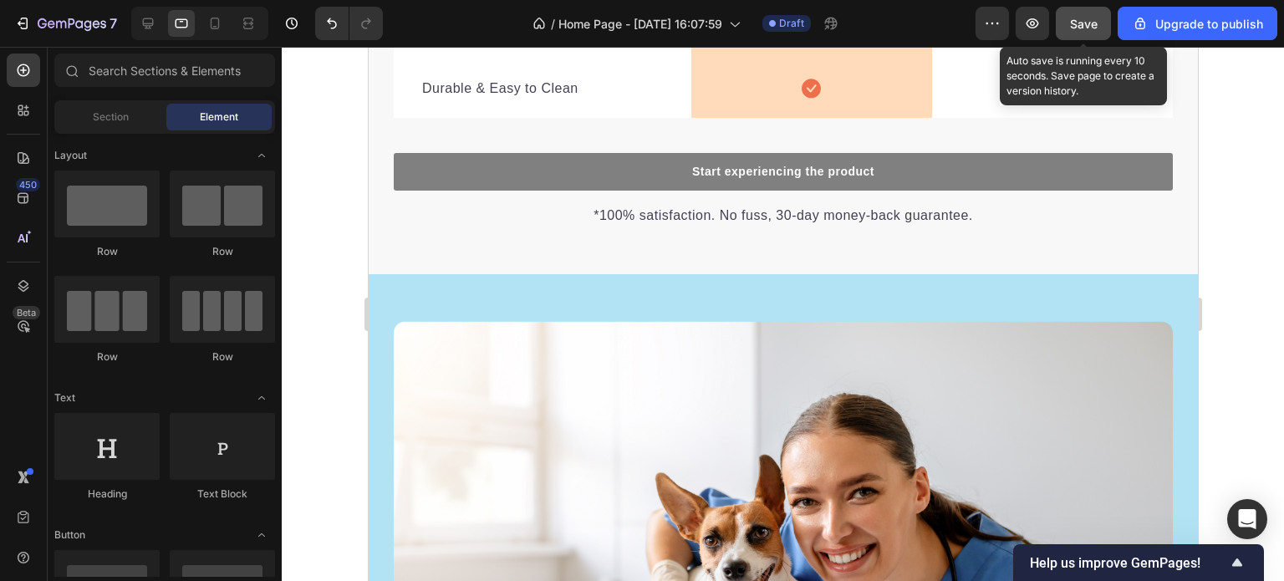
click at [1079, 24] on span "Save" at bounding box center [1084, 24] width 28 height 14
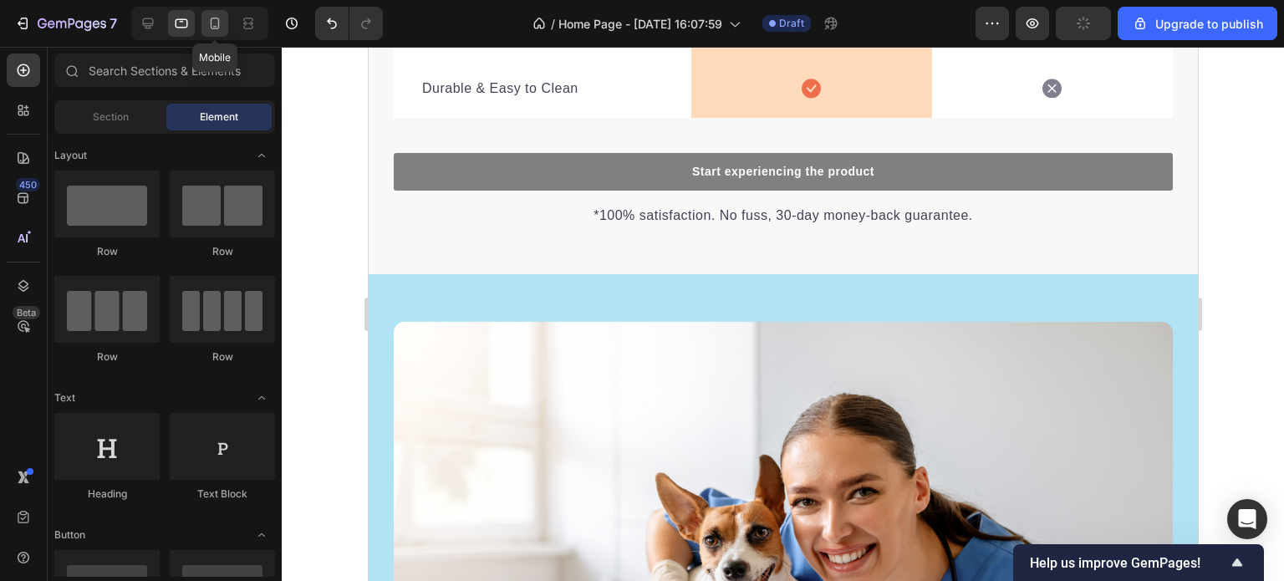
click at [214, 26] on icon at bounding box center [215, 23] width 17 height 17
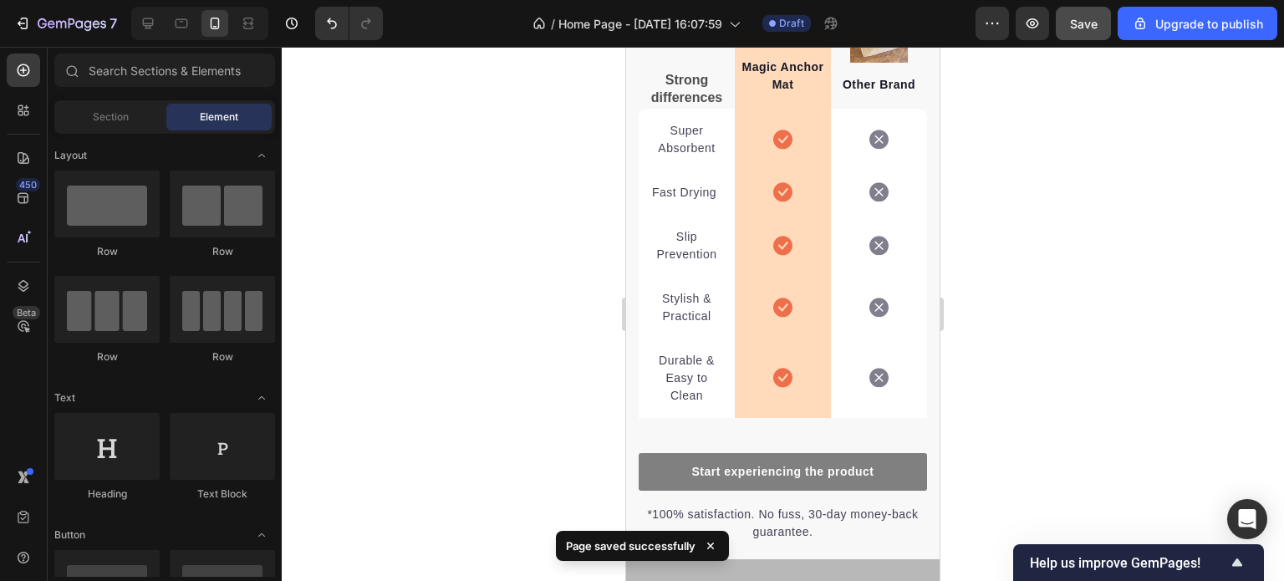
scroll to position [2759, 0]
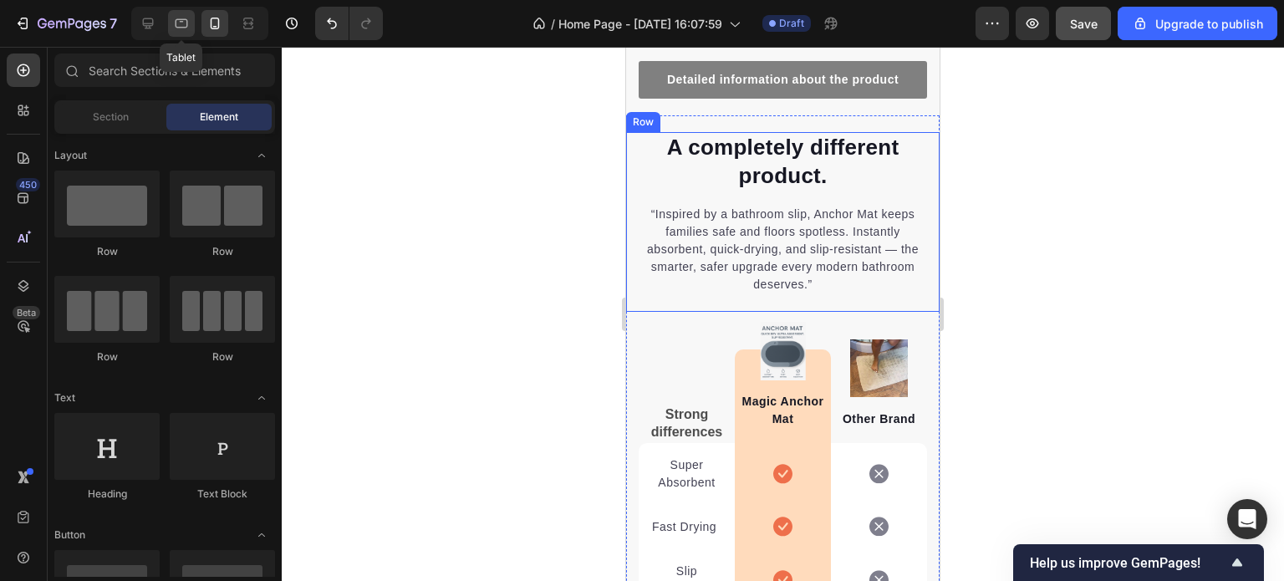
click at [187, 16] on icon at bounding box center [181, 23] width 17 height 17
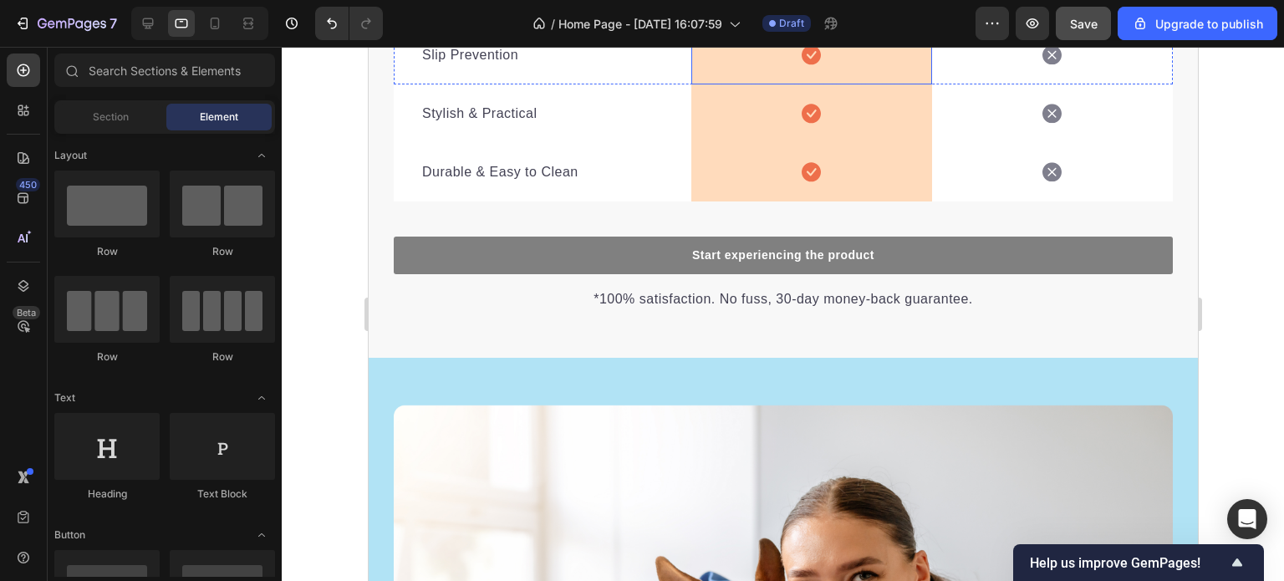
scroll to position [3157, 0]
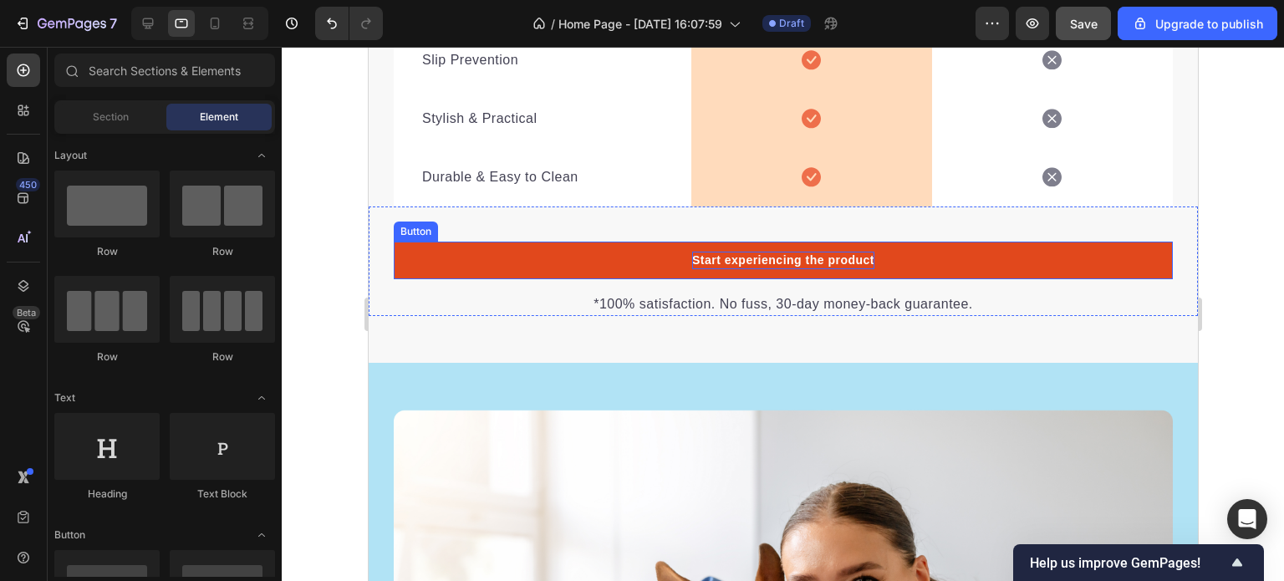
click at [848, 261] on p "Start experiencing the product" at bounding box center [783, 261] width 182 height 18
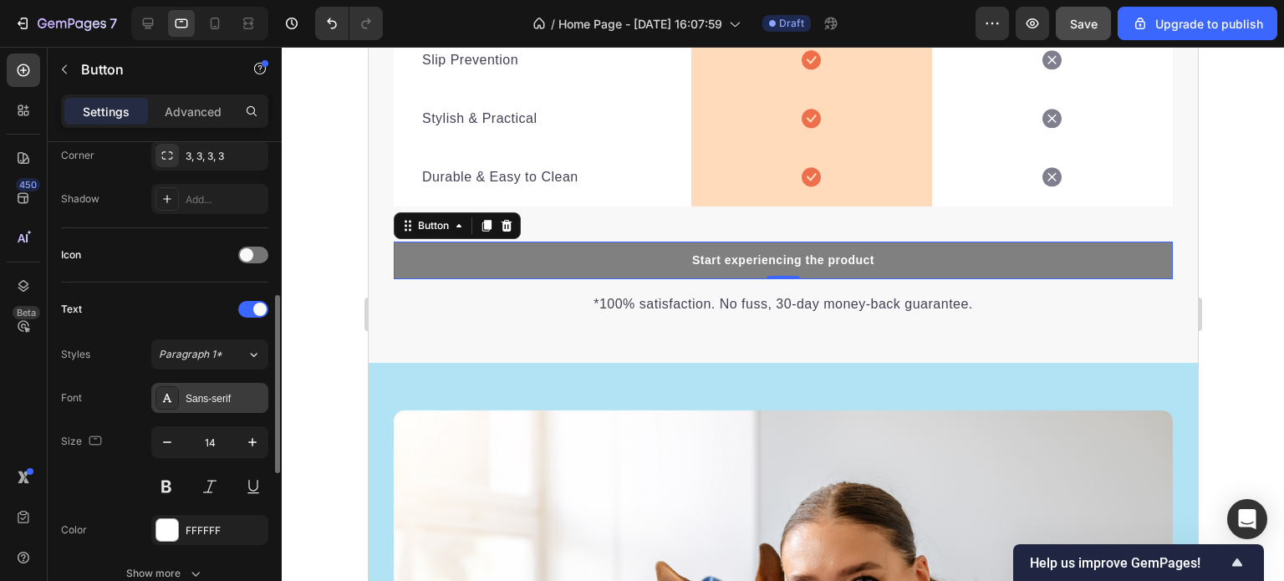
scroll to position [585, 0]
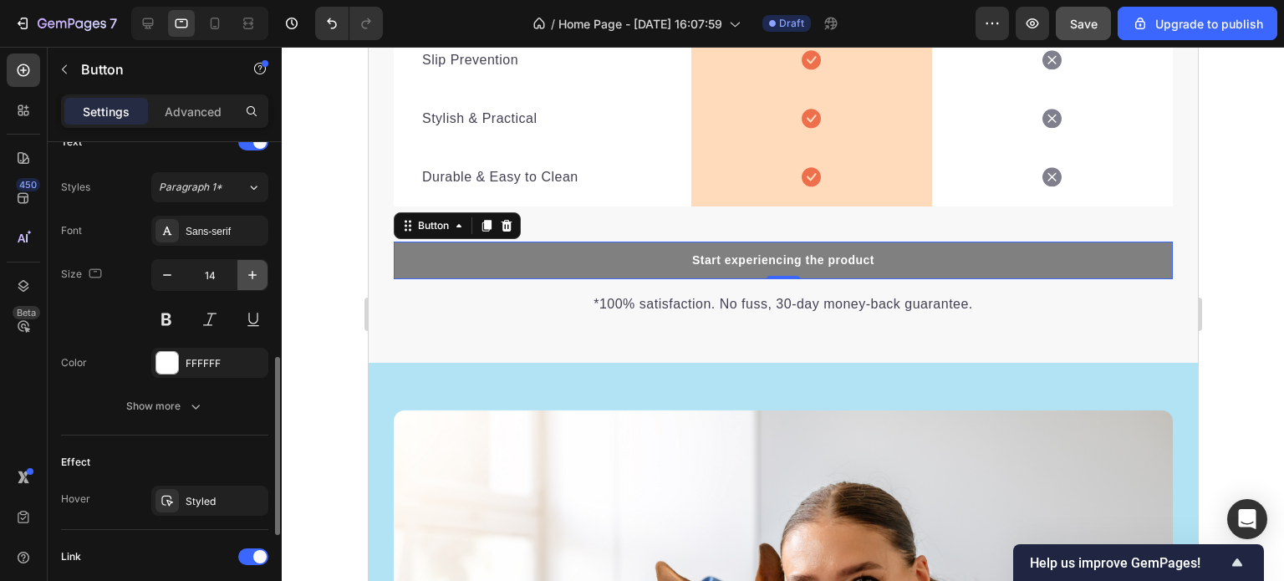
click at [250, 273] on icon "button" at bounding box center [252, 275] width 8 height 8
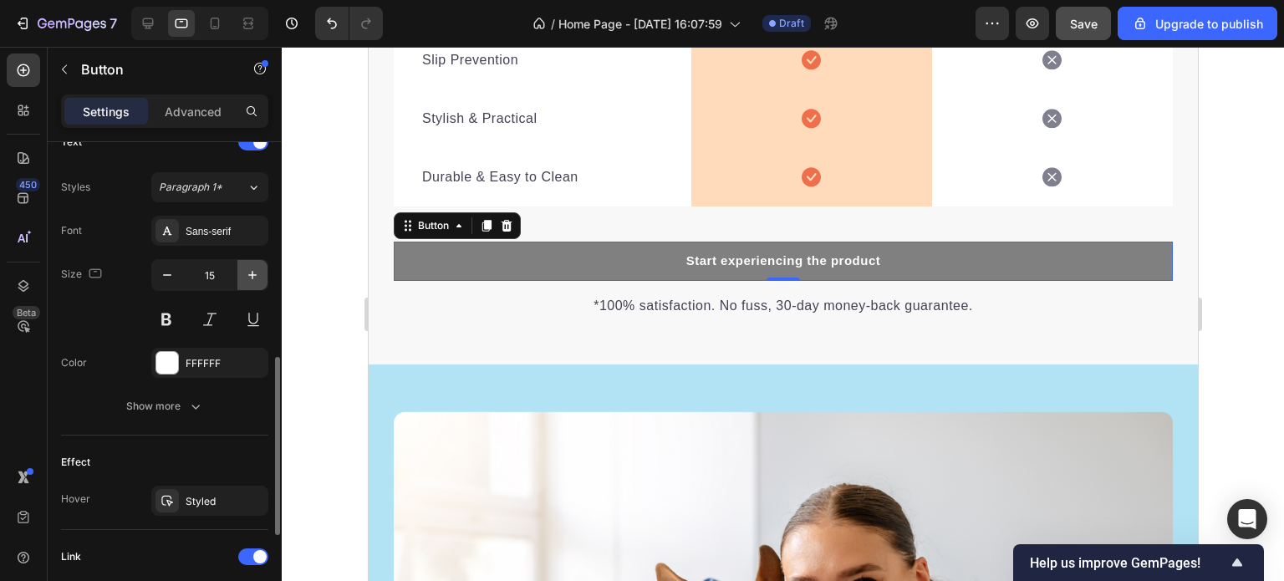
click at [250, 273] on icon "button" at bounding box center [252, 275] width 8 height 8
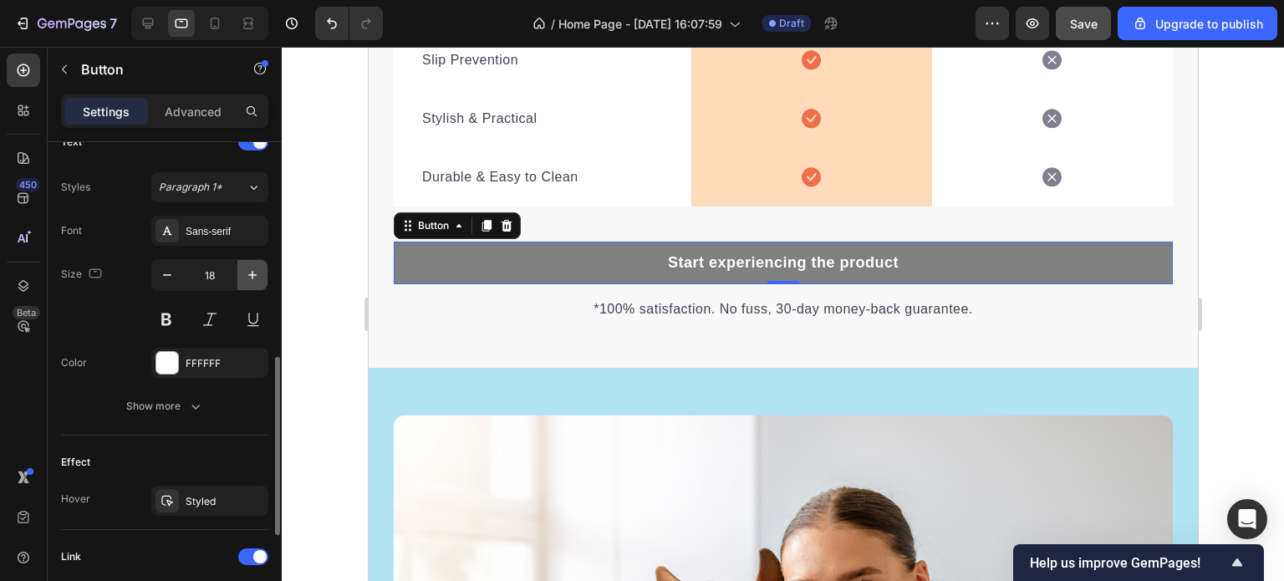
click at [250, 273] on icon "button" at bounding box center [252, 275] width 8 height 8
type input "20"
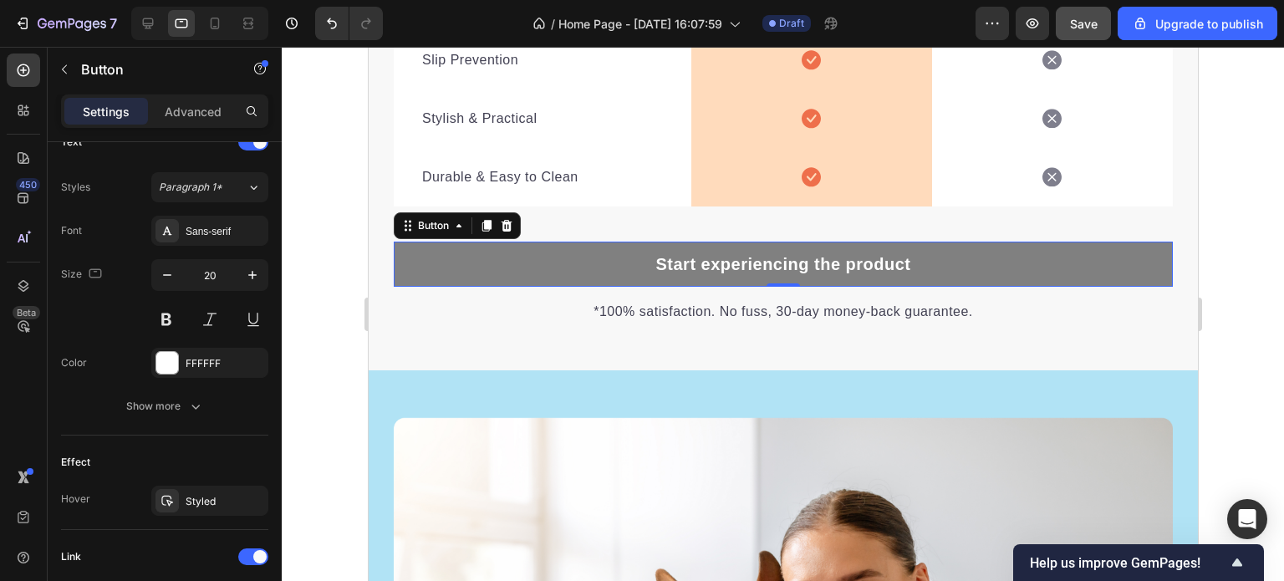
click at [1232, 274] on div at bounding box center [783, 314] width 1003 height 534
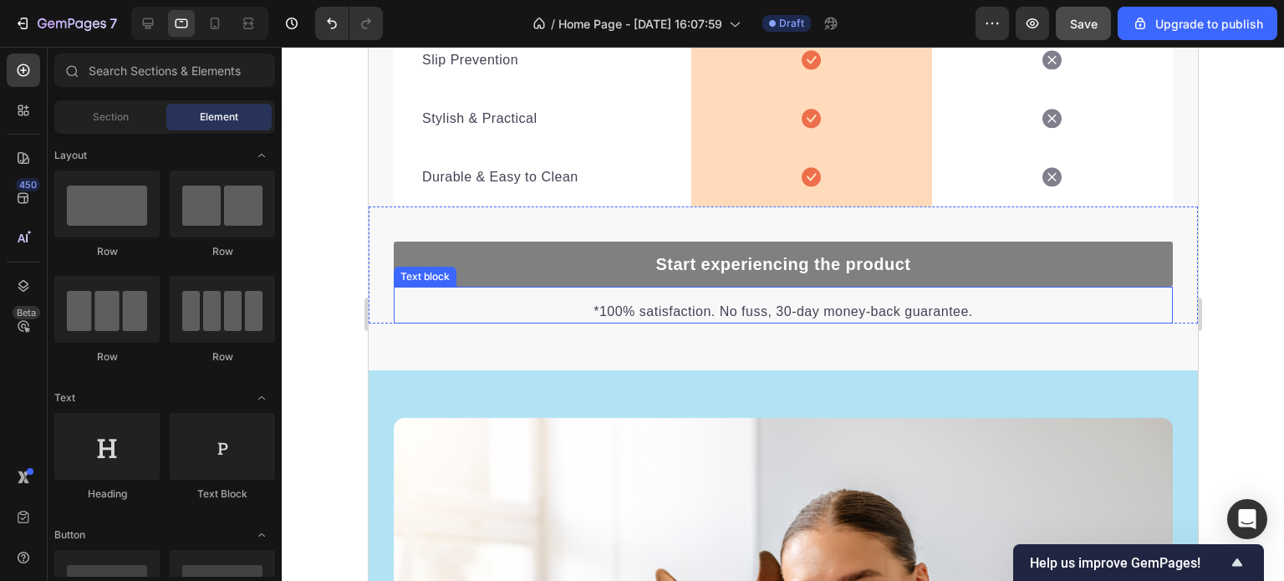
click at [953, 319] on p "*100% satisfaction. No fuss, 30-day money-back guarantee." at bounding box center [783, 312] width 776 height 20
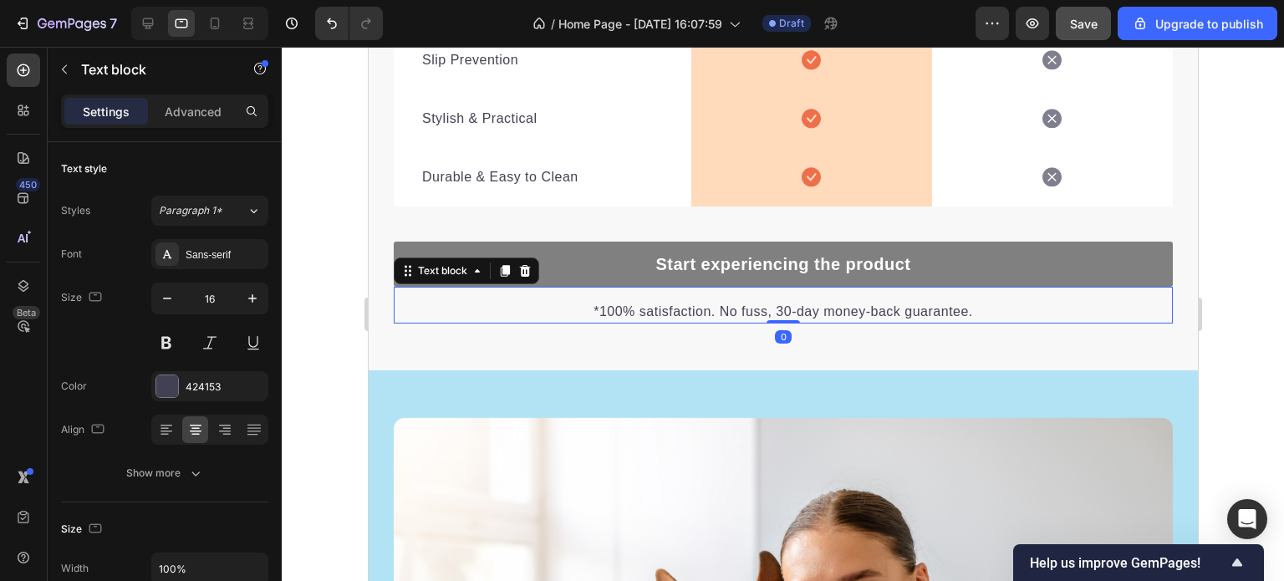
click at [969, 311] on p "*100% satisfaction. No fuss, 30-day money-back guarantee." at bounding box center [783, 312] width 776 height 20
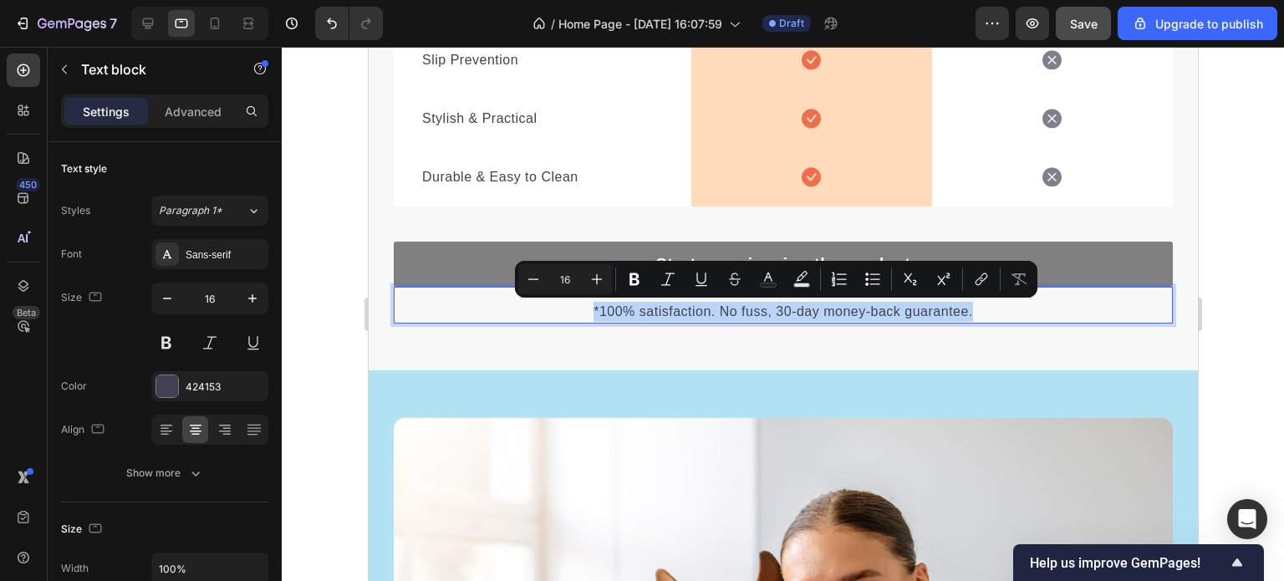
drag, startPoint x: 969, startPoint y: 311, endPoint x: 588, endPoint y: 304, distance: 381.4
click at [588, 304] on p "*100% satisfaction. No fuss, 30-day money-back guarantee." at bounding box center [783, 312] width 776 height 20
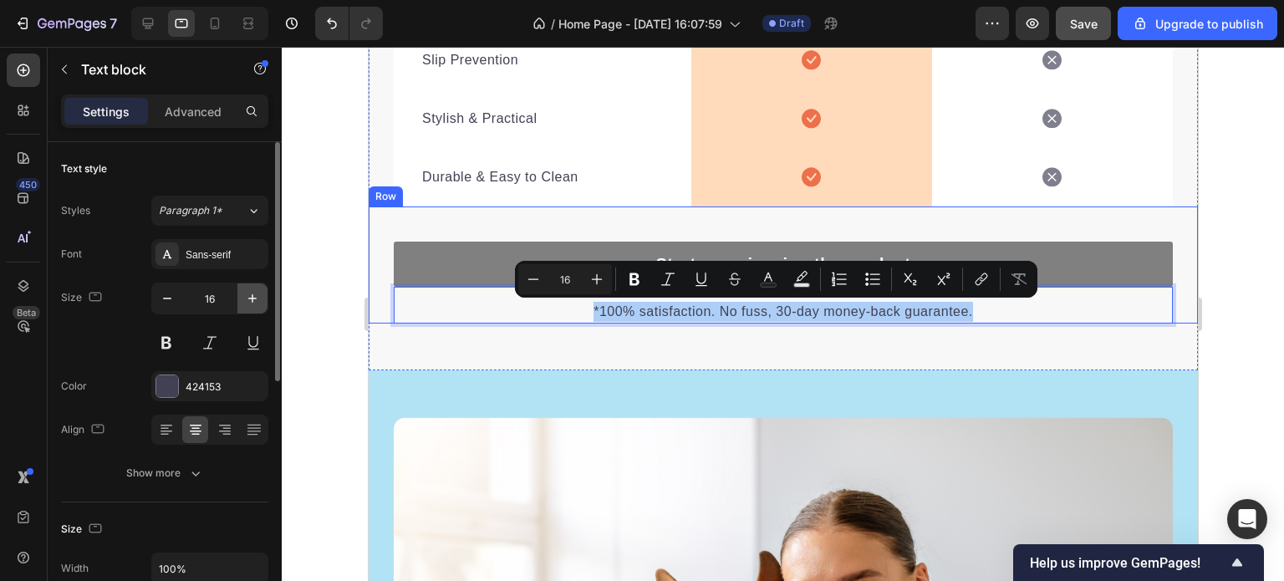
click at [252, 297] on icon "button" at bounding box center [252, 298] width 8 height 8
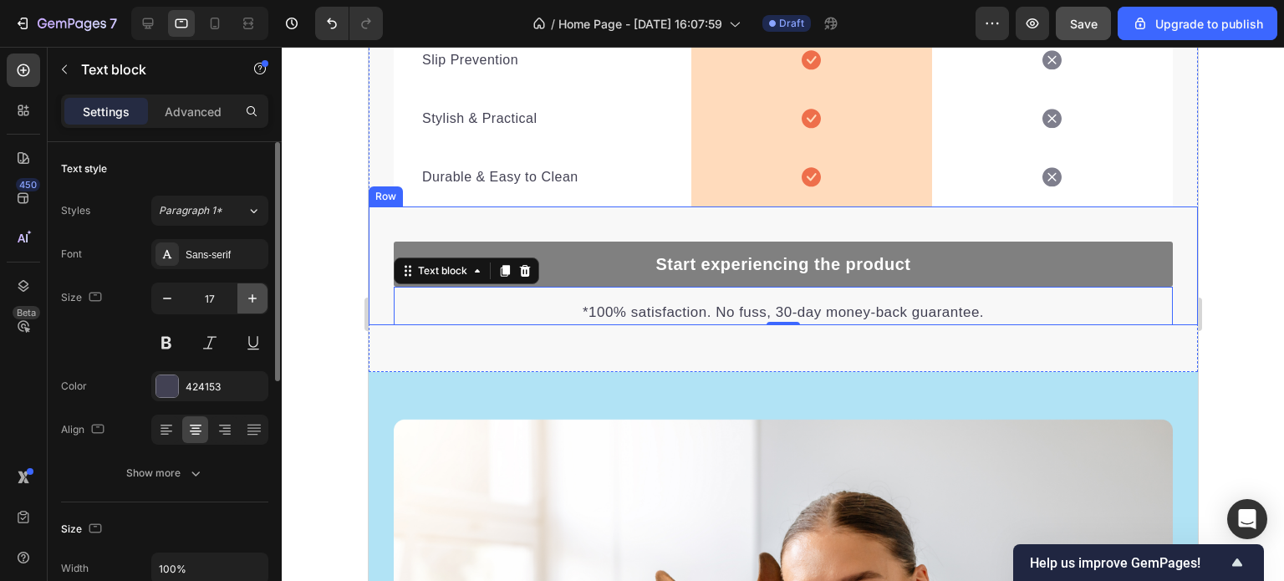
click at [252, 297] on icon "button" at bounding box center [252, 298] width 8 height 8
type input "18"
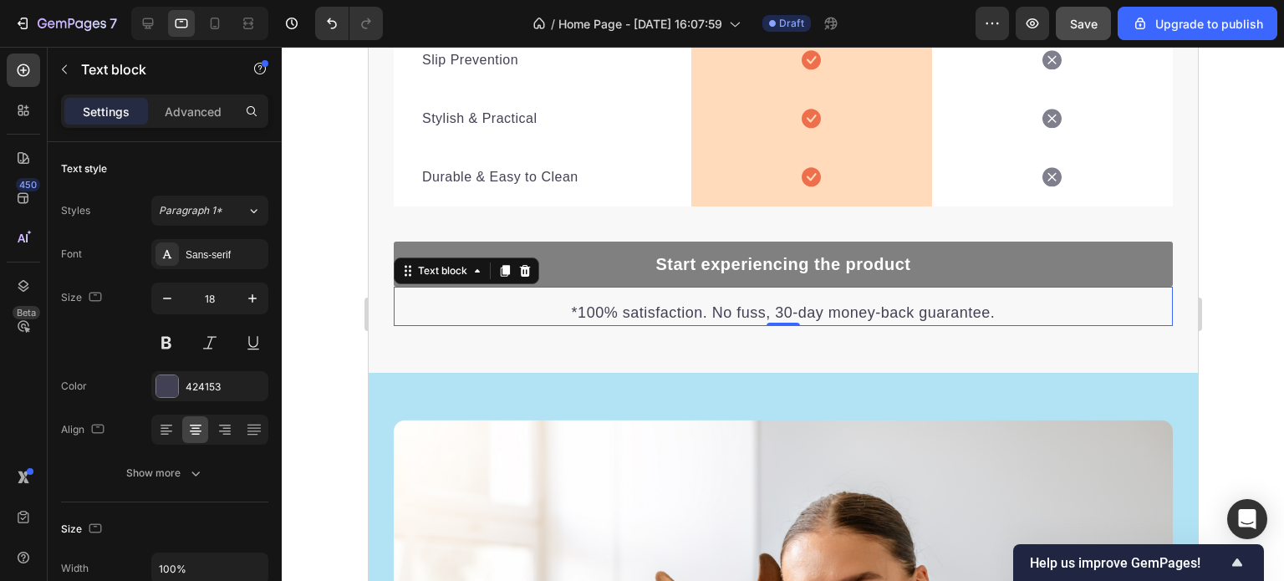
click at [1238, 292] on div at bounding box center [783, 314] width 1003 height 534
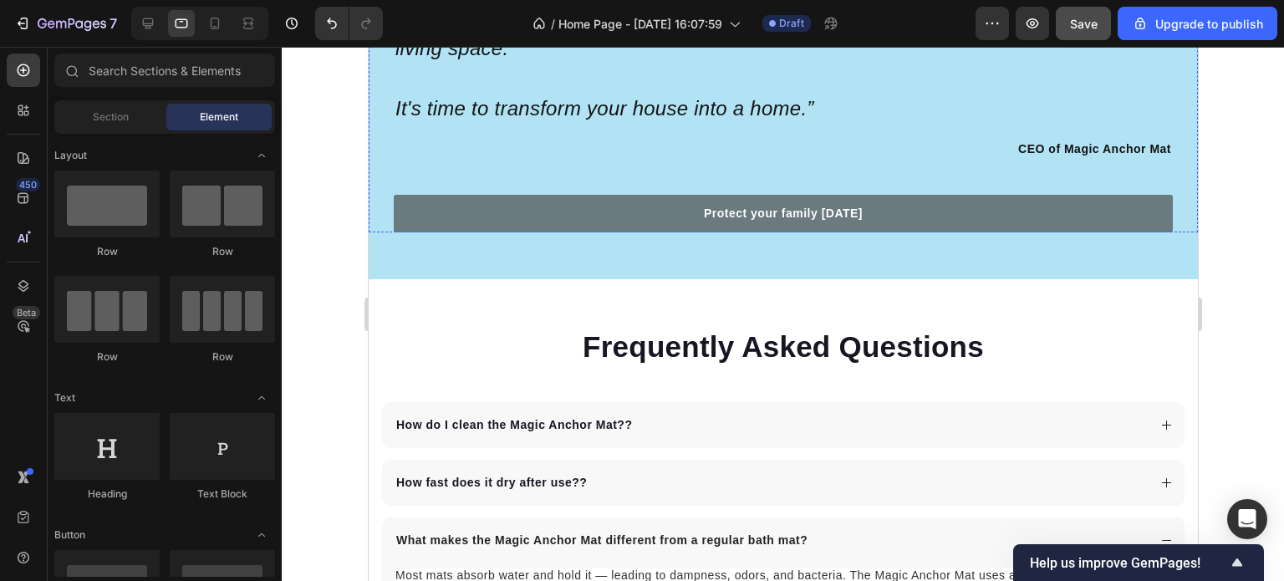
scroll to position [4495, 0]
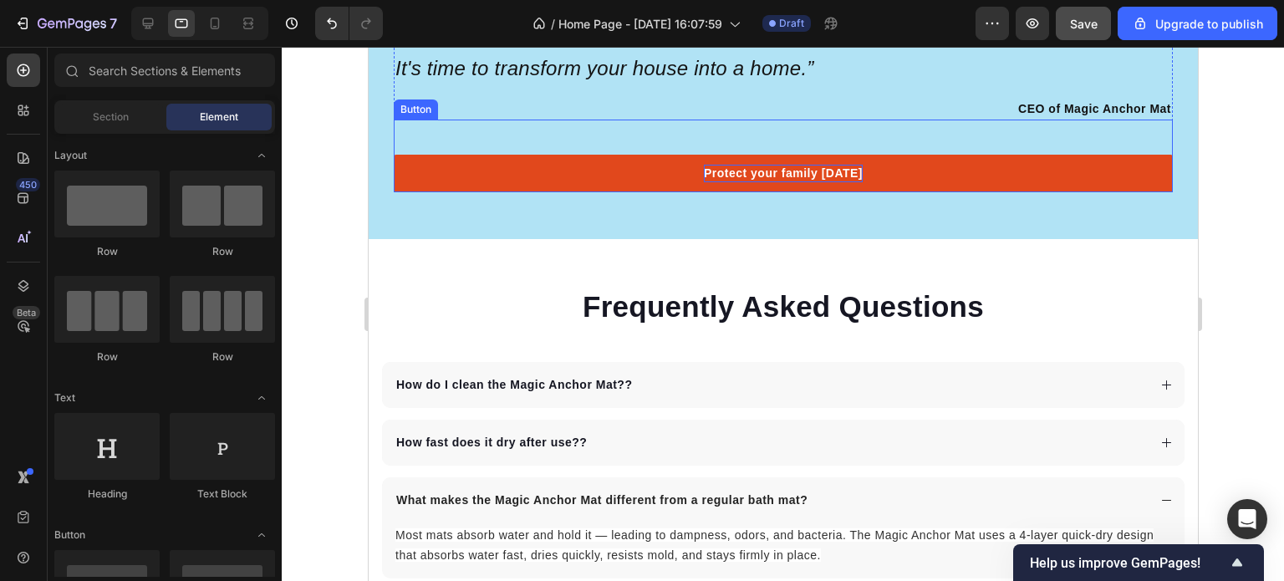
click at [847, 165] on p "Protect your family [DATE]" at bounding box center [782, 174] width 159 height 18
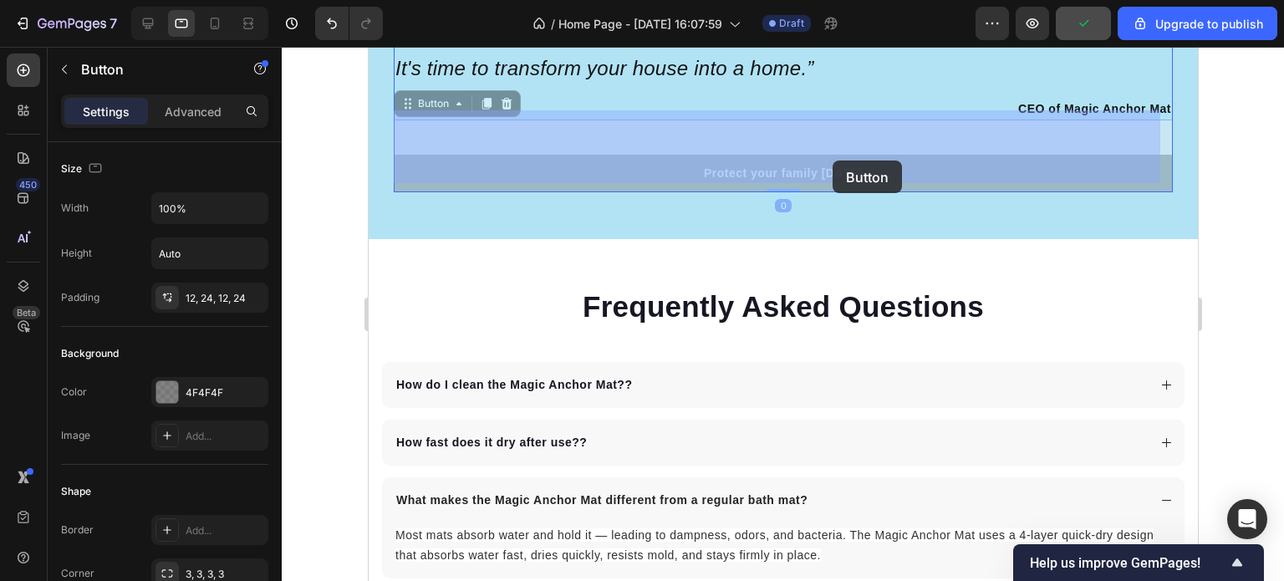
drag, startPoint x: 852, startPoint y: 161, endPoint x: 832, endPoint y: 161, distance: 20.1
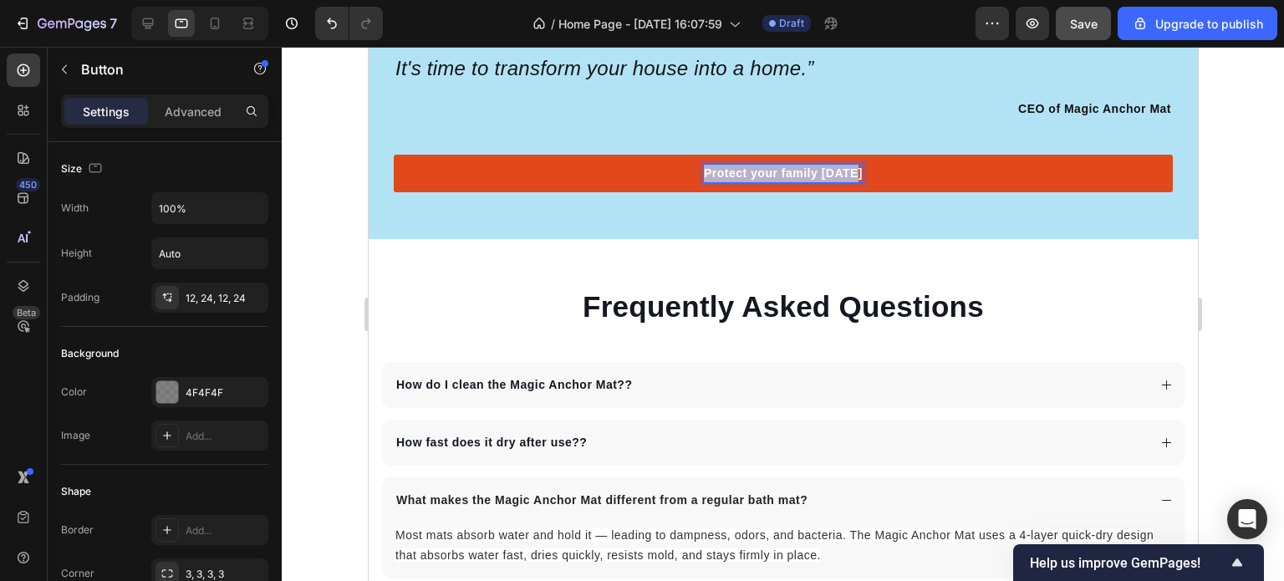
drag, startPoint x: 702, startPoint y: 163, endPoint x: 857, endPoint y: 164, distance: 154.7
click at [857, 164] on link "Protect your family [DATE]" at bounding box center [782, 174] width 779 height 38
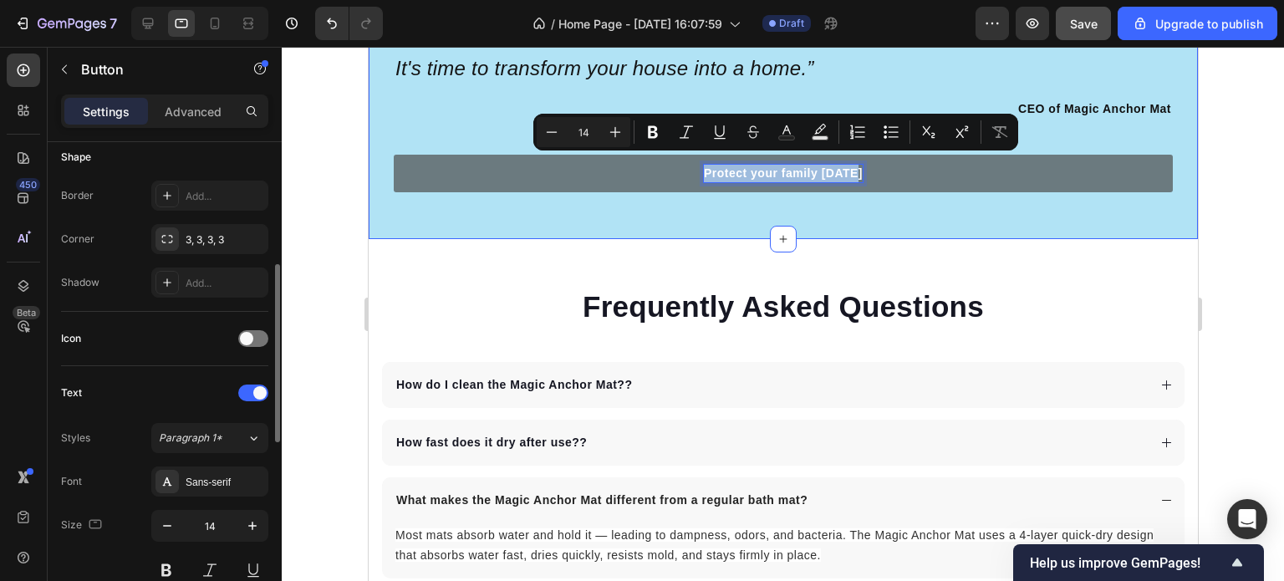
scroll to position [502, 0]
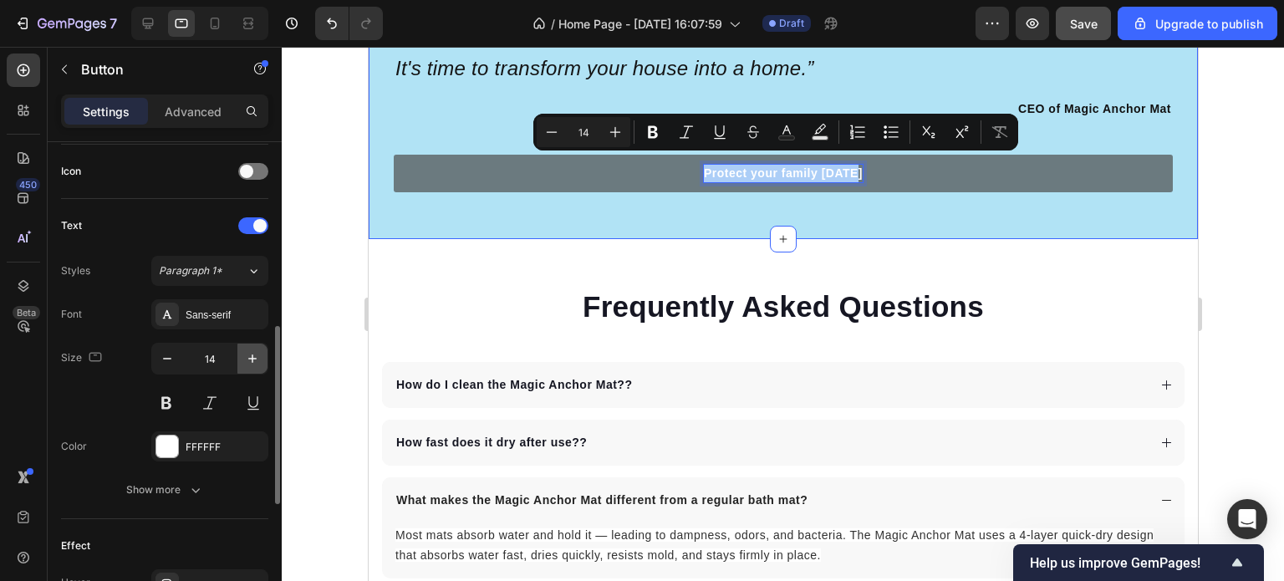
click at [251, 360] on icon "button" at bounding box center [252, 358] width 17 height 17
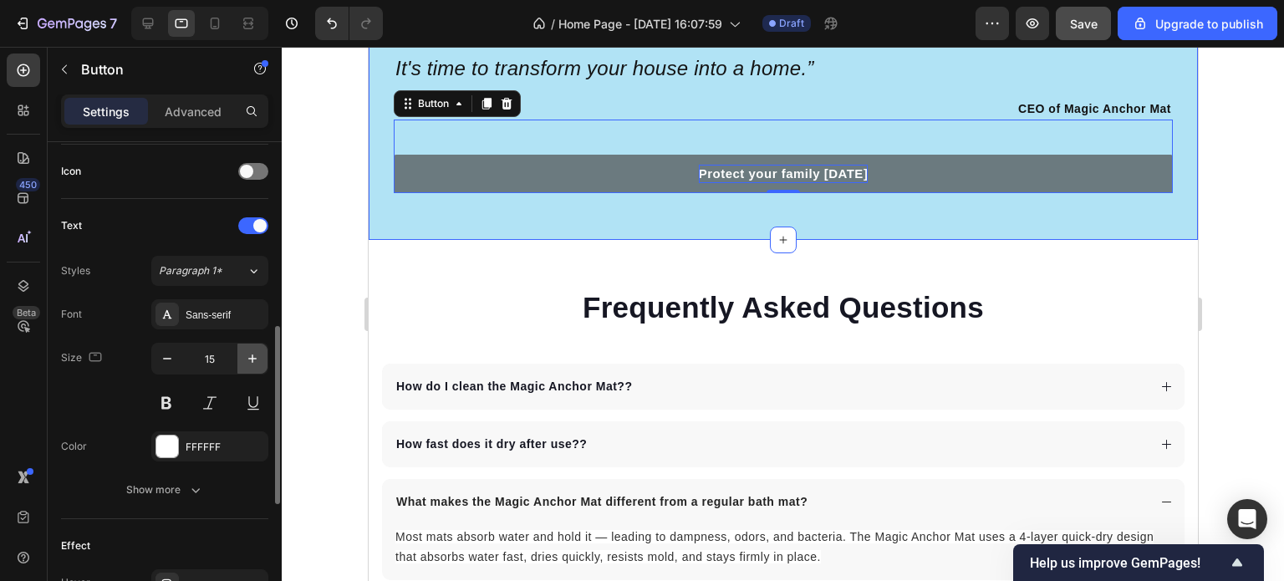
click at [251, 360] on icon "button" at bounding box center [252, 358] width 17 height 17
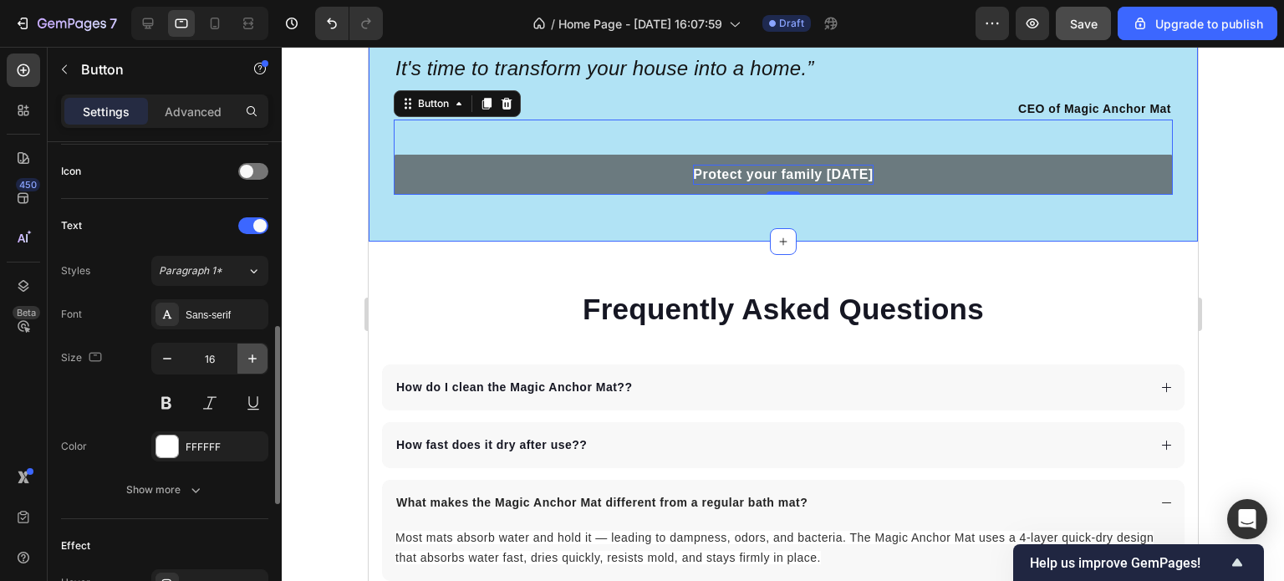
click at [251, 360] on icon "button" at bounding box center [252, 358] width 17 height 17
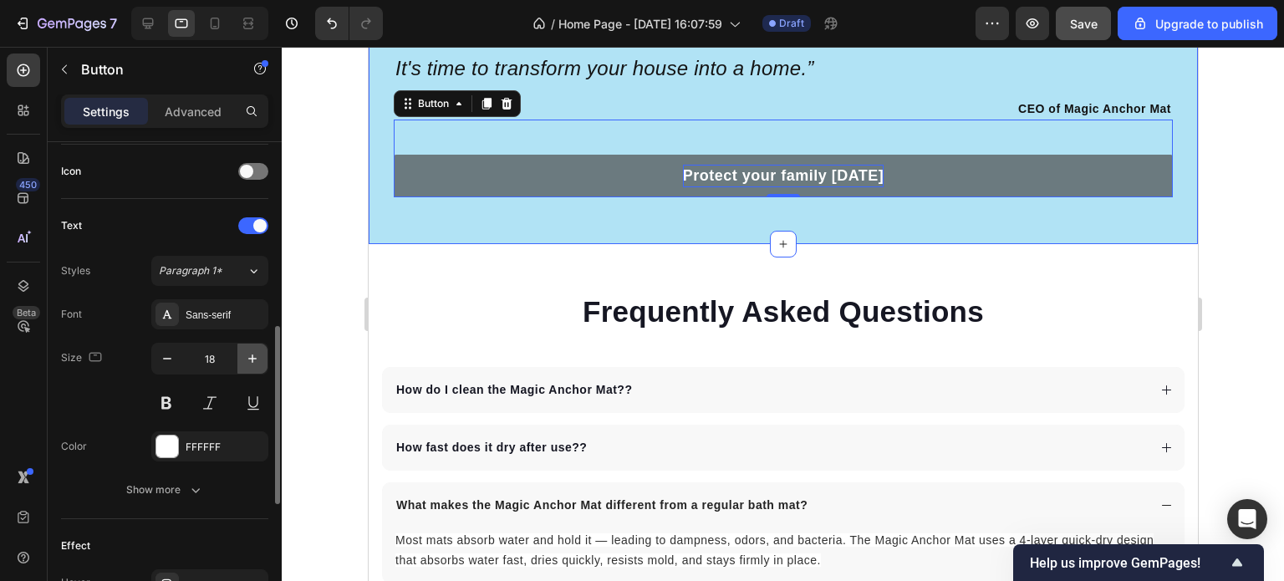
click at [251, 360] on icon "button" at bounding box center [252, 358] width 17 height 17
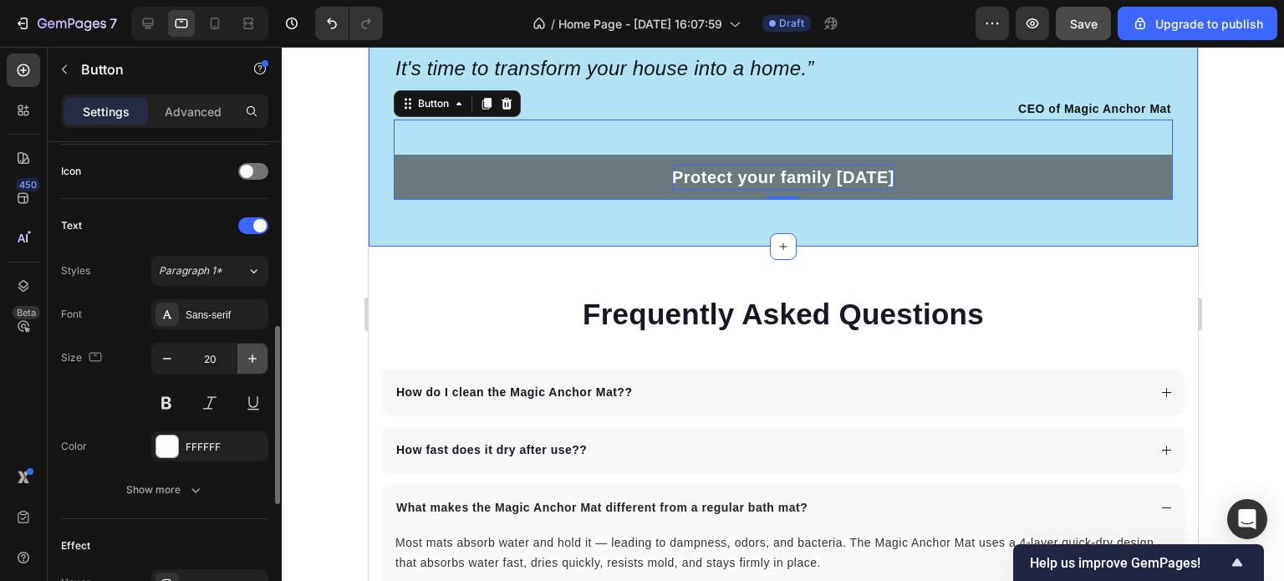
click at [251, 360] on icon "button" at bounding box center [252, 358] width 17 height 17
click at [167, 352] on icon "button" at bounding box center [167, 358] width 17 height 17
type input "20"
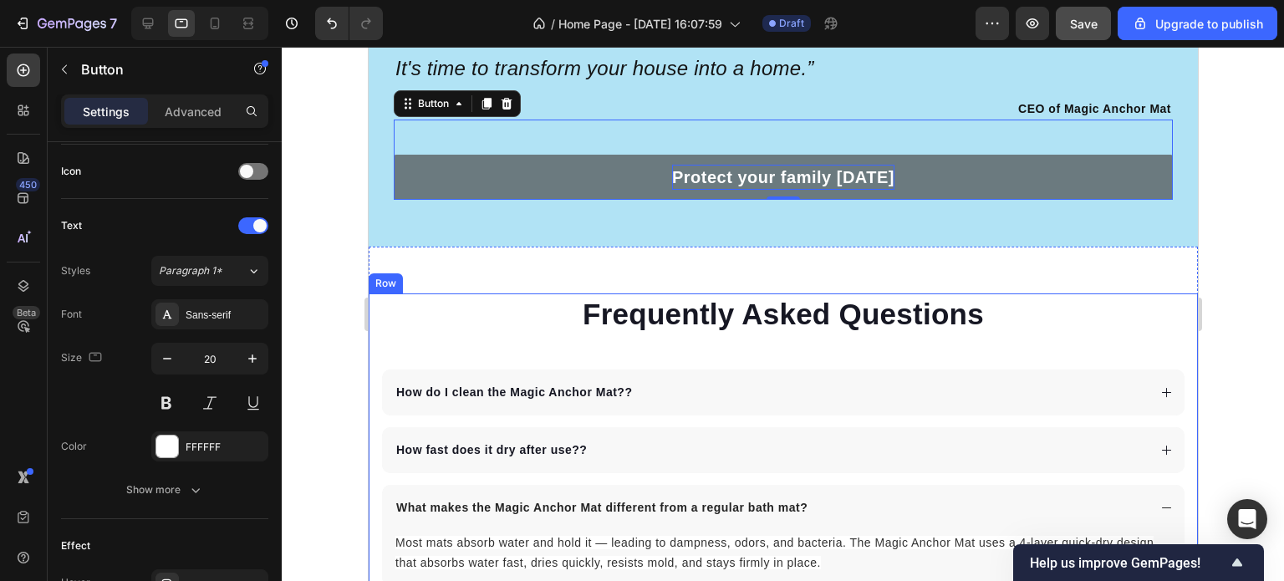
click at [1238, 280] on div at bounding box center [783, 314] width 1003 height 534
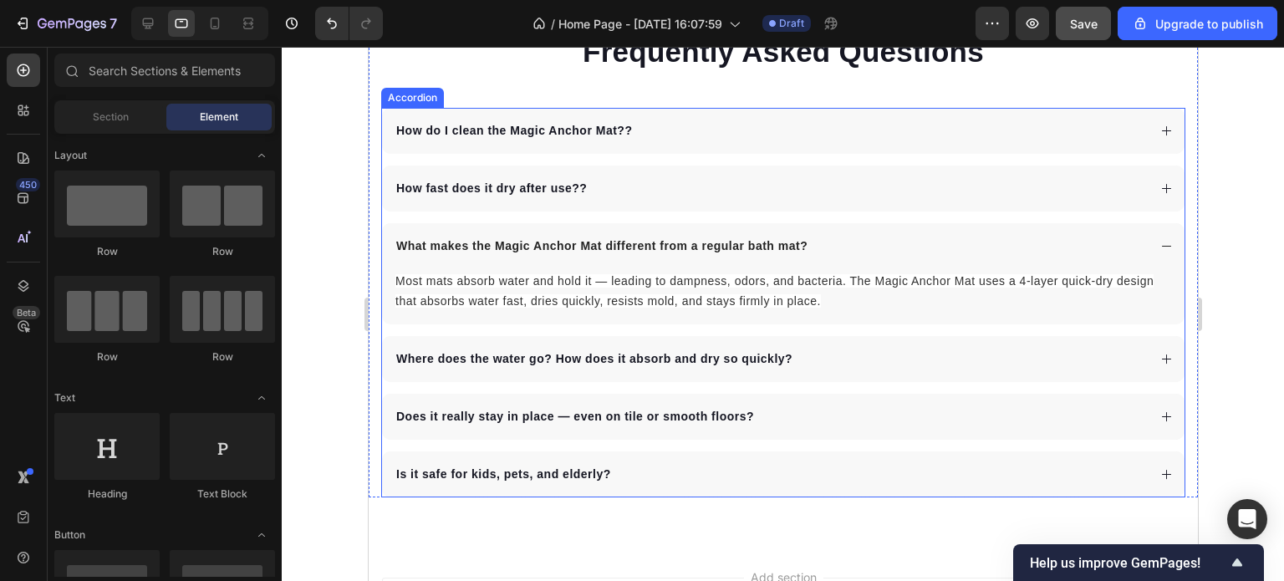
scroll to position [4745, 0]
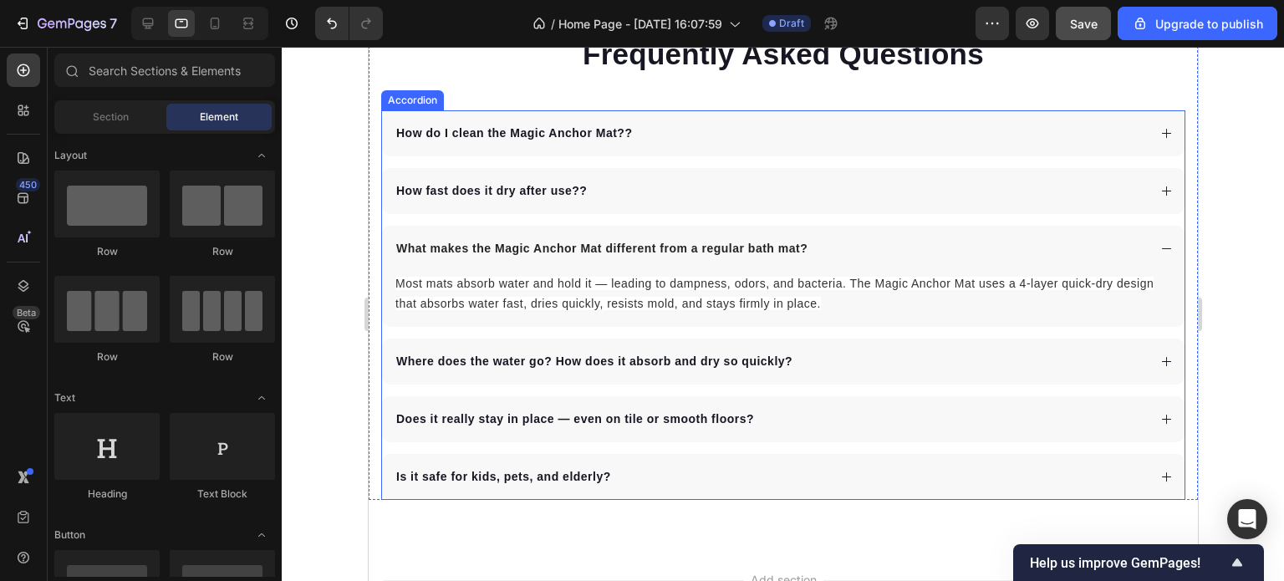
click at [1160, 244] on icon at bounding box center [1166, 248] width 13 height 13
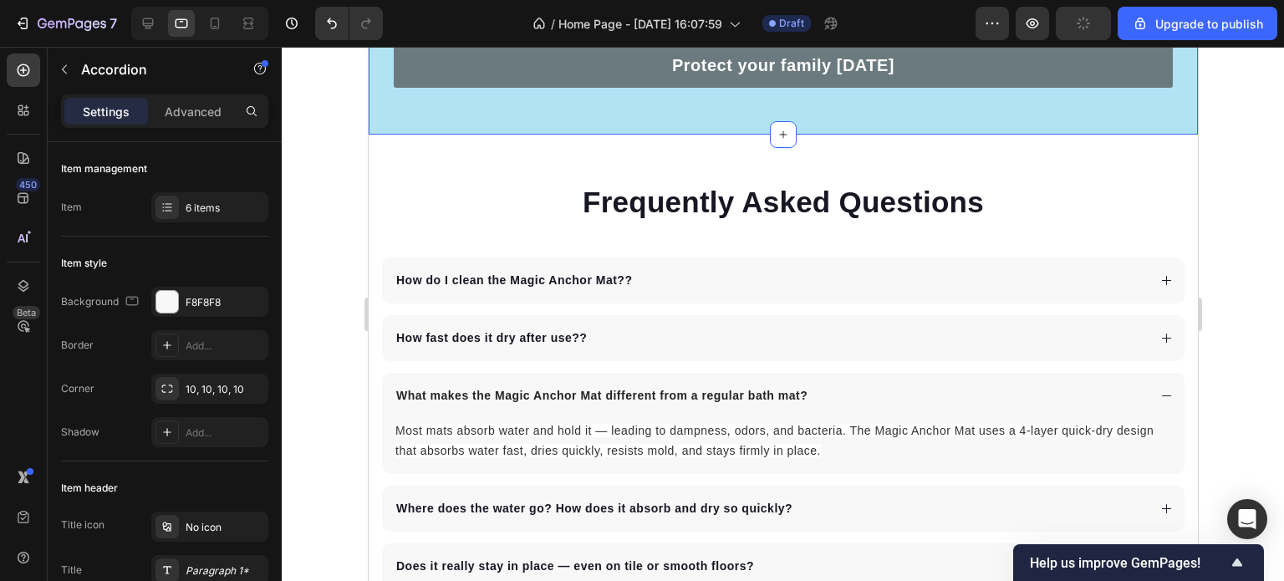
scroll to position [4662, 0]
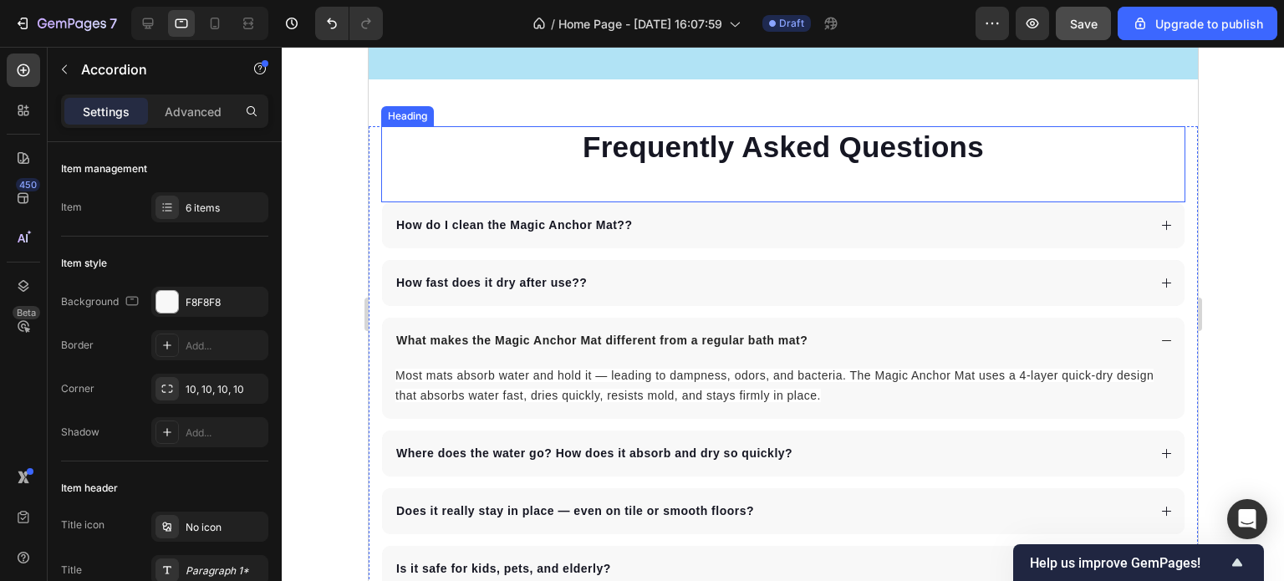
click at [524, 186] on div "Frequently Asked Questions Heading" at bounding box center [782, 164] width 804 height 77
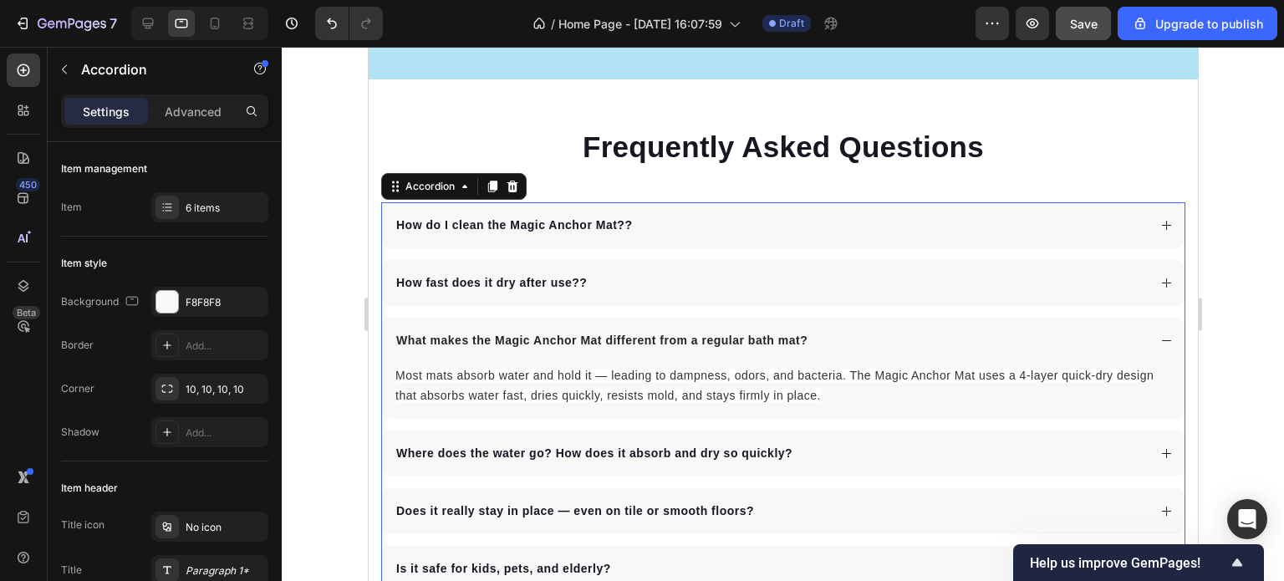
click at [702, 236] on div "How do I clean the Magic Anchor Mat? ?" at bounding box center [782, 225] width 803 height 46
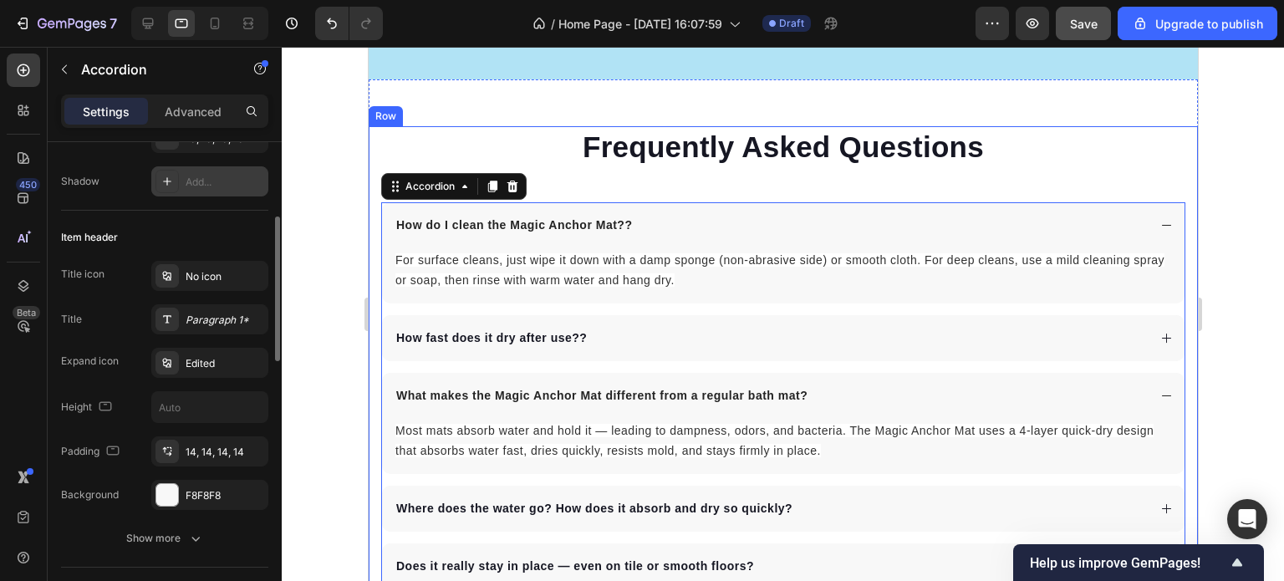
scroll to position [418, 0]
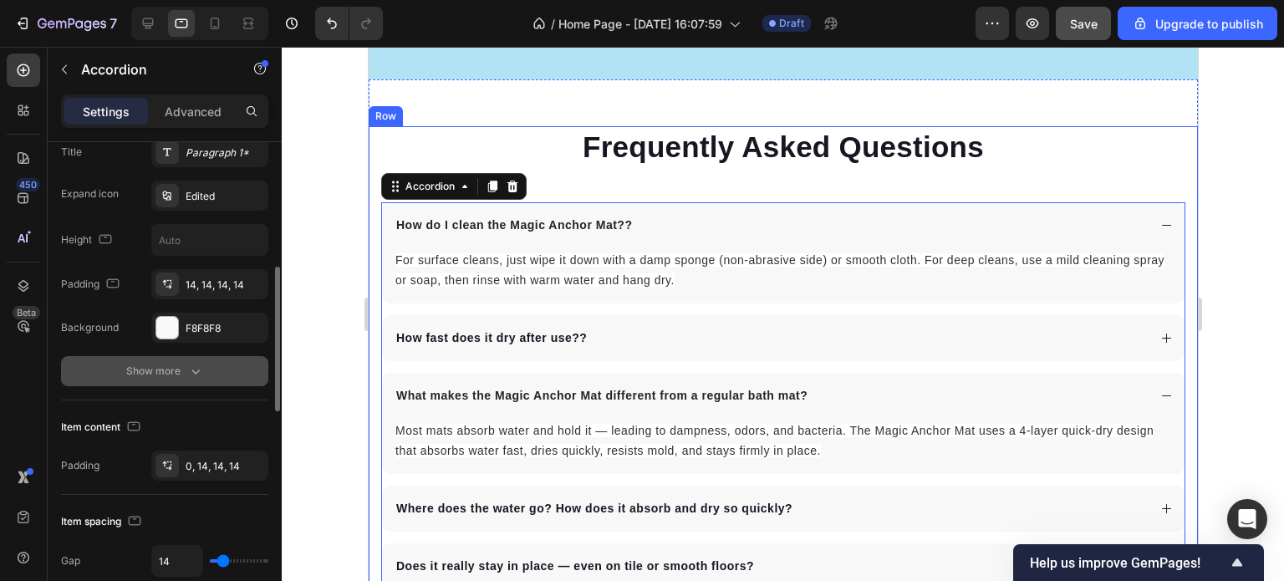
click at [206, 373] on button "Show more" at bounding box center [164, 371] width 207 height 30
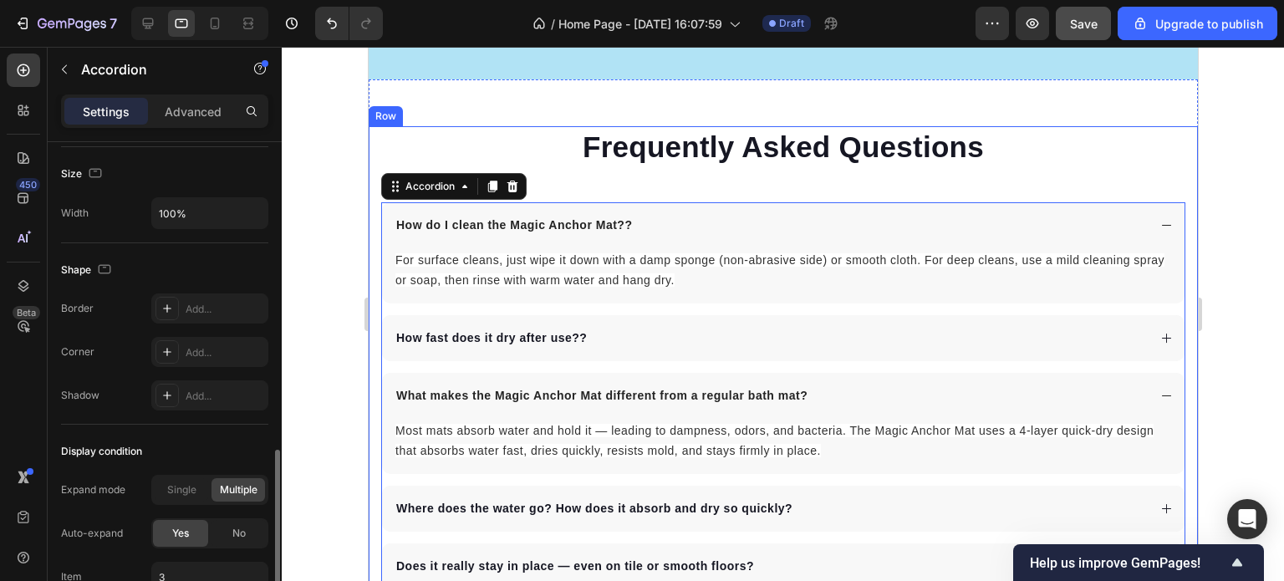
scroll to position [1233, 0]
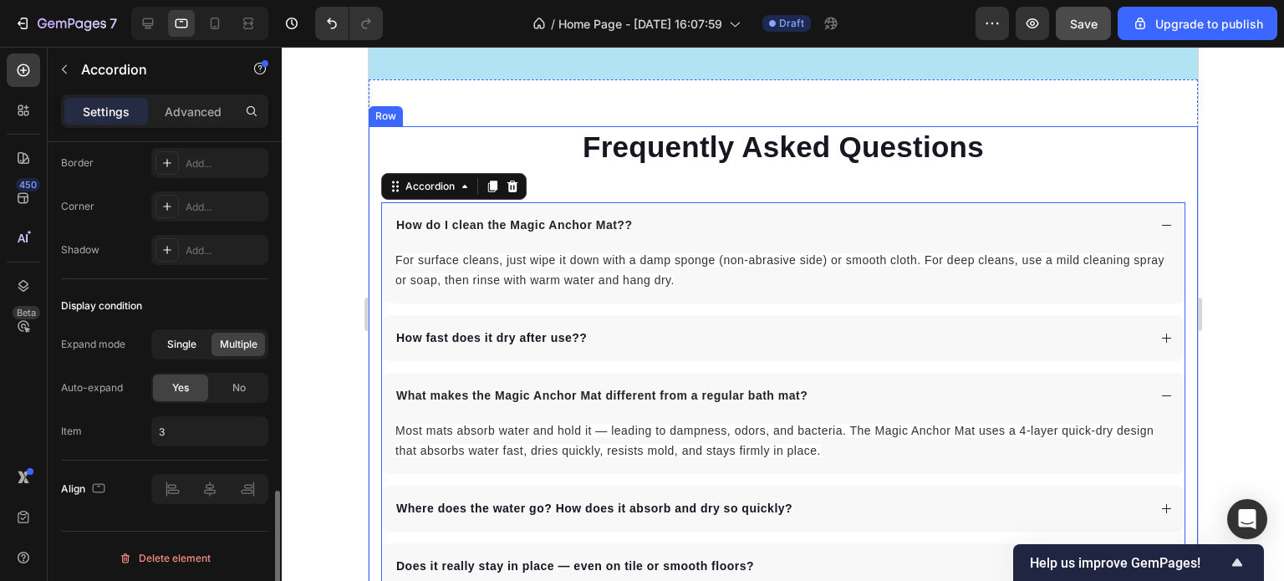
click at [190, 344] on span "Single" at bounding box center [181, 344] width 29 height 15
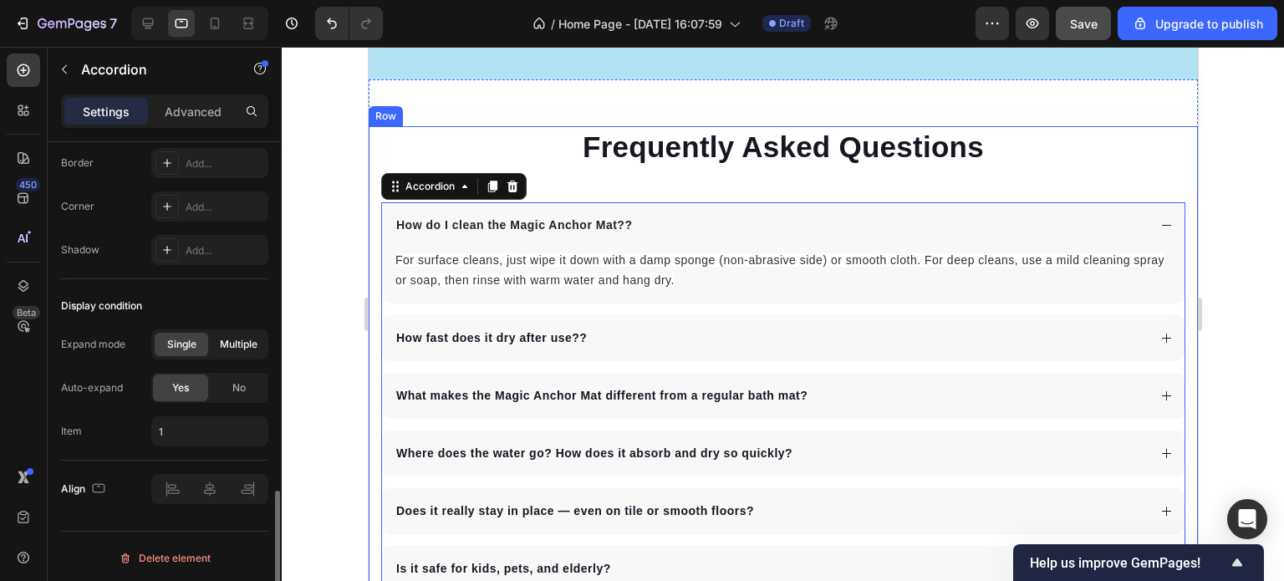
click at [233, 342] on span "Multiple" at bounding box center [239, 344] width 38 height 15
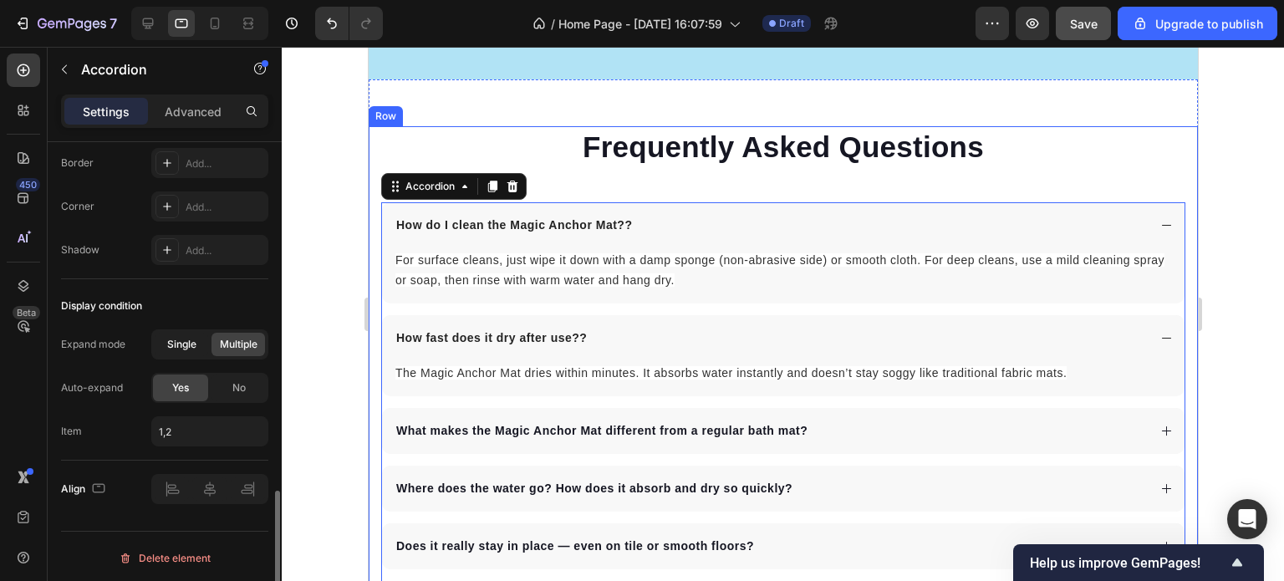
click at [187, 333] on div "Single" at bounding box center [182, 344] width 54 height 23
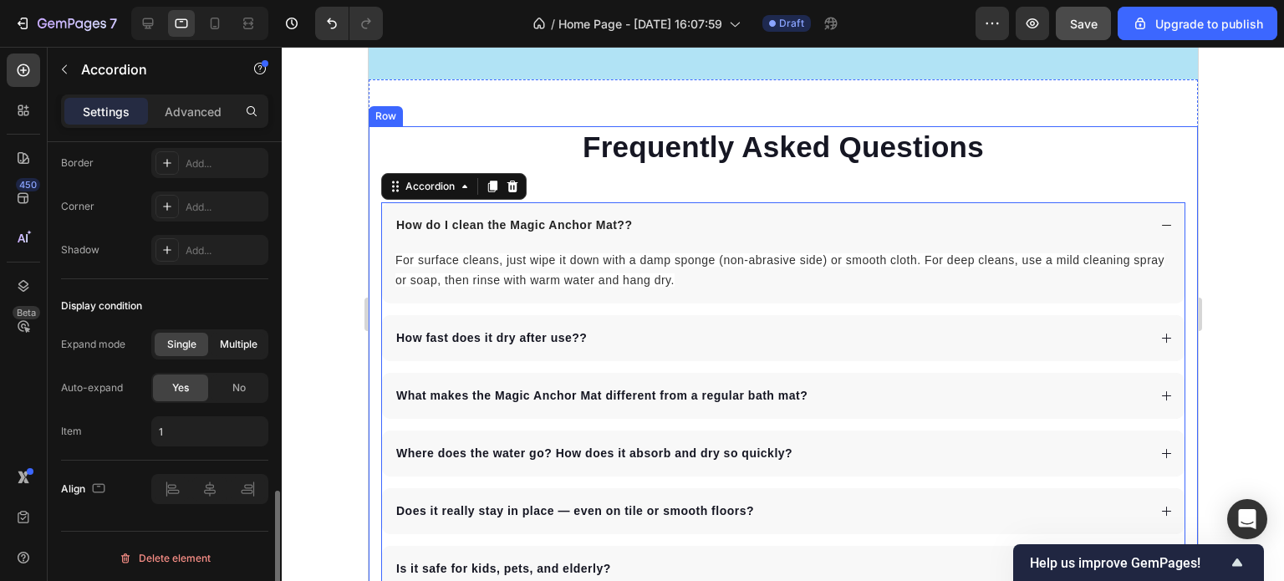
click at [237, 339] on span "Multiple" at bounding box center [239, 344] width 38 height 15
type input "1,2"
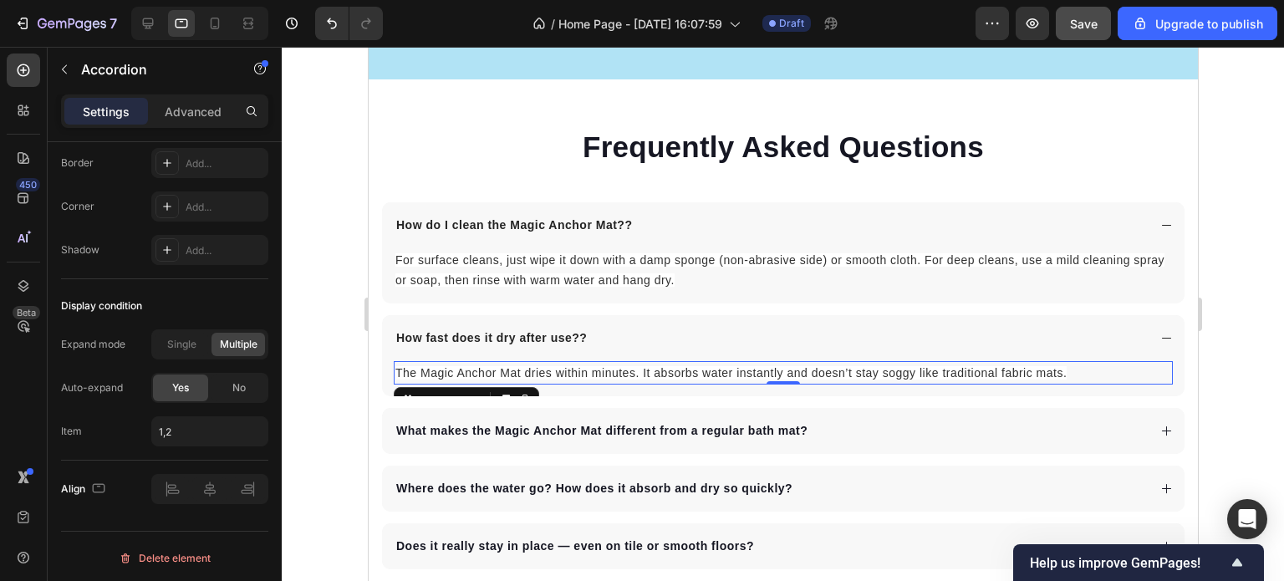
scroll to position [0, 0]
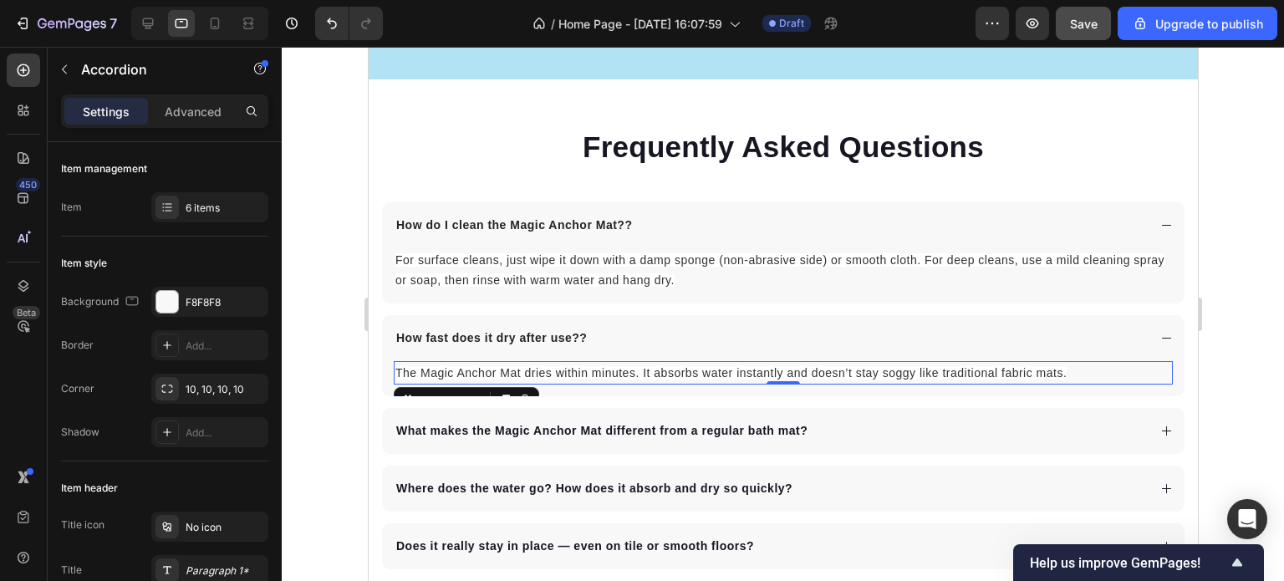
click at [615, 374] on p "The Magic Anchor Mat dries within minutes. It absorbs water instantly and doesn…" at bounding box center [783, 373] width 776 height 20
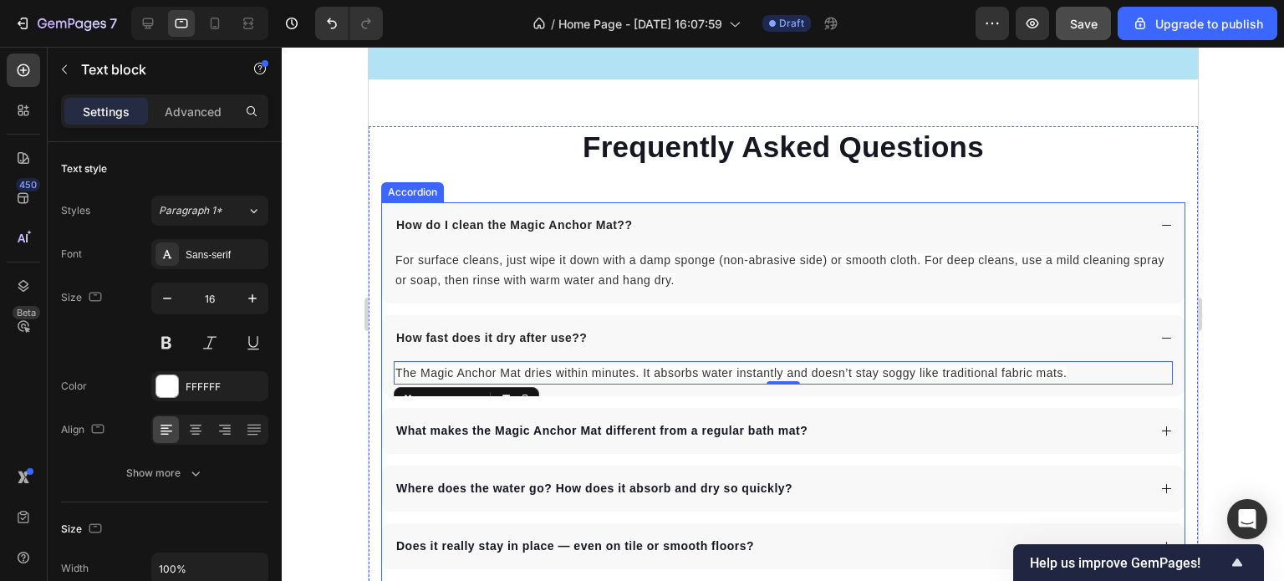
click at [692, 214] on div "How do I clean the Magic Anchor Mat? ?" at bounding box center [769, 225] width 753 height 23
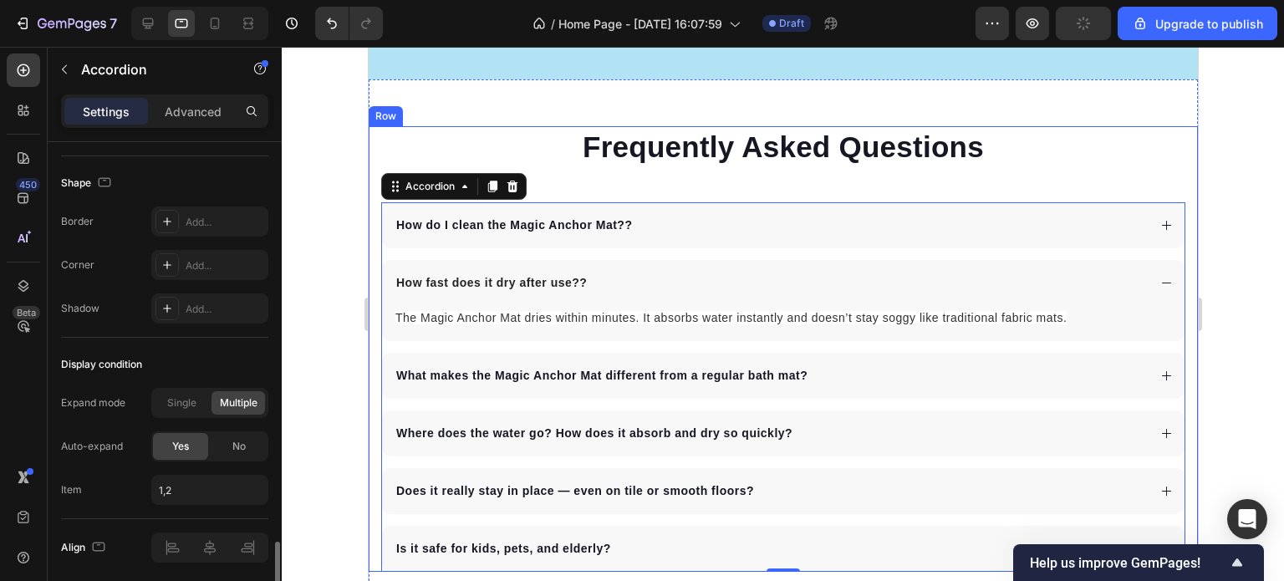
scroll to position [1146, 0]
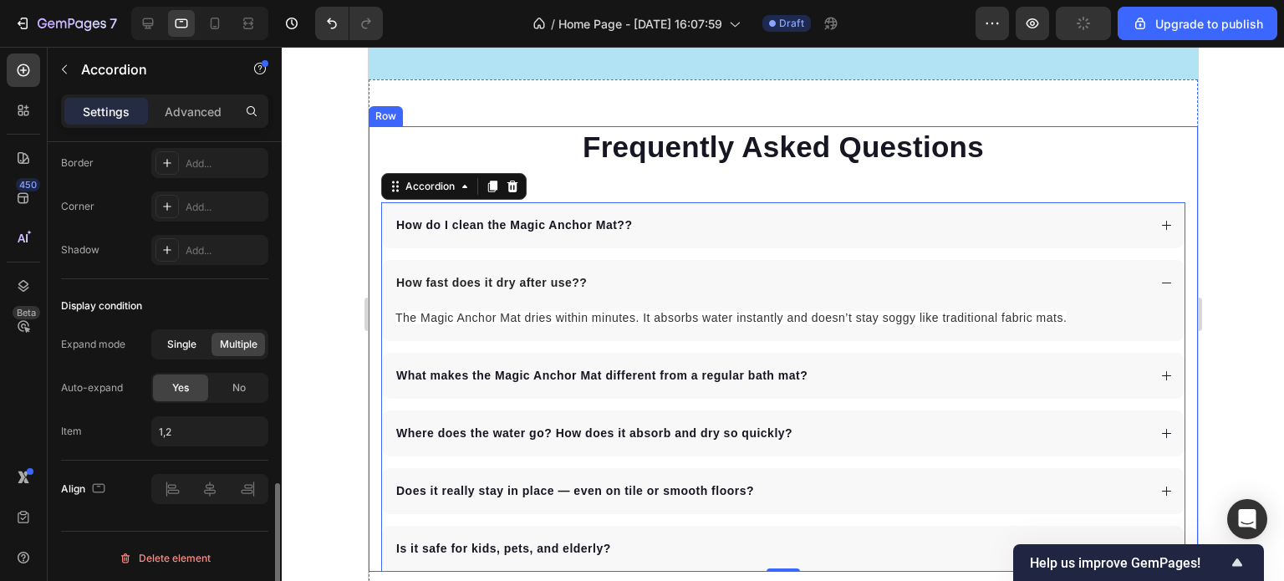
click at [197, 349] on div "Single" at bounding box center [182, 344] width 54 height 23
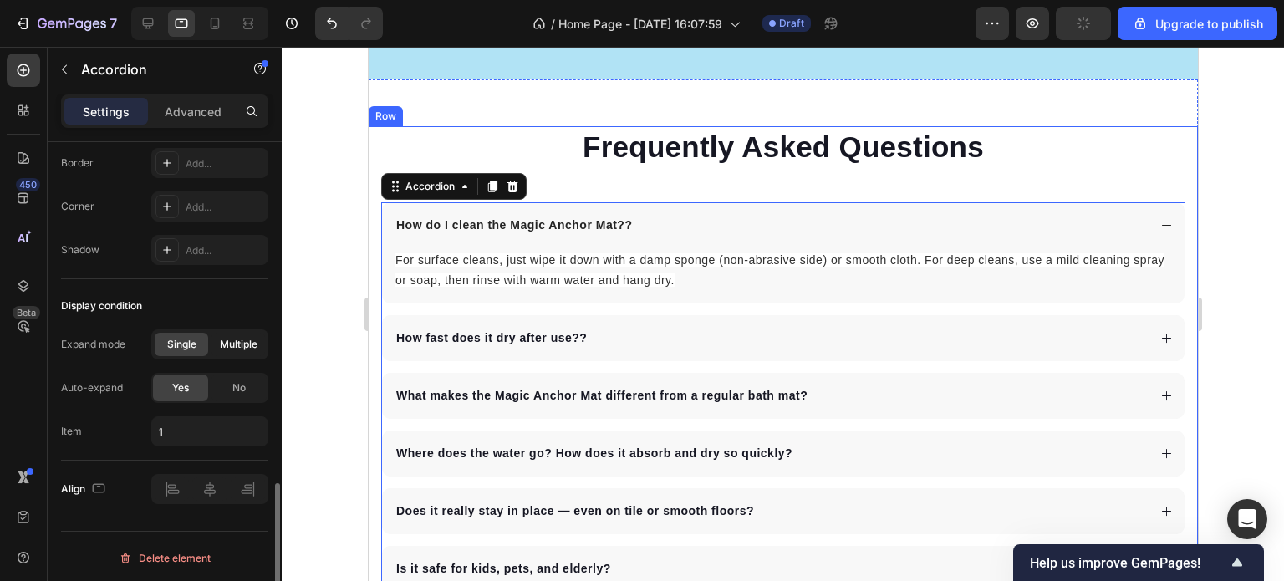
click at [248, 343] on span "Multiple" at bounding box center [239, 344] width 38 height 15
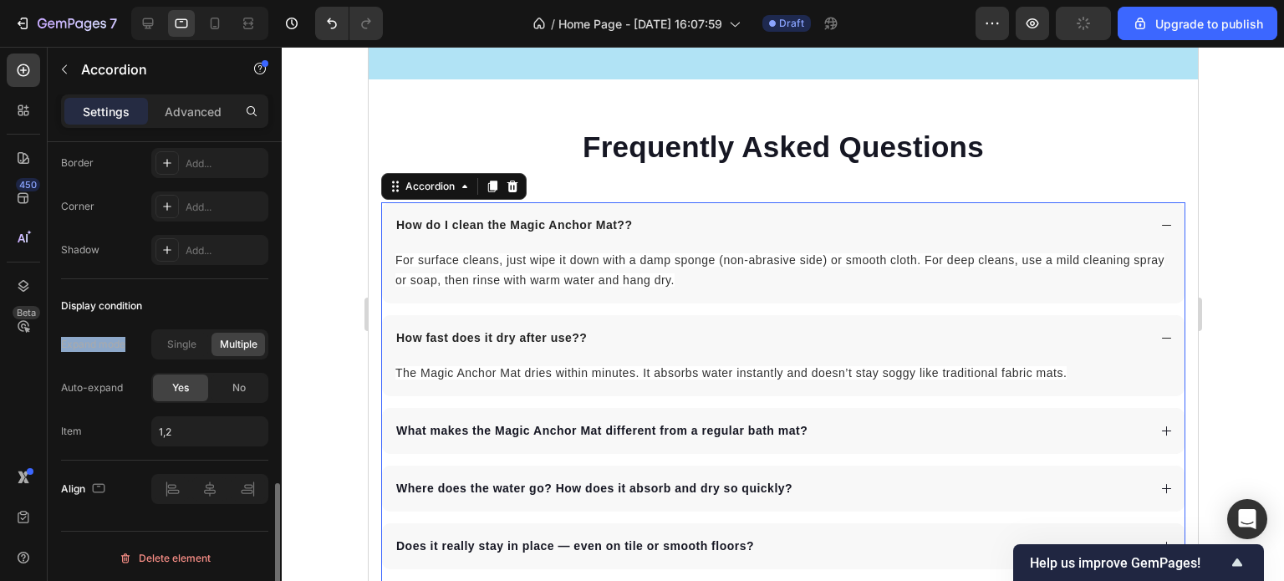
drag, startPoint x: 124, startPoint y: 341, endPoint x: 58, endPoint y: 338, distance: 66.1
copy div "Expand mode"
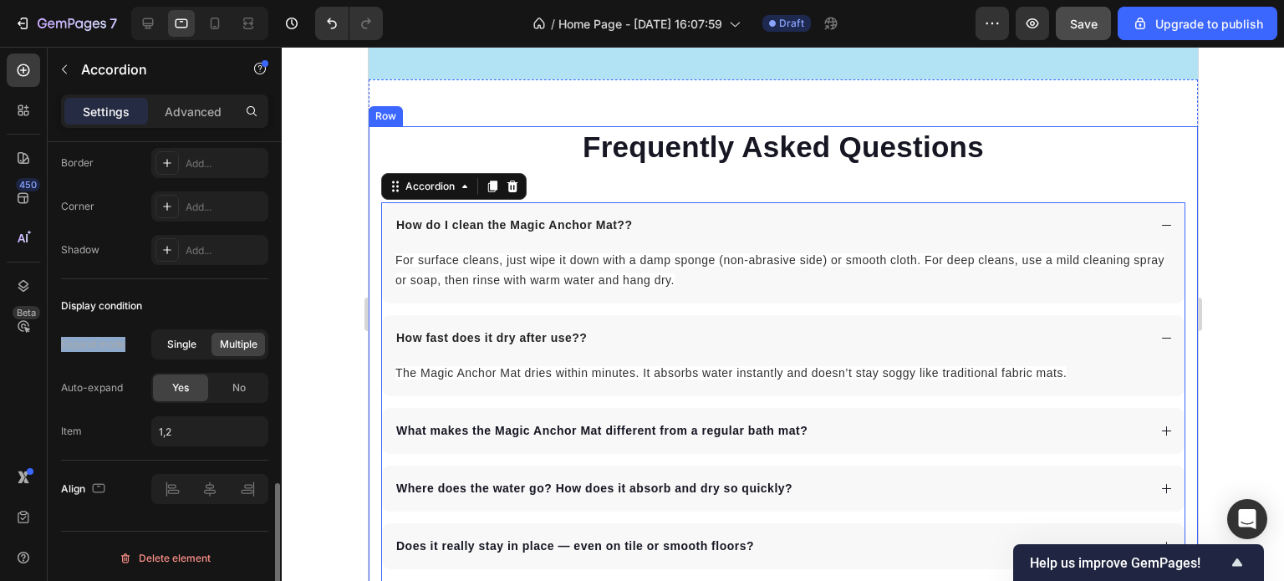
click at [184, 346] on span "Single" at bounding box center [181, 344] width 29 height 15
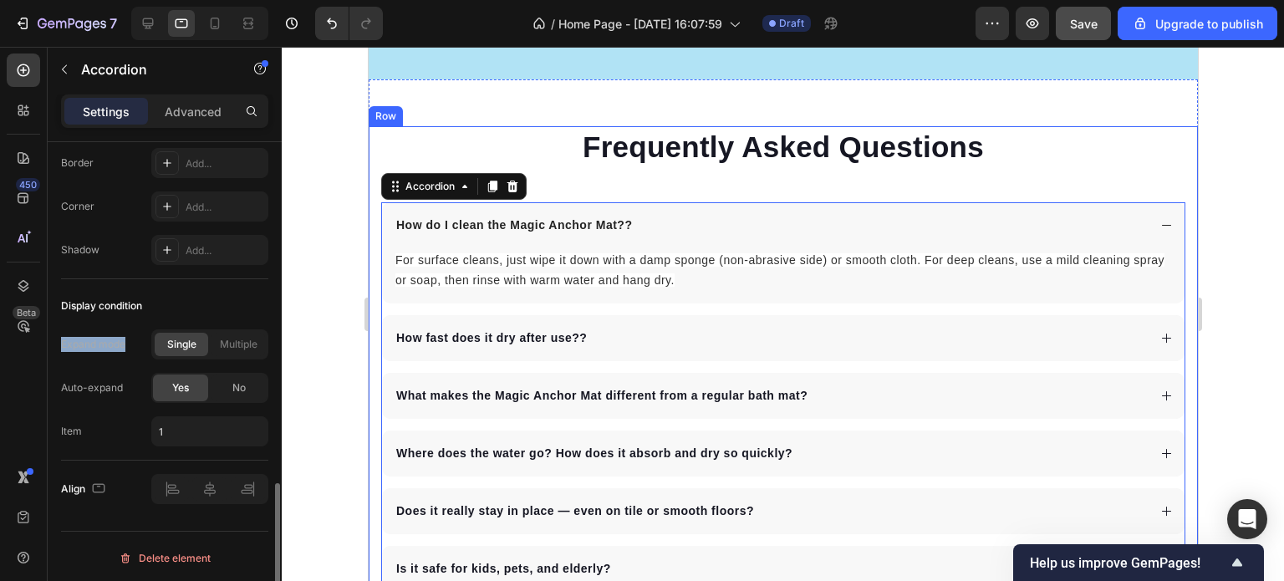
click at [184, 346] on span "Single" at bounding box center [181, 344] width 29 height 15
click at [233, 343] on span "Multiple" at bounding box center [239, 344] width 38 height 15
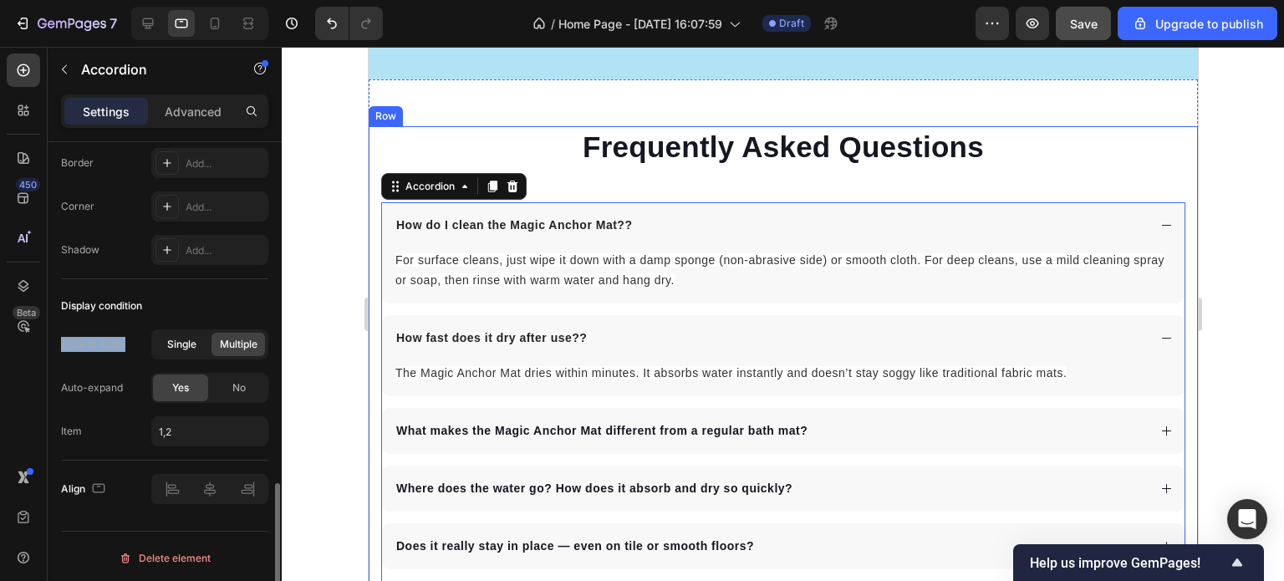
click at [194, 341] on span "Single" at bounding box center [181, 344] width 29 height 15
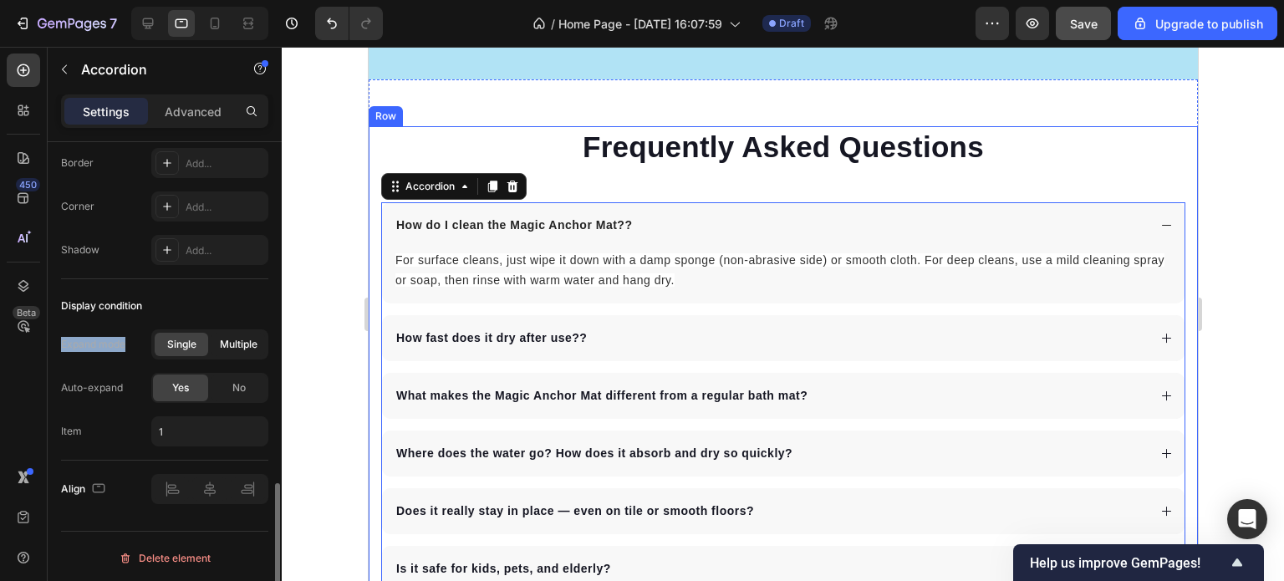
click at [234, 341] on span "Multiple" at bounding box center [239, 344] width 38 height 15
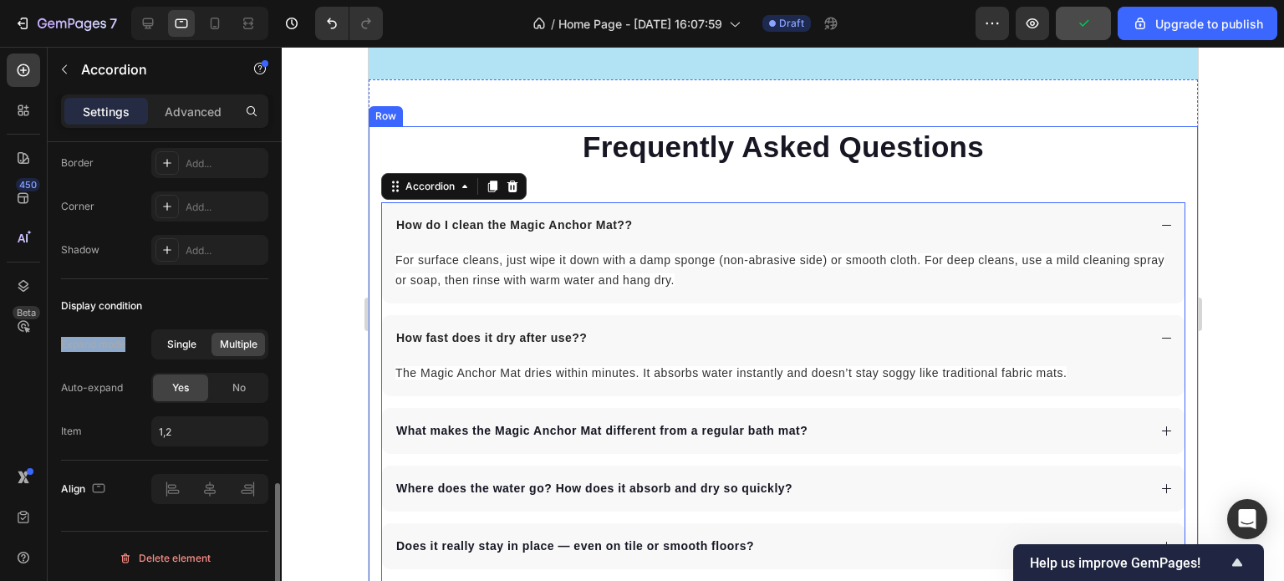
click at [179, 346] on span "Single" at bounding box center [181, 344] width 29 height 15
type input "1"
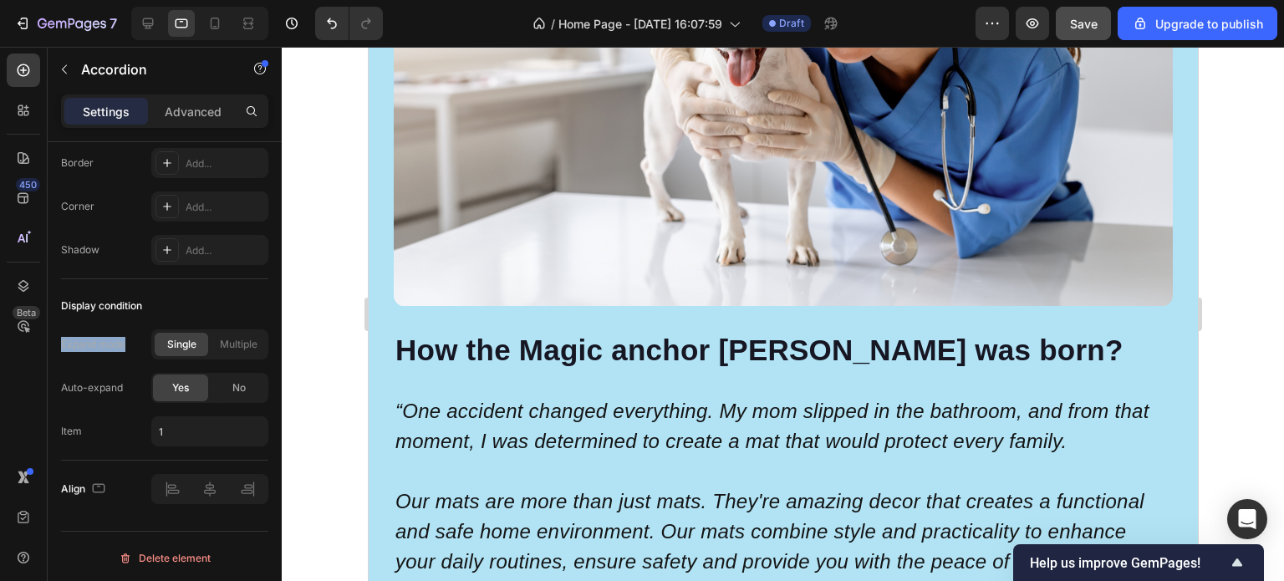
scroll to position [3826, 0]
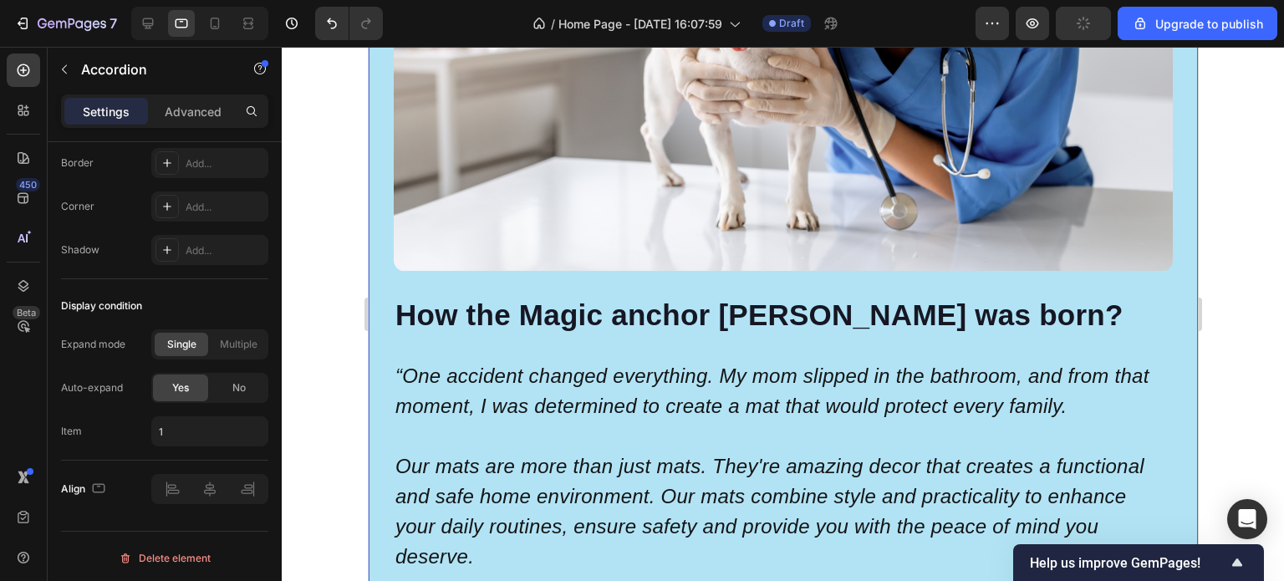
click at [379, 270] on div "Image Image How the Magic anchor mat was born? Heading “One accident changed ev…" at bounding box center [783, 309] width 830 height 1117
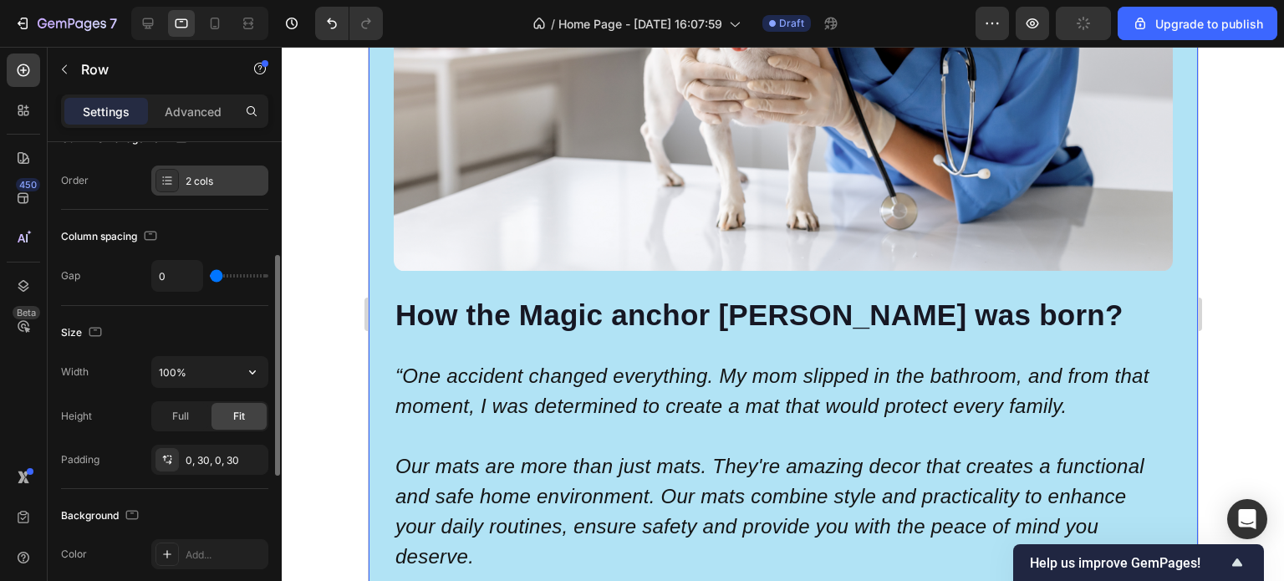
scroll to position [0, 0]
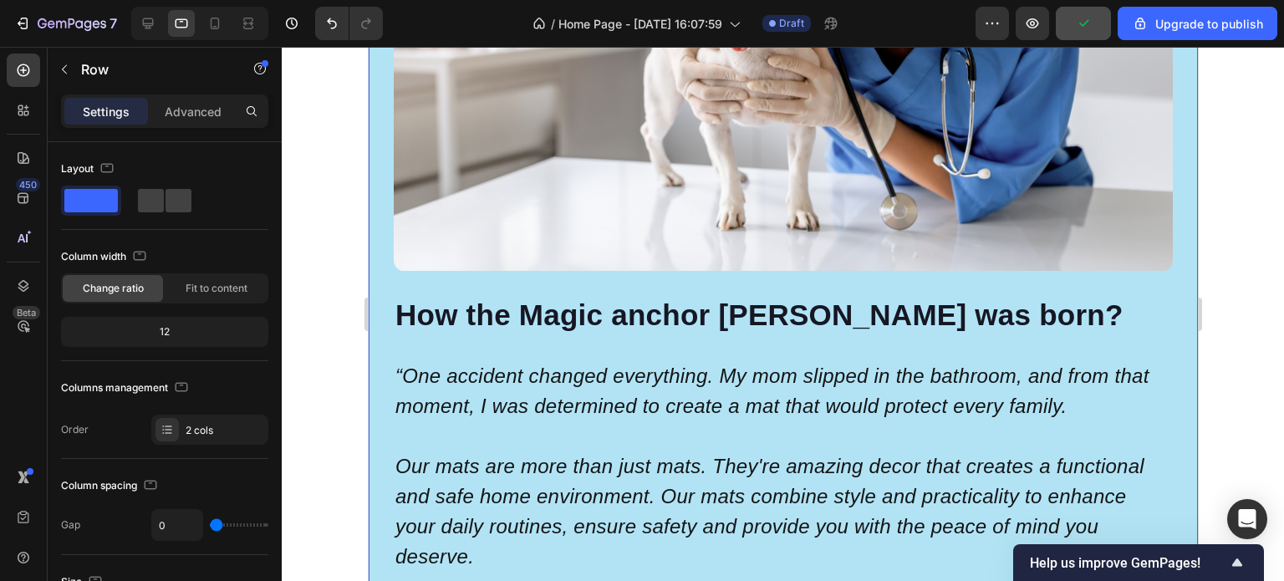
click at [402, 277] on div "Image" at bounding box center [782, 23] width 779 height 544
click at [385, 281] on div "Image Image How the Magic anchor mat was born? Heading “One accident changed ev…" at bounding box center [783, 309] width 830 height 1117
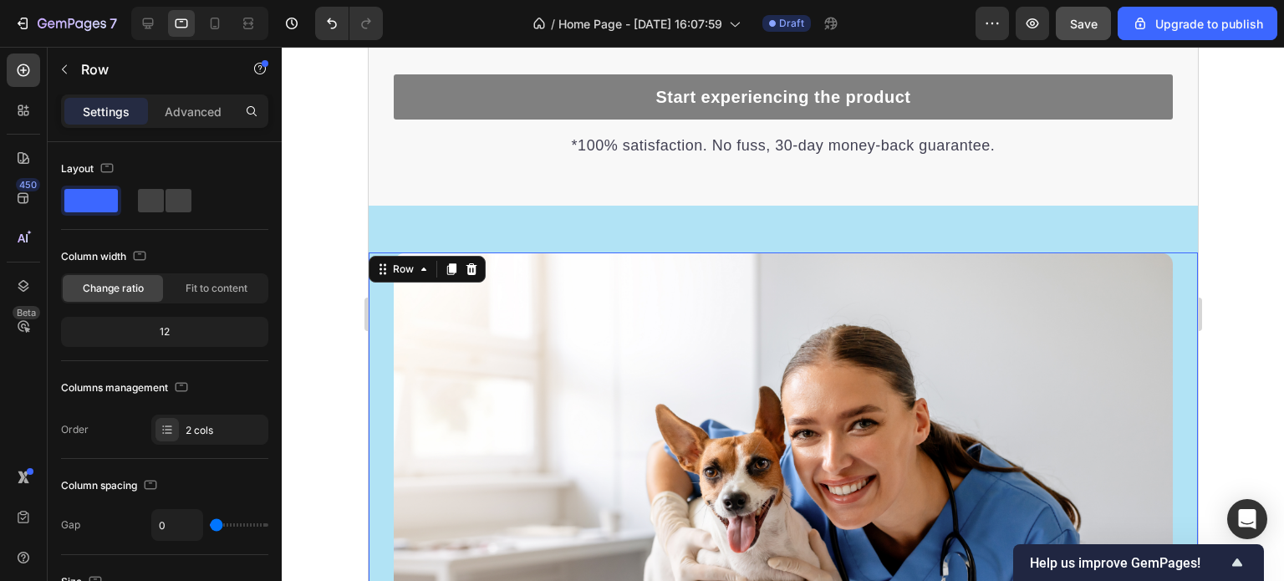
scroll to position [3157, 0]
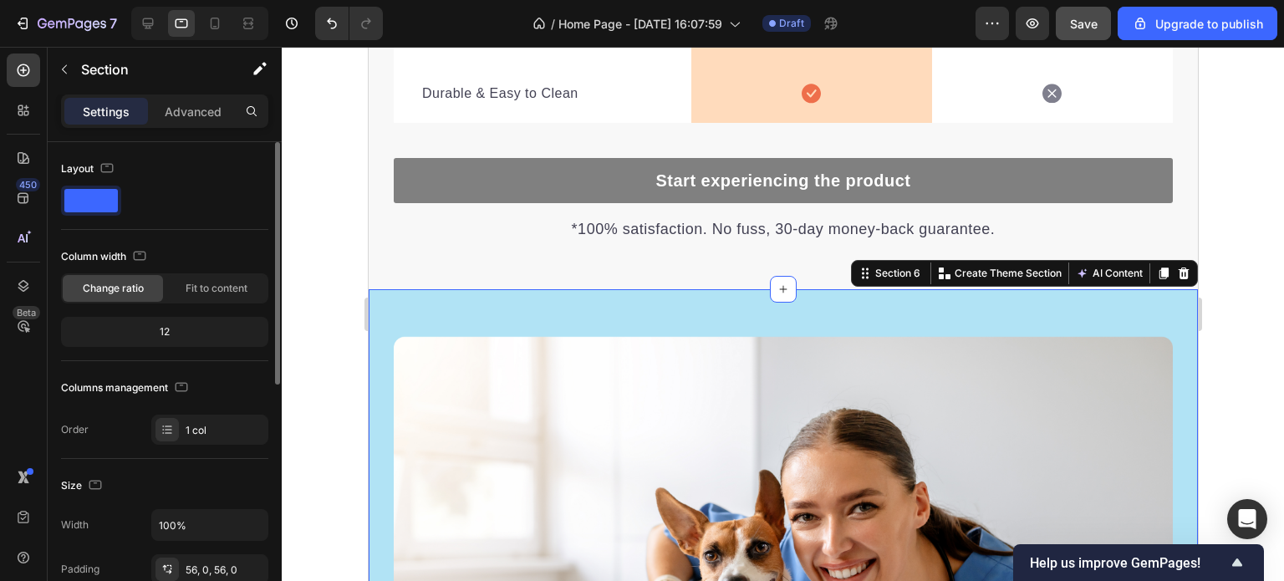
scroll to position [251, 0]
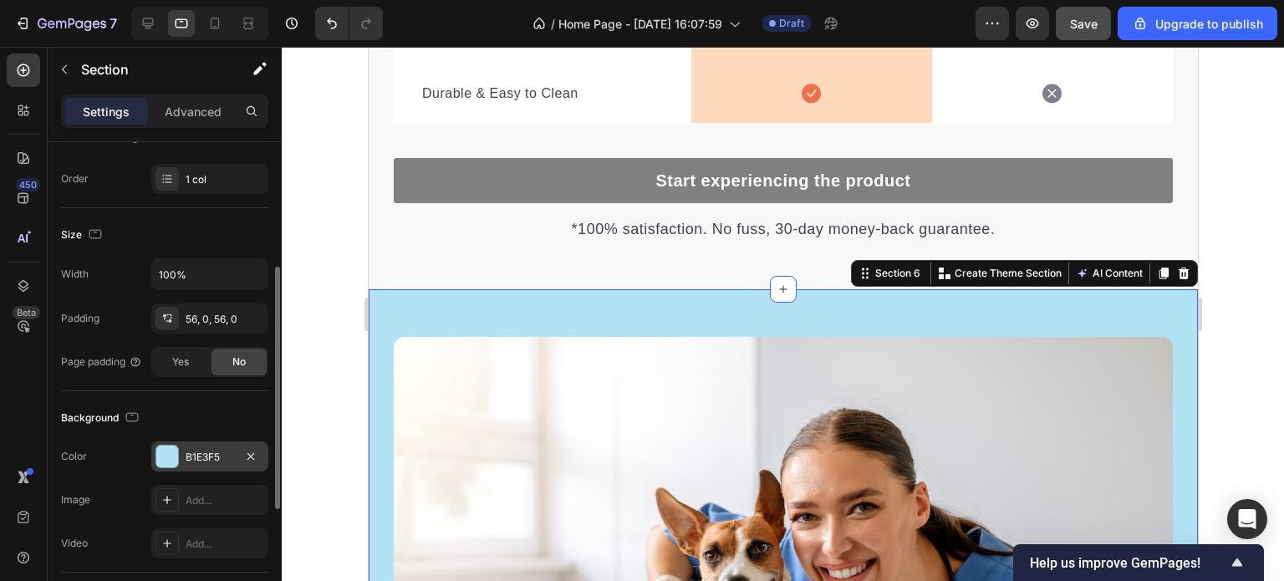
click at [218, 452] on div "B1E3F5" at bounding box center [210, 457] width 48 height 15
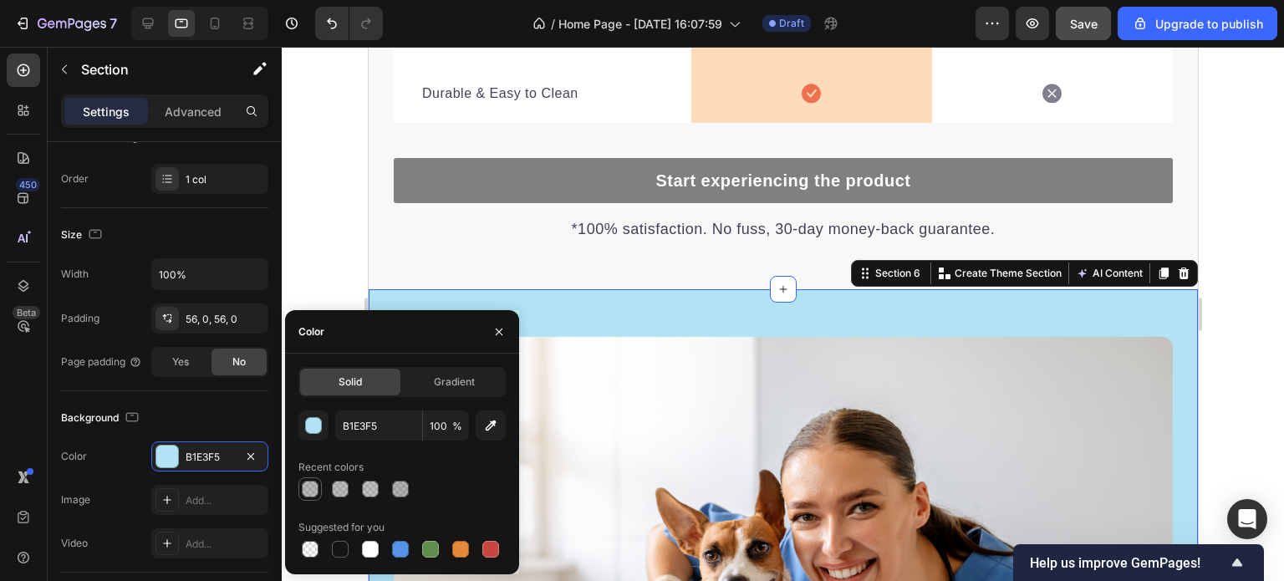
click at [306, 492] on div at bounding box center [310, 489] width 17 height 17
type input "4F4F4F"
type input "40"
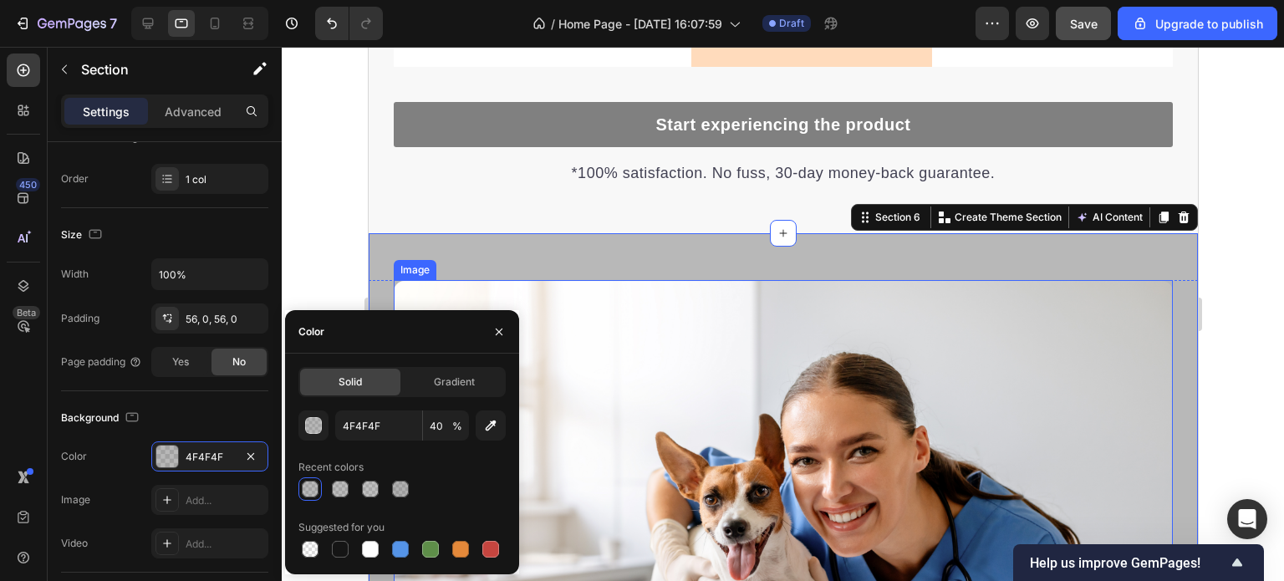
scroll to position [3408, 0]
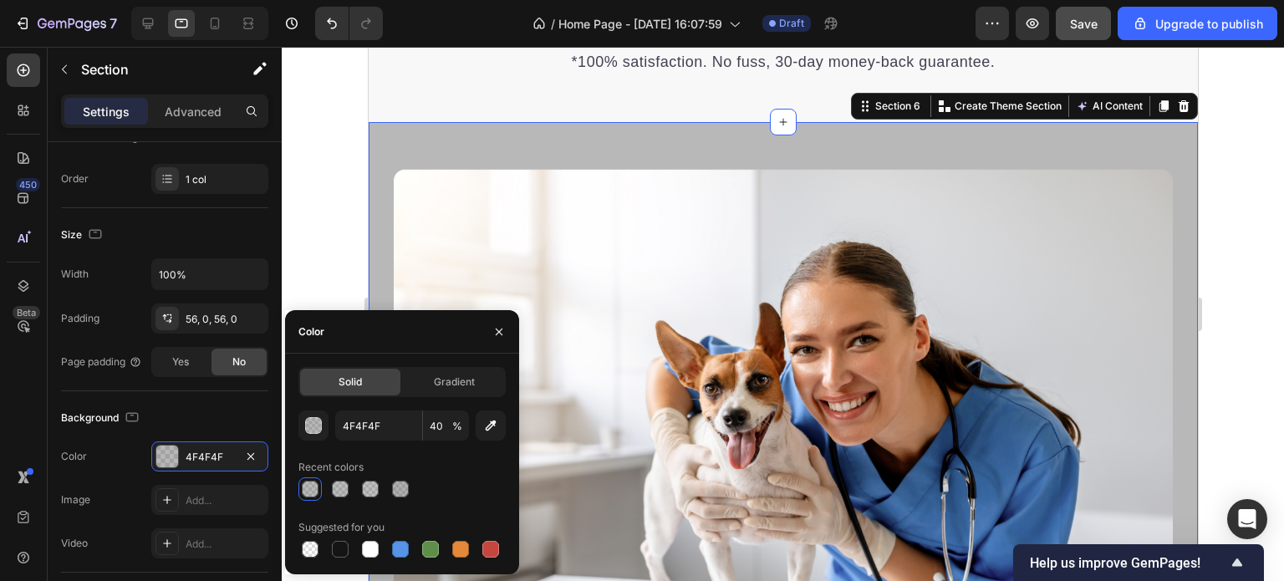
click at [1244, 347] on div at bounding box center [783, 314] width 1003 height 534
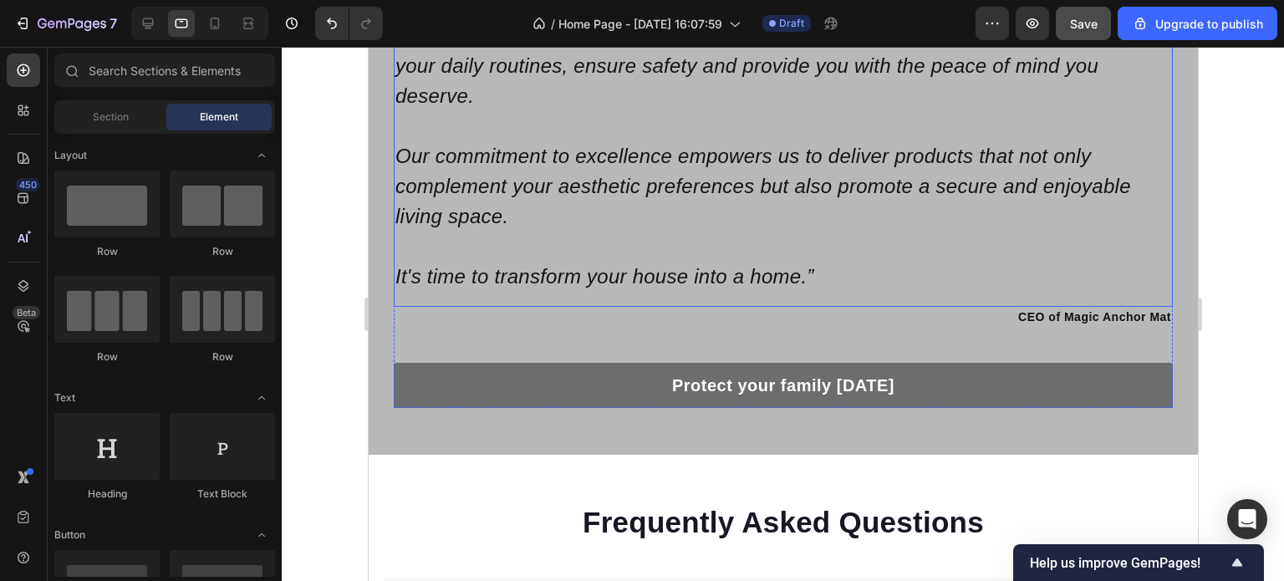
scroll to position [4327, 0]
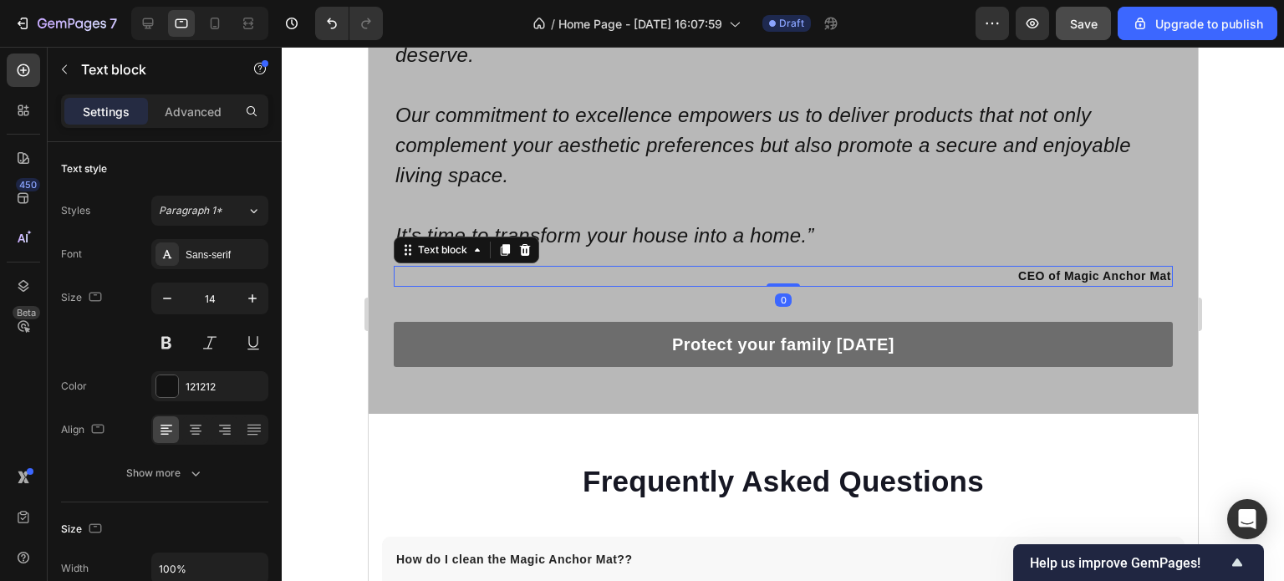
click at [1050, 268] on p "CEO of Magic Anchor Mat" at bounding box center [783, 277] width 776 height 18
click at [255, 300] on icon "button" at bounding box center [252, 298] width 17 height 17
click at [253, 300] on icon "button" at bounding box center [252, 298] width 17 height 17
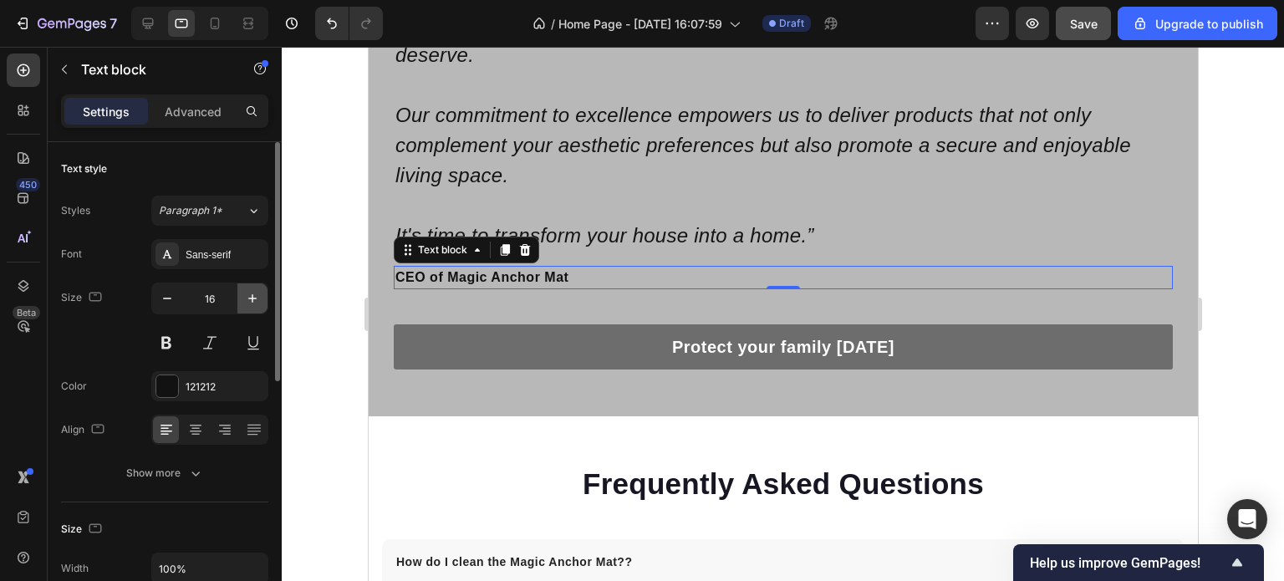
click at [253, 300] on icon "button" at bounding box center [252, 298] width 17 height 17
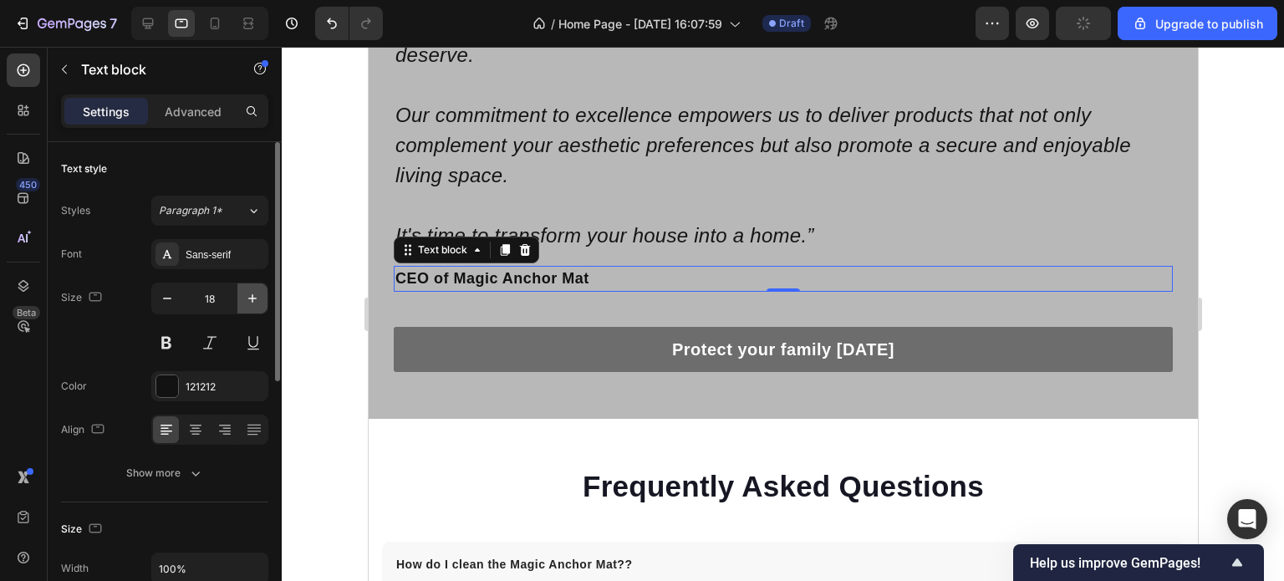
click at [253, 300] on icon "button" at bounding box center [252, 298] width 17 height 17
type input "20"
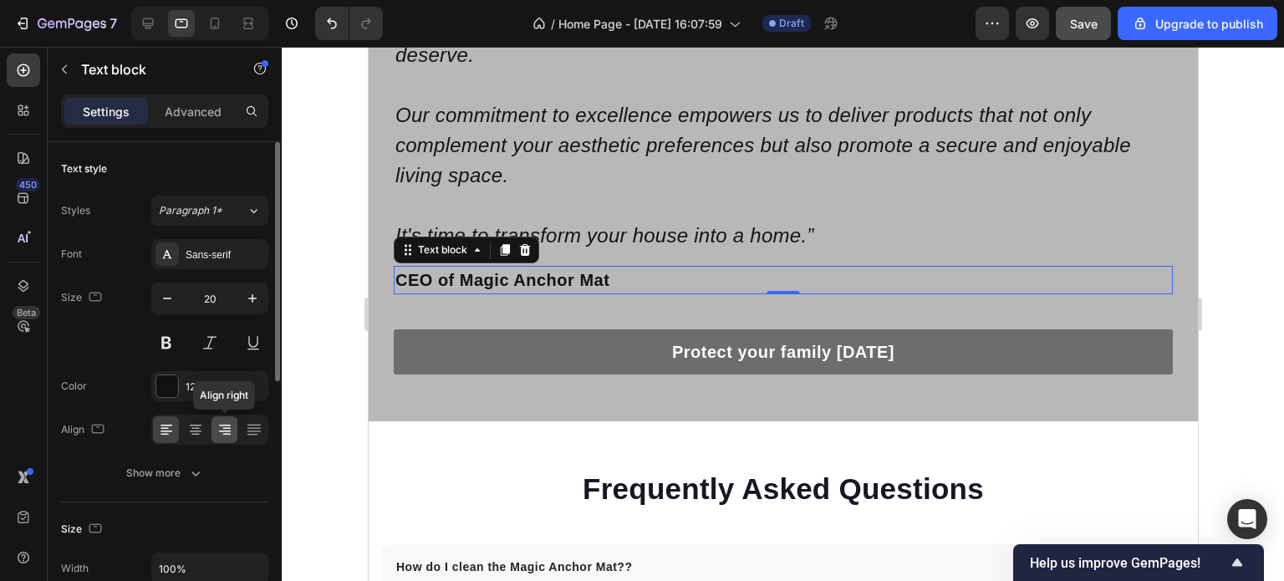
click at [220, 432] on icon at bounding box center [225, 429] width 17 height 17
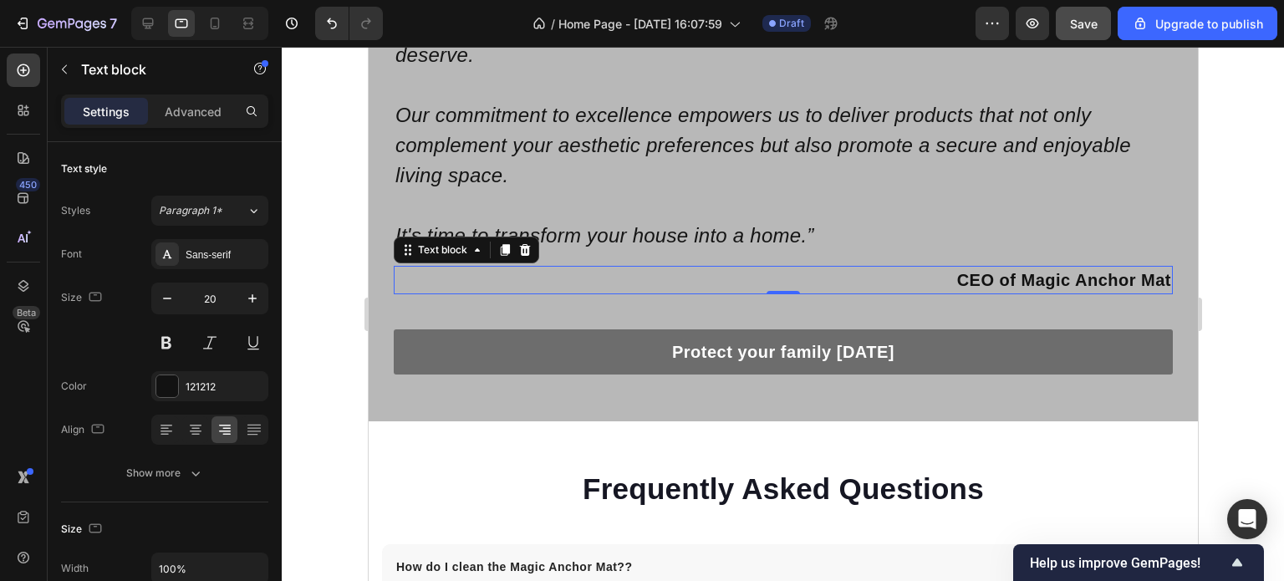
click at [1240, 309] on div at bounding box center [783, 314] width 1003 height 534
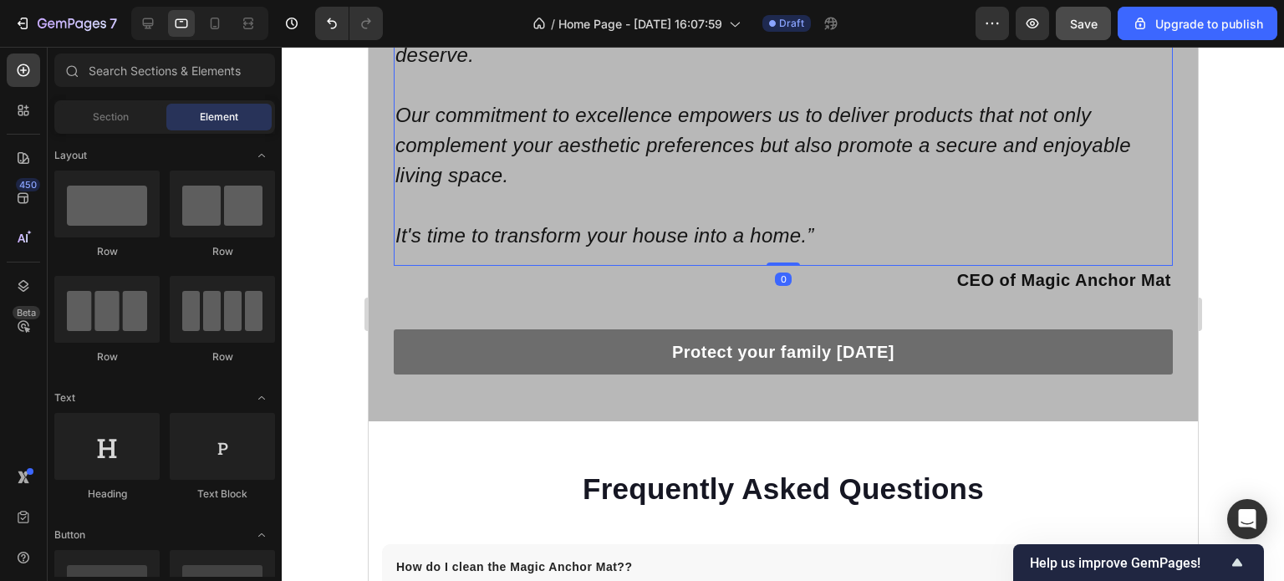
click at [738, 159] on p "Our commitment to excellence empowers us to deliver products that not only comp…" at bounding box center [783, 145] width 776 height 90
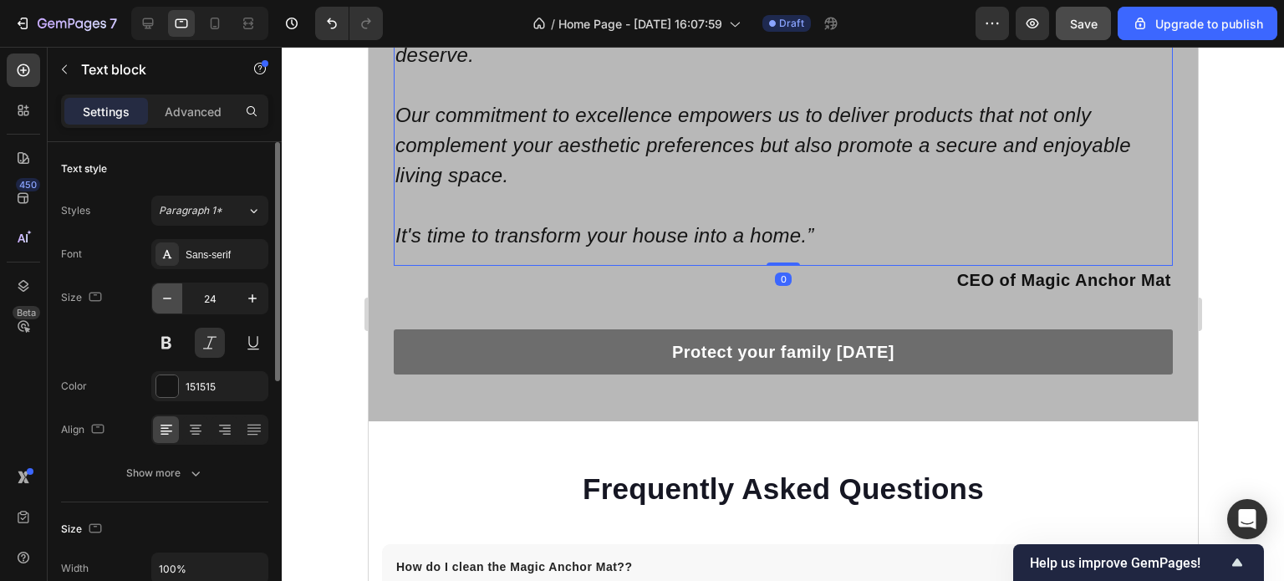
click at [165, 300] on icon "button" at bounding box center [167, 298] width 17 height 17
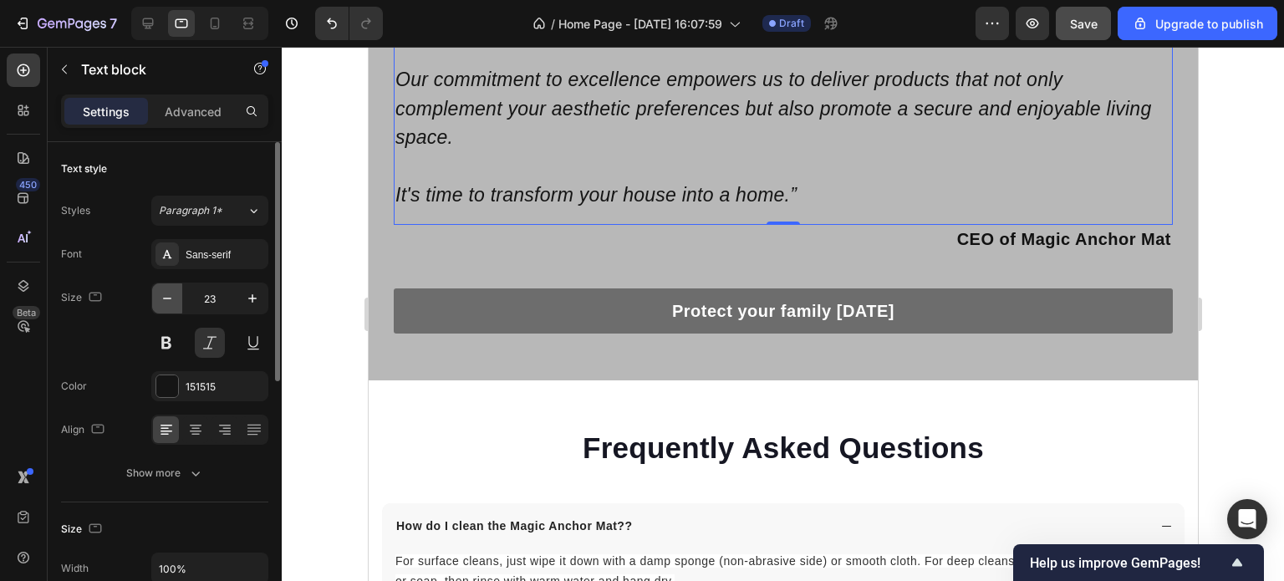
click at [165, 300] on icon "button" at bounding box center [167, 298] width 17 height 17
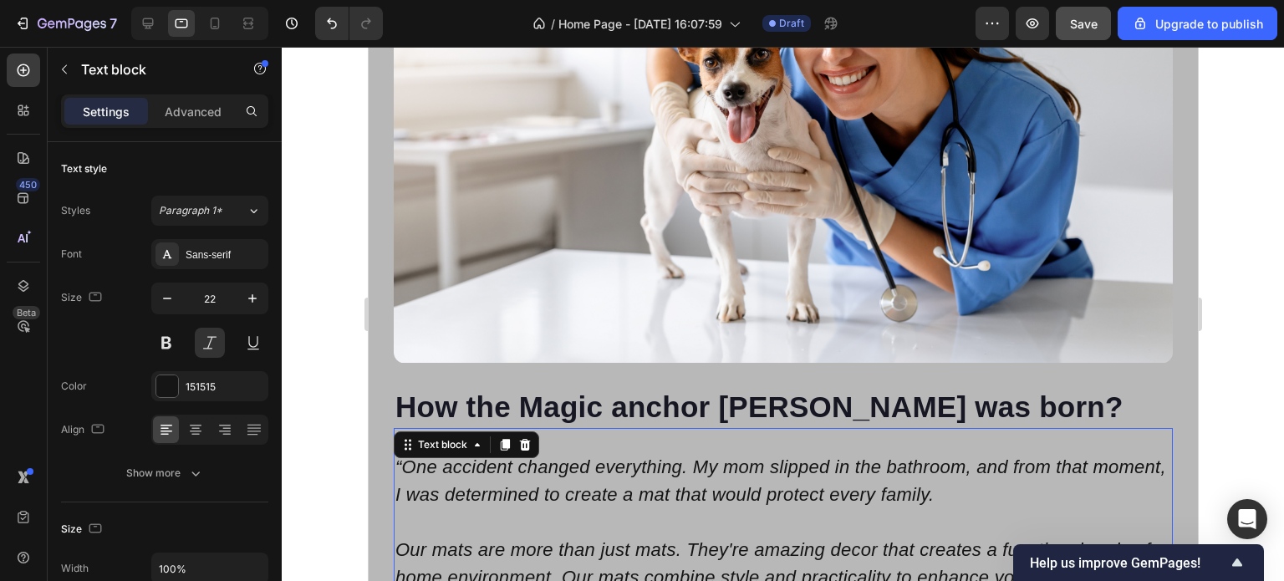
scroll to position [3985, 0]
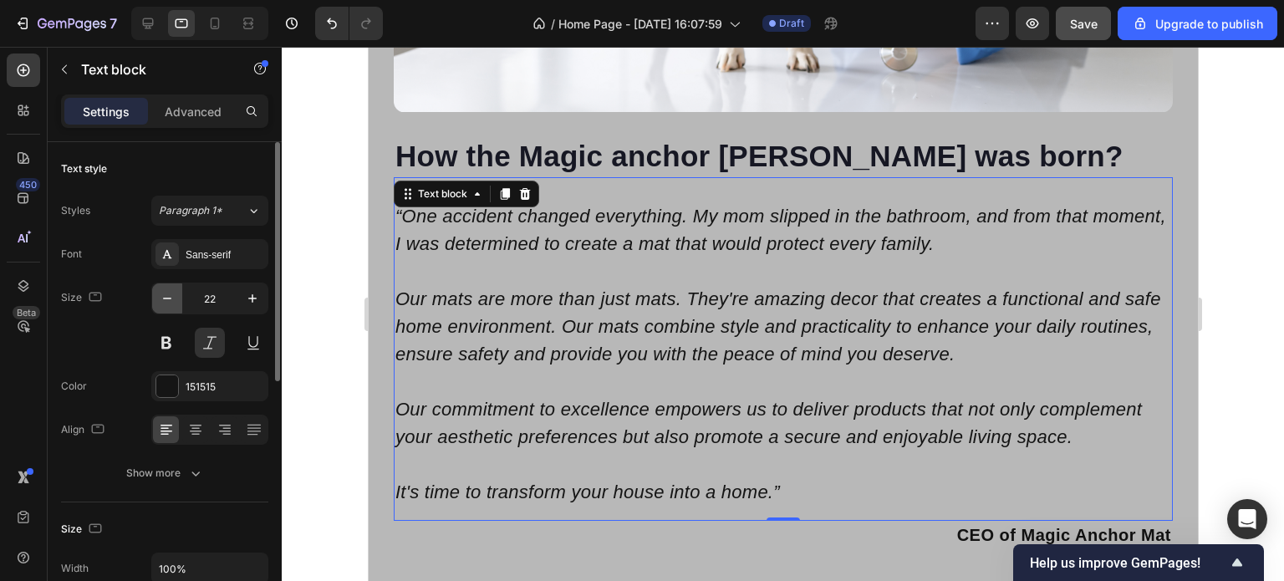
click at [170, 300] on icon "button" at bounding box center [167, 298] width 17 height 17
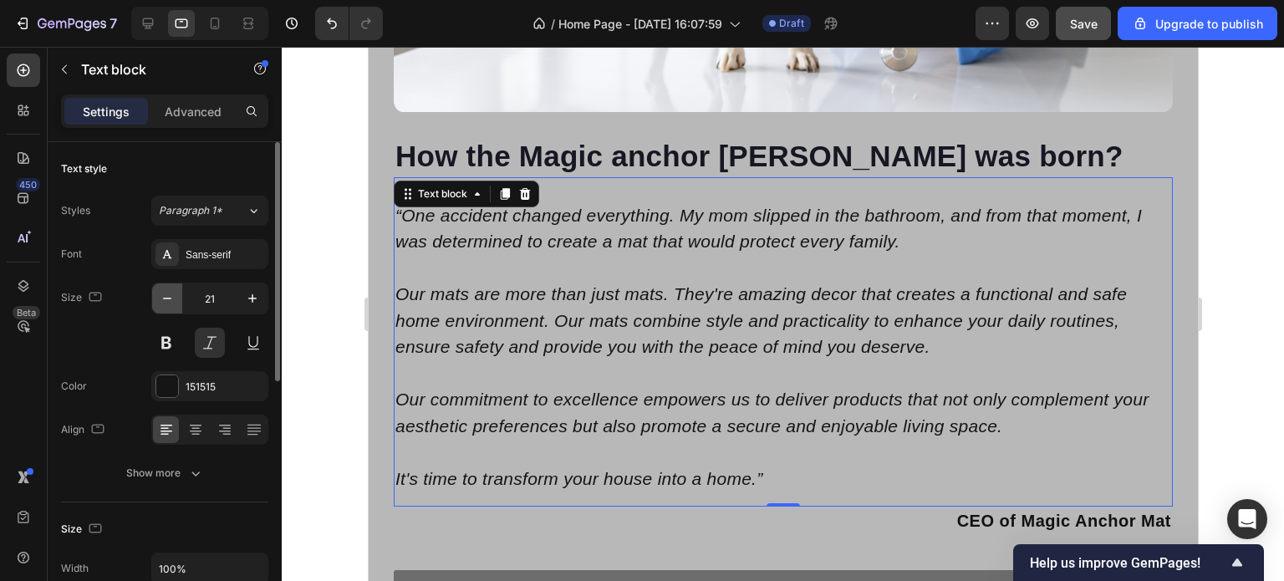
click at [170, 300] on icon "button" at bounding box center [167, 298] width 17 height 17
type input "20"
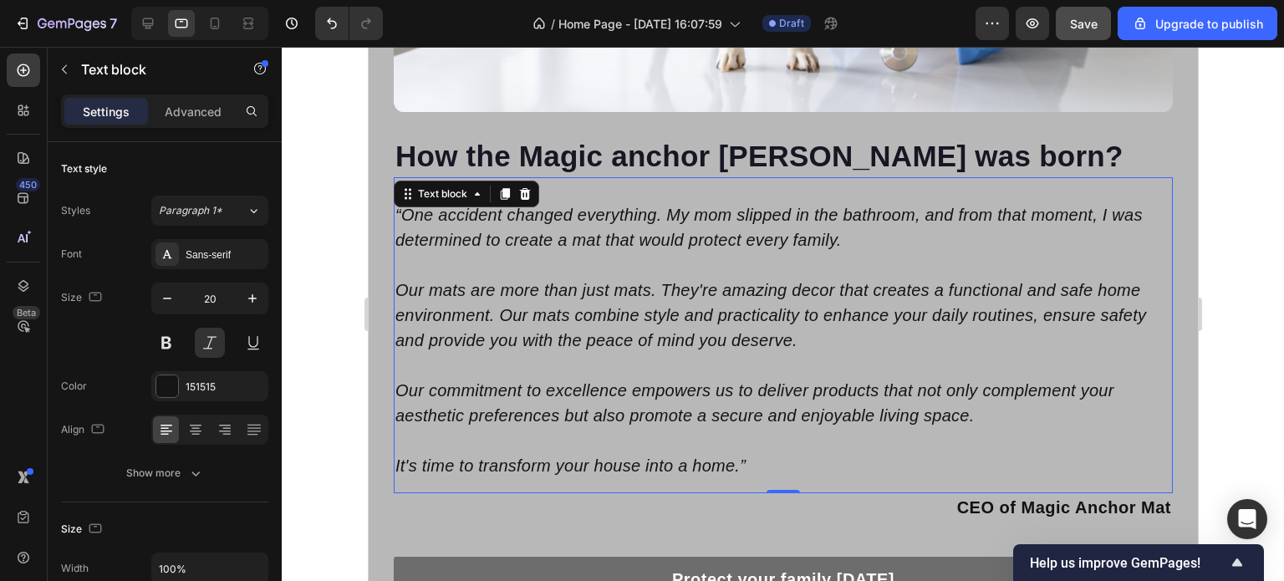
click at [1218, 300] on div at bounding box center [783, 314] width 1003 height 534
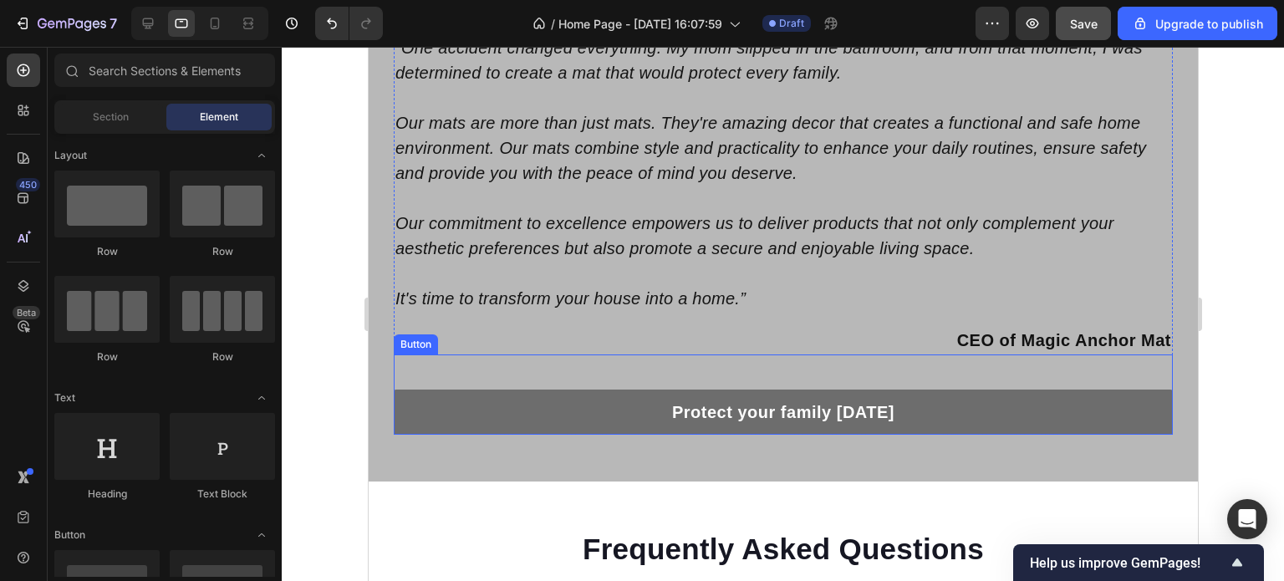
scroll to position [4319, 0]
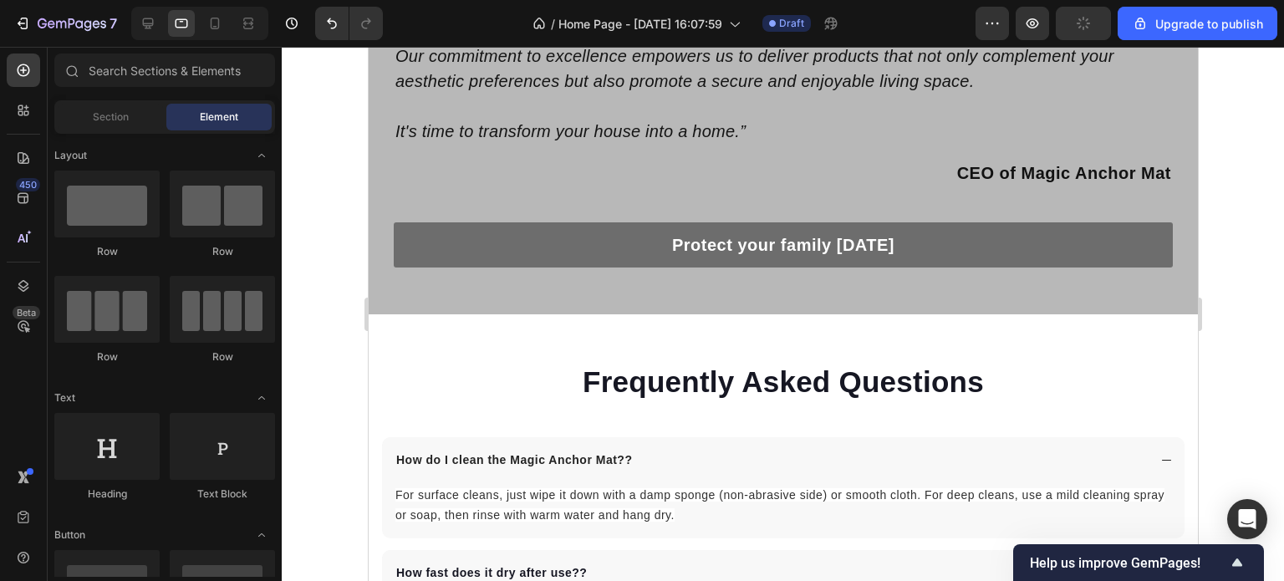
click at [1220, 321] on div at bounding box center [783, 314] width 1003 height 534
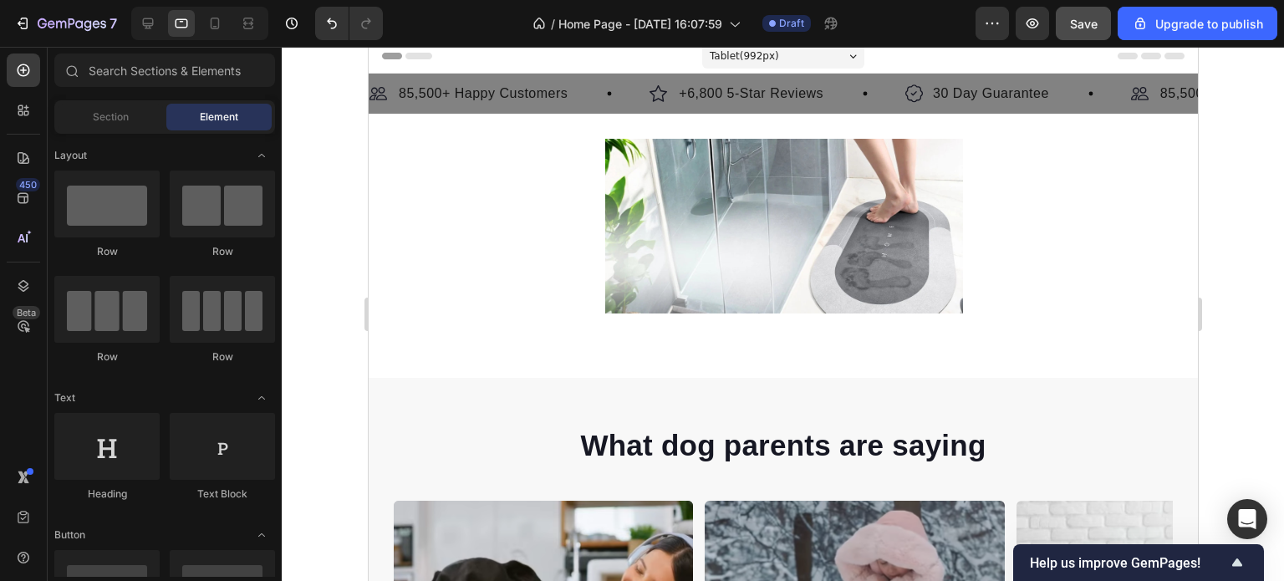
scroll to position [0, 0]
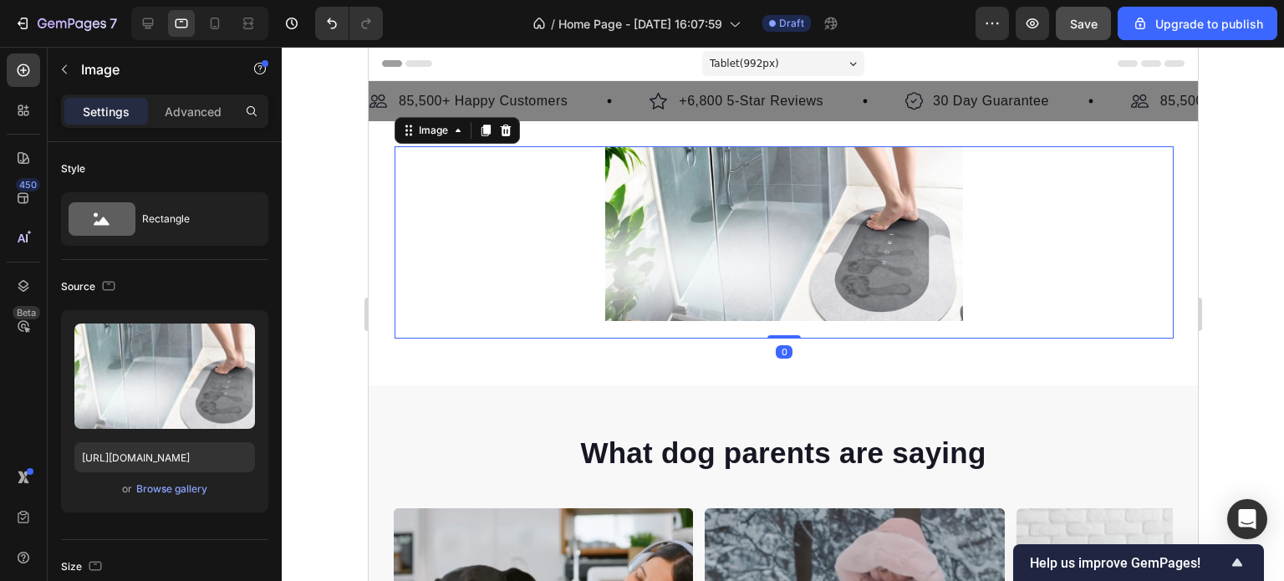
click at [727, 225] on img at bounding box center [784, 233] width 358 height 175
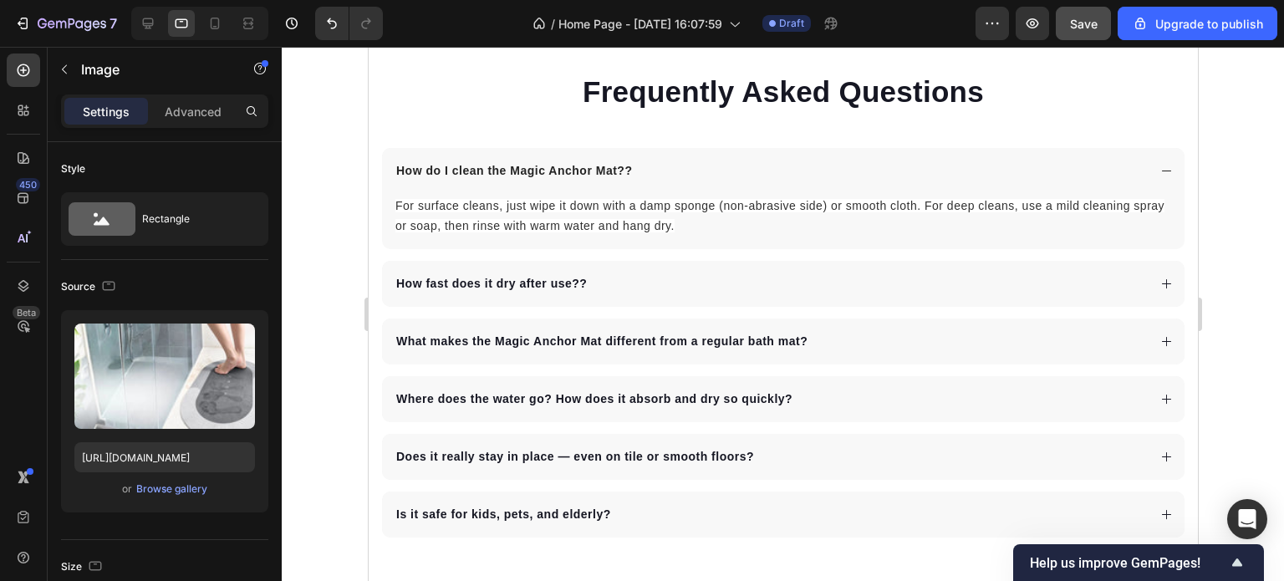
scroll to position [5519, 0]
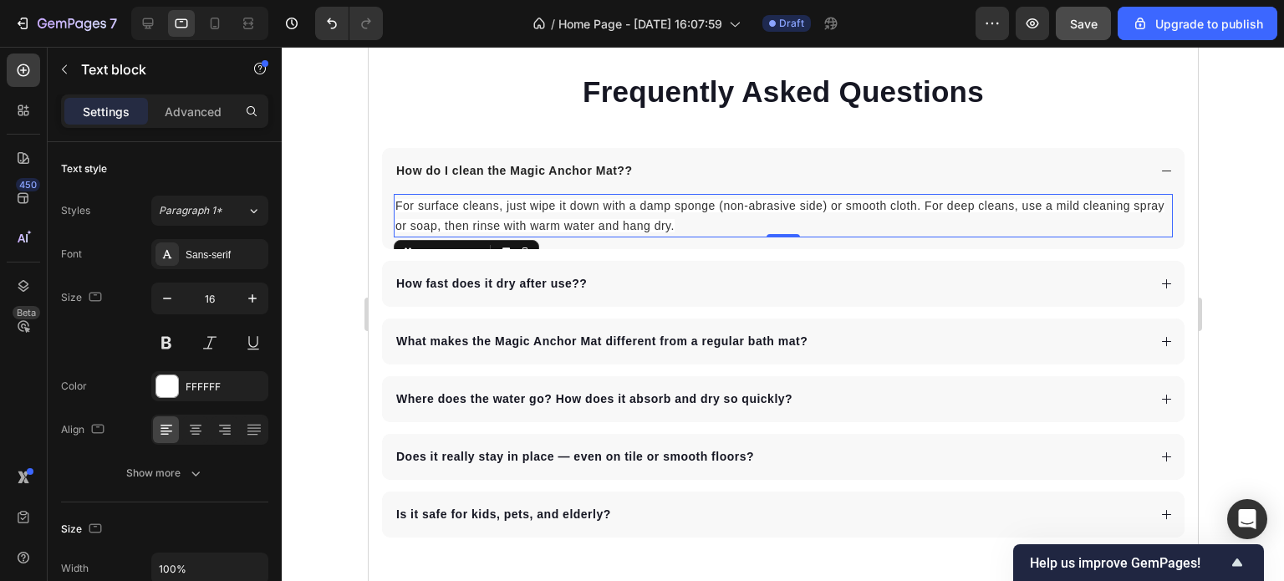
click at [706, 229] on span "For surface cleans, just wipe it down with a damp sponge (non-abrasive side) or…" at bounding box center [779, 215] width 769 height 33
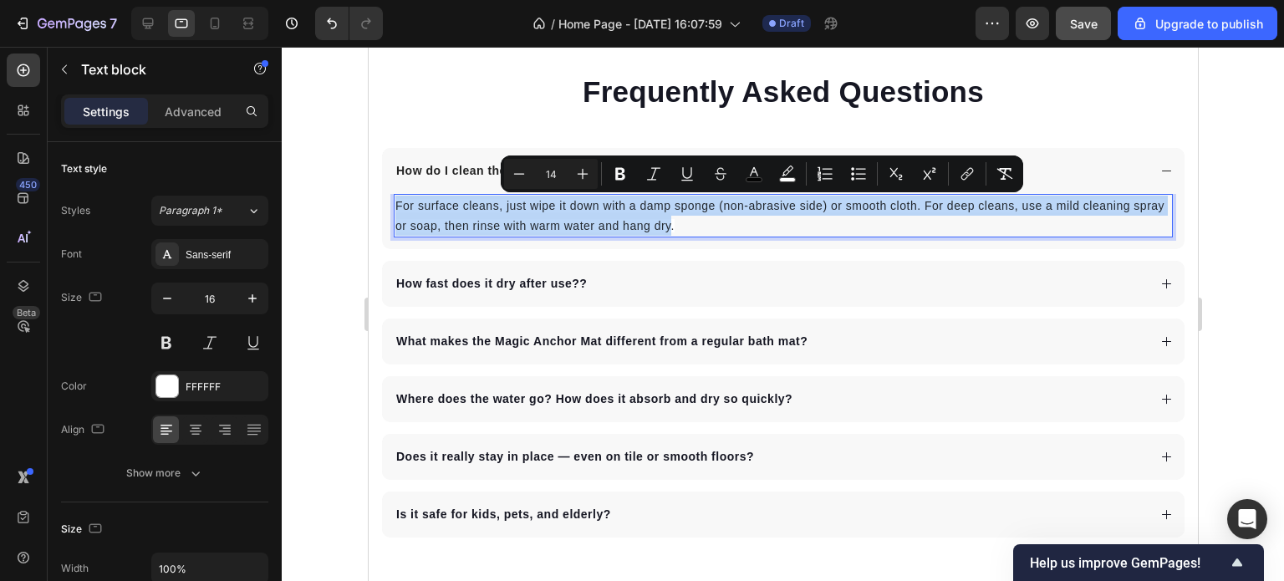
drag, startPoint x: 705, startPoint y: 229, endPoint x: 396, endPoint y: 202, distance: 310.6
click at [396, 202] on span "For surface cleans, just wipe it down with a damp sponge (non-abrasive side) or…" at bounding box center [779, 215] width 769 height 33
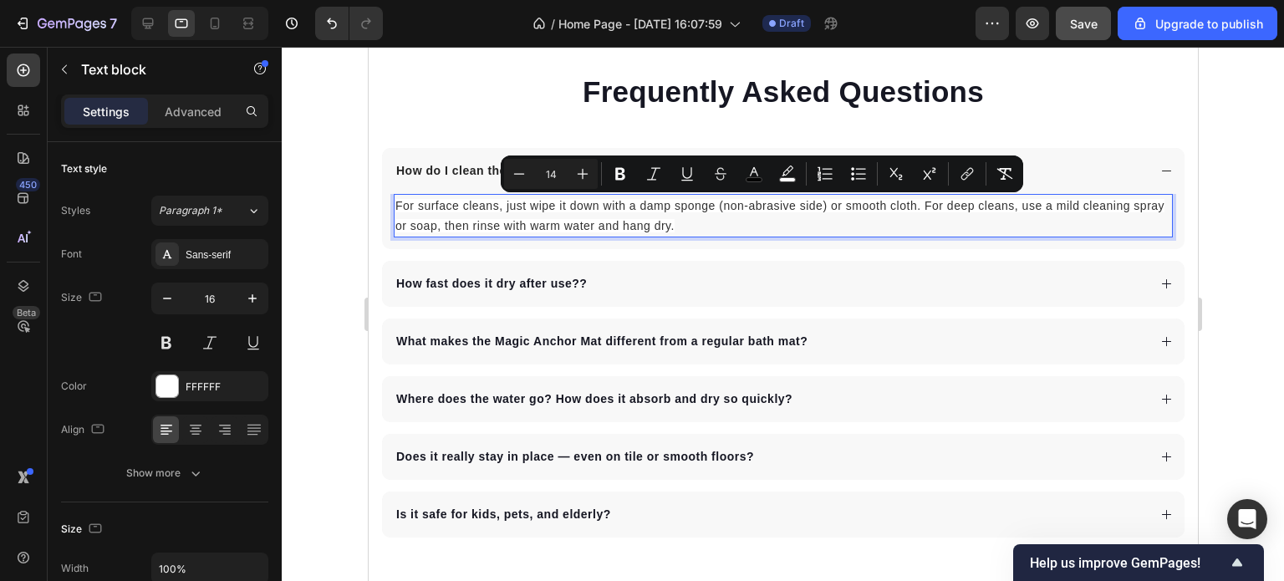
click at [712, 224] on p "For surface cleans, just wipe it down with a damp sponge (non-abrasive side) or…" at bounding box center [783, 216] width 776 height 40
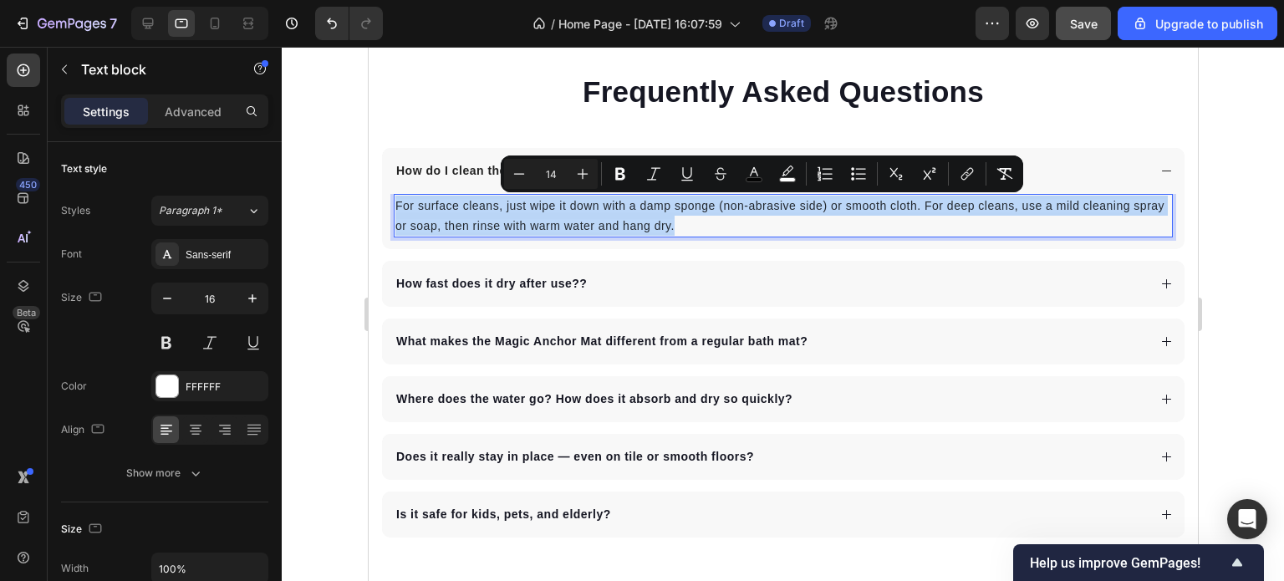
drag, startPoint x: 712, startPoint y: 225, endPoint x: 396, endPoint y: 203, distance: 317.7
click at [396, 203] on p "For surface cleans, just wipe it down with a damp sponge (non-abrasive side) or…" at bounding box center [783, 216] width 776 height 40
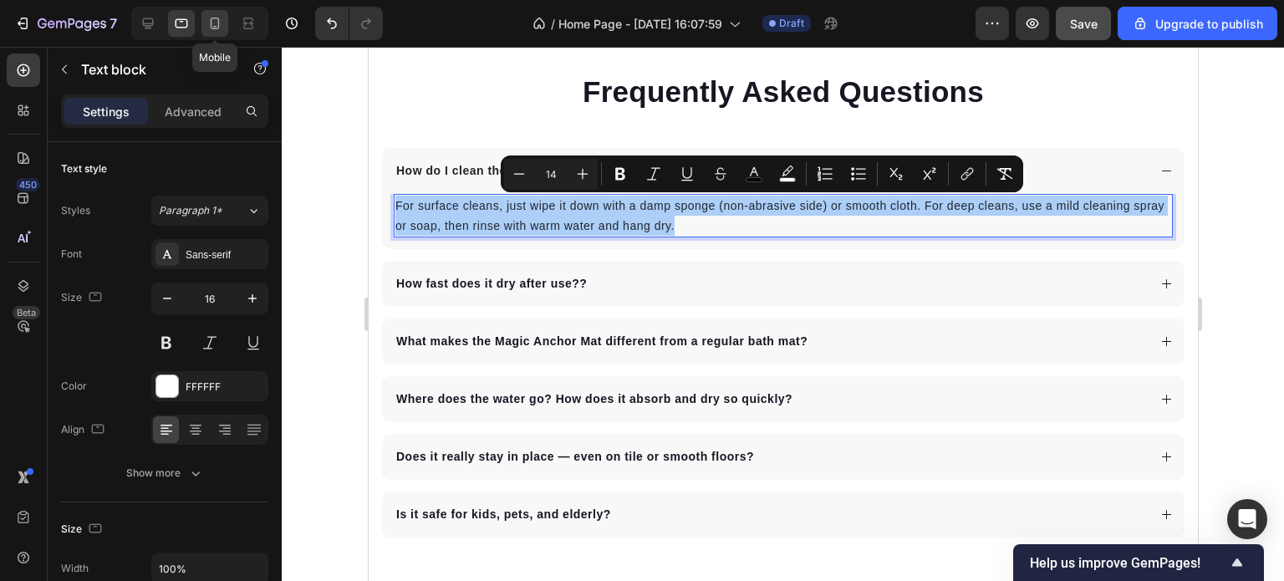
click at [211, 19] on icon at bounding box center [215, 24] width 9 height 12
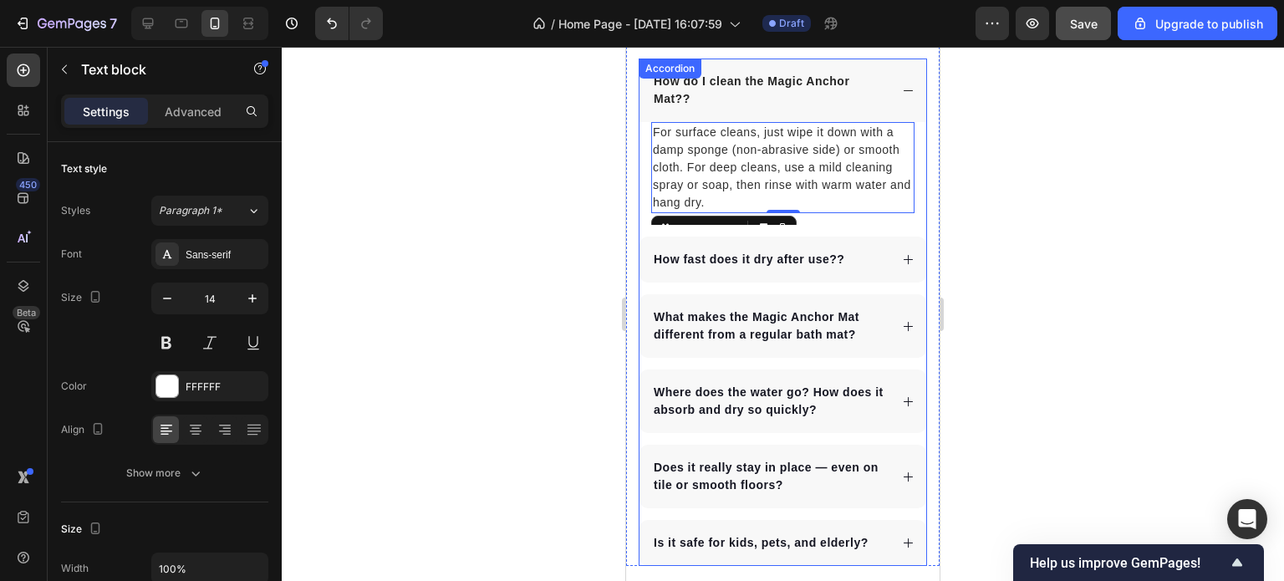
scroll to position [5623, 0]
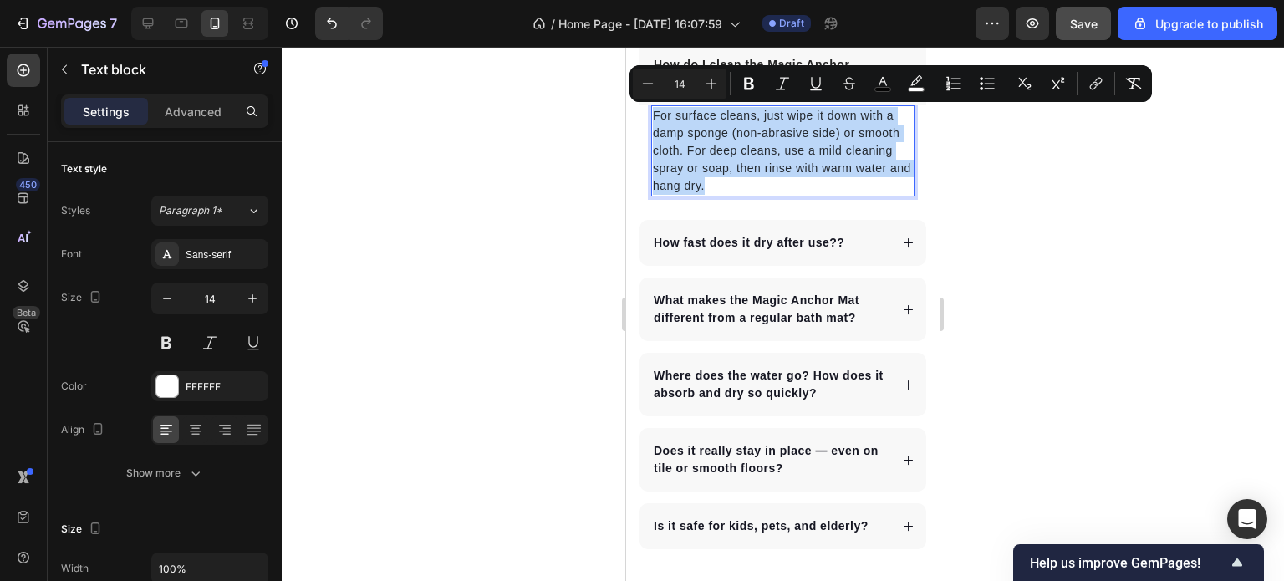
drag, startPoint x: 733, startPoint y: 187, endPoint x: 652, endPoint y: 117, distance: 106.7
click at [652, 117] on div "For surface cleans, just wipe it down with a damp sponge (non-abrasive side) or…" at bounding box center [782, 150] width 263 height 91
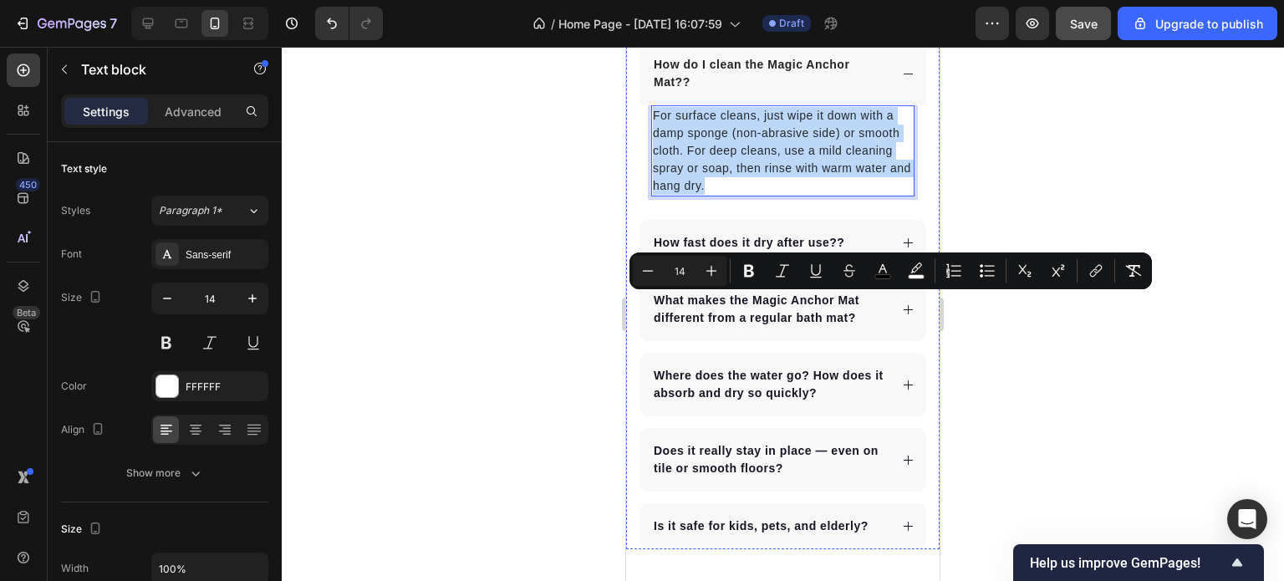
scroll to position [5372, 0]
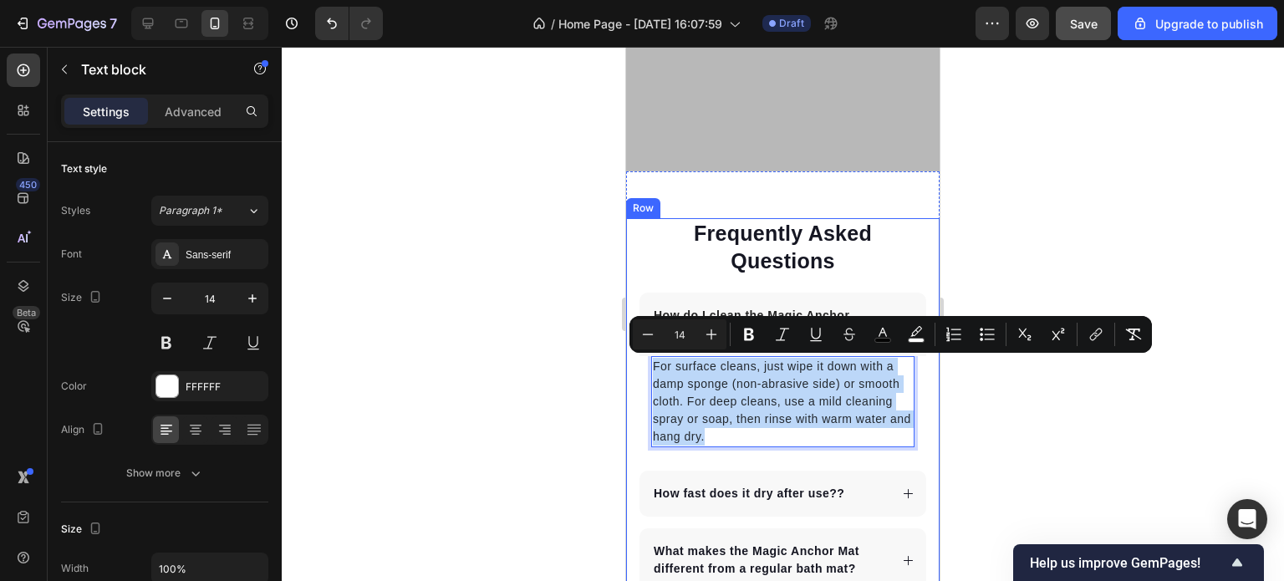
copy span "For surface cleans, just wipe it down with a damp sponge (non-abrasive side) or…"
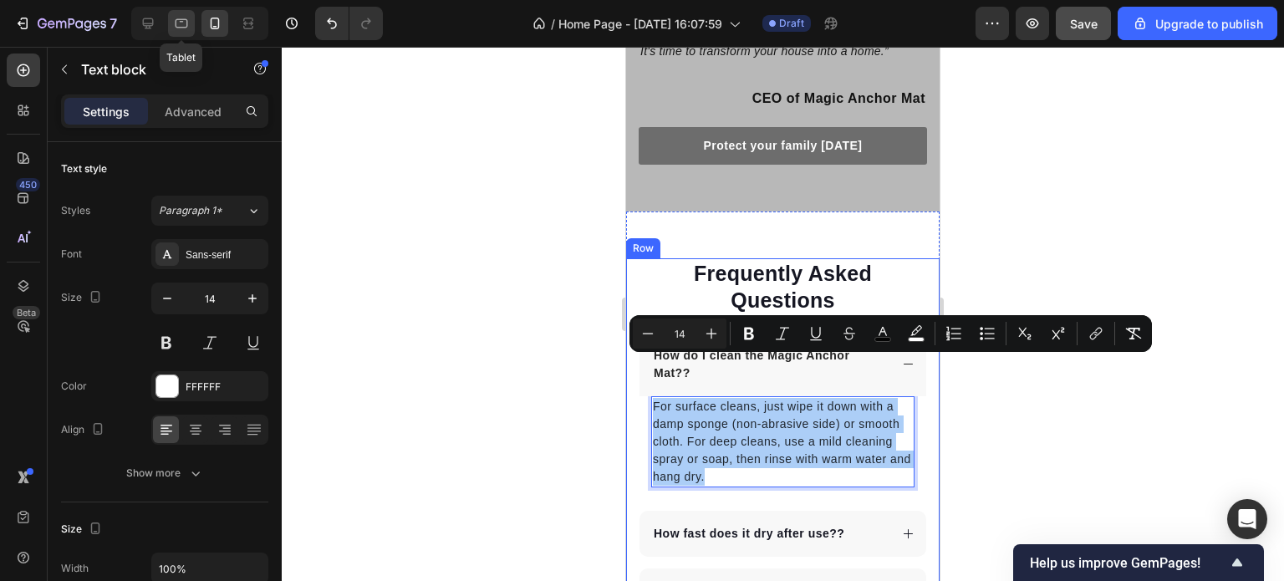
click at [178, 25] on icon at bounding box center [181, 23] width 17 height 17
type input "16"
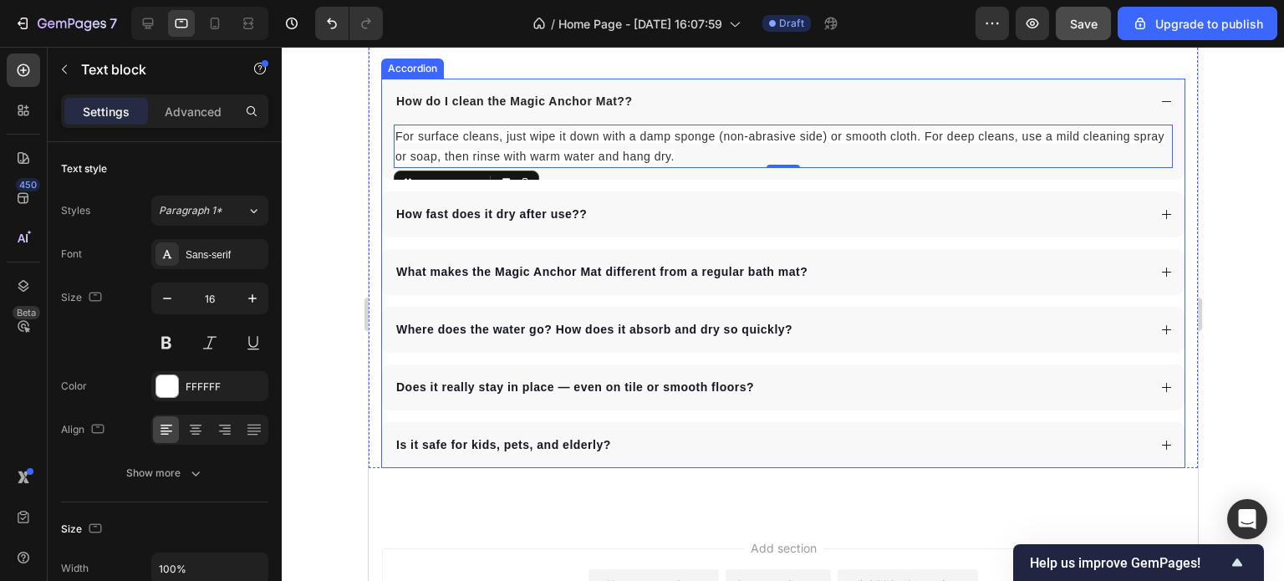
scroll to position [5606, 0]
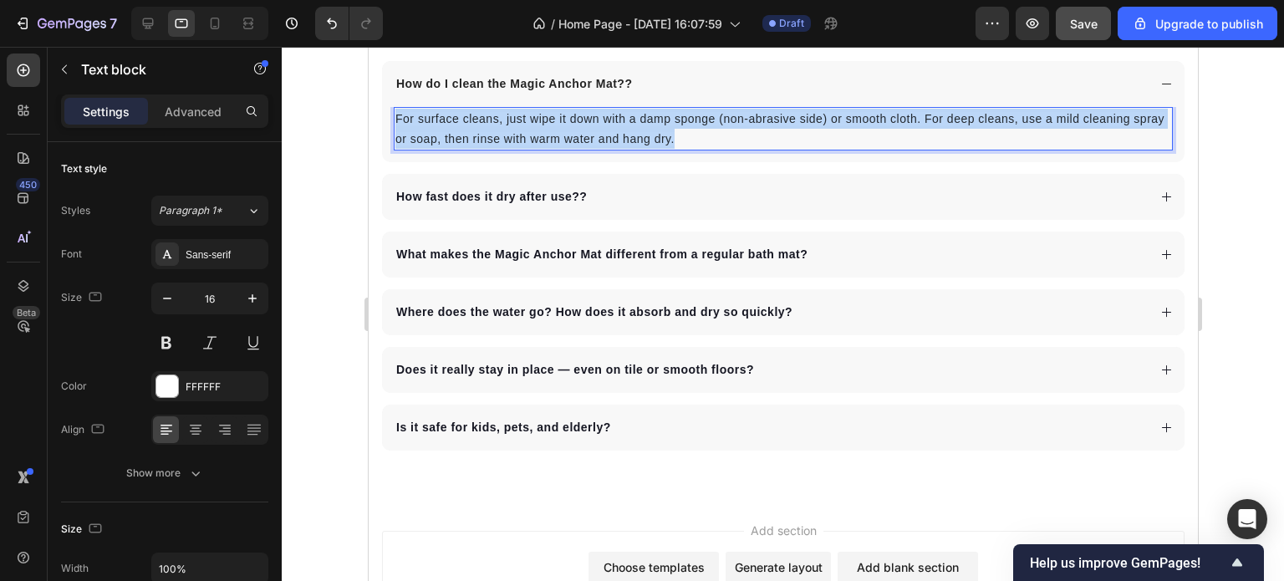
drag, startPoint x: 715, startPoint y: 136, endPoint x: 394, endPoint y: 119, distance: 321.6
click at [395, 119] on p "For surface cleans, just wipe it down with a damp sponge (non-abrasive side) or…" at bounding box center [783, 129] width 776 height 40
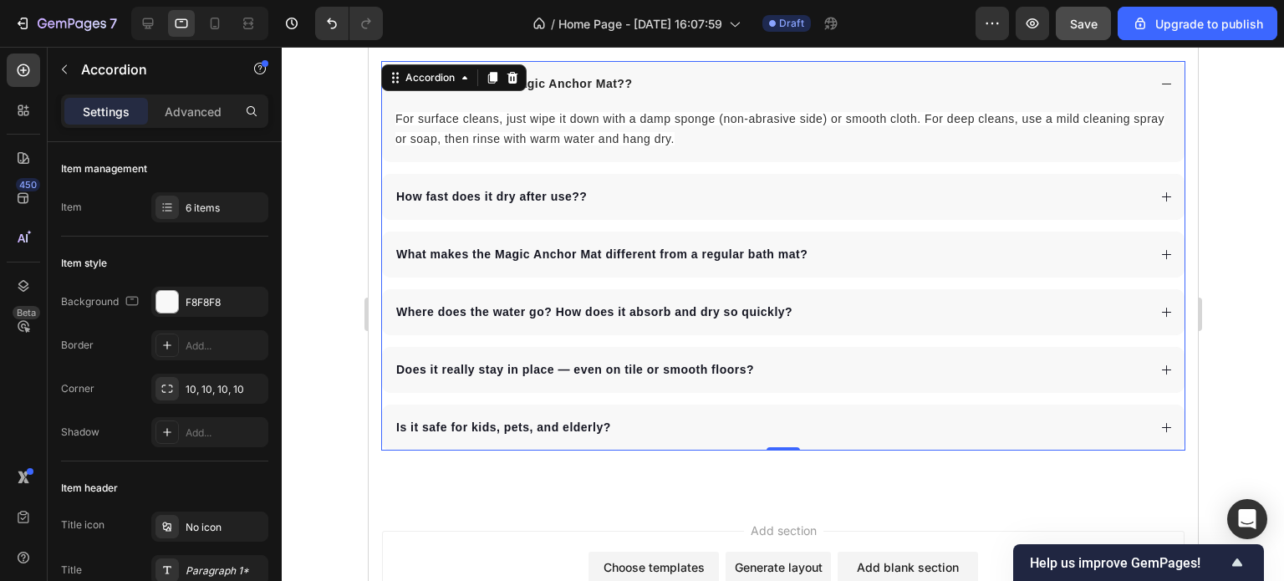
click at [646, 193] on div "How fast does it dry after use? ?" at bounding box center [769, 197] width 753 height 23
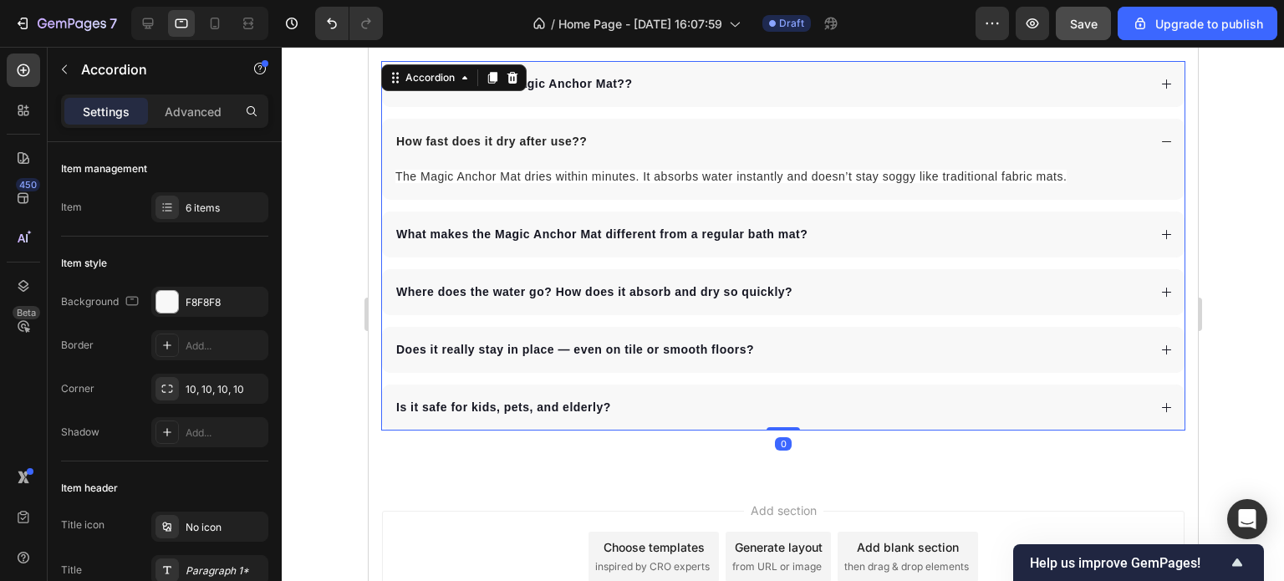
click at [811, 94] on div "How do I clean the Magic Anchor Mat? ?" at bounding box center [782, 84] width 803 height 46
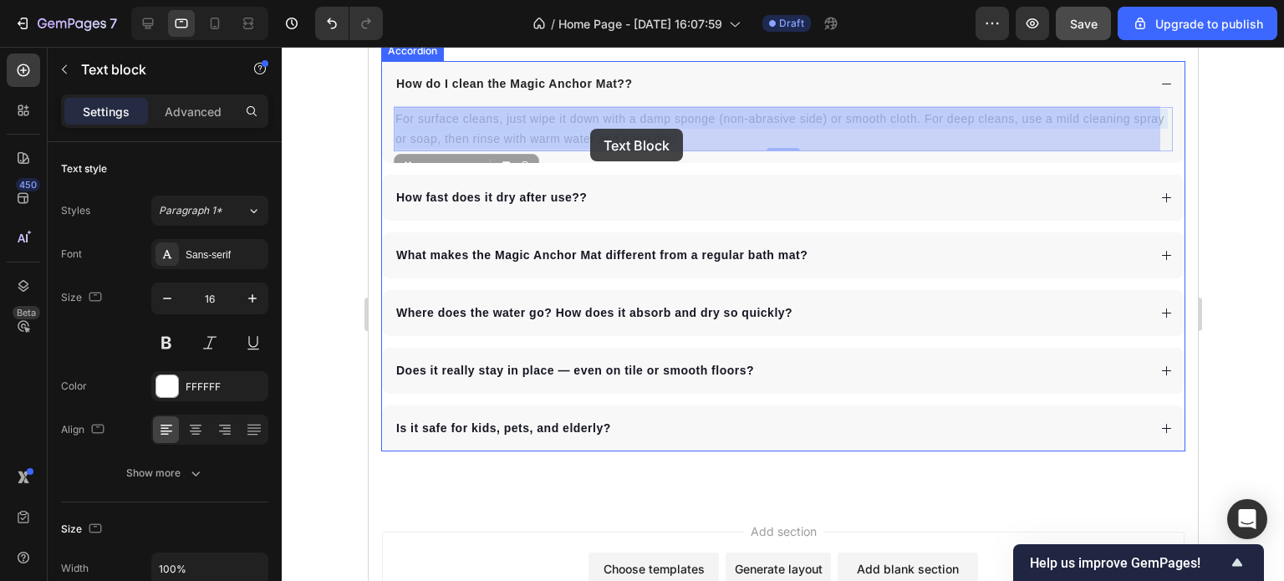
drag, startPoint x: 709, startPoint y: 135, endPoint x: 590, endPoint y: 129, distance: 119.7
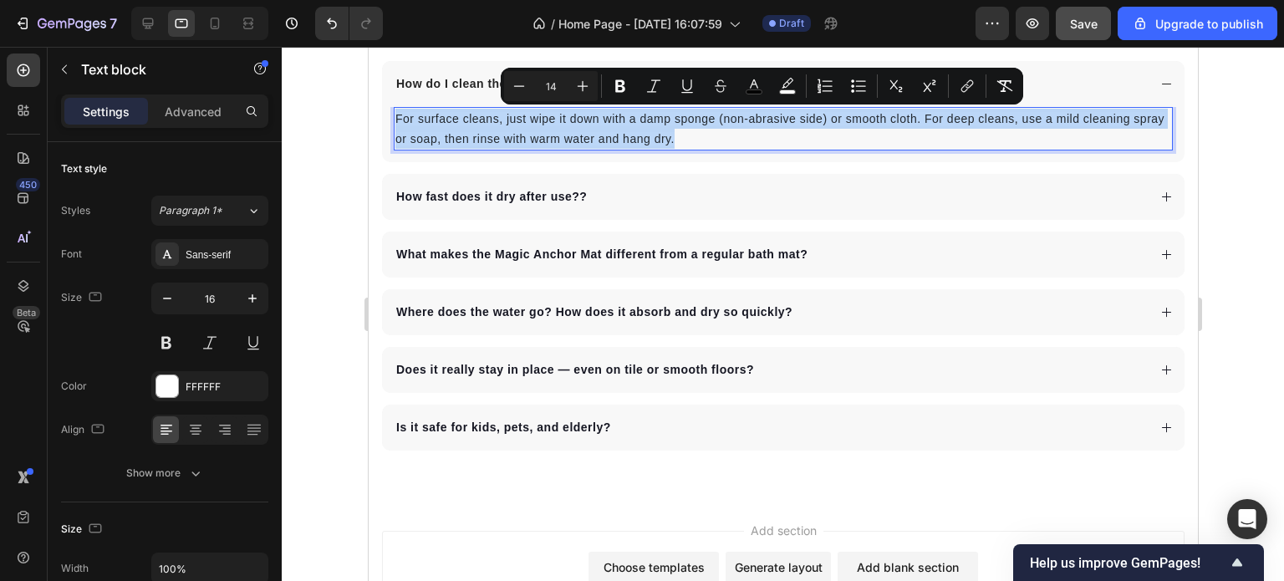
drag, startPoint x: 716, startPoint y: 137, endPoint x: 395, endPoint y: 121, distance: 321.5
click at [395, 121] on p "For surface cleans, just wipe it down with a damp sponge (non-abrasive side) or…" at bounding box center [783, 129] width 776 height 40
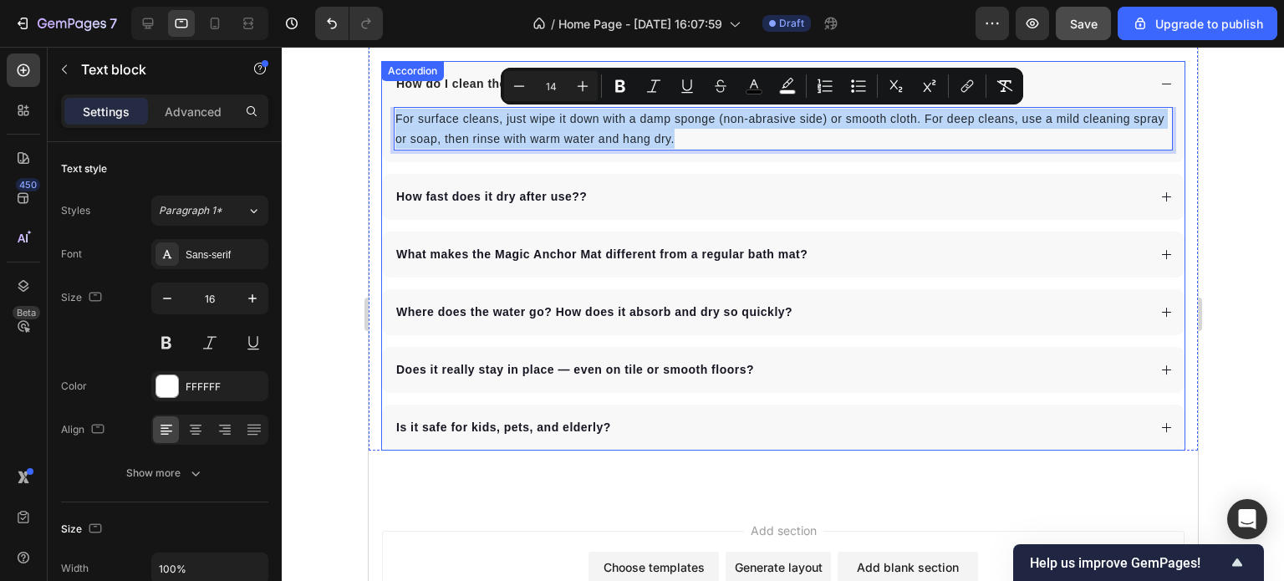
copy span "For surface cleans, just wipe it down with a damp sponge (non-abrasive side) or…"
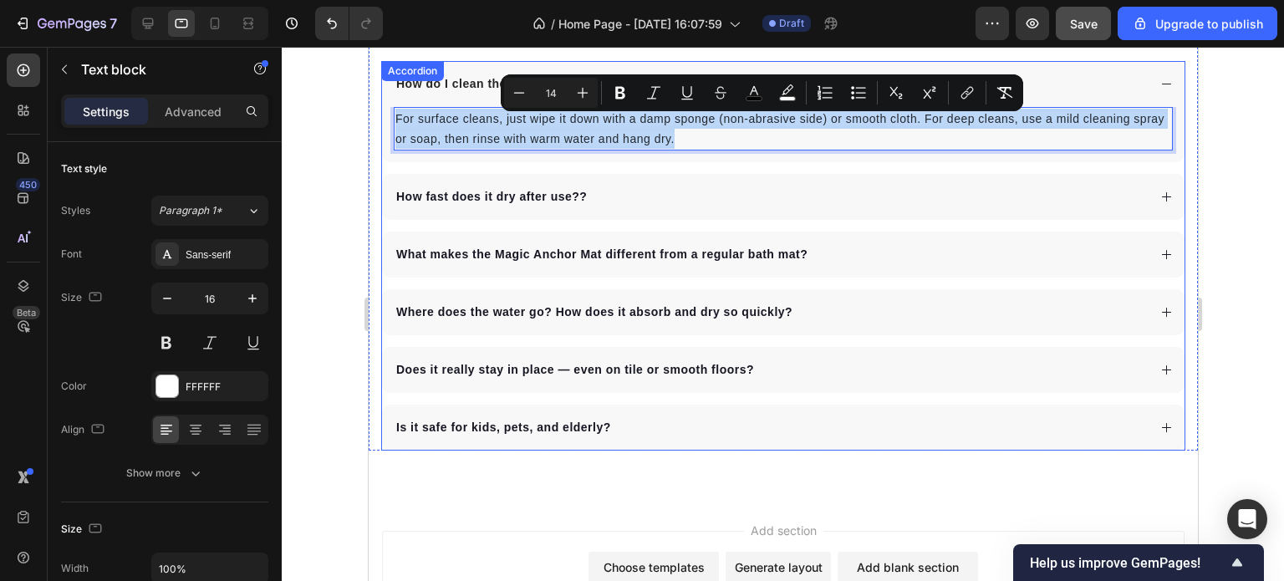
scroll to position [5522, 0]
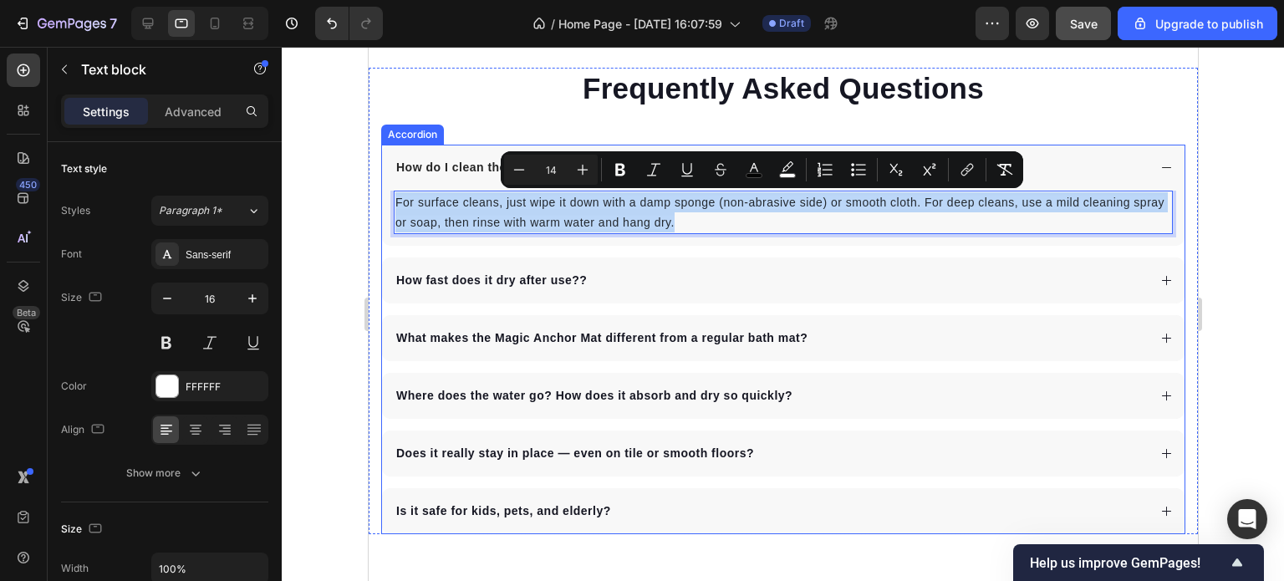
click at [1160, 277] on icon at bounding box center [1166, 280] width 13 height 13
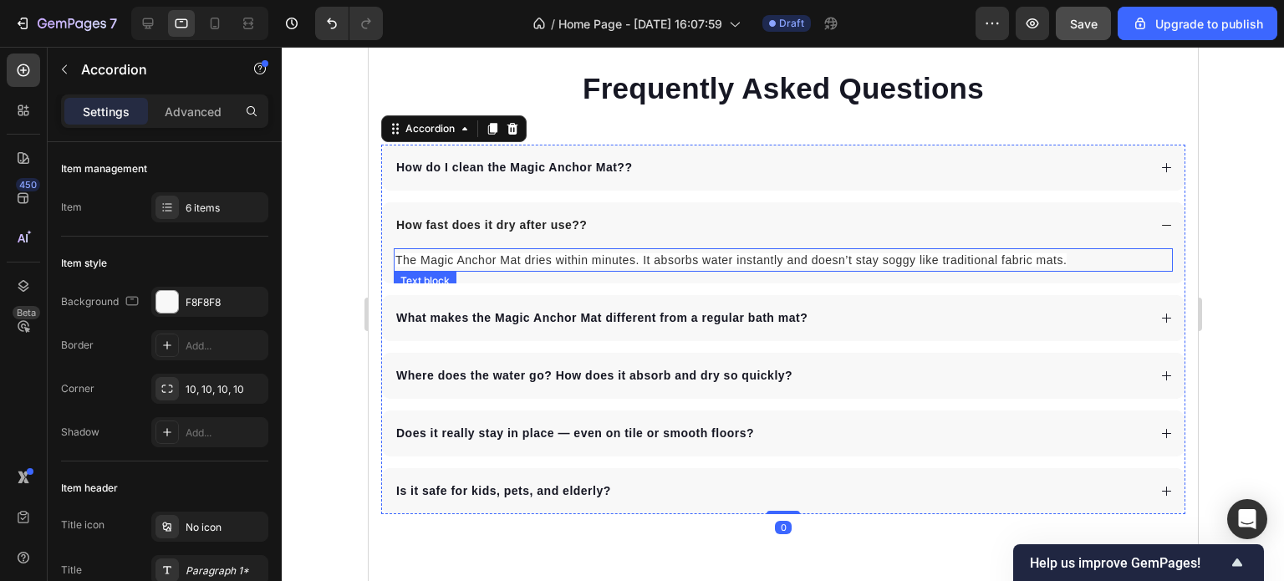
click at [1070, 258] on p "The Magic Anchor Mat dries within minutes. It absorbs water instantly and doesn…" at bounding box center [783, 260] width 776 height 20
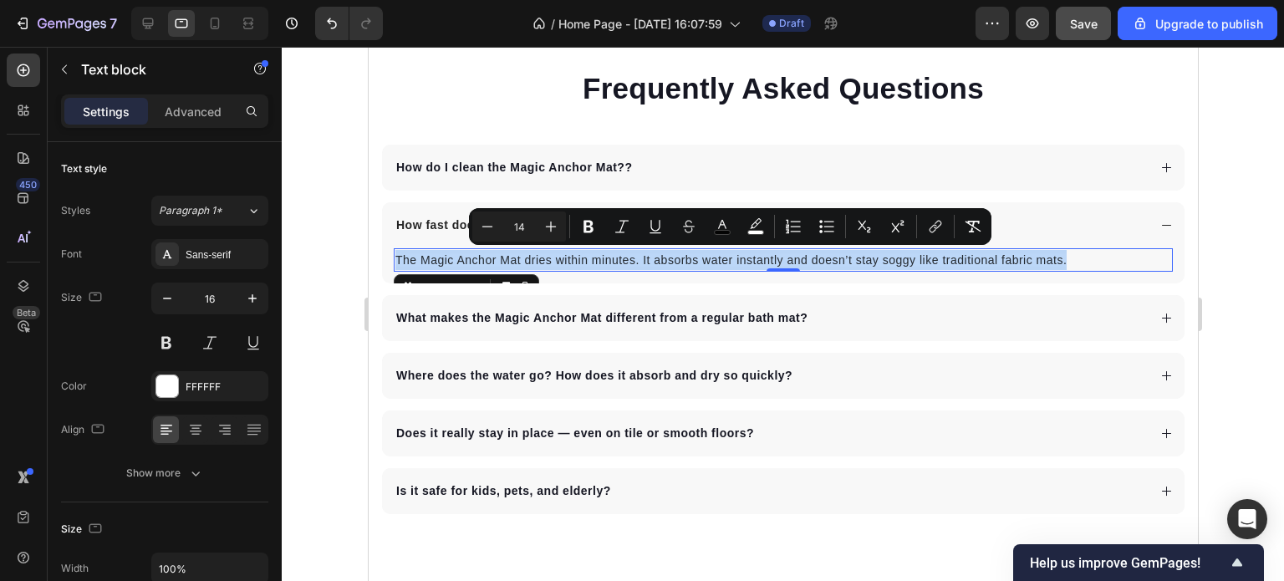
drag, startPoint x: 1070, startPoint y: 258, endPoint x: 396, endPoint y: 257, distance: 674.0
click at [396, 257] on p "The Magic Anchor Mat dries within minutes. It absorbs water instantly and doesn…" at bounding box center [783, 260] width 776 height 20
copy span "The Magic Anchor Mat dries within minutes. It absorbs water instantly and doesn…"
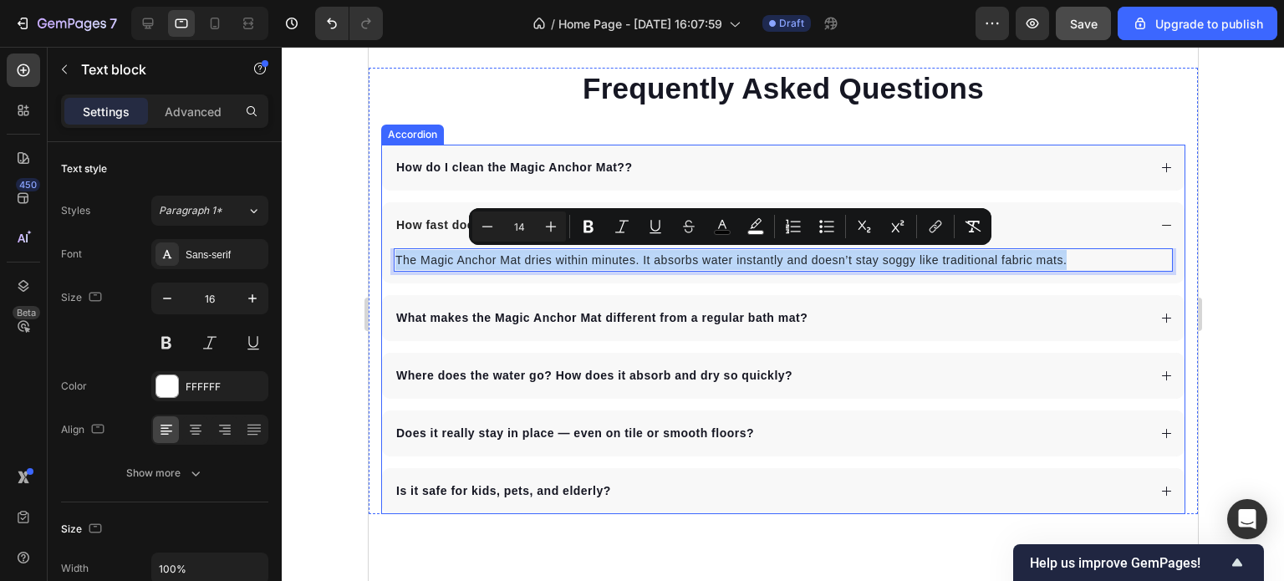
click at [1160, 318] on icon at bounding box center [1166, 318] width 13 height 13
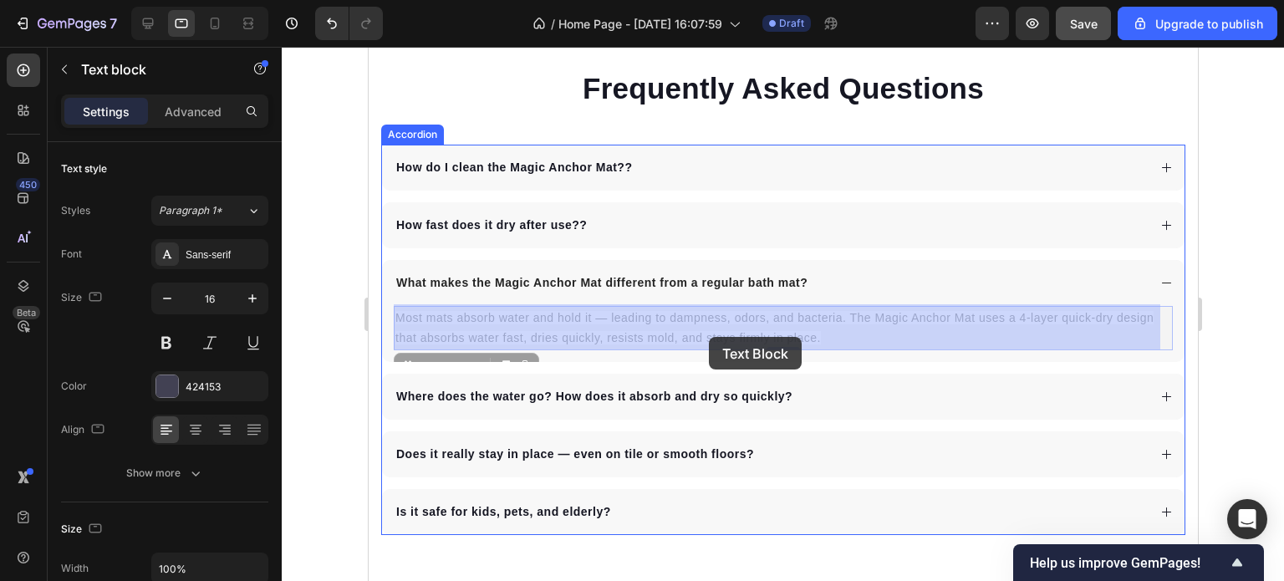
drag, startPoint x: 834, startPoint y: 336, endPoint x: 809, endPoint y: 337, distance: 24.3
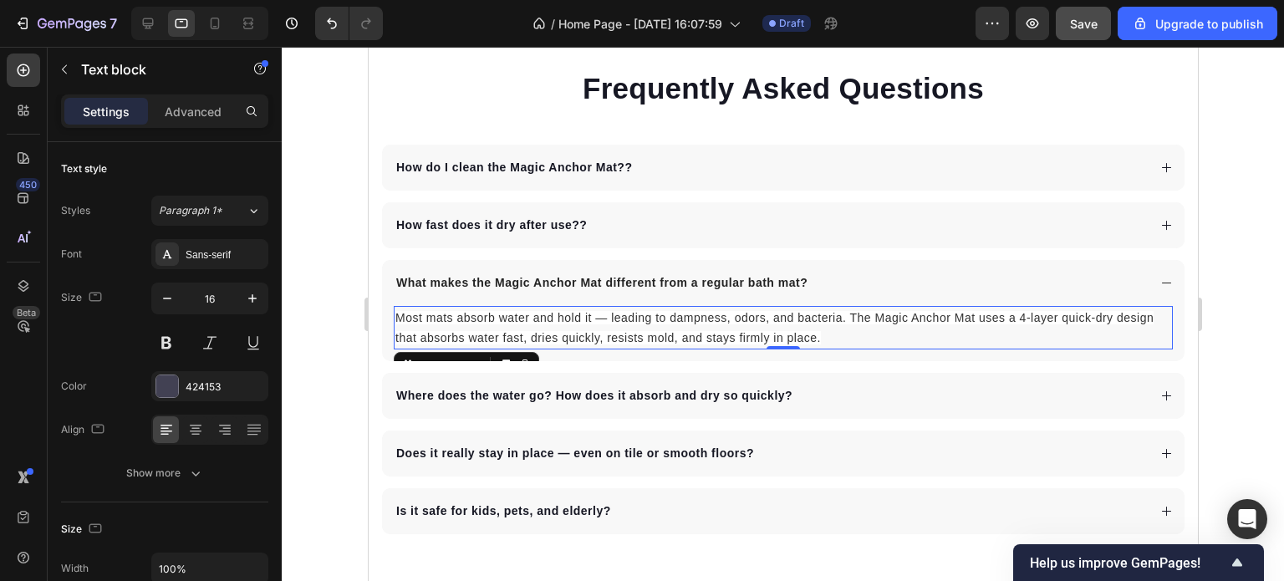
drag, startPoint x: 830, startPoint y: 336, endPoint x: 824, endPoint y: 343, distance: 8.9
click at [830, 337] on p "Most mats absorb water and hold it — leading to dampness, odors, and bacteria. …" at bounding box center [783, 328] width 776 height 40
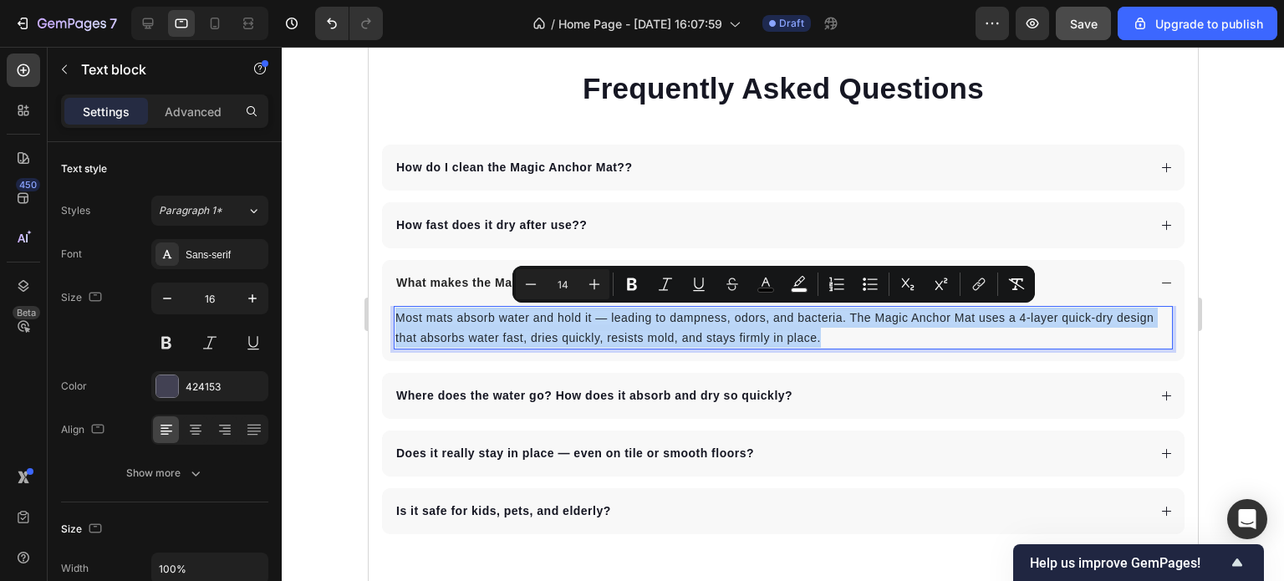
drag, startPoint x: 830, startPoint y: 338, endPoint x: 395, endPoint y: 321, distance: 435.1
click at [395, 321] on p "Most mats absorb water and hold it — leading to dampness, odors, and bacteria. …" at bounding box center [783, 328] width 776 height 40
copy span "Most mats absorb water and hold it — leading to dampness, odors, and bacteria. …"
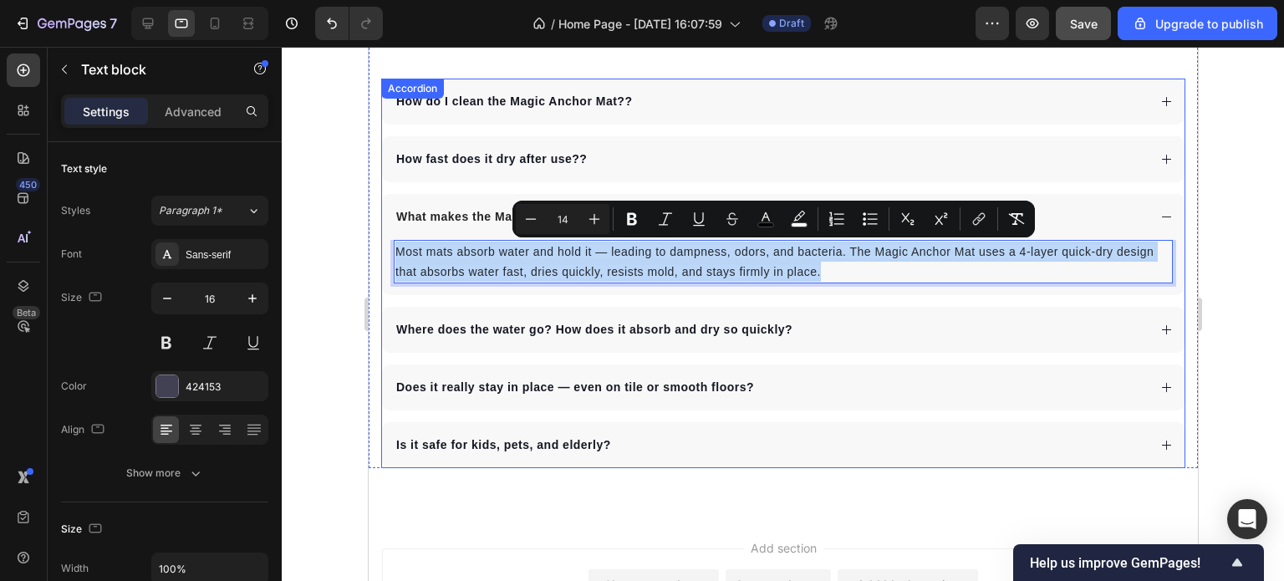
scroll to position [5606, 0]
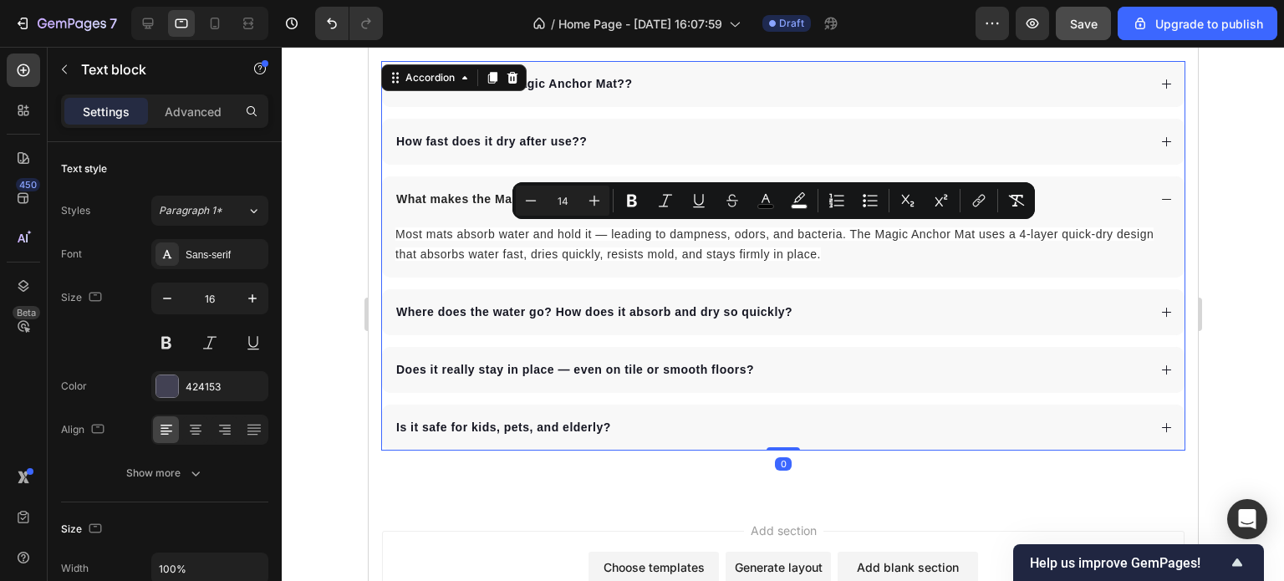
click at [1160, 308] on icon at bounding box center [1166, 312] width 13 height 13
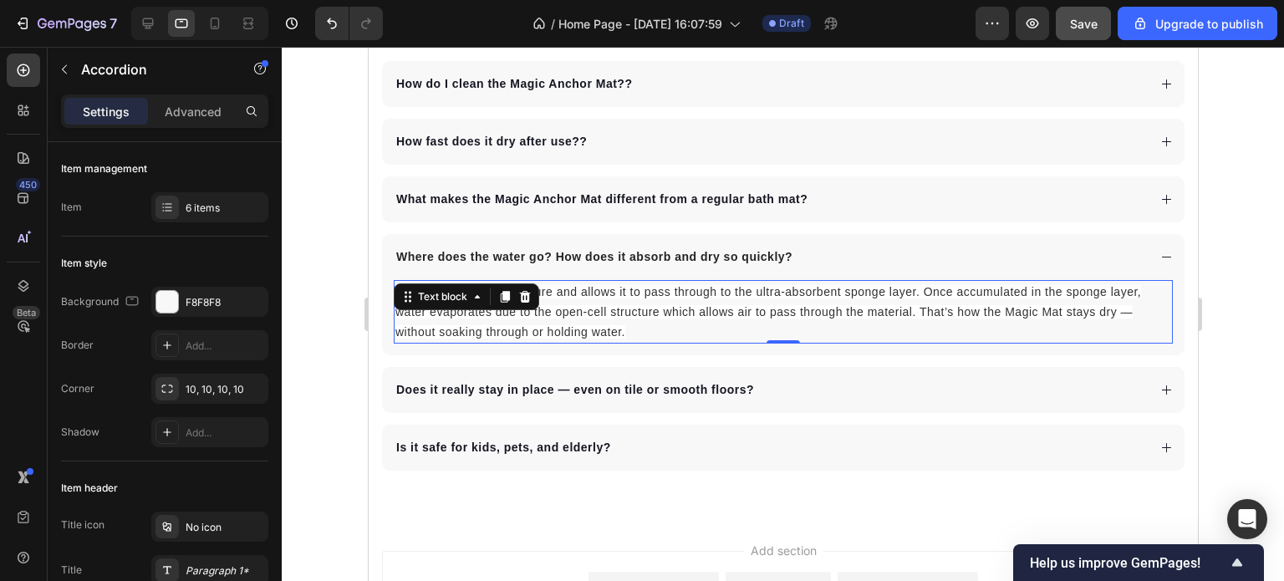
click at [629, 330] on p "The top layer traps moisture and allows it to pass through to the ultra-absorbe…" at bounding box center [783, 312] width 776 height 60
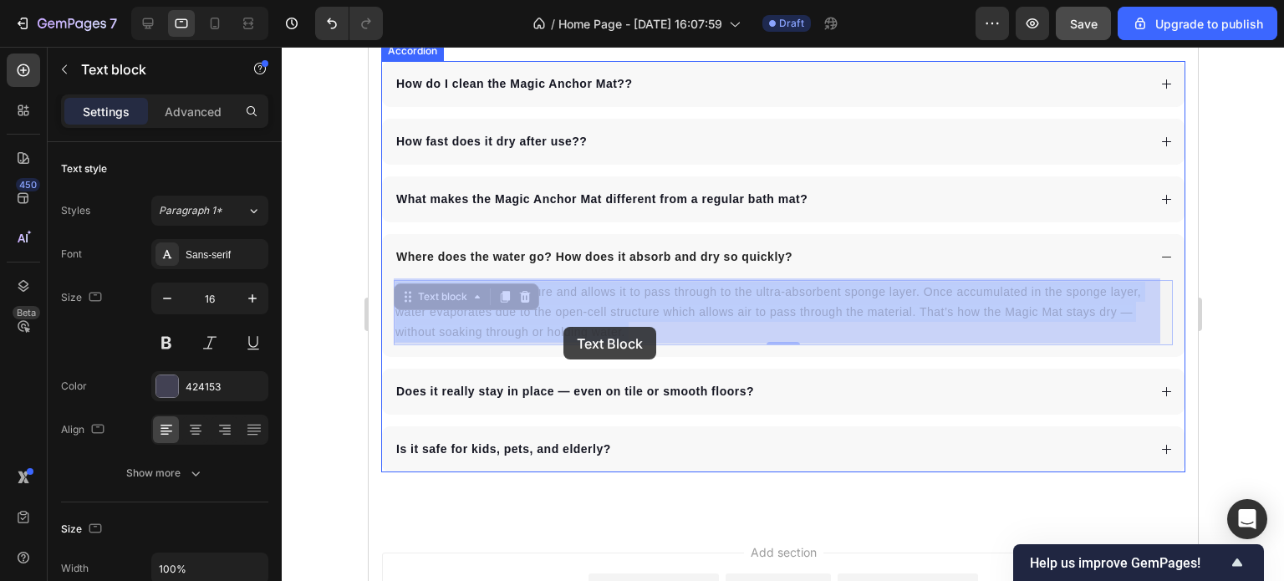
drag, startPoint x: 628, startPoint y: 332, endPoint x: 563, endPoint y: 327, distance: 65.4
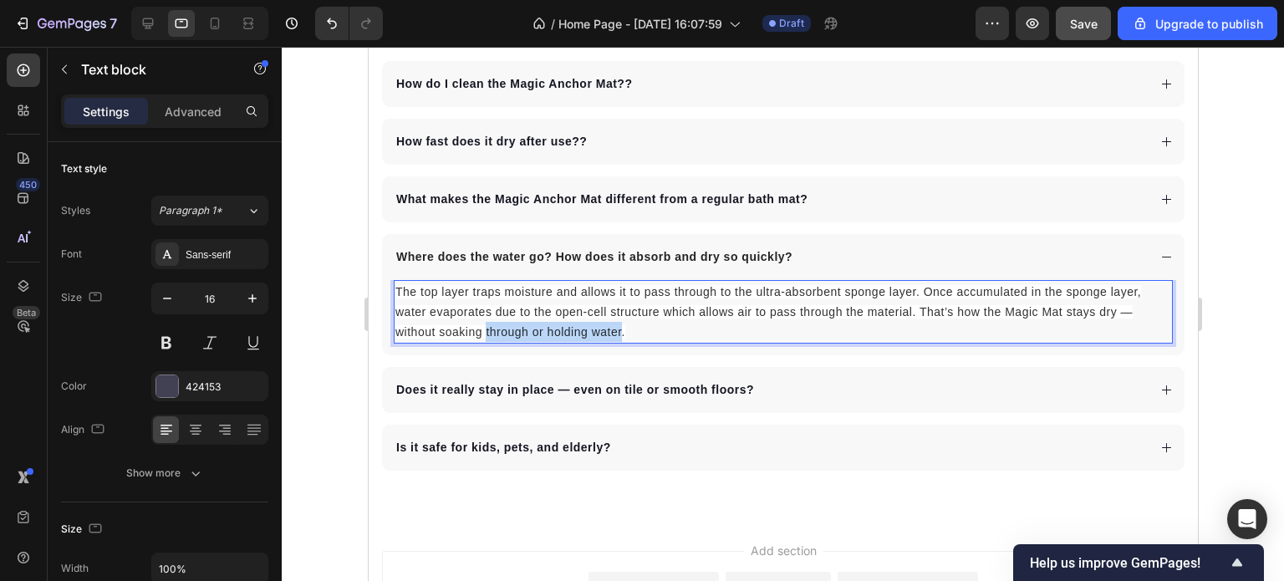
drag, startPoint x: 621, startPoint y: 333, endPoint x: 486, endPoint y: 321, distance: 136.0
click at [486, 321] on p "The top layer traps moisture and allows it to pass through to the ultra-absorbe…" at bounding box center [783, 312] width 776 height 60
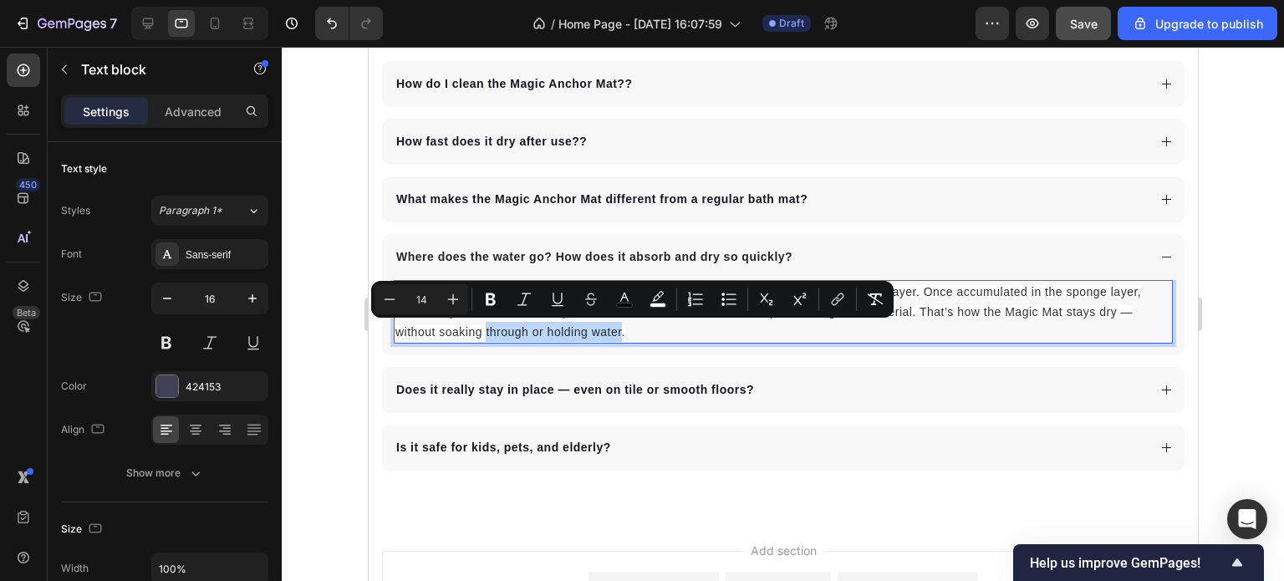
click at [486, 321] on p "The top layer traps moisture and allows it to pass through to the ultra-absorbe…" at bounding box center [783, 312] width 776 height 60
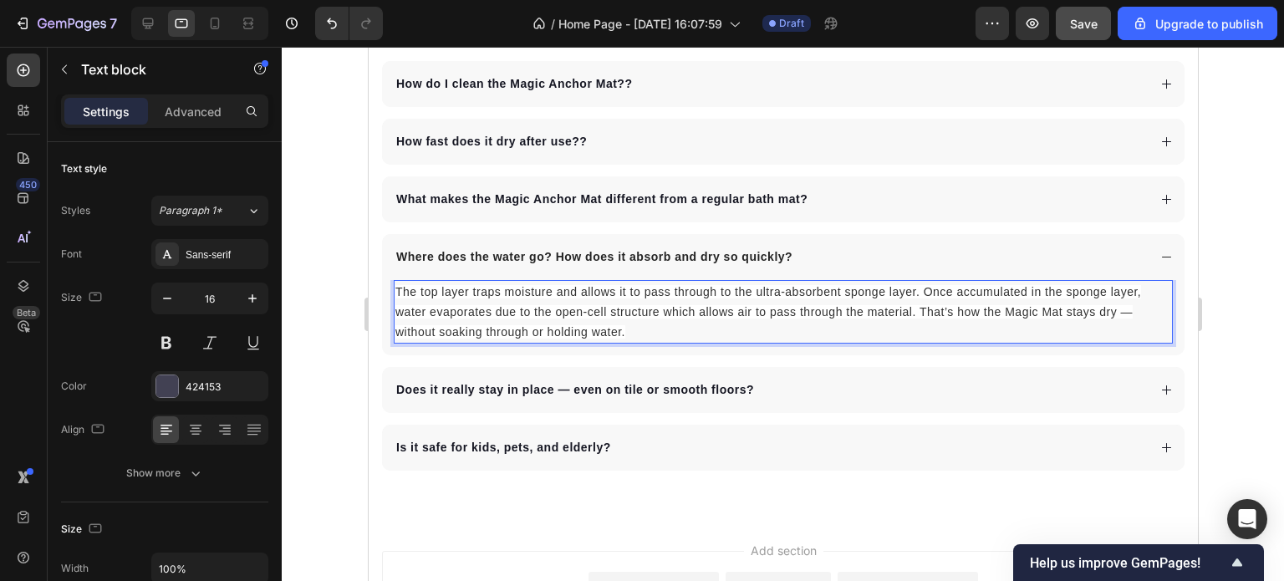
click at [606, 325] on span "The top layer traps moisture and allows it to pass through to the ultra-absorbe…" at bounding box center [768, 312] width 746 height 54
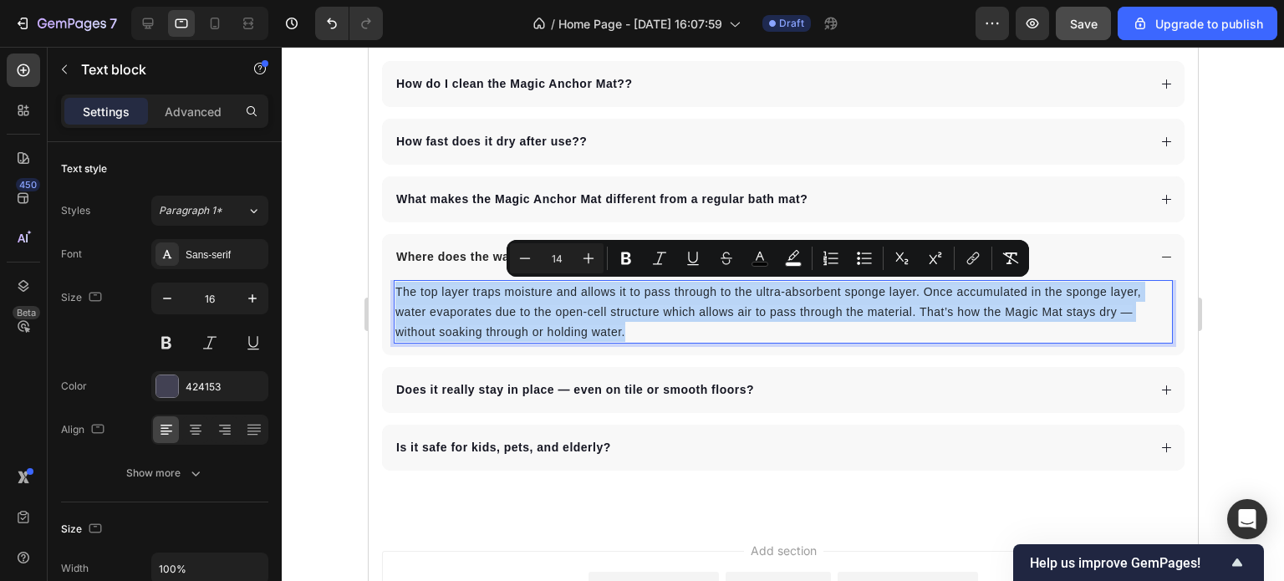
drag, startPoint x: 624, startPoint y: 332, endPoint x: 397, endPoint y: 293, distance: 230.0
click at [397, 293] on span "The top layer traps moisture and allows it to pass through to the ultra-absorbe…" at bounding box center [768, 312] width 746 height 54
copy span "The top layer traps moisture and allows it to pass through to the ultra-absorbe…"
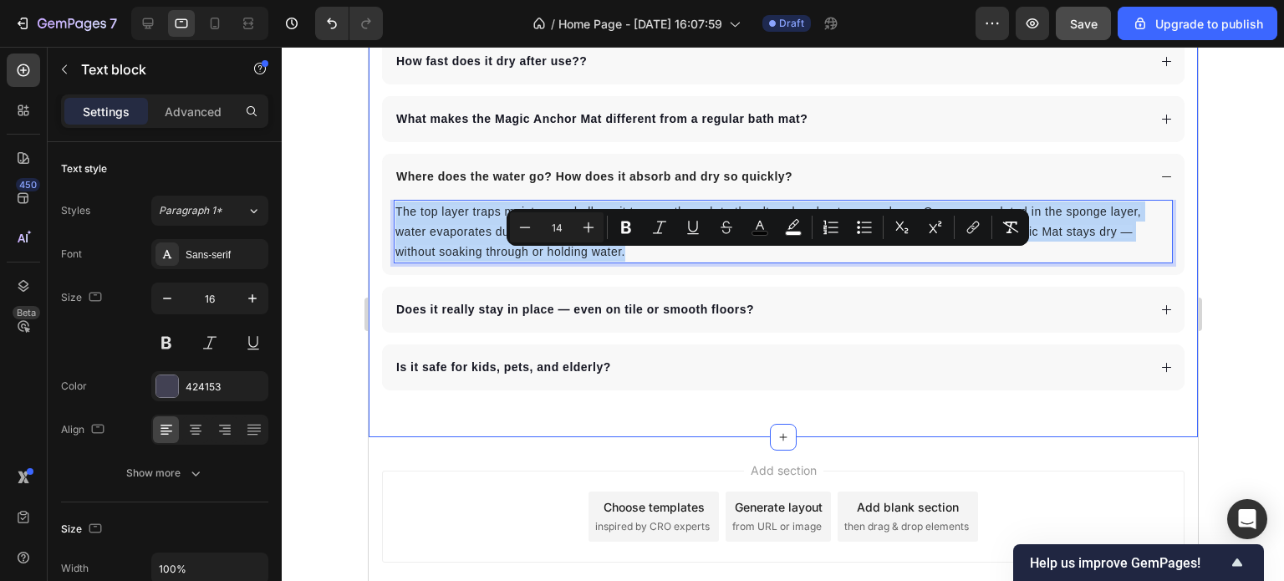
scroll to position [5773, 0]
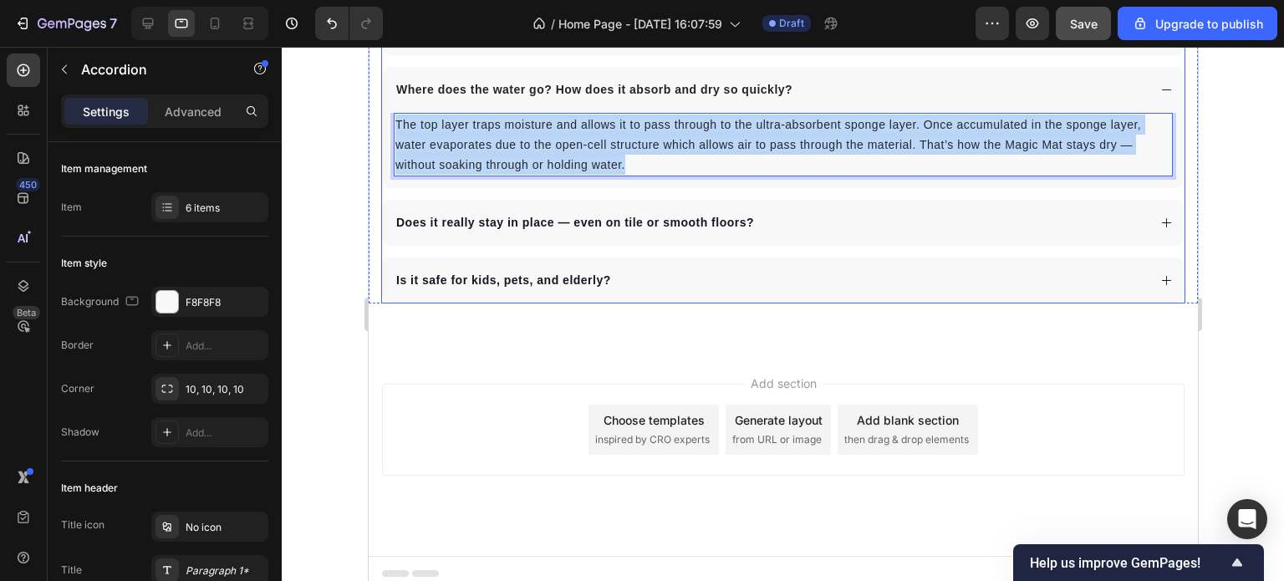
click at [1160, 220] on icon at bounding box center [1166, 223] width 13 height 13
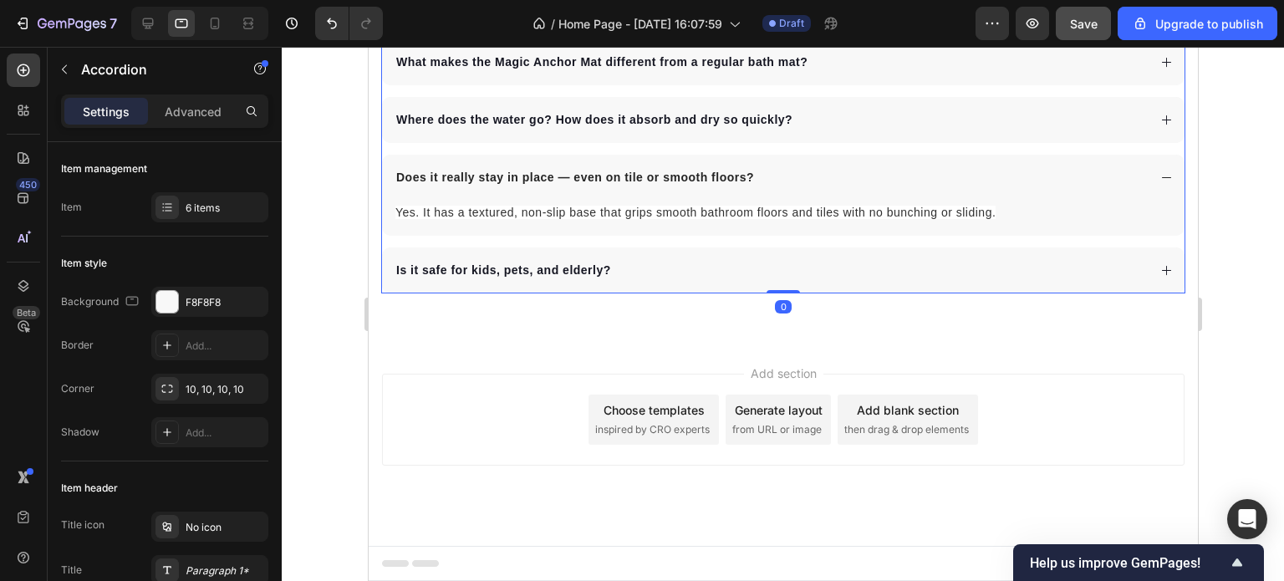
scroll to position [5740, 0]
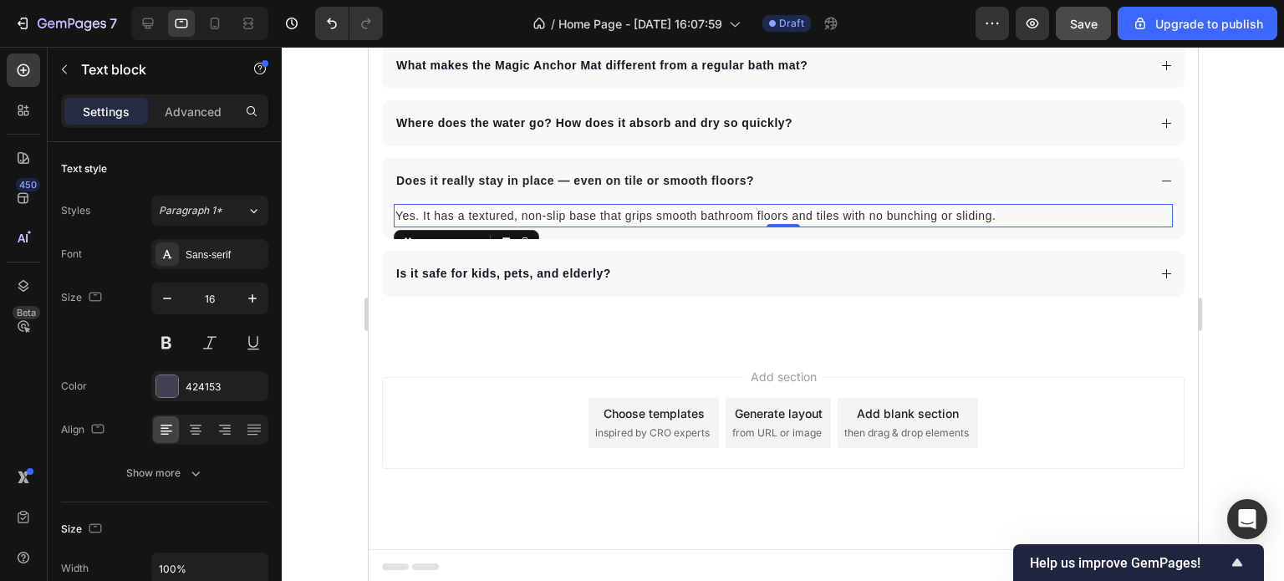
click at [993, 215] on span "Yes. It has a textured, non-slip base that grips smooth bathroom floors and til…" at bounding box center [695, 215] width 600 height 13
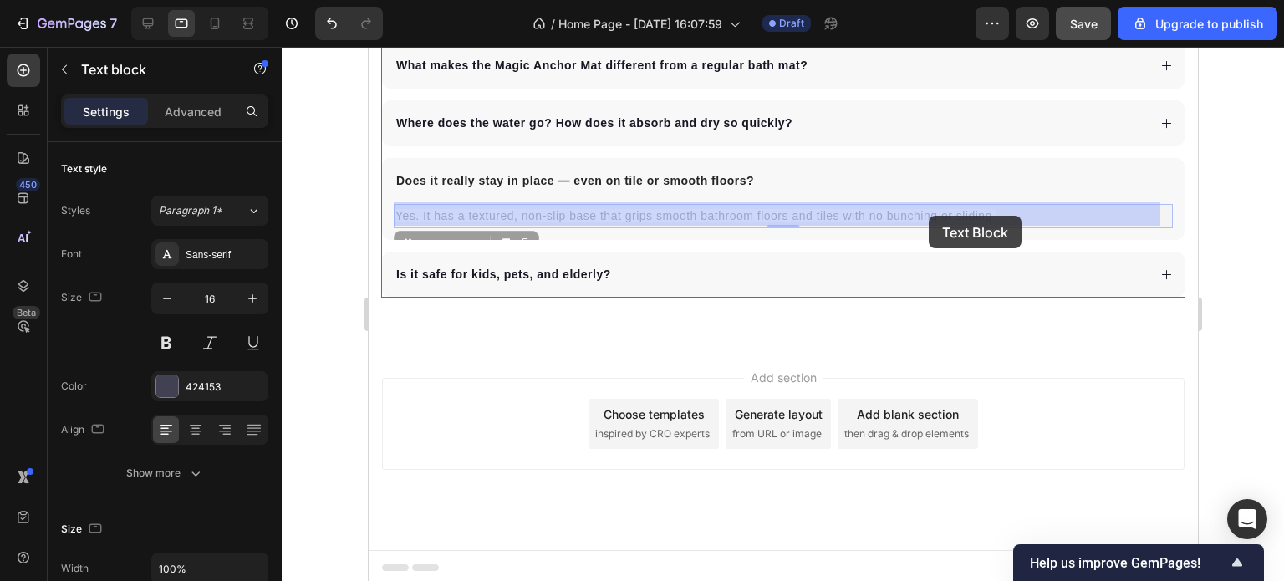
drag, startPoint x: 994, startPoint y: 215, endPoint x: 928, endPoint y: 216, distance: 66.1
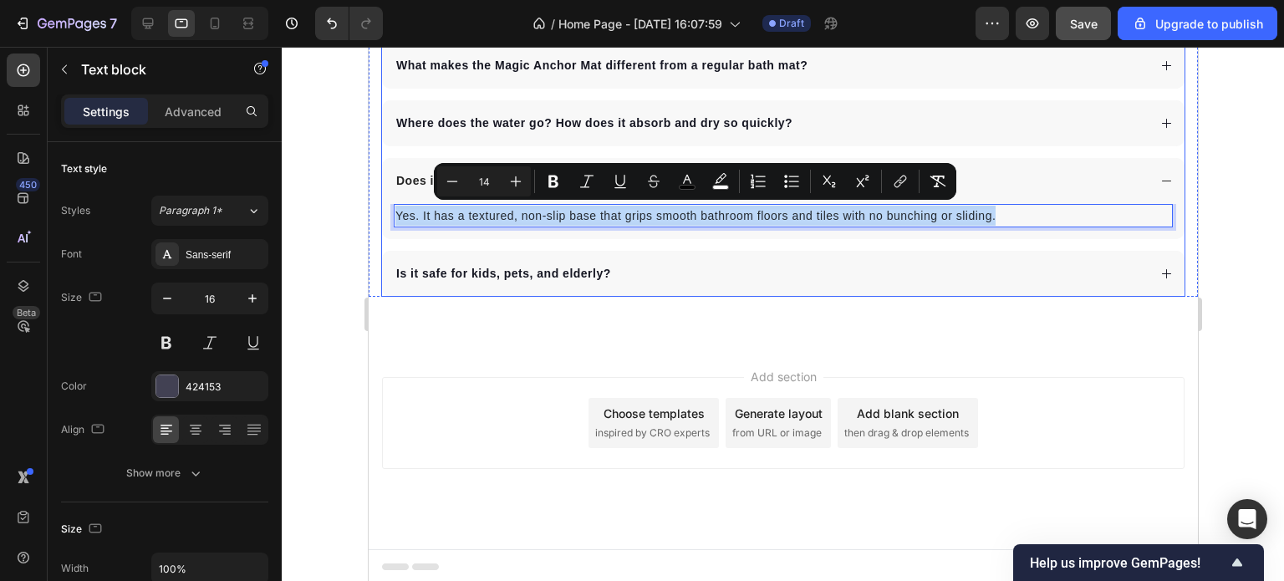
click at [1161, 271] on icon at bounding box center [1165, 273] width 9 height 9
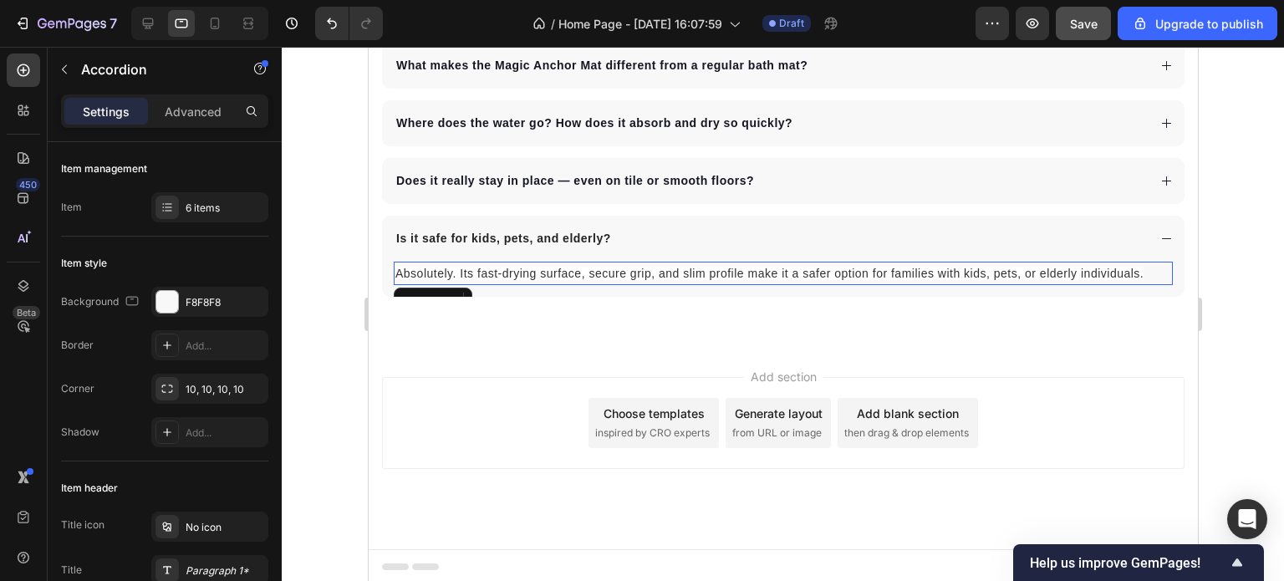
click at [1141, 270] on span "Absolutely. Its fast-drying surface, secure grip, and slim profile make it a sa…" at bounding box center [769, 273] width 748 height 13
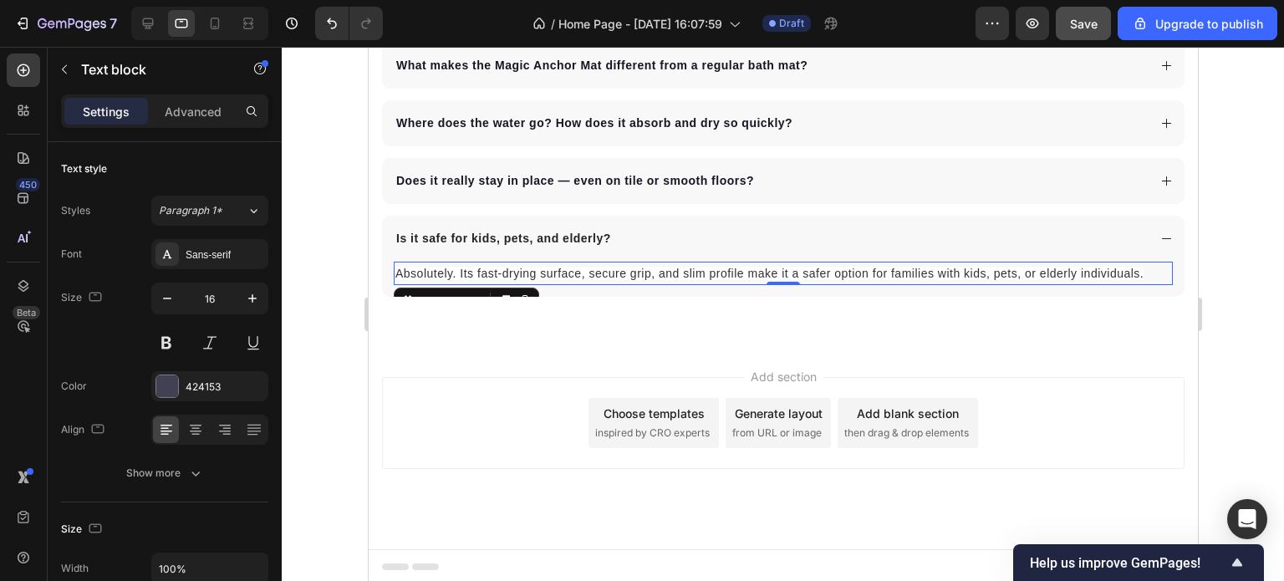
click at [1145, 274] on p "Absolutely. Its fast-drying surface, secure grip, and slim profile make it a sa…" at bounding box center [783, 273] width 776 height 20
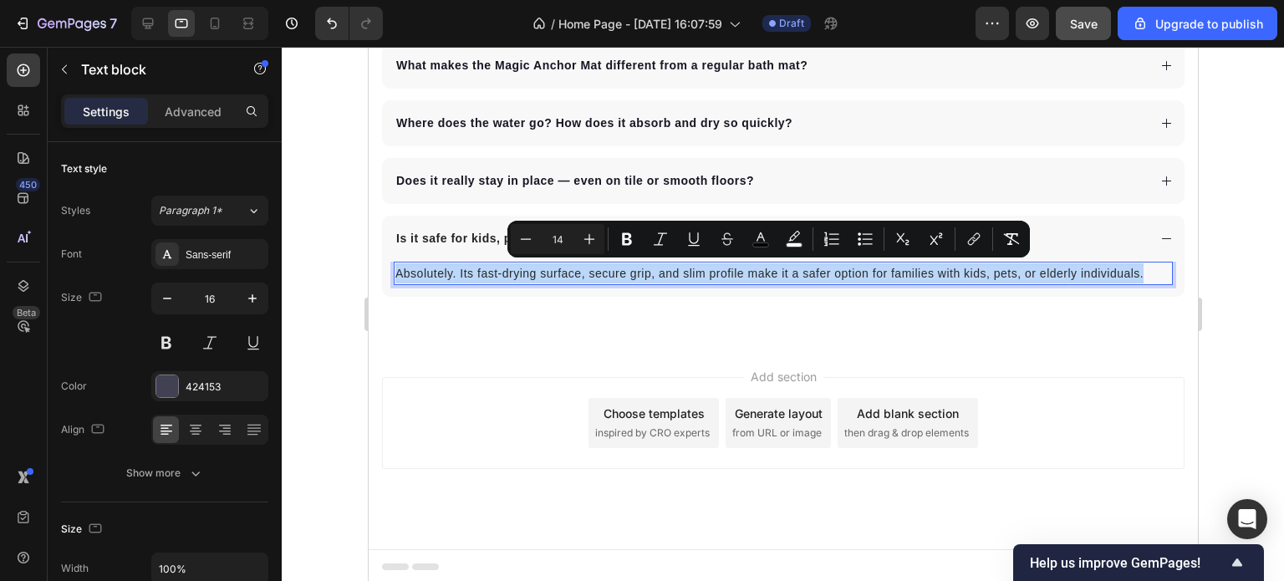
copy span "Absolutely. Its fast-drying surface, secure grip, and slim profile make it a sa…"
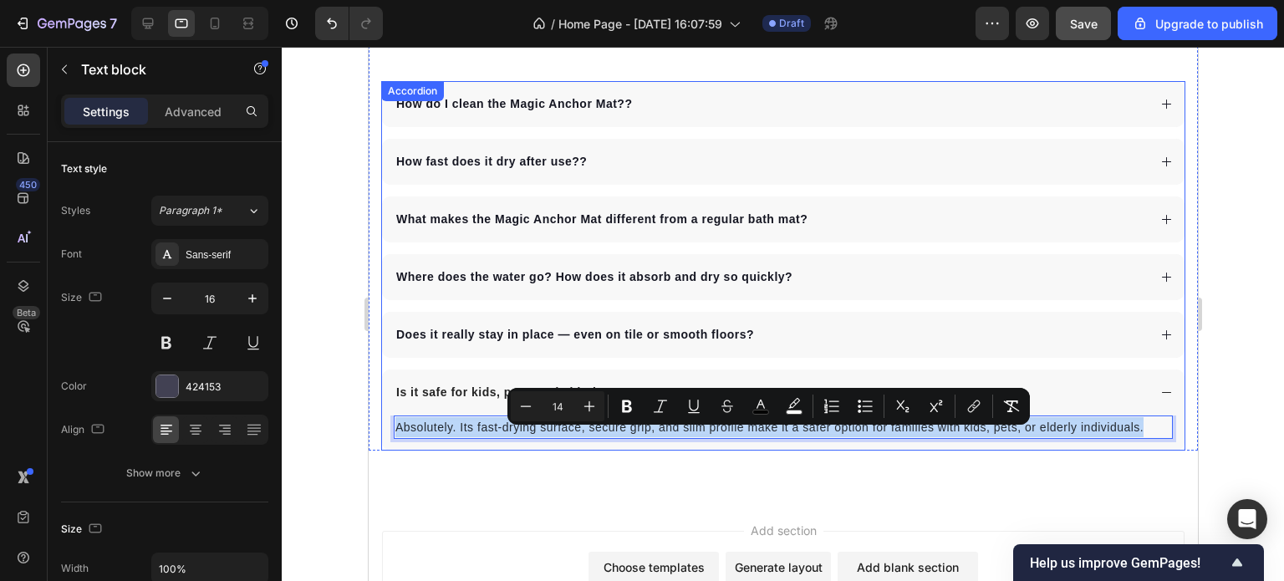
scroll to position [5572, 0]
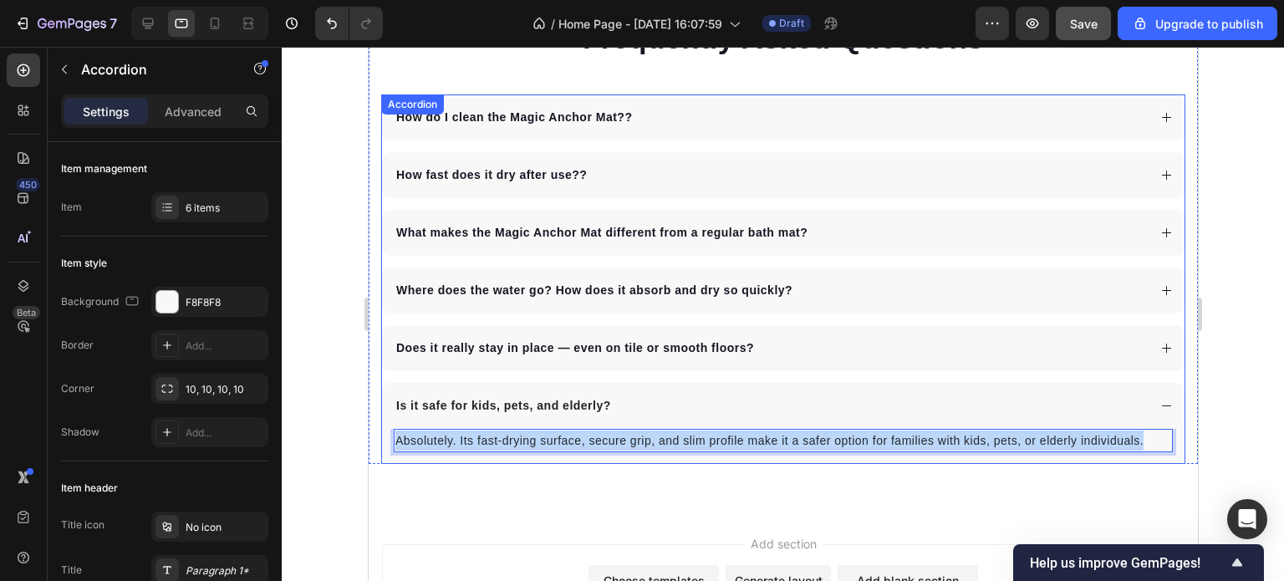
click at [1160, 116] on icon at bounding box center [1166, 117] width 13 height 13
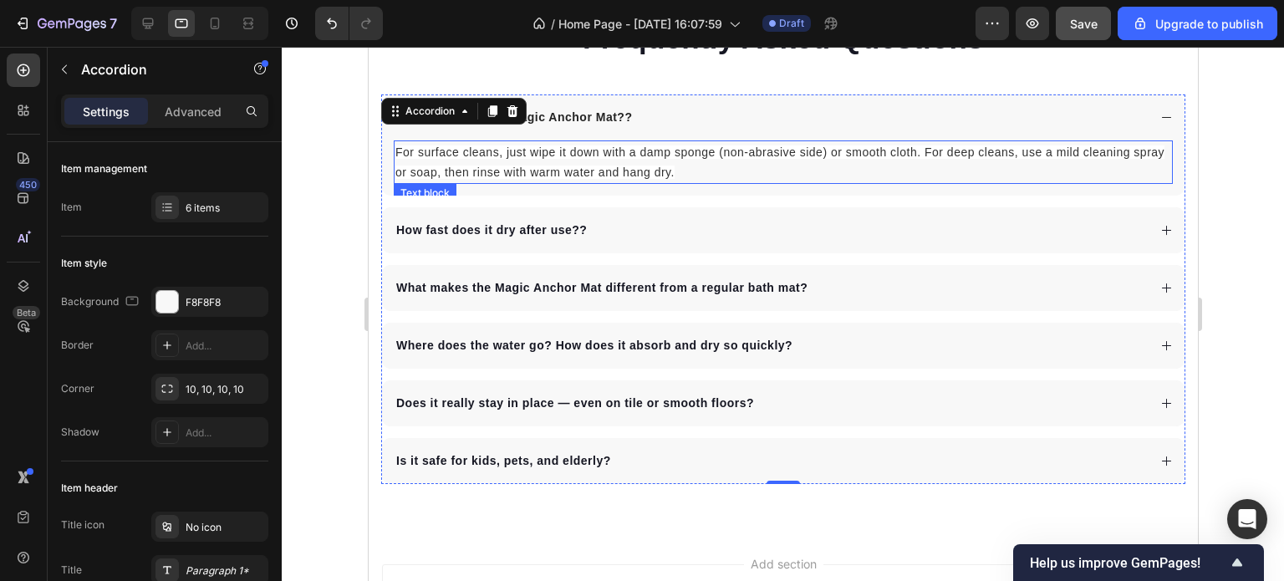
click at [723, 177] on p "For surface cleans, just wipe it down with a damp sponge (non-abrasive side) or…" at bounding box center [783, 162] width 776 height 40
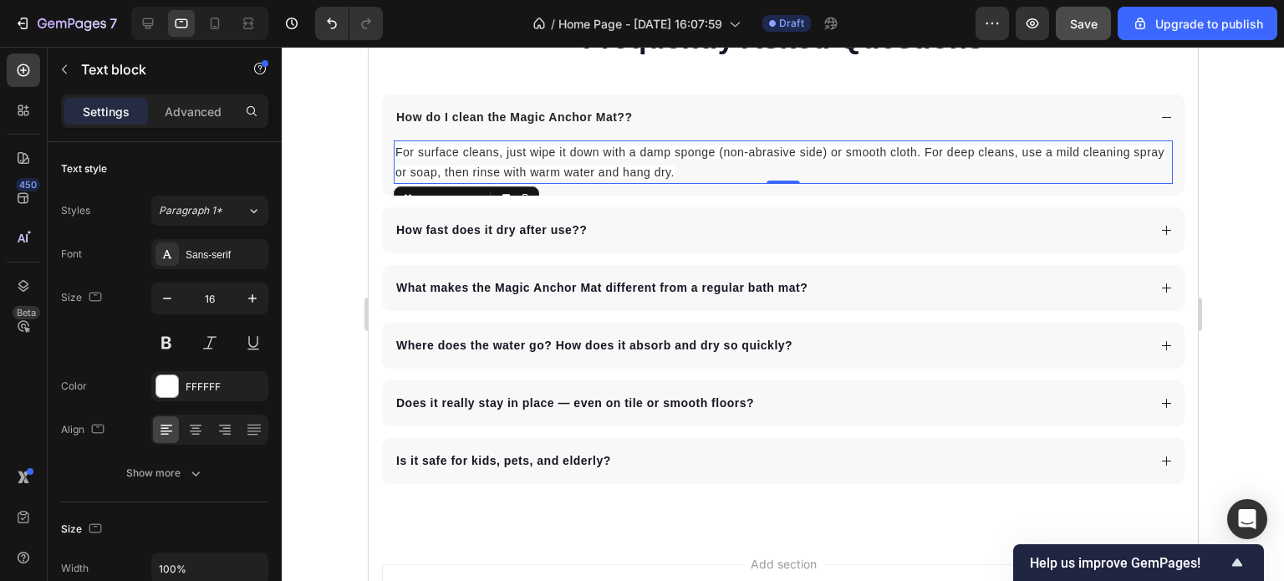
click at [714, 171] on p "For surface cleans, just wipe it down with a damp sponge (non-abrasive side) or…" at bounding box center [783, 162] width 776 height 40
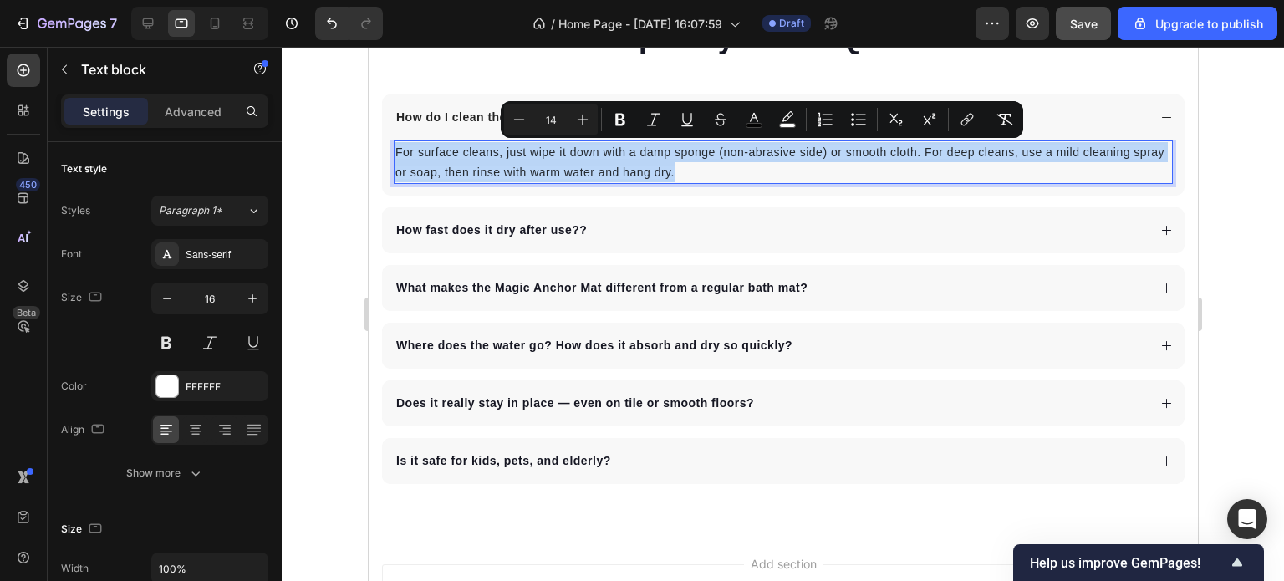
drag, startPoint x: 714, startPoint y: 171, endPoint x: 393, endPoint y: 151, distance: 321.7
click at [393, 151] on div "For surface cleans, just wipe it down with a damp sponge (non-abrasive side) or…" at bounding box center [782, 161] width 779 height 43
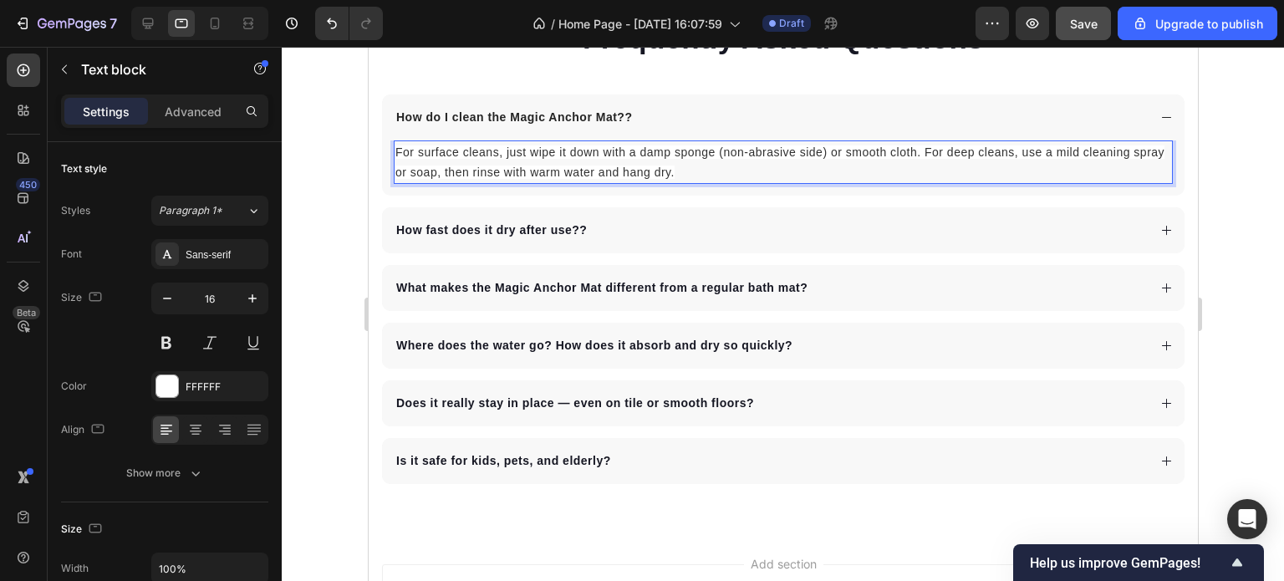
click at [630, 173] on span "For surface cleans, just wipe it down with a damp sponge (non-abrasive side) or…" at bounding box center [779, 161] width 769 height 33
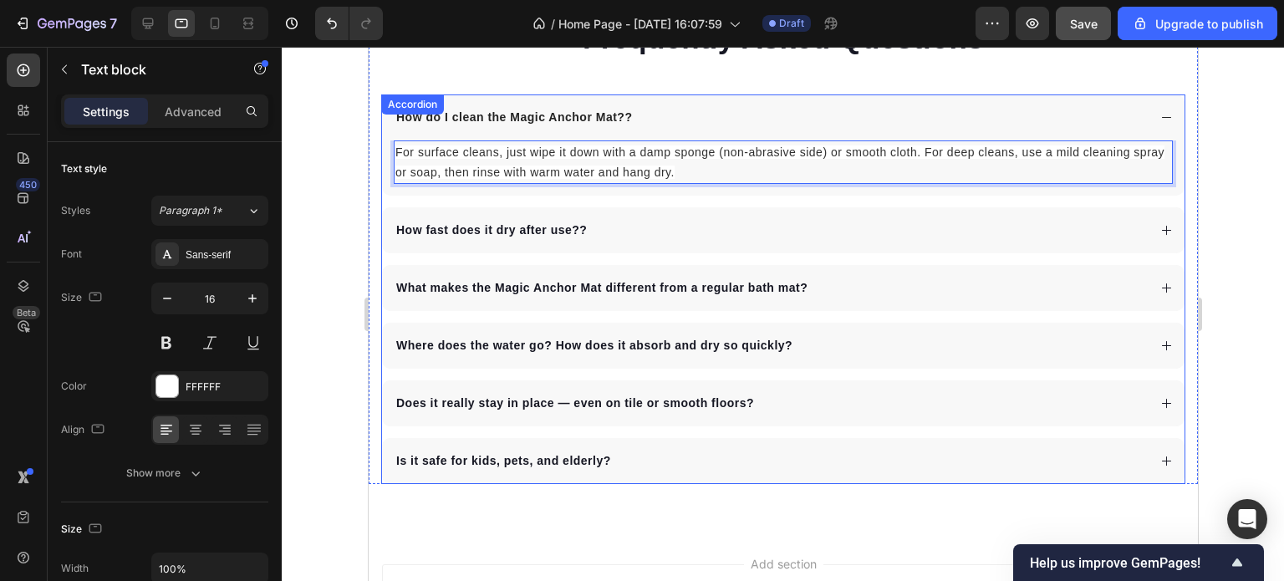
click at [625, 222] on div "How fast does it dry after use? ?" at bounding box center [769, 230] width 753 height 23
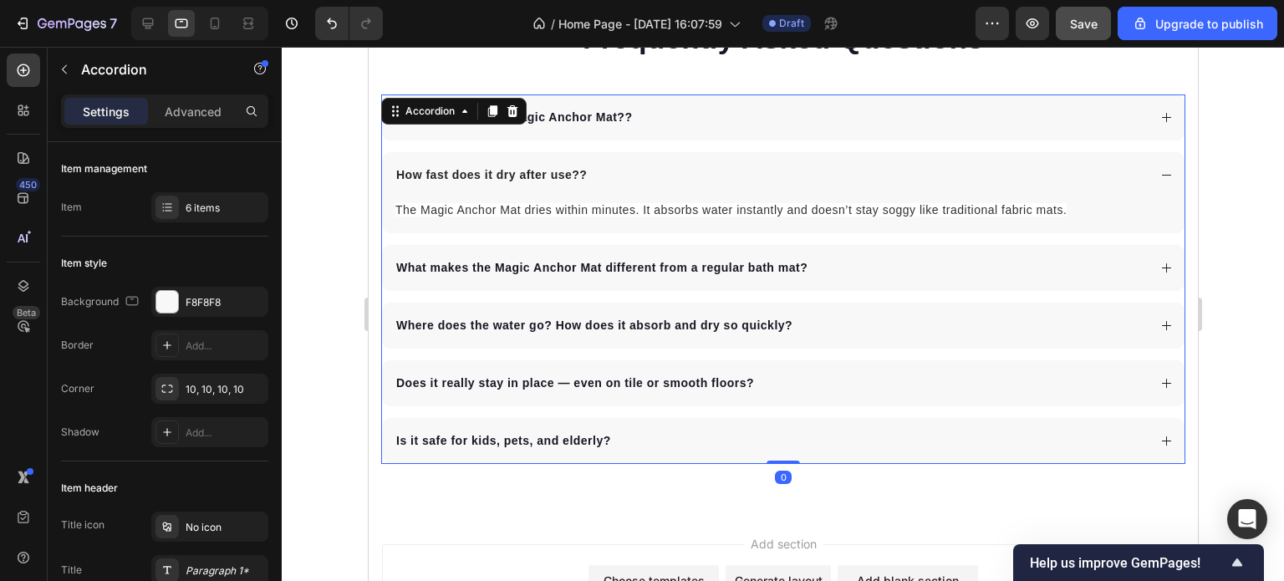
click at [680, 130] on div "How do I clean the Magic Anchor Mat? ?" at bounding box center [782, 117] width 803 height 46
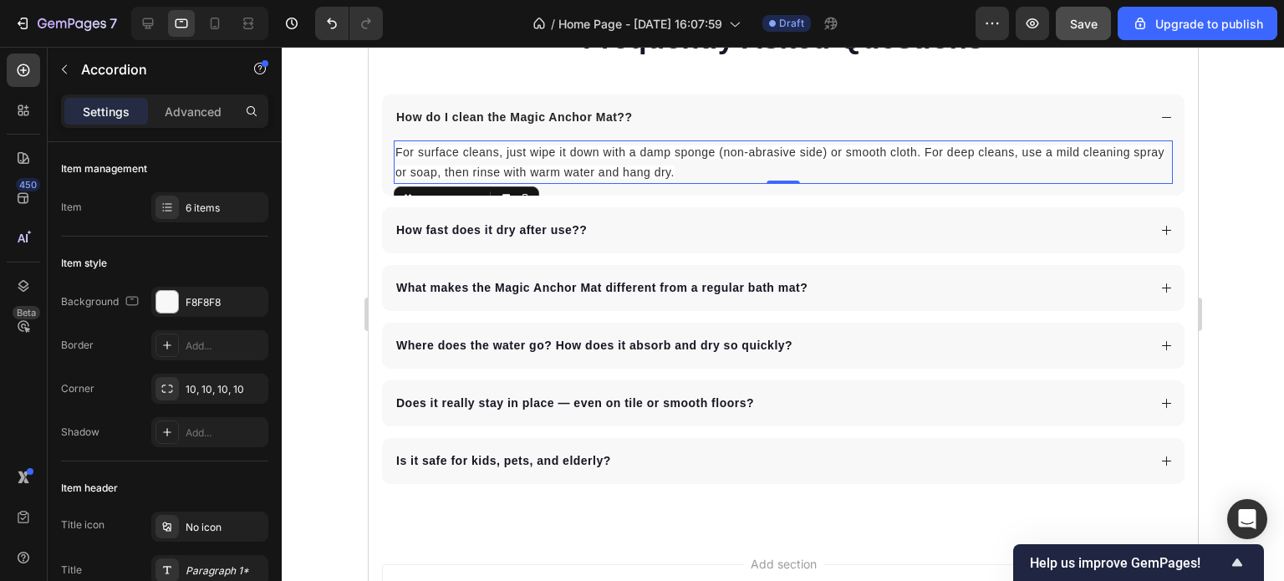
click at [680, 161] on p "For surface cleans, just wipe it down with a damp sponge (non-abrasive side) or…" at bounding box center [783, 162] width 776 height 40
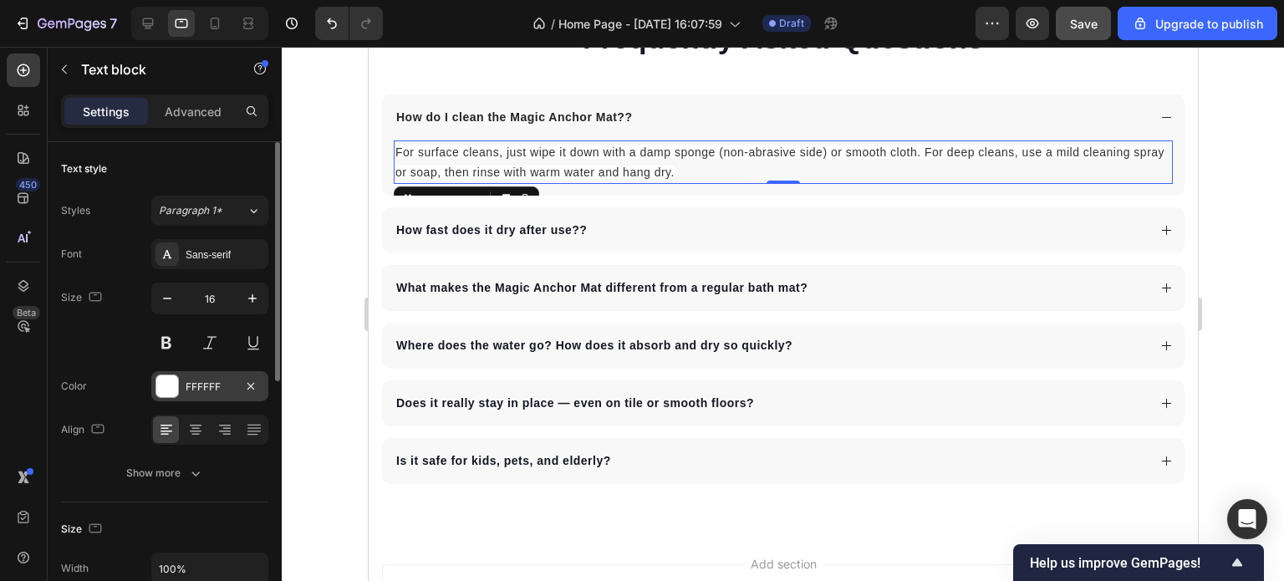
click at [220, 391] on div "FFFFFF" at bounding box center [210, 387] width 48 height 15
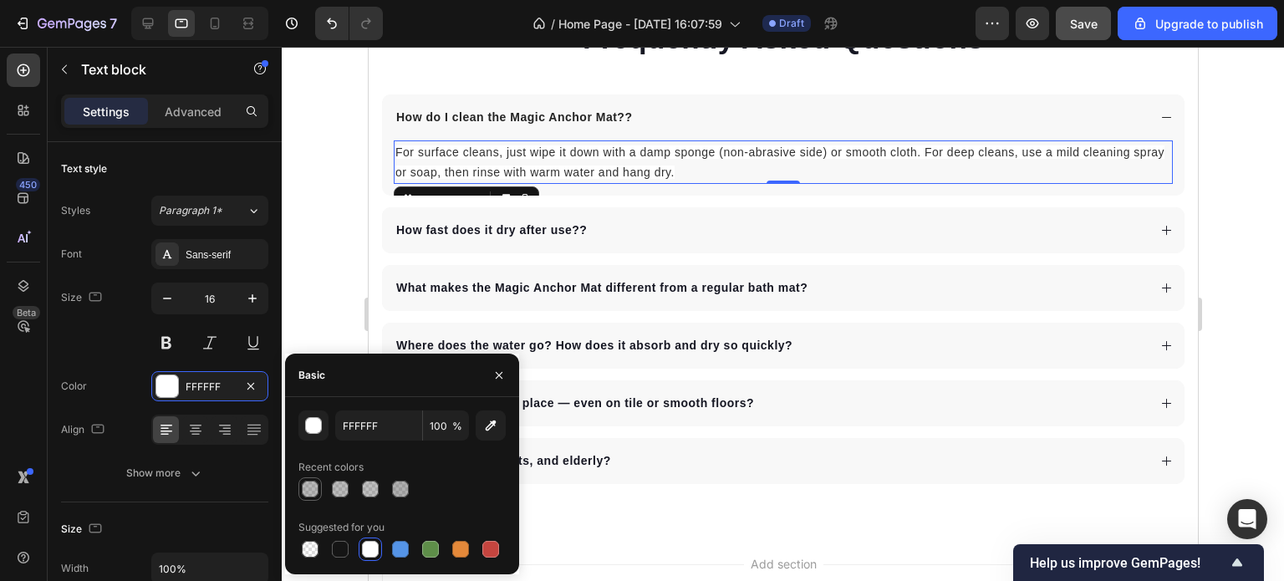
click at [309, 494] on div at bounding box center [310, 489] width 17 height 17
type input "4F4F4F"
type input "40"
click at [311, 553] on div at bounding box center [310, 549] width 17 height 17
type input "000000"
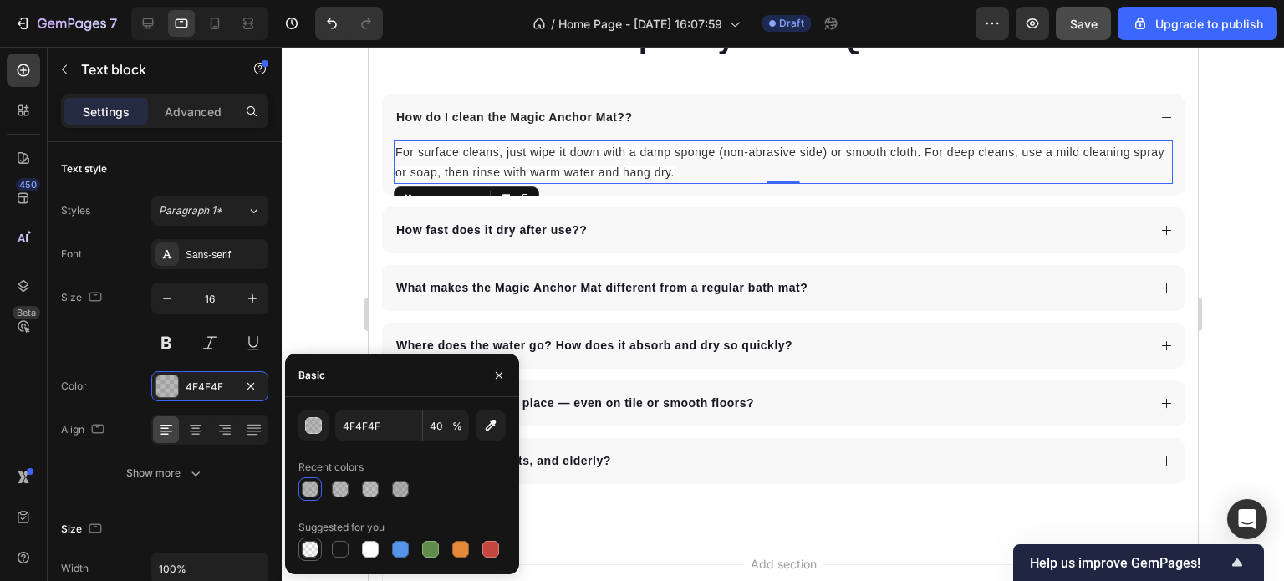
type input "0"
click at [401, 488] on div at bounding box center [400, 489] width 17 height 17
type input "4F4F4F"
click at [380, 488] on div at bounding box center [370, 488] width 23 height 23
click at [306, 488] on div at bounding box center [310, 489] width 17 height 17
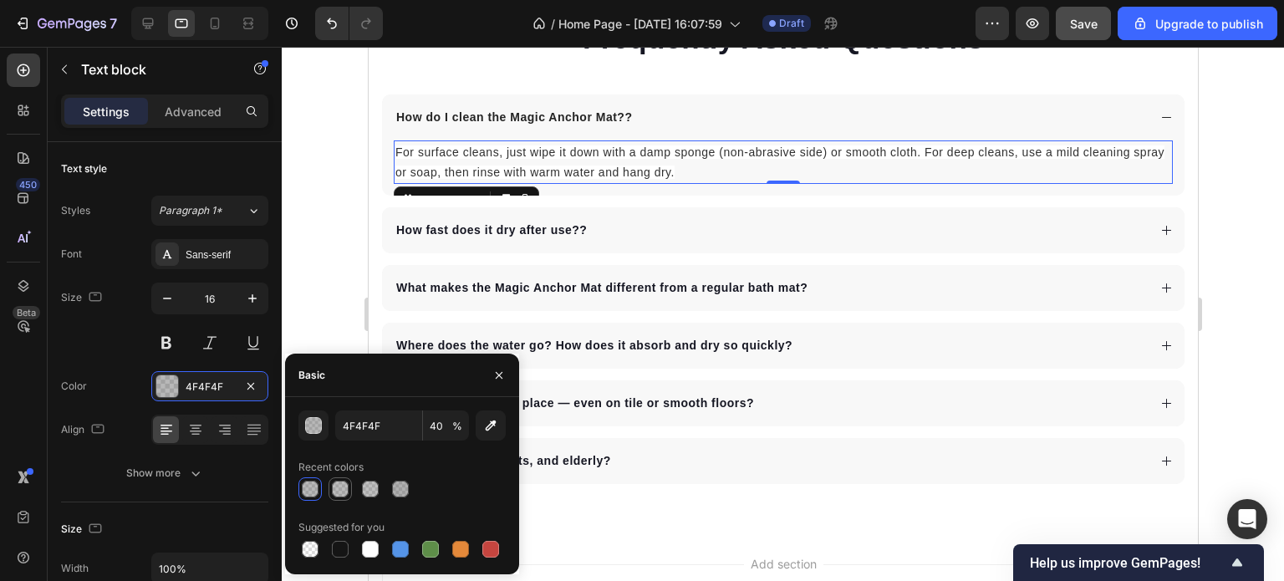
click at [339, 490] on div at bounding box center [340, 489] width 17 height 17
click at [313, 490] on div at bounding box center [310, 489] width 17 height 17
type input "40"
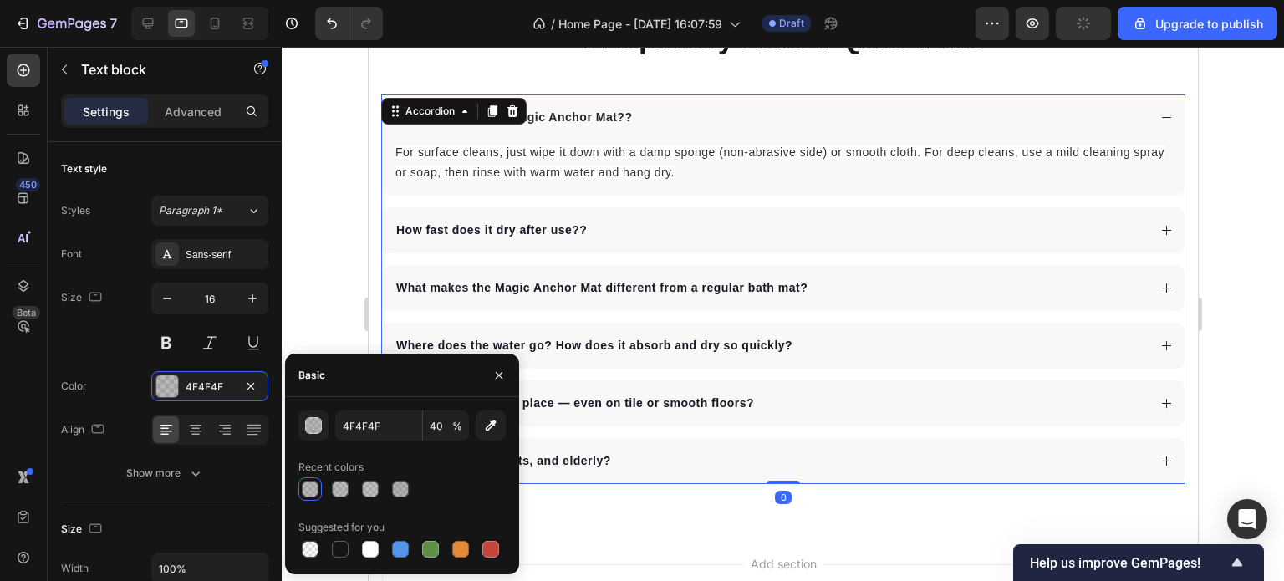
click at [601, 222] on div "How fast does it dry after use? ?" at bounding box center [769, 230] width 753 height 23
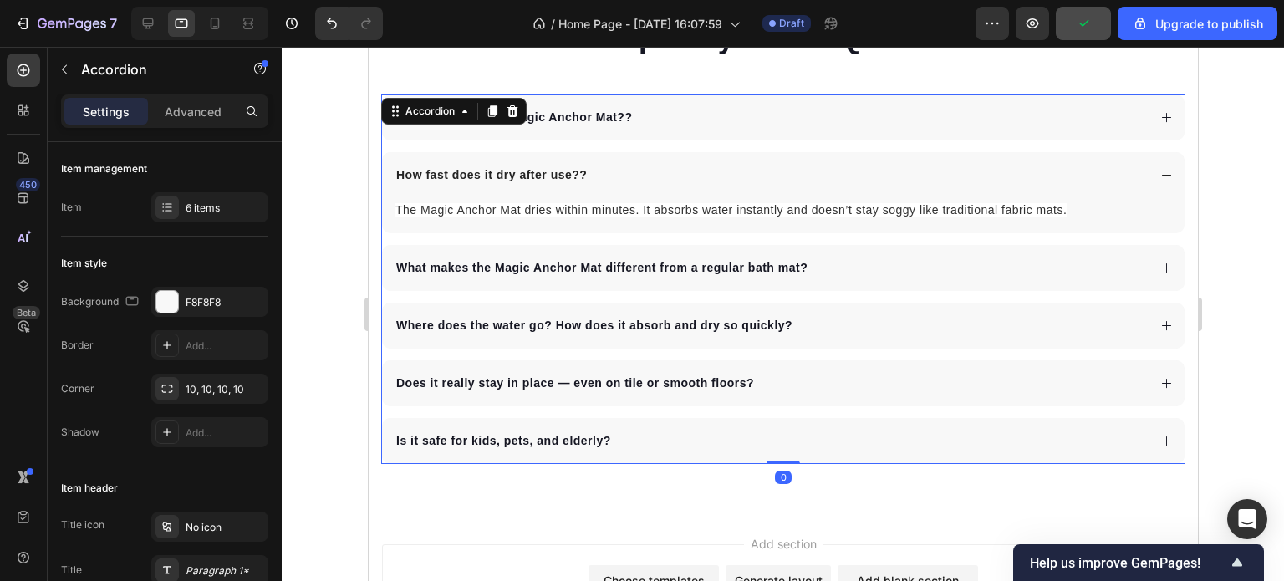
click at [651, 119] on div "How do I clean the Magic Anchor Mat? ?" at bounding box center [769, 117] width 753 height 23
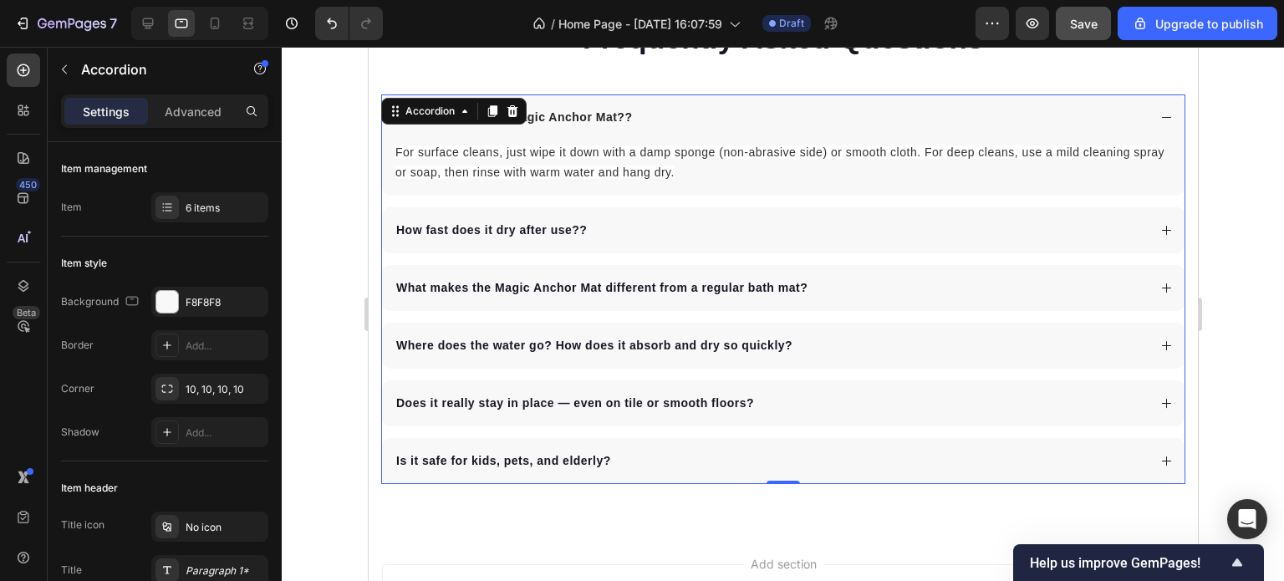
click at [667, 230] on div "How fast does it dry after use? ?" at bounding box center [769, 230] width 753 height 23
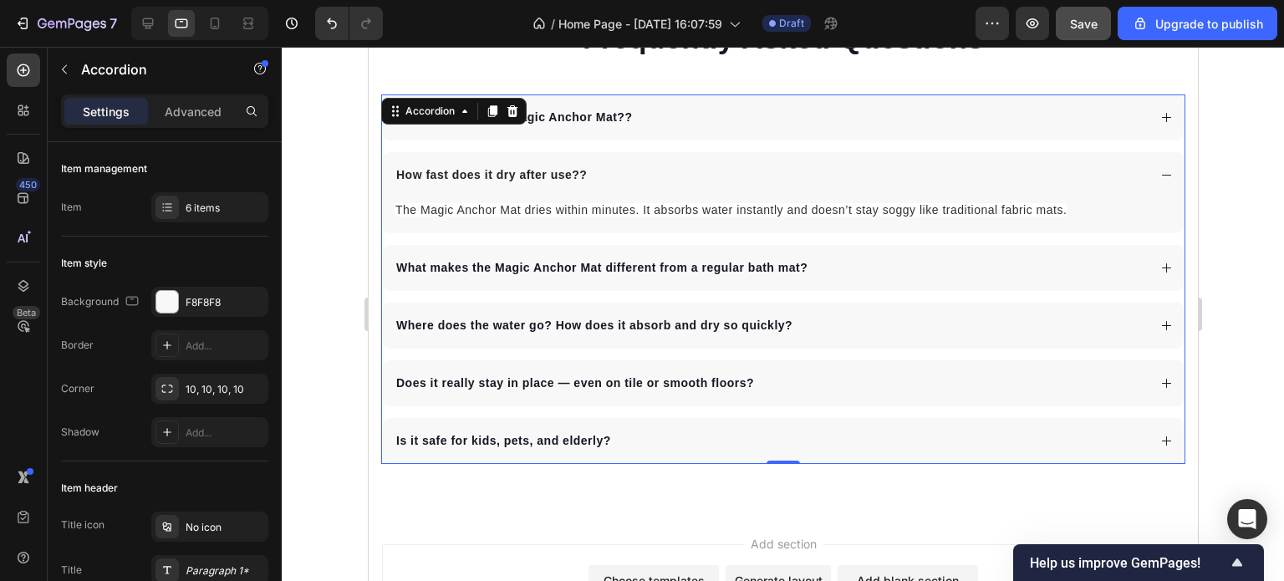
click at [855, 266] on div "What makes the Magic Anchor Mat different from a regular bath mat?" at bounding box center [769, 268] width 753 height 23
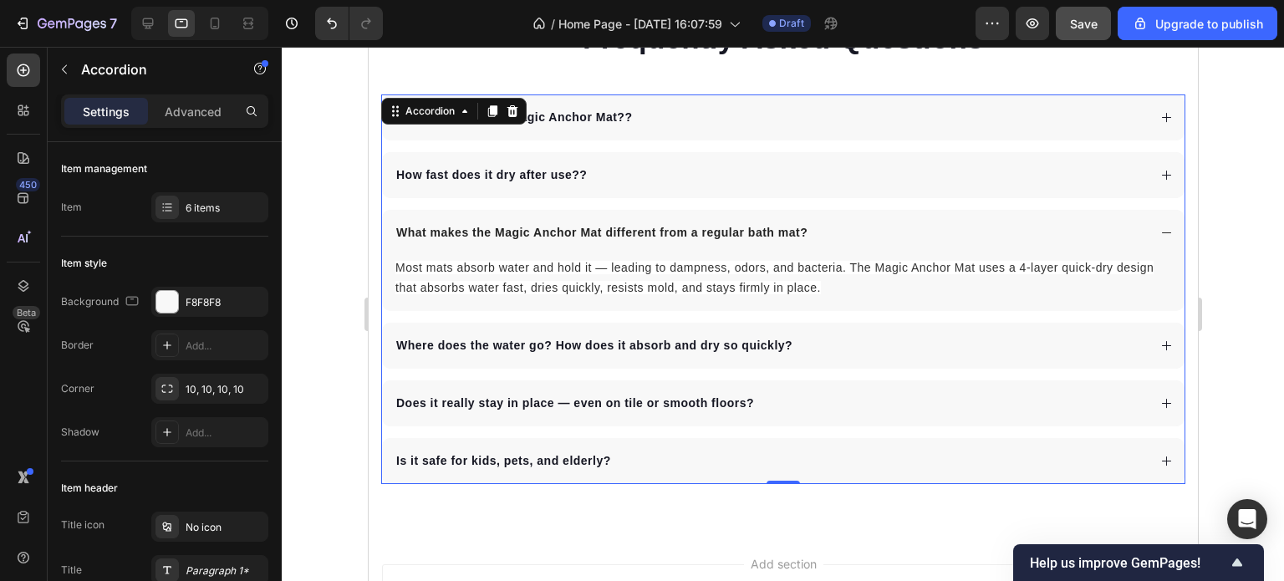
click at [863, 340] on div "Where does the water go? How does it absorb and dry so quickly ?" at bounding box center [769, 345] width 753 height 23
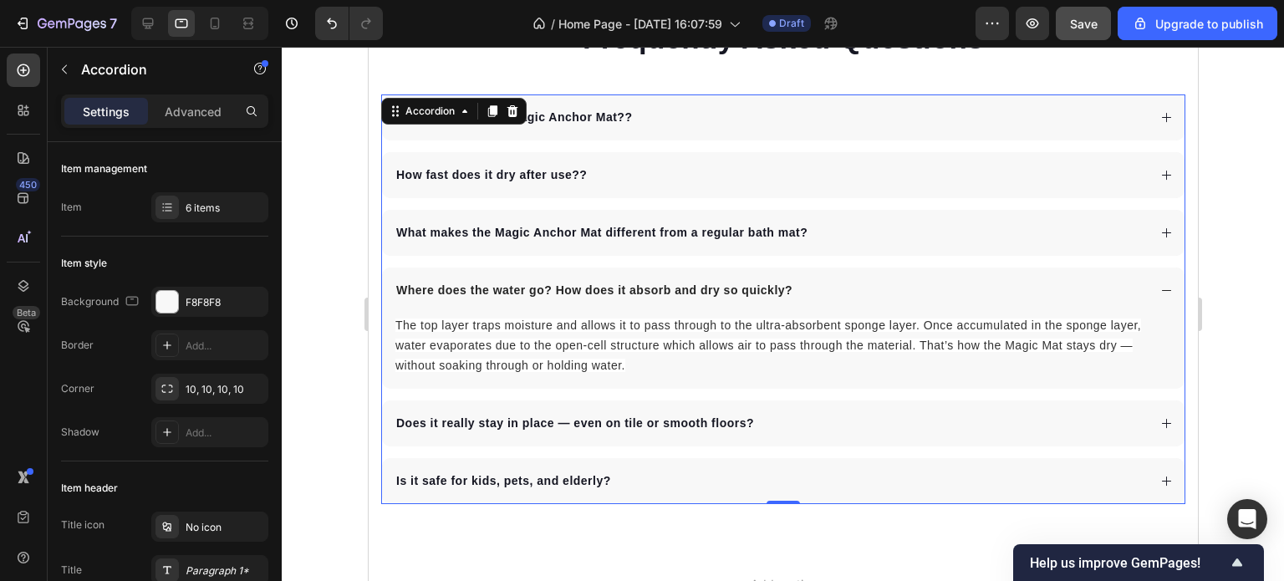
click at [854, 415] on div "Does it really stay in place — even on tile or smooth floors ?" at bounding box center [769, 423] width 753 height 23
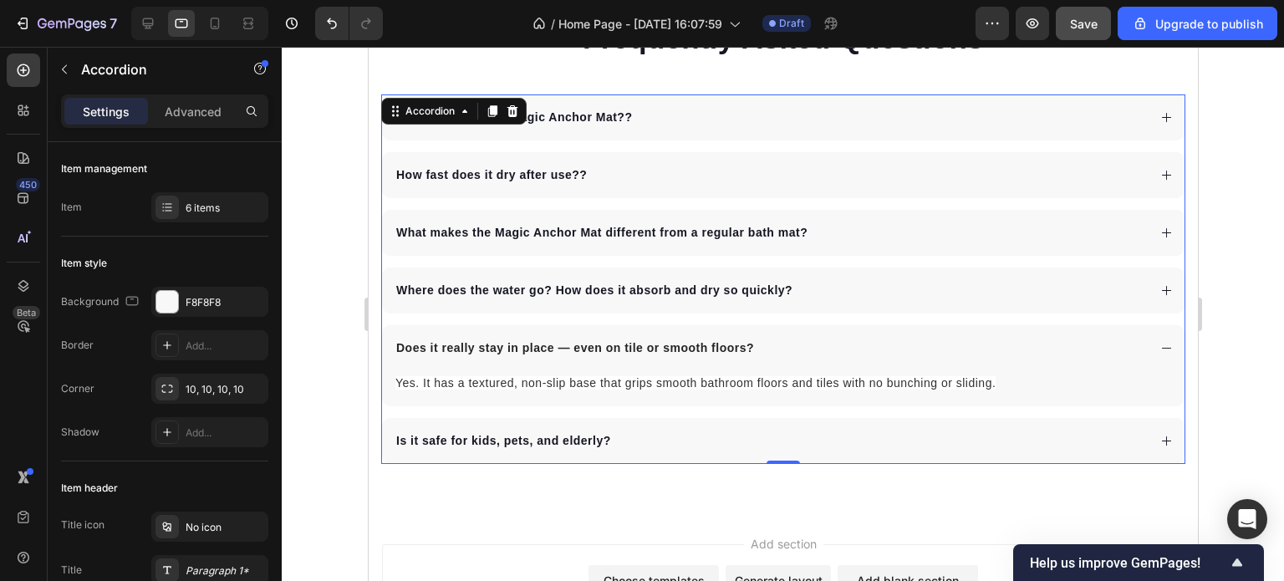
click at [836, 432] on div "Is it safe for kids, pets, and elderly?" at bounding box center [769, 441] width 753 height 23
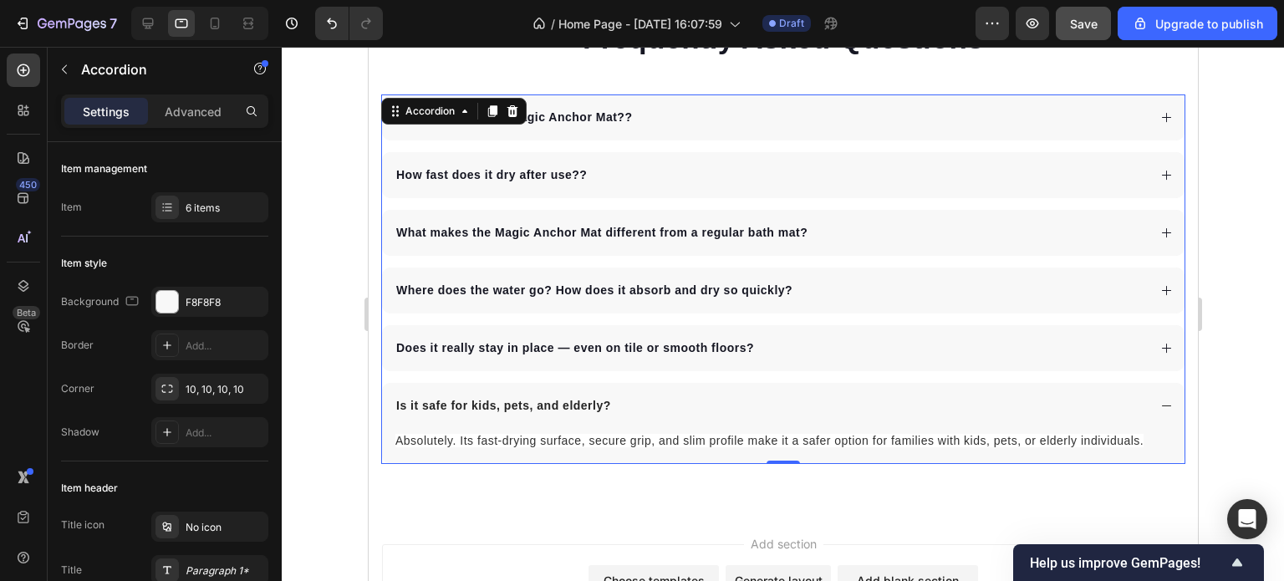
click at [834, 406] on div "Is it safe for kids, pets, and elderly?" at bounding box center [769, 406] width 753 height 23
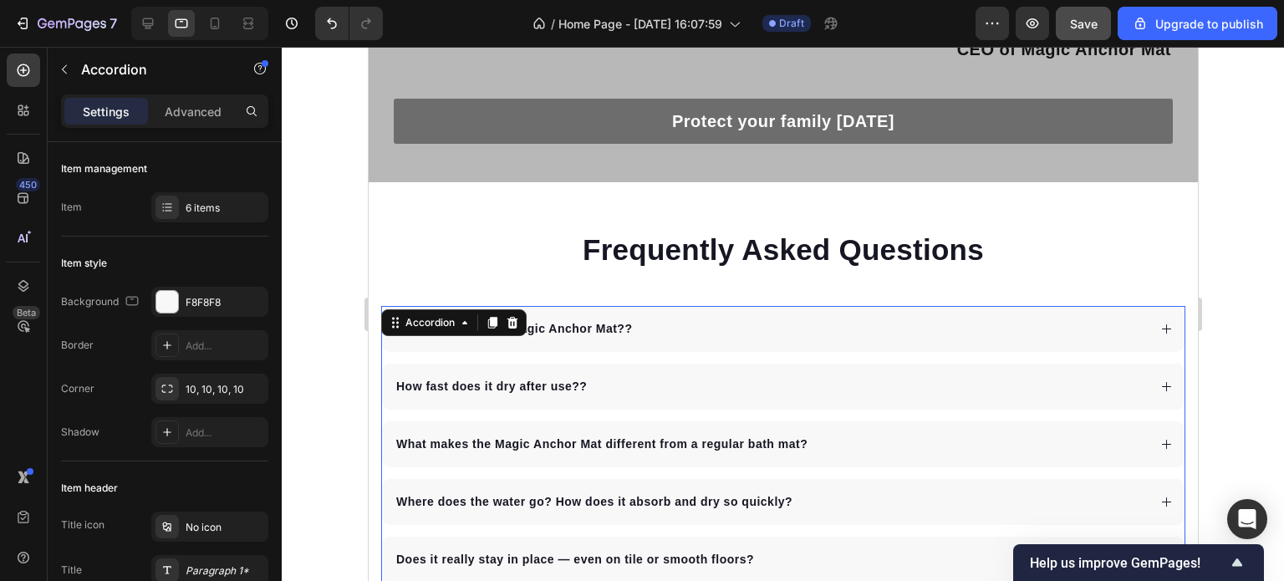
scroll to position [5322, 0]
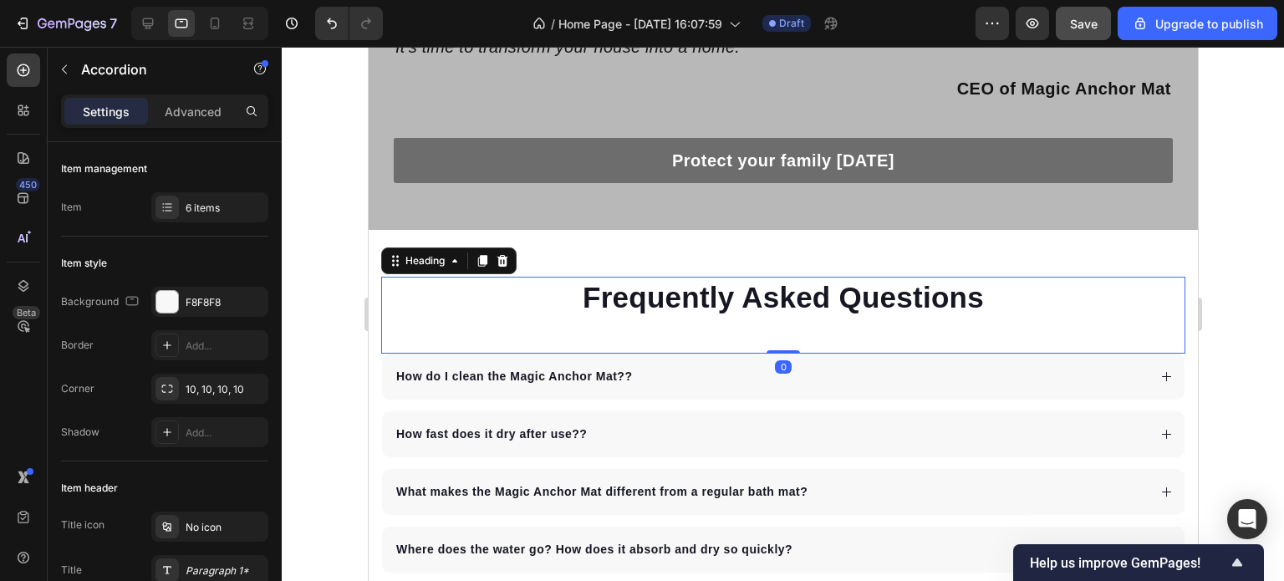
click at [530, 290] on h2 "Frequently Asked Questions" at bounding box center [782, 298] width 804 height 42
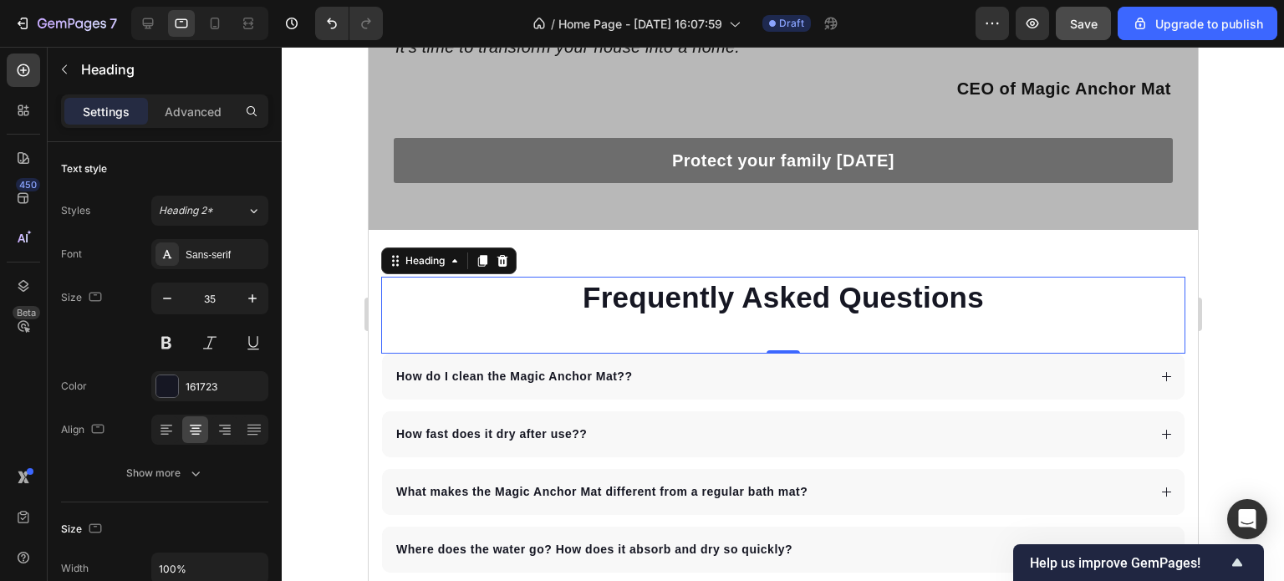
click at [1235, 328] on div at bounding box center [783, 314] width 1003 height 534
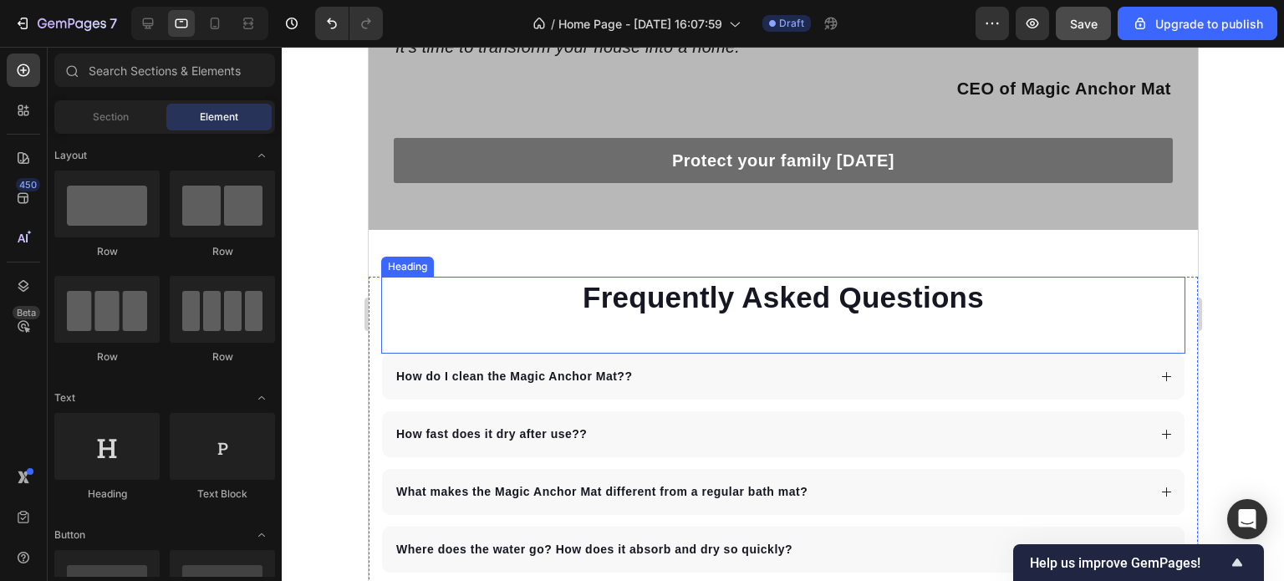
scroll to position [5405, 0]
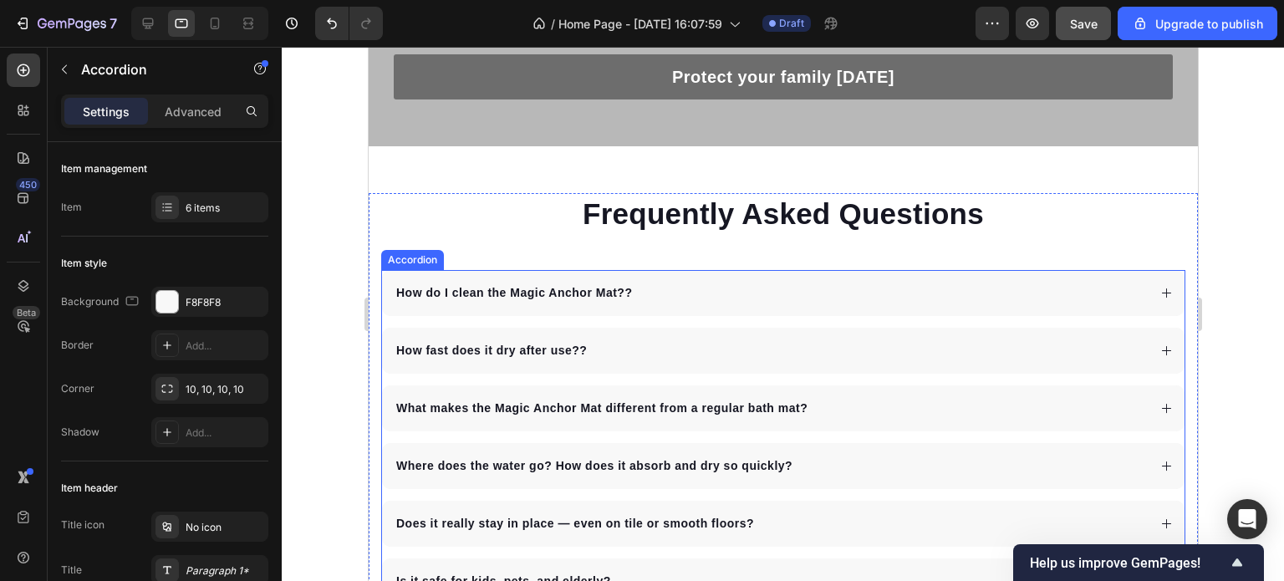
click at [605, 286] on strong "How do I clean the Magic Anchor Mat?" at bounding box center [510, 292] width 228 height 13
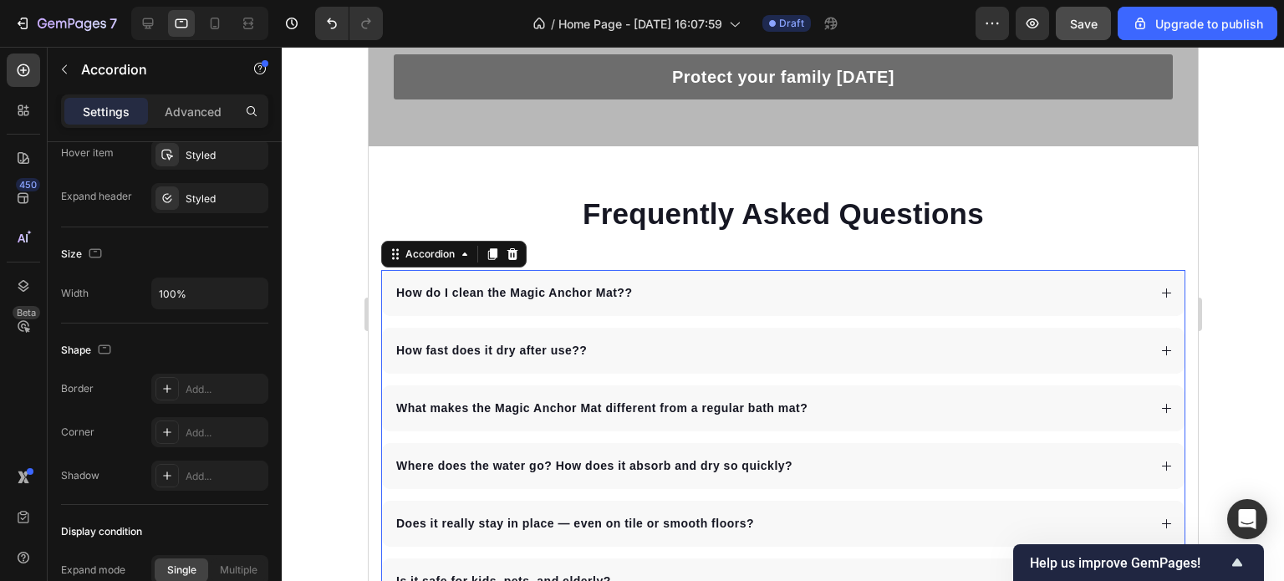
scroll to position [1146, 0]
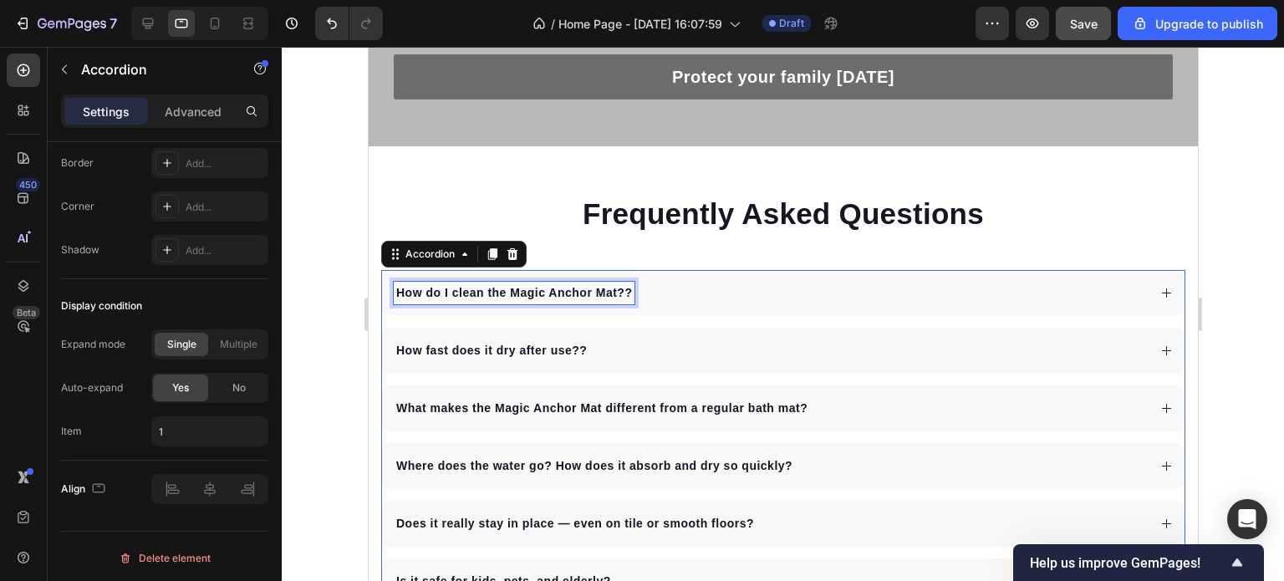
click at [548, 286] on strong "How do I clean the Magic Anchor Mat?" at bounding box center [510, 292] width 228 height 13
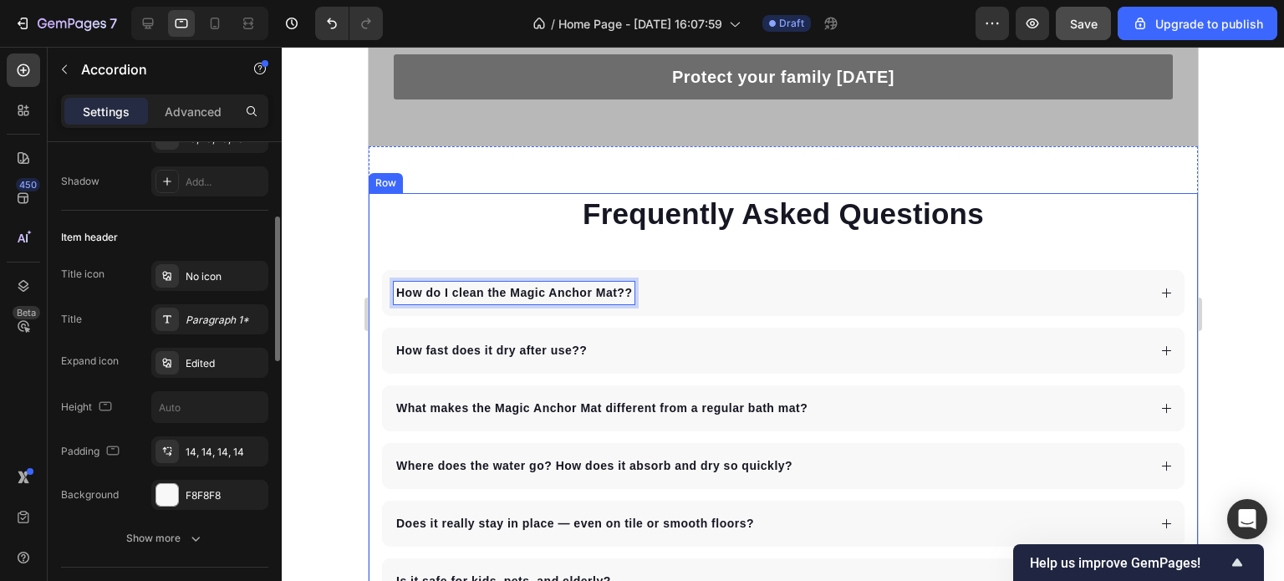
scroll to position [418, 0]
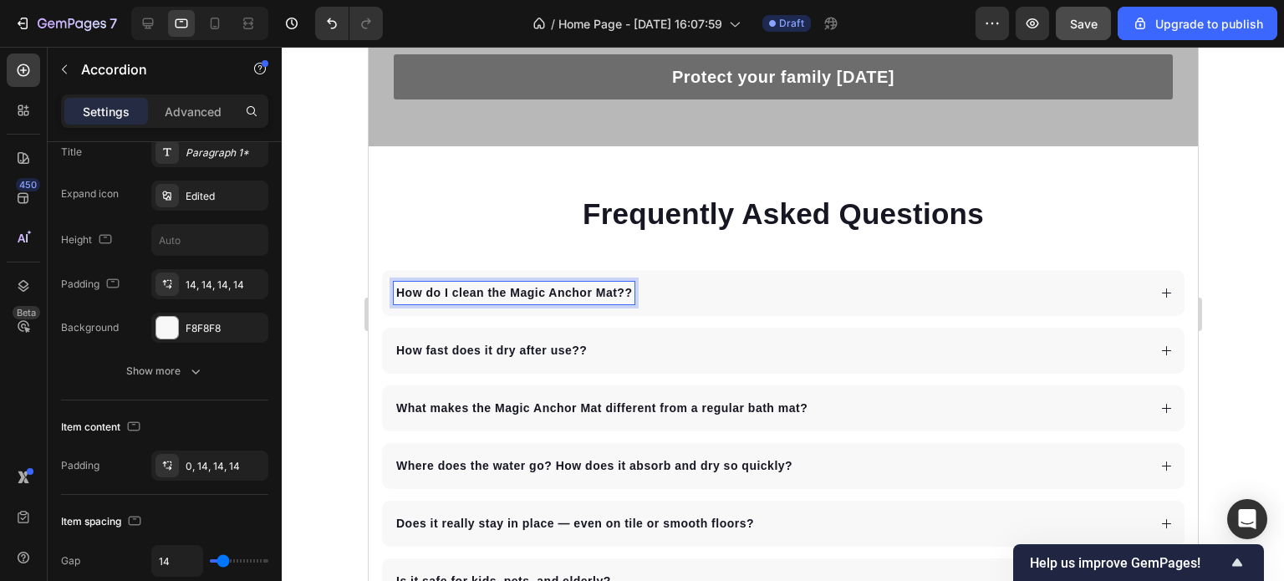
click at [409, 286] on strong "How do I clean the Magic Anchor Mat?" at bounding box center [510, 292] width 228 height 13
drag, startPoint x: 400, startPoint y: 285, endPoint x: 507, endPoint y: 288, distance: 107.1
click at [507, 288] on strong "How do I clean the Magic Anchor Mat?" at bounding box center [510, 292] width 228 height 13
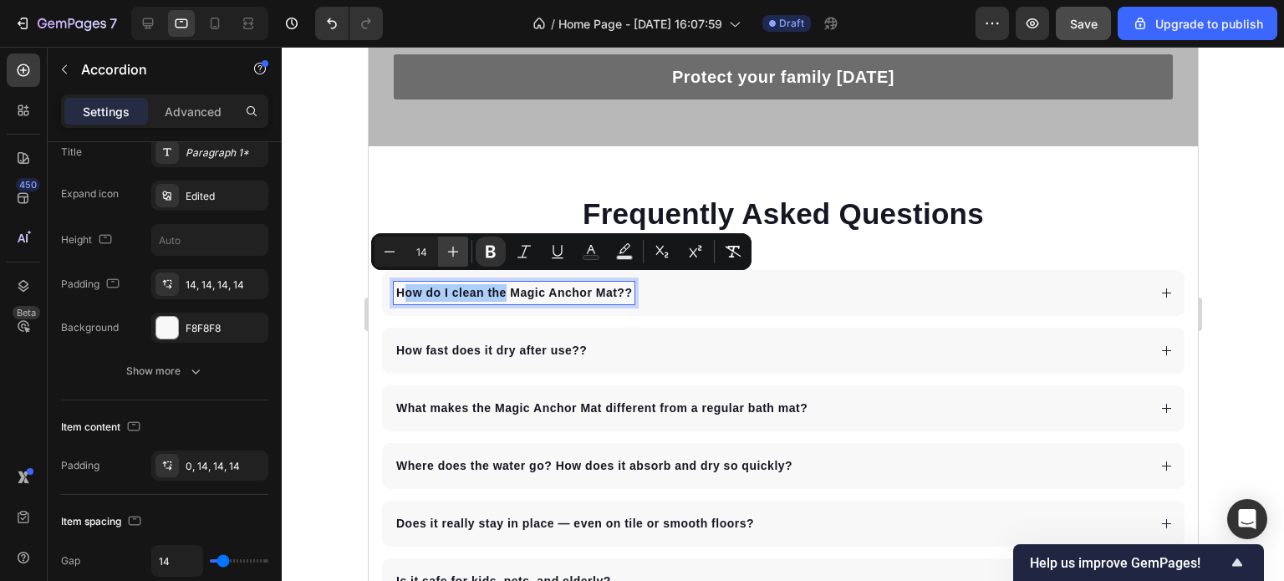
click at [450, 253] on icon "Editor contextual toolbar" at bounding box center [453, 251] width 17 height 17
type input "14"
click at [627, 288] on p "How do I clean the Magic Anchor Mat? ?" at bounding box center [514, 293] width 236 height 18
click at [451, 254] on icon "Editor contextual toolbar" at bounding box center [453, 251] width 17 height 17
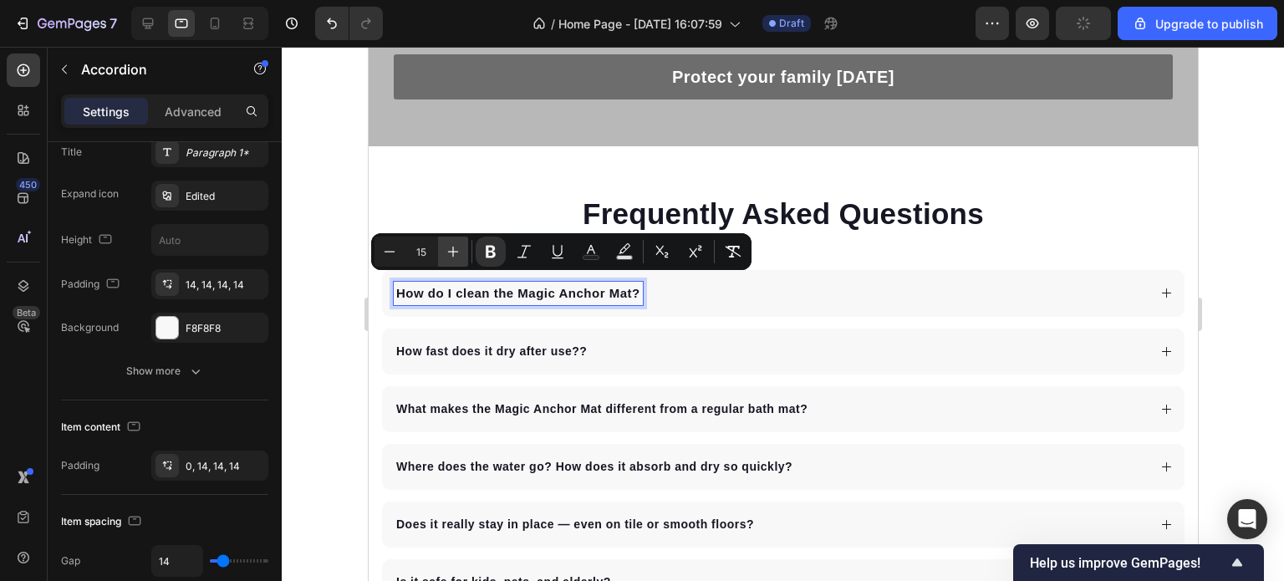
click at [451, 254] on icon "Editor contextual toolbar" at bounding box center [453, 251] width 17 height 17
type input "16"
click at [827, 285] on div "How do I clean the Magic Anchor Mat ?" at bounding box center [769, 293] width 753 height 23
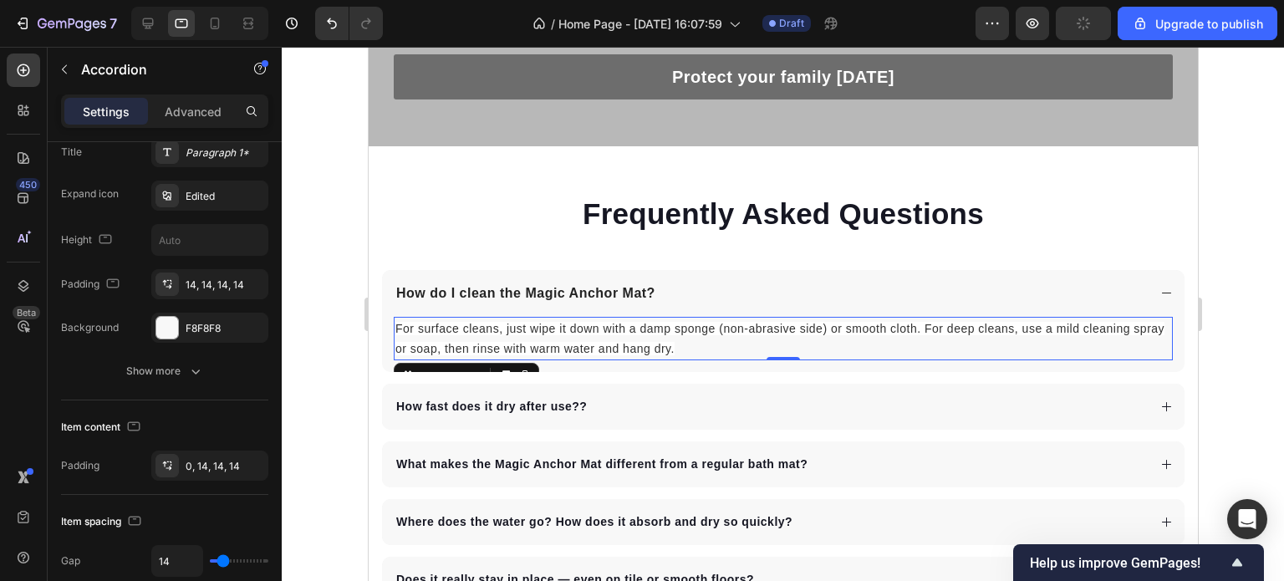
click at [717, 340] on p "For surface cleans, just wipe it down with a damp sponge (non-abrasive side) or…" at bounding box center [783, 339] width 776 height 40
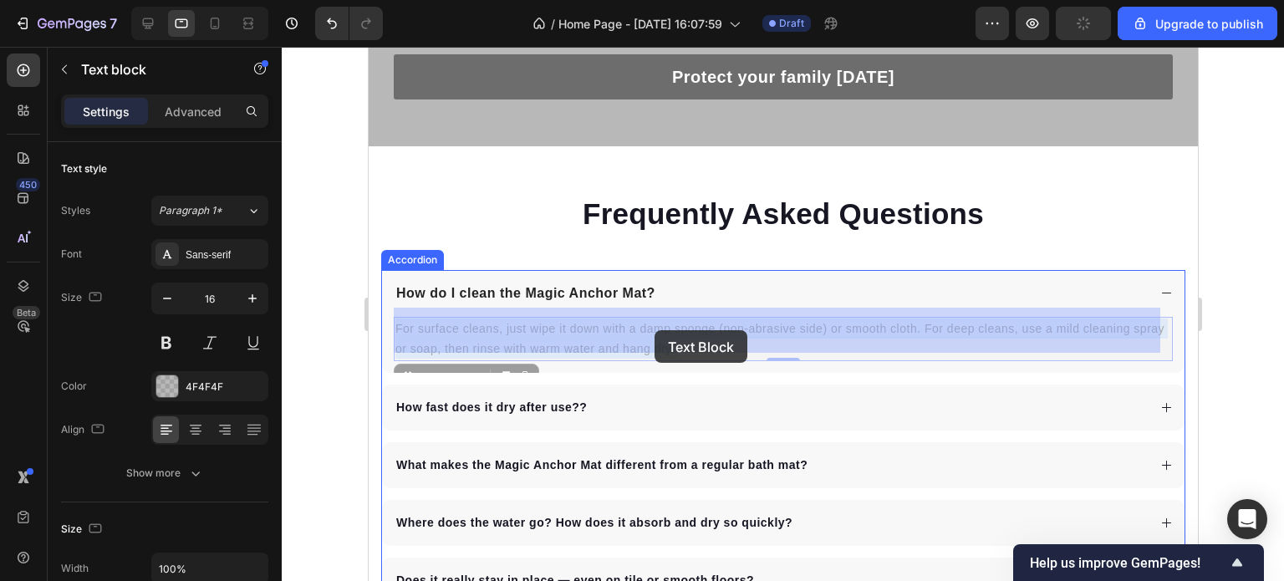
drag, startPoint x: 713, startPoint y: 340, endPoint x: 654, endPoint y: 330, distance: 60.2
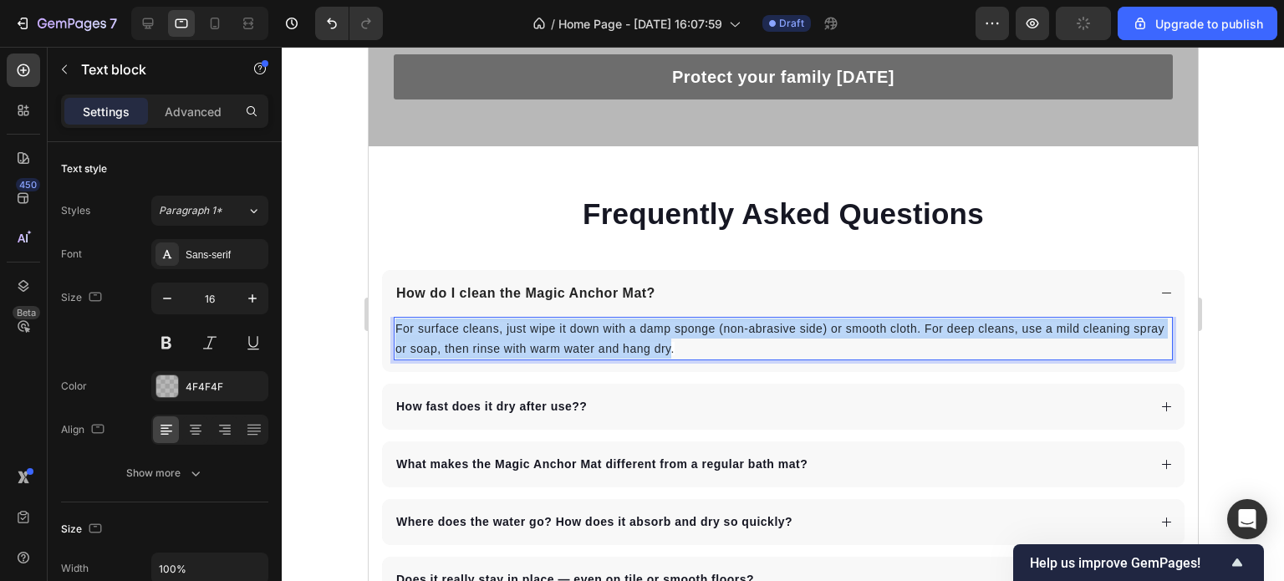
drag, startPoint x: 707, startPoint y: 339, endPoint x: 398, endPoint y: 324, distance: 308.9
click at [398, 324] on span "For surface cleans, just wipe it down with a damp sponge (non-abrasive side) or…" at bounding box center [779, 338] width 769 height 33
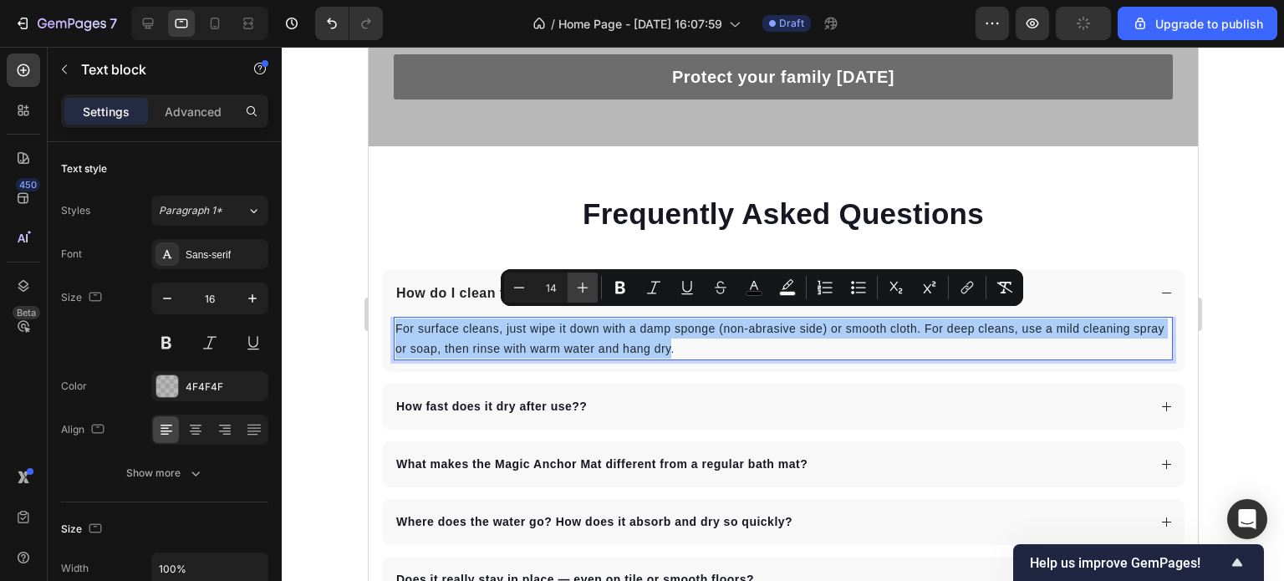
click at [576, 290] on icon "Editor contextual toolbar" at bounding box center [582, 287] width 17 height 17
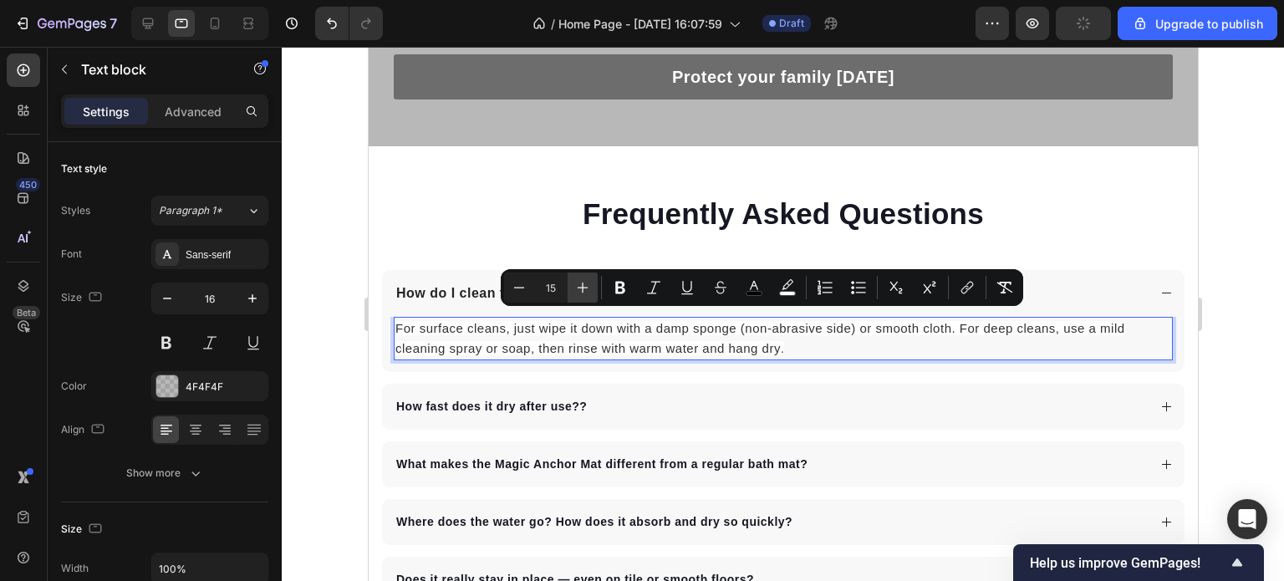
click at [576, 290] on icon "Editor contextual toolbar" at bounding box center [582, 287] width 17 height 17
type input "16"
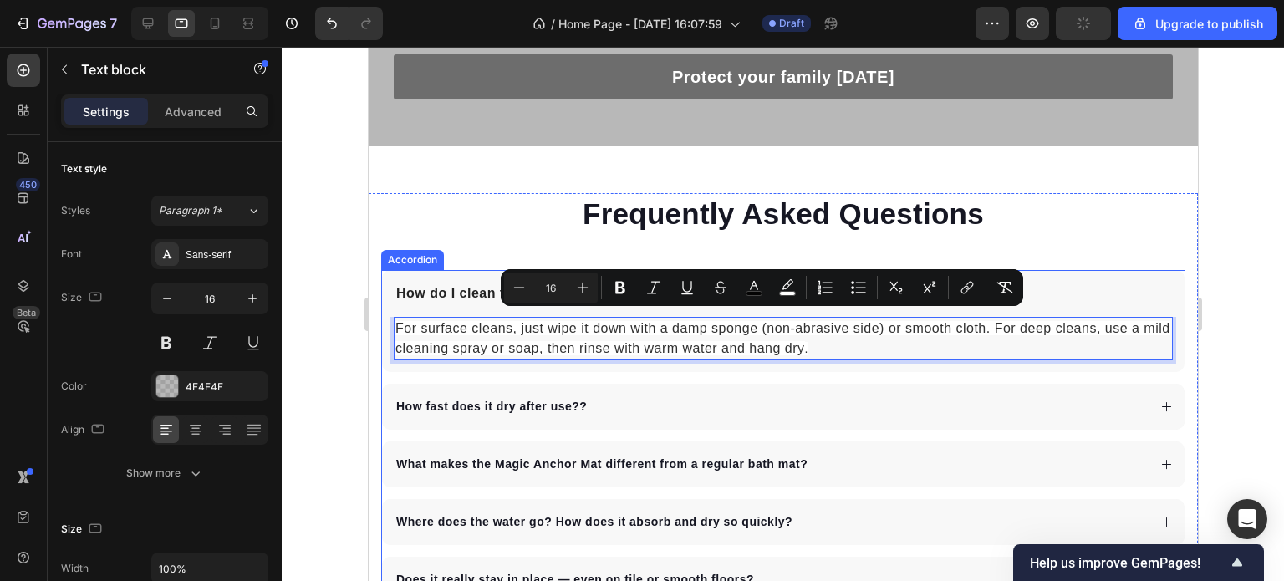
click at [600, 396] on div "How fast does it dry after use? ?" at bounding box center [769, 407] width 753 height 23
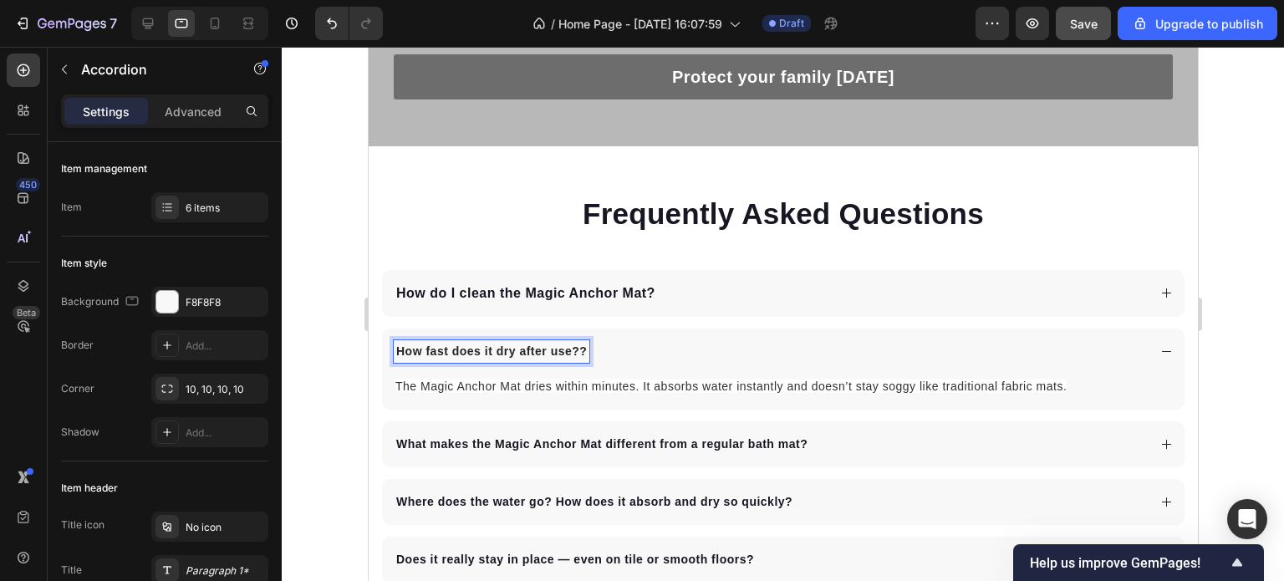
click at [579, 343] on p "How fast does it dry after use? ?" at bounding box center [491, 352] width 191 height 18
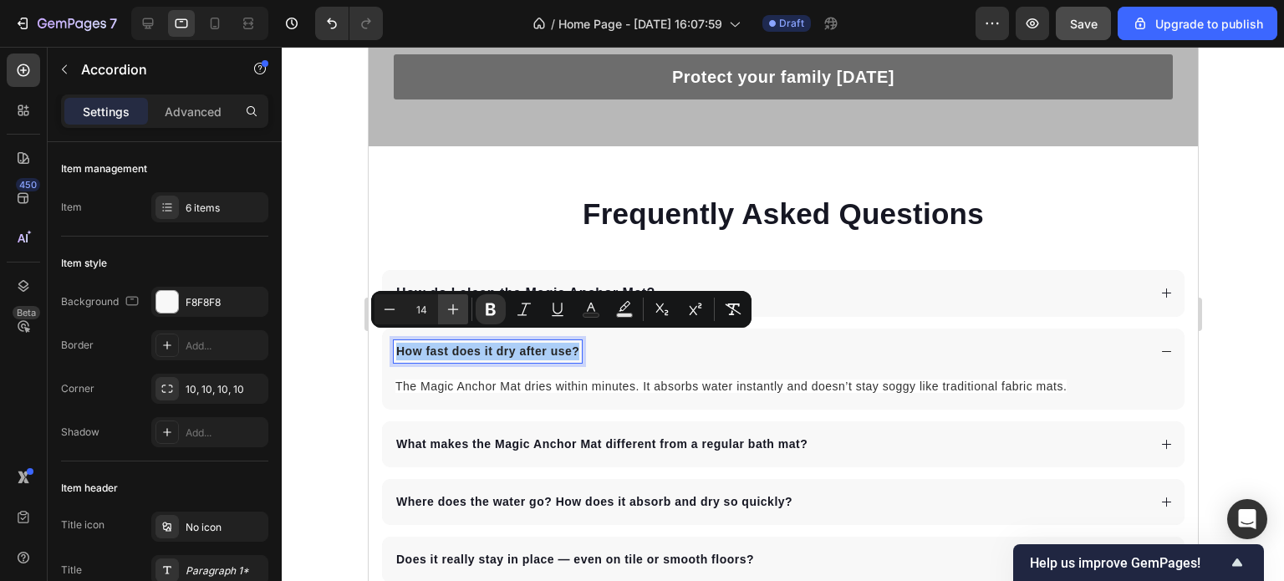
click at [462, 308] on button "Plus" at bounding box center [453, 309] width 30 height 30
type input "16"
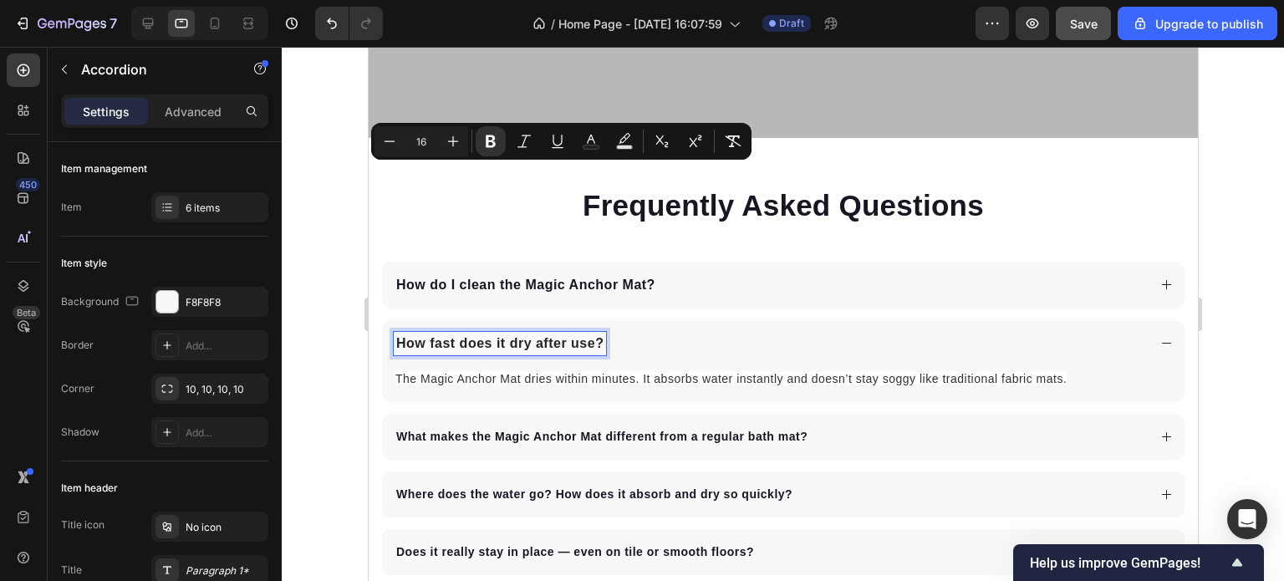
scroll to position [5572, 0]
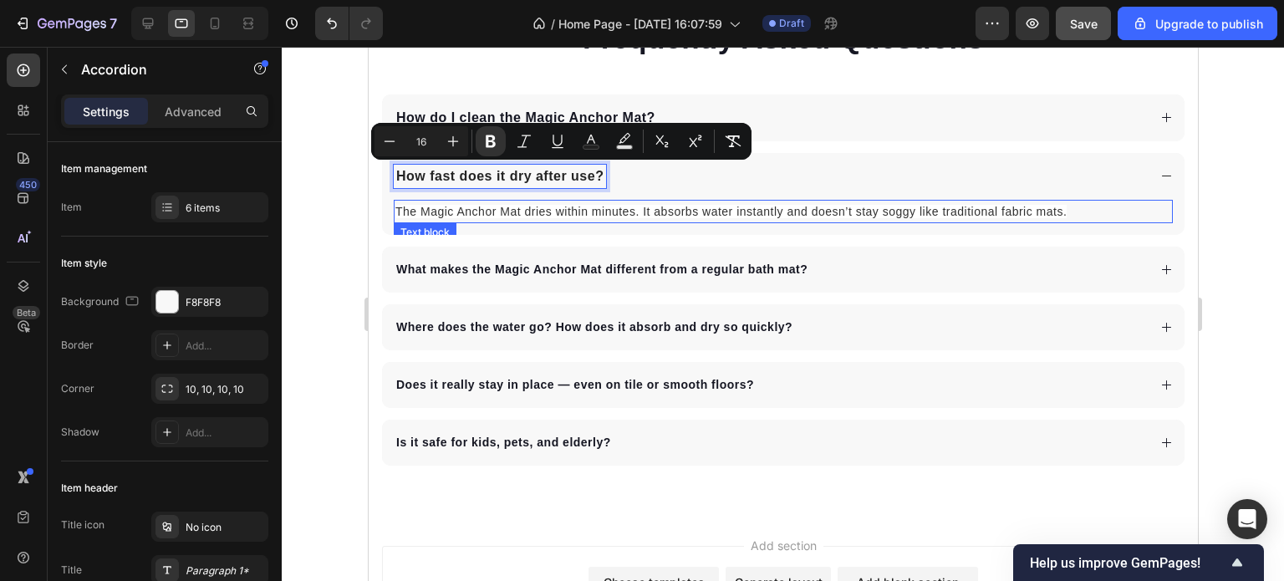
click at [715, 209] on span "The Magic Anchor Mat dries within minutes. It absorbs water instantly and doesn…" at bounding box center [730, 211] width 671 height 13
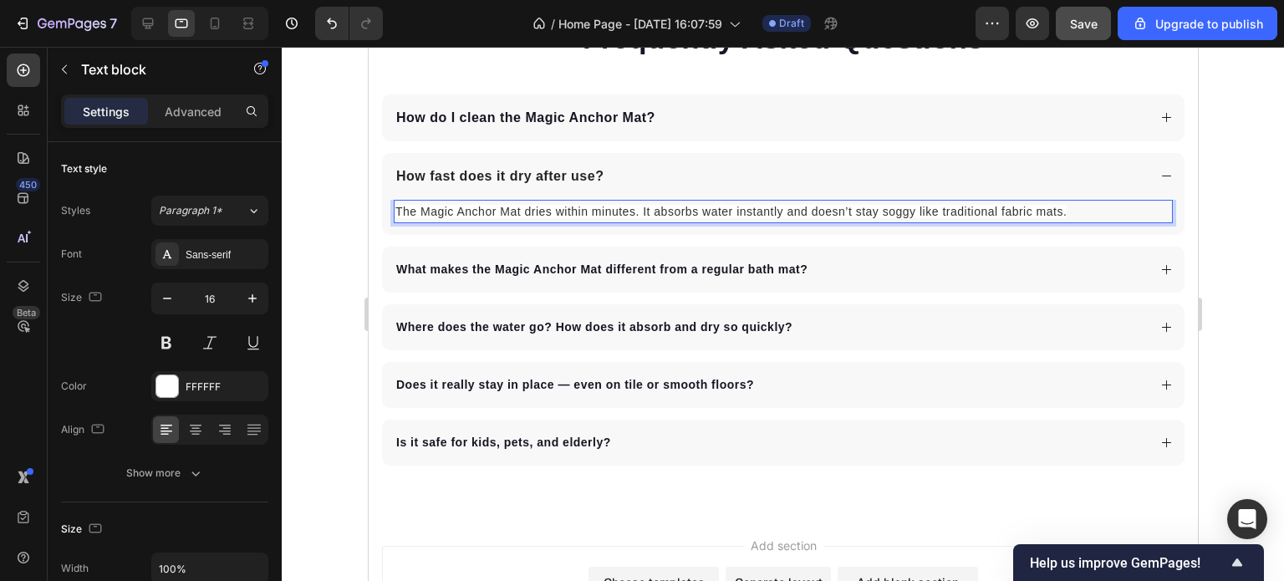
click at [1070, 210] on p "The Magic Anchor Mat dries within minutes. It absorbs water instantly and doesn…" at bounding box center [783, 212] width 776 height 20
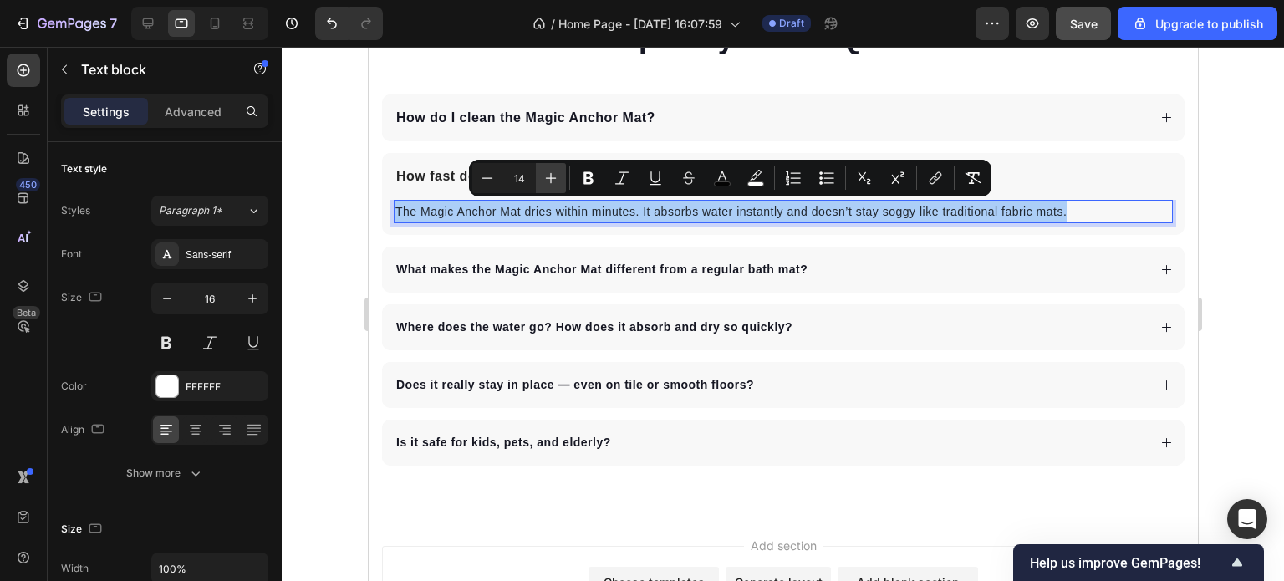
click at [552, 179] on icon "Editor contextual toolbar" at bounding box center [551, 178] width 17 height 17
type input "16"
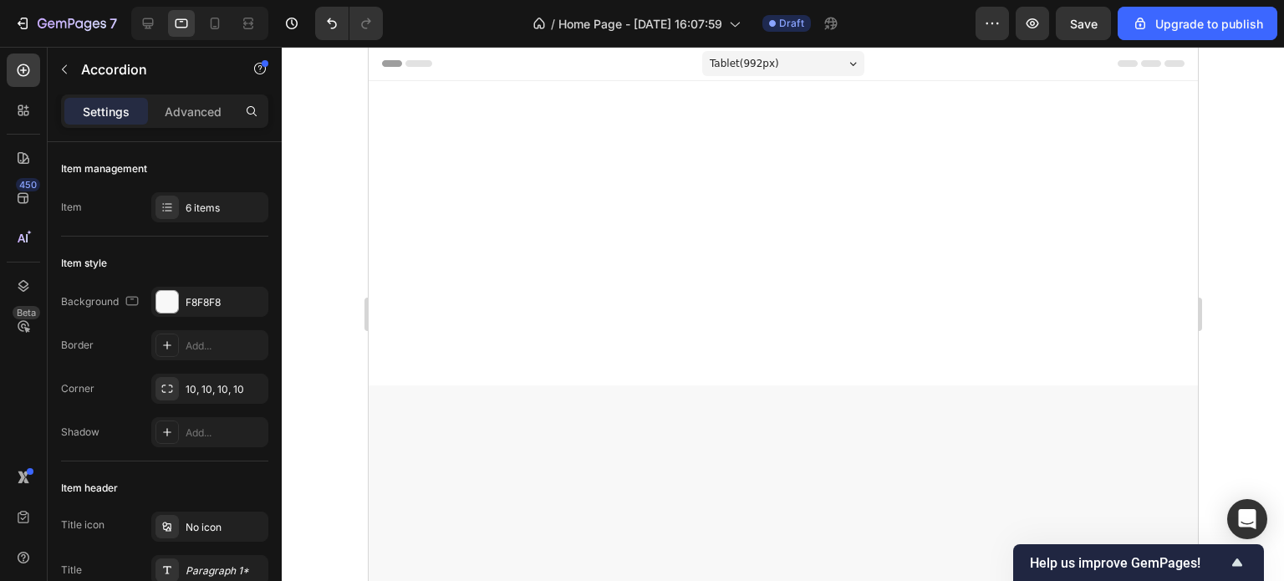
scroll to position [5572, 0]
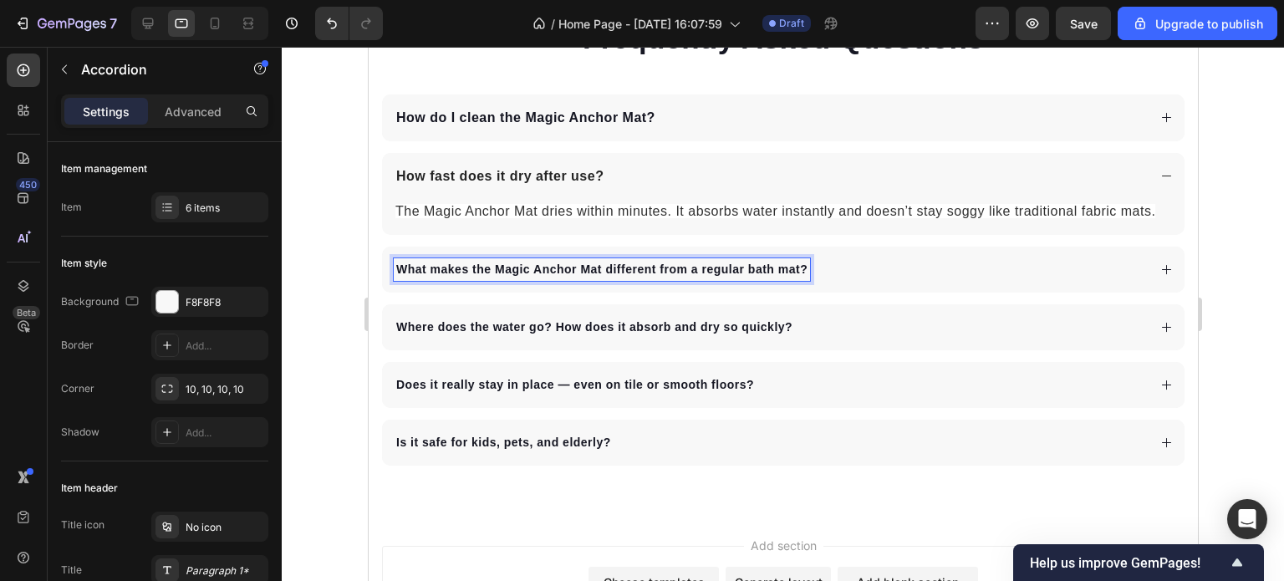
click at [804, 268] on strong "What makes the Magic Anchor Mat different from a regular bath mat?" at bounding box center [601, 269] width 411 height 13
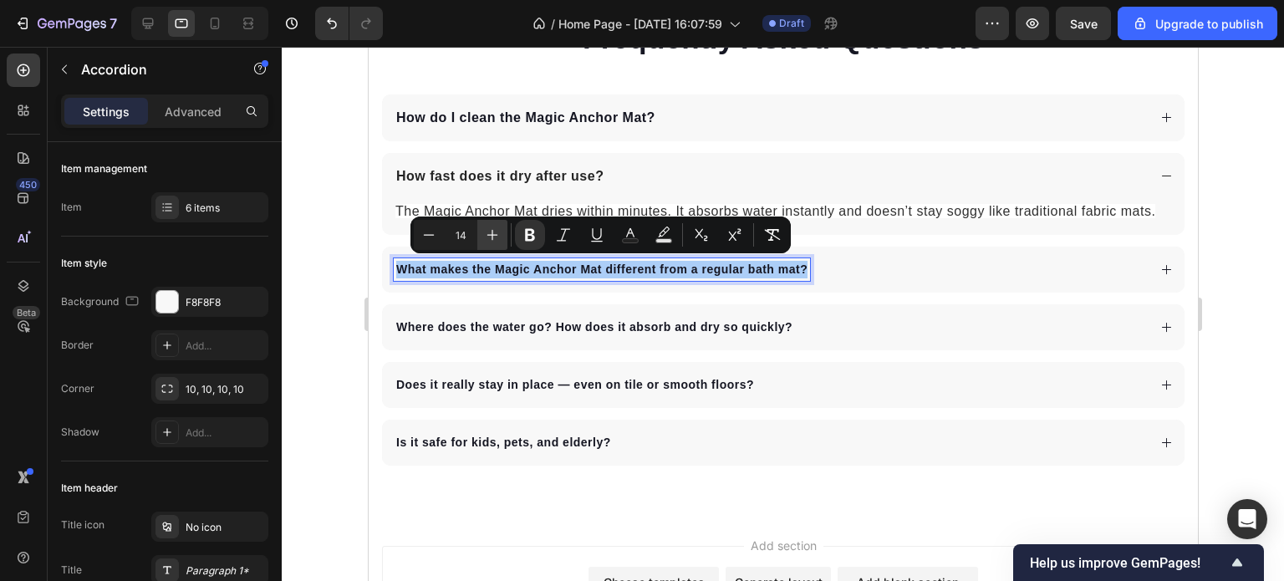
click at [488, 232] on icon "Editor contextual toolbar" at bounding box center [492, 235] width 17 height 17
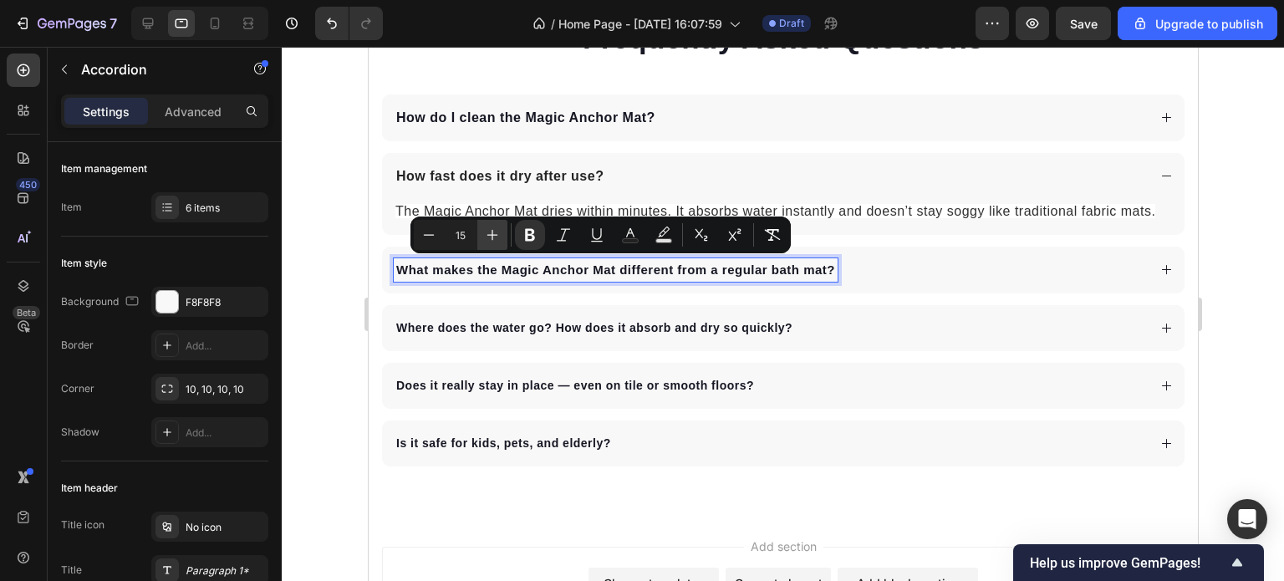
click at [488, 232] on icon "Editor contextual toolbar" at bounding box center [492, 235] width 17 height 17
type input "16"
click at [950, 267] on div "What makes the Magic Anchor Mat different from a regular bath mat?" at bounding box center [769, 269] width 753 height 23
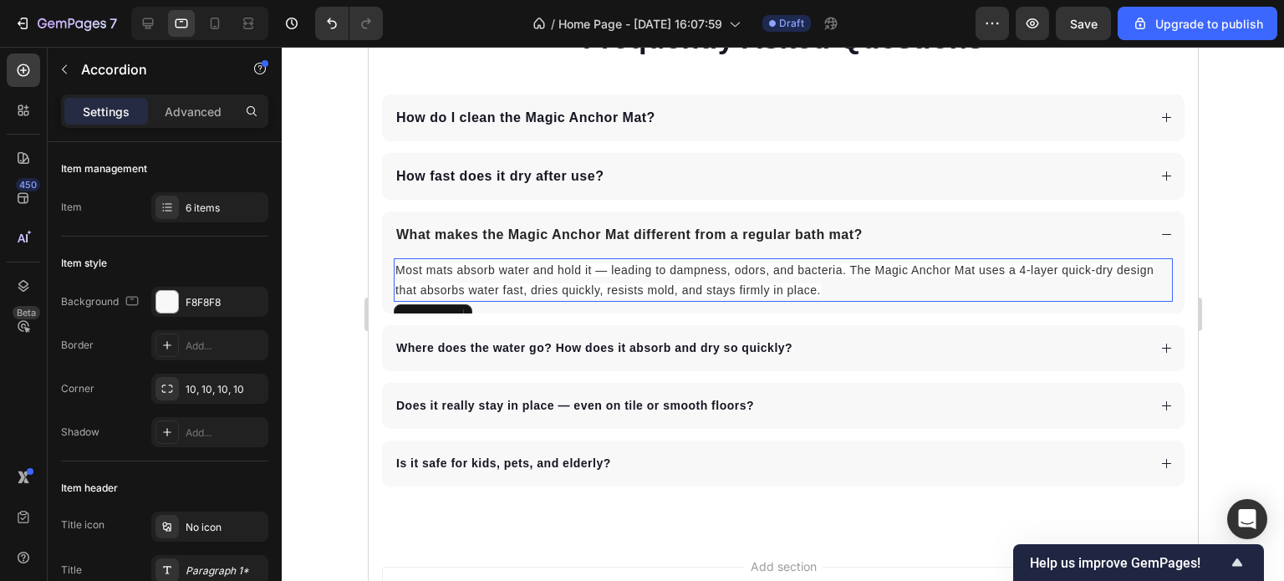
click at [824, 292] on p "Most mats absorb water and hold it — leading to dampness, odors, and bacteria. …" at bounding box center [783, 280] width 776 height 40
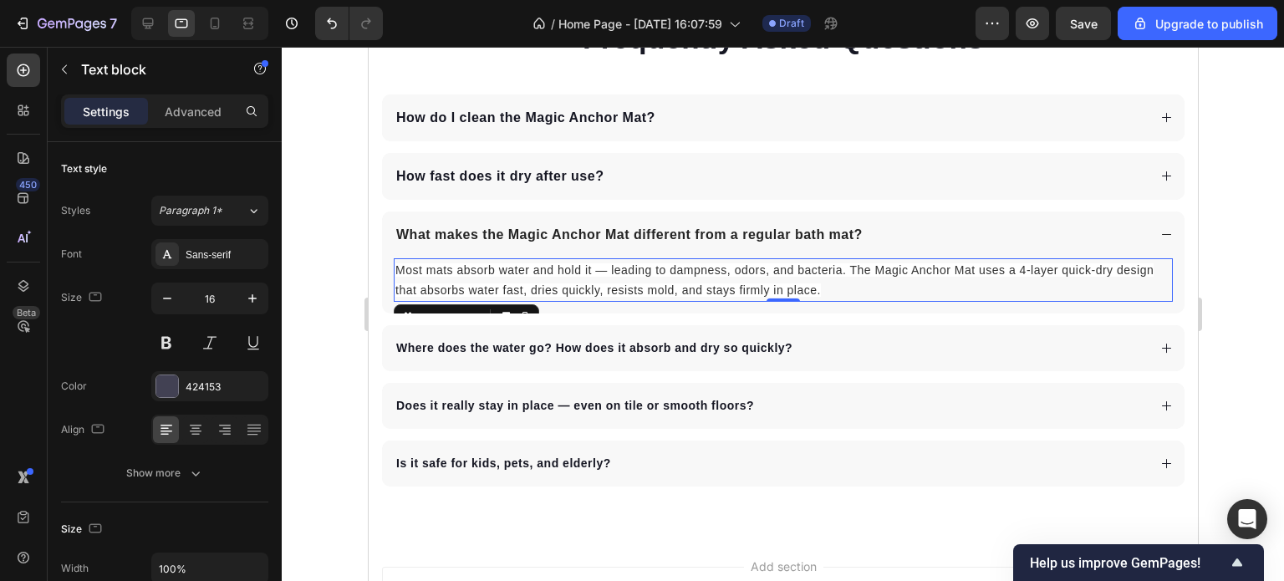
click at [818, 289] on span "Most mats absorb water and hold it — leading to dampness, odors, and bacteria. …" at bounding box center [774, 279] width 758 height 33
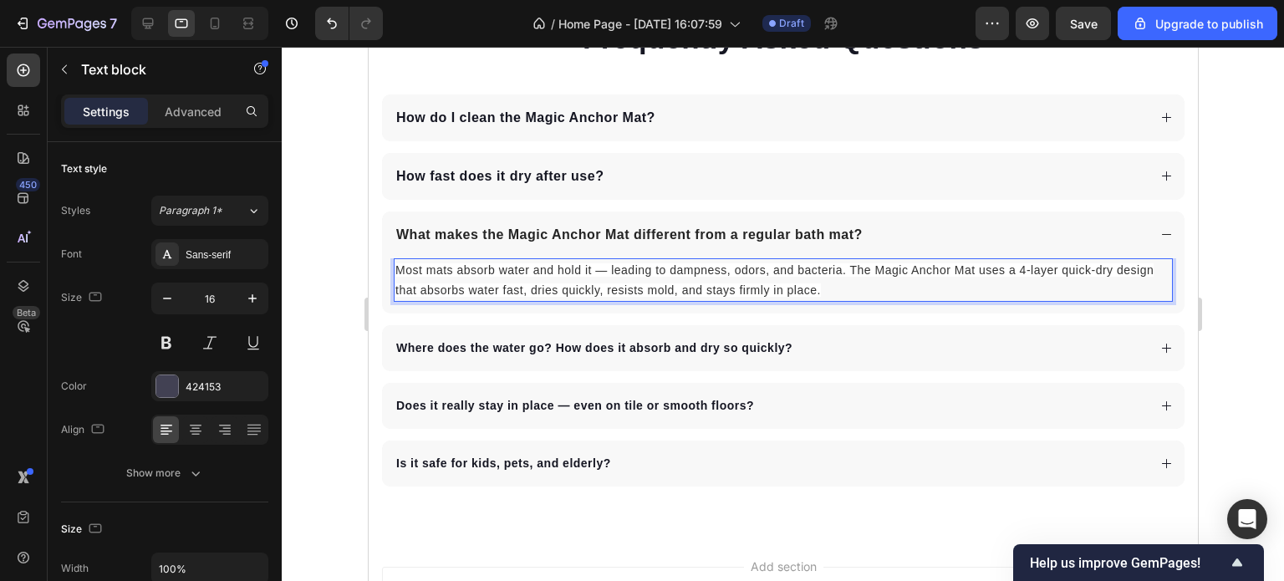
click at [821, 291] on p "Most mats absorb water and hold it — leading to dampness, odors, and bacteria. …" at bounding box center [783, 280] width 776 height 40
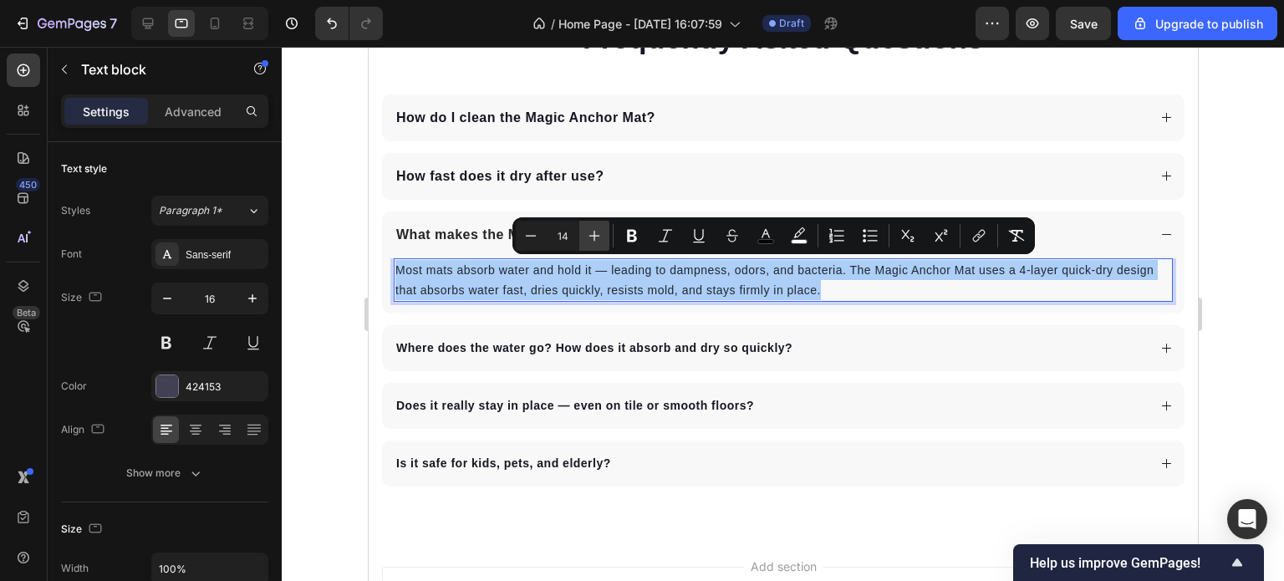
click at [597, 239] on icon "Editor contextual toolbar" at bounding box center [594, 235] width 17 height 17
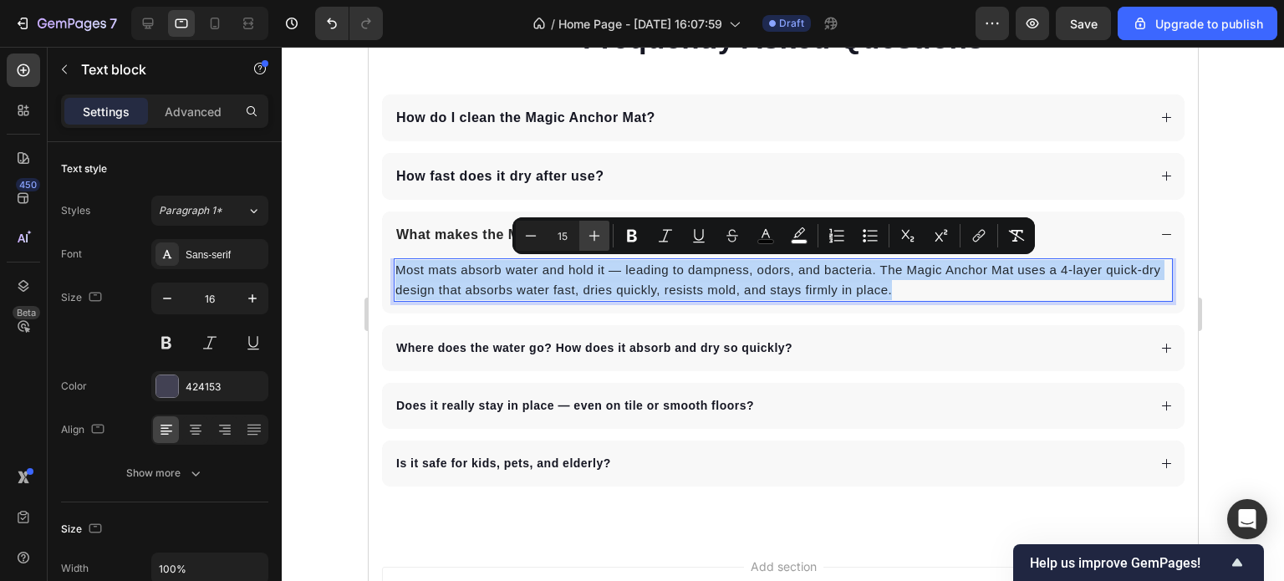
type input "16"
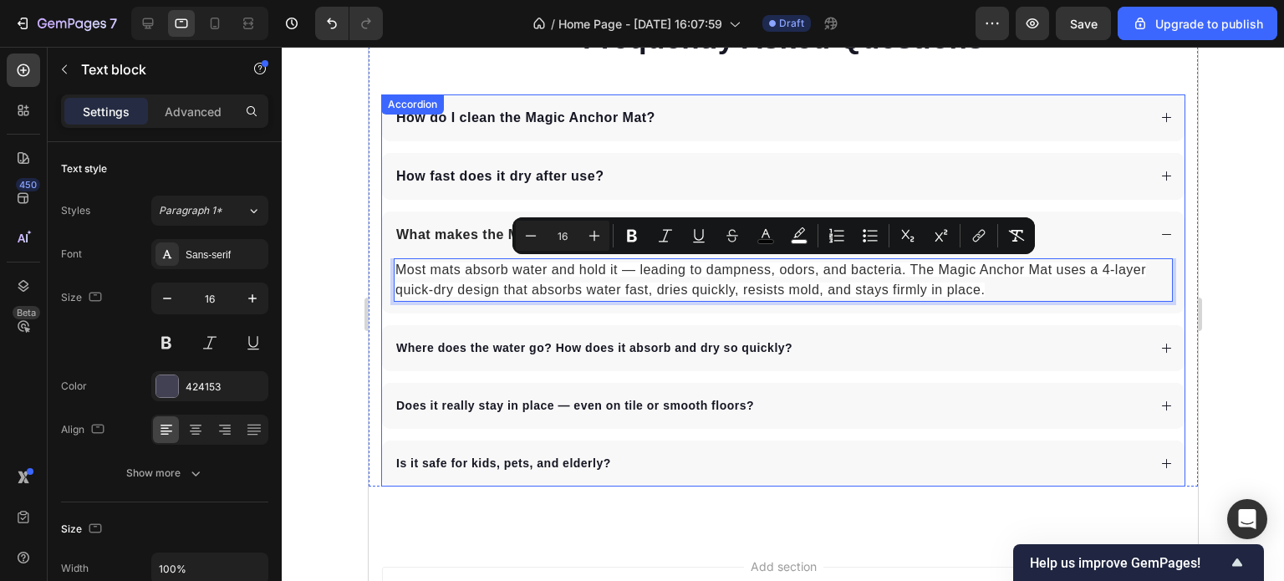
click at [436, 235] on strong "What makes the Magic Anchor Mat different from a regular bath mat?" at bounding box center [629, 234] width 467 height 14
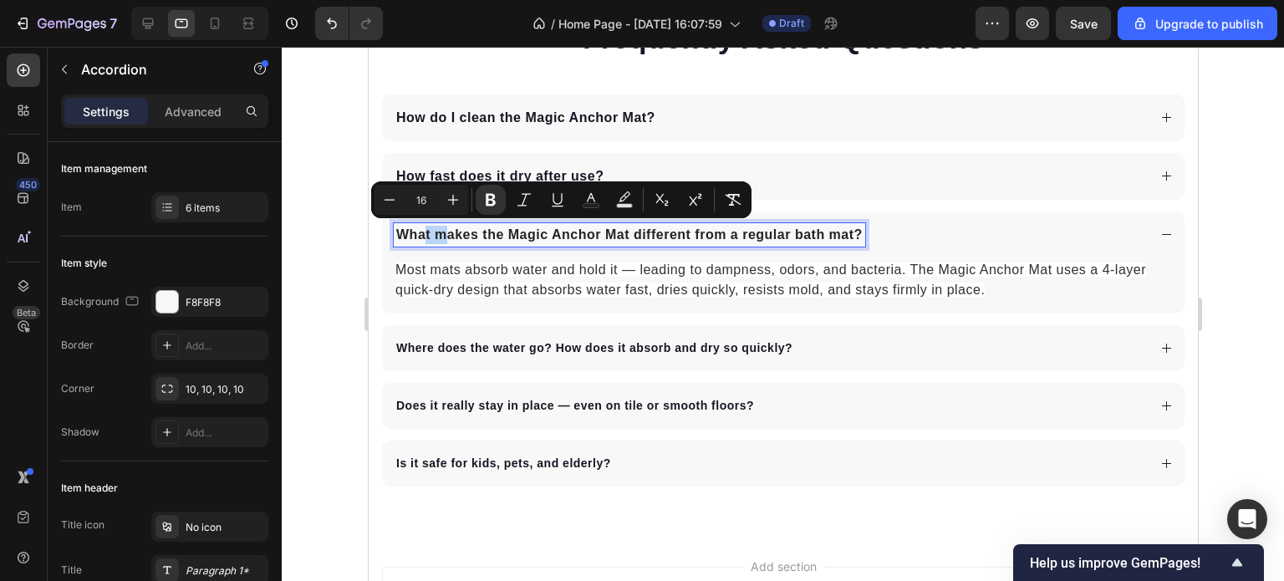
drag, startPoint x: 426, startPoint y: 233, endPoint x: 444, endPoint y: 232, distance: 17.6
click at [444, 232] on strong "What makes the Magic Anchor Mat different from a regular bath mat?" at bounding box center [629, 234] width 467 height 14
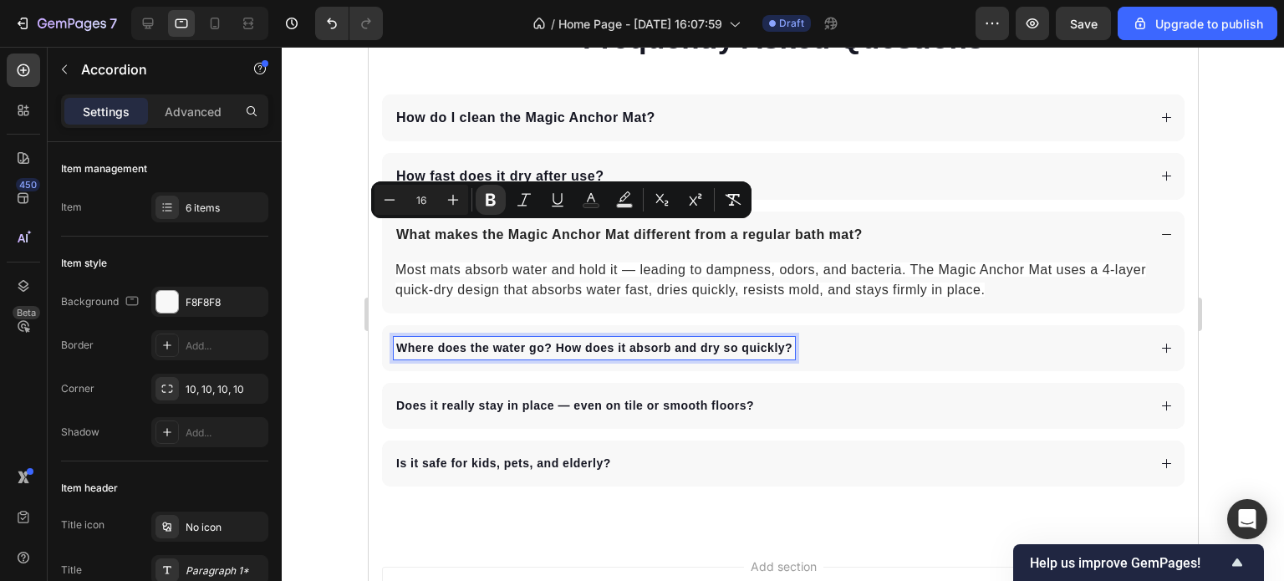
click at [513, 347] on strong "Where does the water go? How does it absorb and dry so quickly" at bounding box center [590, 347] width 389 height 13
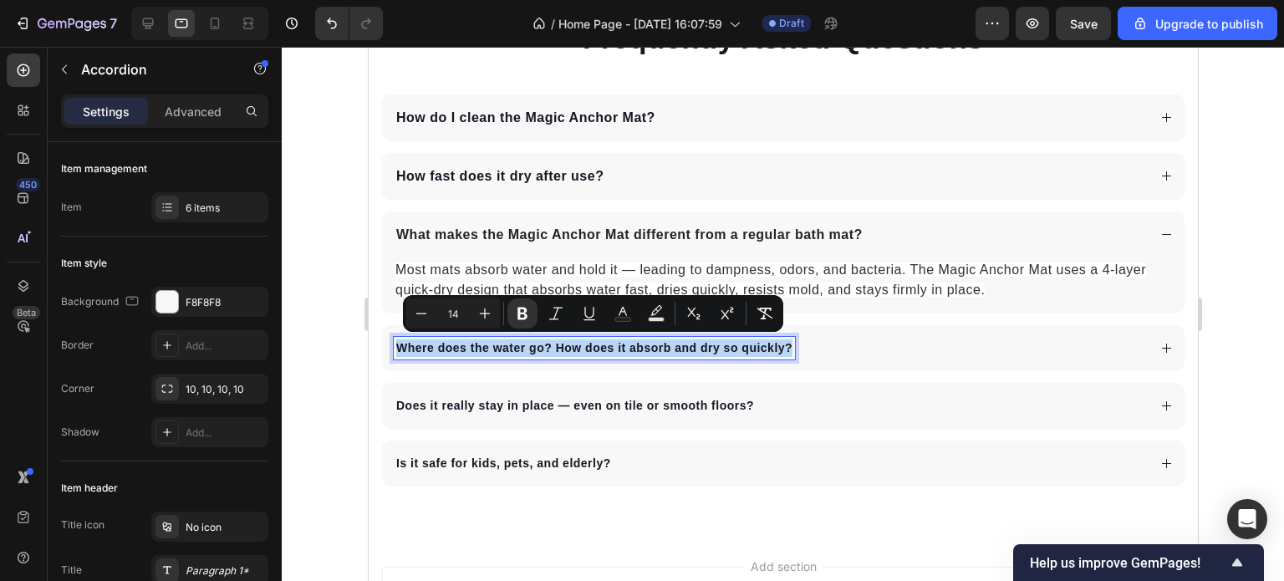
drag, startPoint x: 396, startPoint y: 345, endPoint x: 790, endPoint y: 350, distance: 393.9
click at [478, 314] on icon "Editor contextual toolbar" at bounding box center [485, 313] width 17 height 17
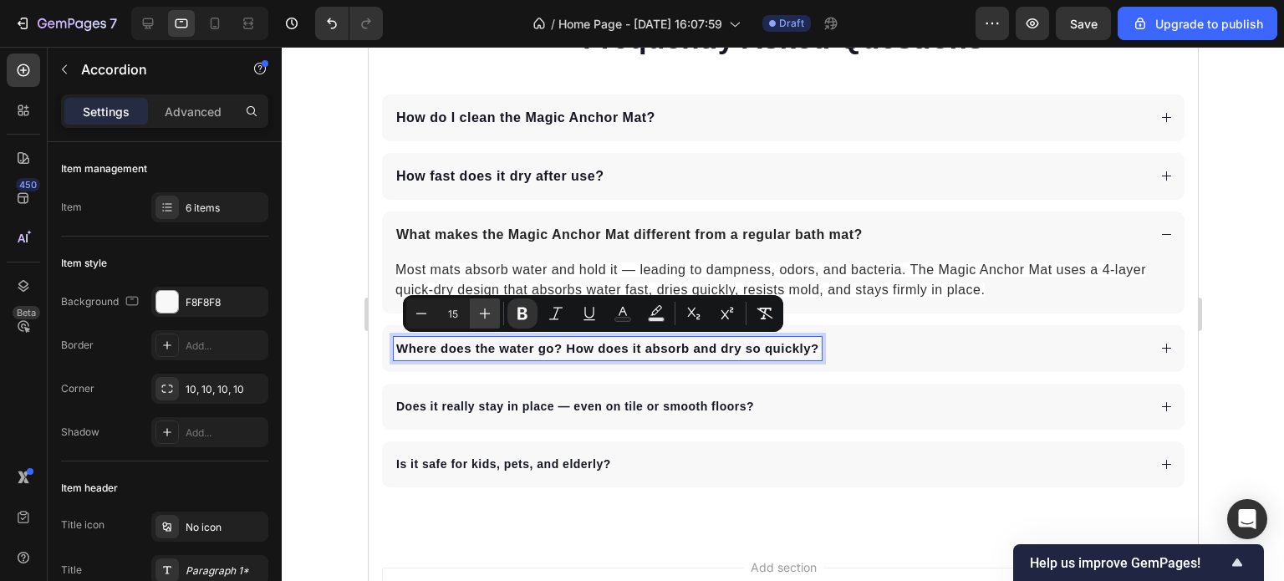
click at [478, 314] on icon "Editor contextual toolbar" at bounding box center [485, 313] width 17 height 17
type input "16"
click at [939, 343] on div "Where does the water go? How does it absorb and dry so quickly ?" at bounding box center [769, 348] width 753 height 23
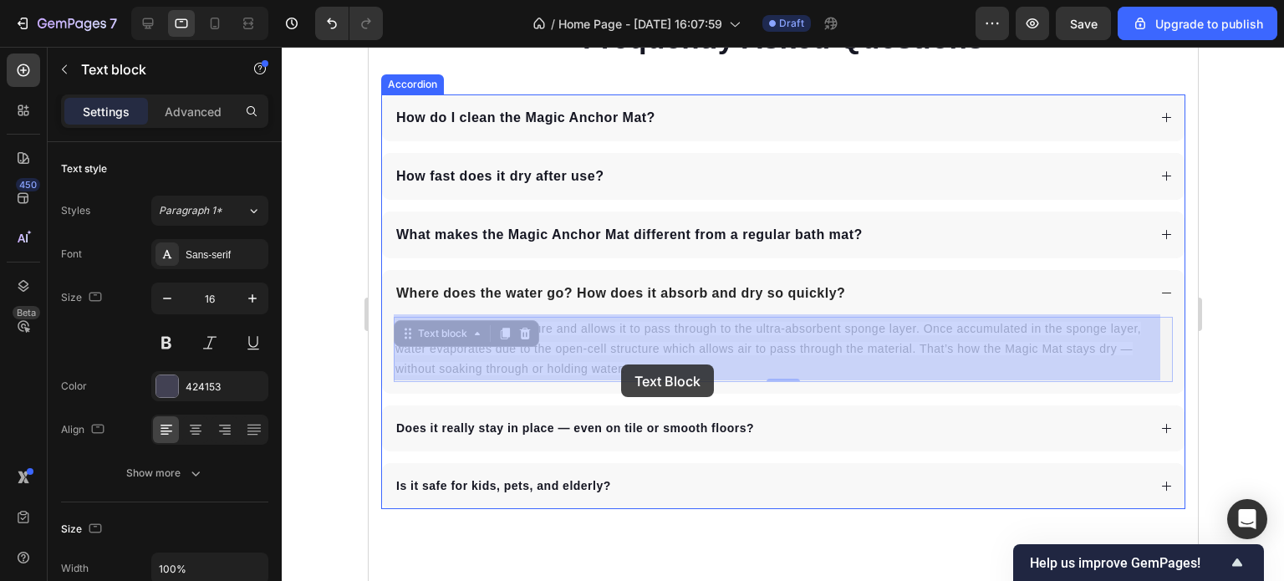
drag, startPoint x: 632, startPoint y: 367, endPoint x: 621, endPoint y: 365, distance: 11.0
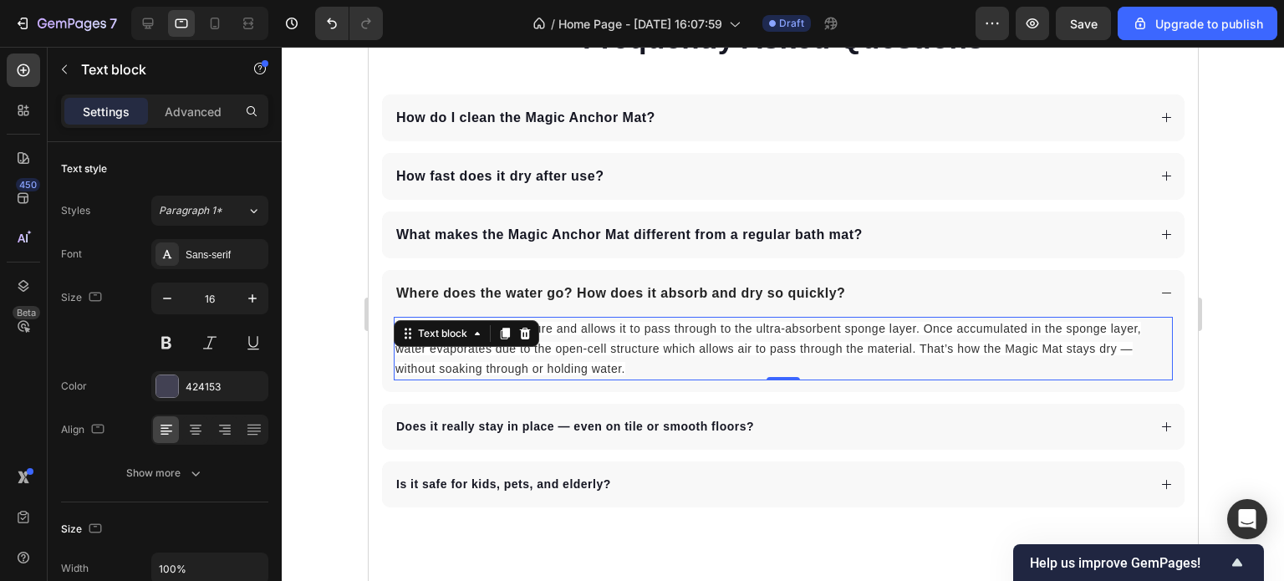
click at [620, 367] on span "The top layer traps moisture and allows it to pass through to the ultra-absorbe…" at bounding box center [768, 349] width 746 height 54
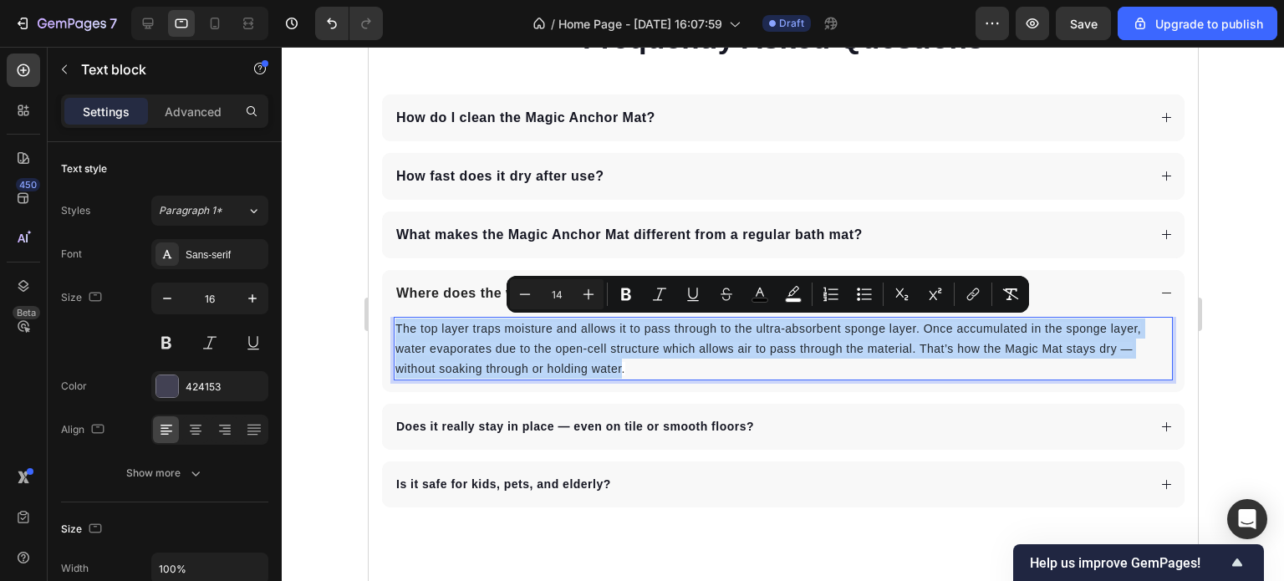
drag, startPoint x: 623, startPoint y: 369, endPoint x: 397, endPoint y: 327, distance: 229.6
click at [397, 327] on span "The top layer traps moisture and allows it to pass through to the ultra-absorbe…" at bounding box center [768, 349] width 746 height 54
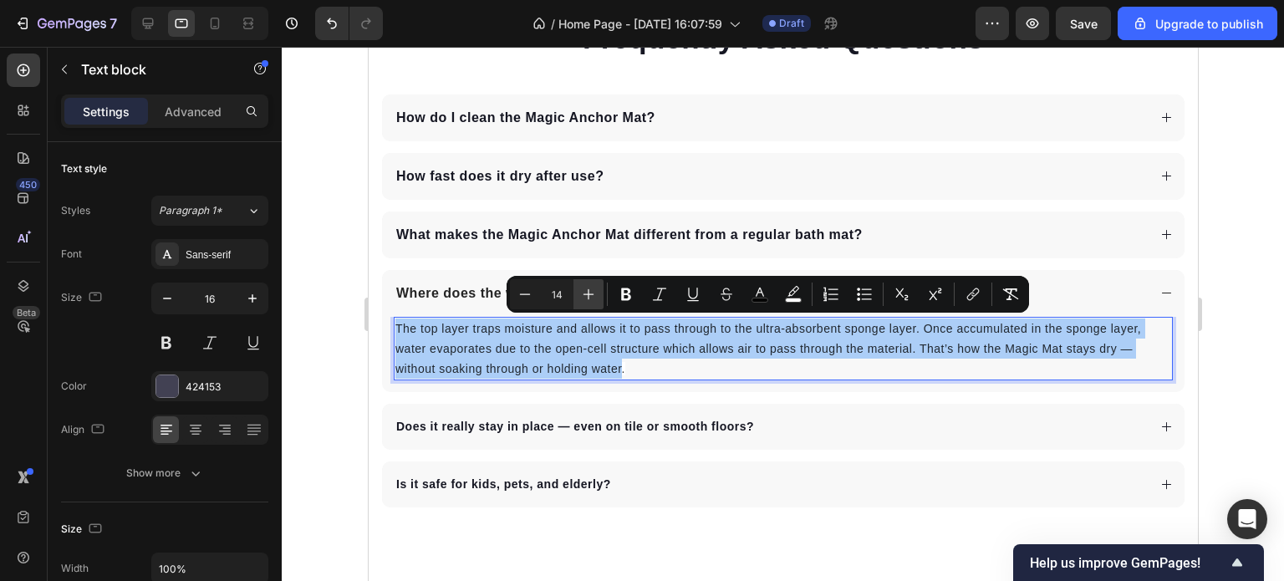
click at [595, 296] on icon "Editor contextual toolbar" at bounding box center [588, 294] width 17 height 17
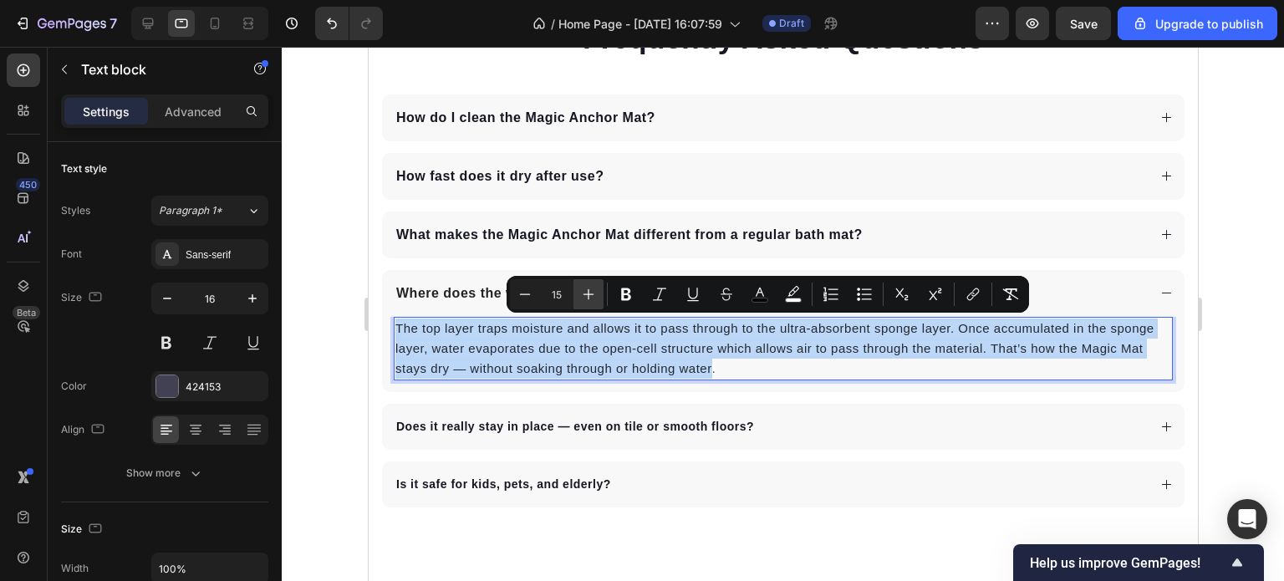
type input "16"
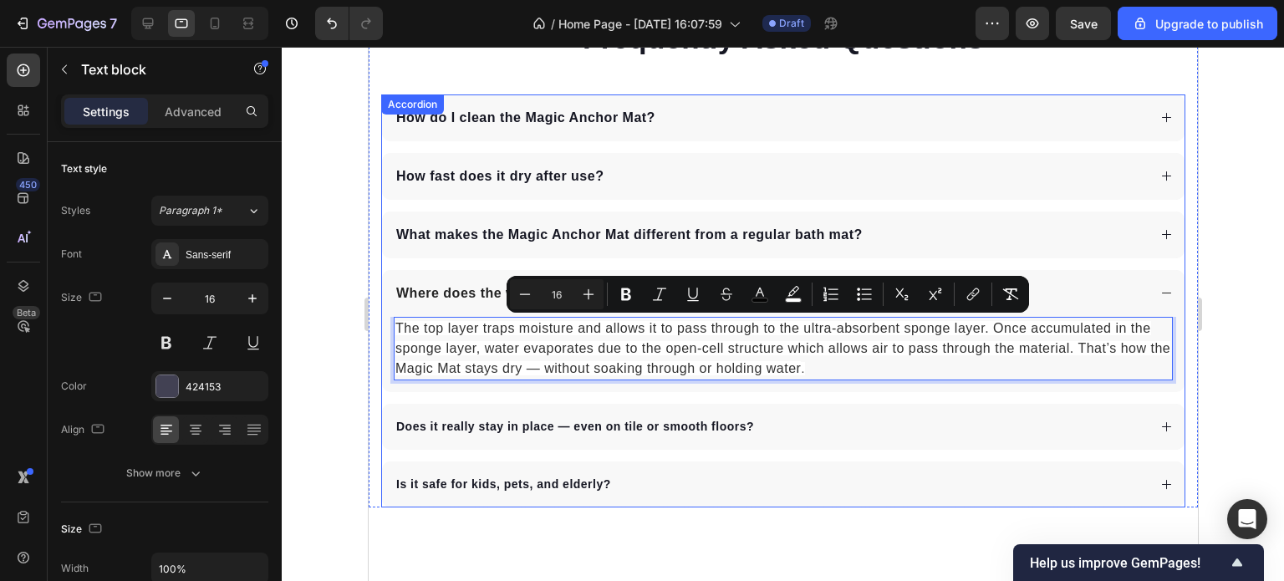
click at [740, 424] on strong "Does it really stay in place — even on tile or smooth floors" at bounding box center [571, 426] width 350 height 13
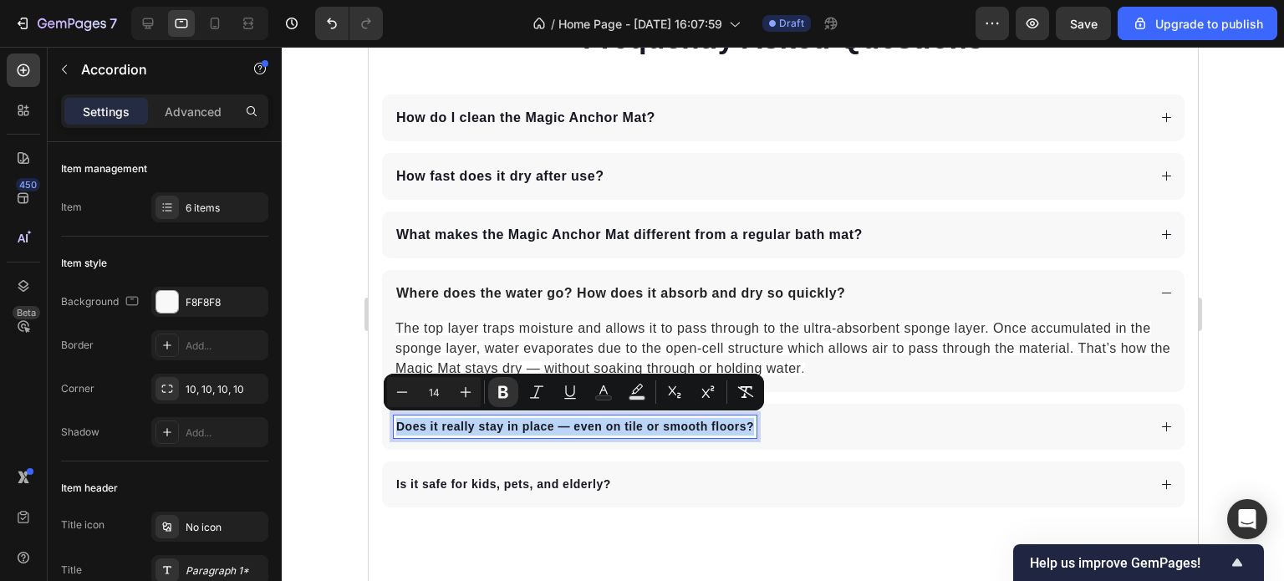
drag, startPoint x: 751, startPoint y: 426, endPoint x: 393, endPoint y: 420, distance: 357.9
click at [464, 389] on icon "Editor contextual toolbar" at bounding box center [465, 392] width 17 height 17
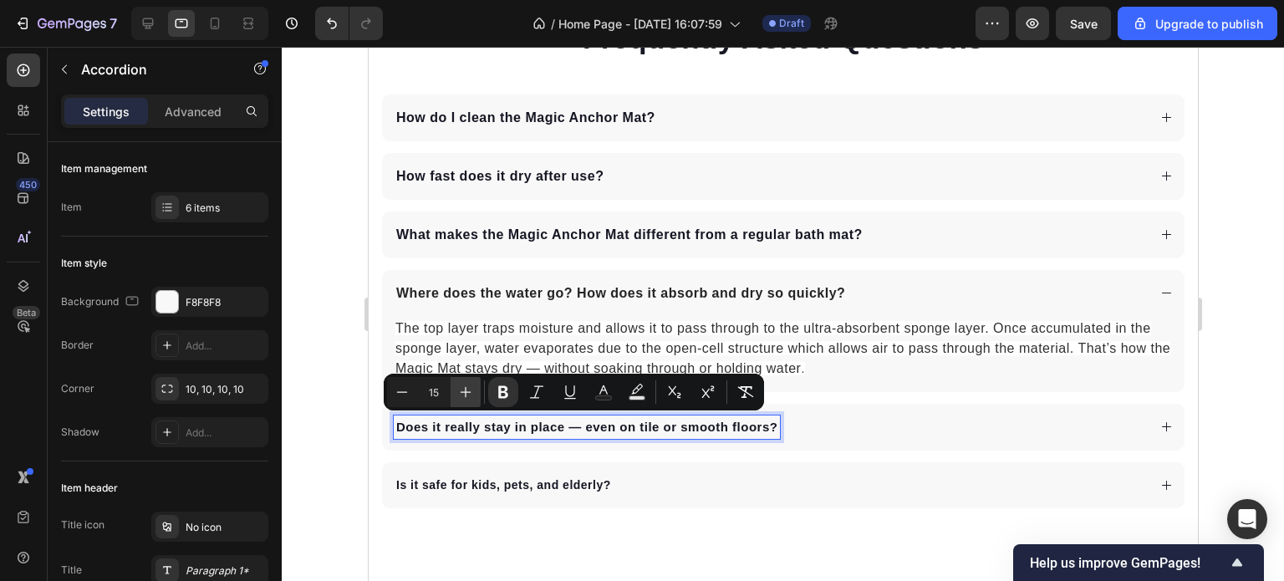
click at [464, 389] on icon "Editor contextual toolbar" at bounding box center [465, 392] width 17 height 17
type input "16"
click at [861, 426] on div "Does it really stay in place — even on tile or smooth floors ?" at bounding box center [769, 427] width 753 height 23
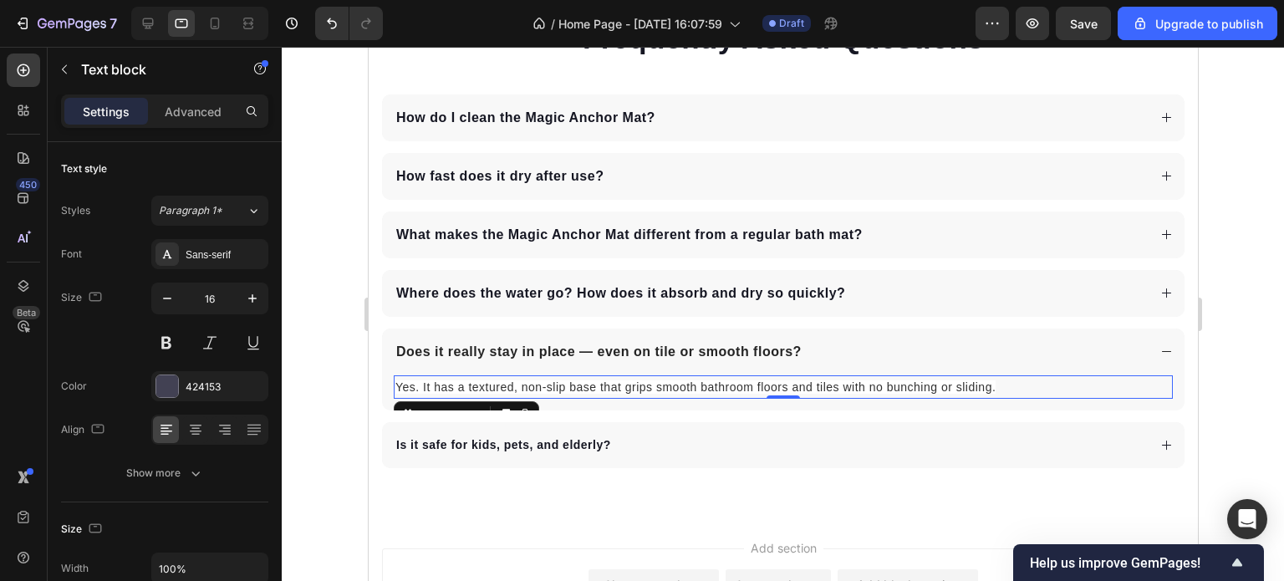
click at [992, 383] on span "Yes. It has a textured, non-slip base that grips smooth bathroom floors and til…" at bounding box center [695, 386] width 600 height 13
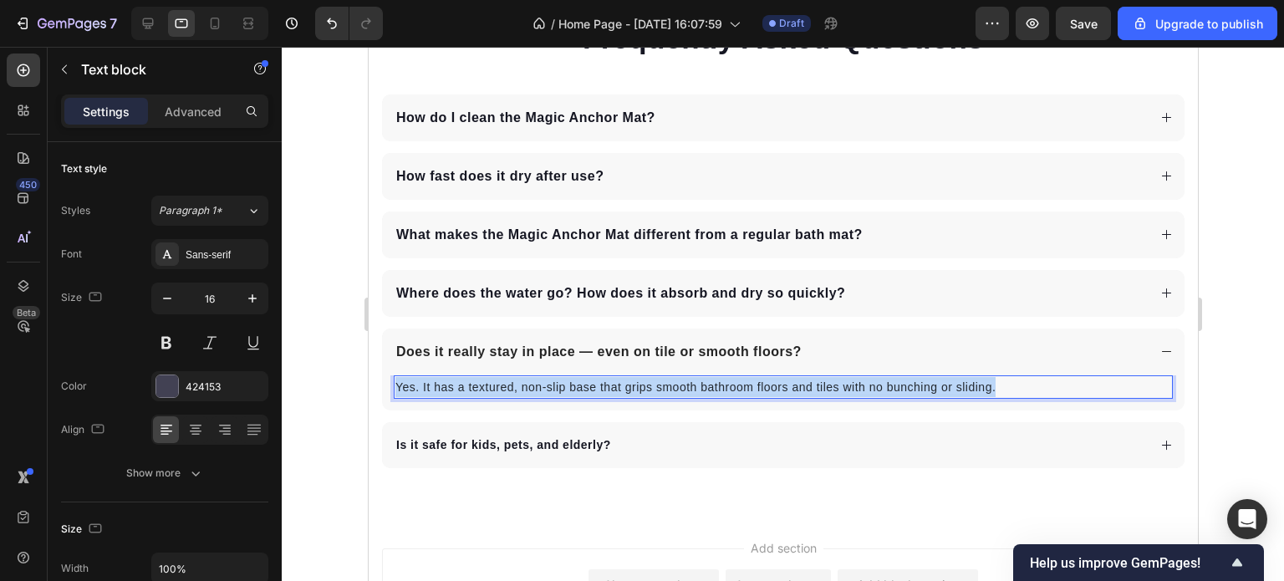
drag, startPoint x: 995, startPoint y: 385, endPoint x: 393, endPoint y: 384, distance: 602.1
click at [393, 384] on div "Yes. It has a textured, non-slip base that grips smooth bathroom floors and til…" at bounding box center [782, 386] width 779 height 23
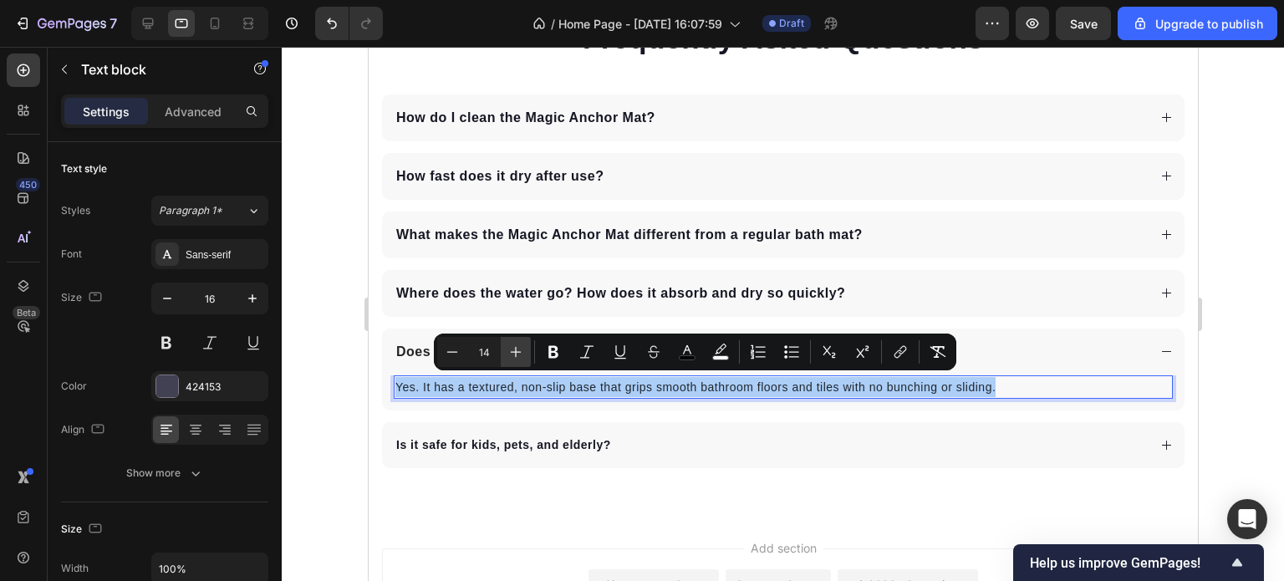
click at [523, 351] on icon "Editor contextual toolbar" at bounding box center [516, 352] width 17 height 17
type input "16"
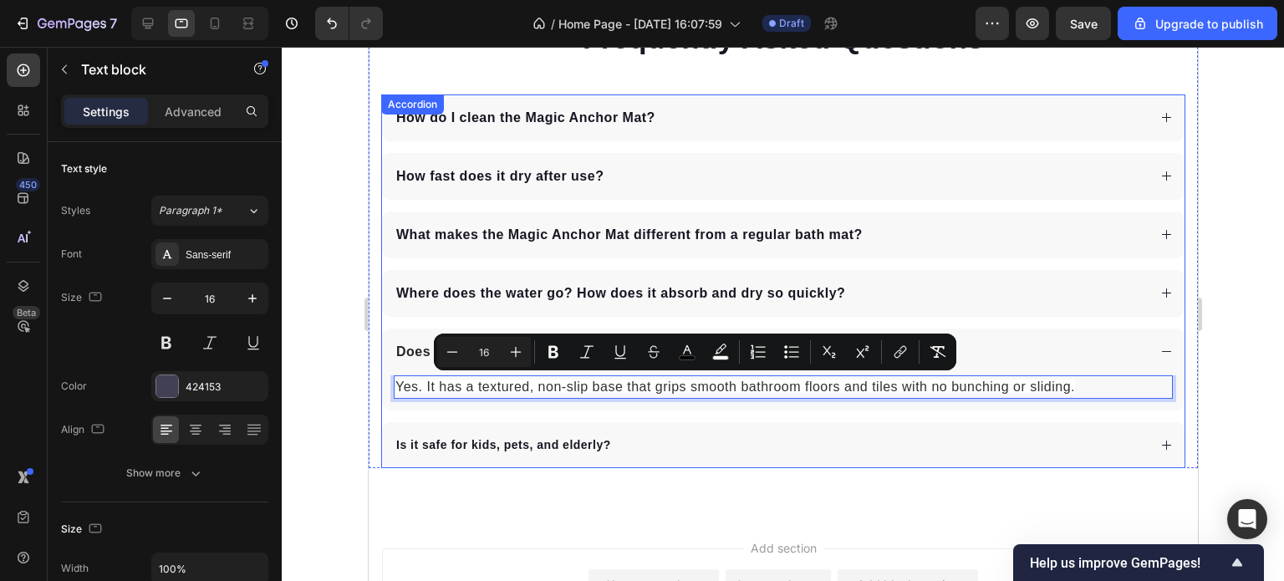
click at [625, 437] on div "Is it safe for kids, pets, and elderly?" at bounding box center [769, 445] width 753 height 23
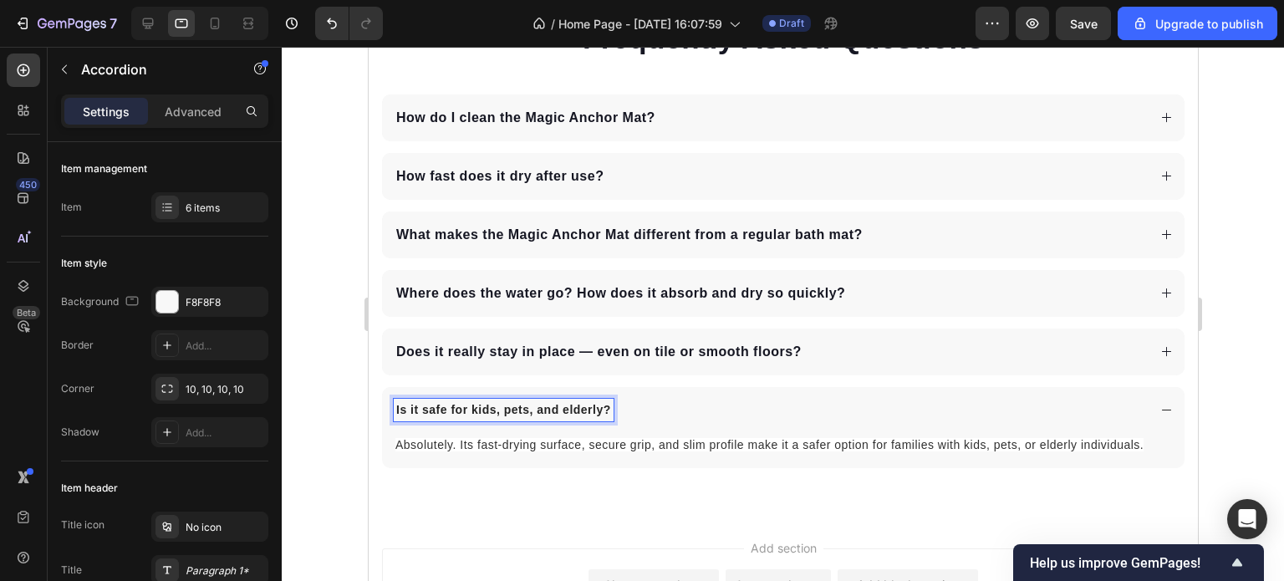
drag, startPoint x: 607, startPoint y: 407, endPoint x: 584, endPoint y: 407, distance: 23.4
click at [610, 406] on div "Is it safe for kids, pets, and elderly?" at bounding box center [503, 410] width 220 height 23
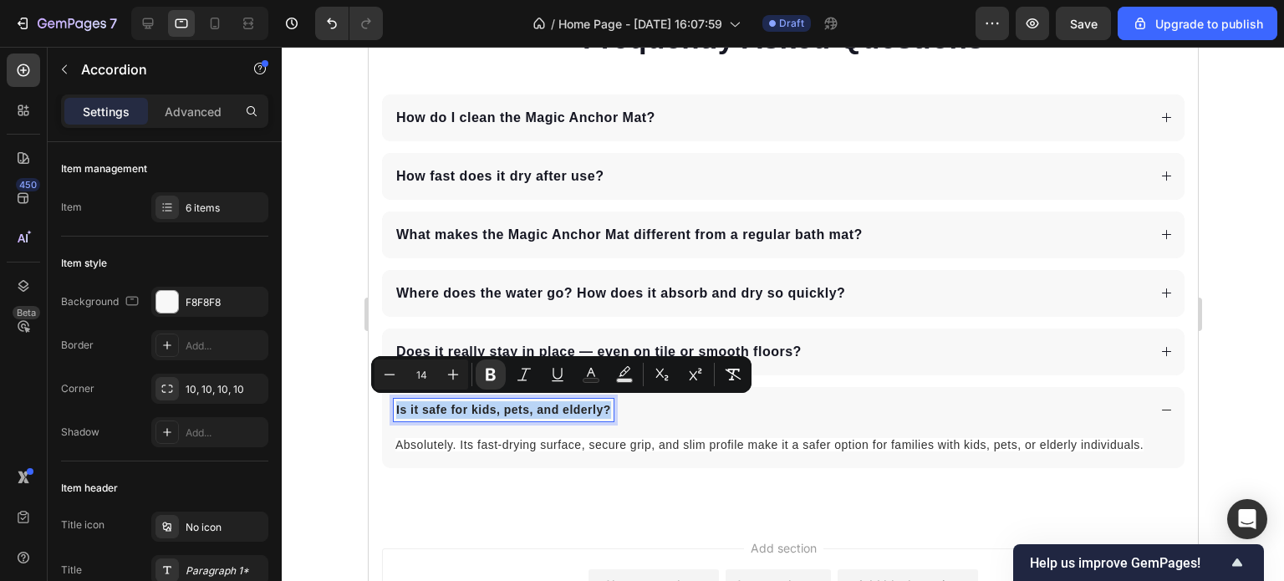
drag, startPoint x: 609, startPoint y: 406, endPoint x: 394, endPoint y: 406, distance: 214.9
click at [394, 406] on div "Is it safe for kids, pets, and elderly?" at bounding box center [503, 410] width 220 height 23
click at [455, 374] on icon "Editor contextual toolbar" at bounding box center [453, 374] width 17 height 17
type input "16"
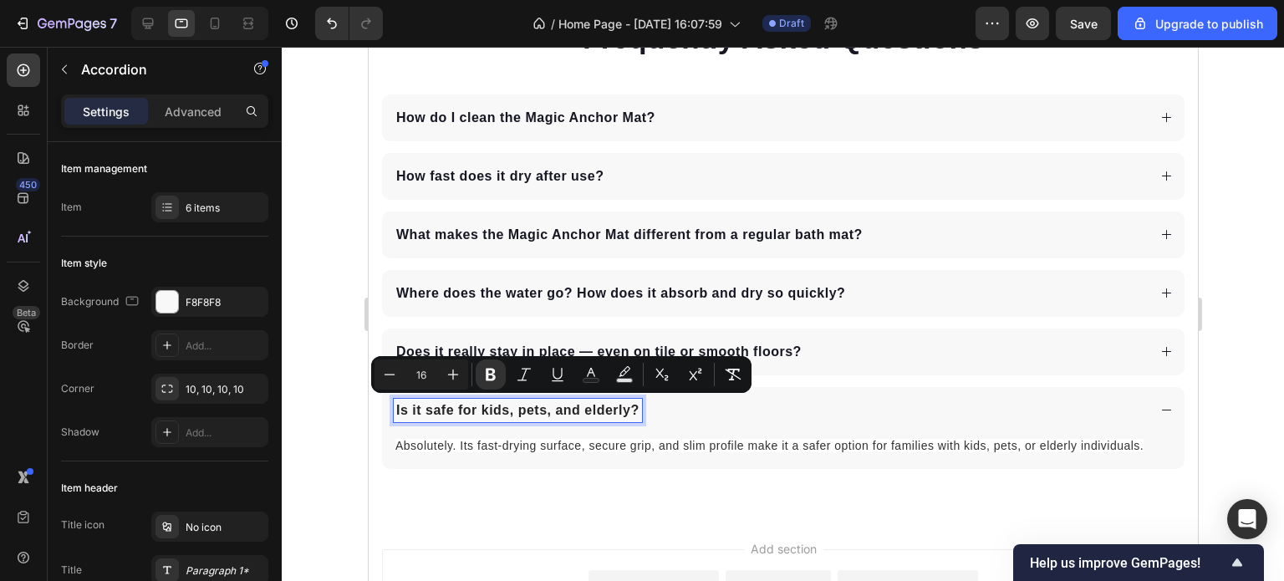
click at [512, 439] on span "Absolutely. Its fast-drying surface, secure grip, and slim profile make it a sa…" at bounding box center [769, 445] width 748 height 13
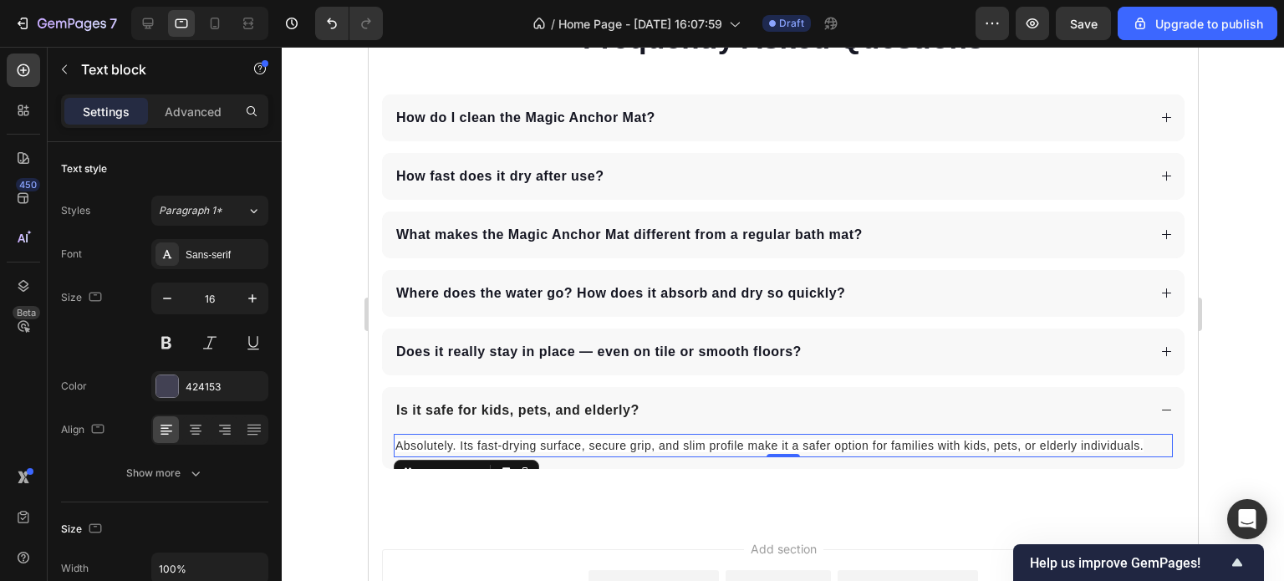
click at [1143, 446] on p "Absolutely. Its fast-drying surface, secure grip, and slim profile make it a sa…" at bounding box center [783, 446] width 776 height 20
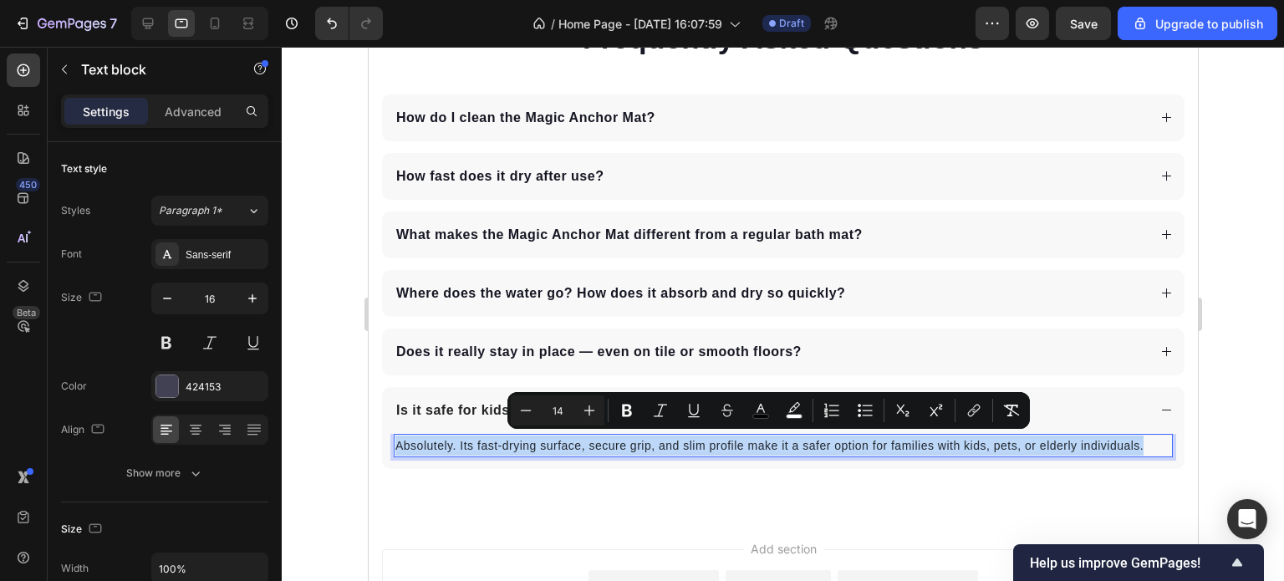
drag, startPoint x: 1143, startPoint y: 442, endPoint x: 396, endPoint y: 446, distance: 747.6
click at [396, 446] on p "Absolutely. Its fast-drying surface, secure grip, and slim profile make it a sa…" at bounding box center [783, 446] width 776 height 20
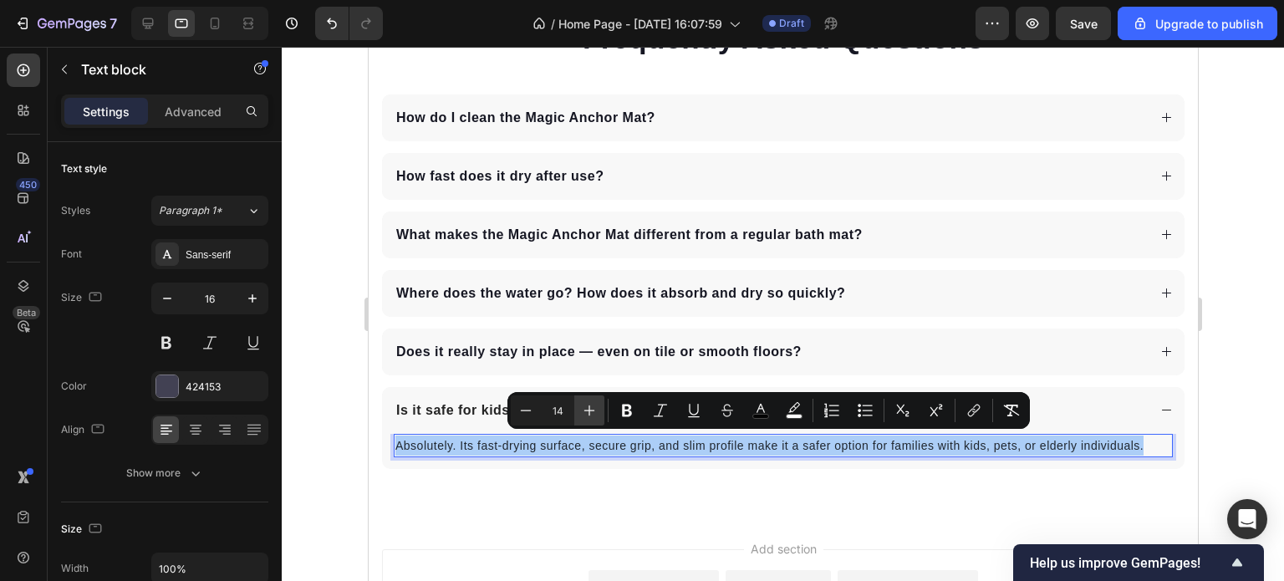
click at [589, 407] on icon "Editor contextual toolbar" at bounding box center [589, 410] width 17 height 17
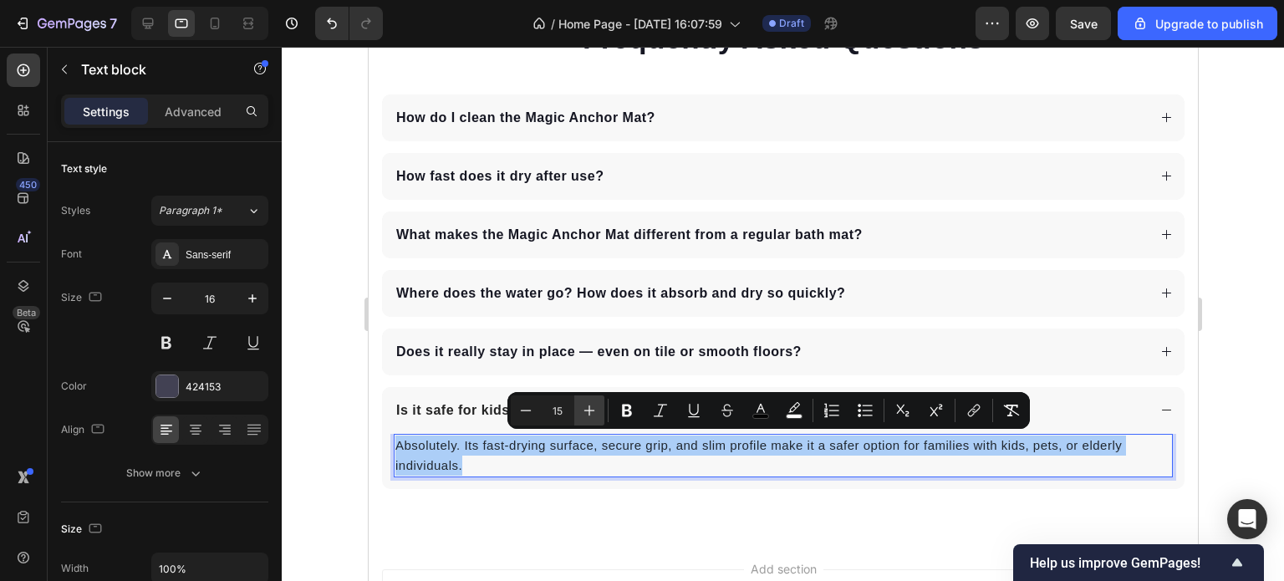
click at [589, 407] on icon "Editor contextual toolbar" at bounding box center [589, 410] width 17 height 17
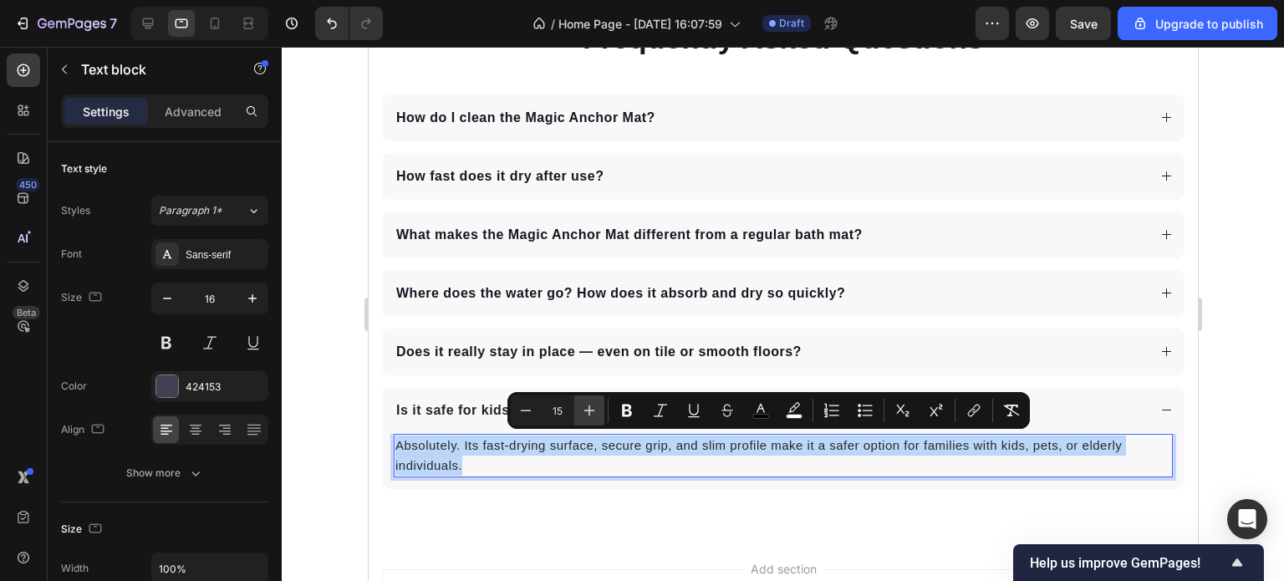
type input "16"
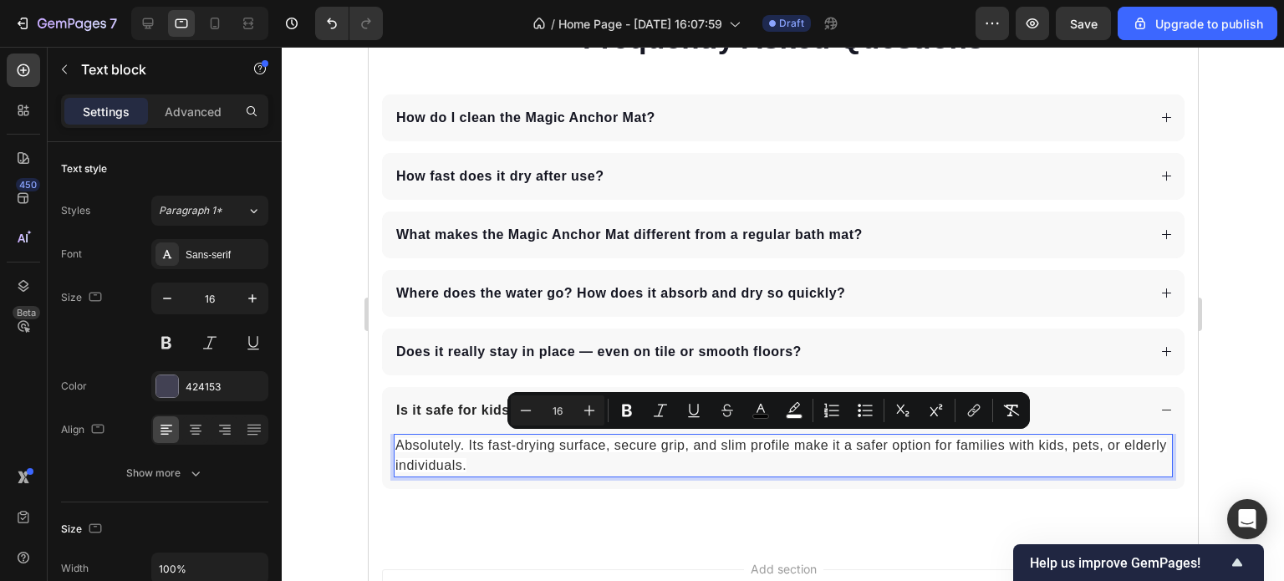
click at [1224, 459] on div at bounding box center [783, 314] width 1003 height 534
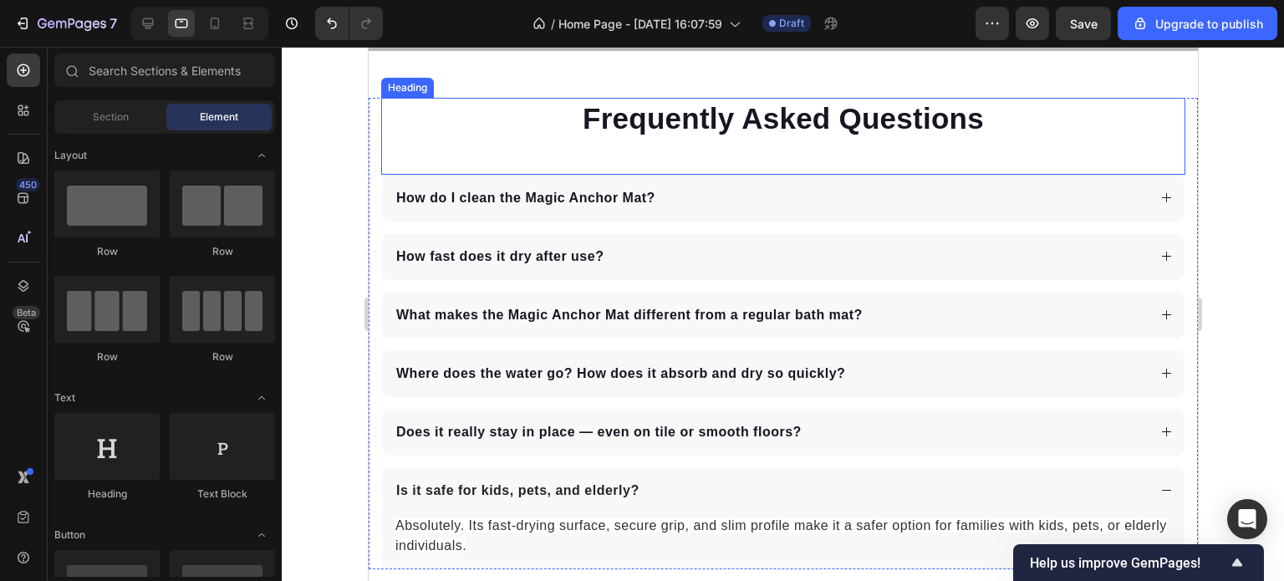
scroll to position [5429, 0]
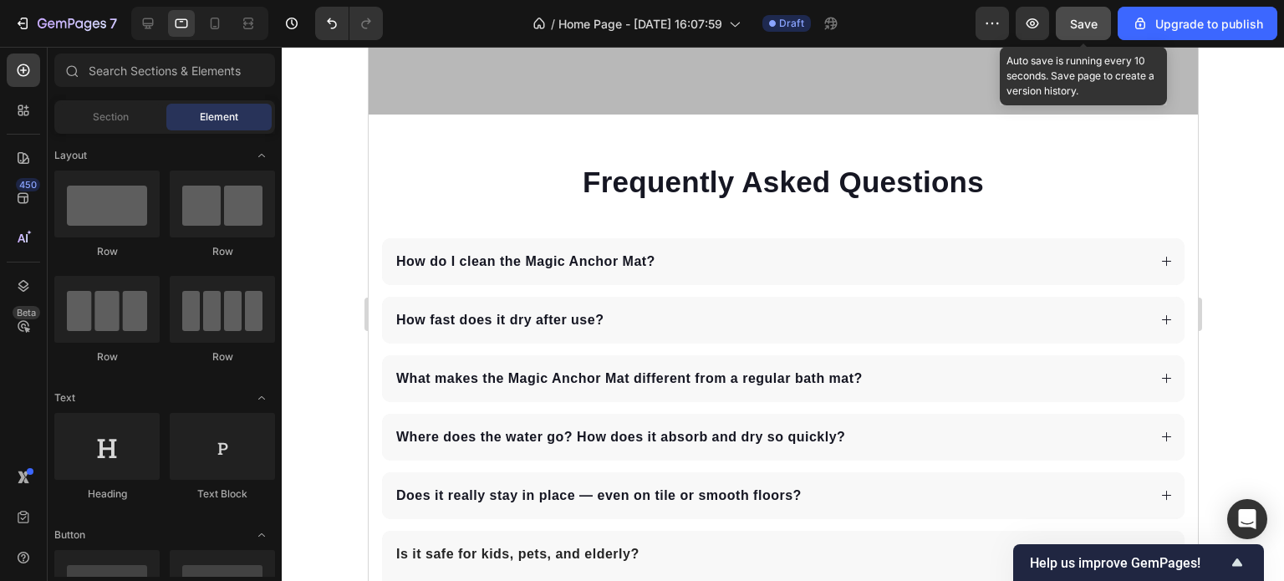
click at [1086, 23] on span "Save" at bounding box center [1084, 24] width 28 height 14
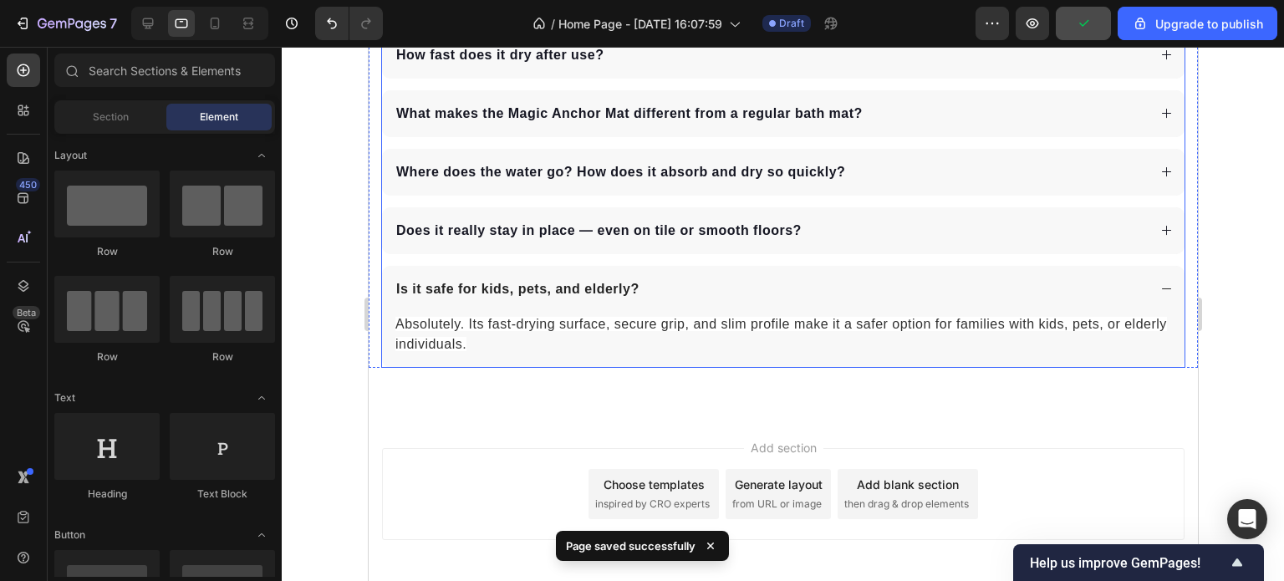
scroll to position [5763, 0]
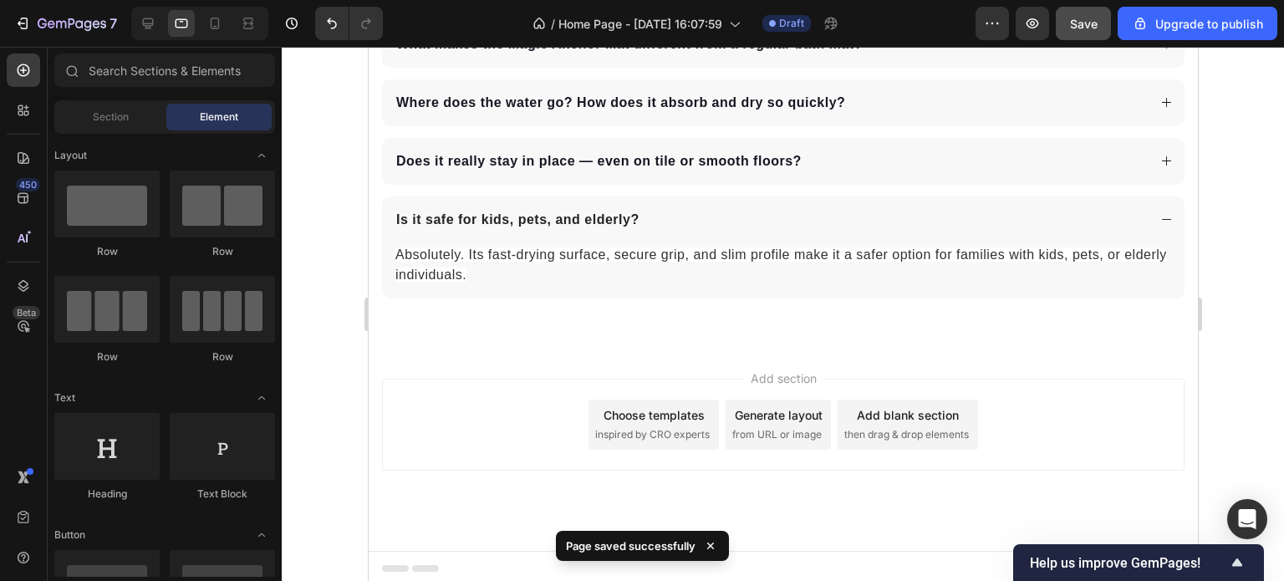
click at [1154, 345] on div "Add section Choose templates inspired by CRO experts Generate layout from URL o…" at bounding box center [783, 448] width 830 height 206
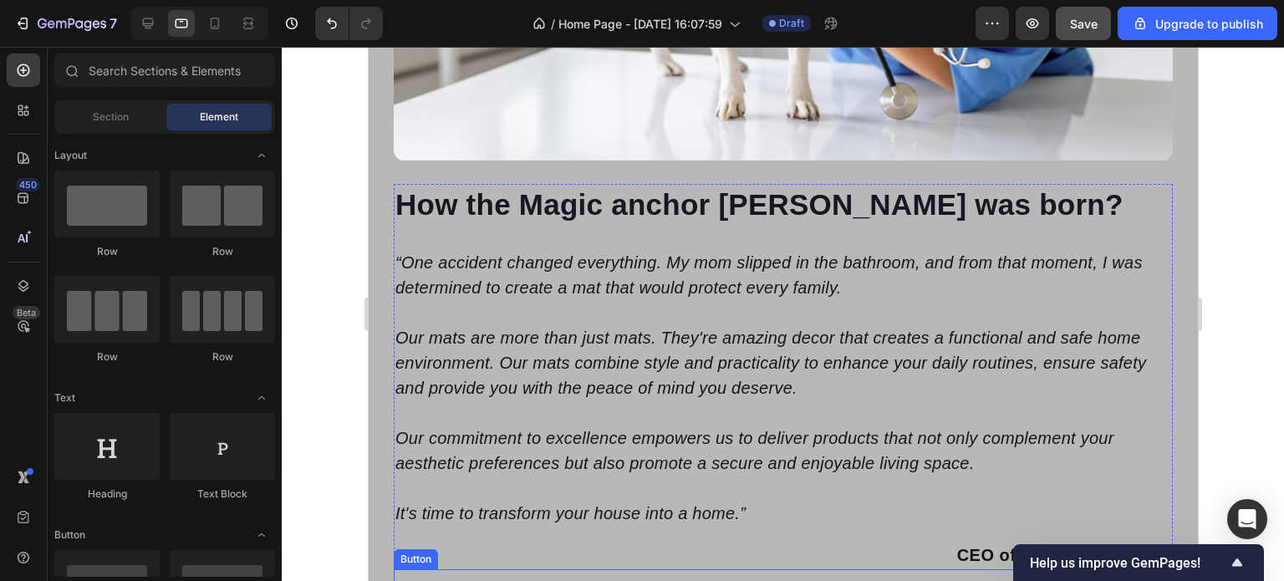
scroll to position [4927, 0]
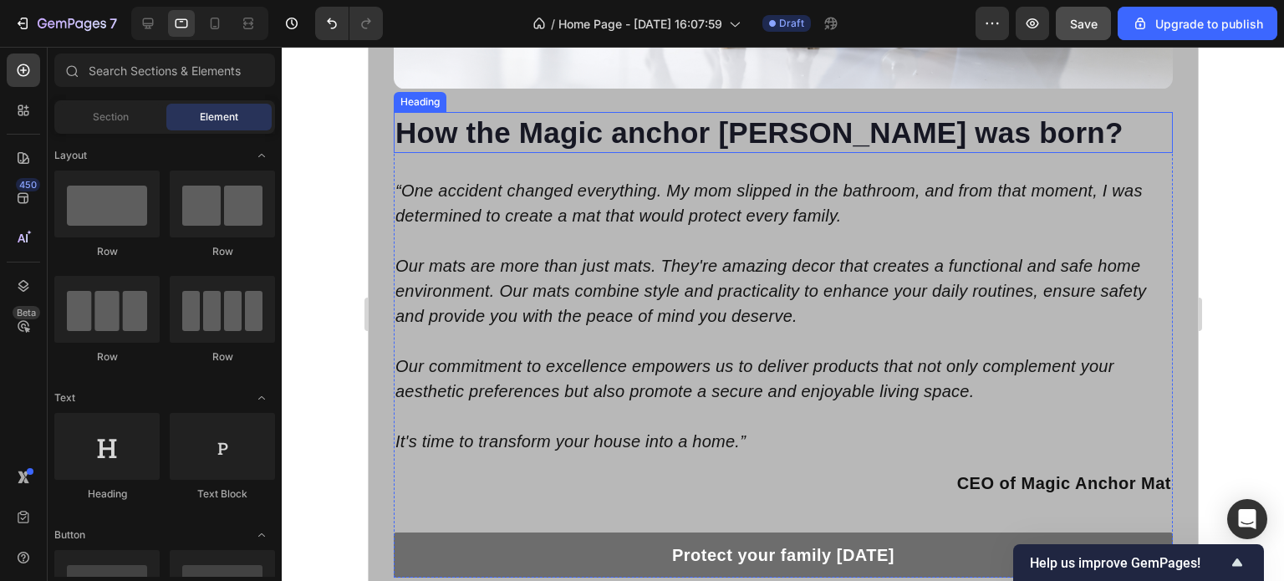
click at [680, 117] on strong "How the Magic anchor [PERSON_NAME] was born?" at bounding box center [759, 132] width 728 height 33
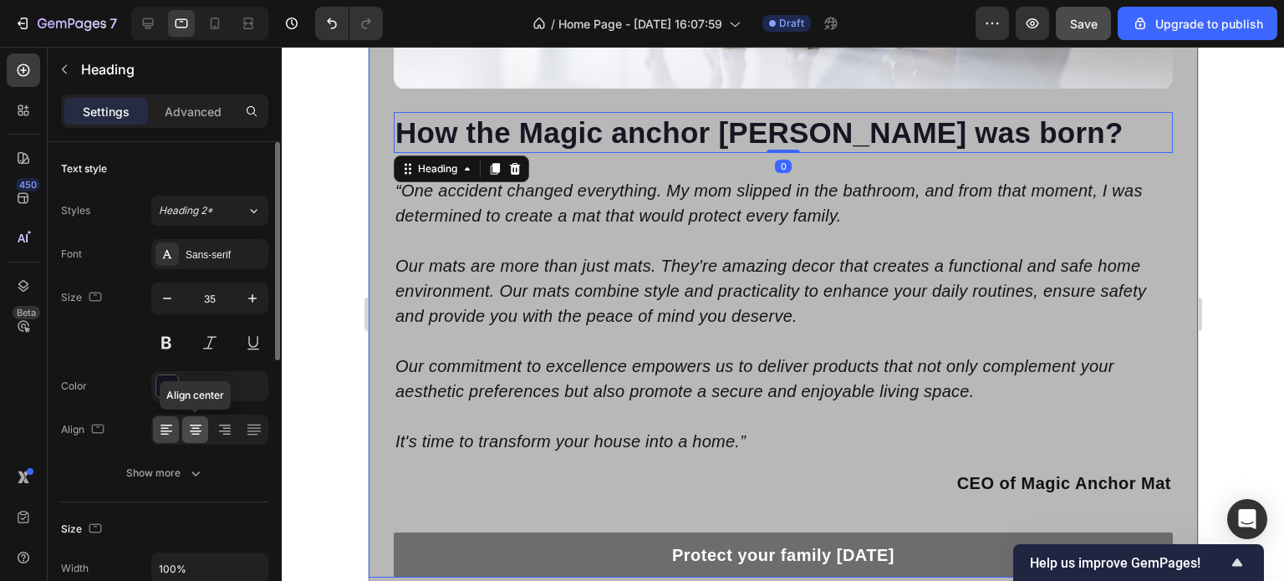
click at [194, 435] on icon at bounding box center [195, 429] width 17 height 17
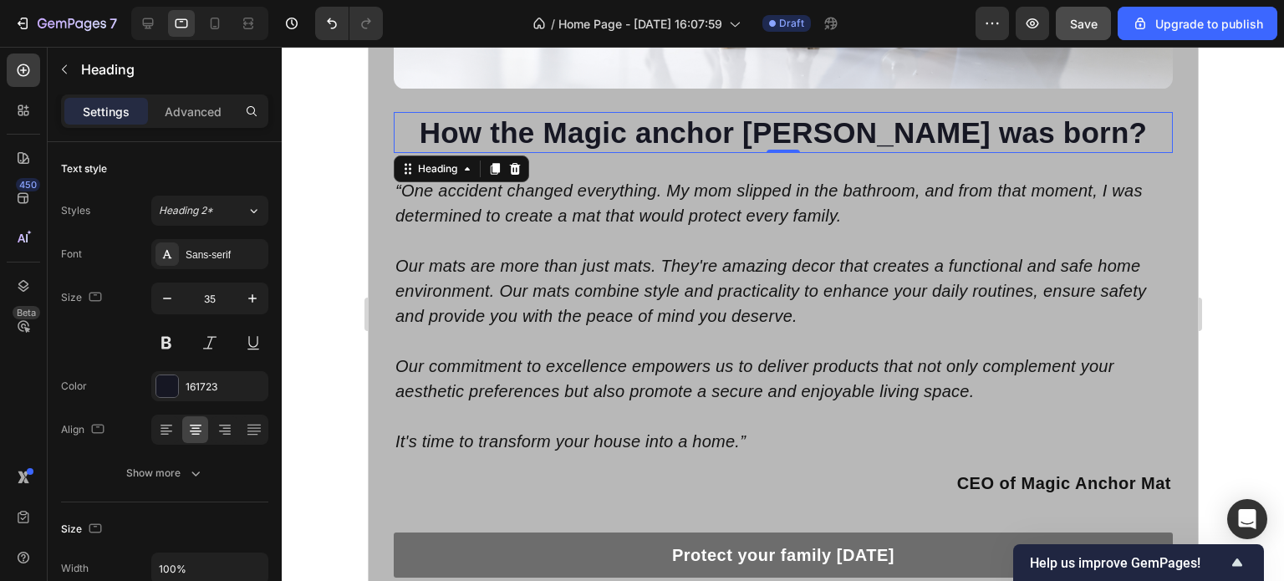
click at [1248, 212] on div at bounding box center [783, 314] width 1003 height 534
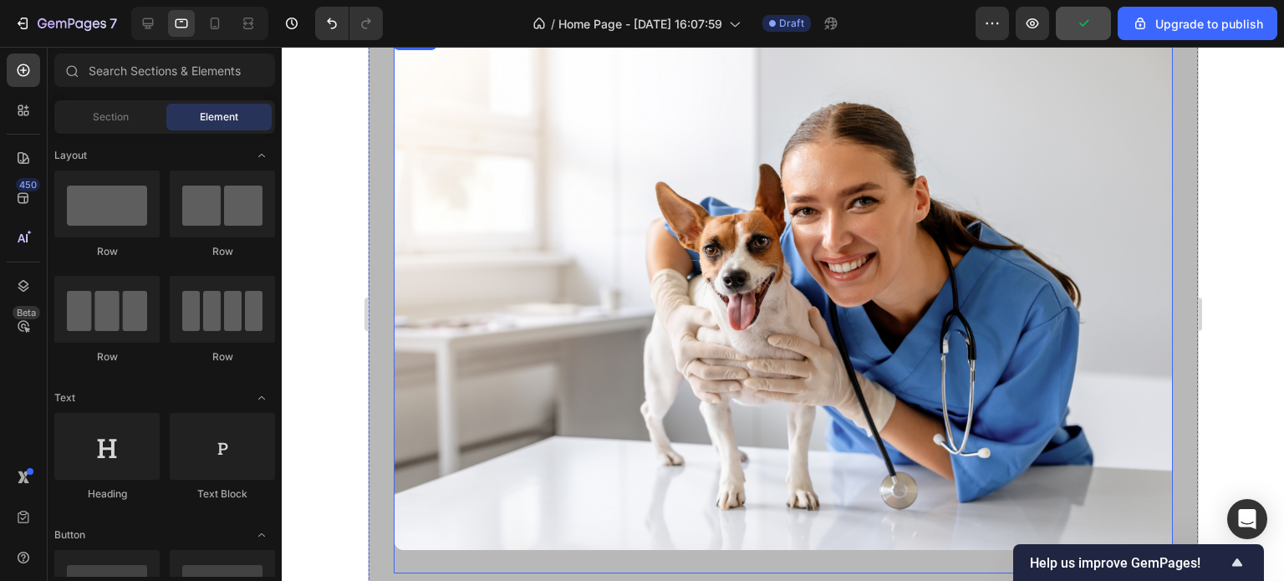
scroll to position [4425, 0]
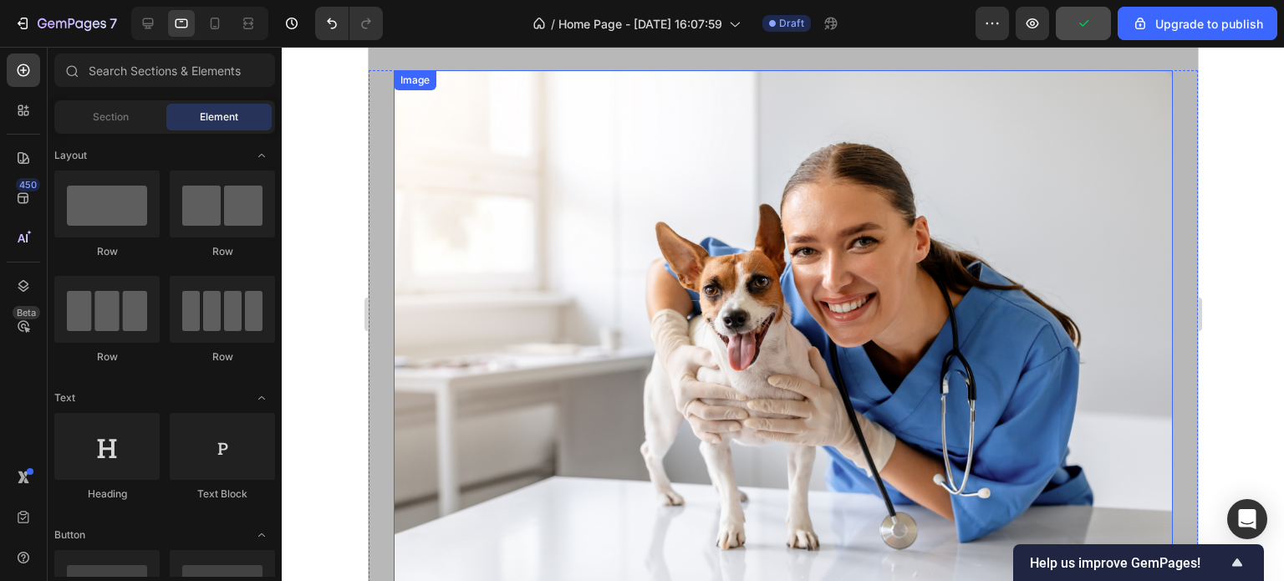
click at [738, 300] on img at bounding box center [782, 330] width 779 height 520
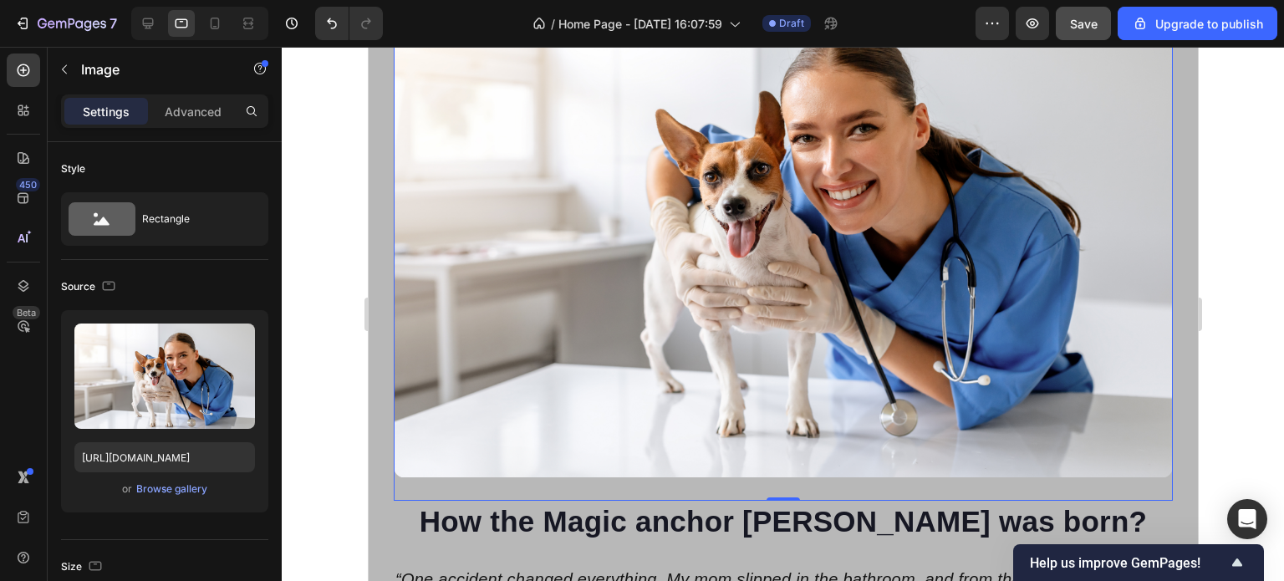
scroll to position [4509, 0]
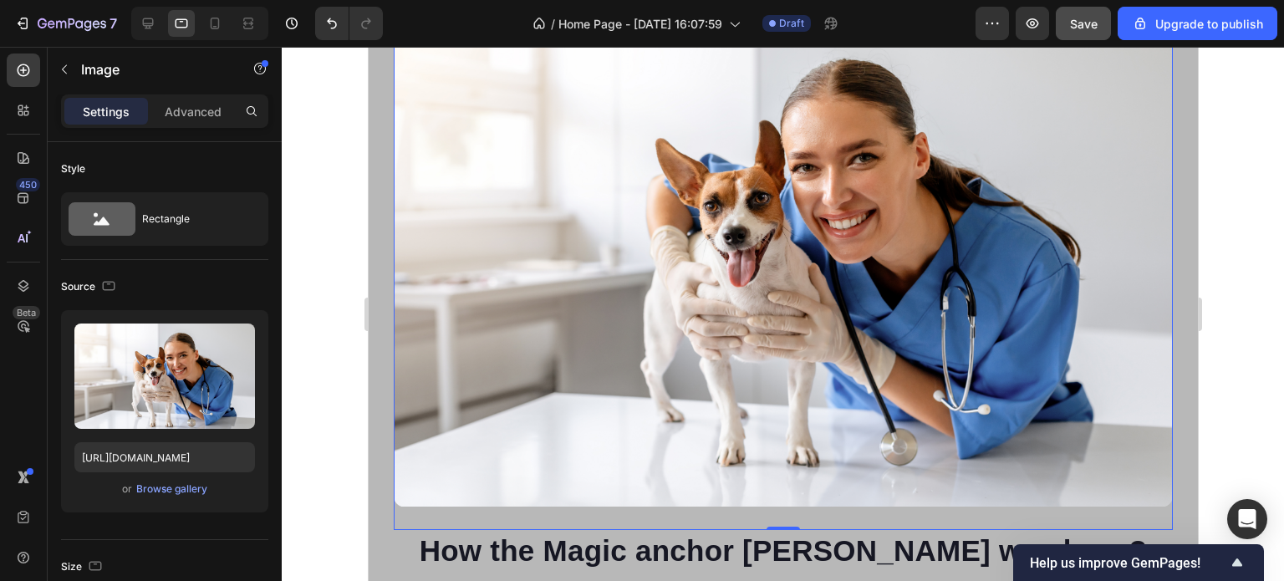
click at [713, 309] on img at bounding box center [782, 247] width 779 height 520
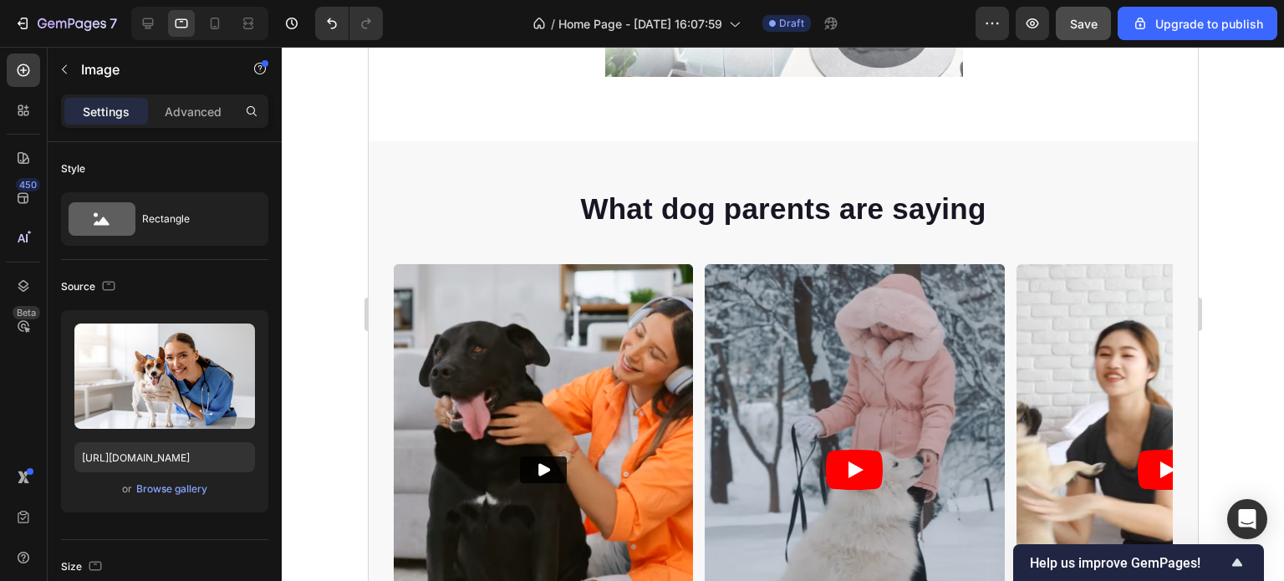
scroll to position [0, 0]
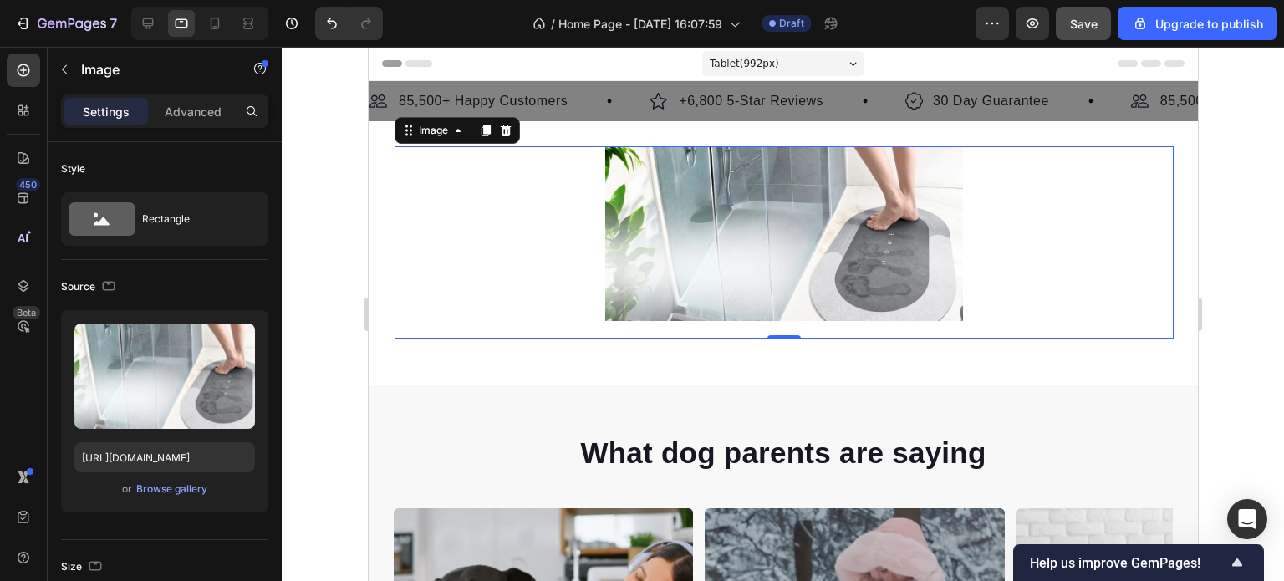
click at [543, 250] on div at bounding box center [783, 233] width 779 height 175
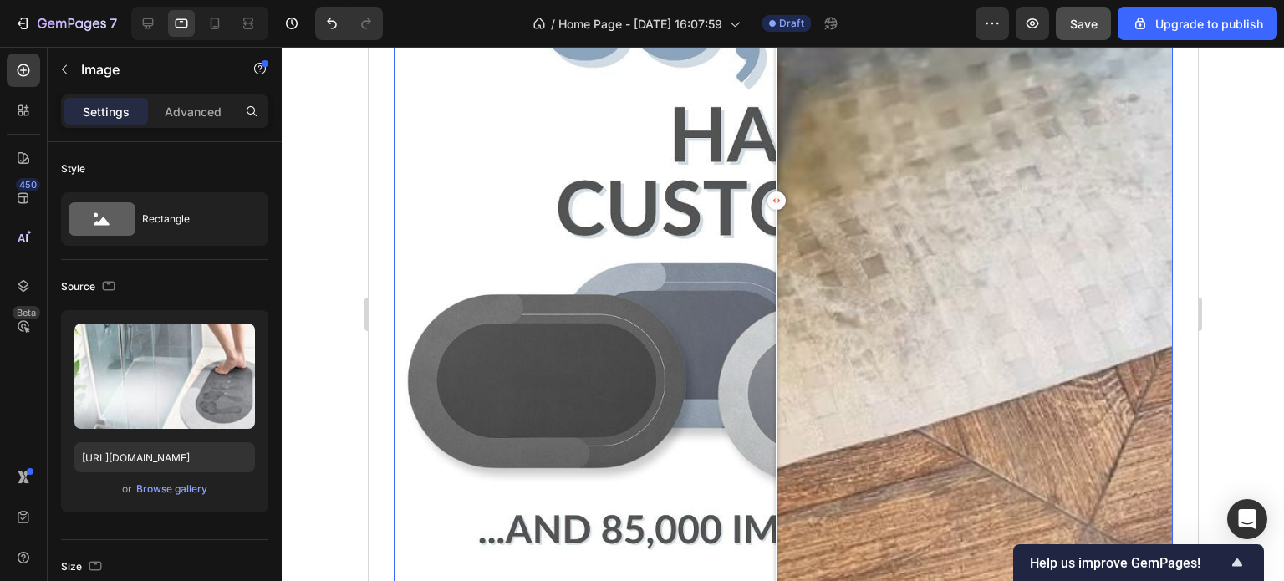
scroll to position [1254, 0]
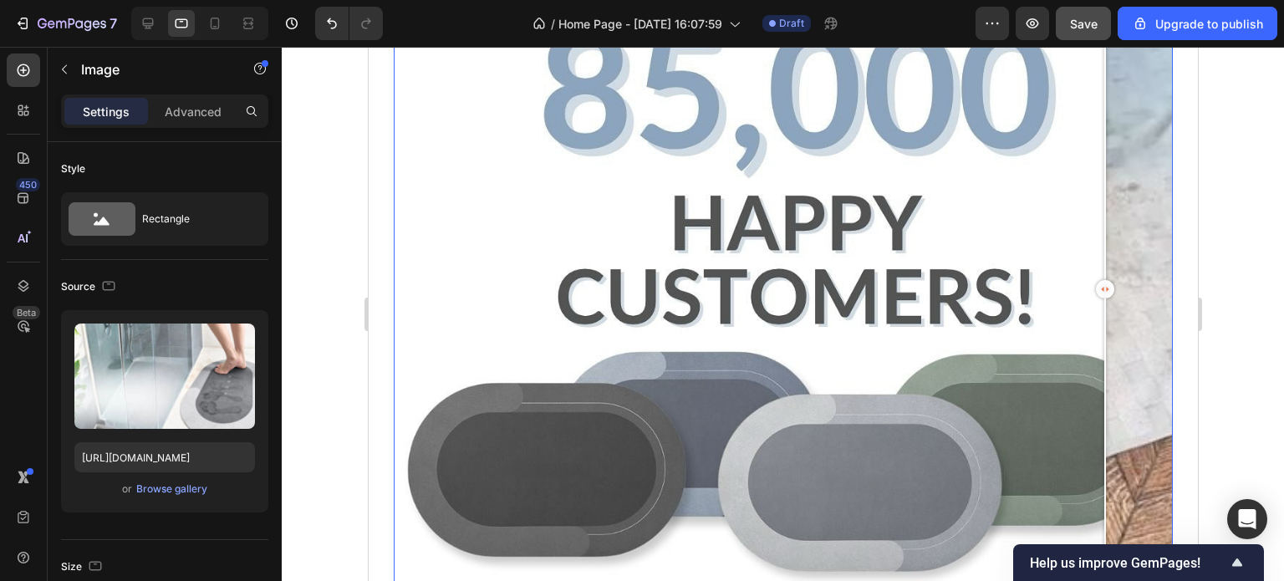
drag, startPoint x: 773, startPoint y: 289, endPoint x: 1105, endPoint y: 310, distance: 331.8
click at [1105, 310] on div at bounding box center [1104, 289] width 33 height 779
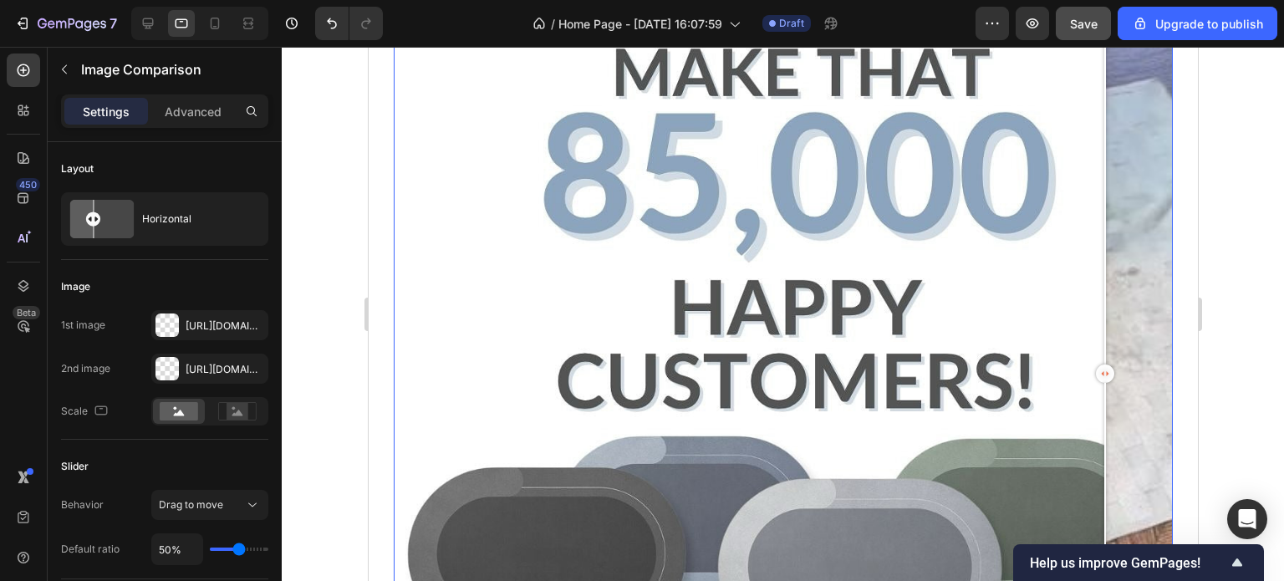
scroll to position [1171, 0]
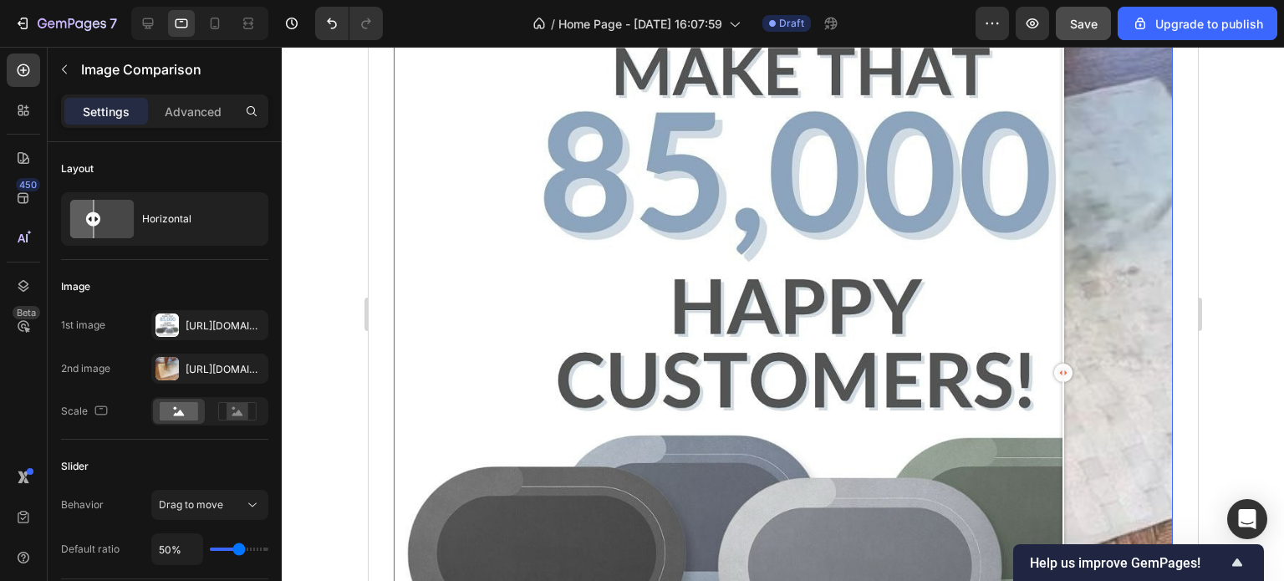
drag, startPoint x: 1096, startPoint y: 366, endPoint x: 1063, endPoint y: 370, distance: 33.7
click at [1063, 370] on div at bounding box center [1063, 373] width 18 height 18
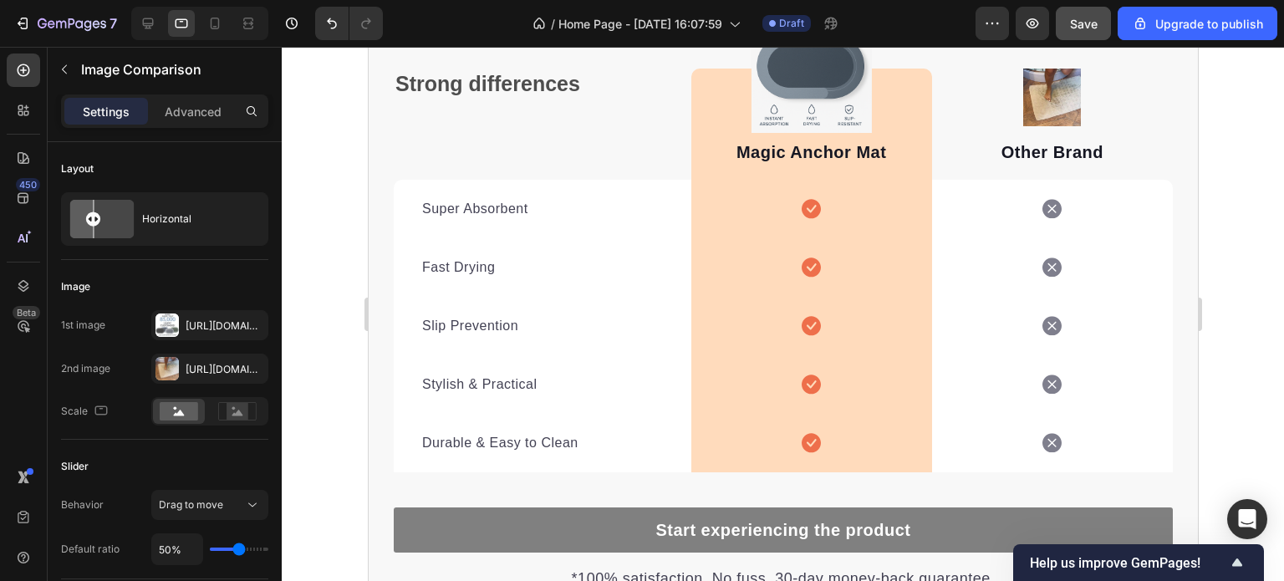
scroll to position [3930, 0]
